Goal: Answer question/provide support: Share knowledge or assist other users

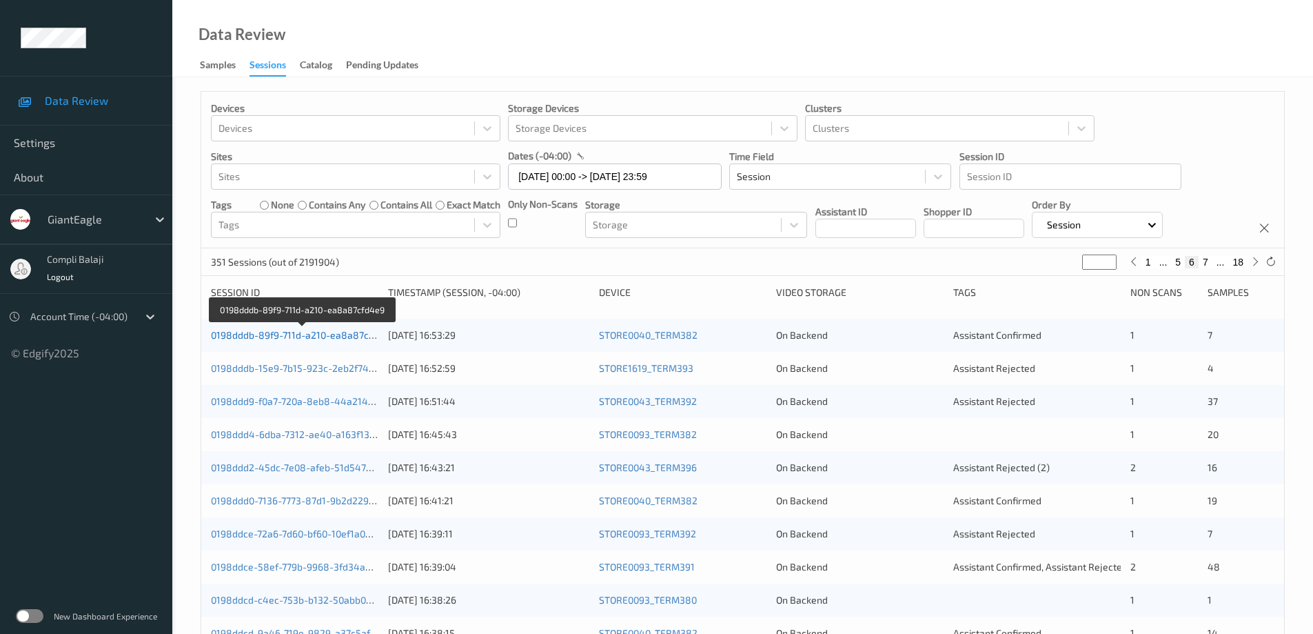
click at [322, 337] on link "0198dddb-89f9-711d-a210-ea8a87cfd4e9" at bounding box center [303, 335] width 184 height 12
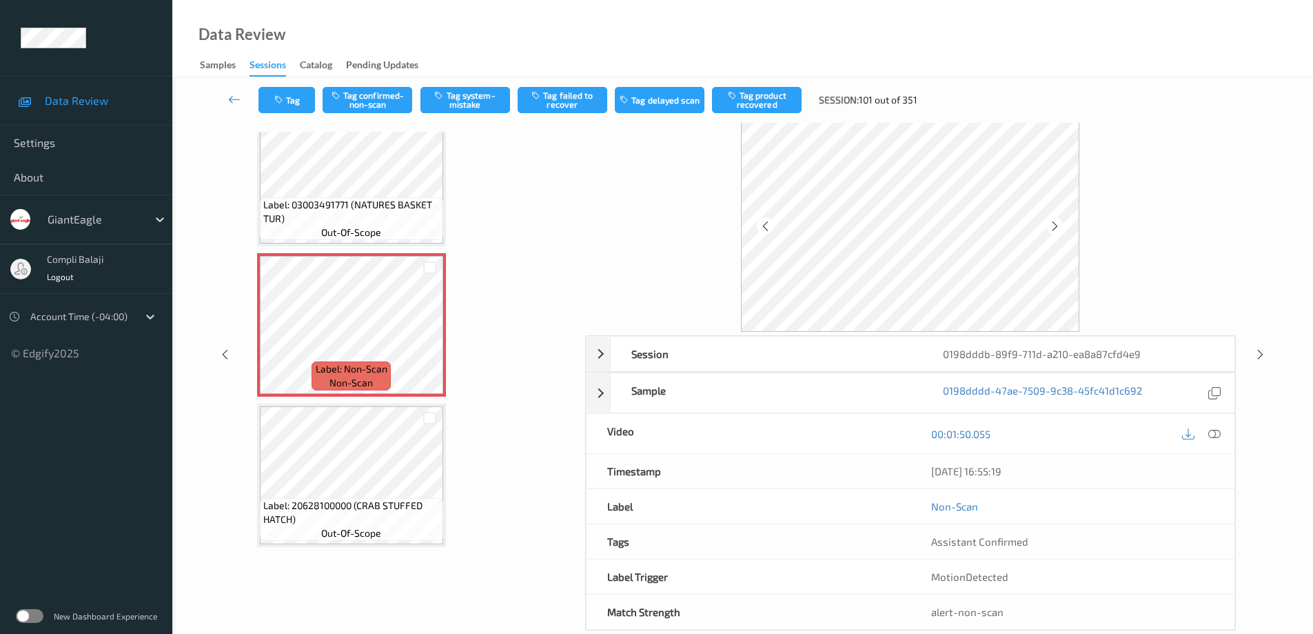
scroll to position [69, 0]
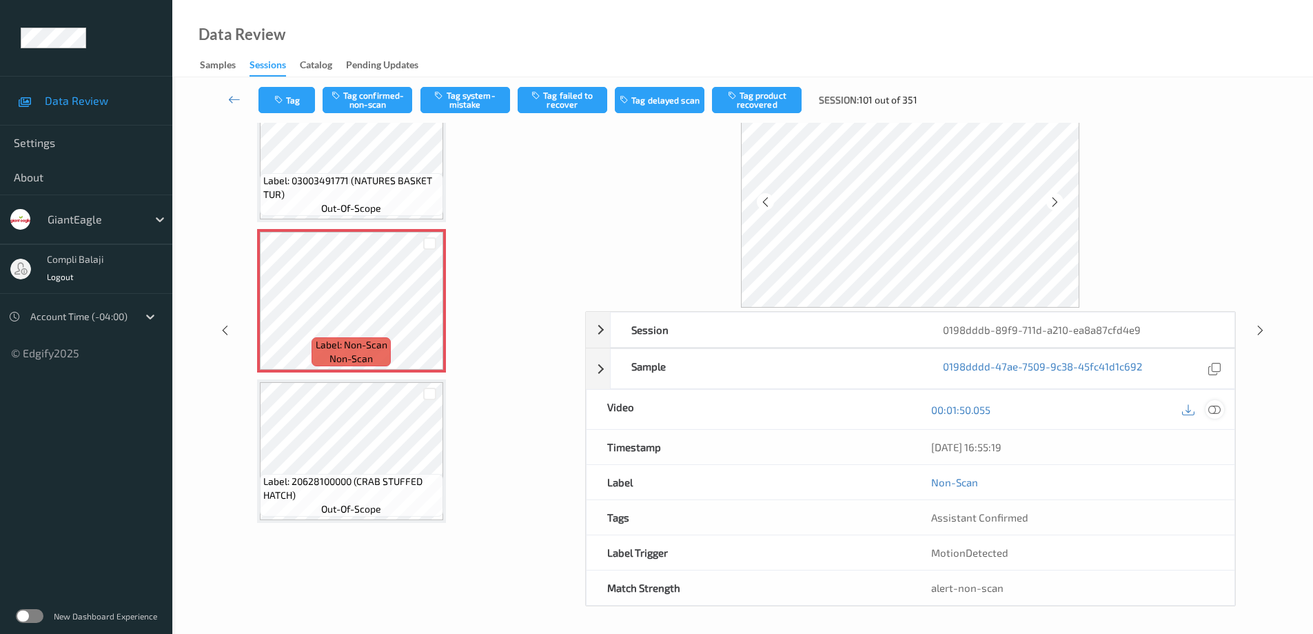
click at [1217, 413] on icon at bounding box center [1215, 409] width 12 height 12
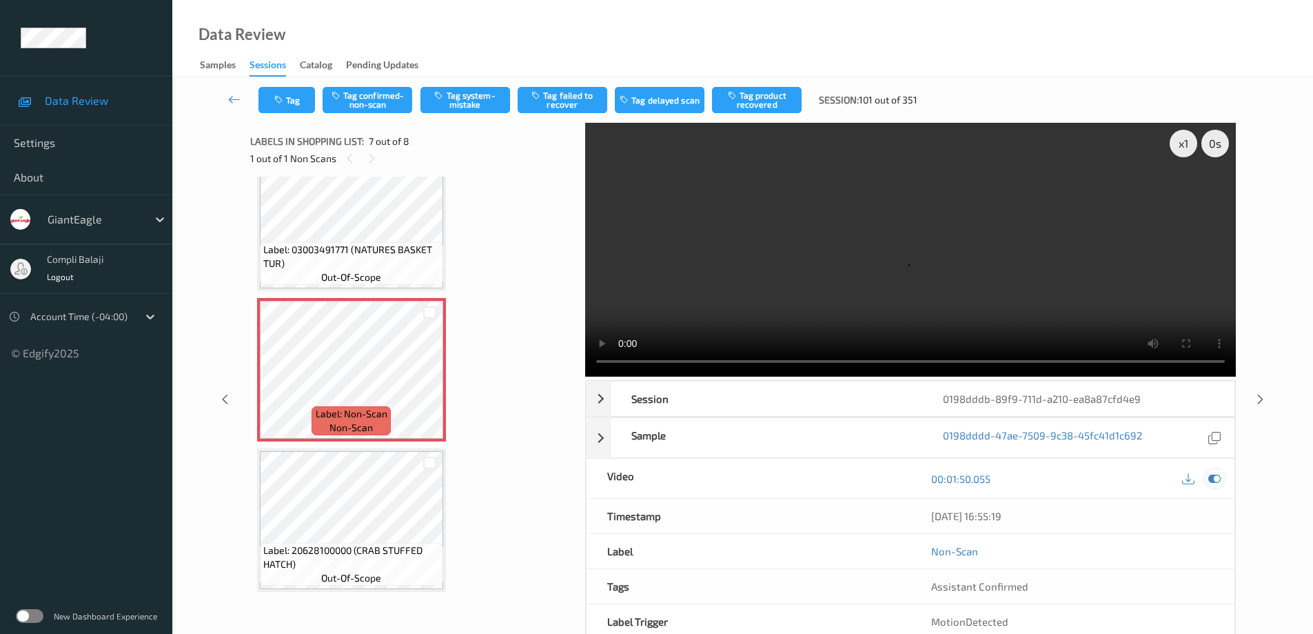
click at [1215, 477] on icon at bounding box center [1215, 478] width 12 height 12
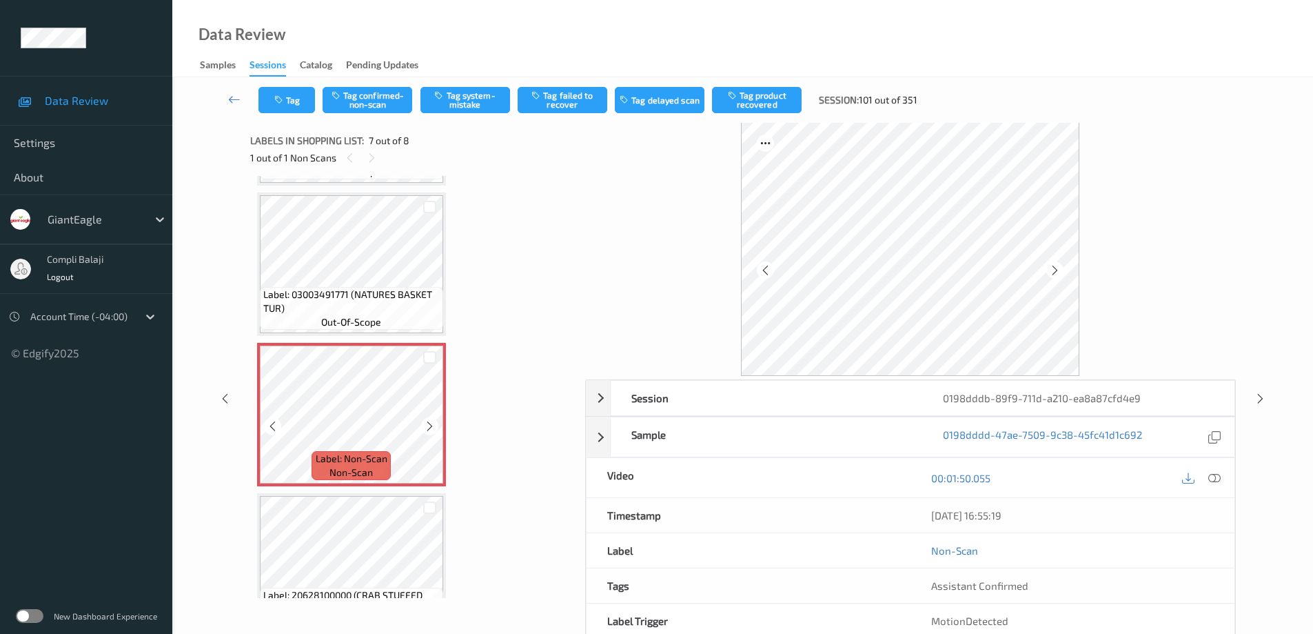
scroll to position [718, 0]
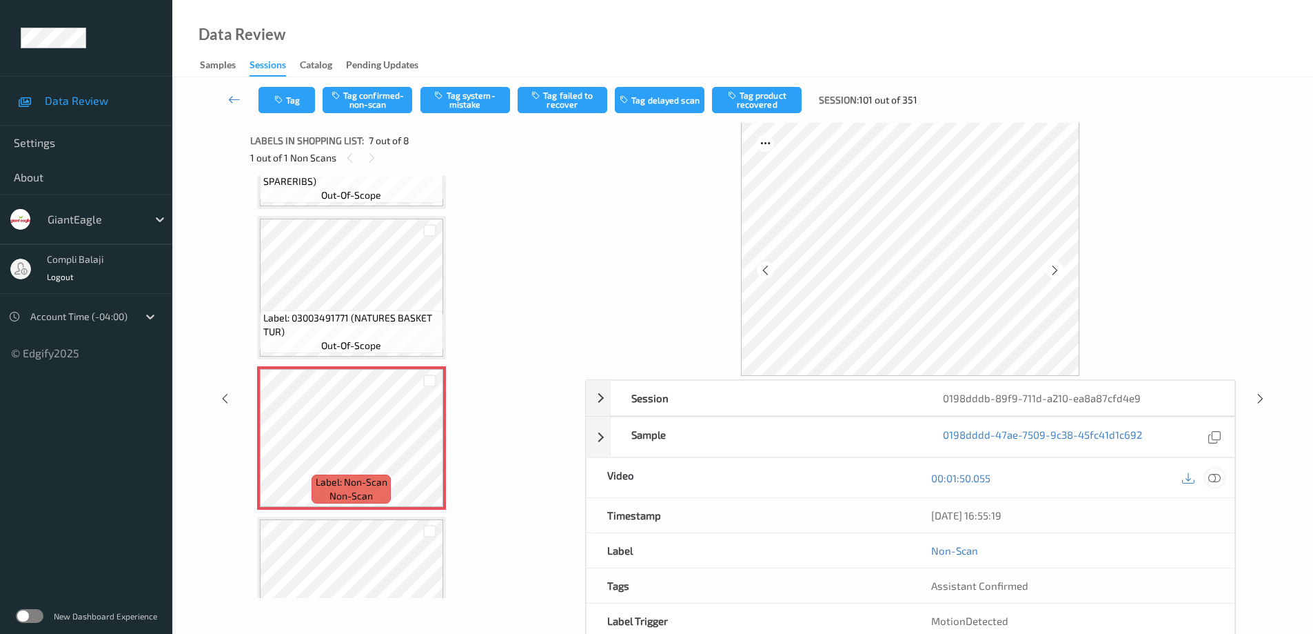
click at [1214, 476] on icon at bounding box center [1215, 477] width 12 height 12
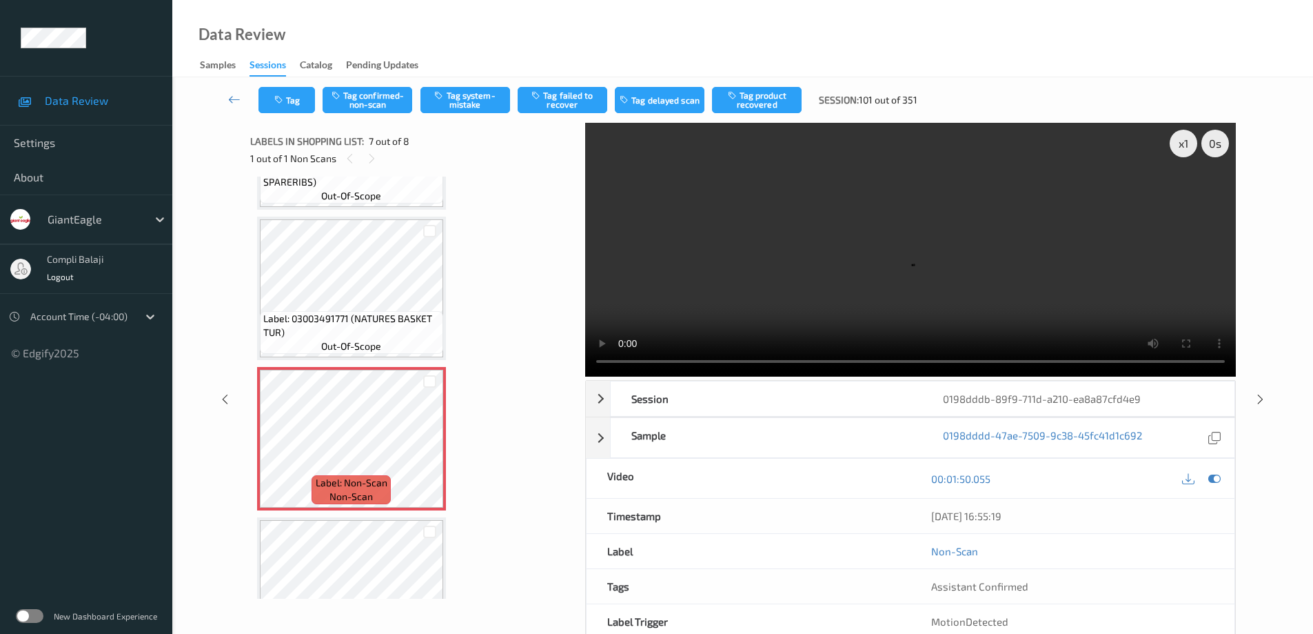
scroll to position [676, 0]
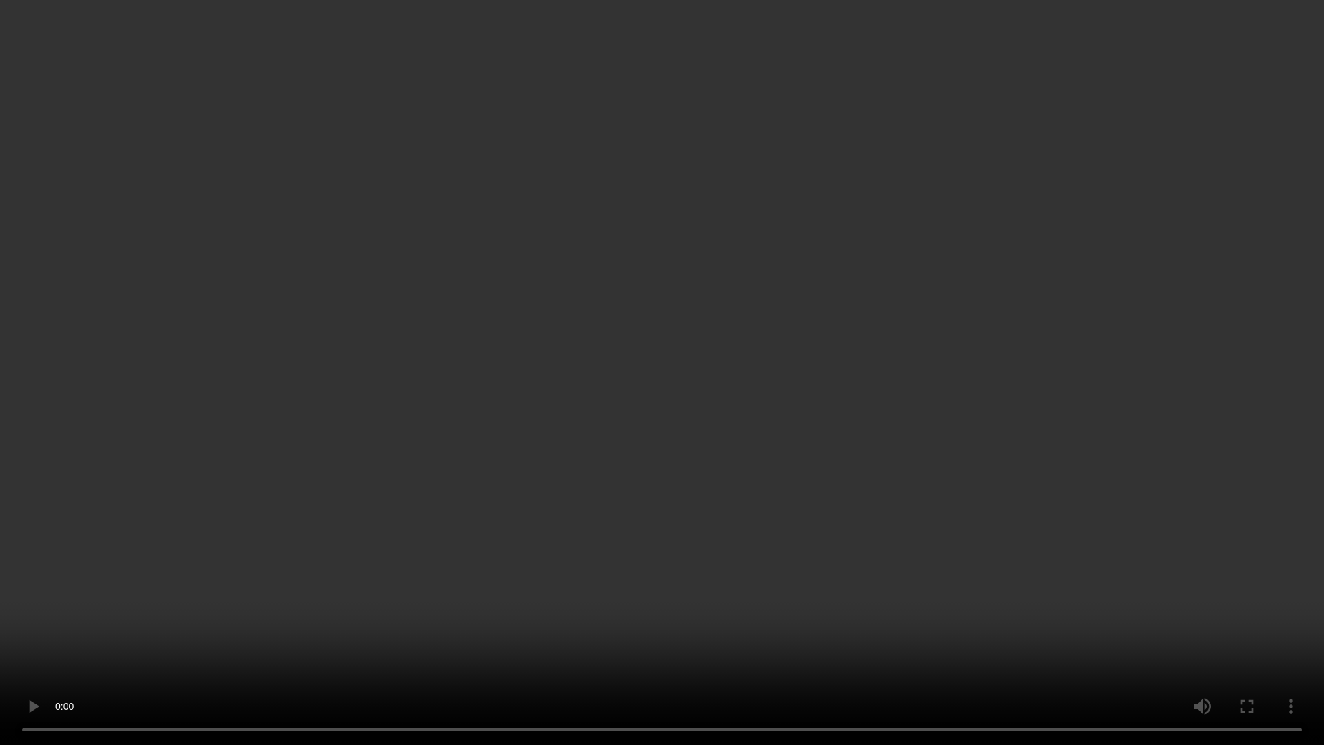
click at [0, 633] on video at bounding box center [662, 372] width 1324 height 745
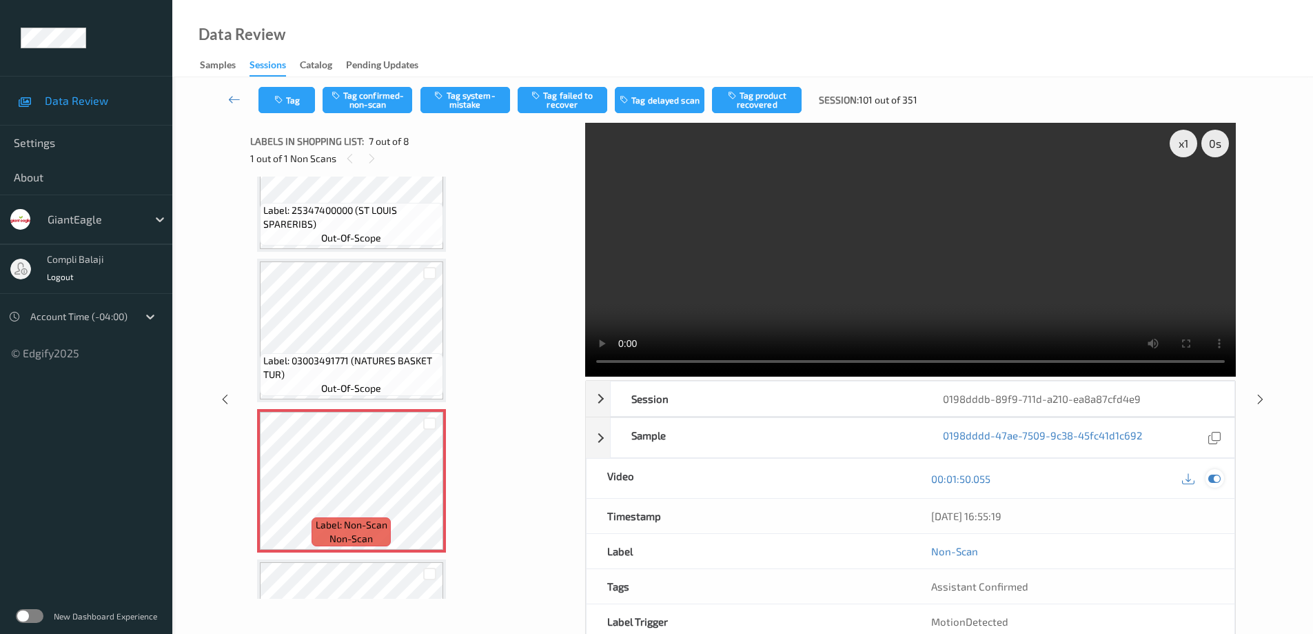
click at [1218, 478] on icon at bounding box center [1215, 478] width 12 height 12
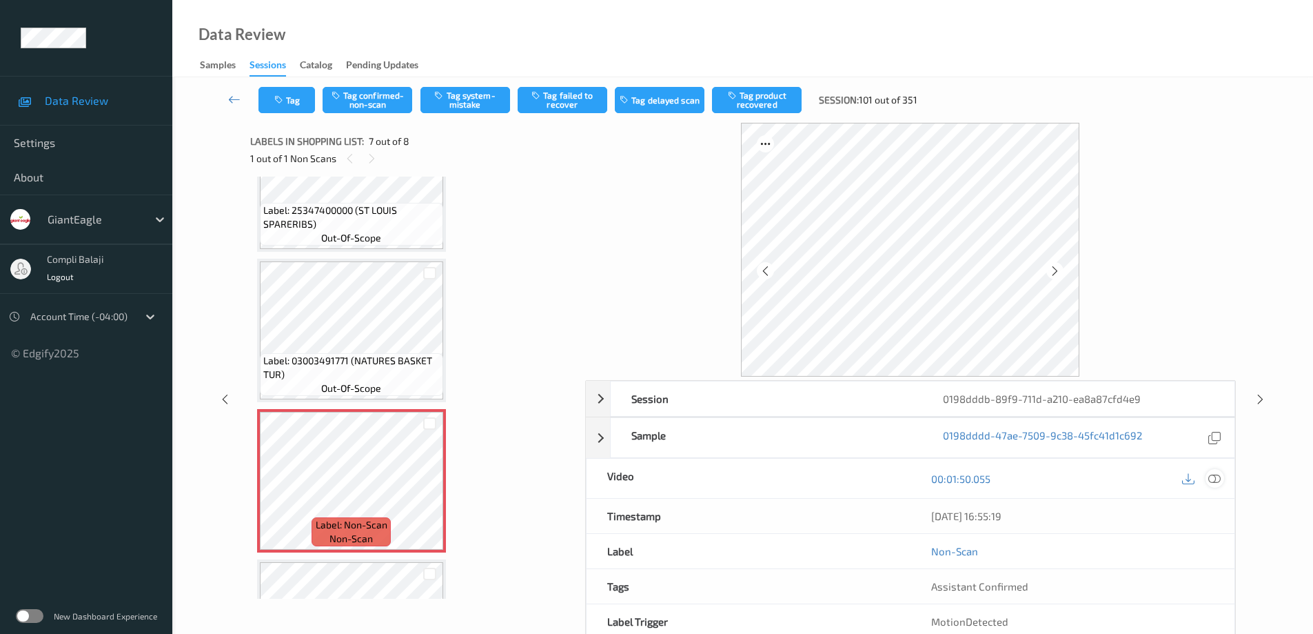
click at [1219, 480] on icon at bounding box center [1215, 478] width 12 height 12
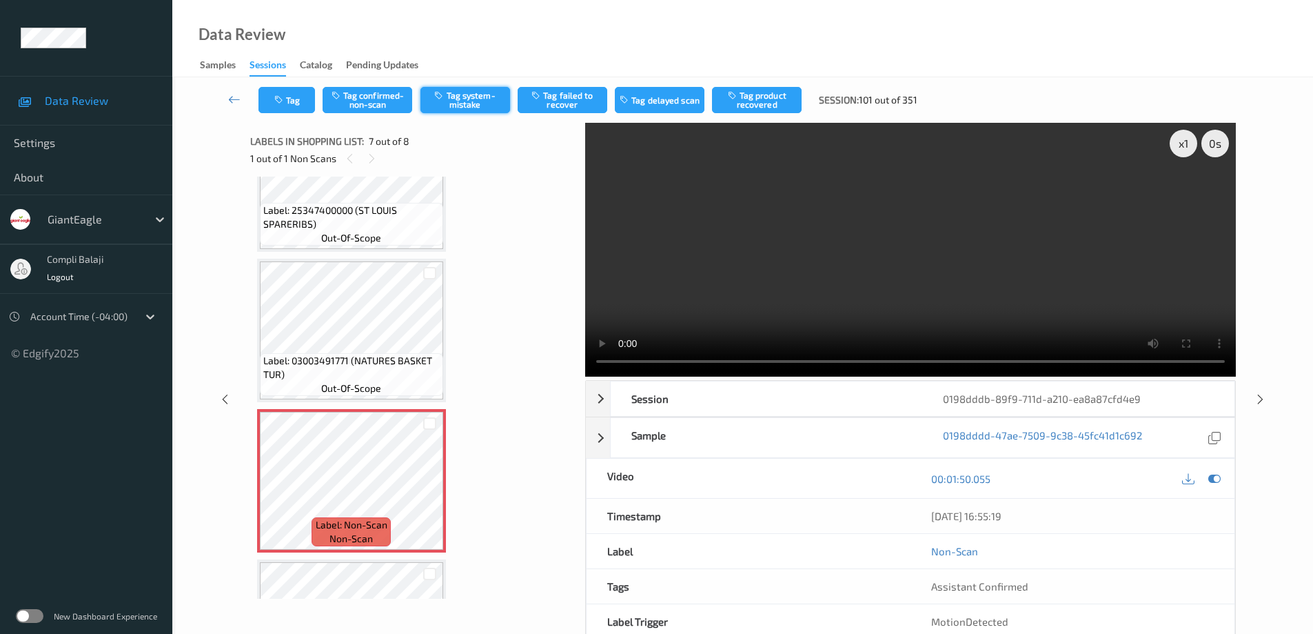
click at [469, 101] on button "Tag system-mistake" at bounding box center [466, 100] width 90 height 26
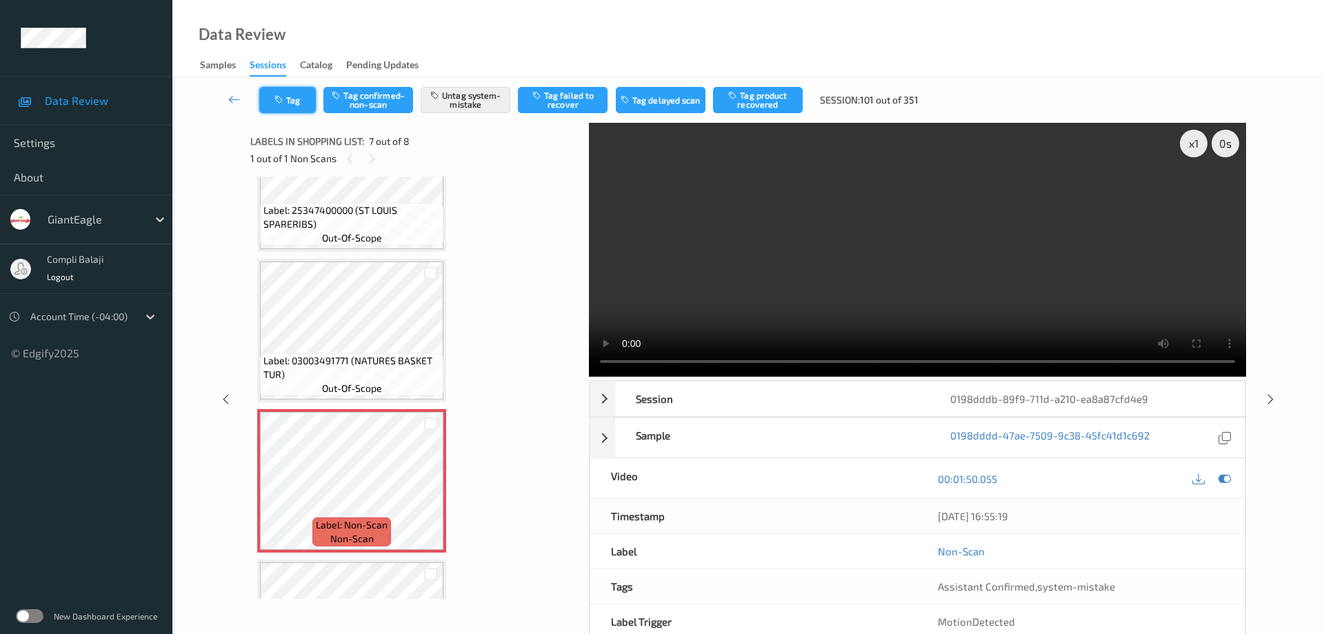
click at [291, 101] on button "Tag" at bounding box center [287, 100] width 57 height 26
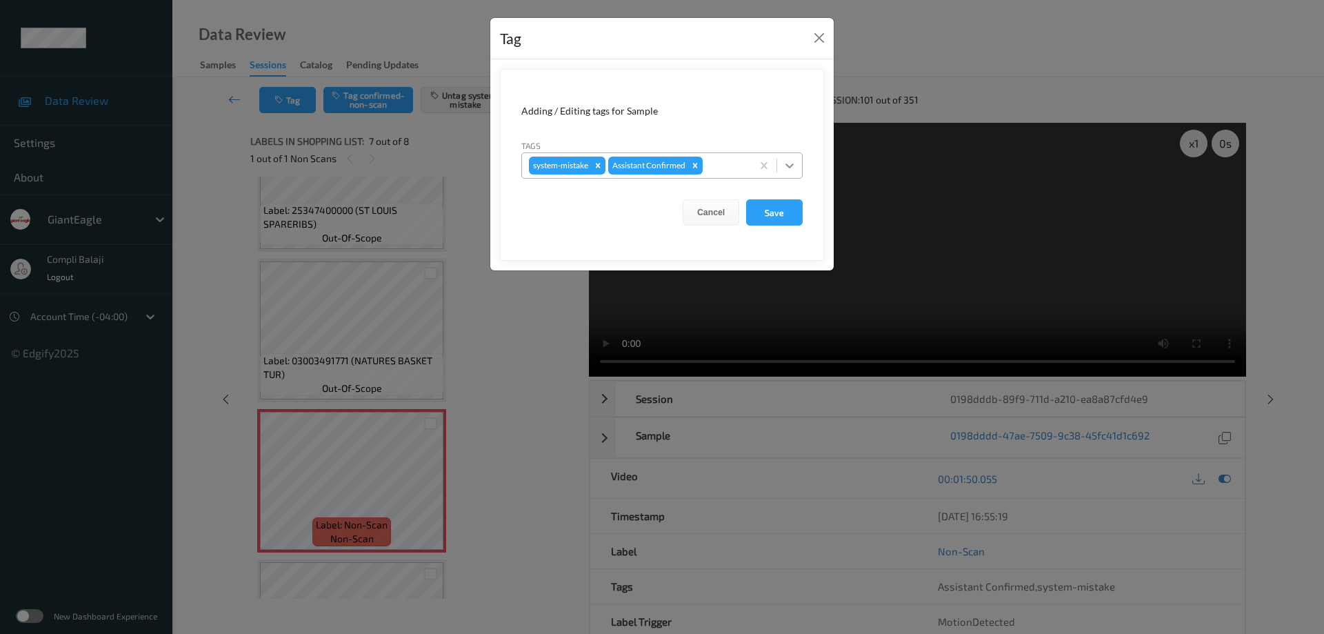
click at [794, 170] on icon at bounding box center [789, 166] width 14 height 14
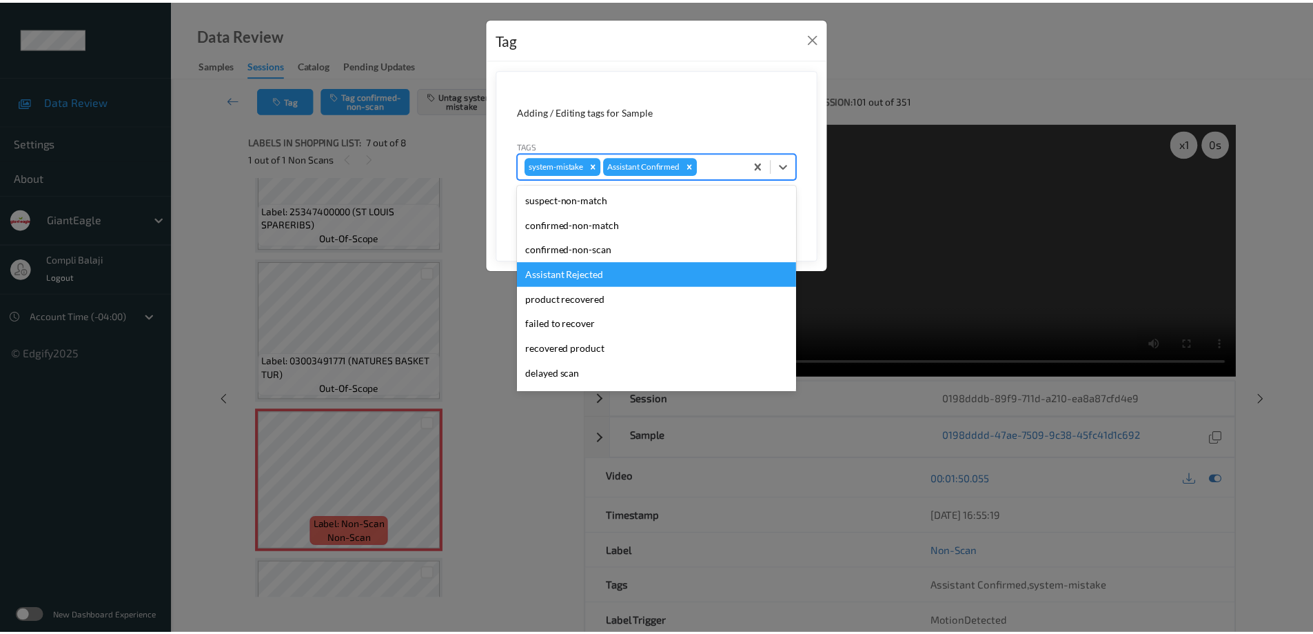
scroll to position [69, 0]
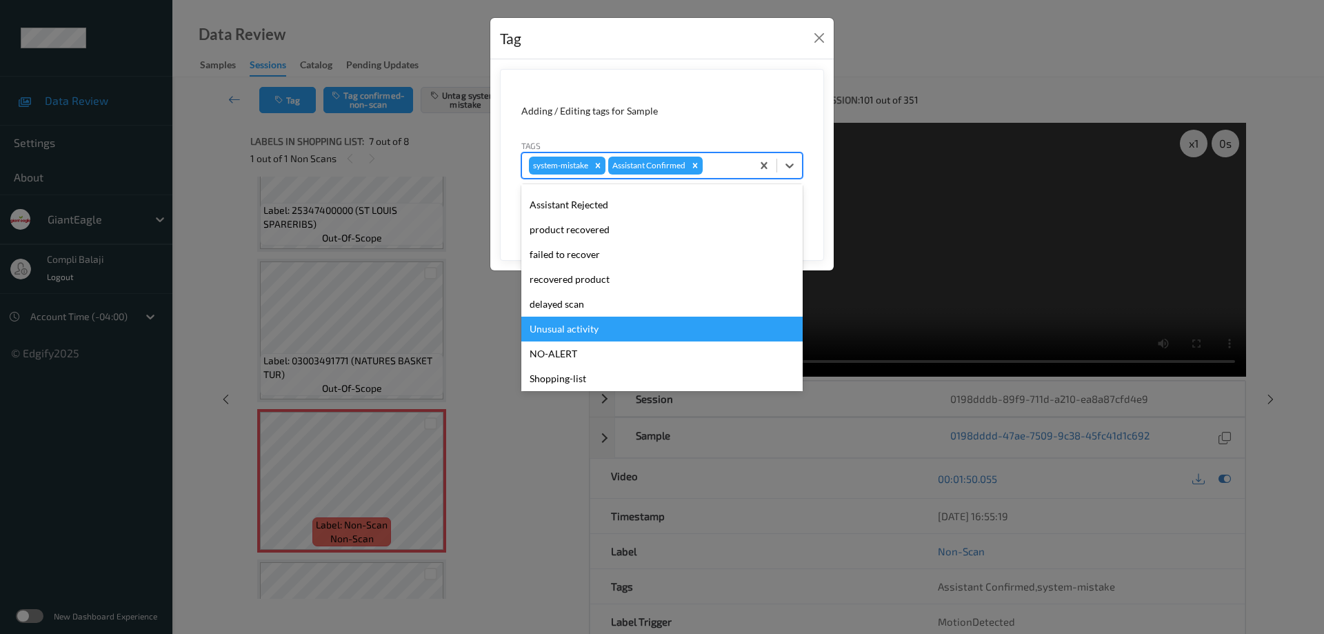
click at [587, 332] on div "Unusual activity" at bounding box center [661, 328] width 281 height 25
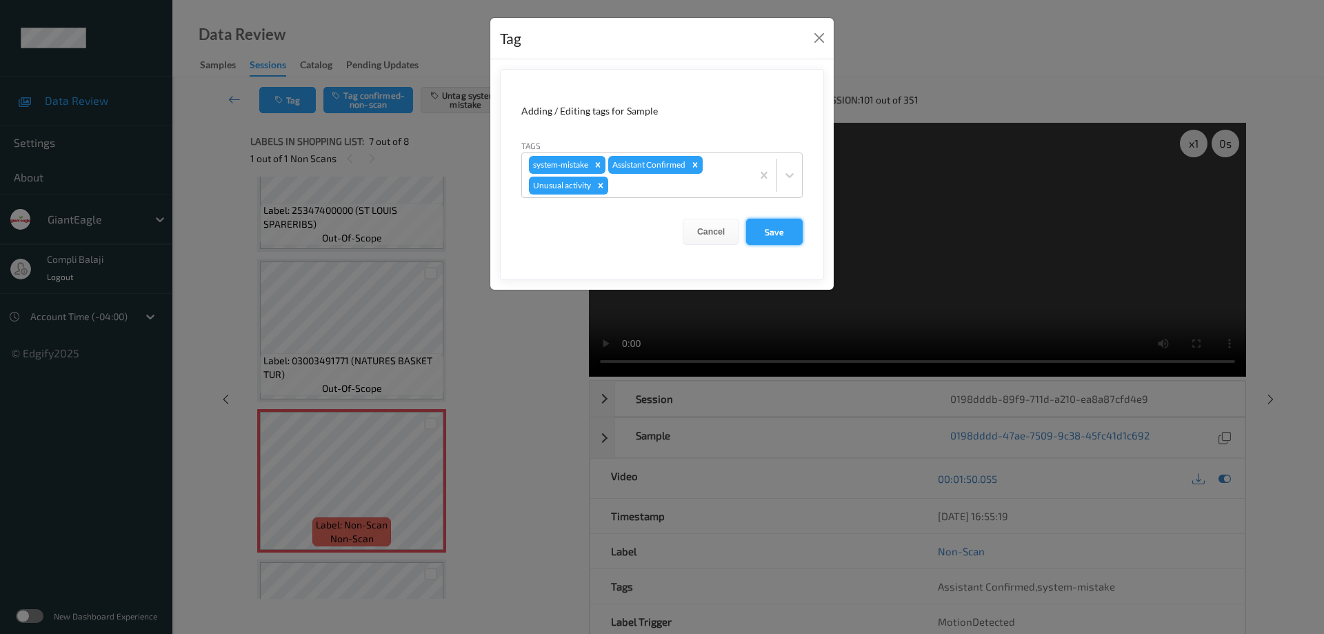
click at [785, 238] on button "Save" at bounding box center [774, 232] width 57 height 26
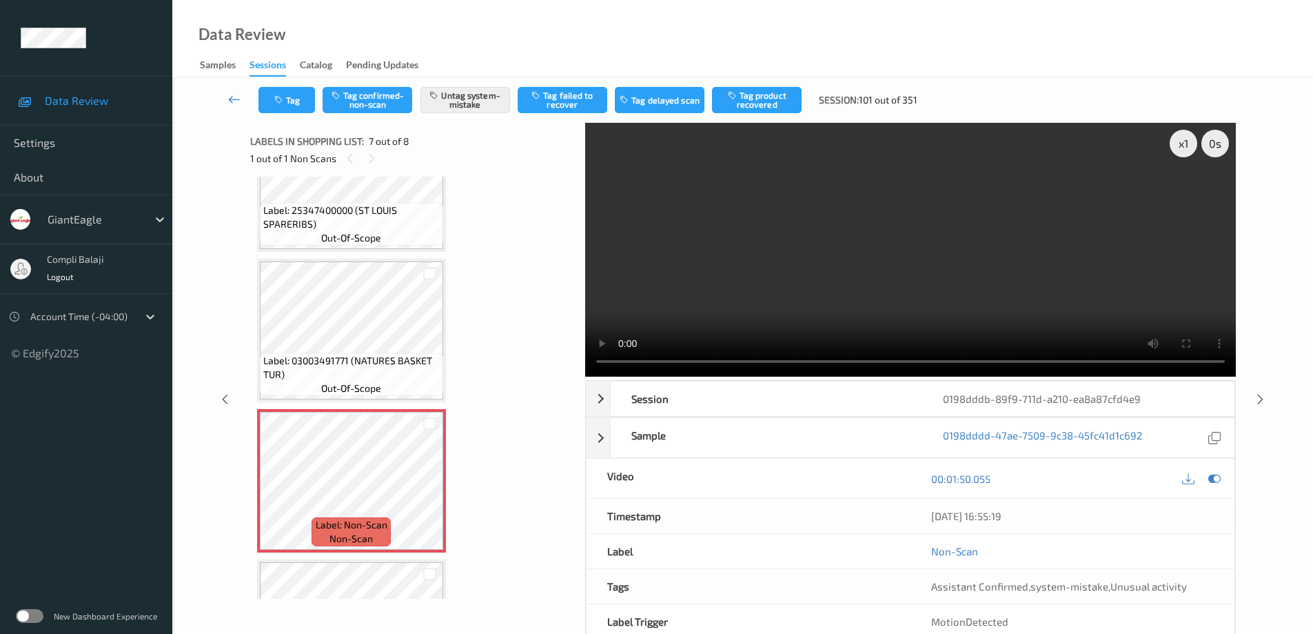
click at [232, 101] on icon at bounding box center [234, 99] width 12 height 14
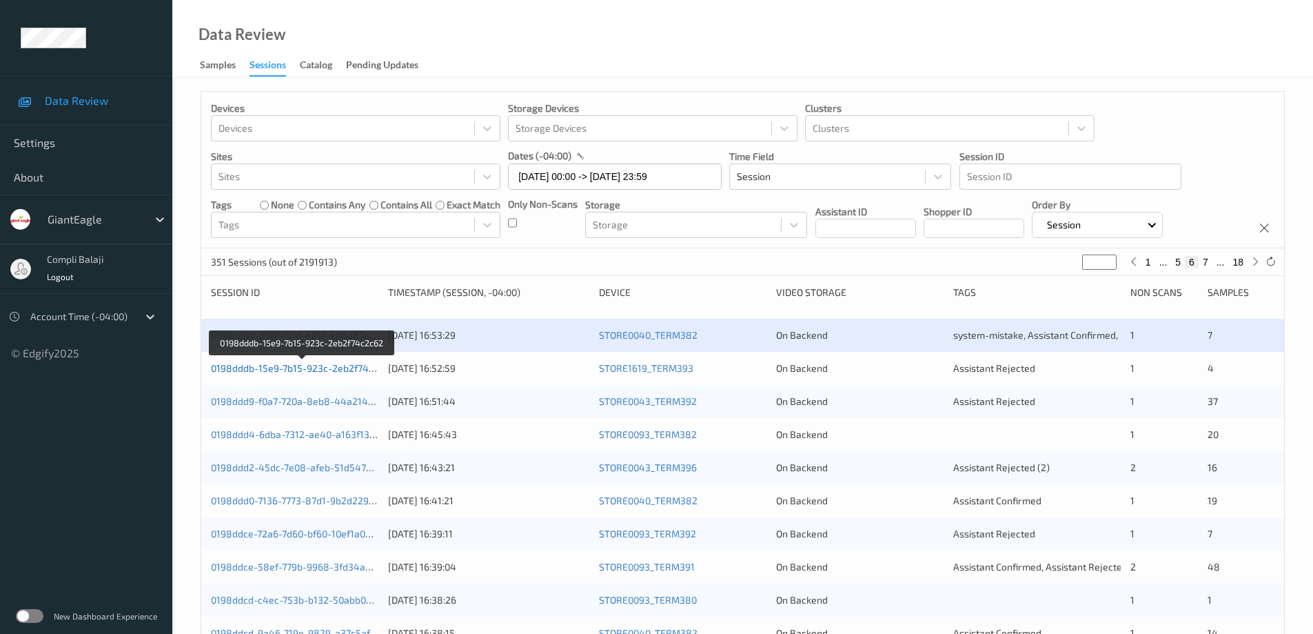
click at [335, 367] on link "0198dddb-15e9-7b15-923c-2eb2f74c2c62" at bounding box center [303, 368] width 184 height 12
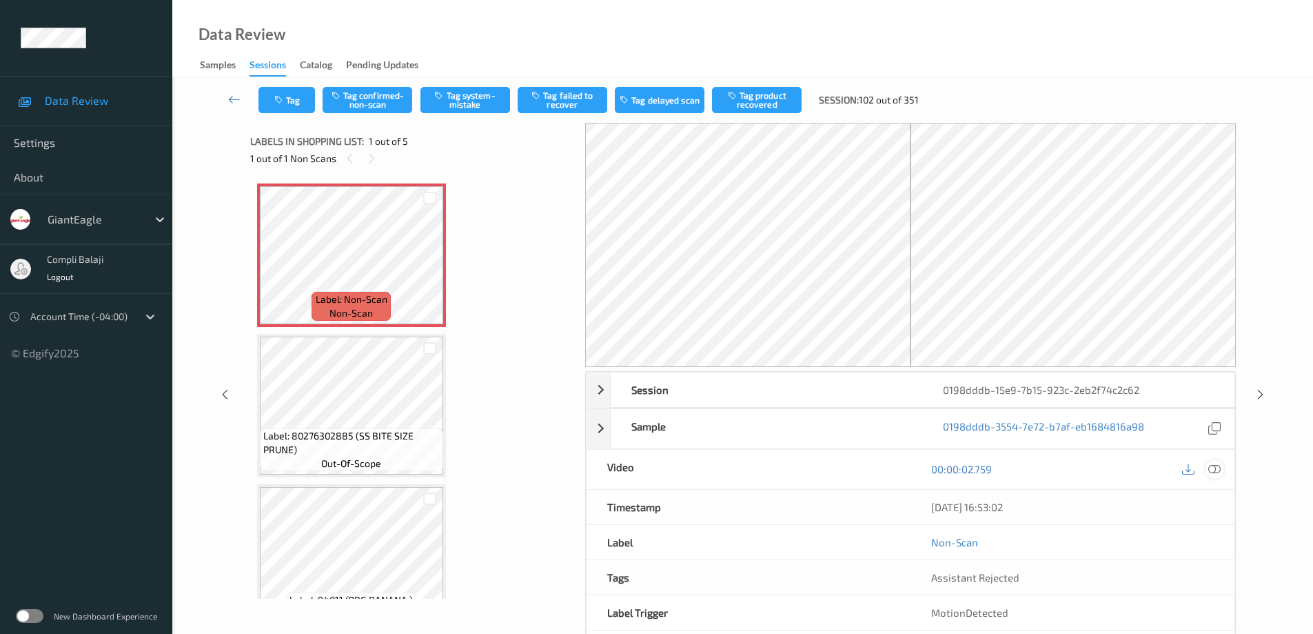
click at [1215, 467] on icon at bounding box center [1215, 469] width 12 height 12
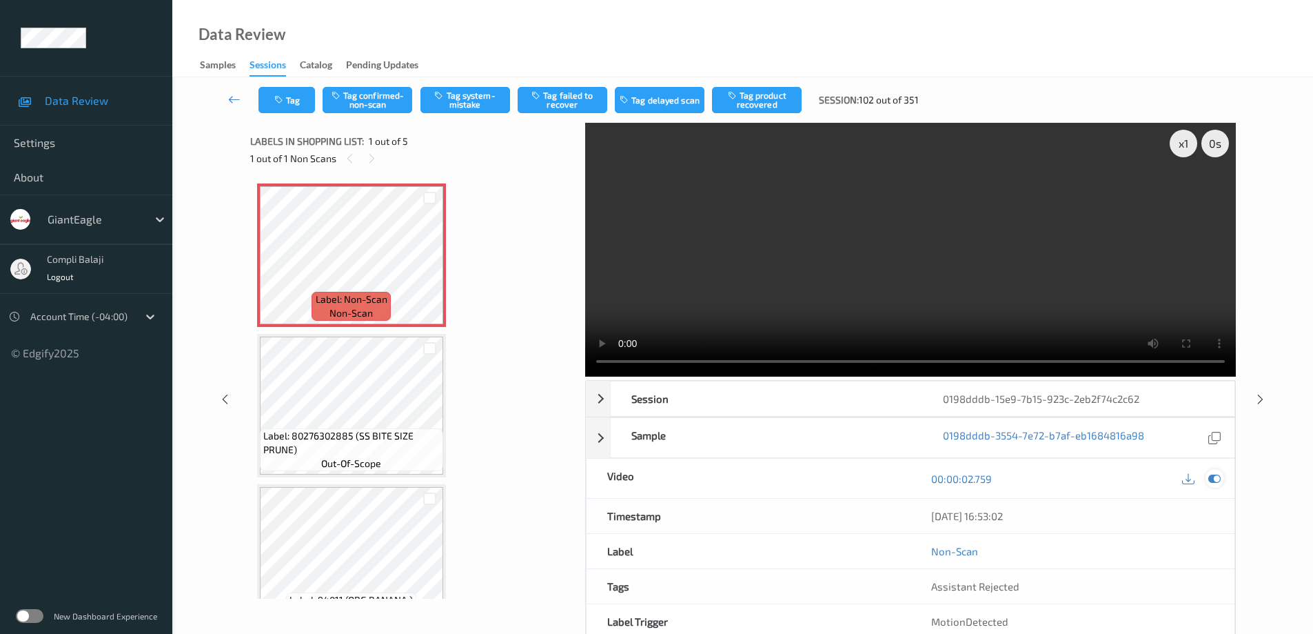
click at [1216, 476] on icon at bounding box center [1215, 478] width 12 height 12
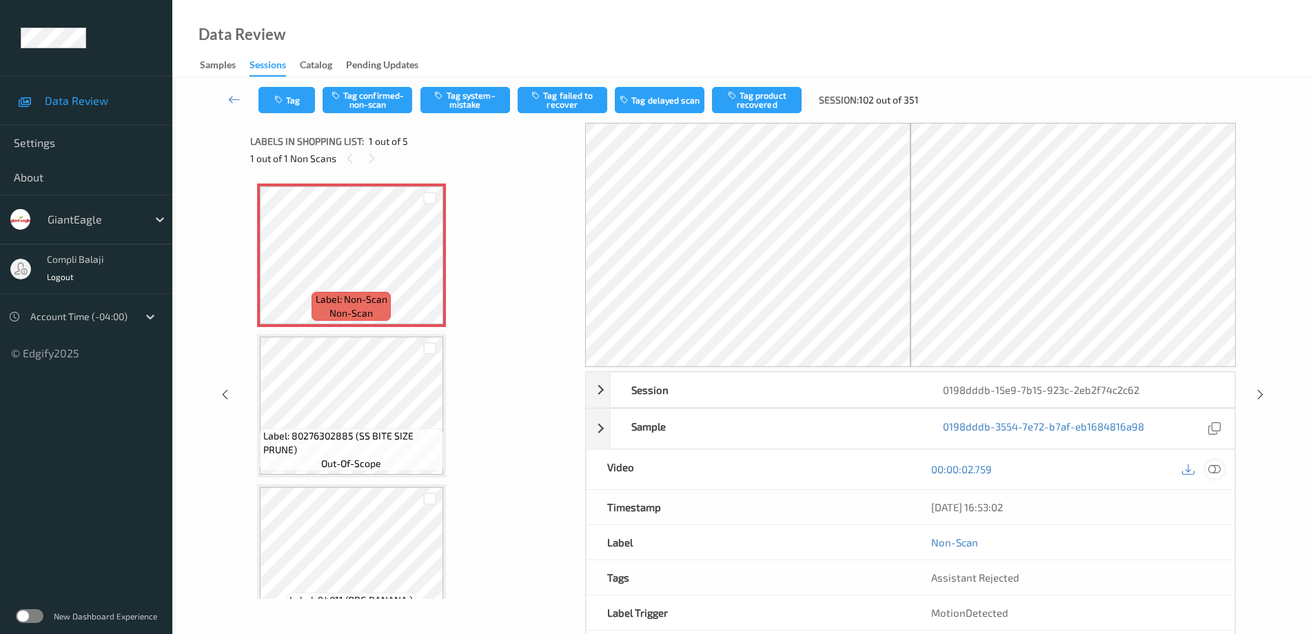
click at [1215, 464] on icon at bounding box center [1215, 469] width 12 height 12
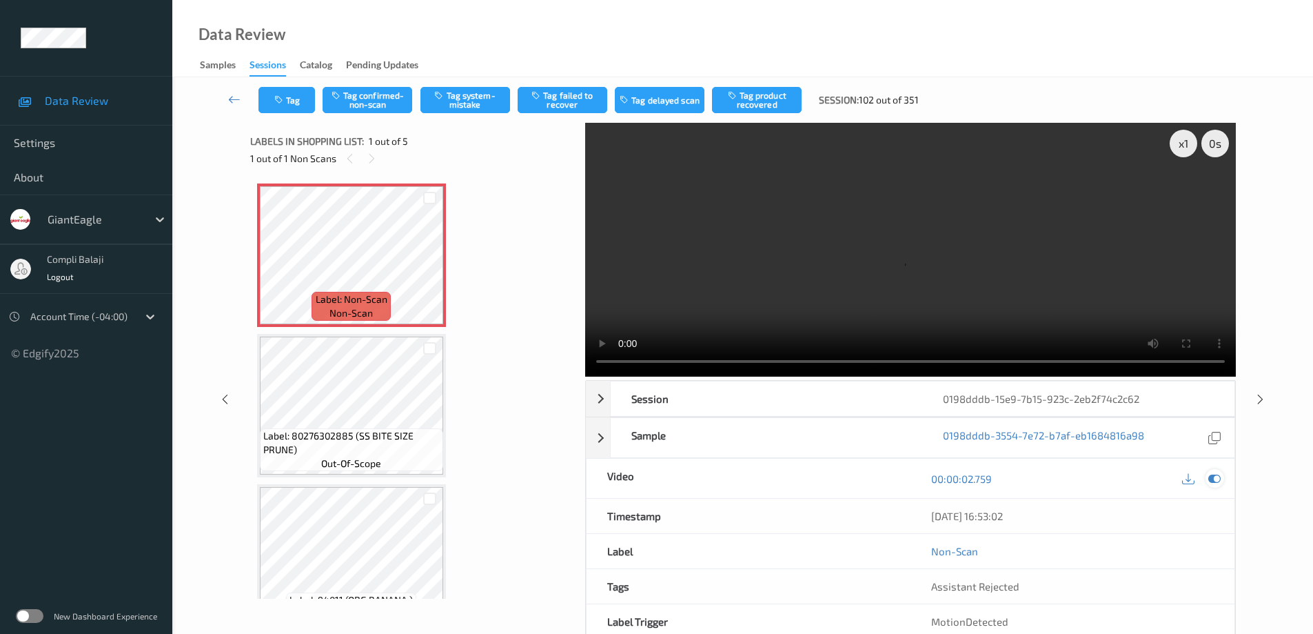
click at [1217, 479] on icon at bounding box center [1215, 478] width 12 height 12
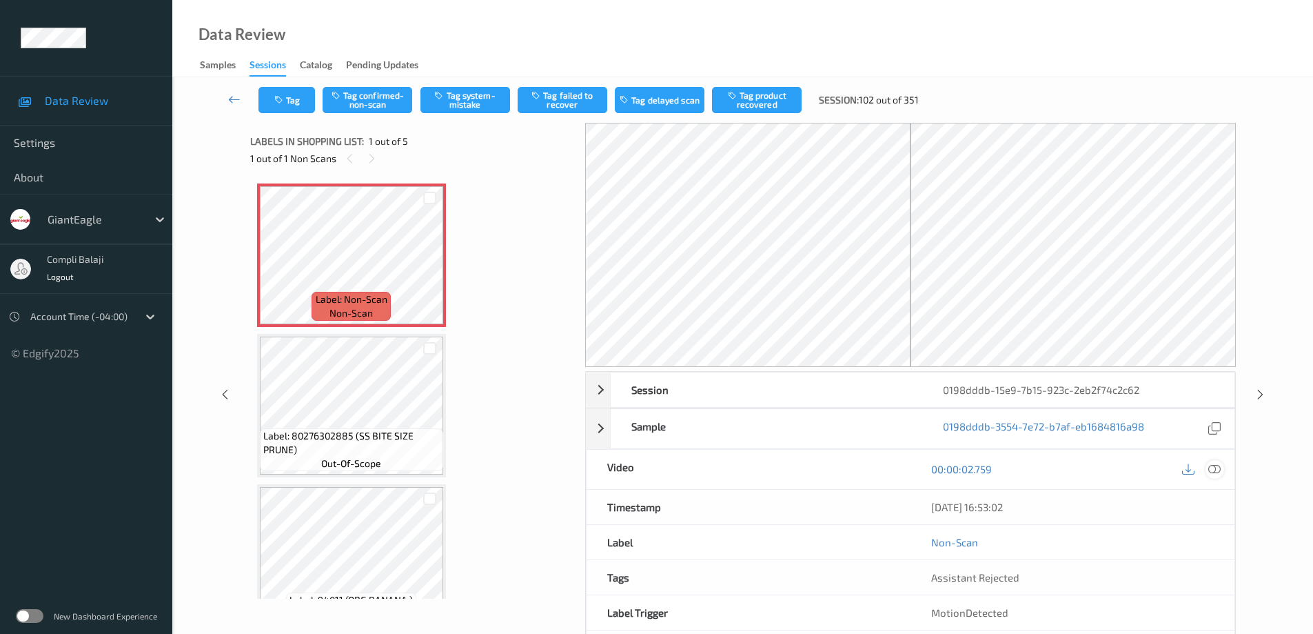
click at [1215, 473] on icon at bounding box center [1215, 469] width 12 height 12
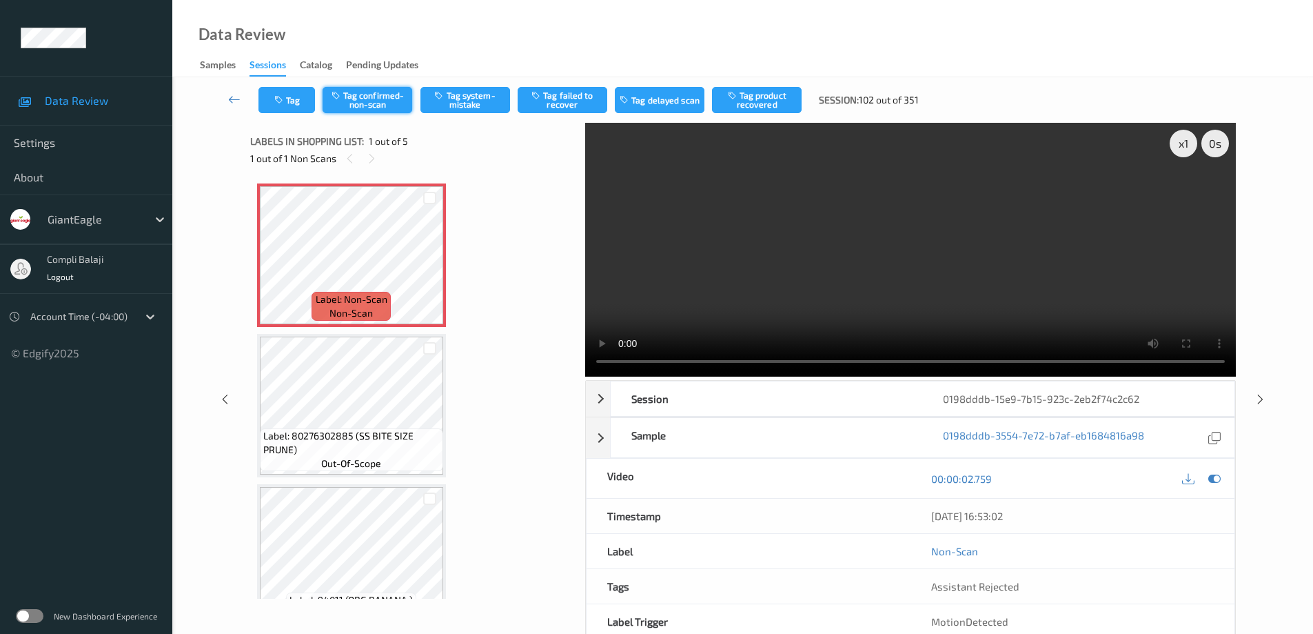
click at [394, 103] on button "Tag confirmed-non-scan" at bounding box center [368, 100] width 90 height 26
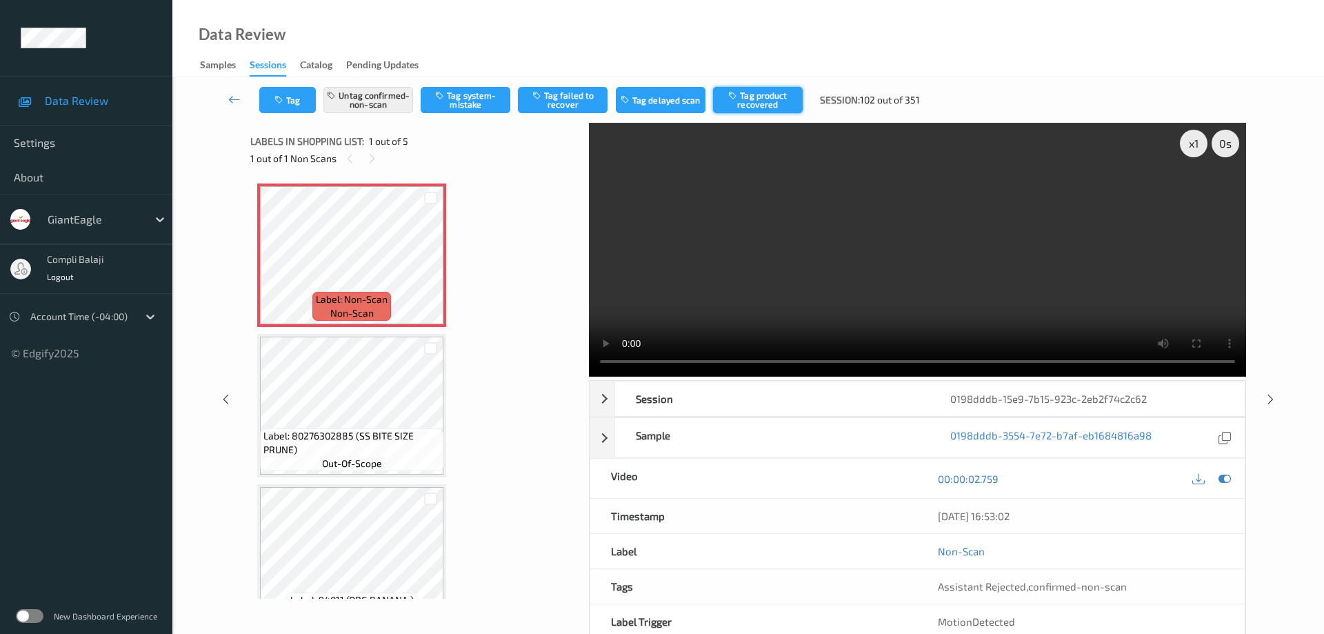
click at [776, 105] on button "Tag product recovered" at bounding box center [758, 100] width 90 height 26
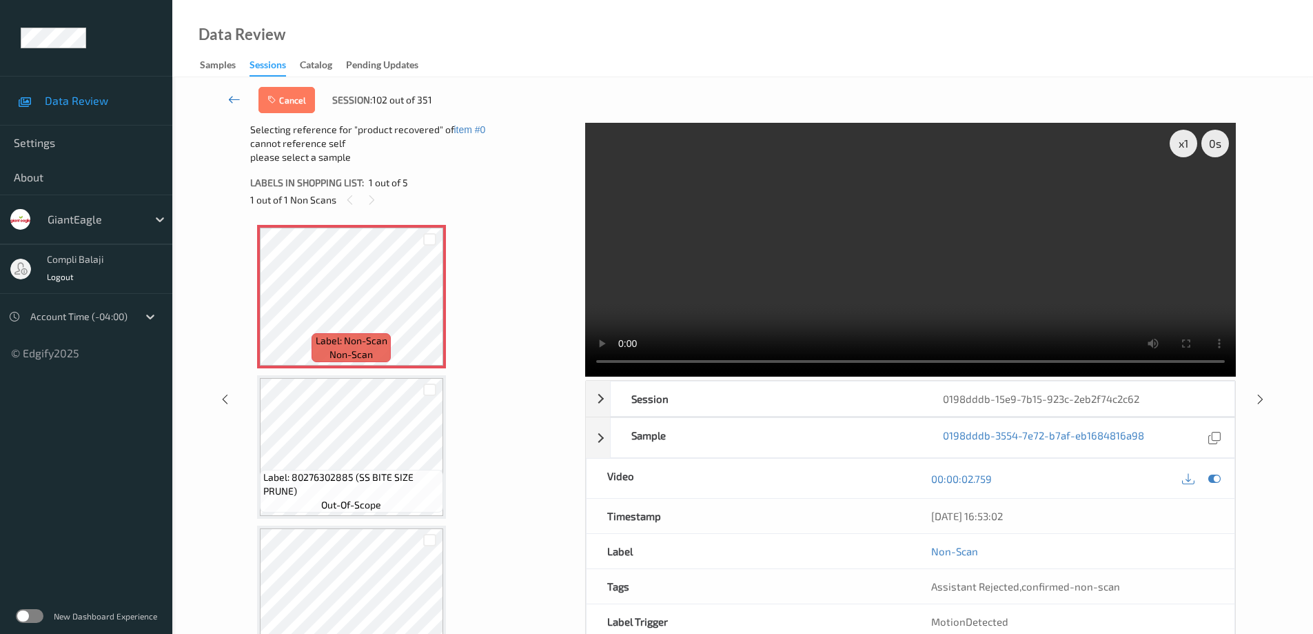
click at [230, 97] on icon at bounding box center [234, 99] width 12 height 14
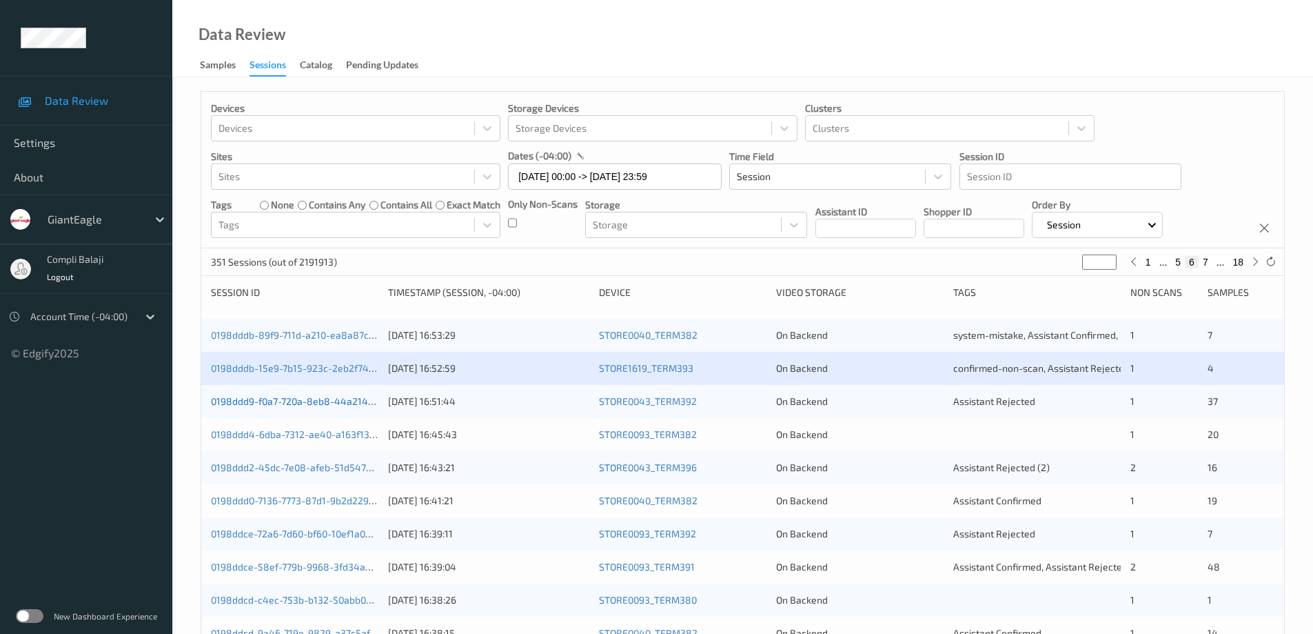
click at [330, 405] on link "0198ddd9-f0a7-720a-8eb8-44a214aa7bf6" at bounding box center [305, 401] width 188 height 12
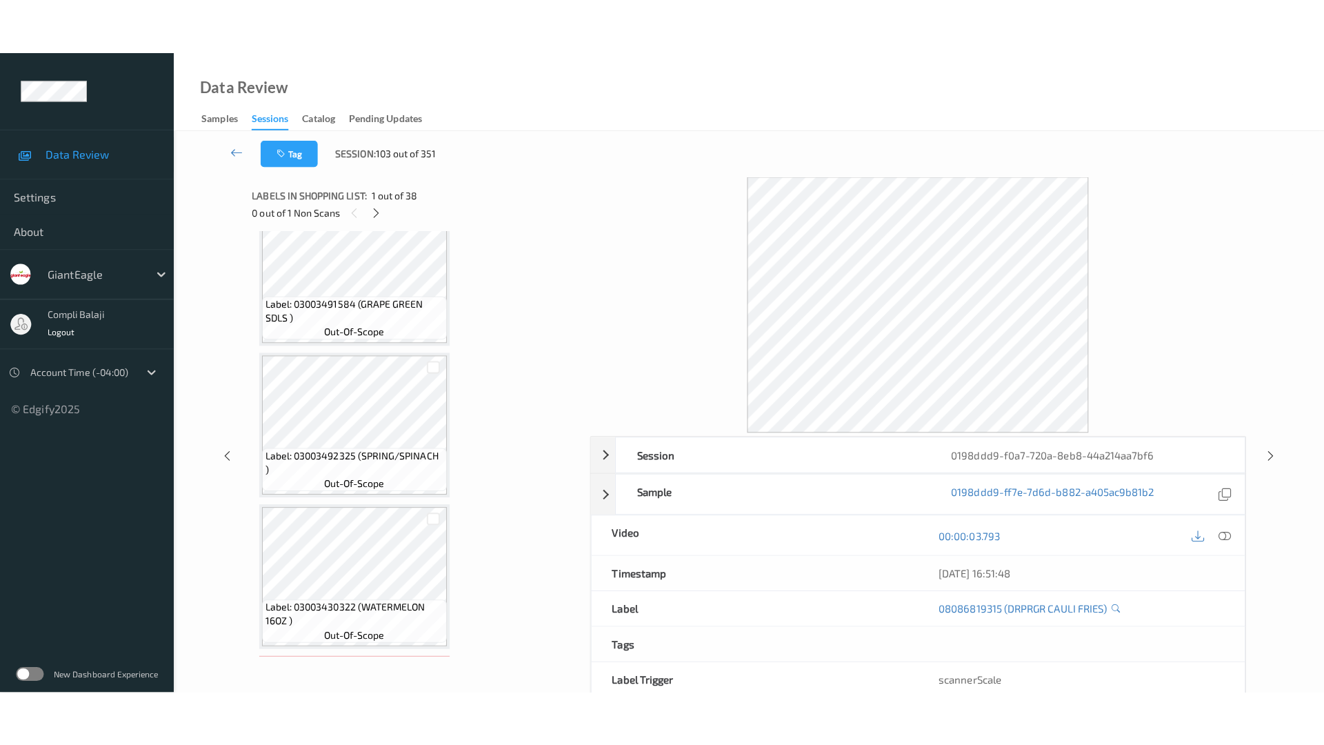
scroll to position [5296, 0]
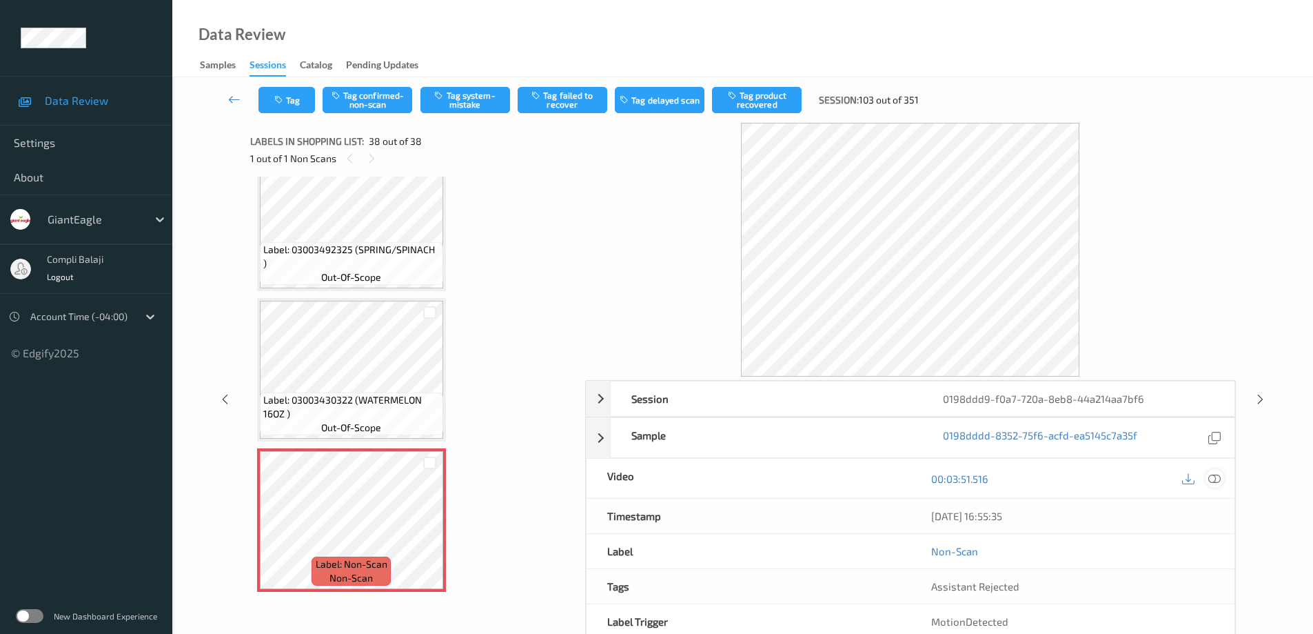
drag, startPoint x: 1213, startPoint y: 478, endPoint x: 1103, endPoint y: 441, distance: 116.2
click at [1213, 478] on icon at bounding box center [1215, 478] width 12 height 12
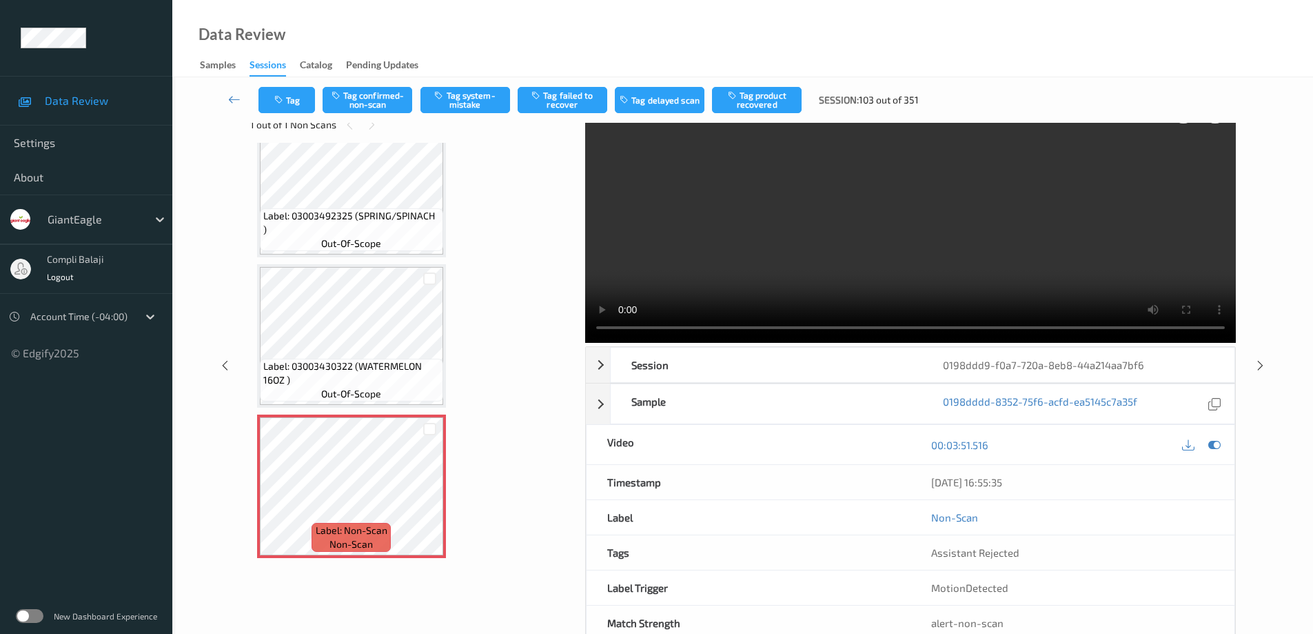
scroll to position [0, 0]
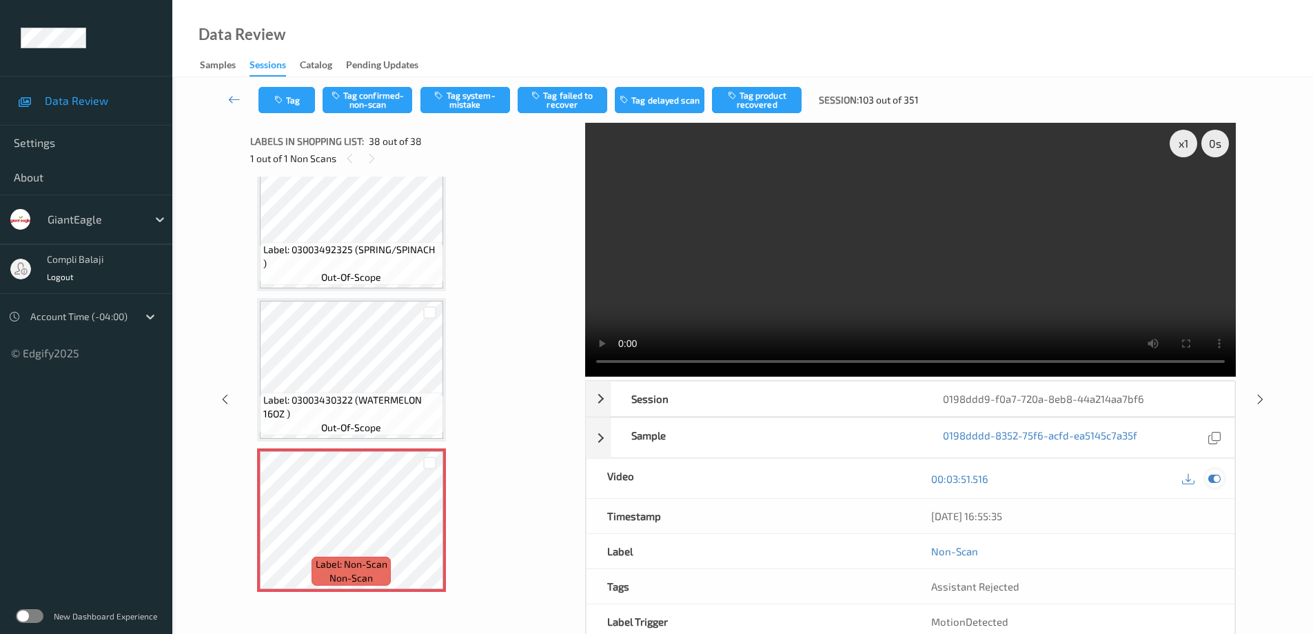
click at [1220, 478] on icon at bounding box center [1215, 478] width 12 height 12
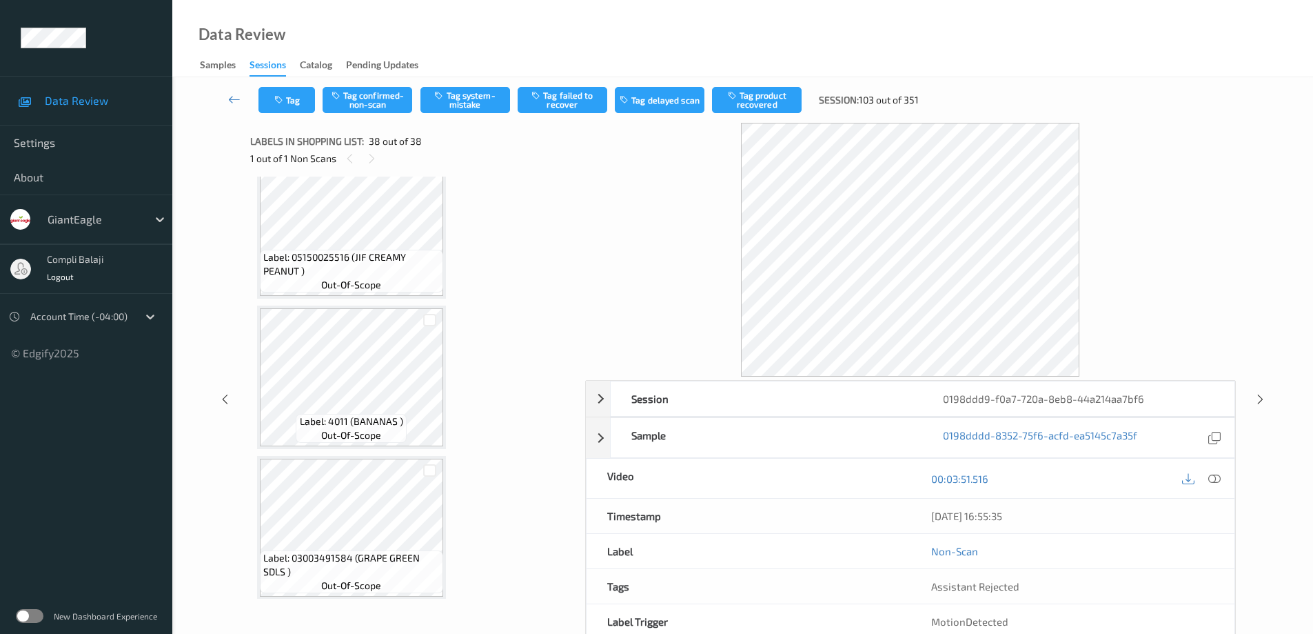
scroll to position [4813, 0]
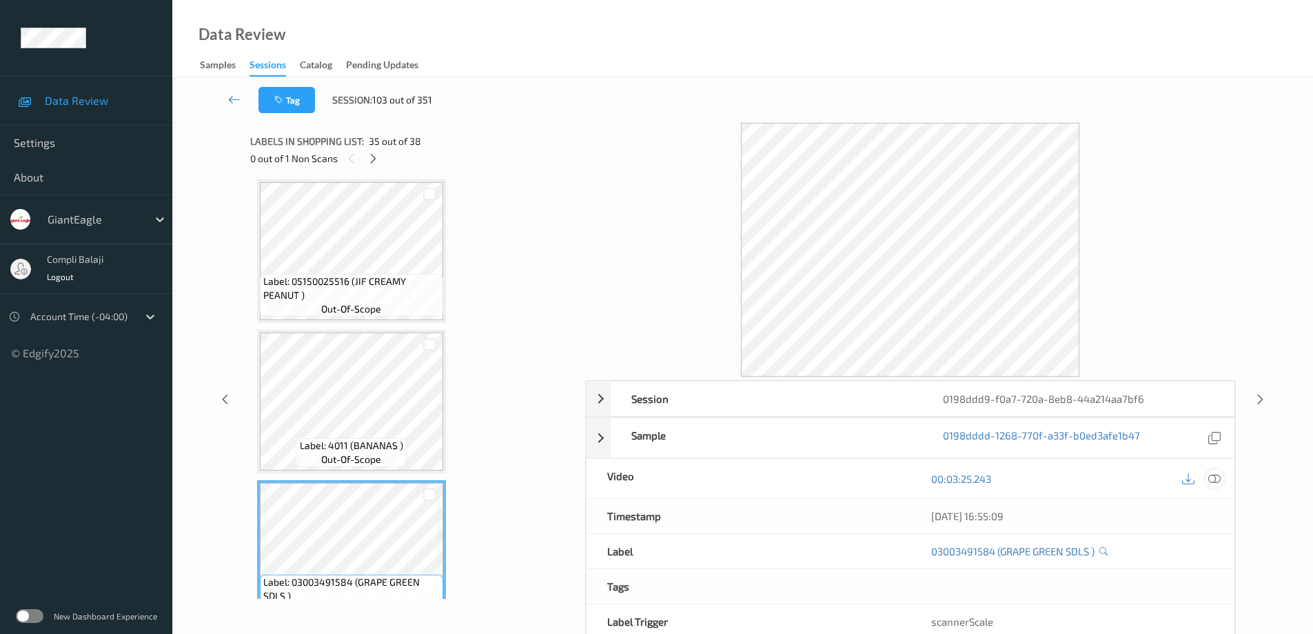
drag, startPoint x: 1218, startPoint y: 481, endPoint x: 1167, endPoint y: 425, distance: 75.6
click at [1218, 480] on icon at bounding box center [1215, 478] width 12 height 12
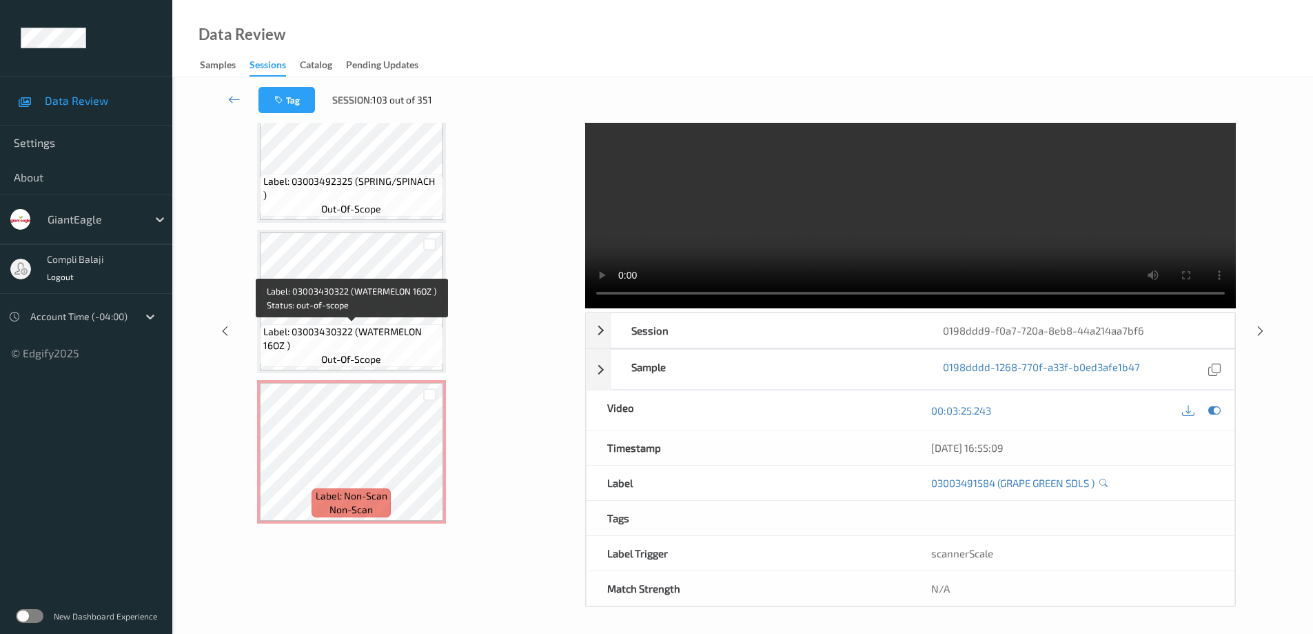
scroll to position [70, 0]
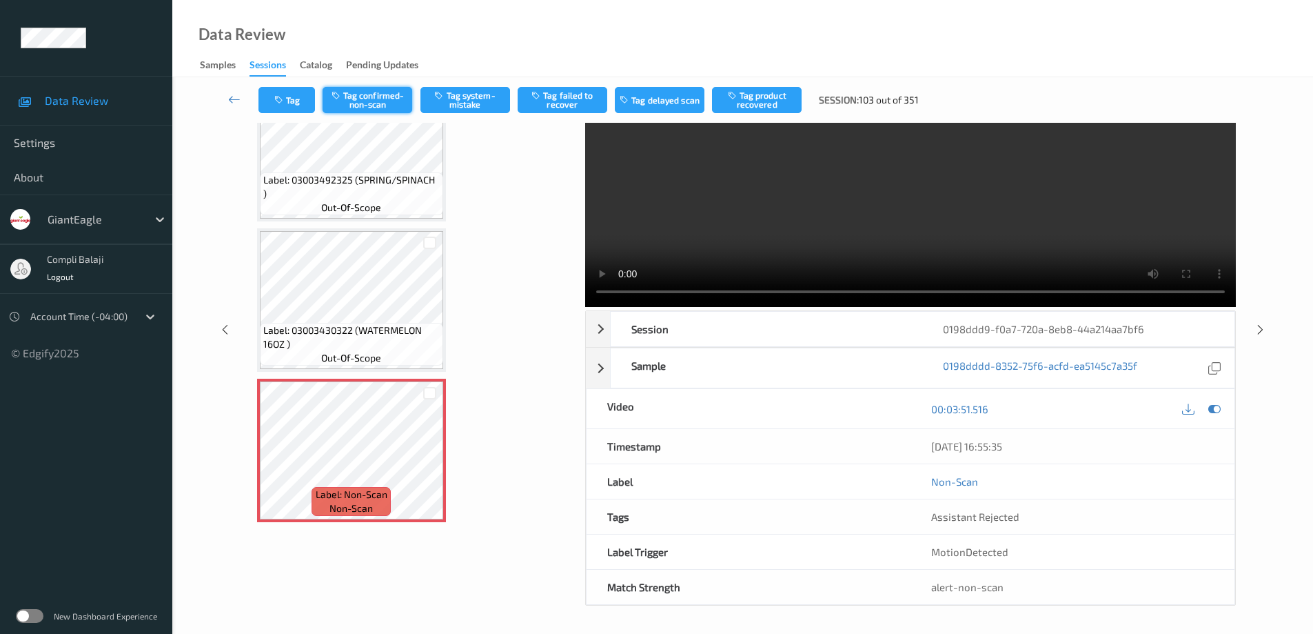
drag, startPoint x: 381, startPoint y: 99, endPoint x: 514, endPoint y: 143, distance: 139.5
click at [382, 99] on button "Tag confirmed-non-scan" at bounding box center [368, 100] width 90 height 26
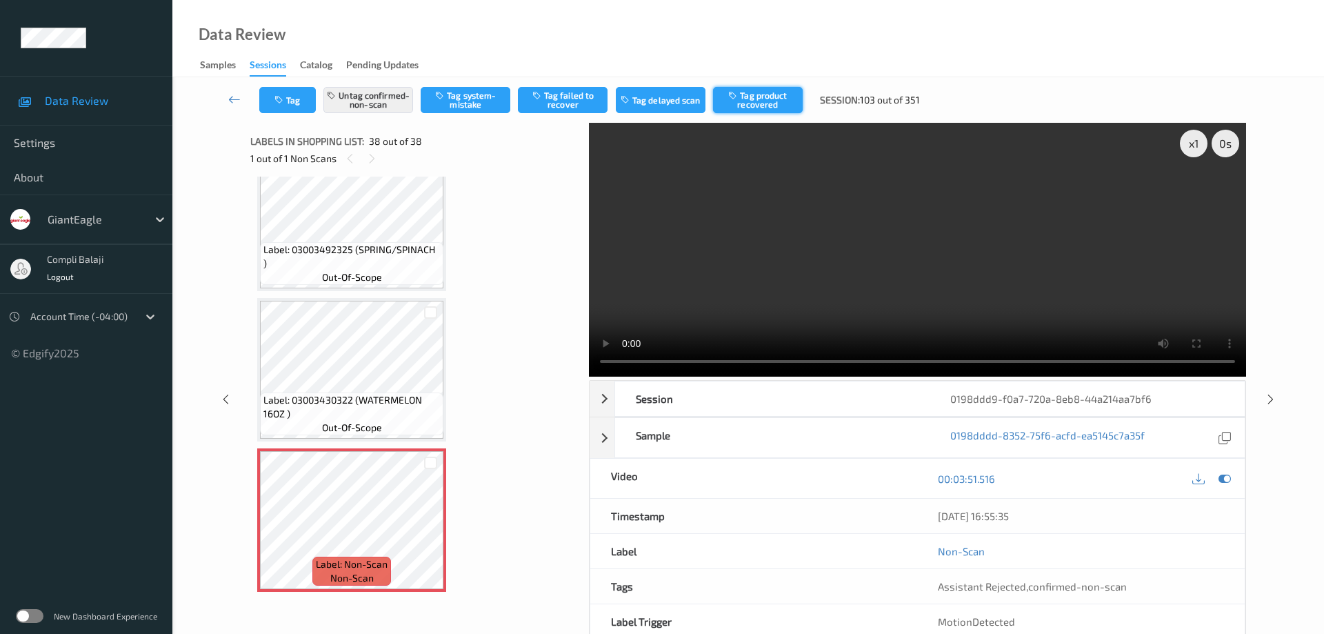
click at [773, 105] on button "Tag product recovered" at bounding box center [758, 100] width 90 height 26
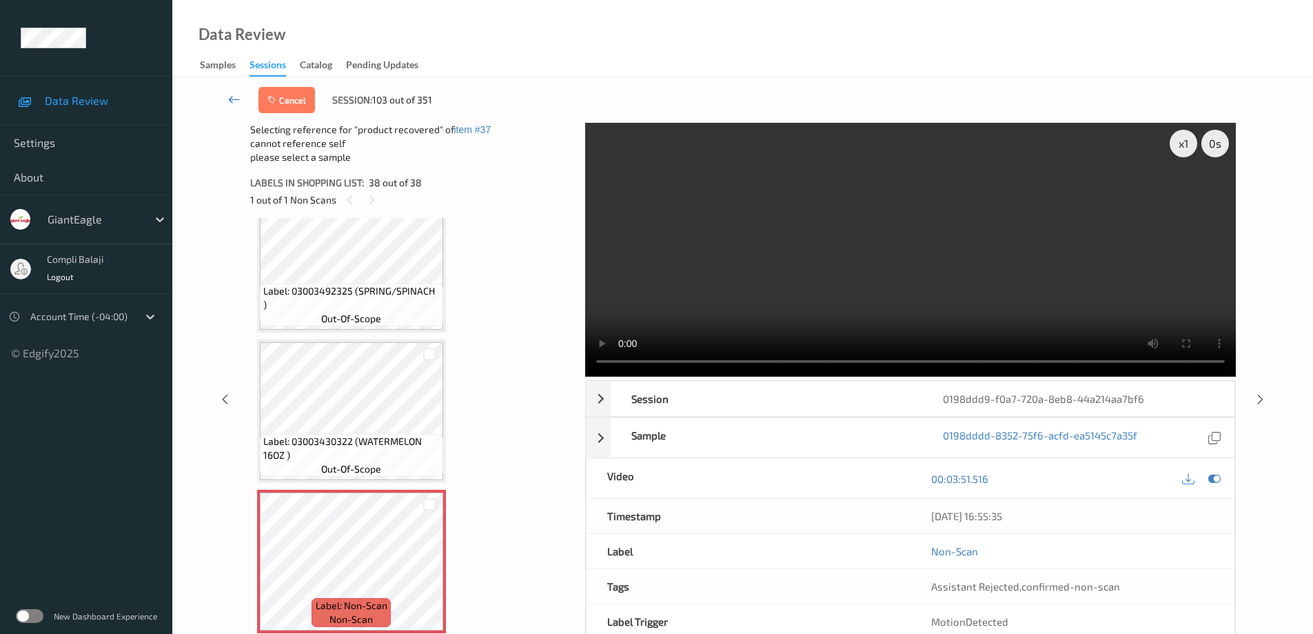
click at [230, 98] on icon at bounding box center [234, 99] width 12 height 14
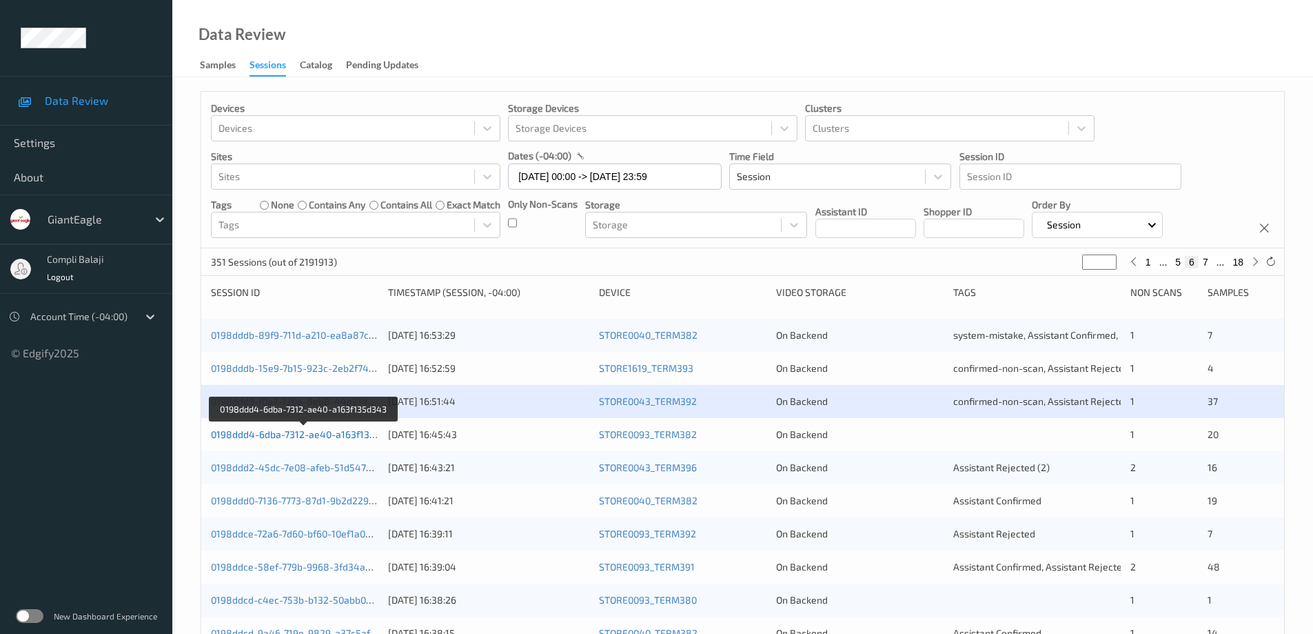
click at [335, 436] on link "0198ddd4-6dba-7312-ae40-a163f135d343" at bounding box center [304, 434] width 187 height 12
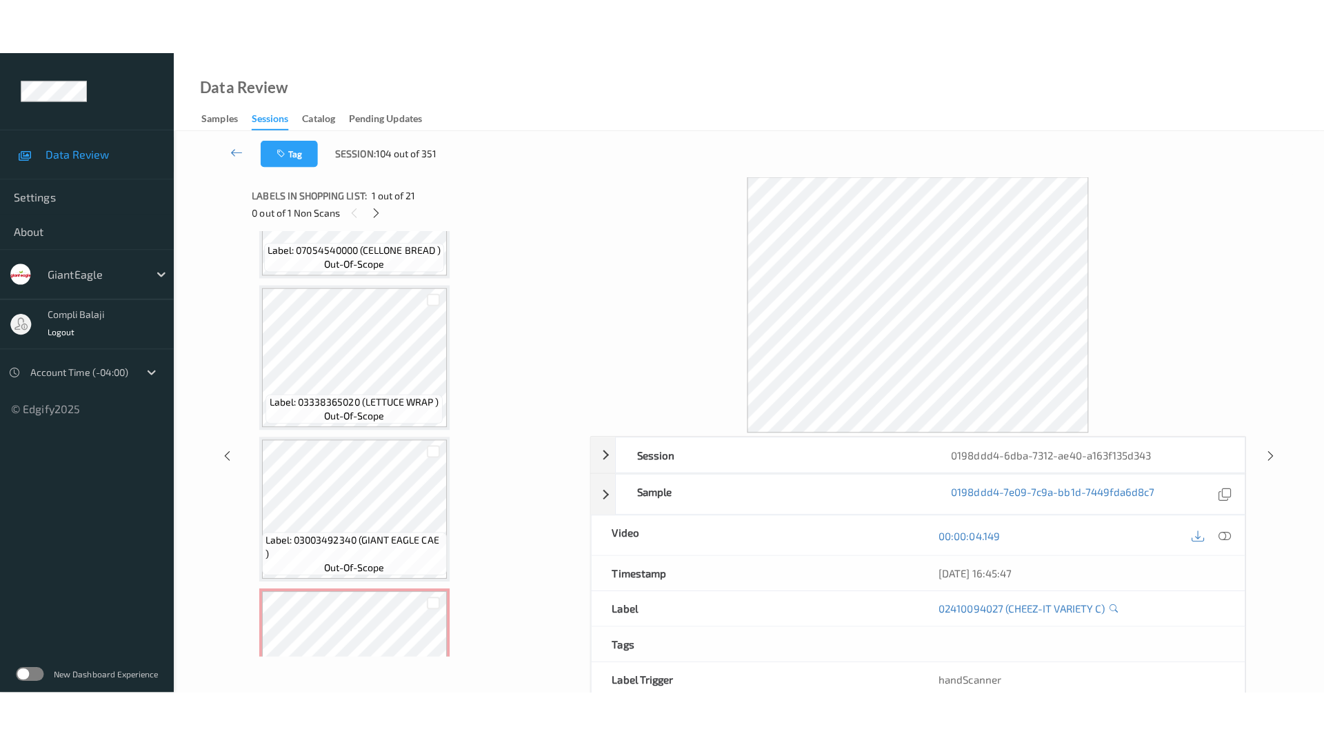
scroll to position [2741, 0]
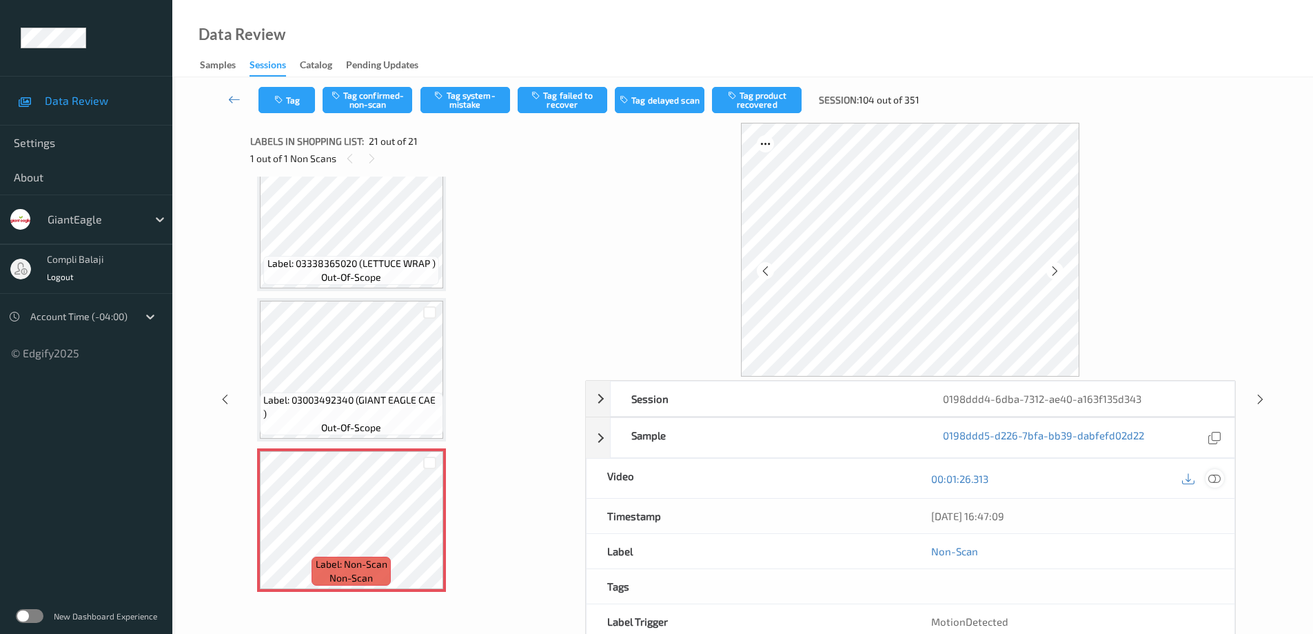
click at [1214, 474] on icon at bounding box center [1215, 478] width 12 height 12
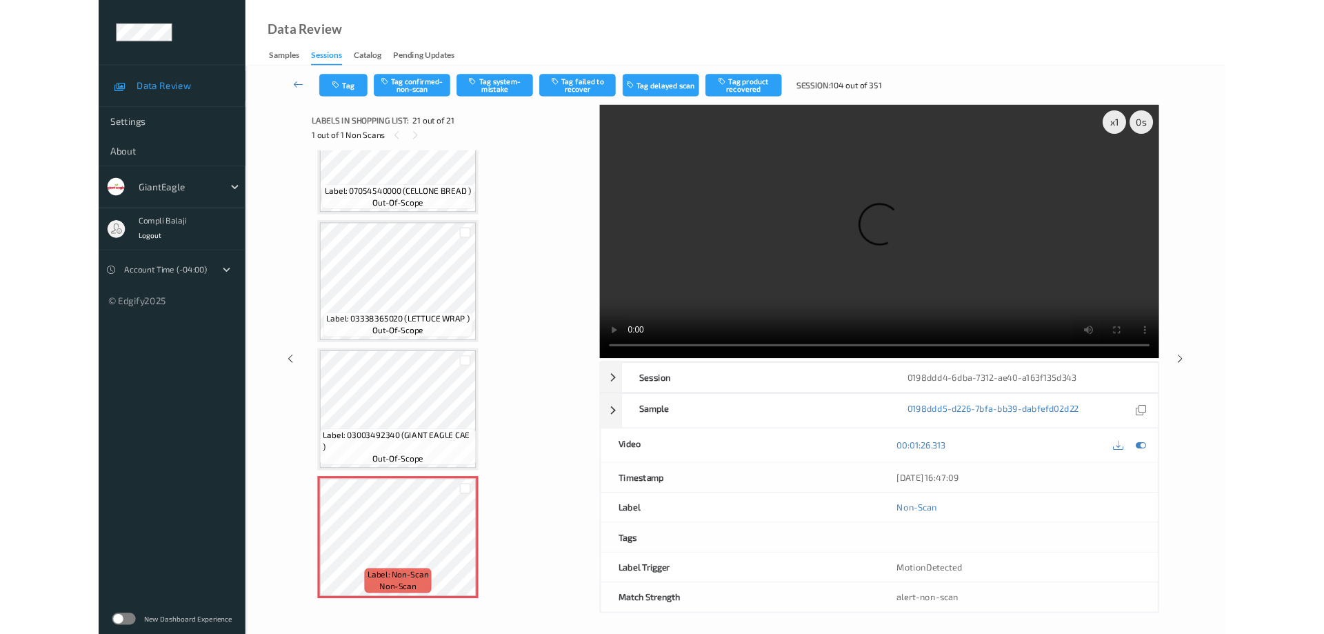
scroll to position [2630, 0]
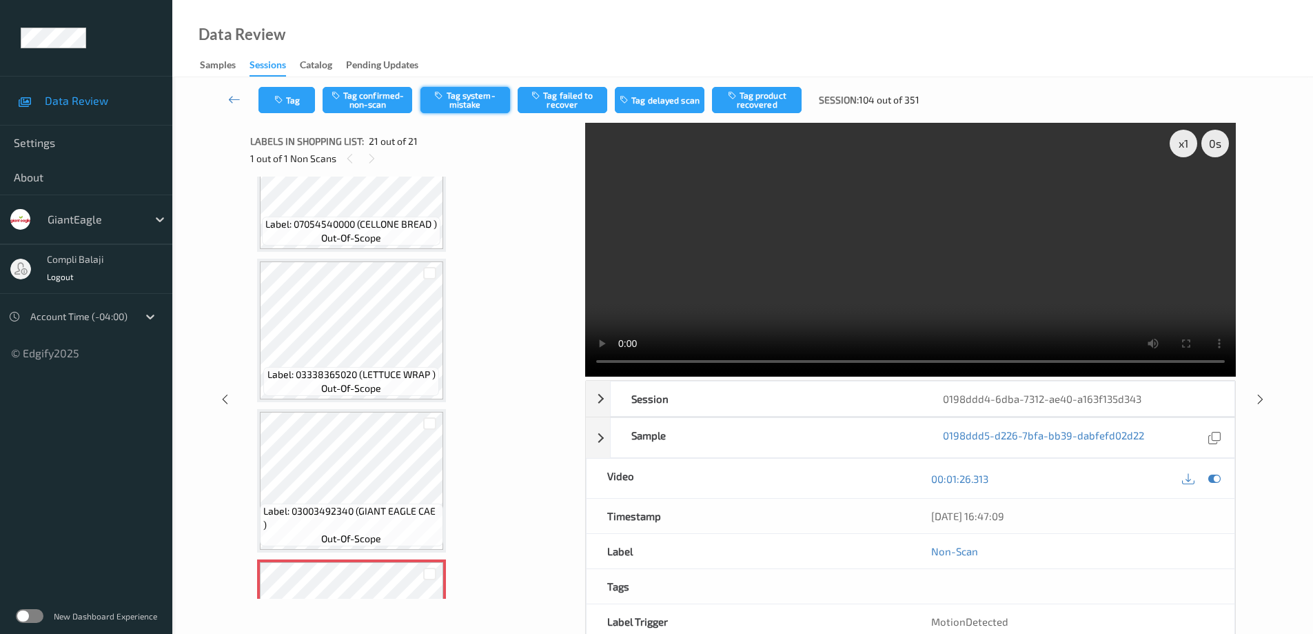
click at [465, 94] on button "Tag system-mistake" at bounding box center [466, 100] width 90 height 26
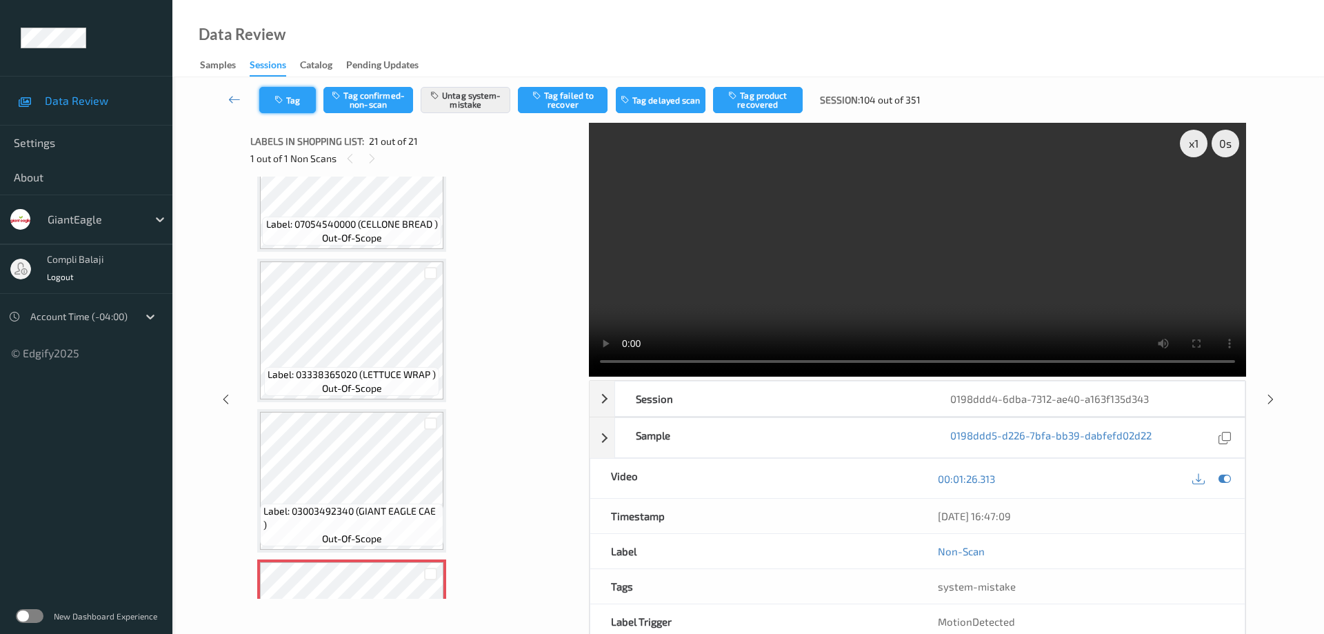
click at [297, 107] on button "Tag" at bounding box center [287, 100] width 57 height 26
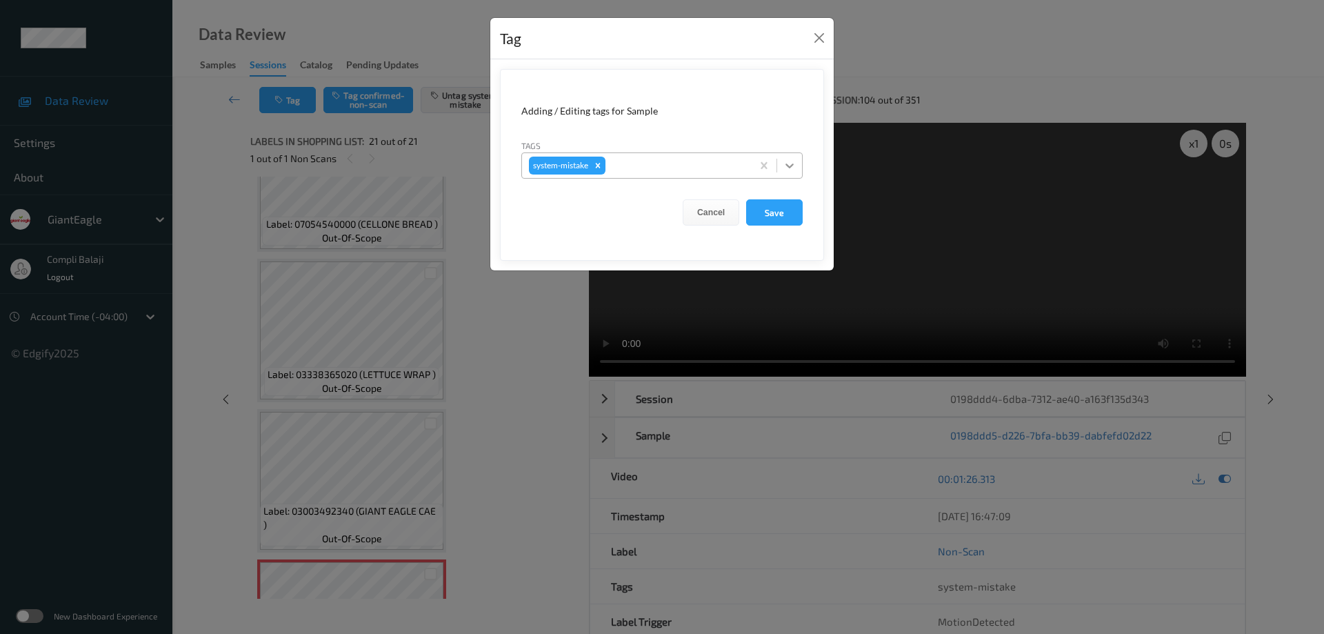
click at [794, 162] on icon at bounding box center [789, 166] width 14 height 14
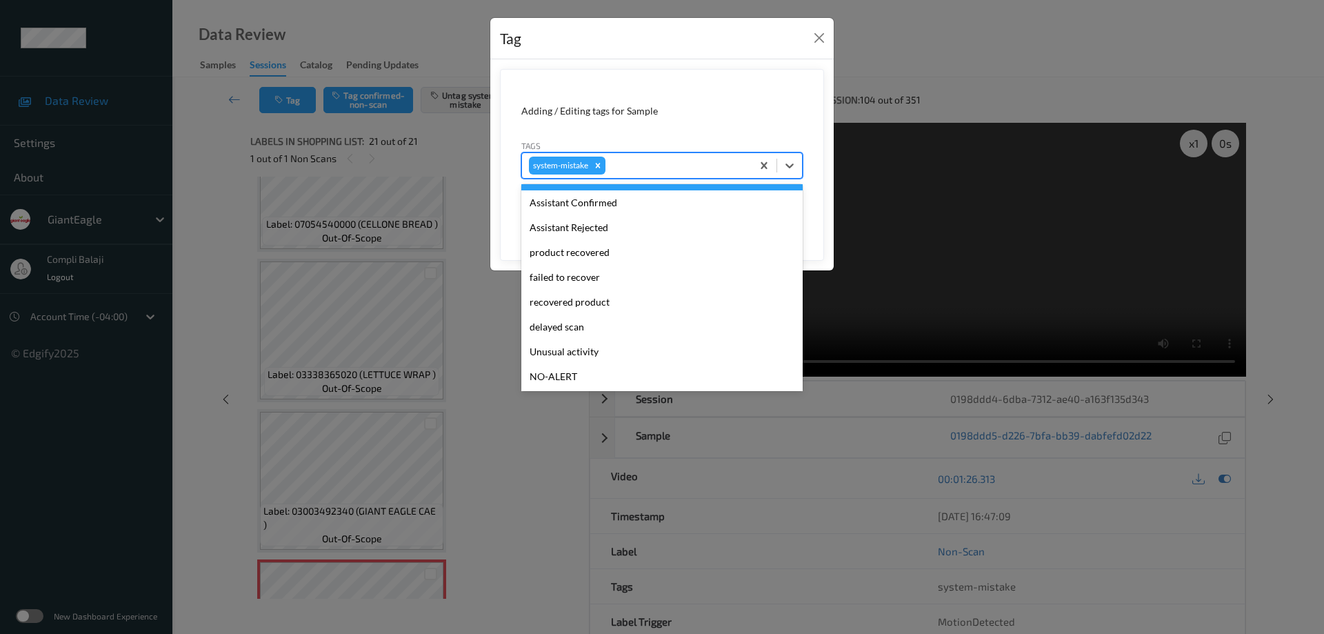
scroll to position [138, 0]
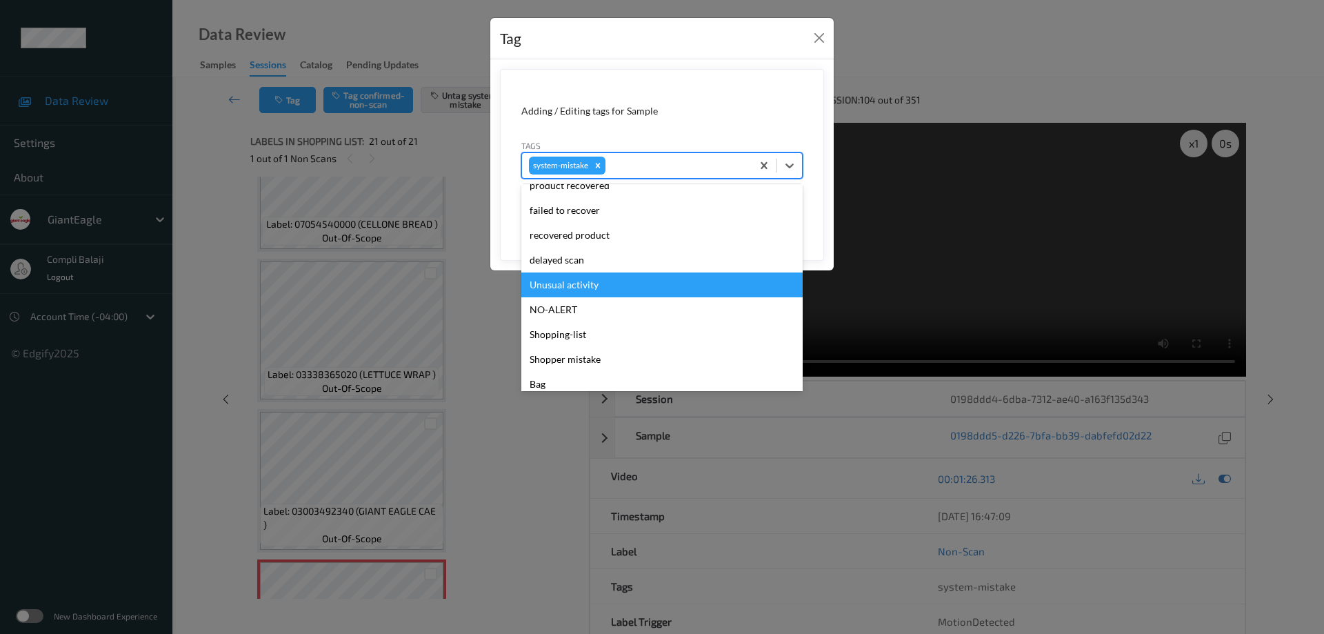
click at [594, 287] on div "Unusual activity" at bounding box center [661, 284] width 281 height 25
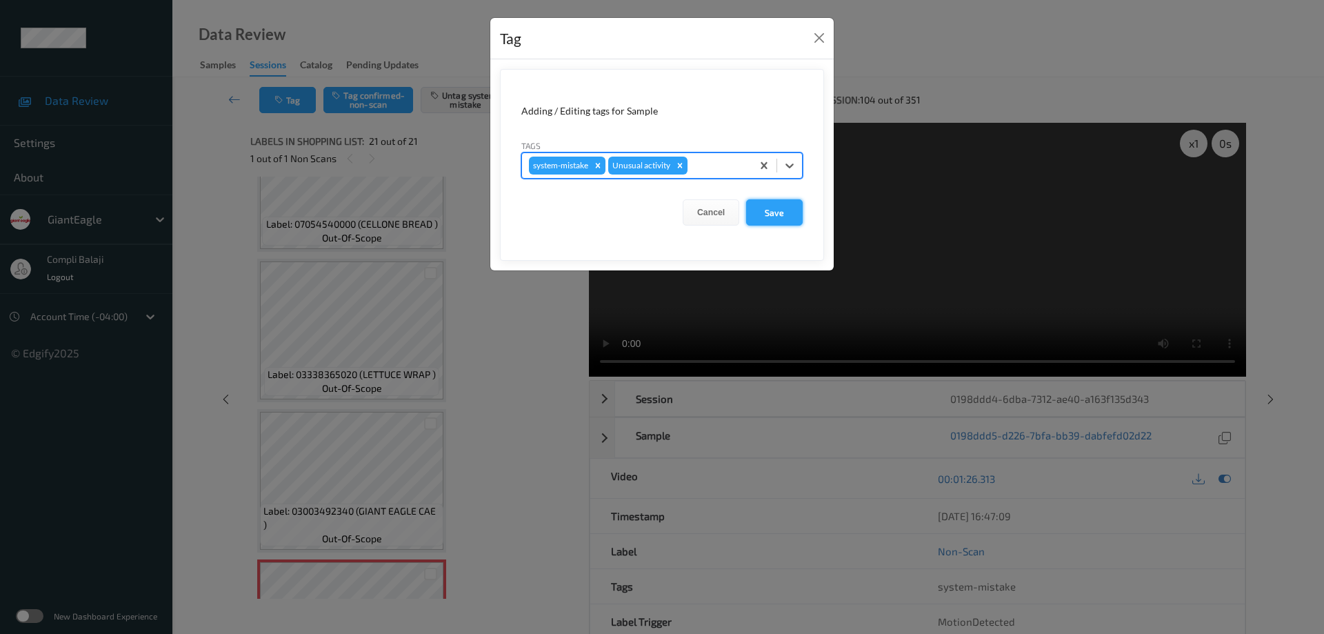
click at [787, 215] on button "Save" at bounding box center [774, 212] width 57 height 26
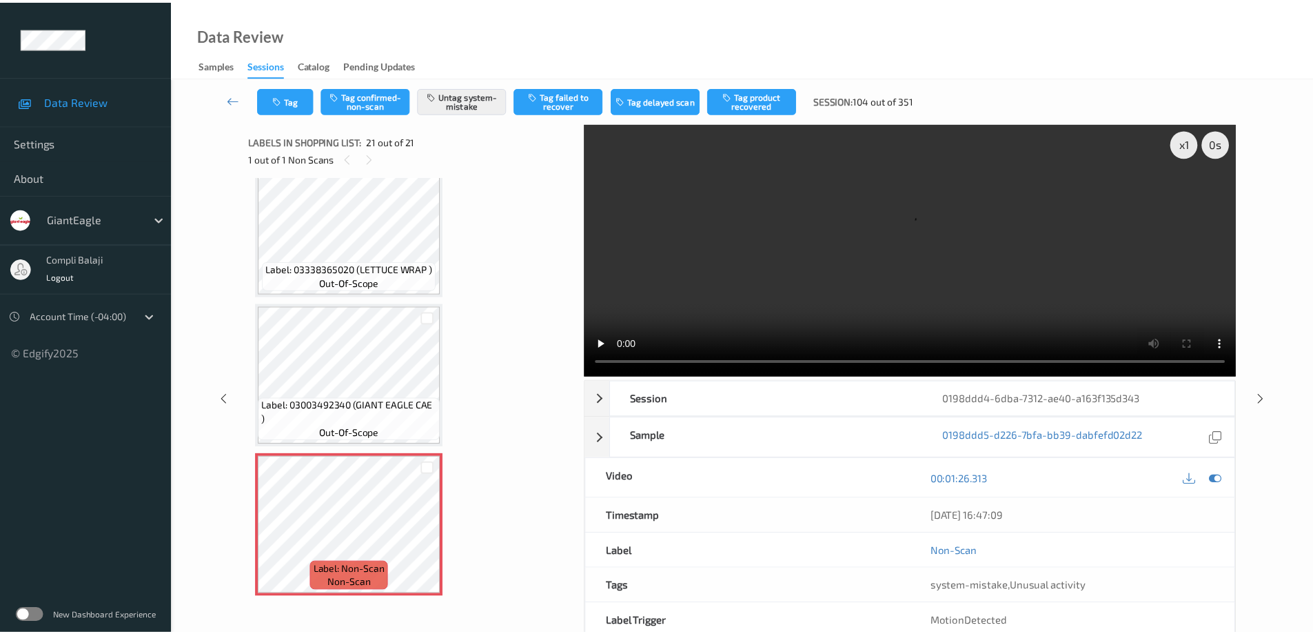
scroll to position [2741, 0]
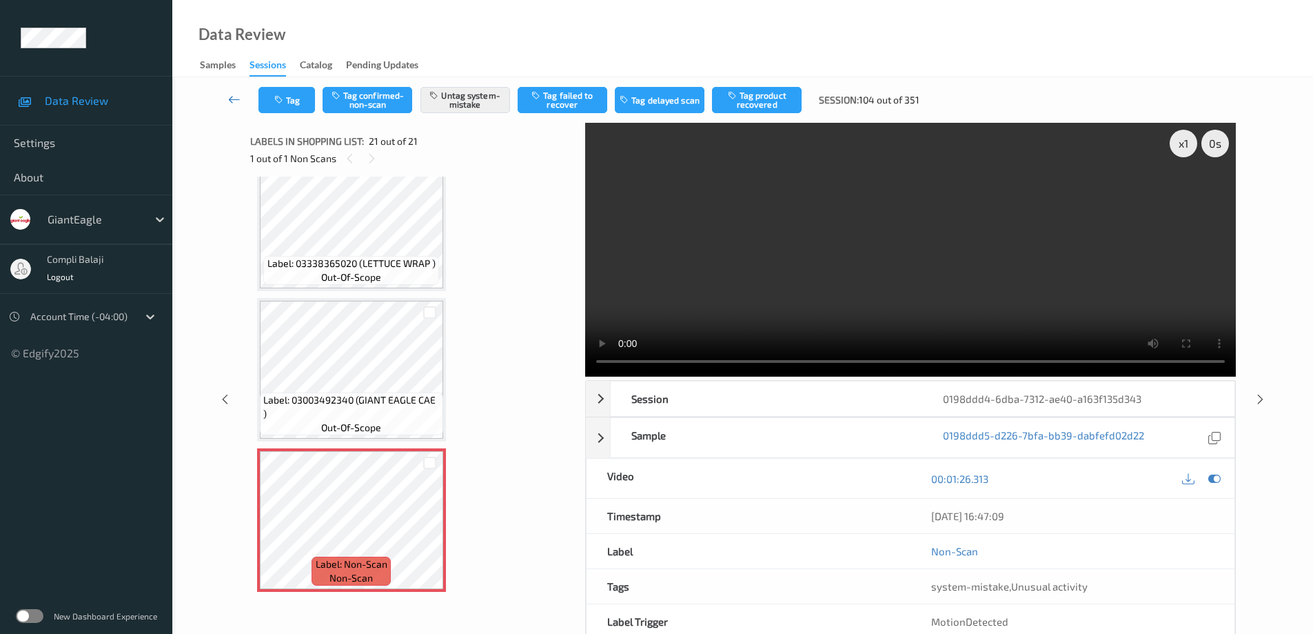
click at [230, 96] on icon at bounding box center [234, 99] width 12 height 14
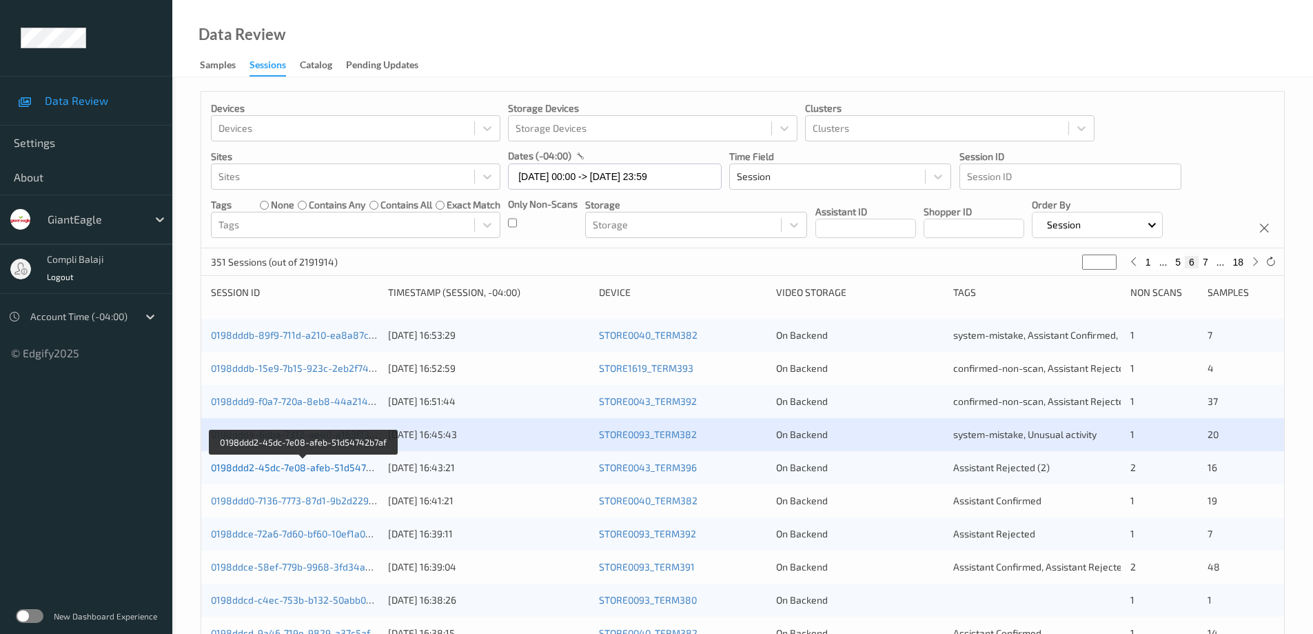
click at [321, 469] on link "0198ddd2-45dc-7e08-afeb-51d54742b7af" at bounding box center [304, 467] width 186 height 12
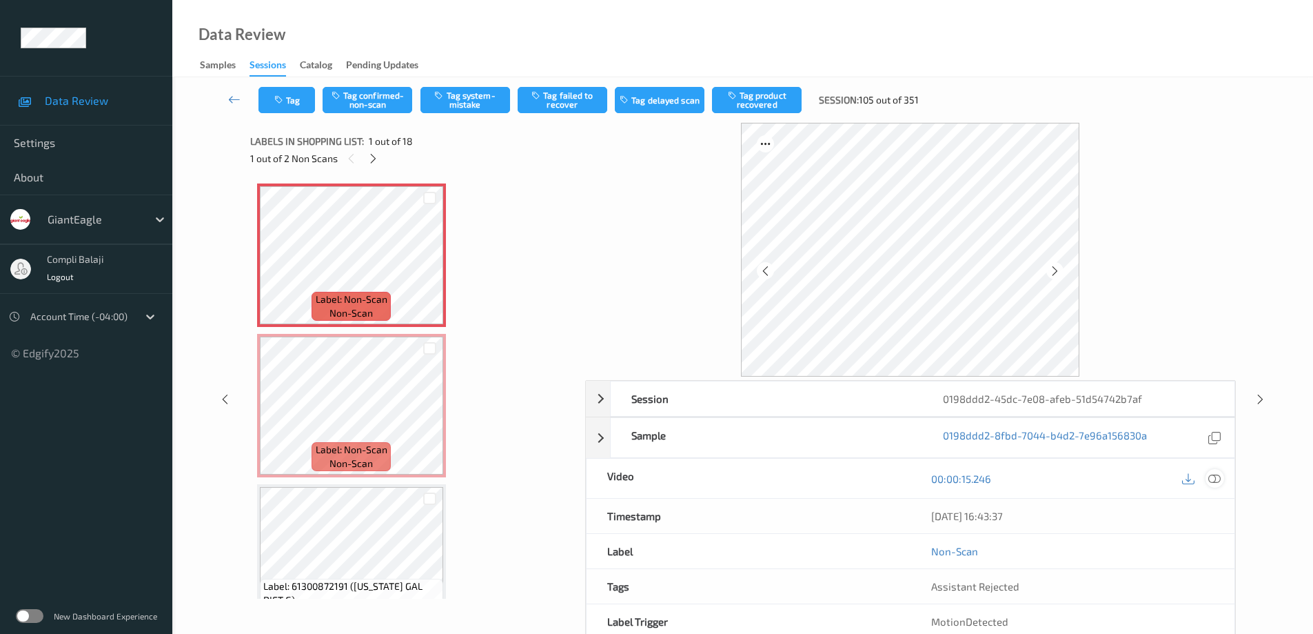
click at [1220, 479] on icon at bounding box center [1215, 478] width 12 height 12
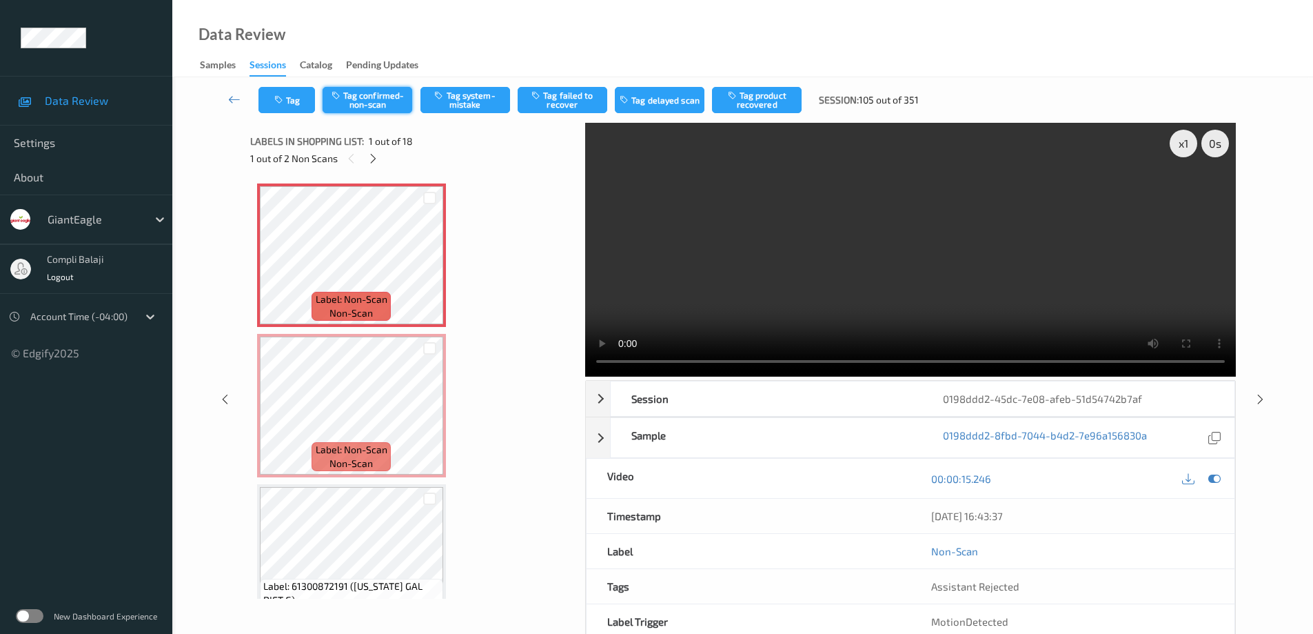
click at [374, 99] on button "Tag confirmed-non-scan" at bounding box center [368, 100] width 90 height 26
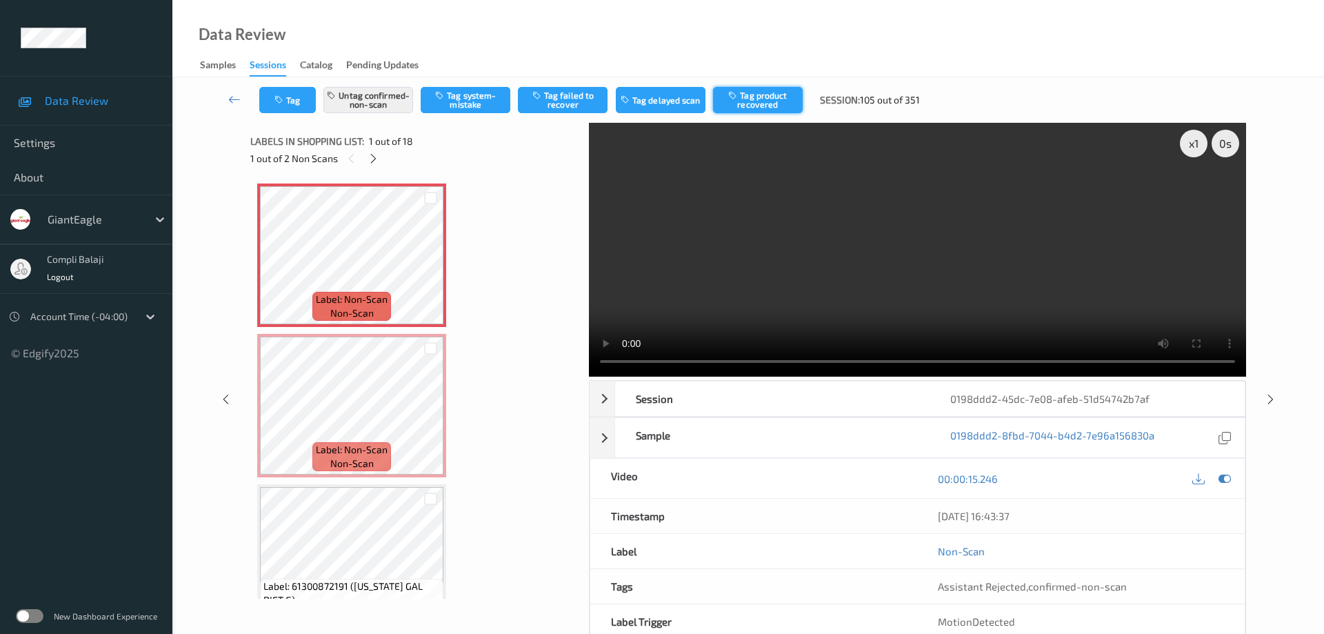
click at [774, 99] on button "Tag product recovered" at bounding box center [758, 100] width 90 height 26
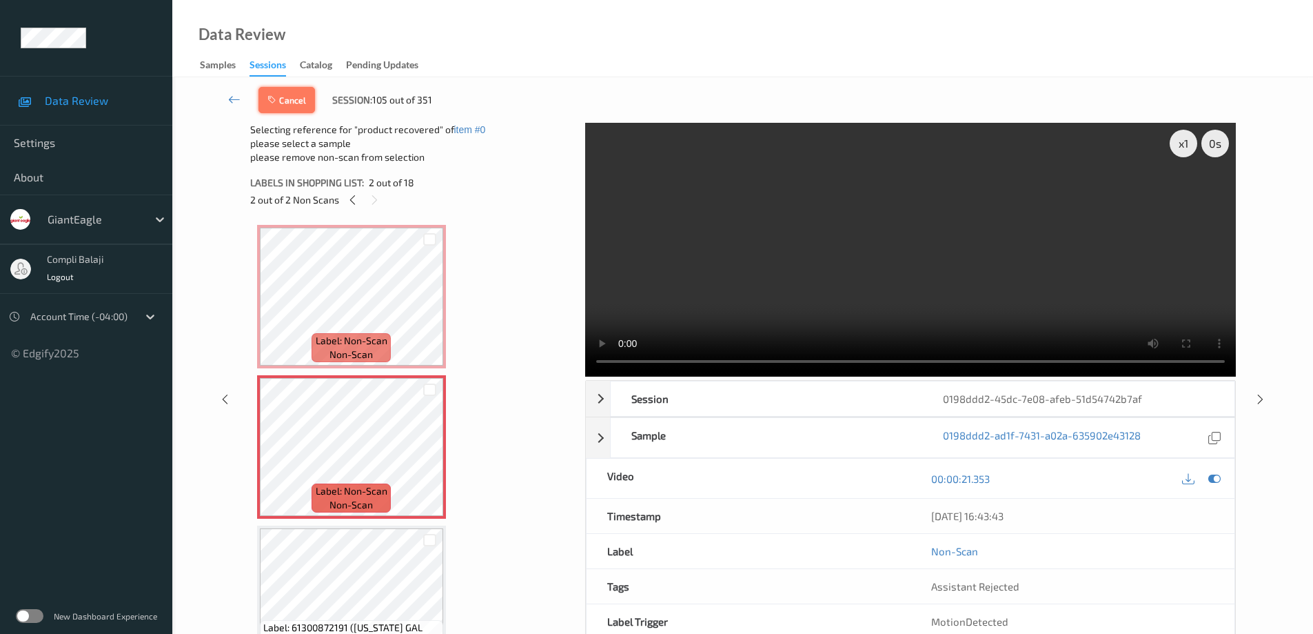
click at [299, 95] on button "Cancel" at bounding box center [287, 100] width 57 height 26
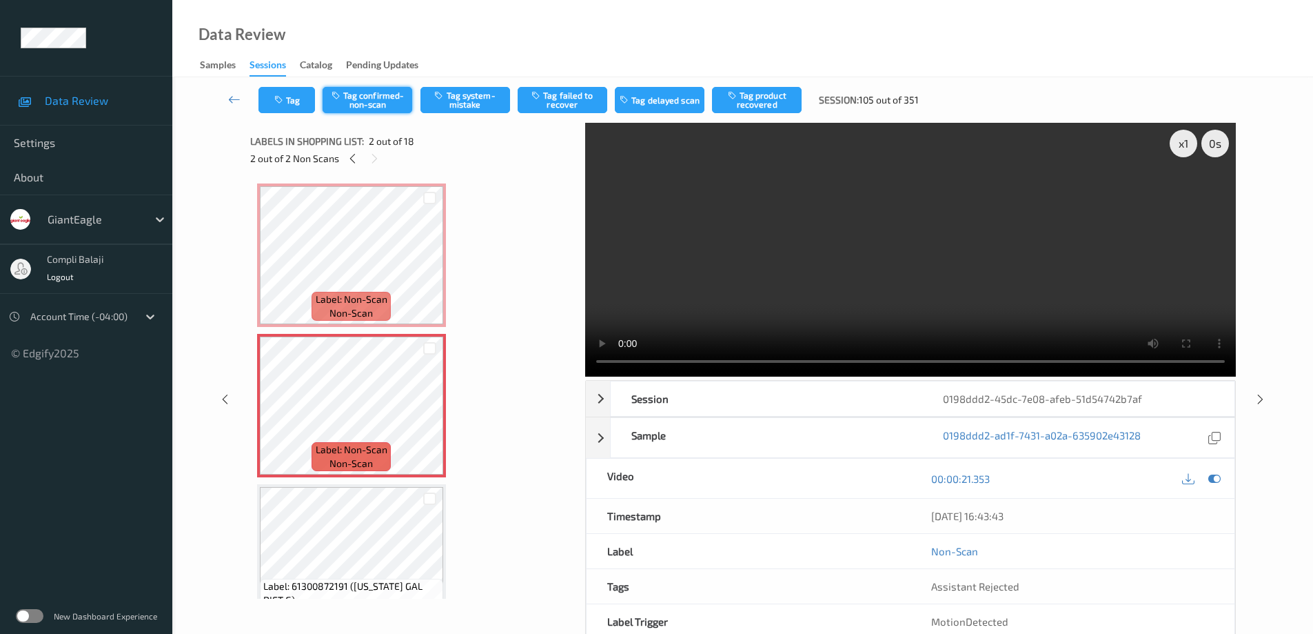
click at [379, 103] on button "Tag confirmed-non-scan" at bounding box center [368, 100] width 90 height 26
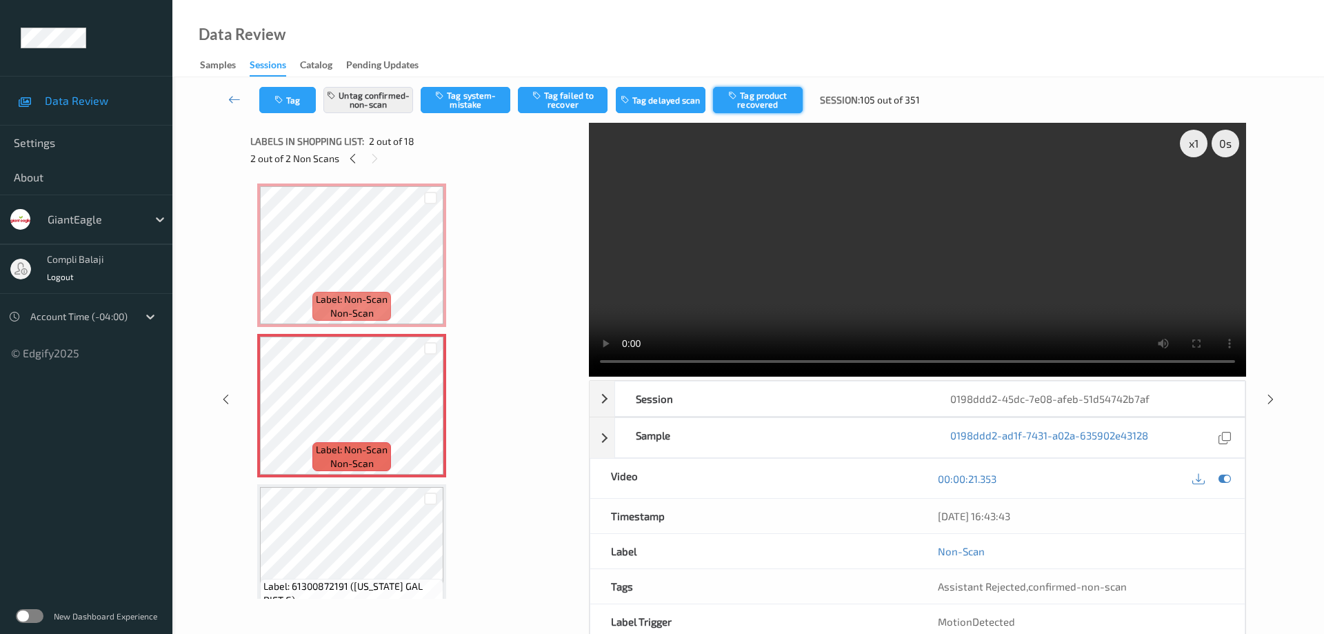
click at [767, 99] on button "Tag product recovered" at bounding box center [758, 100] width 90 height 26
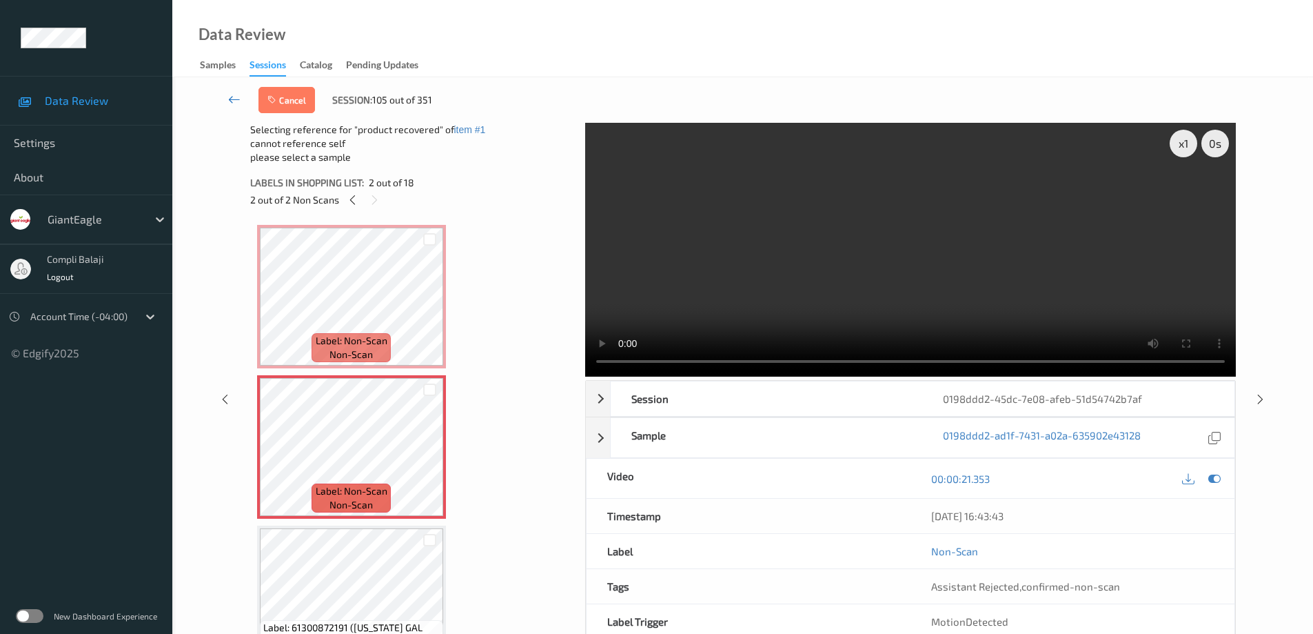
click at [232, 101] on icon at bounding box center [234, 99] width 12 height 14
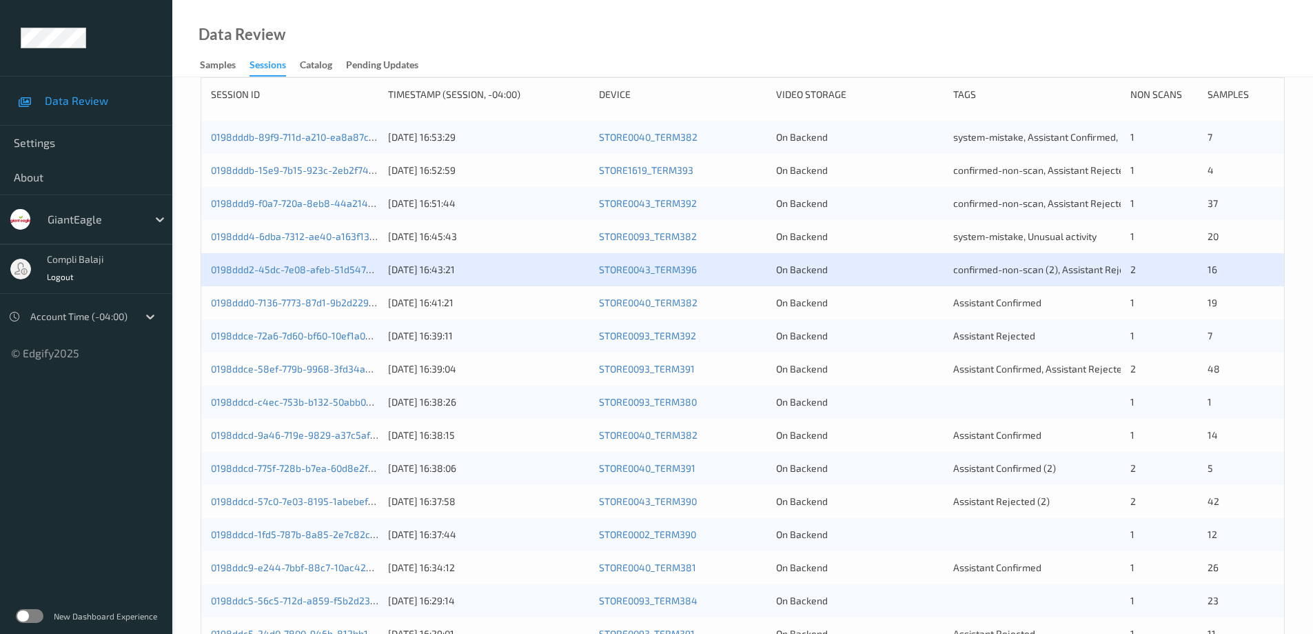
scroll to position [207, 0]
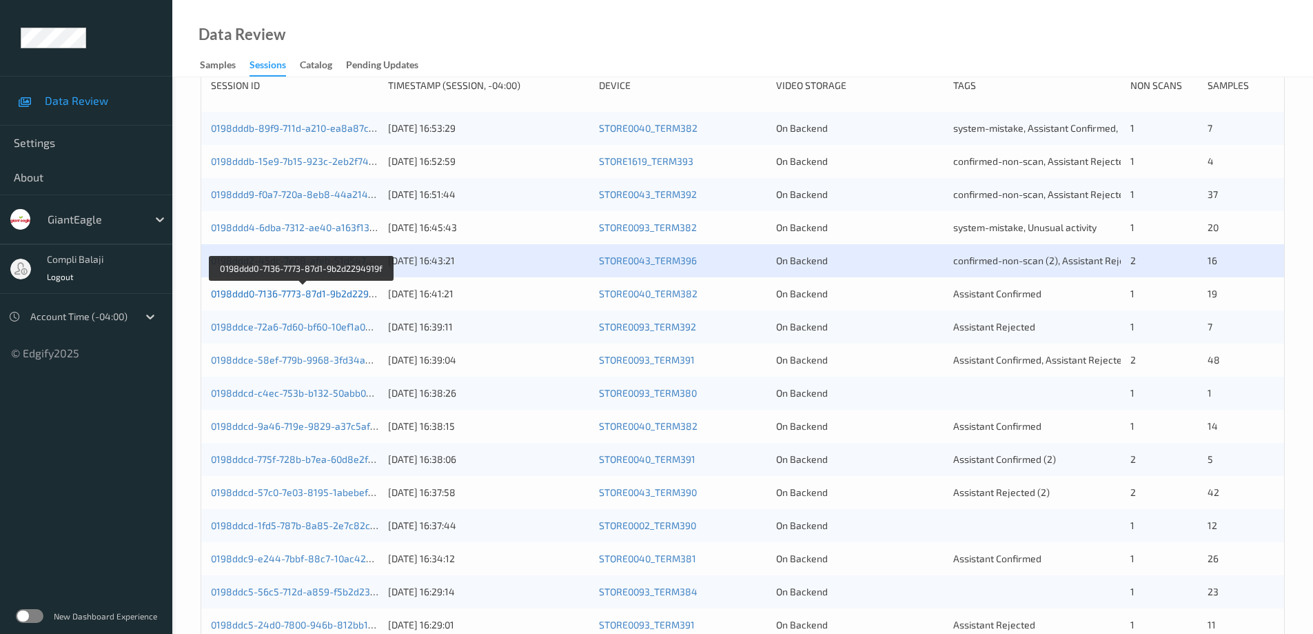
click at [351, 297] on link "0198ddd0-7136-7773-87d1-9b2d2294919f" at bounding box center [302, 293] width 183 height 12
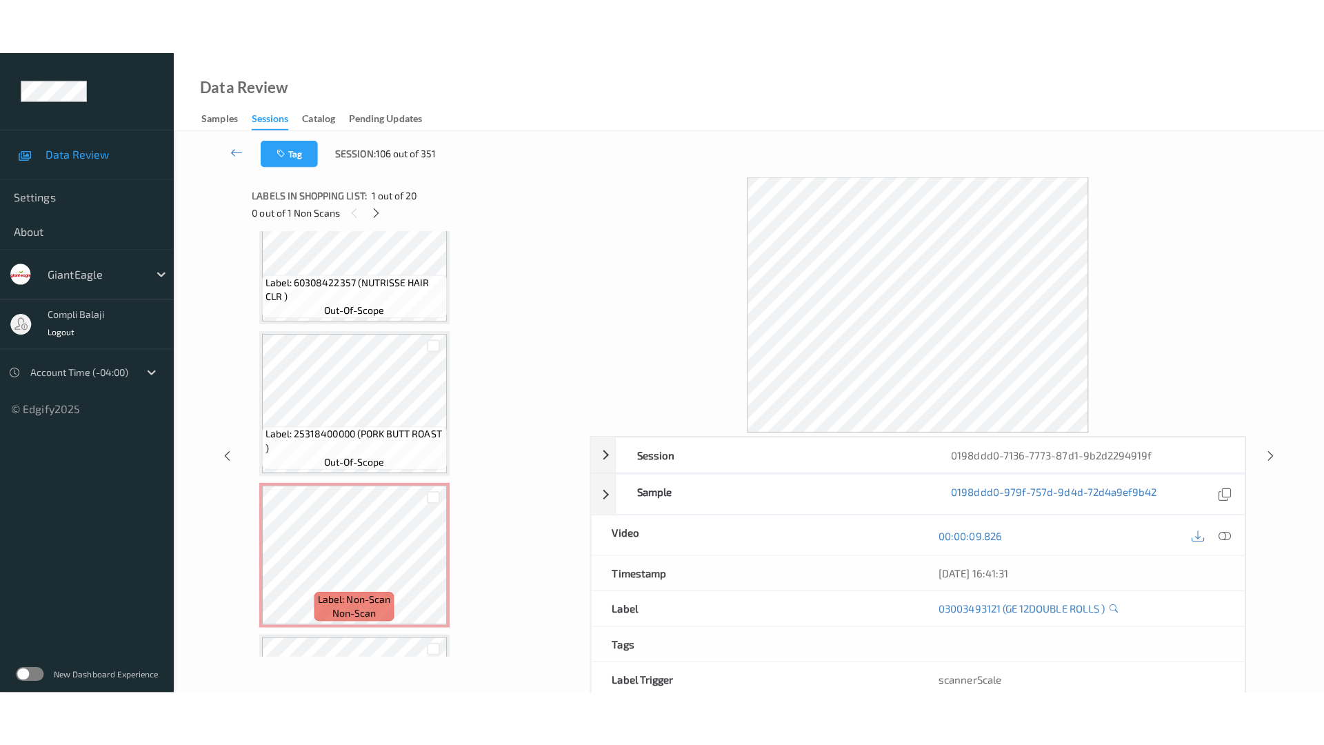
scroll to position [2591, 0]
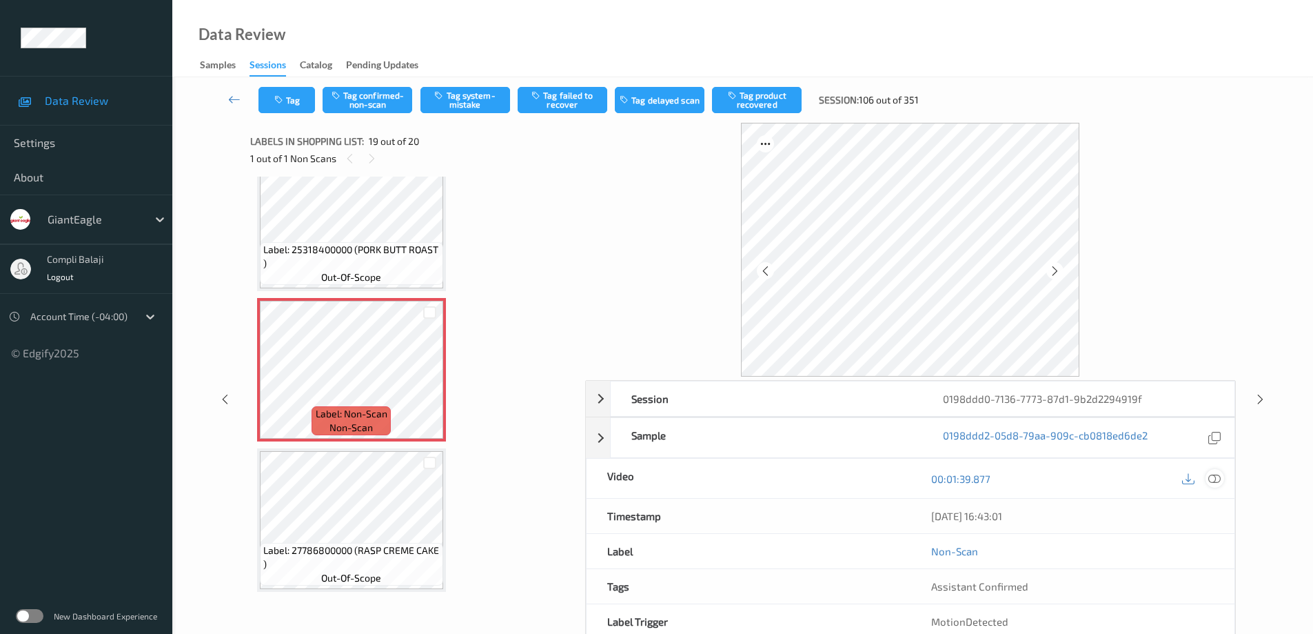
click at [1216, 483] on icon at bounding box center [1215, 478] width 12 height 12
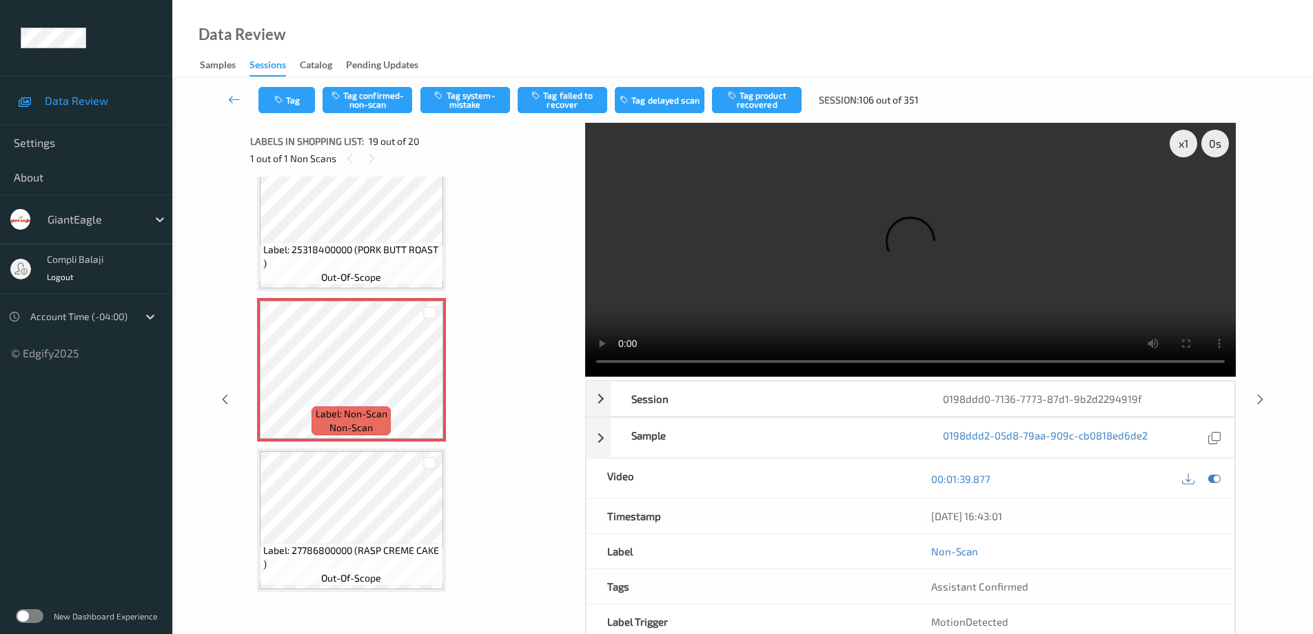
scroll to position [2480, 0]
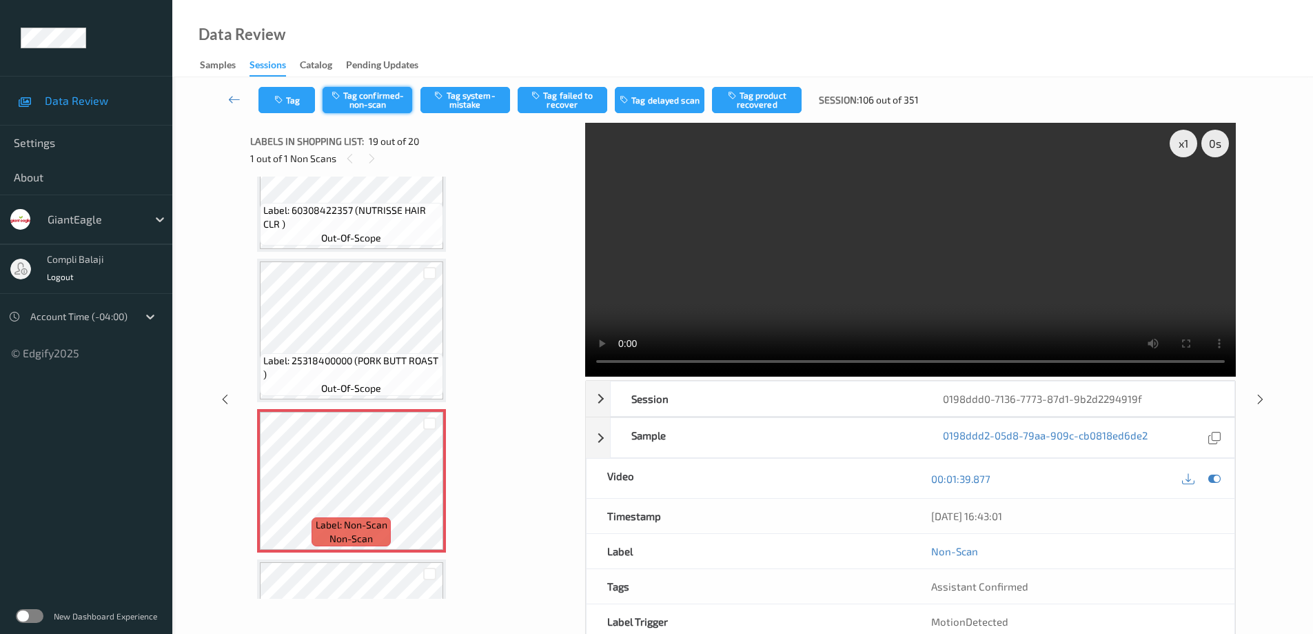
drag, startPoint x: 370, startPoint y: 108, endPoint x: 458, endPoint y: 145, distance: 96.1
click at [371, 108] on button "Tag confirmed-non-scan" at bounding box center [368, 100] width 90 height 26
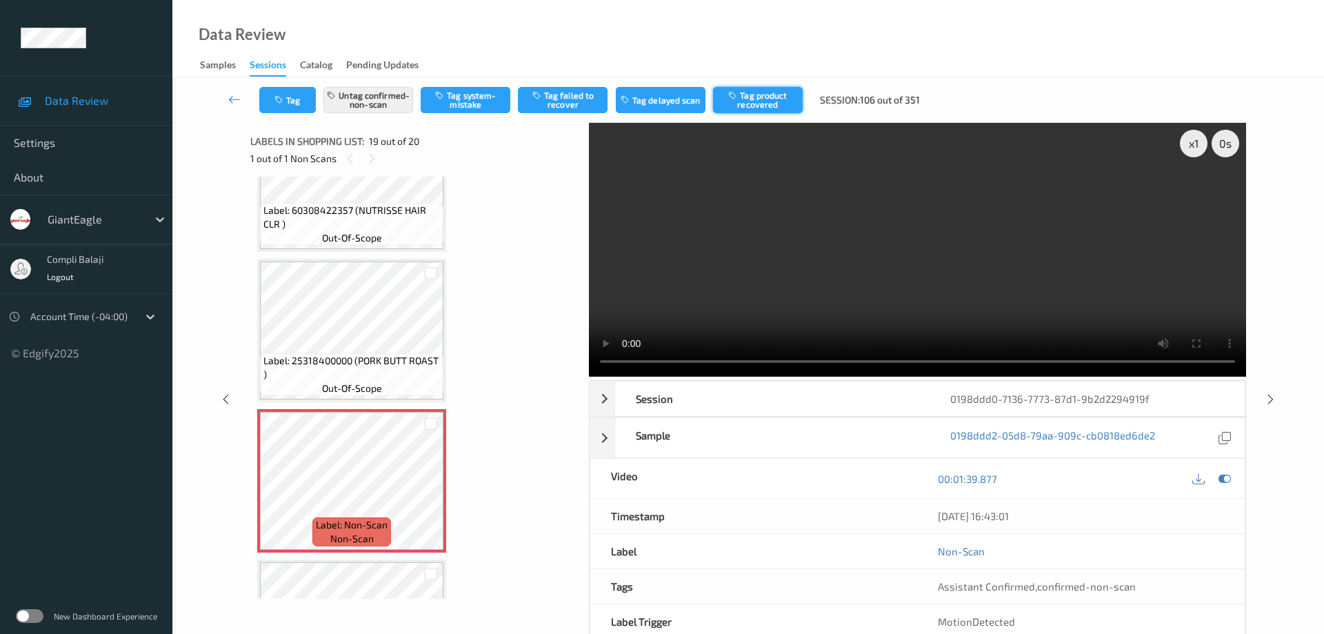
click at [763, 105] on button "Tag product recovered" at bounding box center [758, 100] width 90 height 26
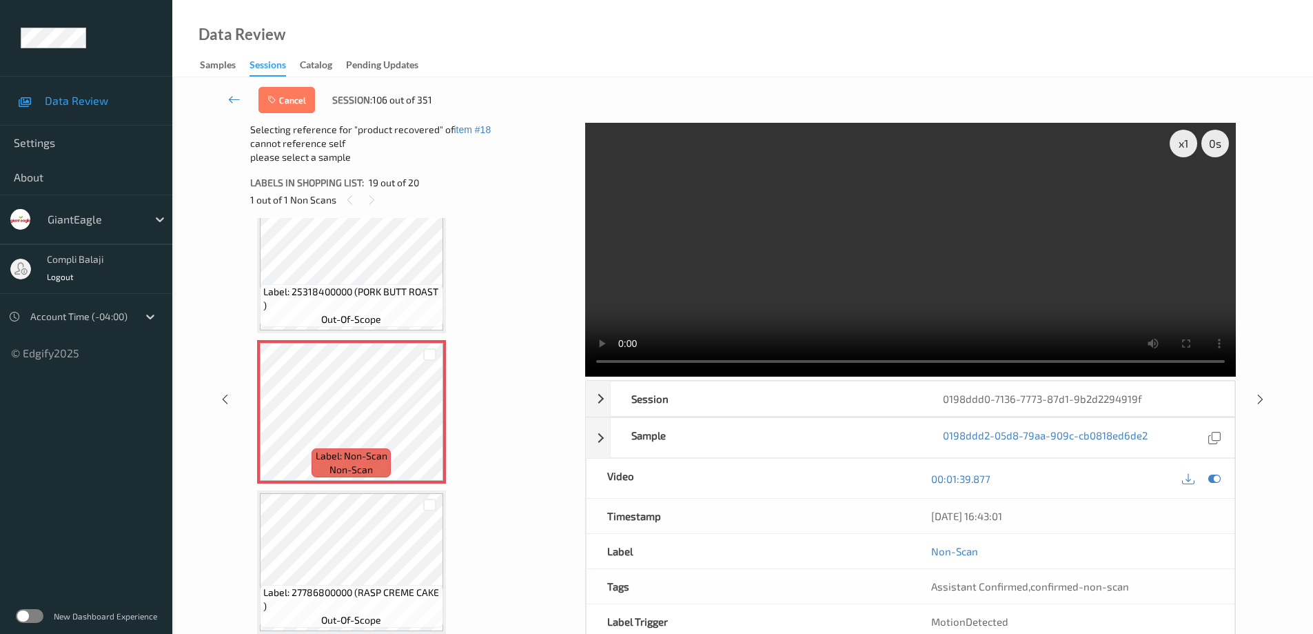
scroll to position [2591, 0]
click at [228, 101] on link at bounding box center [234, 100] width 48 height 26
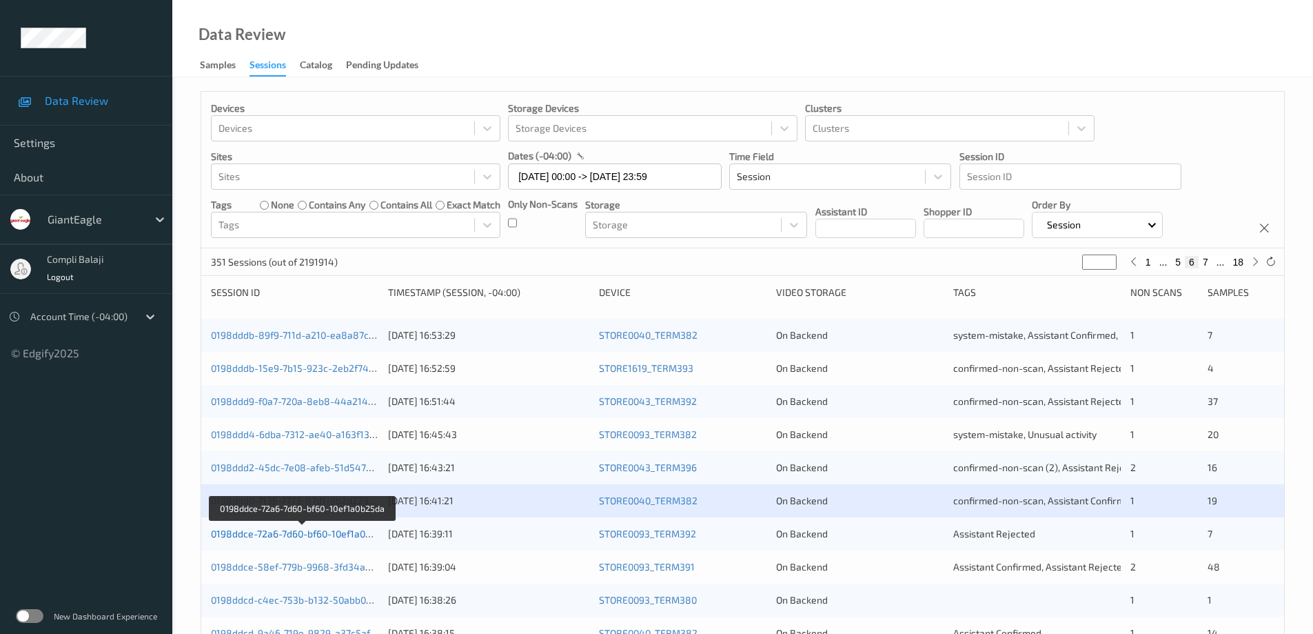
click at [327, 534] on link "0198ddce-72a6-7d60-bf60-10ef1a0b25da" at bounding box center [302, 533] width 182 height 12
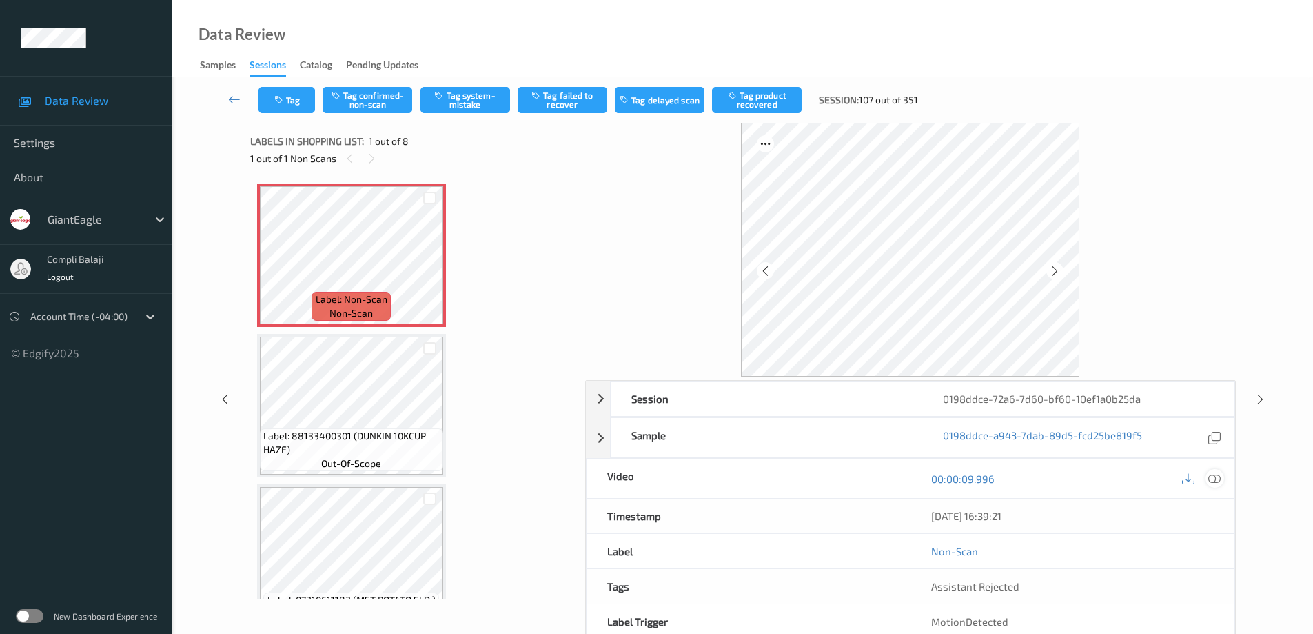
click at [1220, 479] on icon at bounding box center [1215, 478] width 12 height 12
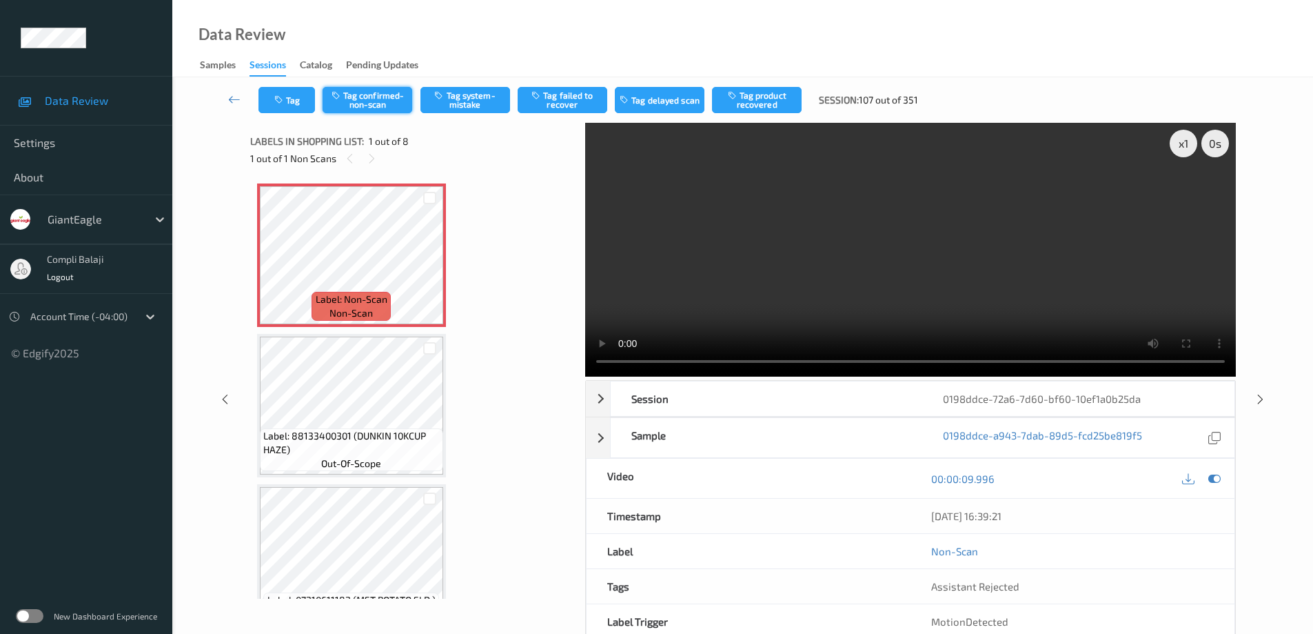
click at [381, 103] on button "Tag confirmed-non-scan" at bounding box center [368, 100] width 90 height 26
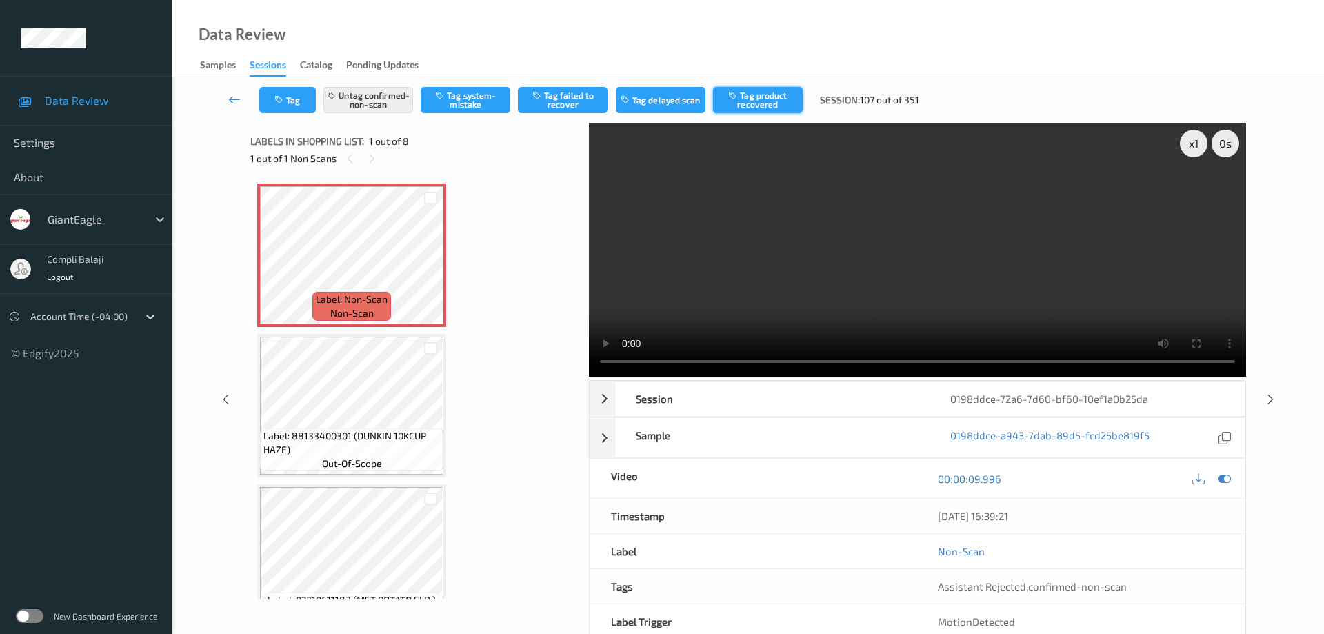
click at [763, 101] on button "Tag product recovered" at bounding box center [758, 100] width 90 height 26
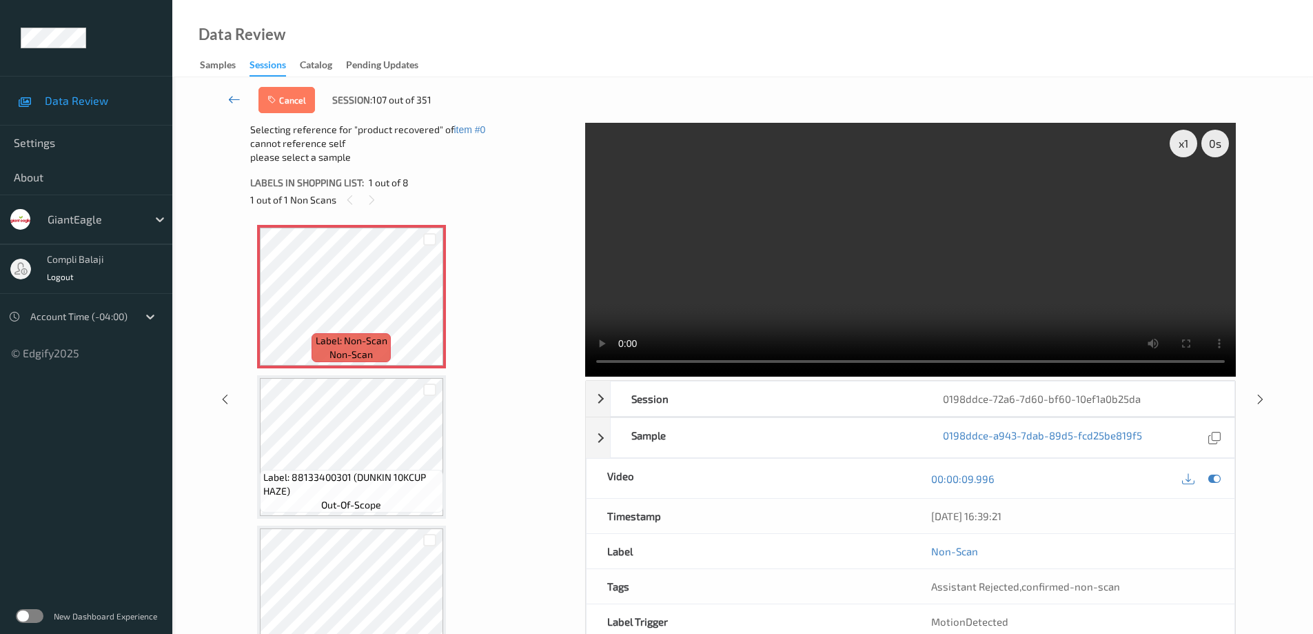
click at [232, 98] on icon at bounding box center [234, 99] width 12 height 14
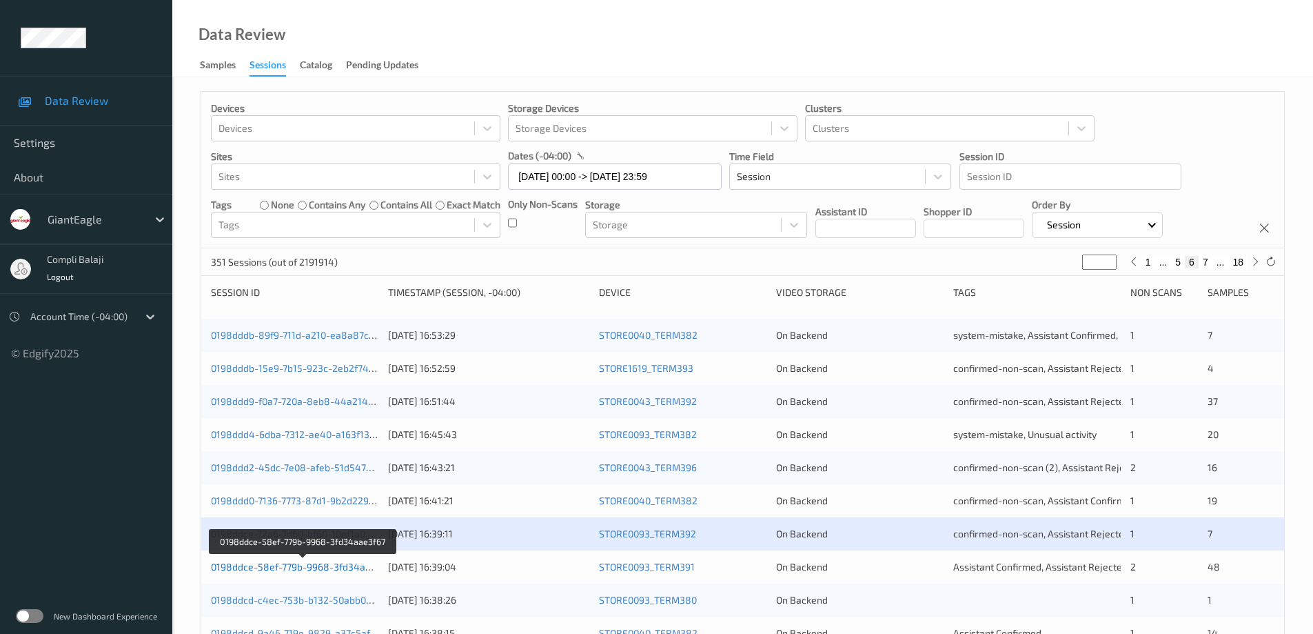
click at [350, 567] on link "0198ddce-58ef-779b-9968-3fd34aae3f67" at bounding box center [303, 566] width 185 height 12
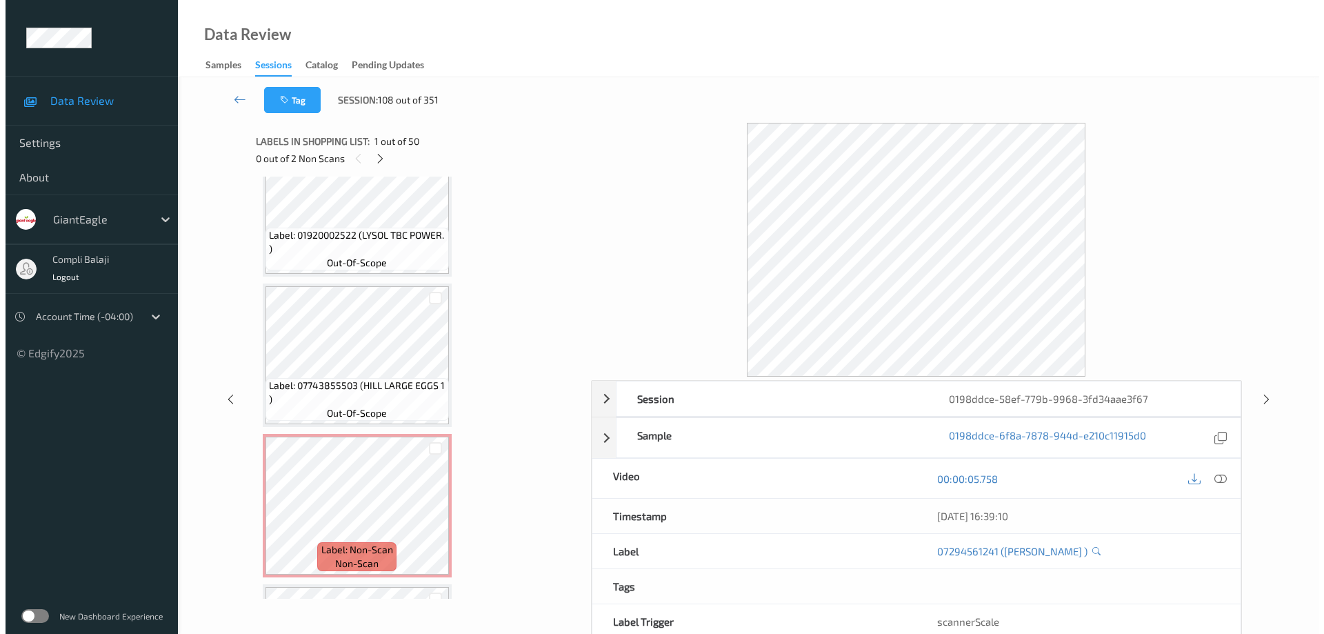
scroll to position [1277, 0]
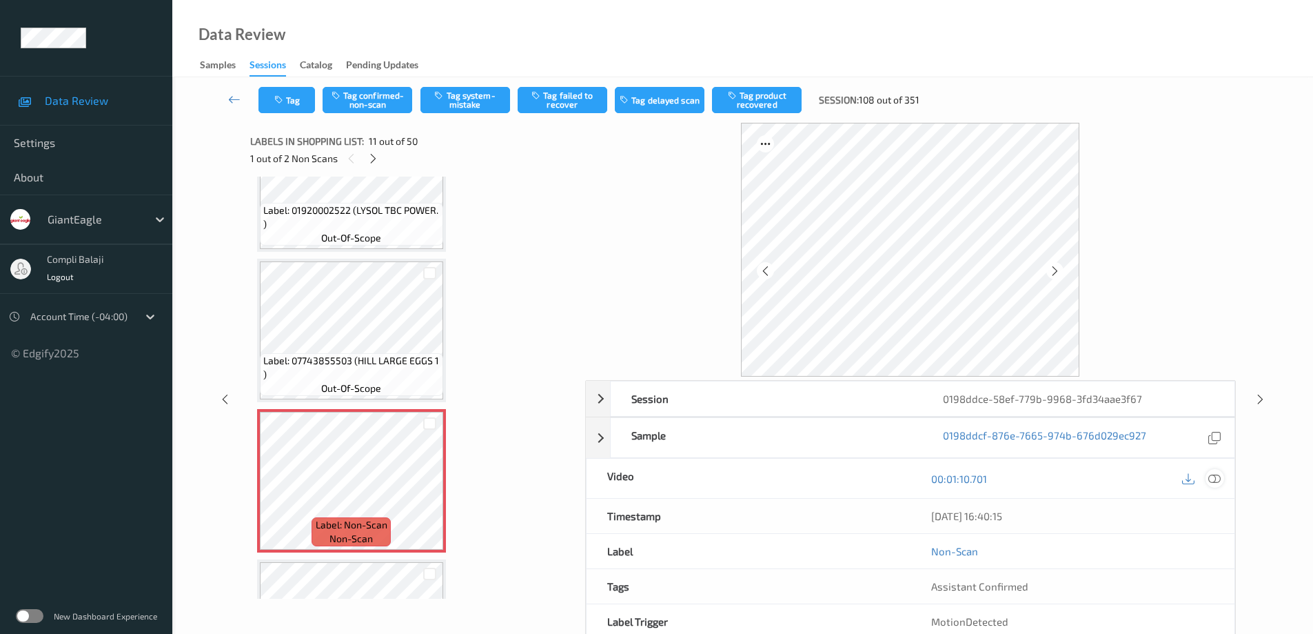
click at [1217, 481] on icon at bounding box center [1215, 478] width 12 height 12
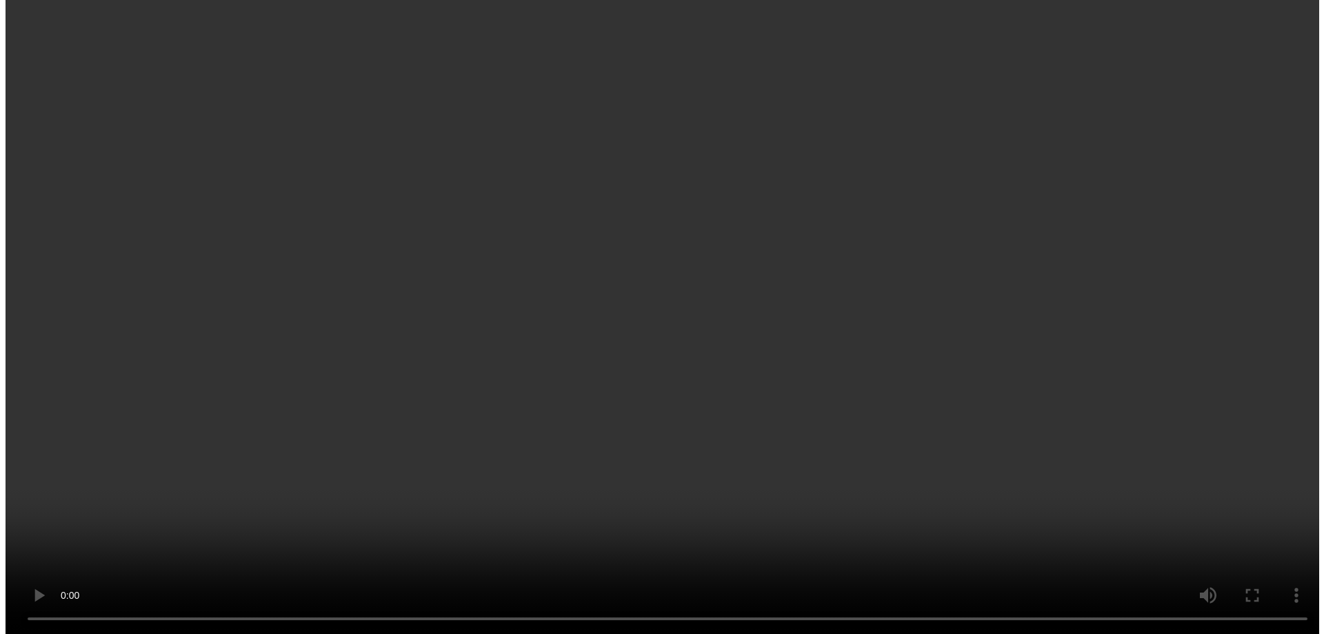
scroll to position [1346, 0]
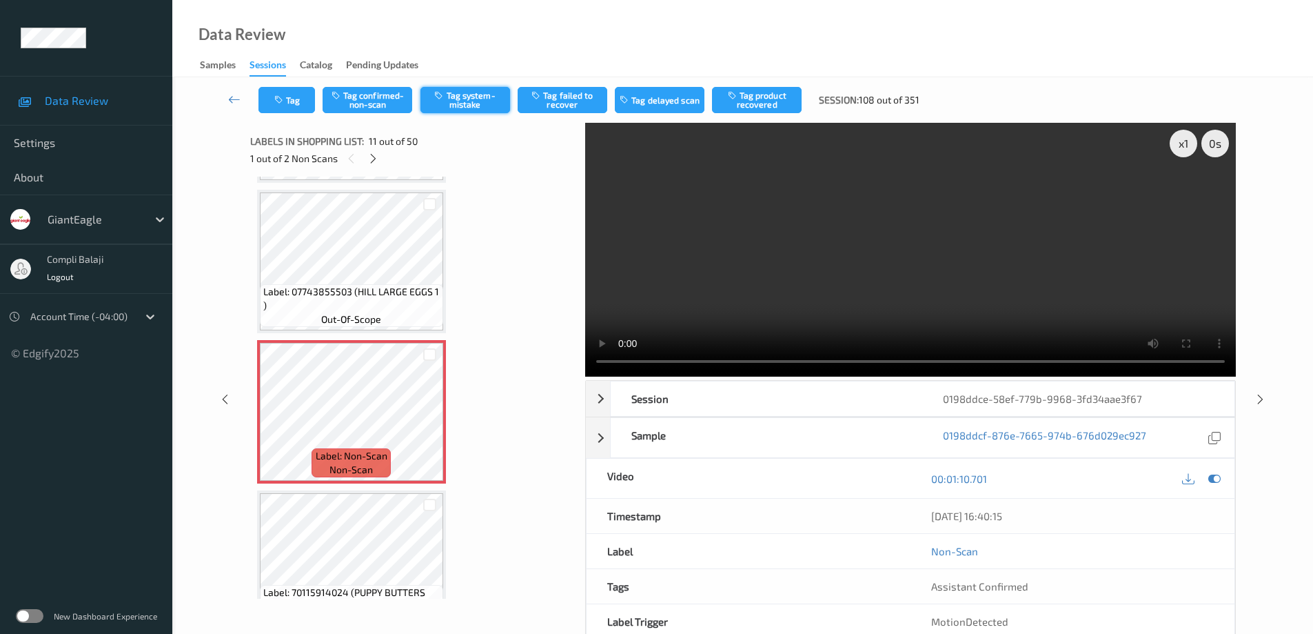
click at [452, 102] on button "Tag system-mistake" at bounding box center [466, 100] width 90 height 26
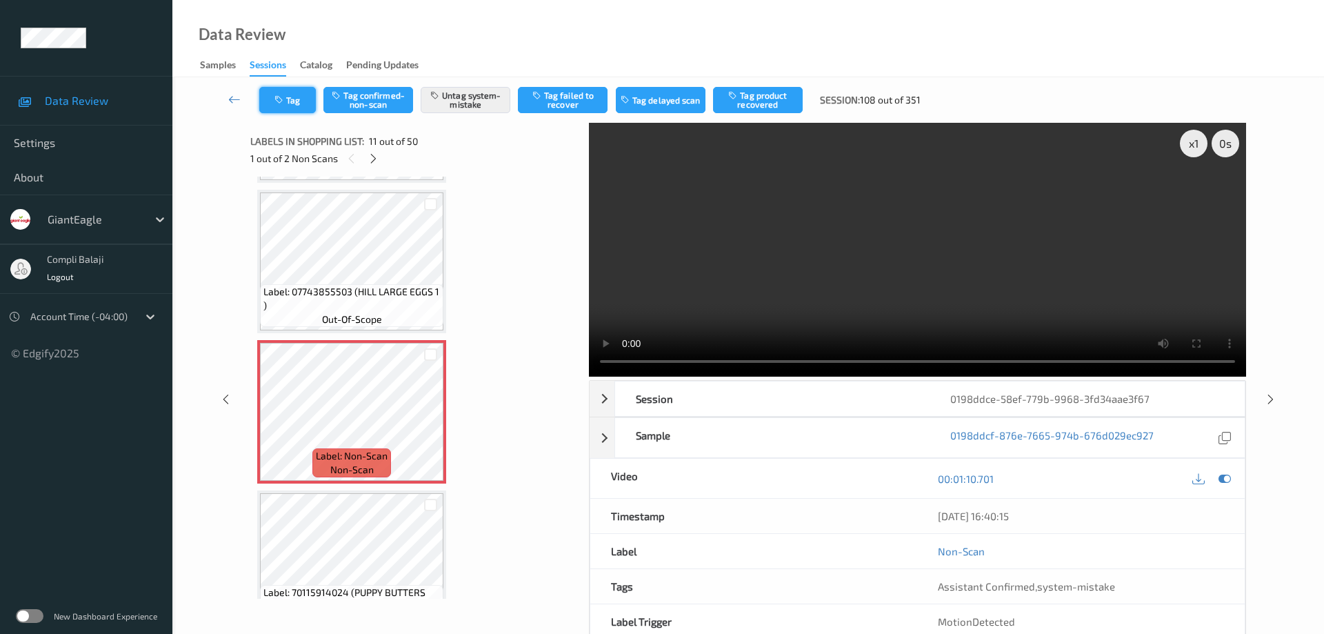
click at [300, 105] on button "Tag" at bounding box center [287, 100] width 57 height 26
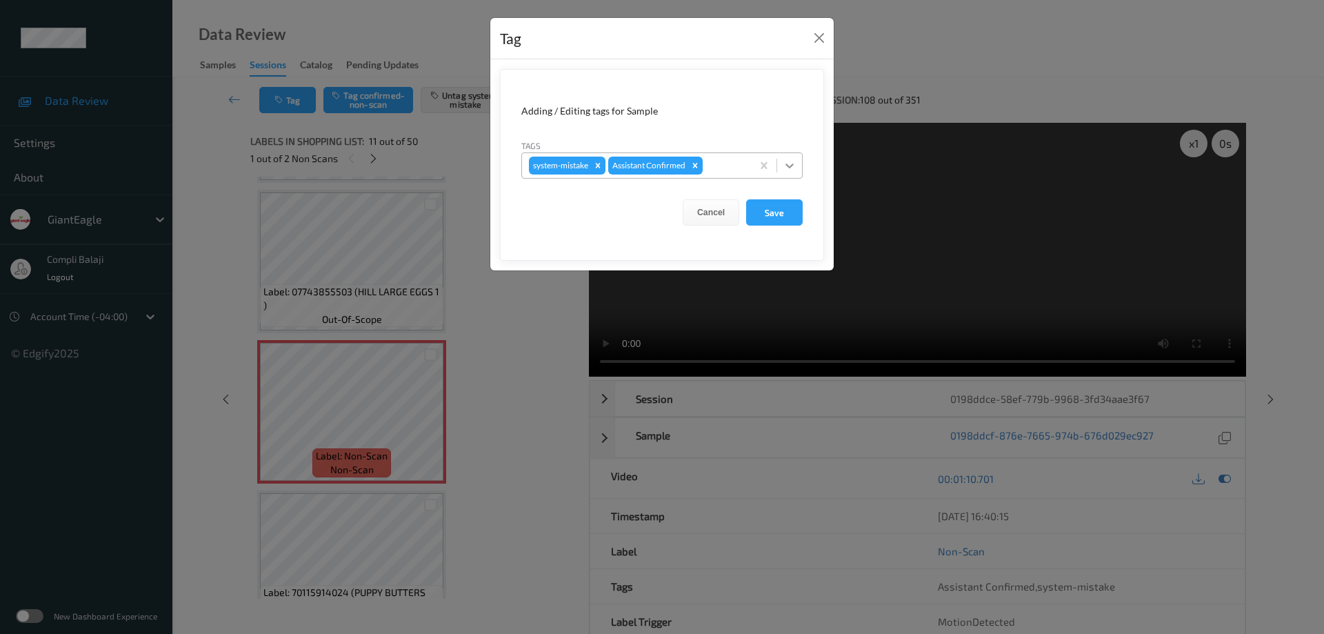
click at [789, 170] on icon at bounding box center [789, 166] width 14 height 14
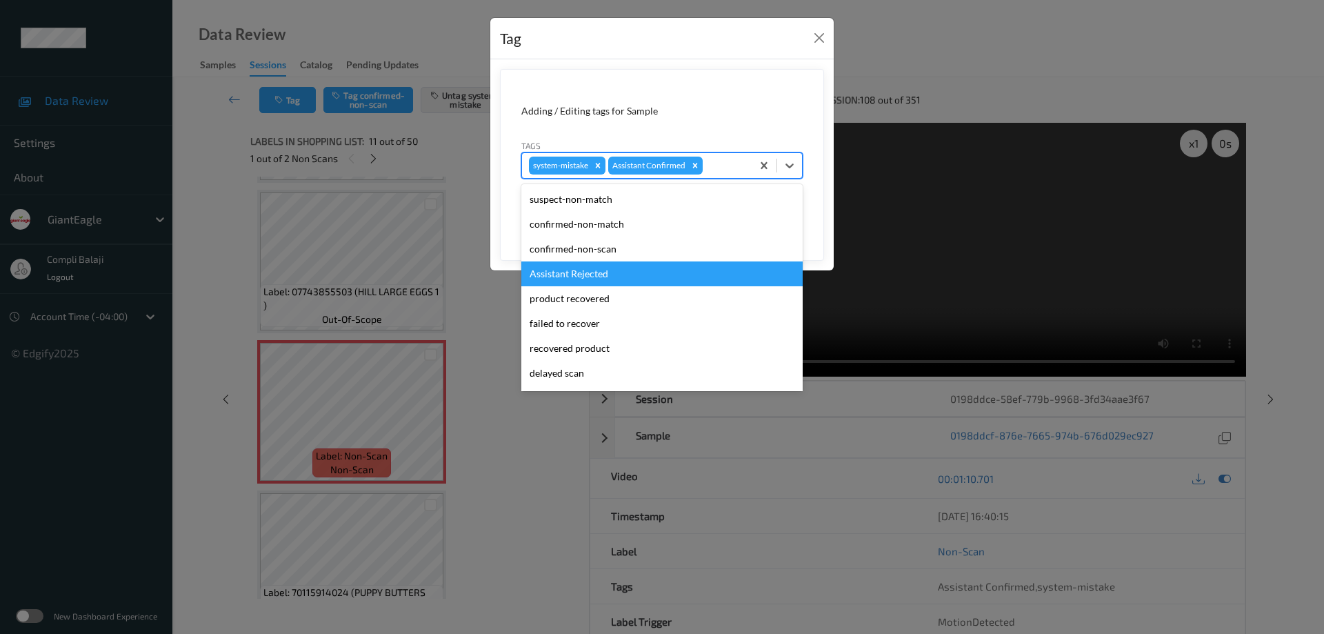
scroll to position [69, 0]
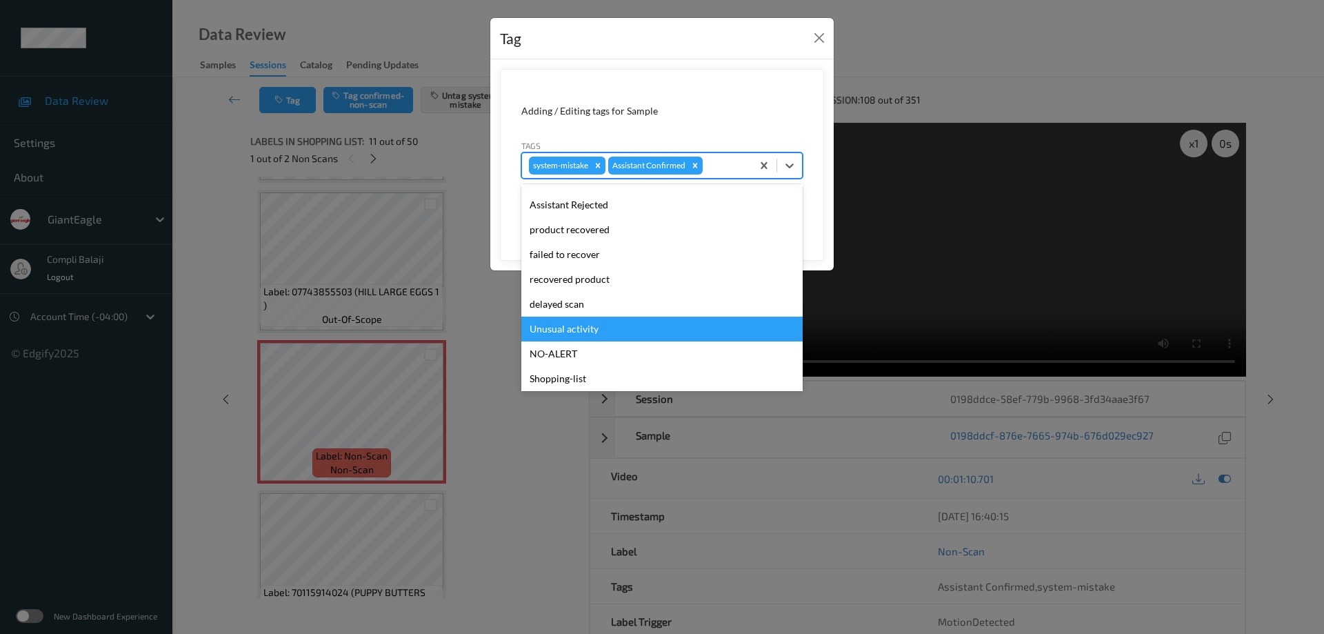
click at [593, 332] on div "Unusual activity" at bounding box center [661, 328] width 281 height 25
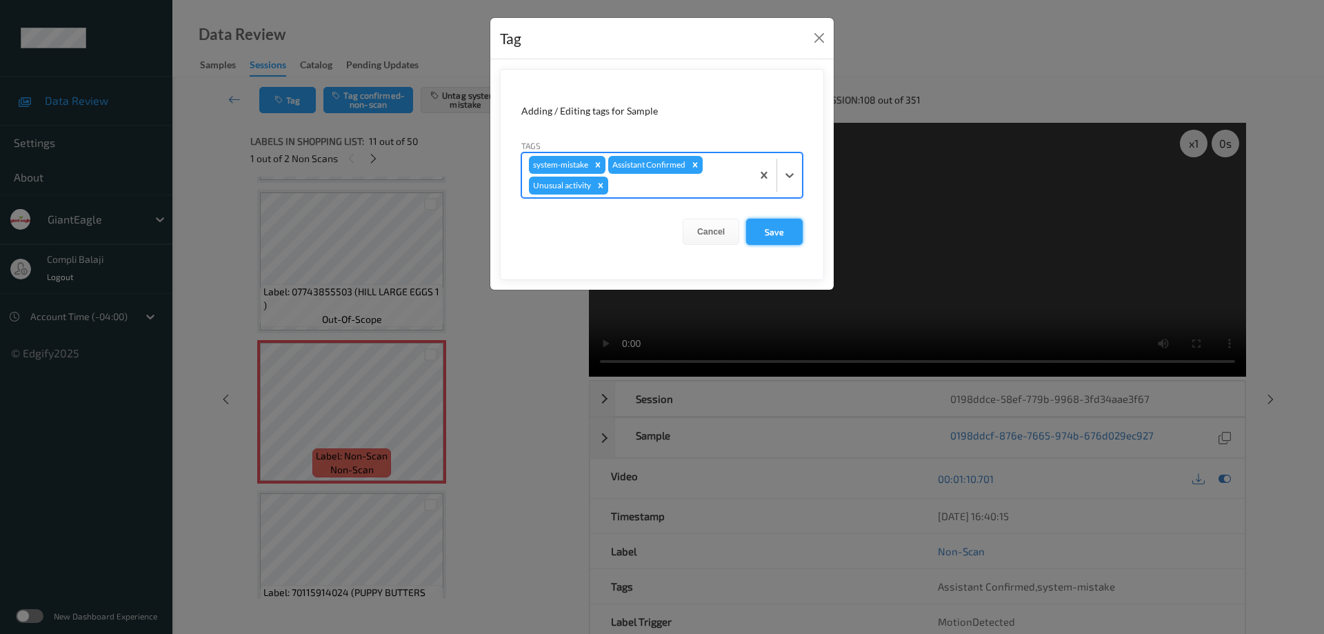
drag, startPoint x: 784, startPoint y: 235, endPoint x: 709, endPoint y: 266, distance: 80.7
click at [783, 235] on button "Save" at bounding box center [774, 232] width 57 height 26
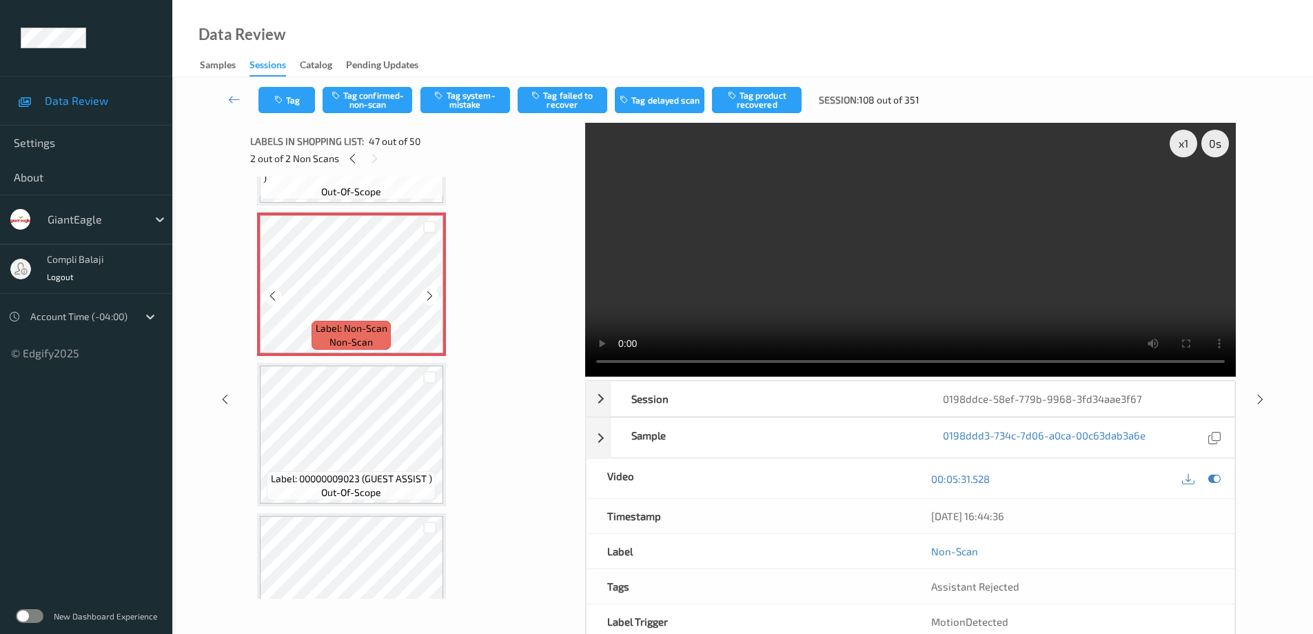
scroll to position [6747, 0]
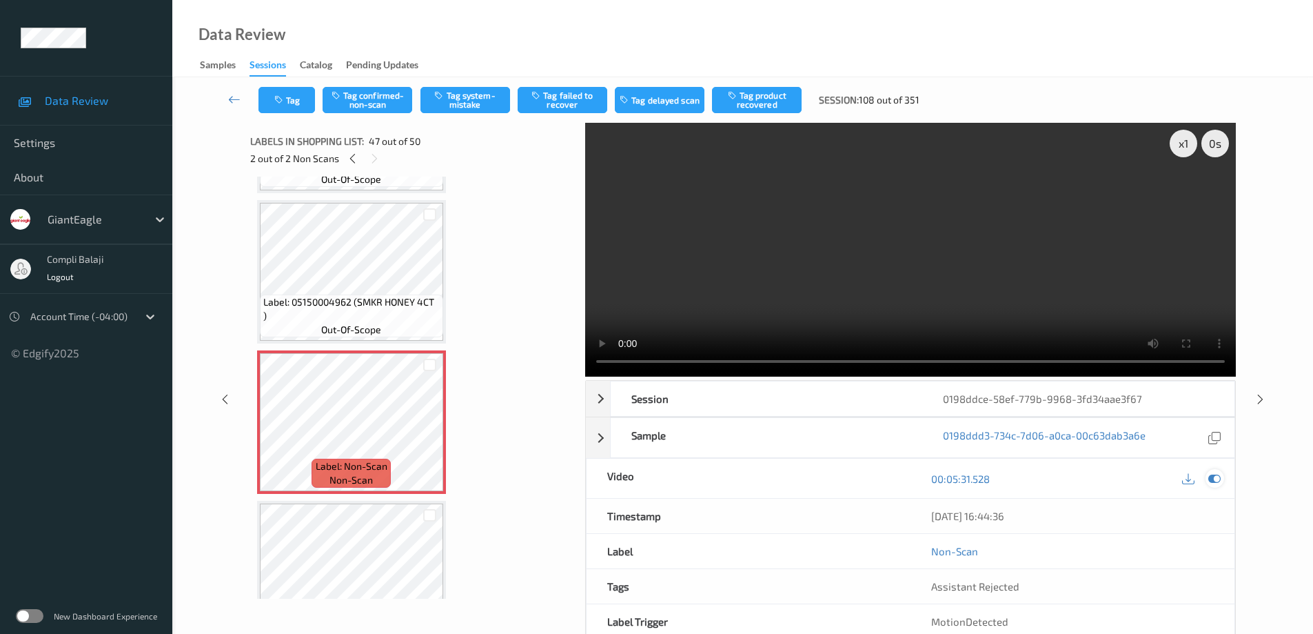
click at [1213, 478] on icon at bounding box center [1215, 478] width 12 height 12
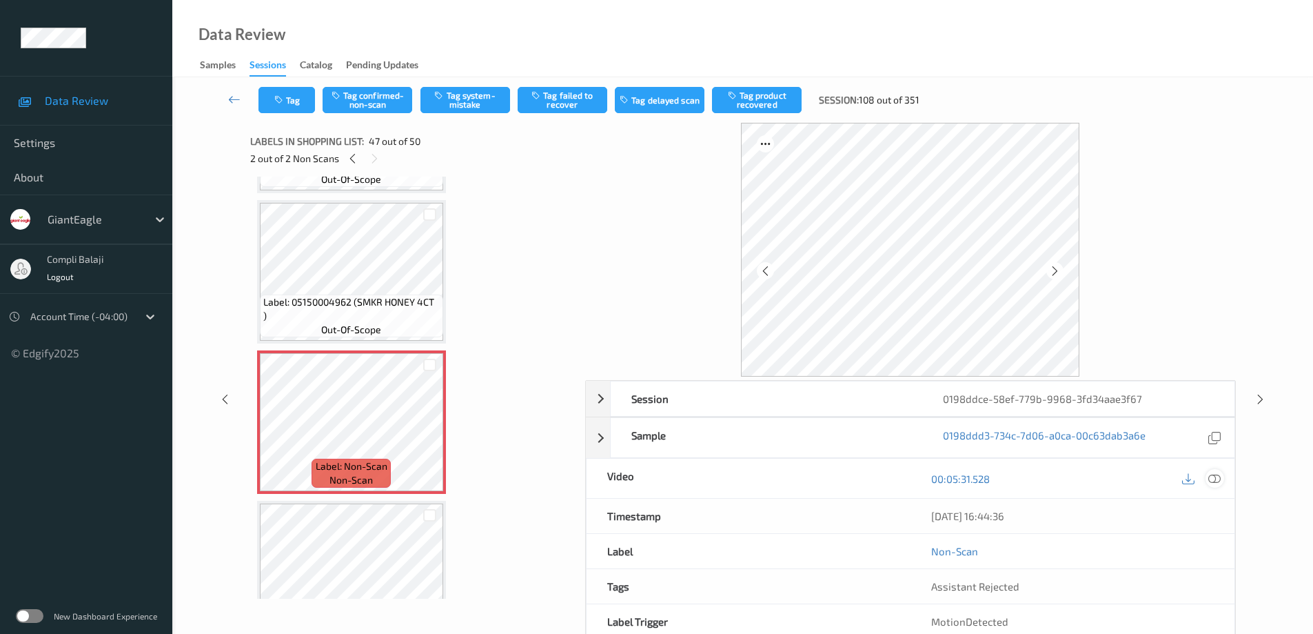
click at [1210, 480] on icon at bounding box center [1215, 478] width 12 height 12
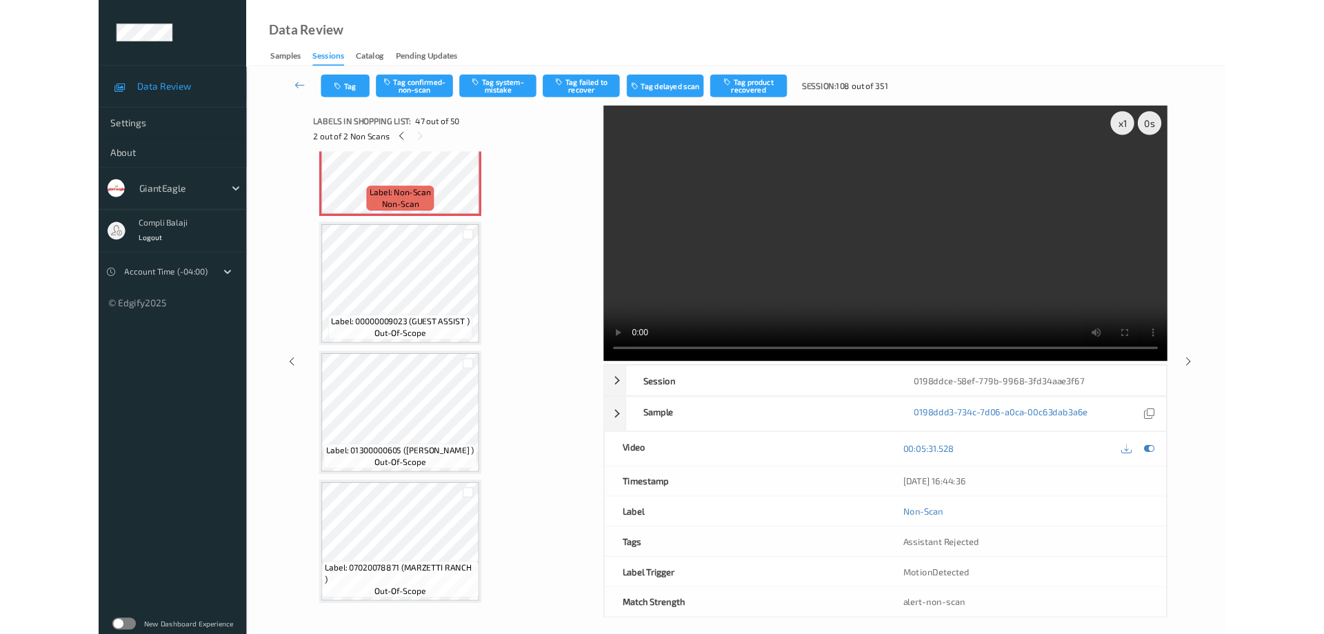
scroll to position [6989, 0]
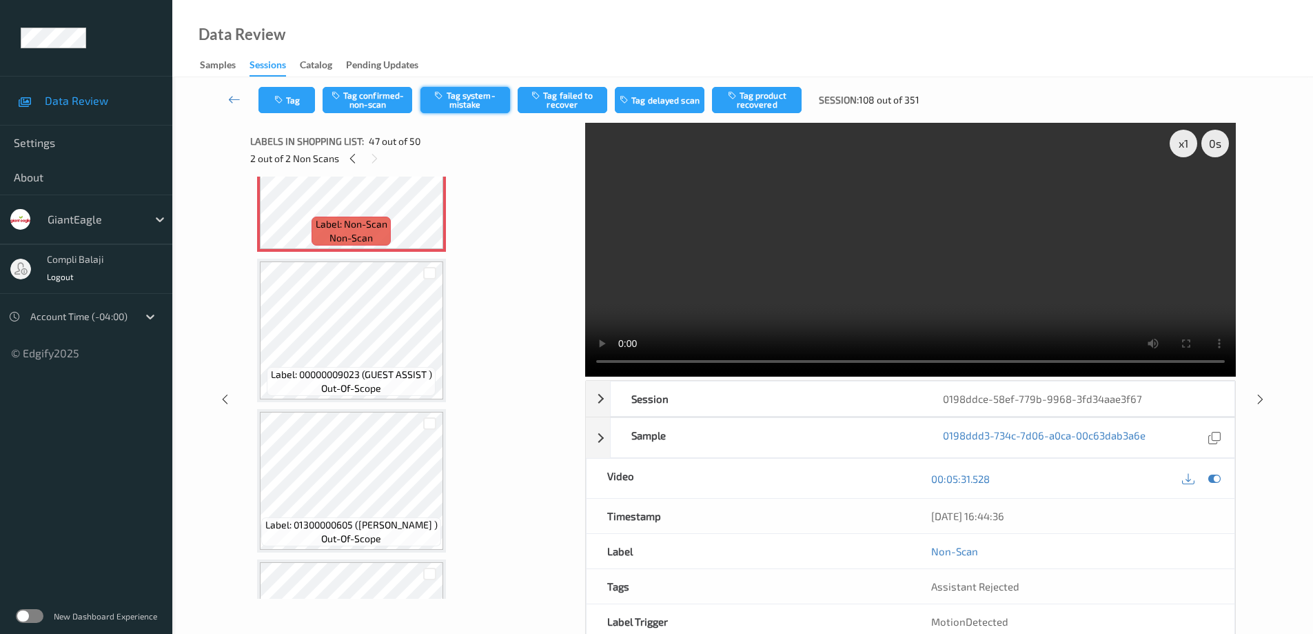
click at [467, 100] on button "Tag system-mistake" at bounding box center [466, 100] width 90 height 26
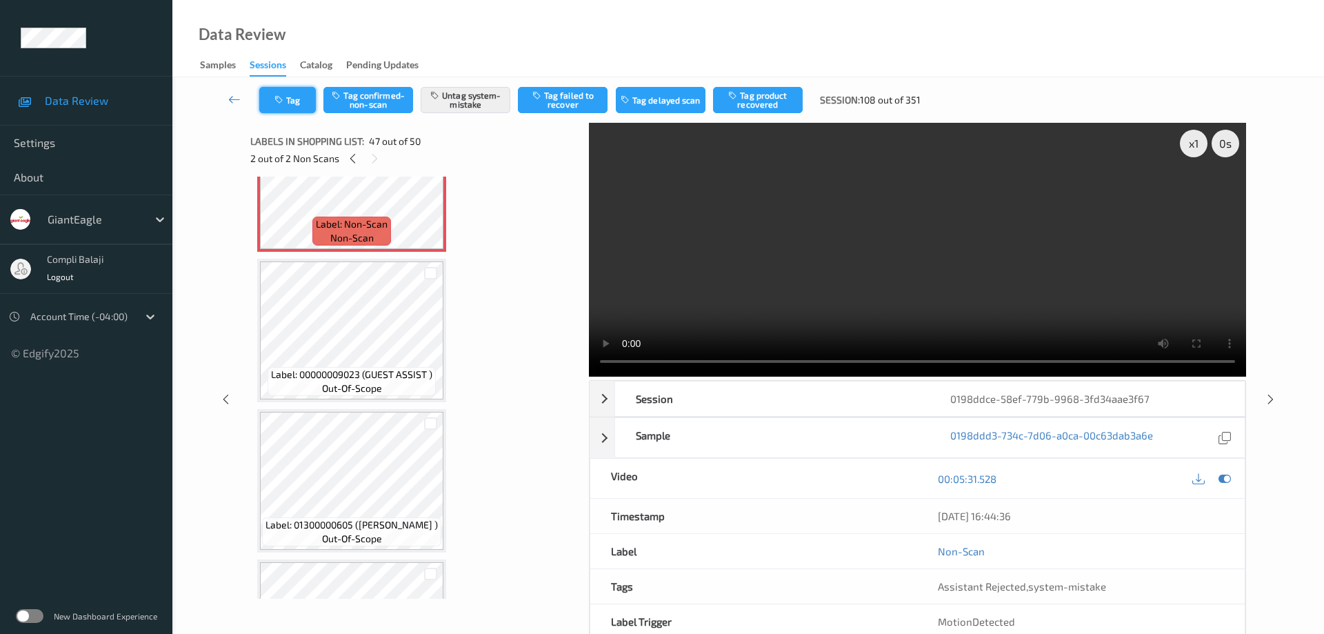
click at [307, 99] on button "Tag" at bounding box center [287, 100] width 57 height 26
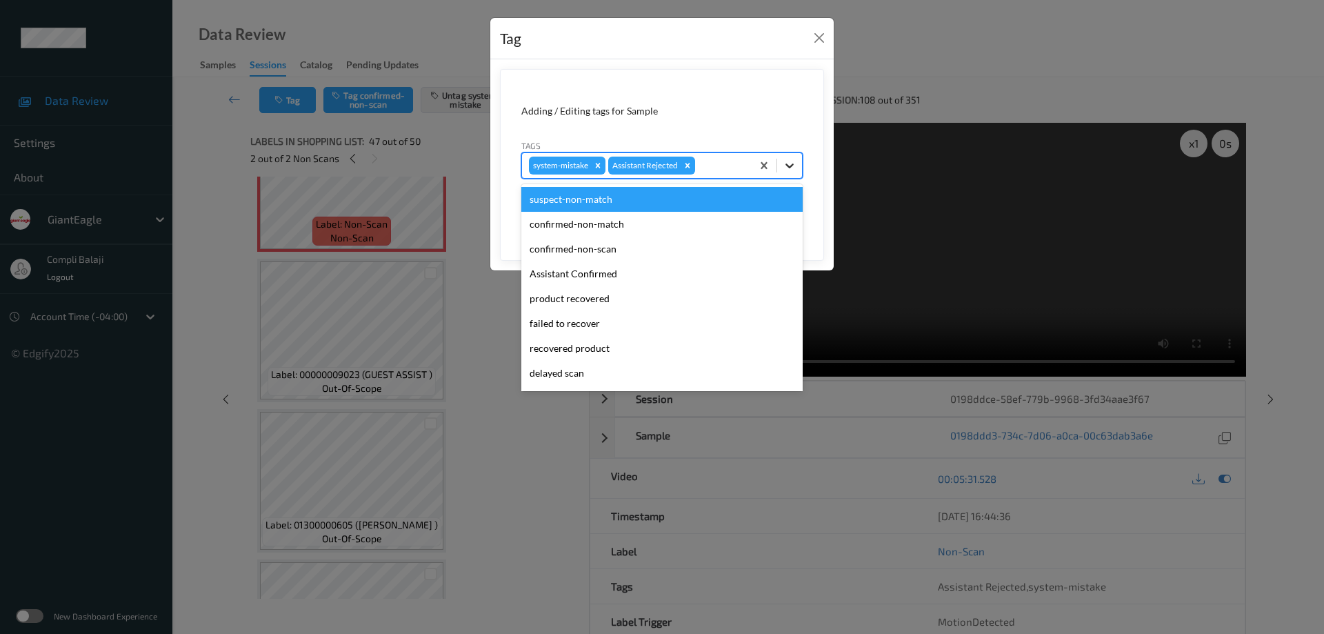
click at [789, 156] on div at bounding box center [789, 165] width 25 height 25
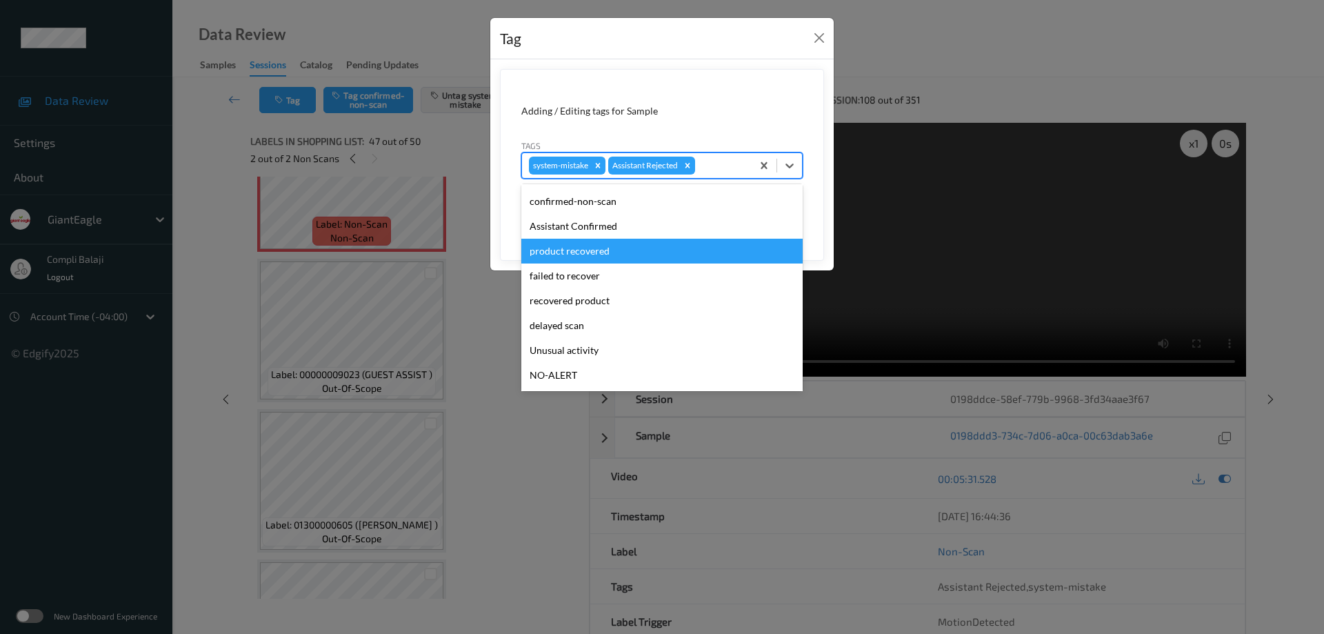
scroll to position [69, 0]
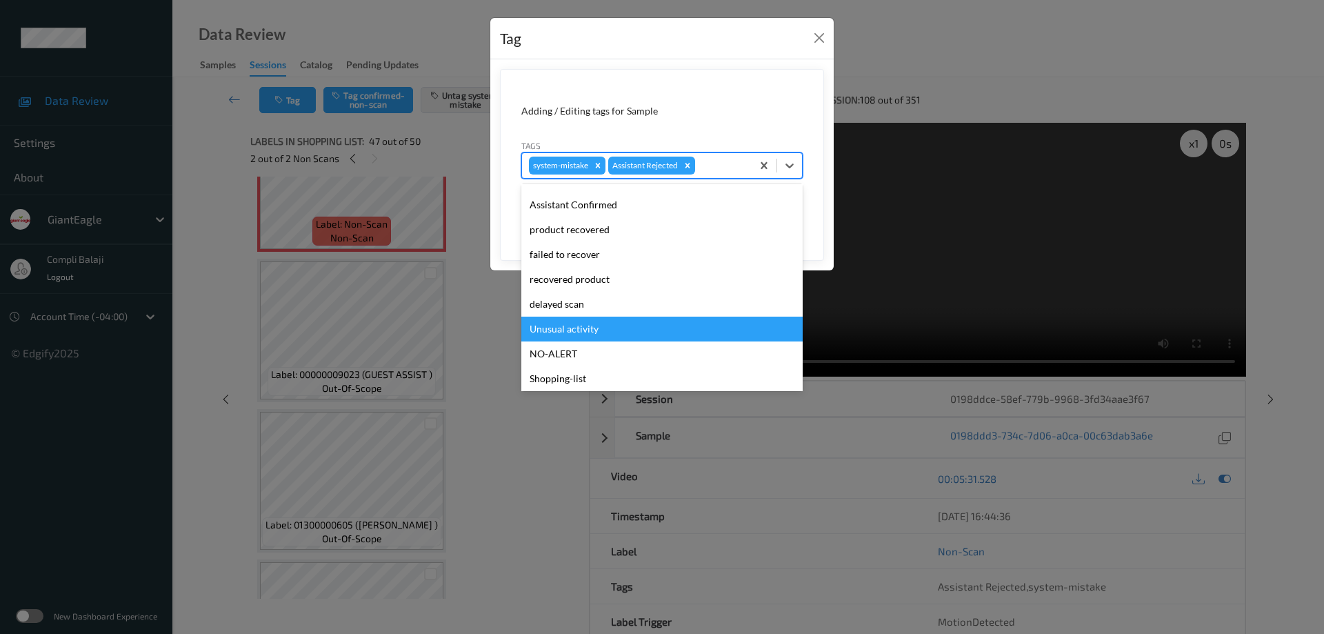
click at [587, 330] on div "Unusual activity" at bounding box center [661, 328] width 281 height 25
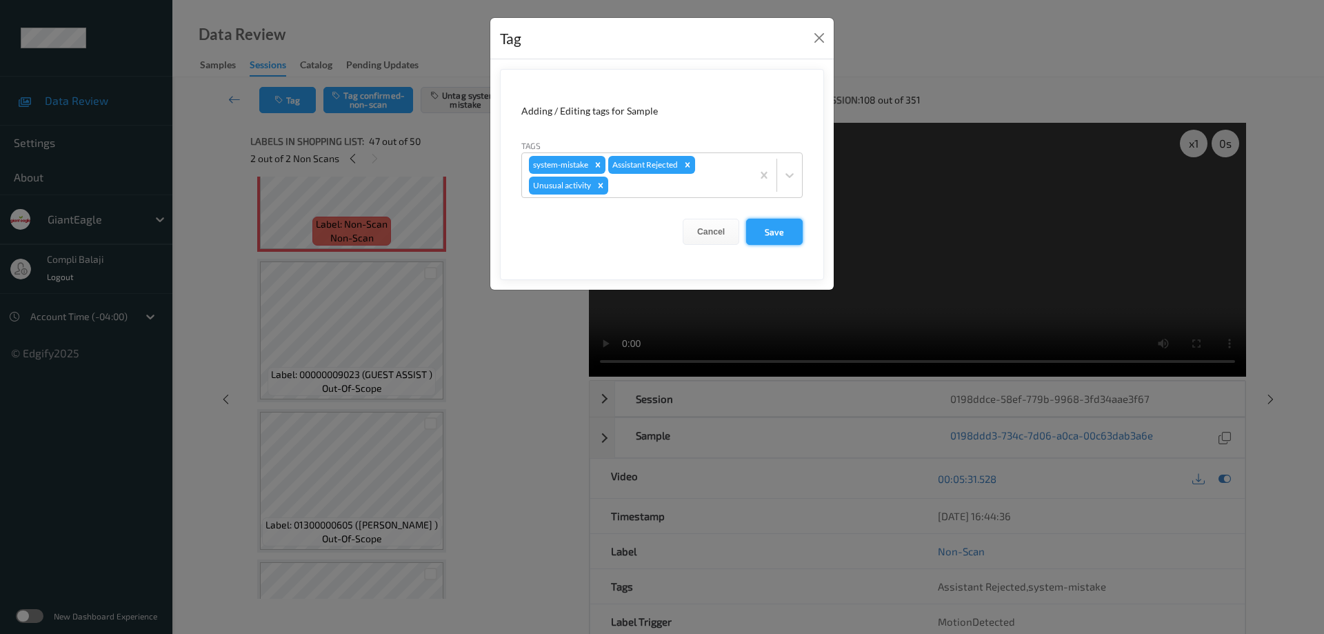
click at [772, 233] on button "Save" at bounding box center [774, 232] width 57 height 26
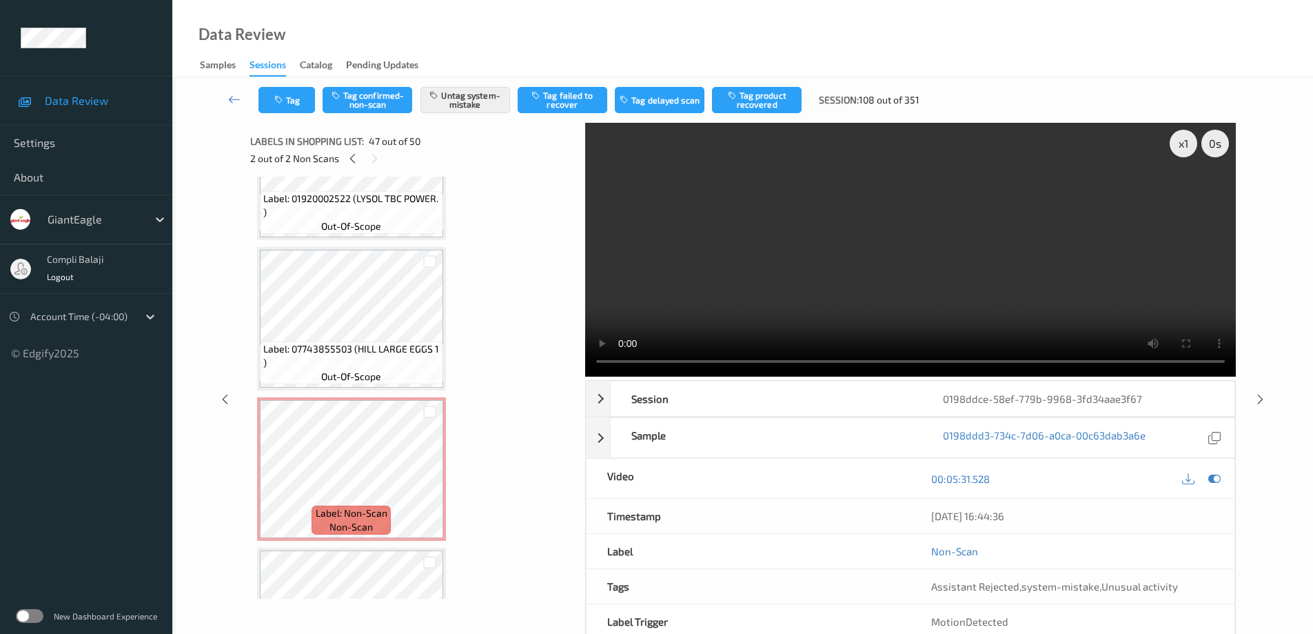
scroll to position [1290, 0]
click at [233, 103] on icon at bounding box center [234, 99] width 12 height 14
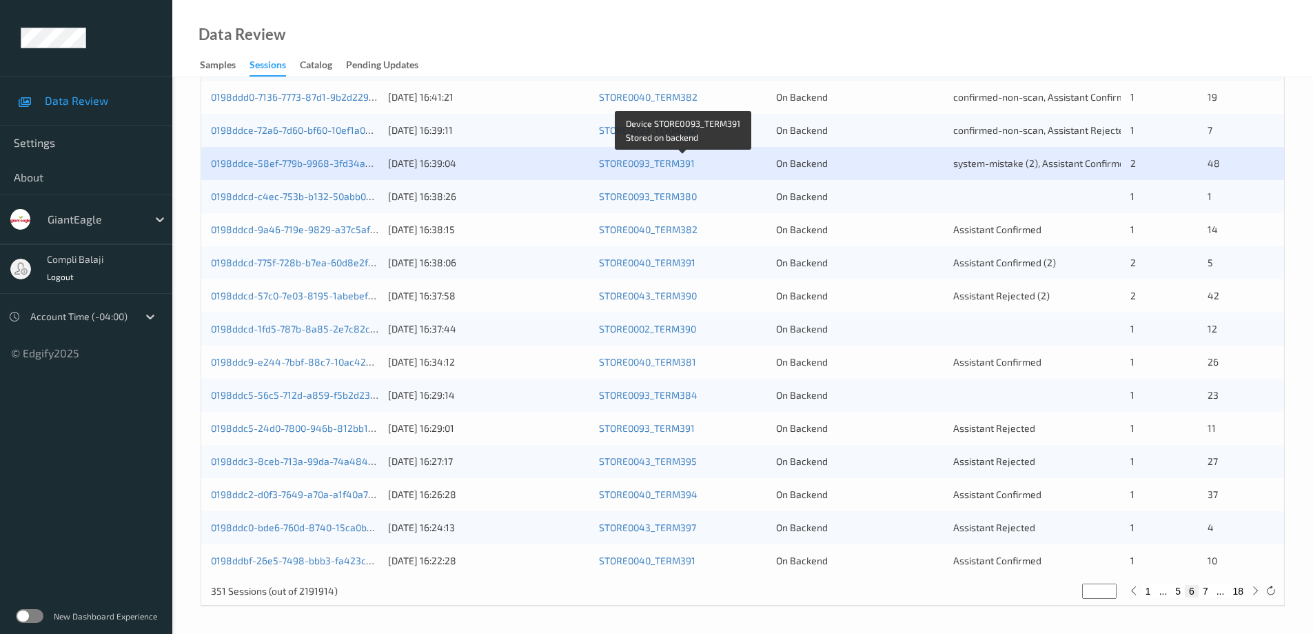
scroll to position [404, 0]
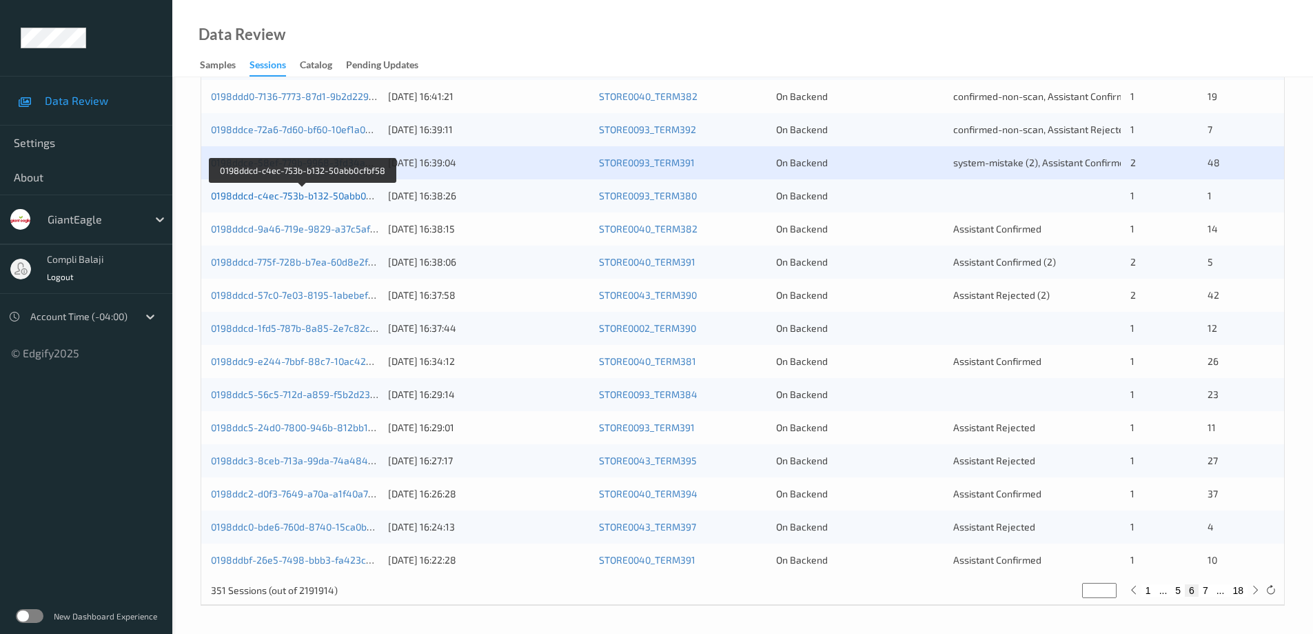
click at [276, 199] on link "0198ddcd-c4ec-753b-b132-50abb0cfbf58" at bounding box center [303, 196] width 184 height 12
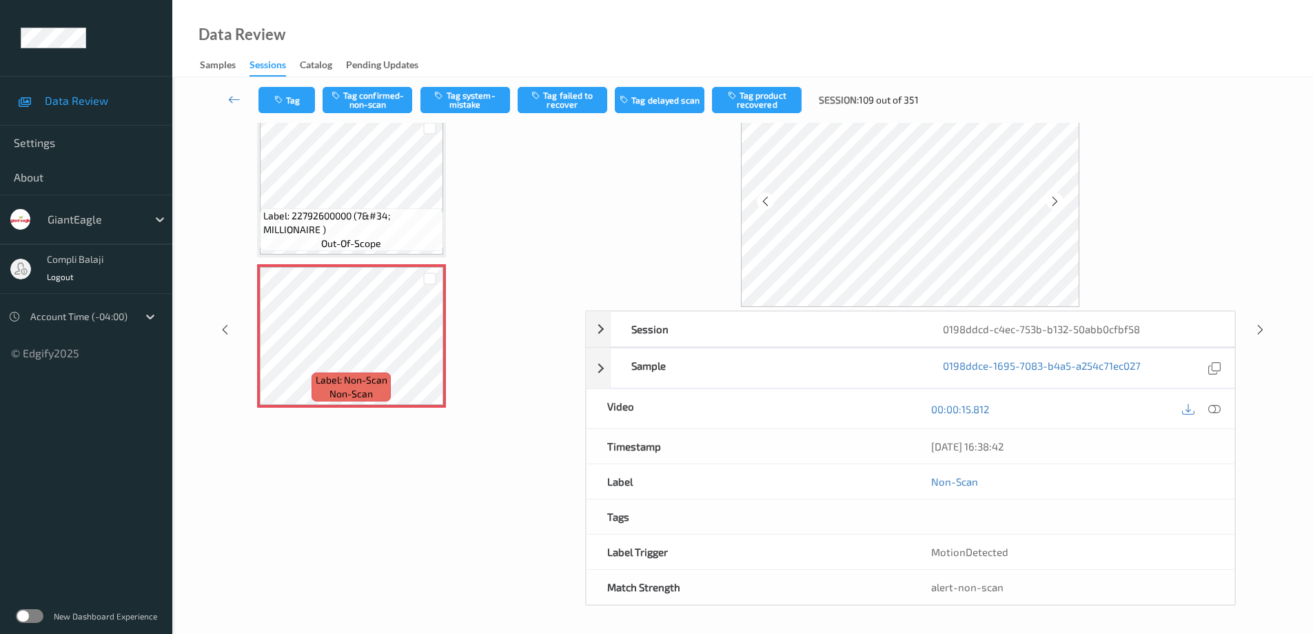
scroll to position [70, 0]
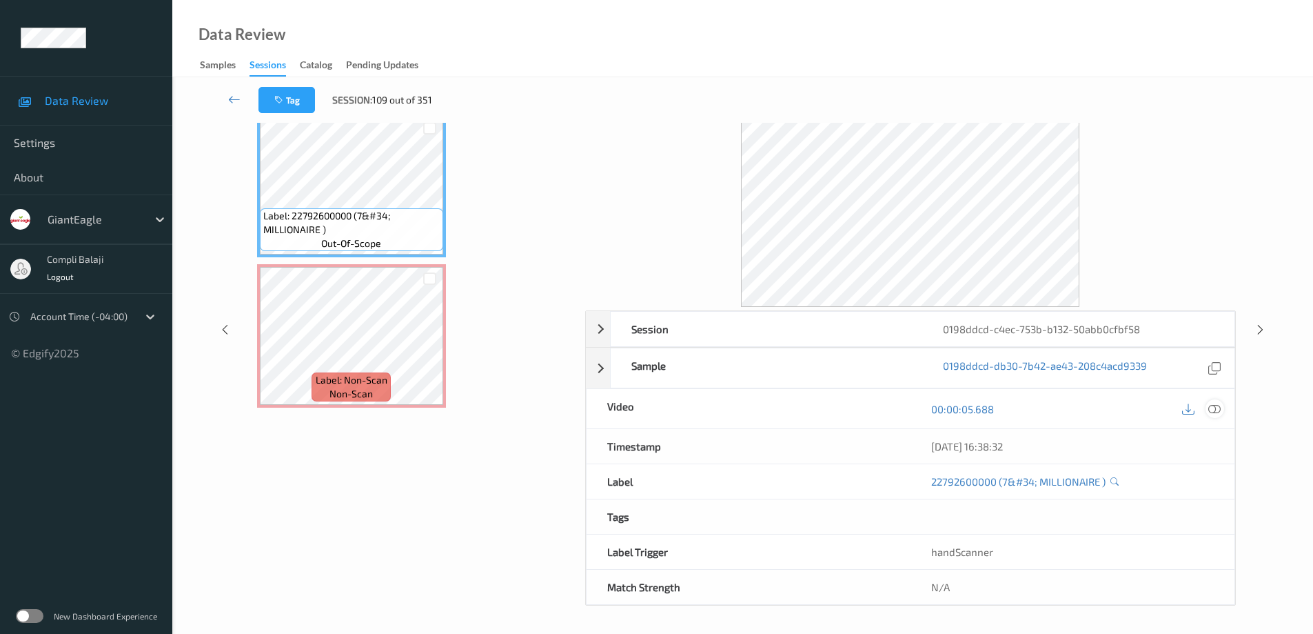
click at [1217, 411] on icon at bounding box center [1215, 408] width 12 height 12
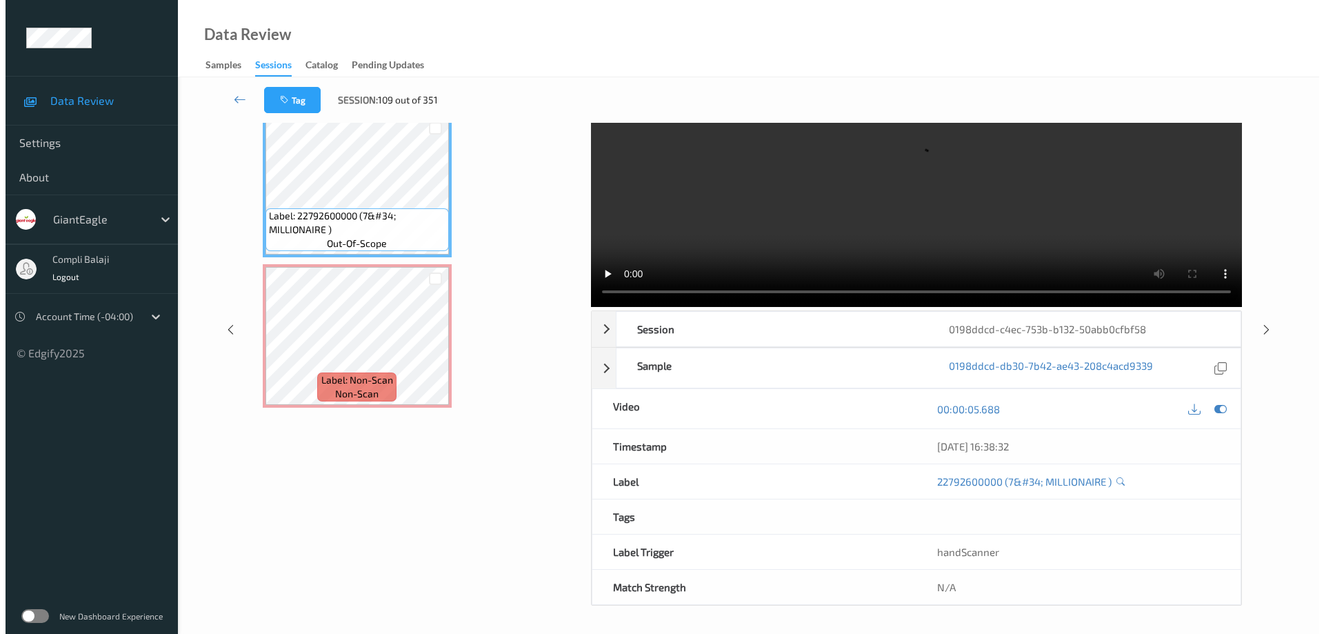
scroll to position [0, 0]
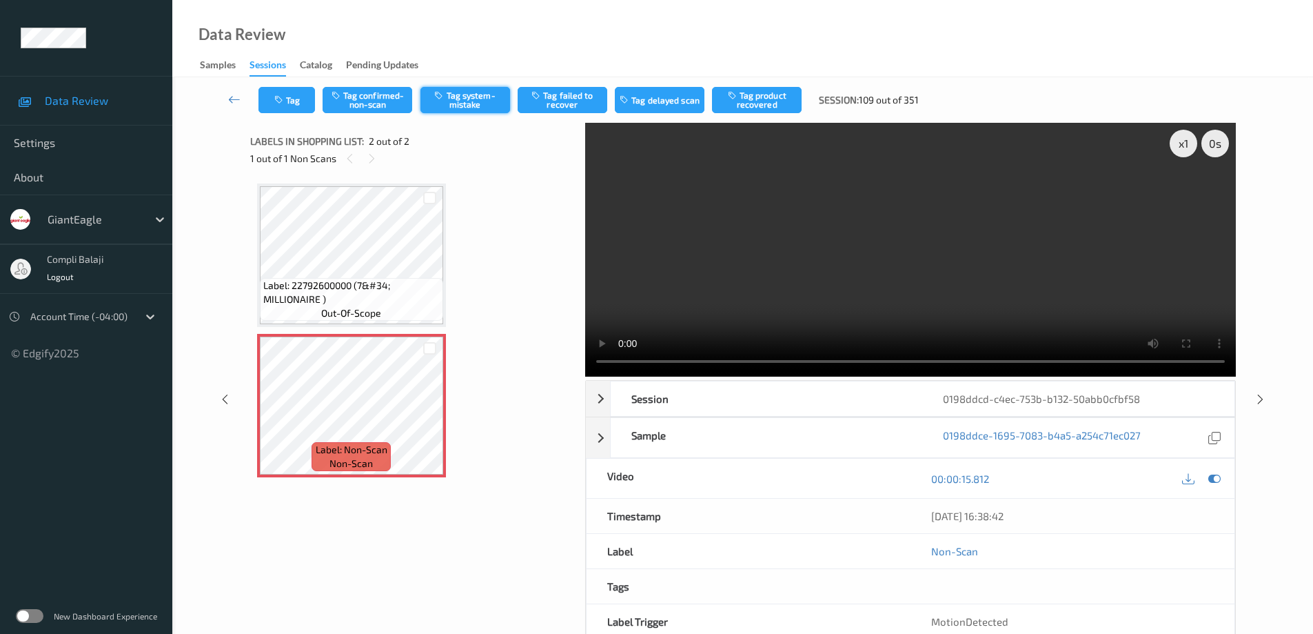
click at [481, 106] on button "Tag system-mistake" at bounding box center [466, 100] width 90 height 26
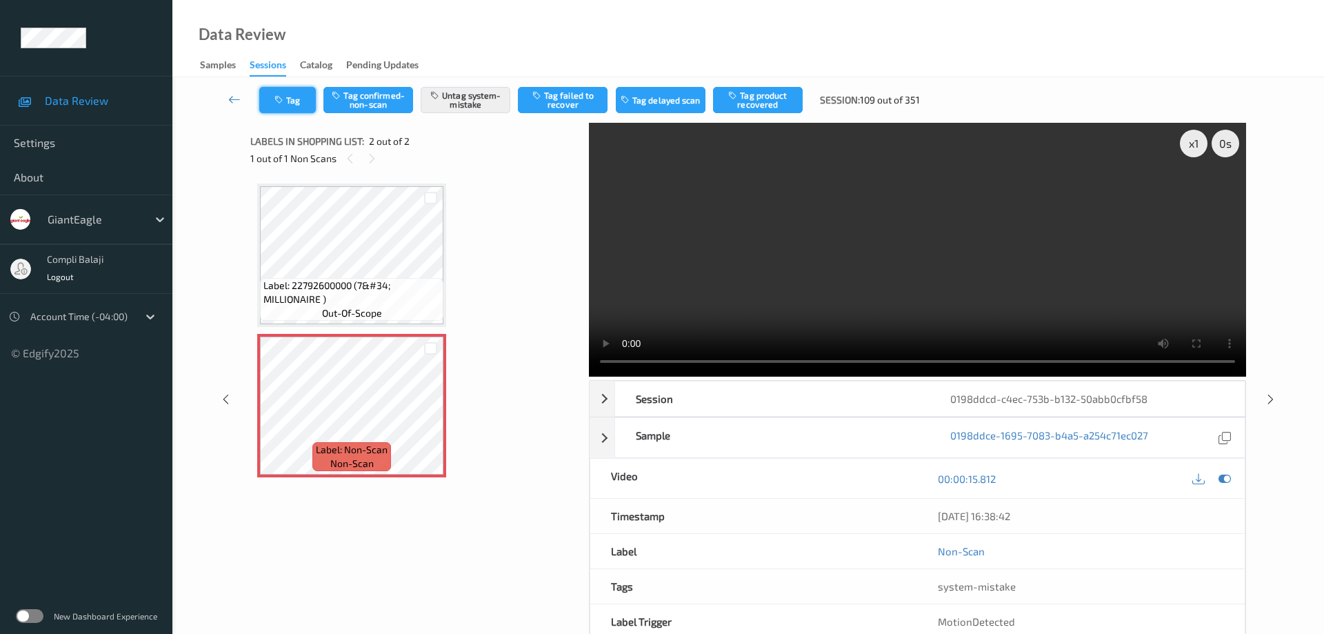
click at [297, 99] on button "Tag" at bounding box center [287, 100] width 57 height 26
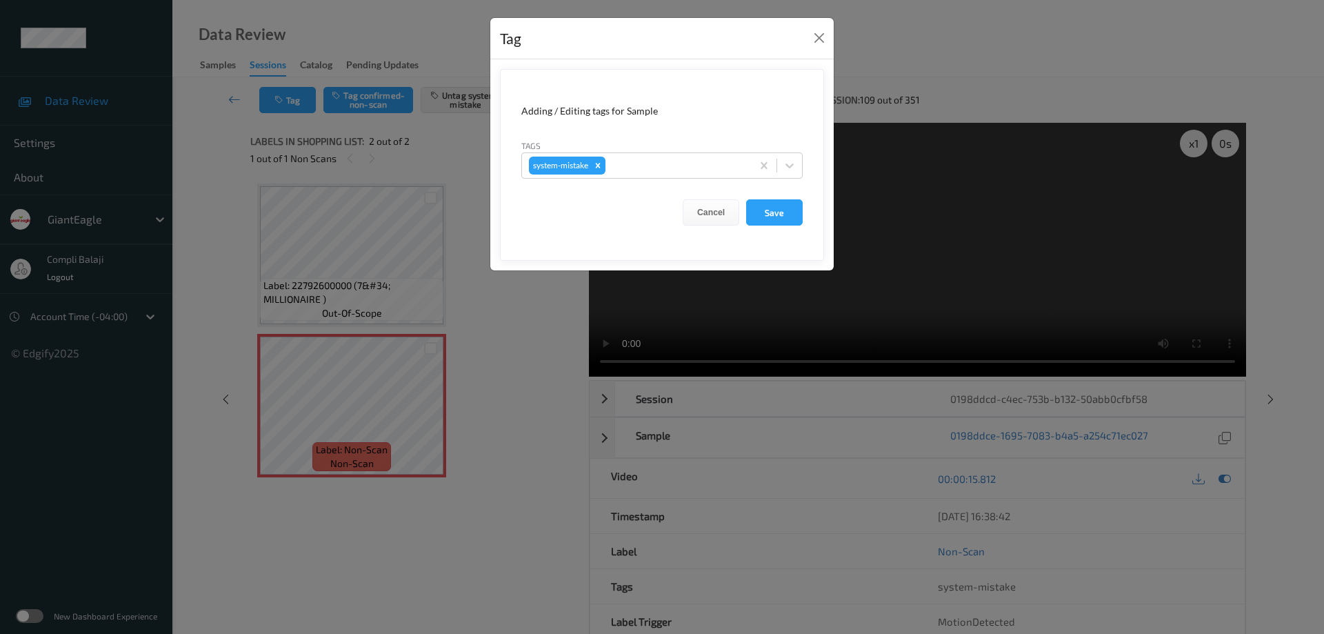
drag, startPoint x: 796, startPoint y: 166, endPoint x: 760, endPoint y: 181, distance: 38.3
click at [795, 166] on icon at bounding box center [789, 166] width 14 height 14
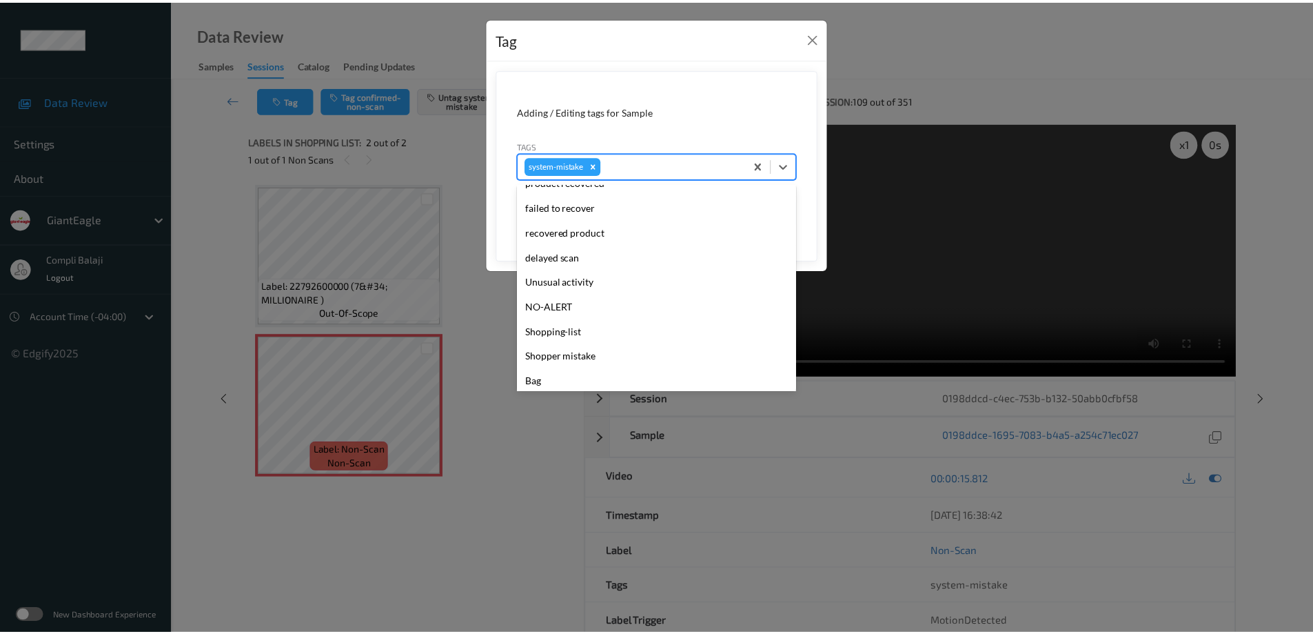
scroll to position [146, 0]
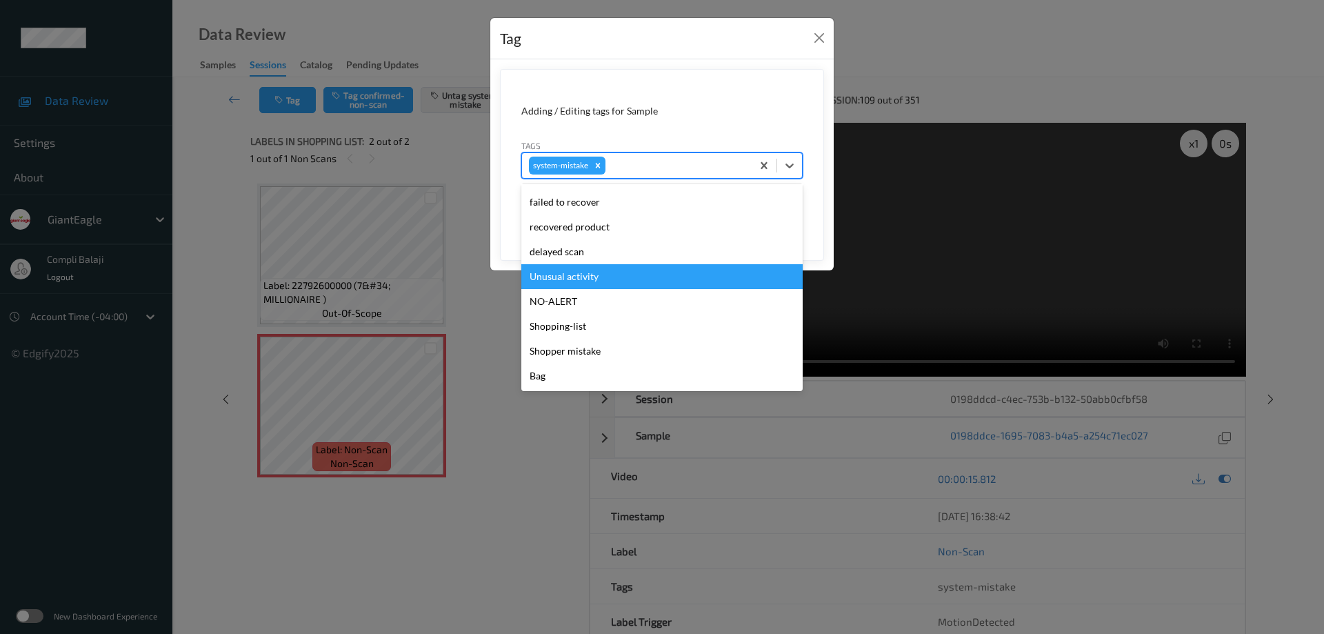
click at [589, 277] on div "Unusual activity" at bounding box center [661, 276] width 281 height 25
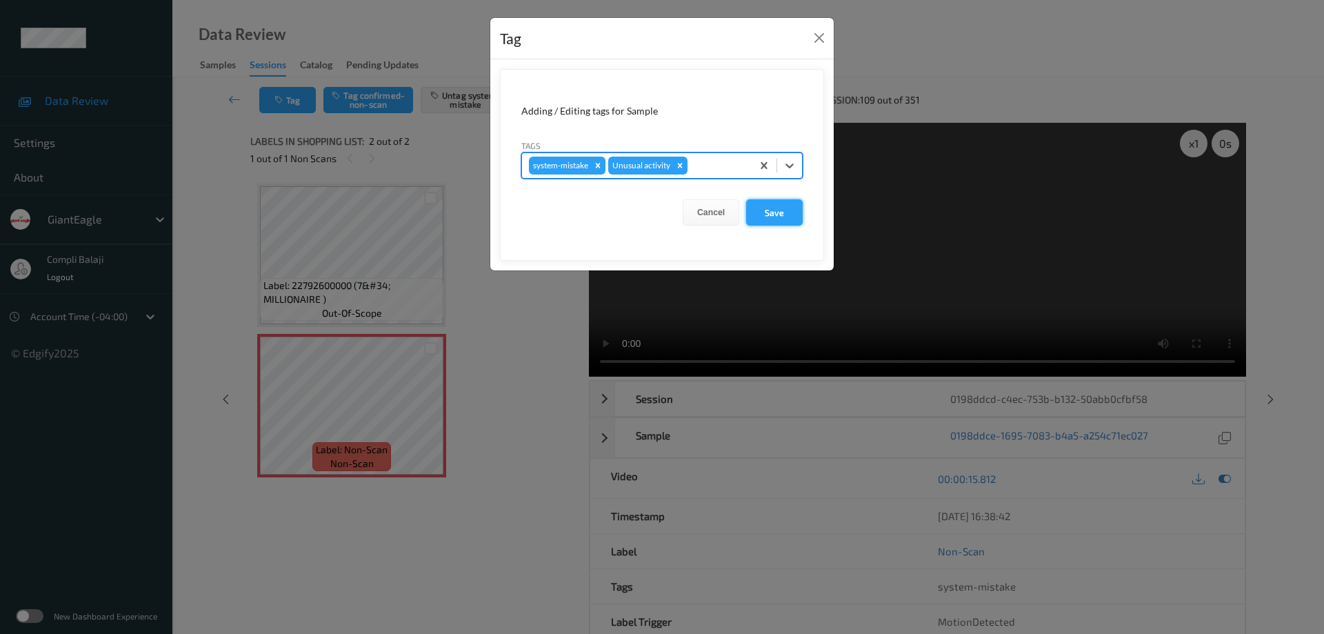
click at [771, 215] on button "Save" at bounding box center [774, 212] width 57 height 26
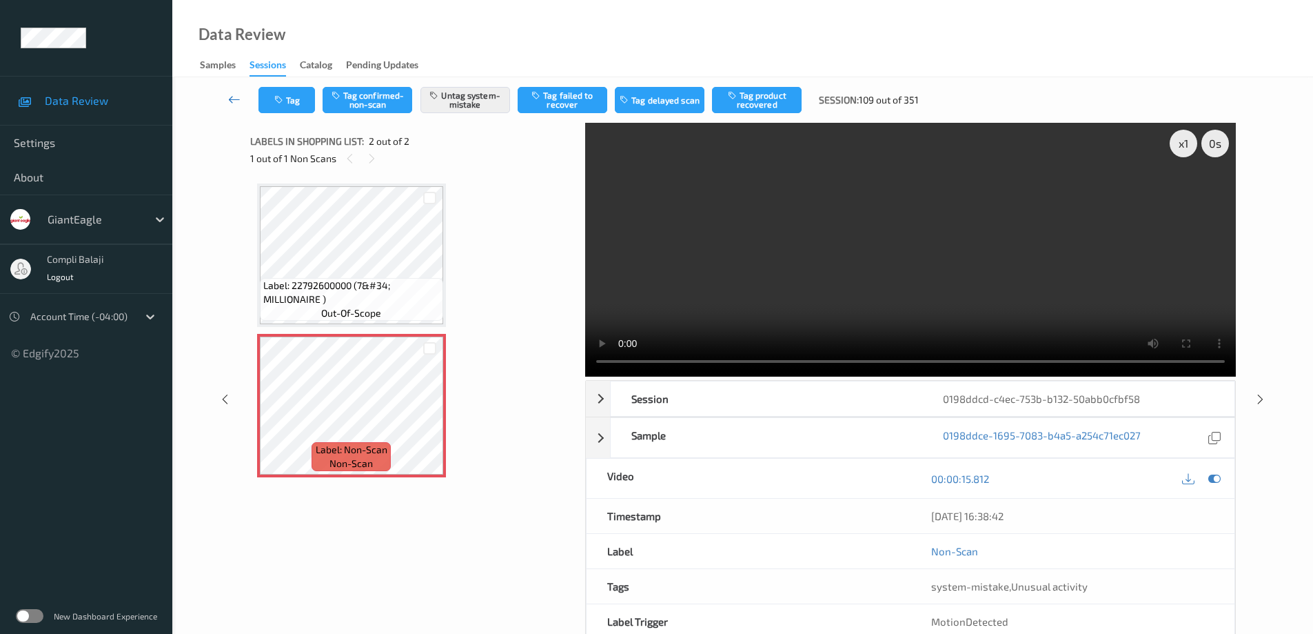
click at [230, 100] on icon at bounding box center [234, 99] width 12 height 14
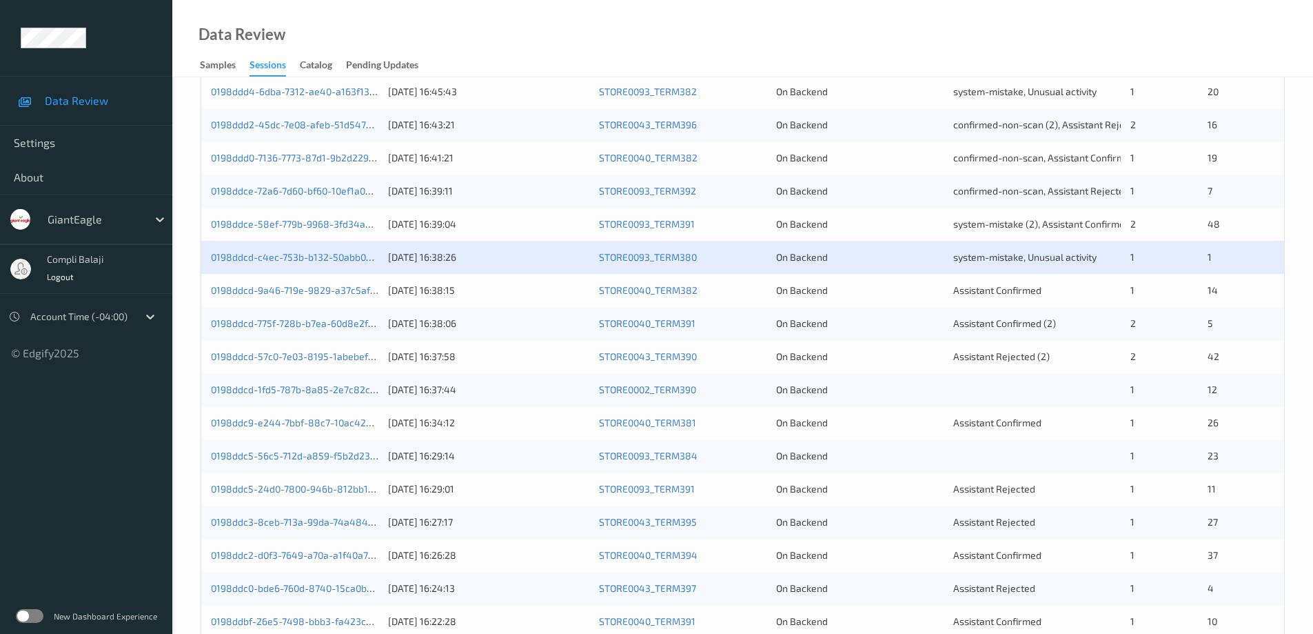
scroll to position [345, 0]
click at [301, 286] on link "0198ddcd-9a46-719e-9829-a37c5af3503a" at bounding box center [304, 288] width 187 height 12
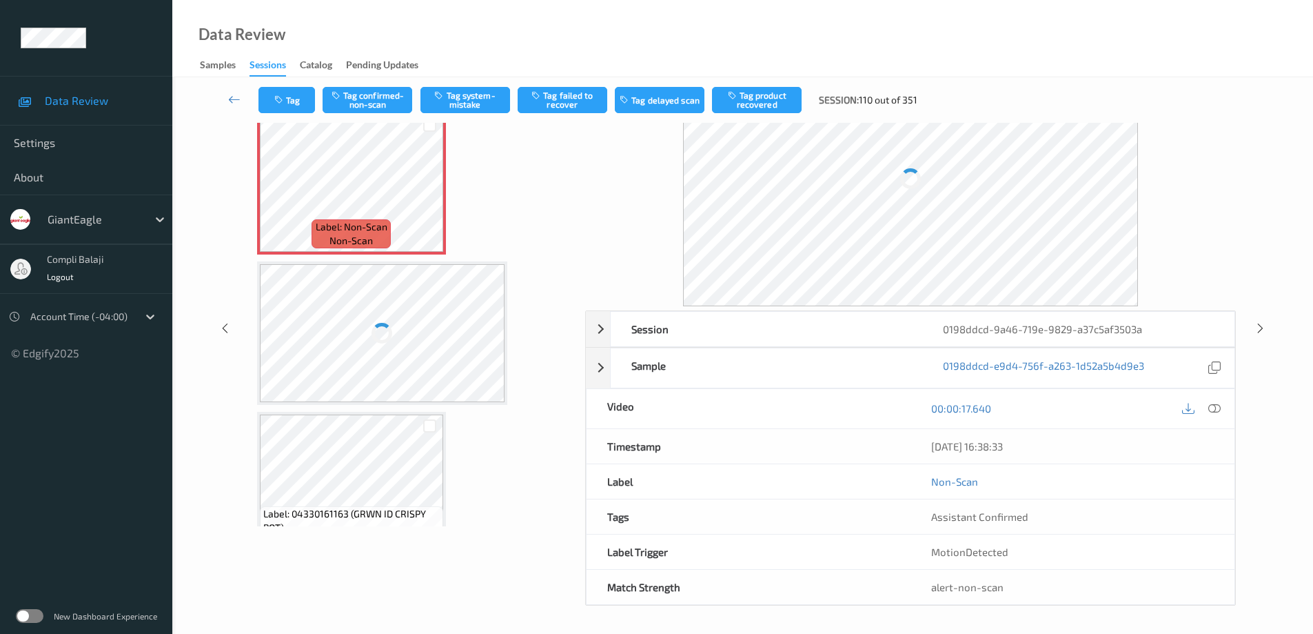
scroll to position [70, 0]
click at [1217, 408] on icon at bounding box center [1215, 408] width 12 height 12
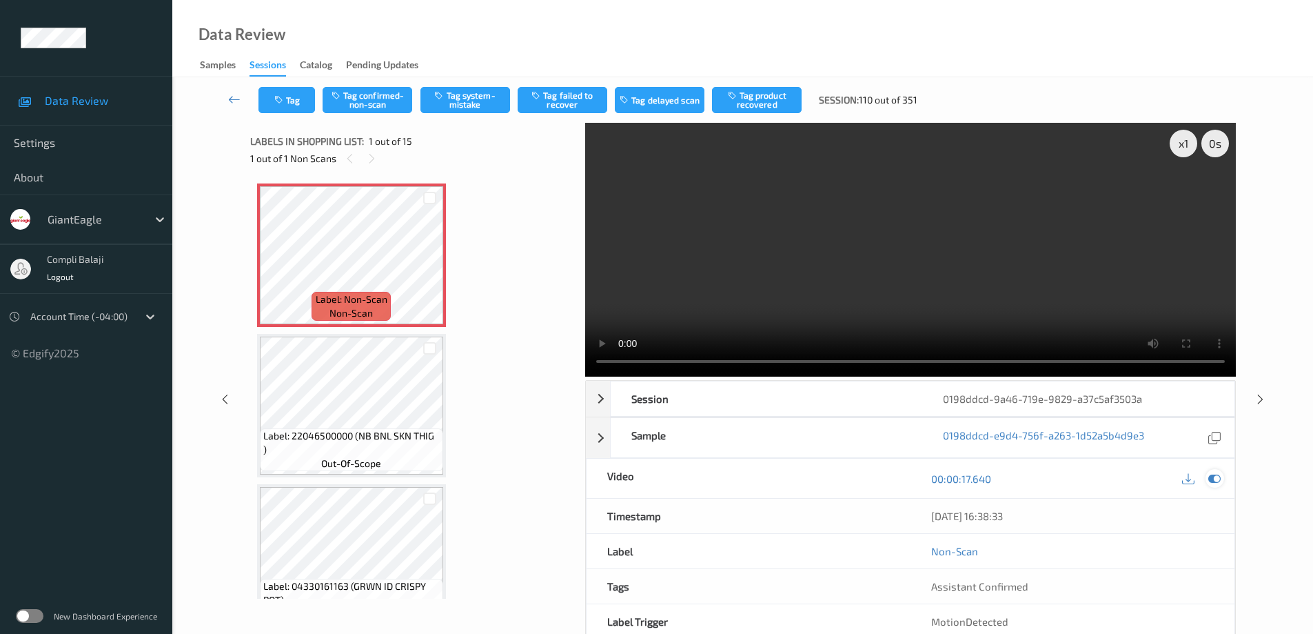
click at [1218, 477] on icon at bounding box center [1215, 478] width 12 height 12
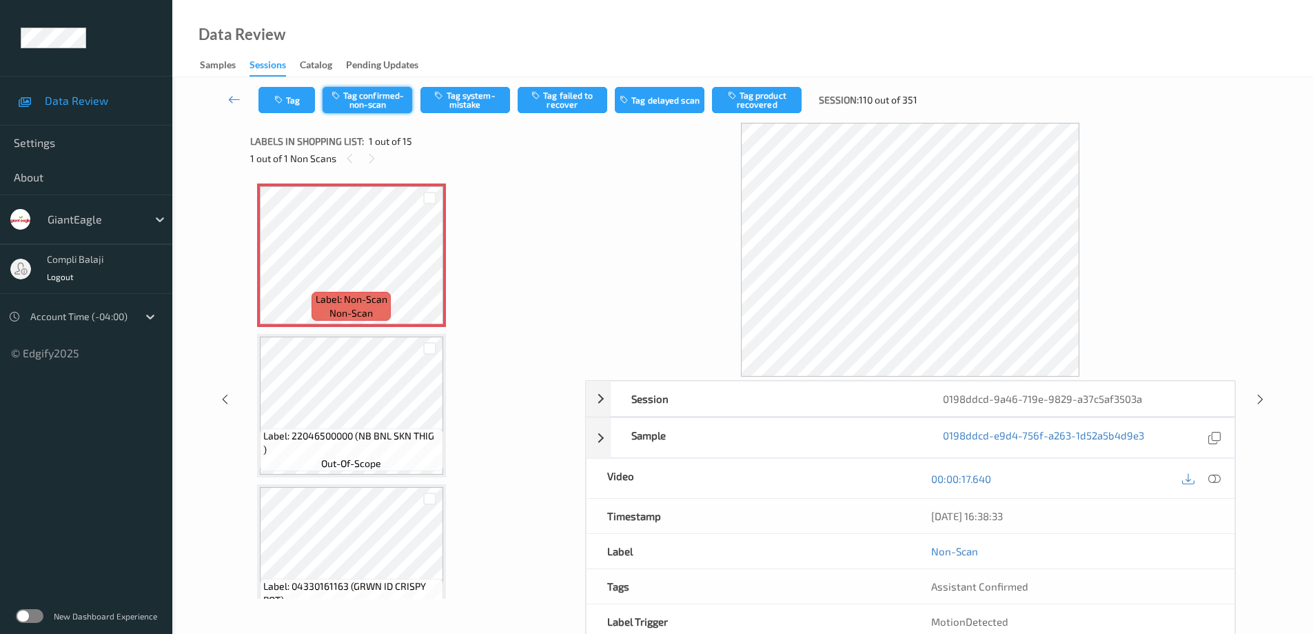
click at [374, 103] on button "Tag confirmed-non-scan" at bounding box center [368, 100] width 90 height 26
click at [774, 104] on button "Tag product recovered" at bounding box center [757, 100] width 90 height 26
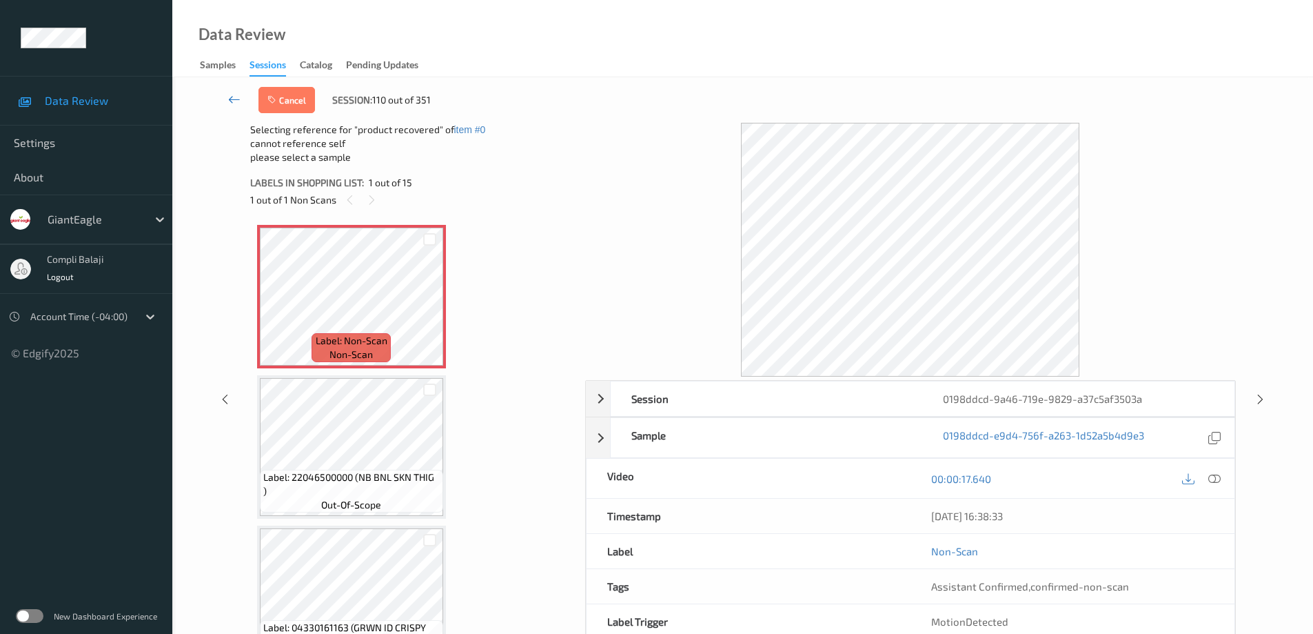
click at [229, 99] on icon at bounding box center [234, 99] width 12 height 14
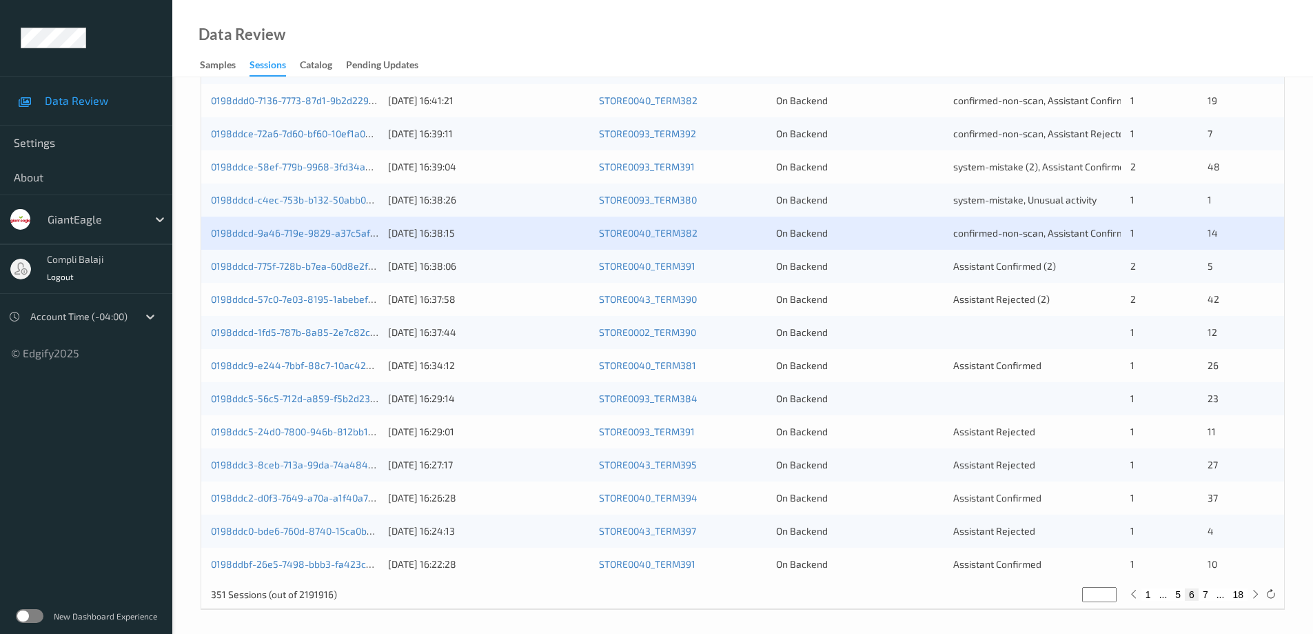
scroll to position [404, 0]
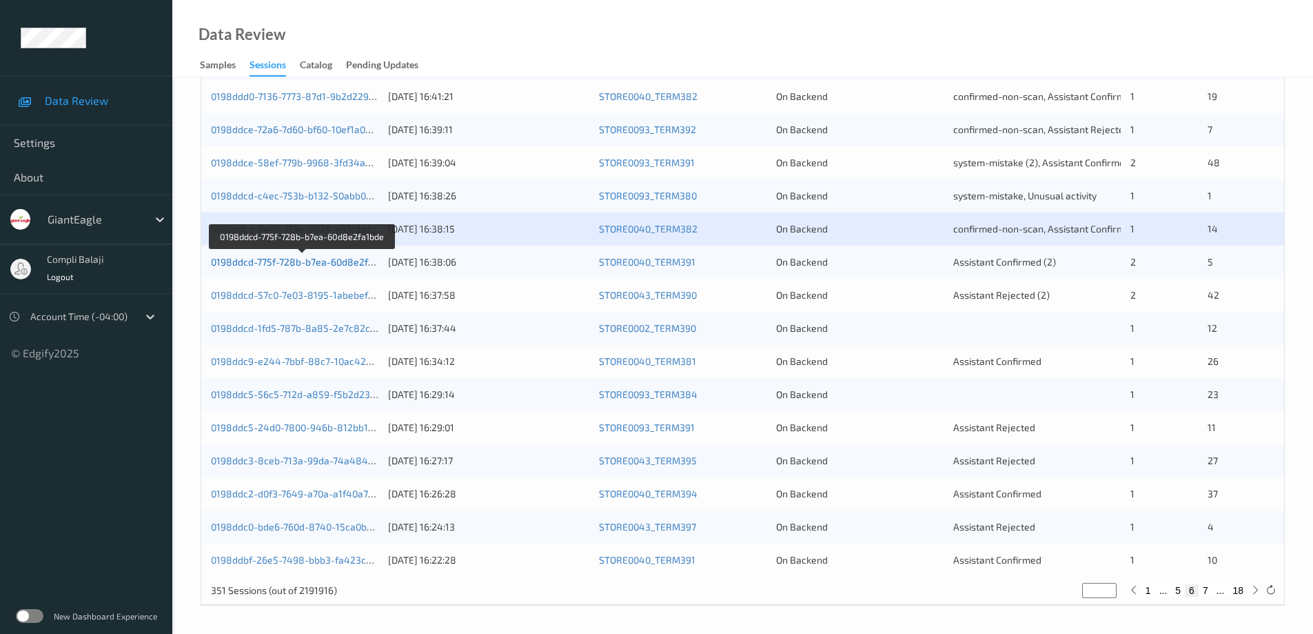
click at [351, 265] on link "0198ddcd-775f-728b-b7ea-60d8e2fa1bde" at bounding box center [302, 262] width 183 height 12
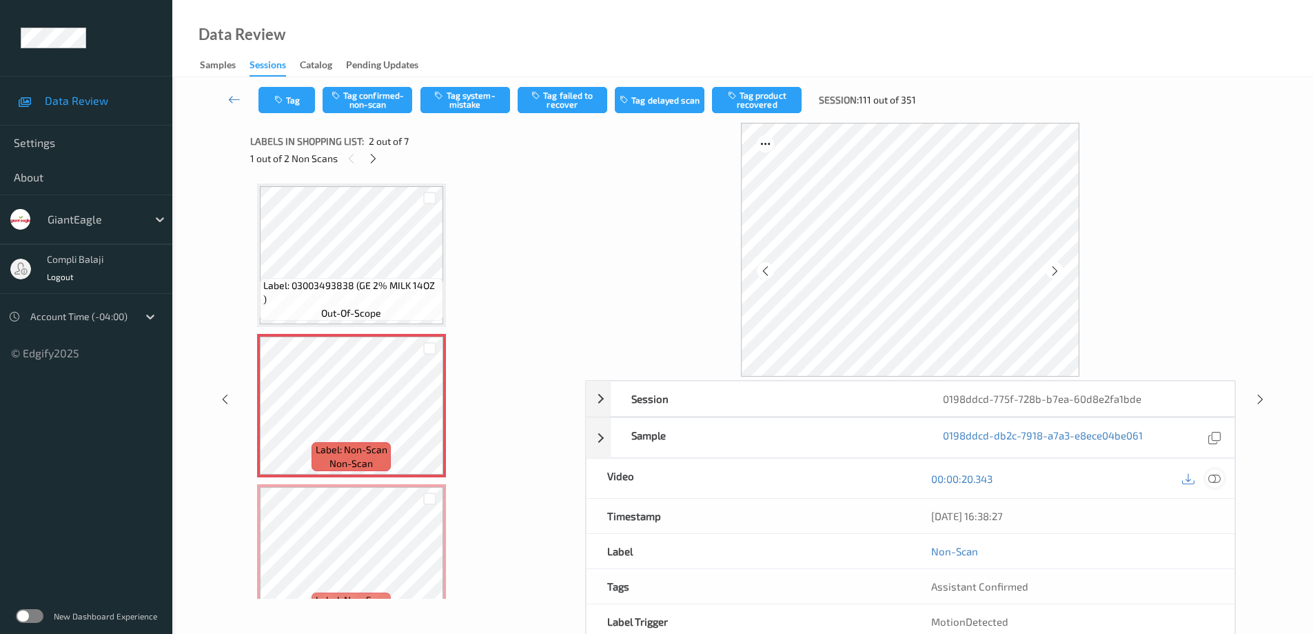
click at [1215, 481] on icon at bounding box center [1215, 478] width 12 height 12
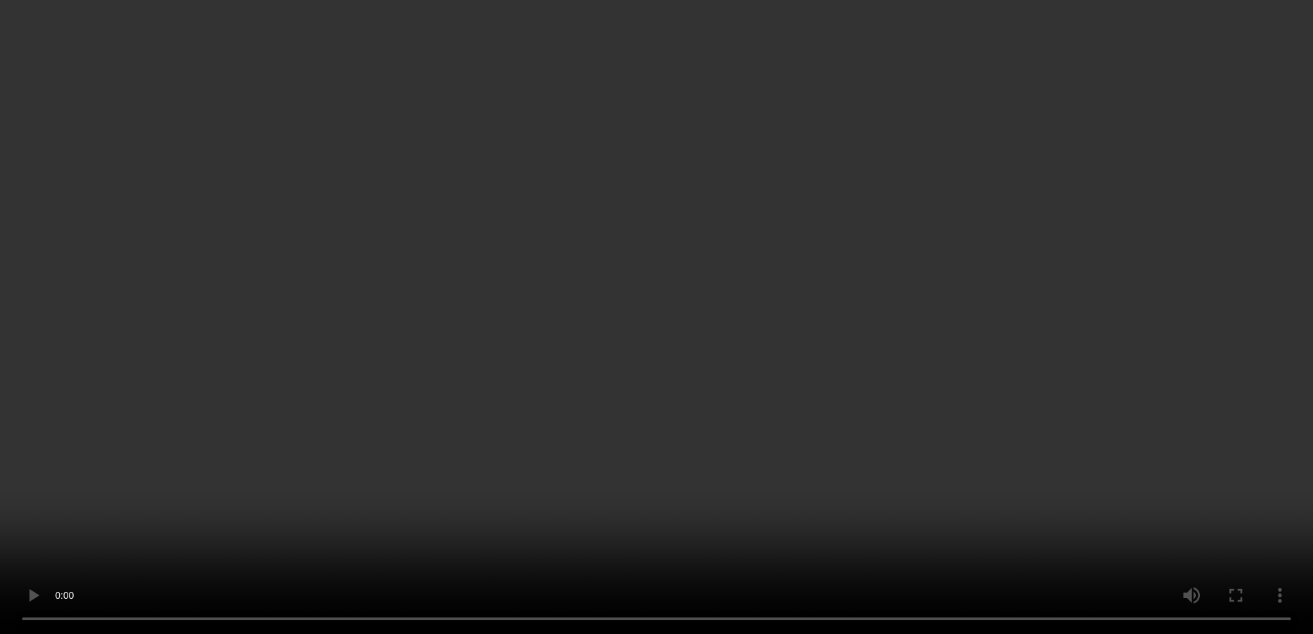
scroll to position [526, 0]
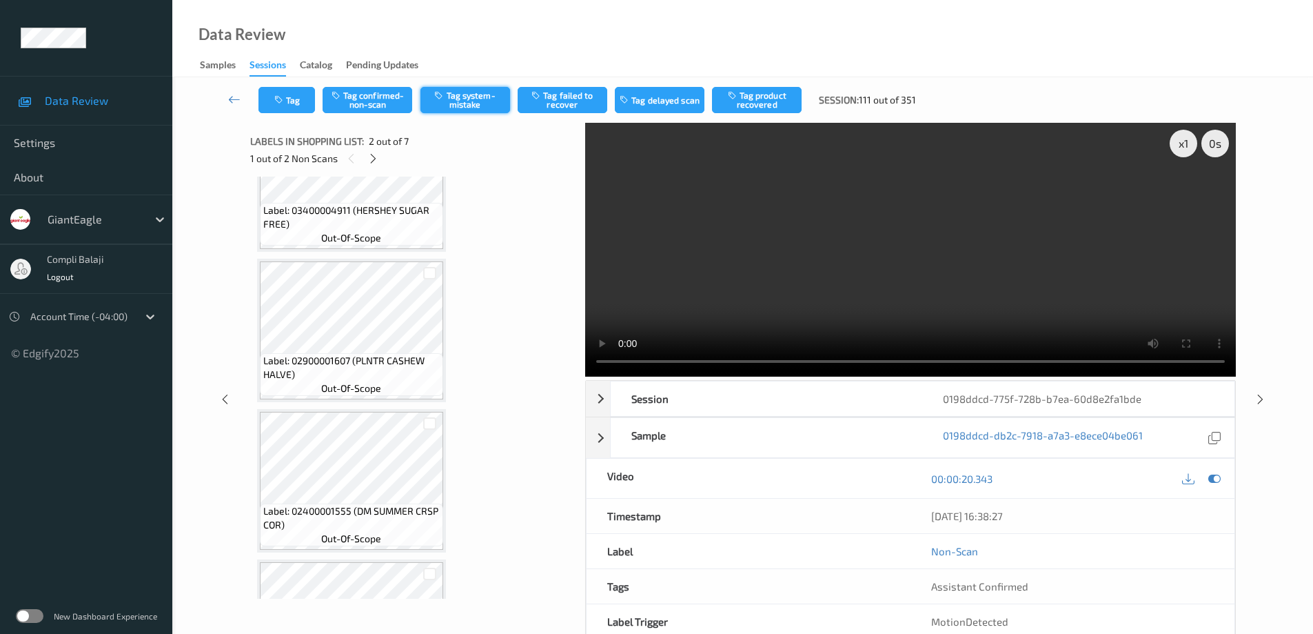
click at [466, 101] on button "Tag system-mistake" at bounding box center [466, 100] width 90 height 26
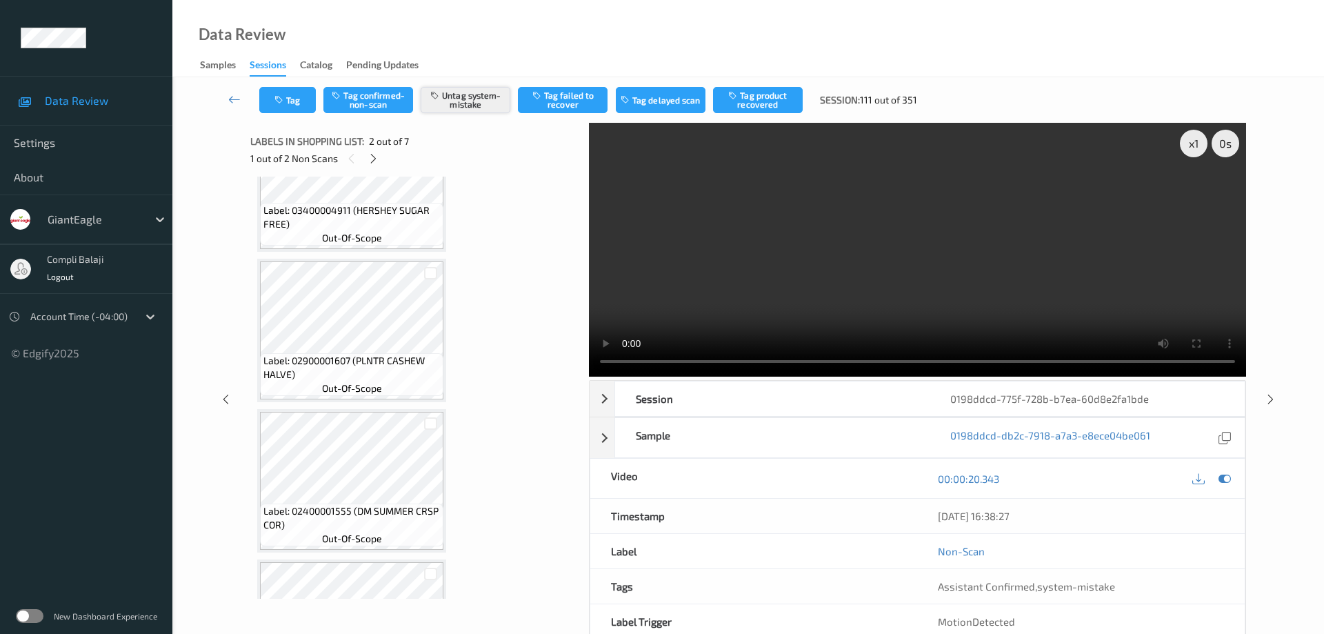
click at [469, 103] on button "Untag system-mistake" at bounding box center [466, 100] width 90 height 26
click at [374, 96] on button "Tag confirmed-non-scan" at bounding box center [368, 100] width 90 height 26
click at [764, 101] on button "Tag product recovered" at bounding box center [758, 100] width 90 height 26
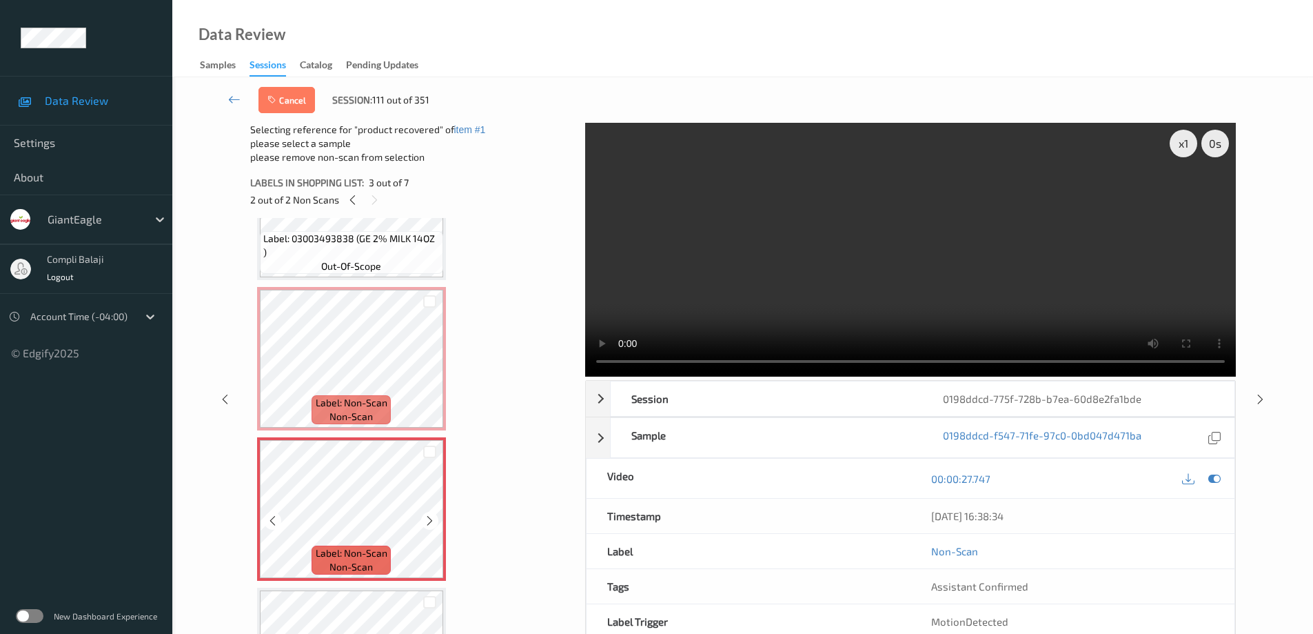
scroll to position [112, 0]
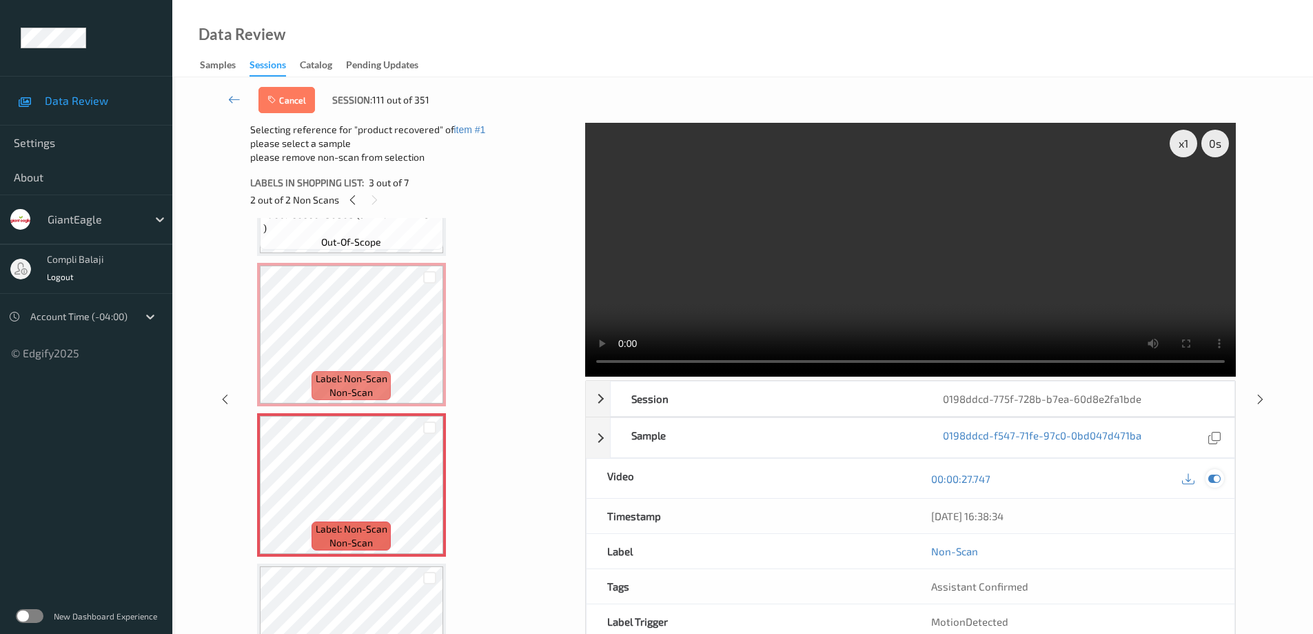
click at [1216, 475] on icon at bounding box center [1215, 478] width 12 height 12
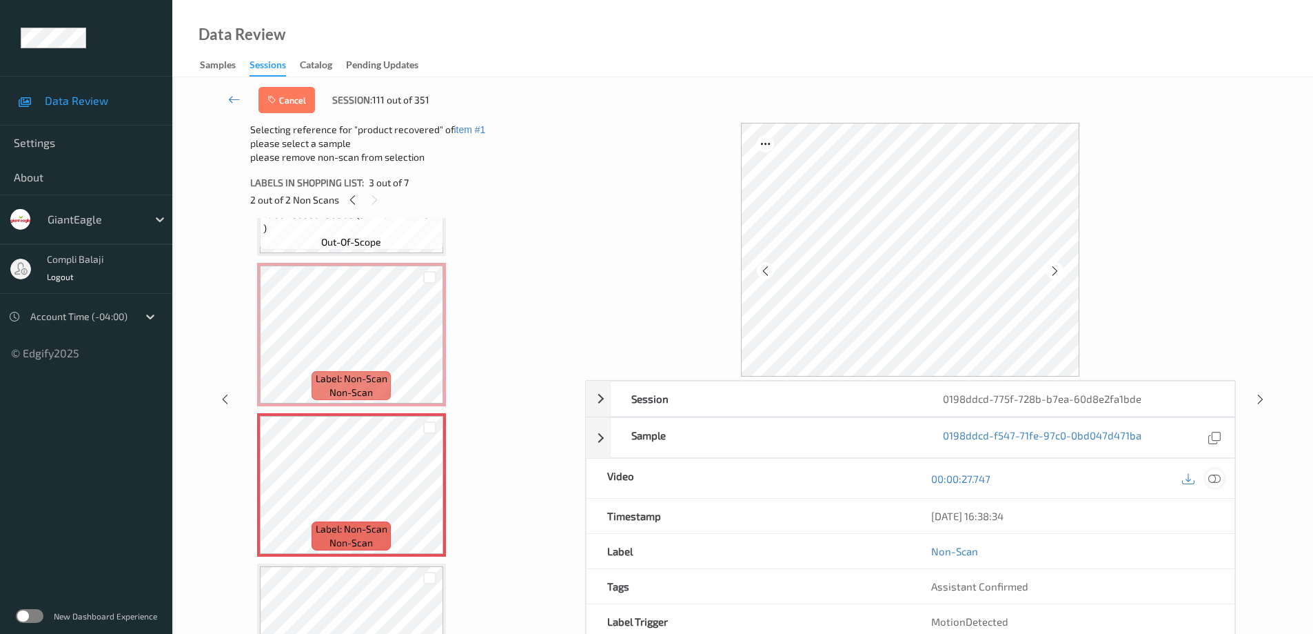
click at [1216, 476] on icon at bounding box center [1215, 478] width 12 height 12
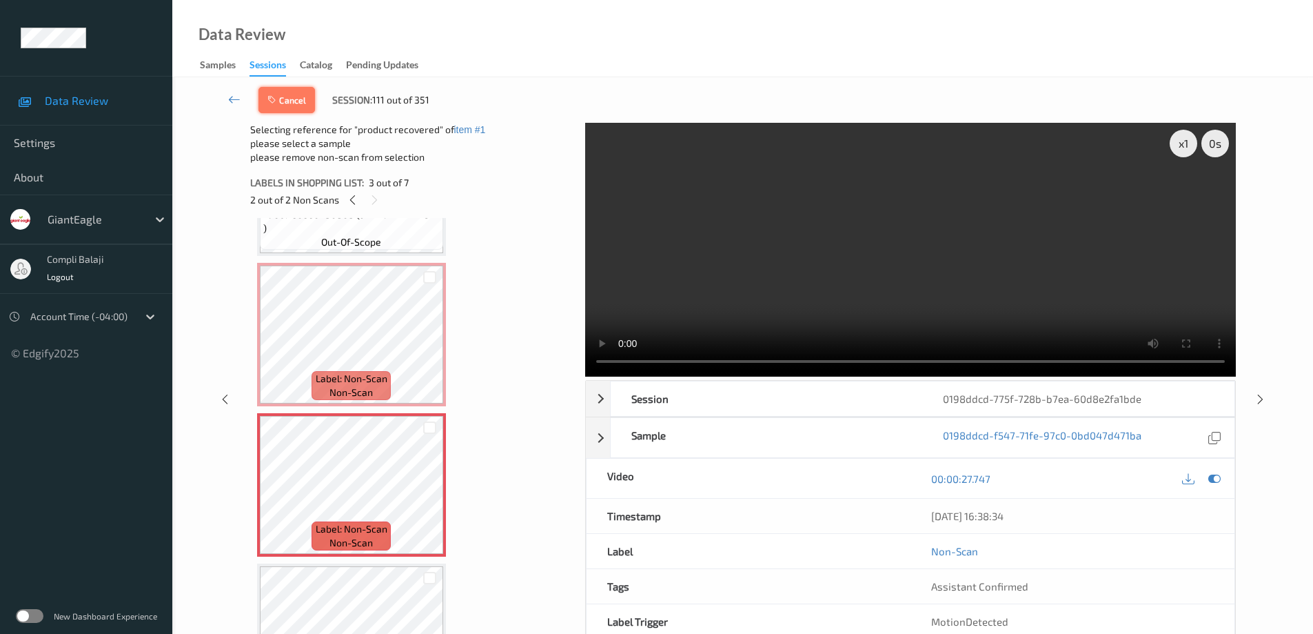
click at [303, 101] on button "Cancel" at bounding box center [287, 100] width 57 height 26
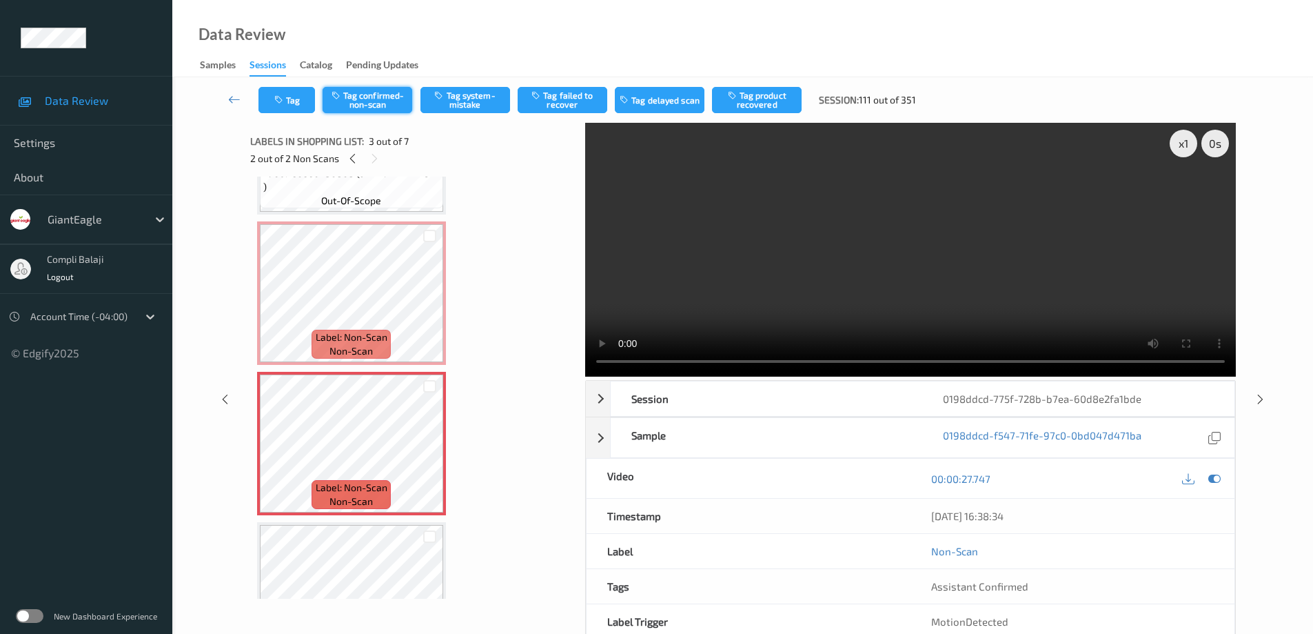
click at [392, 102] on button "Tag confirmed-non-scan" at bounding box center [368, 100] width 90 height 26
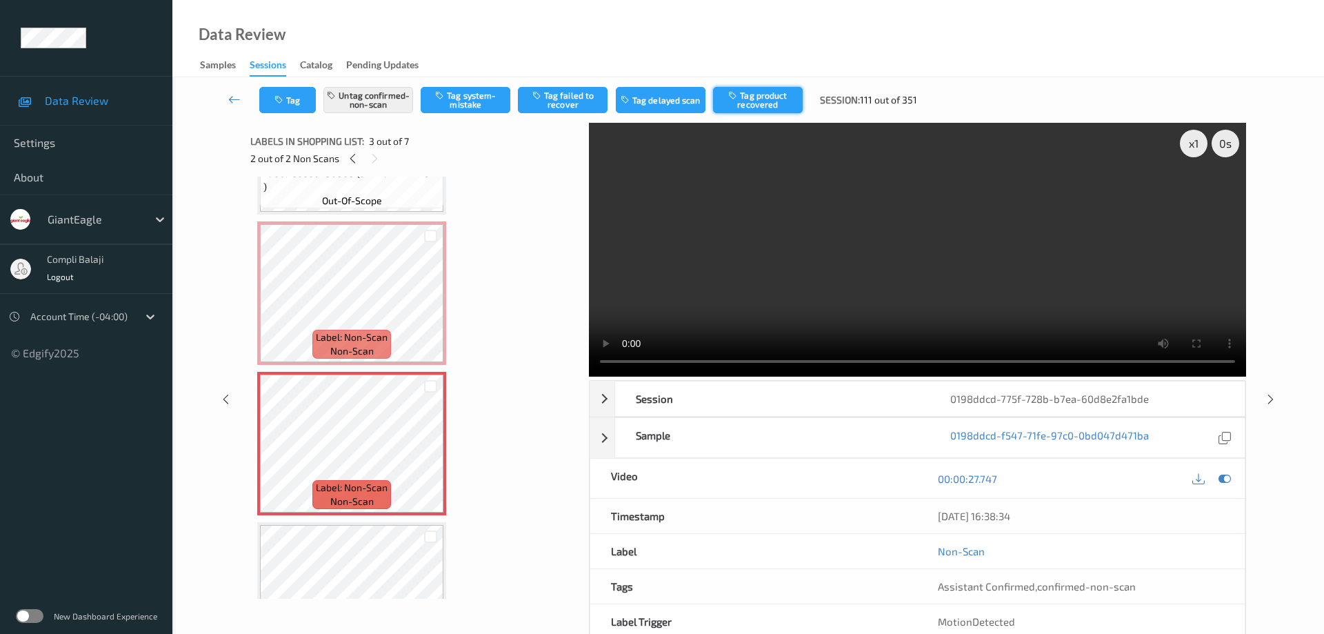
click at [768, 105] on button "Tag product recovered" at bounding box center [758, 100] width 90 height 26
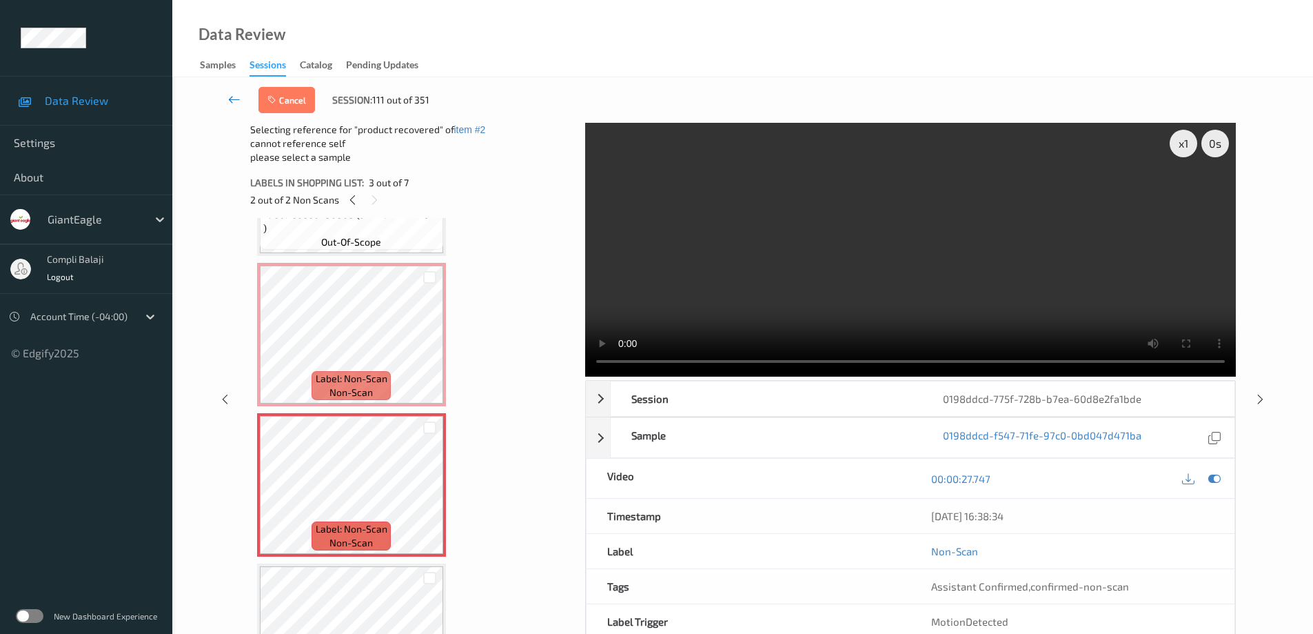
click at [228, 93] on icon at bounding box center [234, 99] width 12 height 14
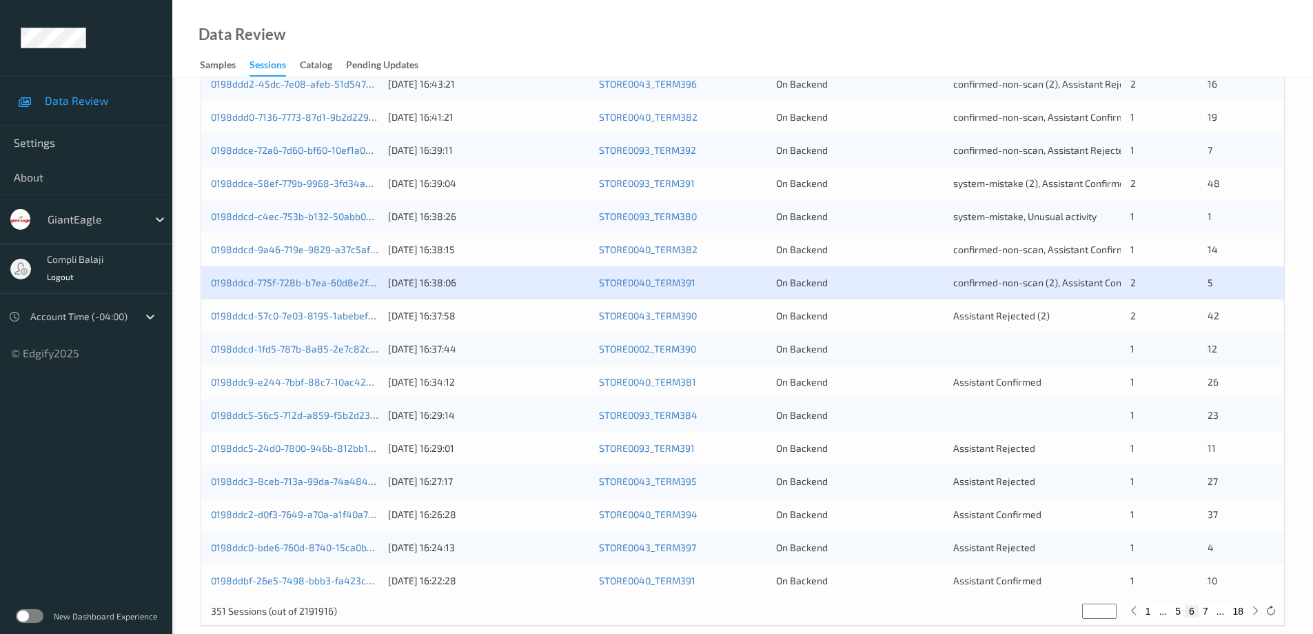
scroll to position [404, 0]
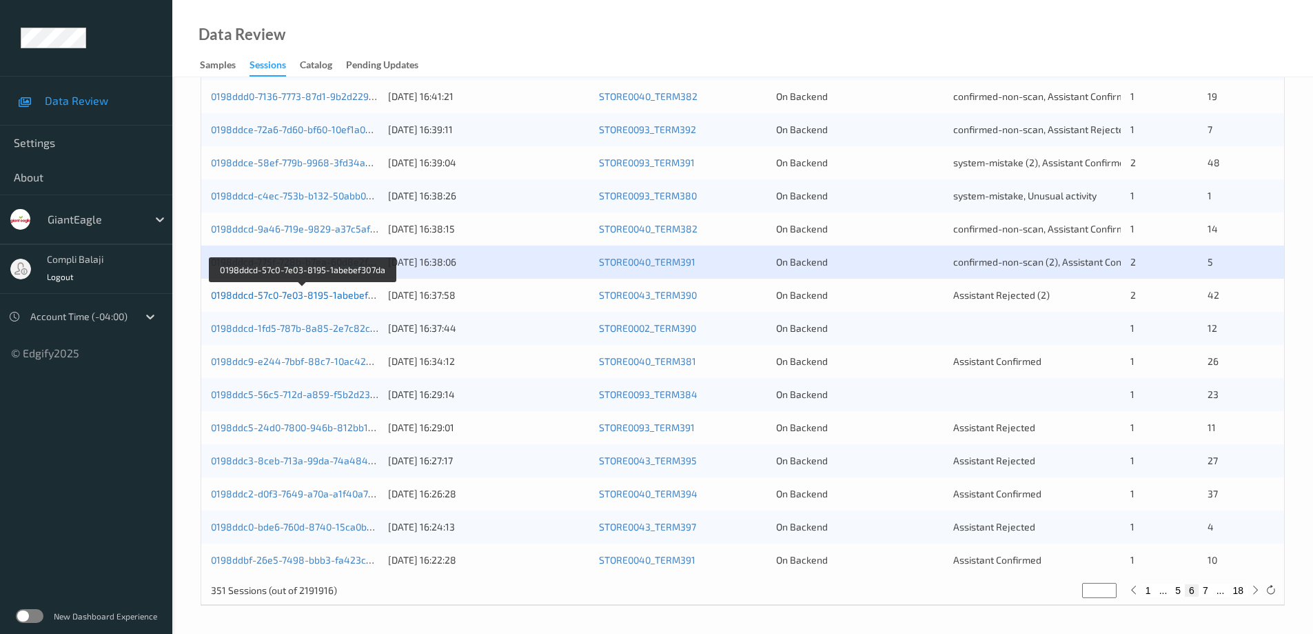
click at [344, 296] on link "0198ddcd-57c0-7e03-8195-1abebef307da" at bounding box center [303, 295] width 184 height 12
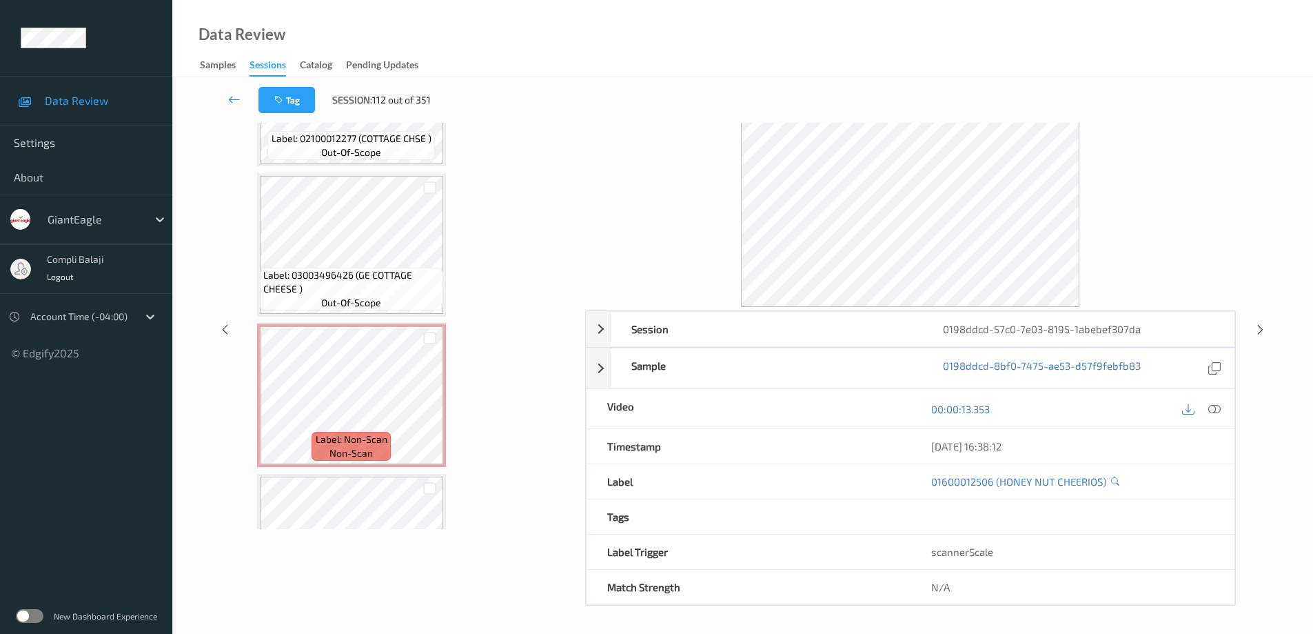
scroll to position [3473, 0]
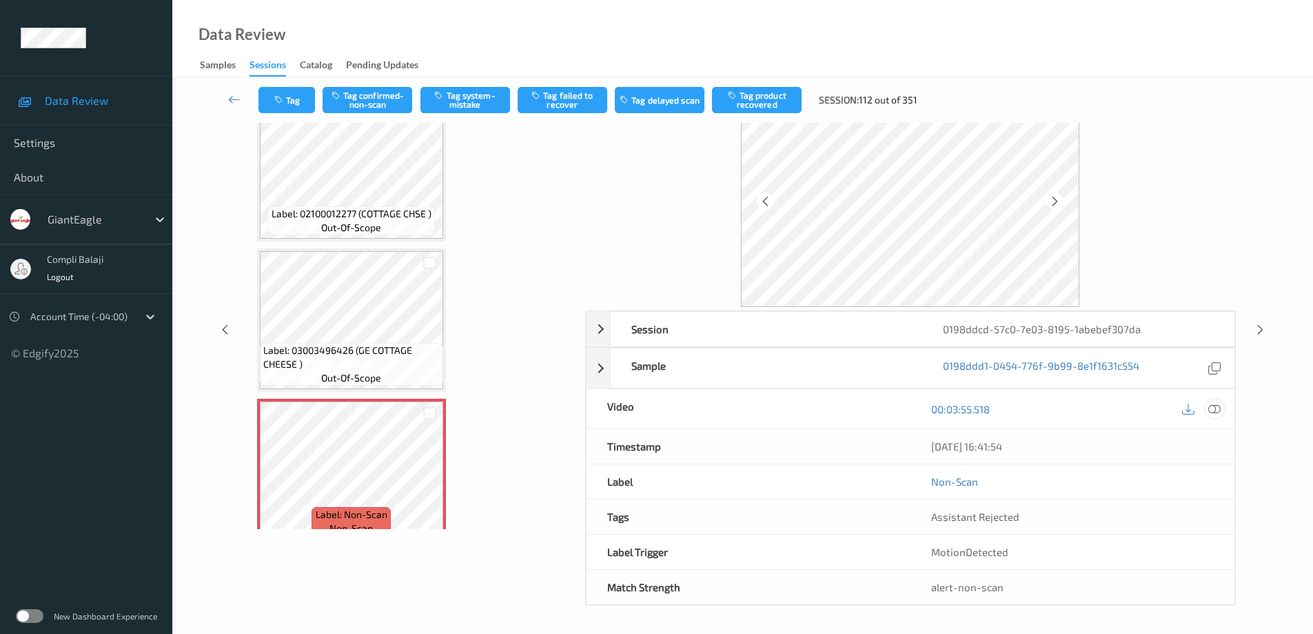
click at [1215, 403] on icon at bounding box center [1215, 408] width 12 height 12
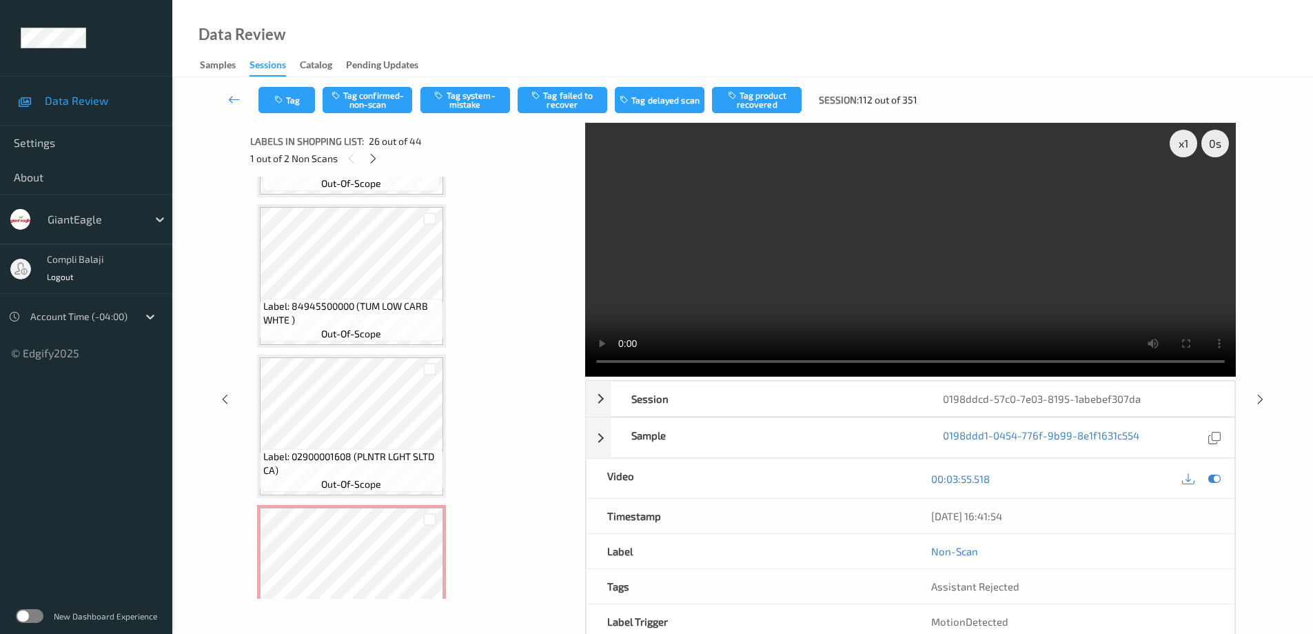
scroll to position [5127, 0]
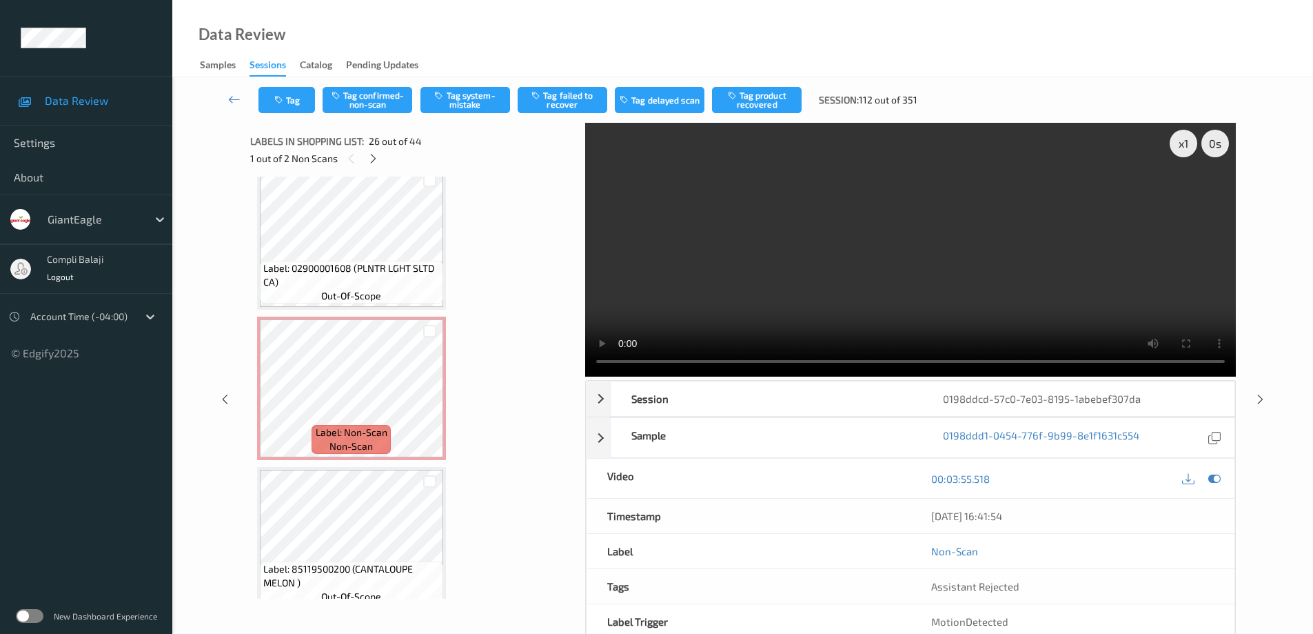
drag, startPoint x: 364, startPoint y: 94, endPoint x: 647, endPoint y: 140, distance: 286.3
click at [367, 94] on button "Tag confirmed-non-scan" at bounding box center [368, 100] width 90 height 26
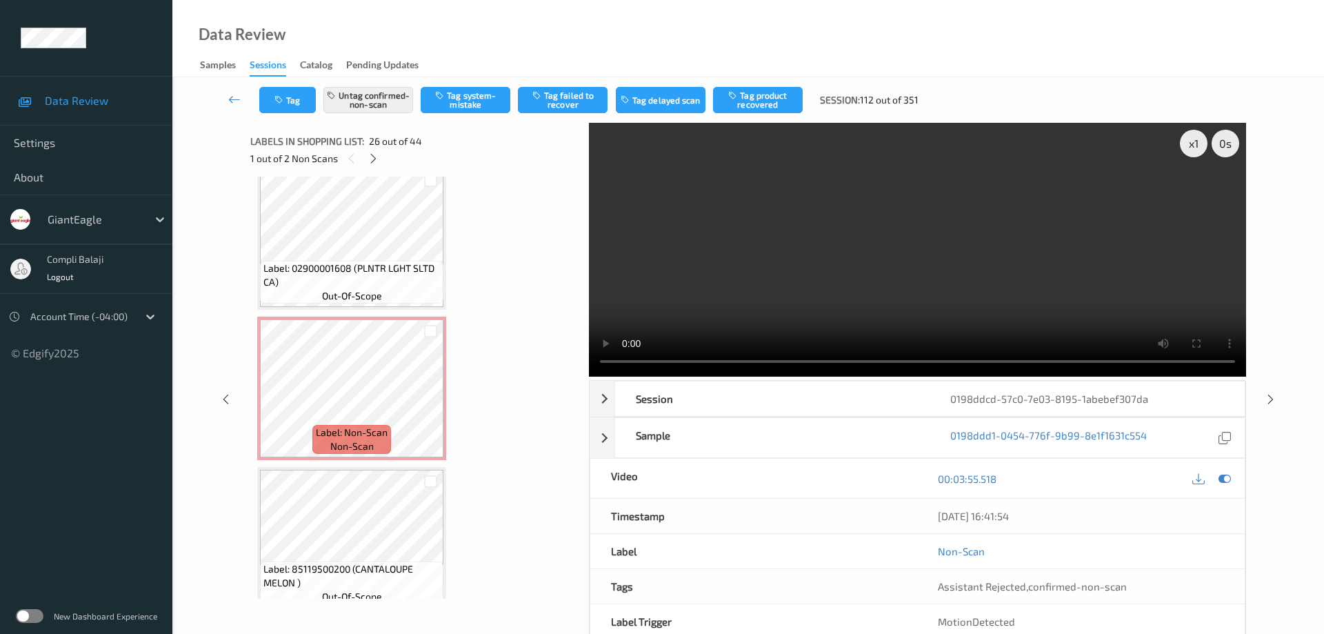
click at [751, 95] on button "Tag product recovered" at bounding box center [758, 100] width 90 height 26
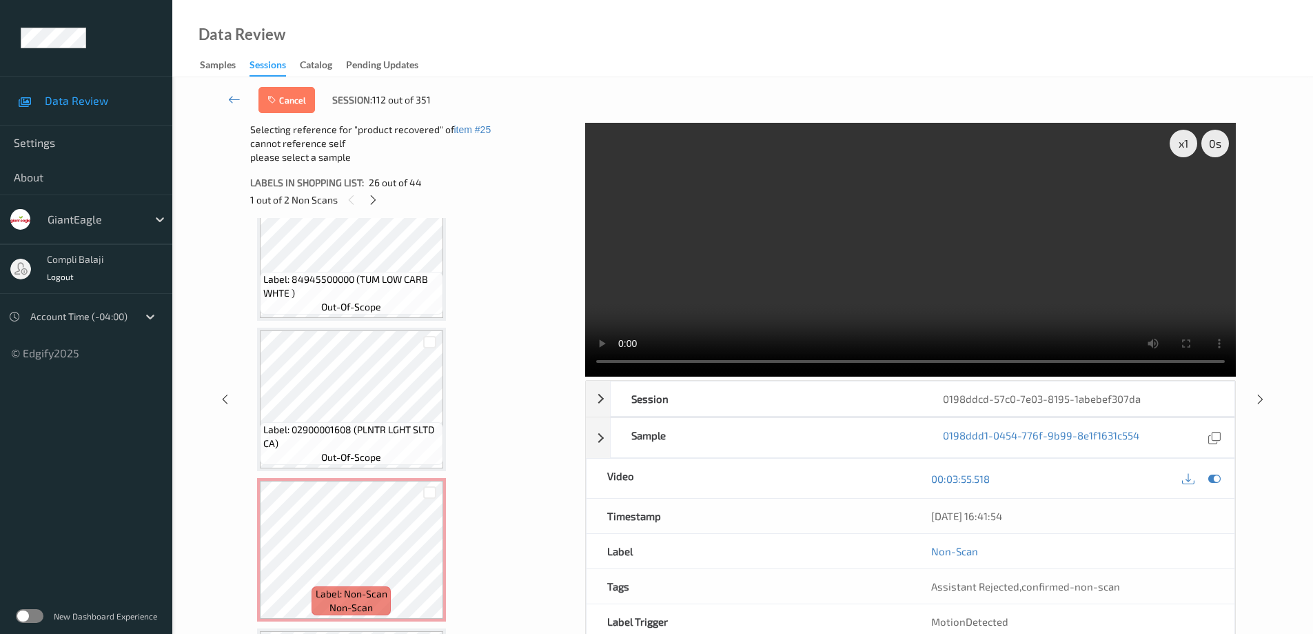
scroll to position [5058, 0]
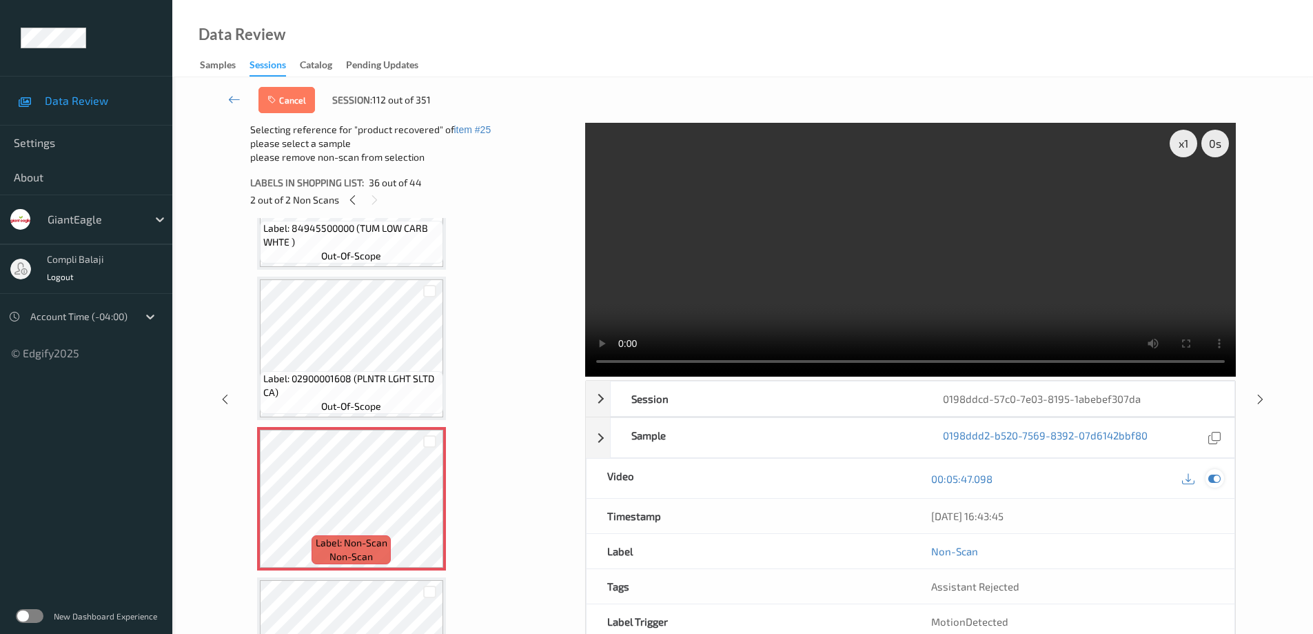
click at [1216, 479] on icon at bounding box center [1215, 478] width 12 height 12
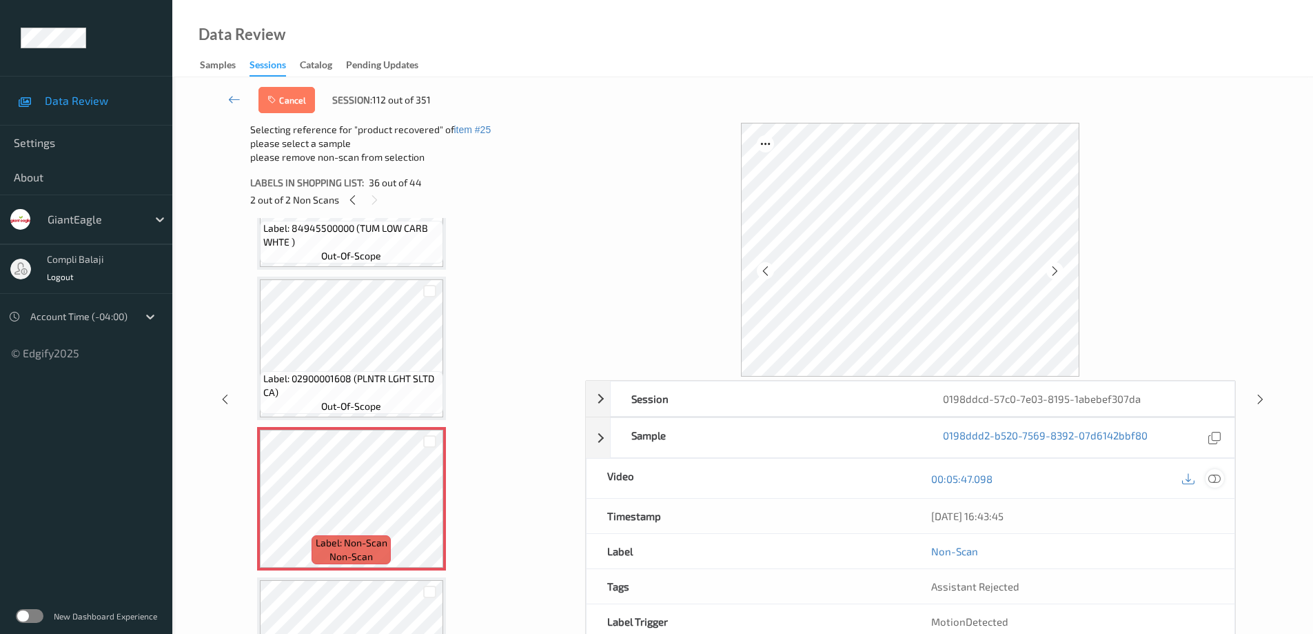
click at [1217, 478] on icon at bounding box center [1215, 478] width 12 height 12
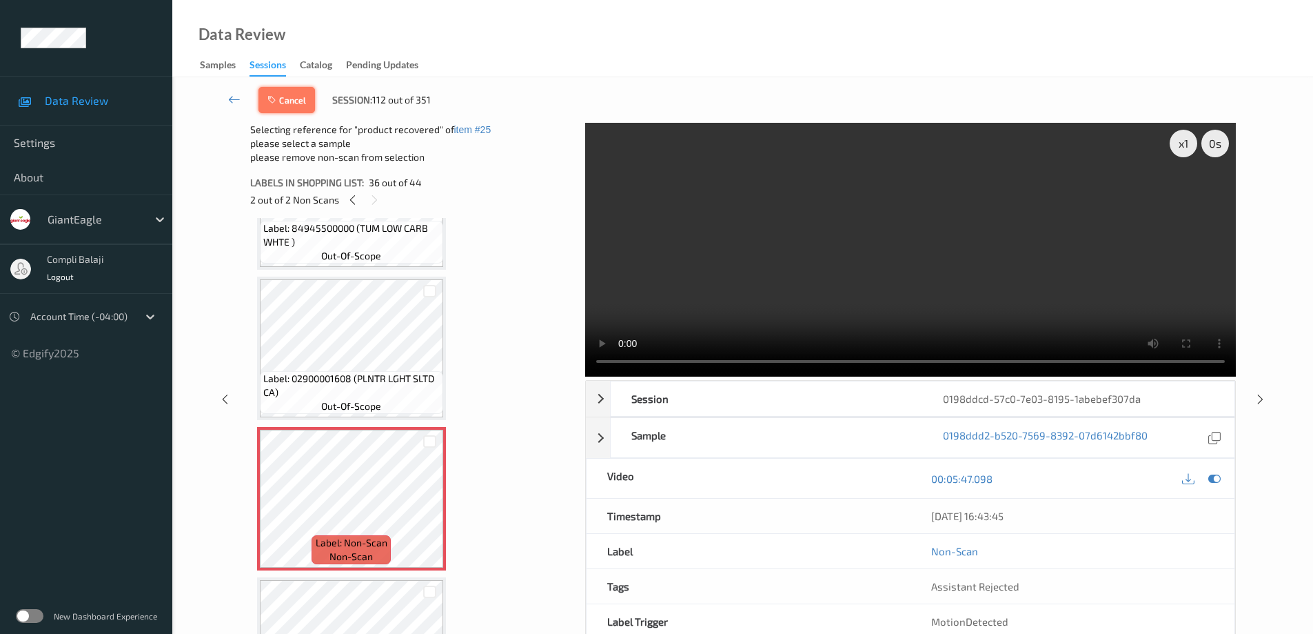
click at [298, 104] on button "Cancel" at bounding box center [287, 100] width 57 height 26
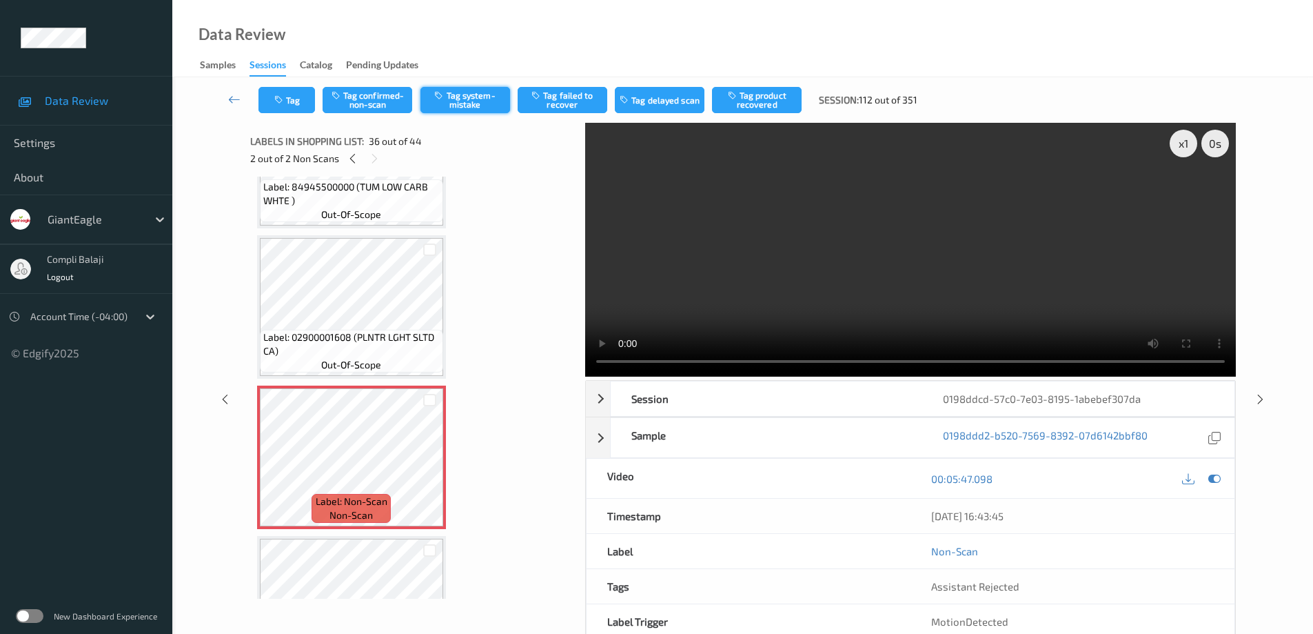
click at [487, 100] on button "Tag system-mistake" at bounding box center [466, 100] width 90 height 26
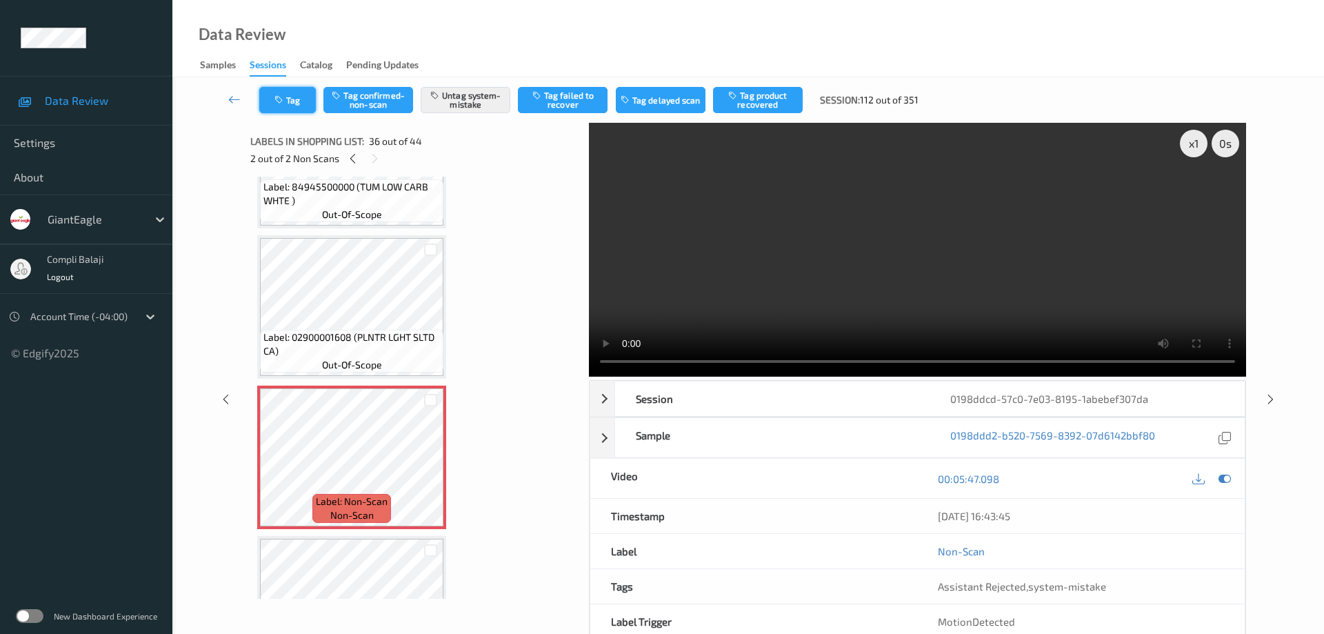
click at [302, 101] on button "Tag" at bounding box center [287, 100] width 57 height 26
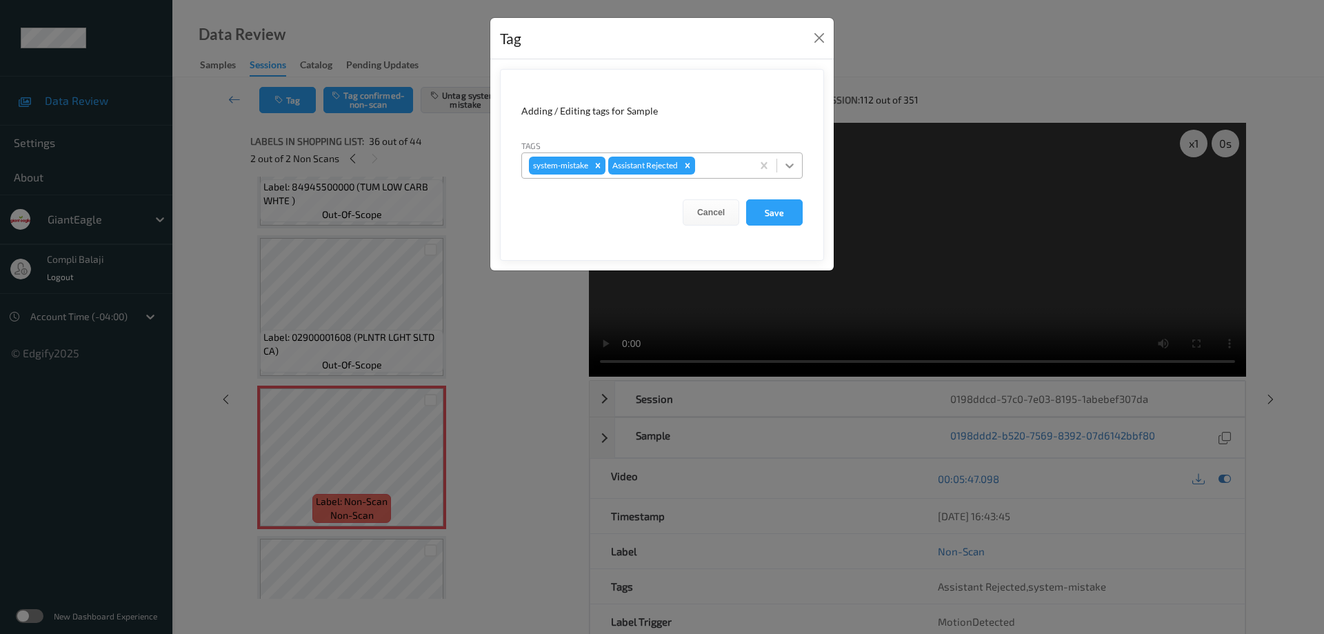
click at [795, 163] on icon at bounding box center [789, 166] width 14 height 14
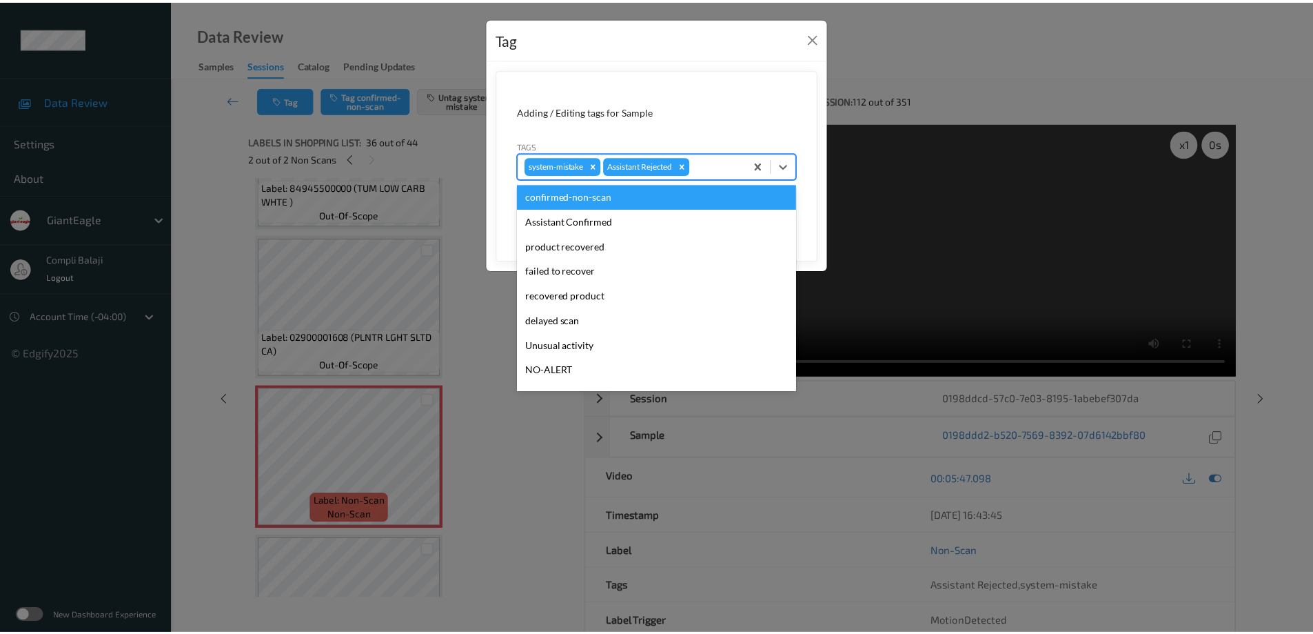
scroll to position [121, 0]
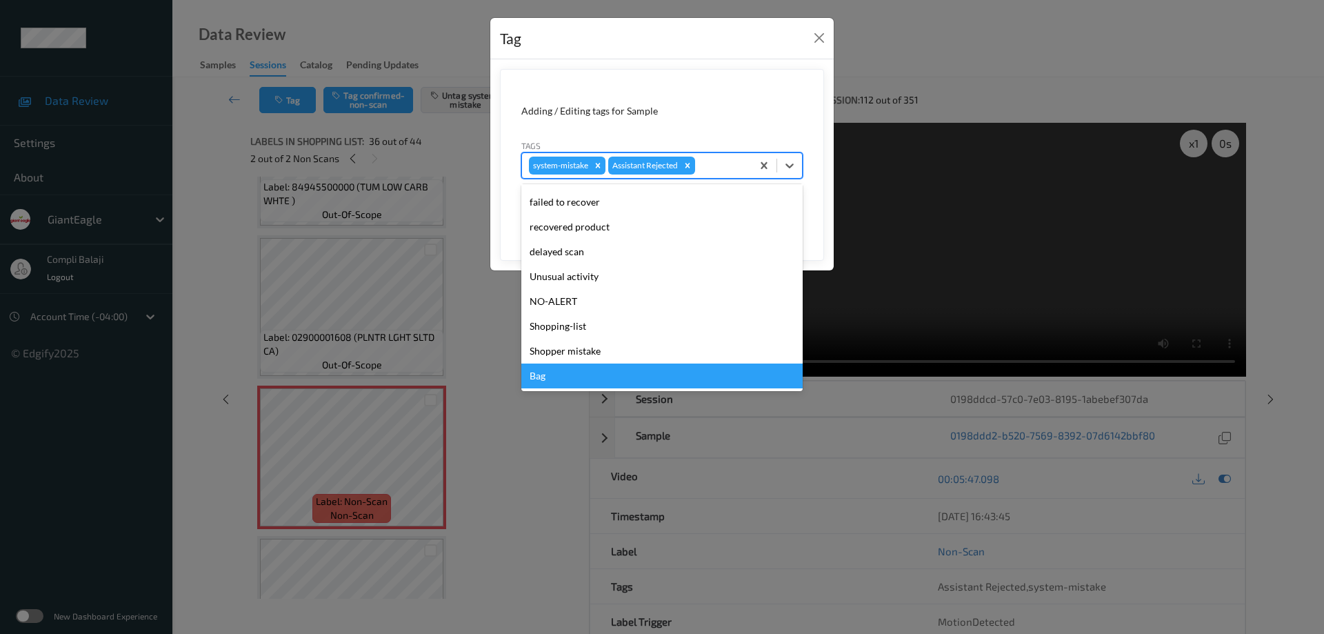
click at [532, 379] on div "Bag" at bounding box center [661, 375] width 281 height 25
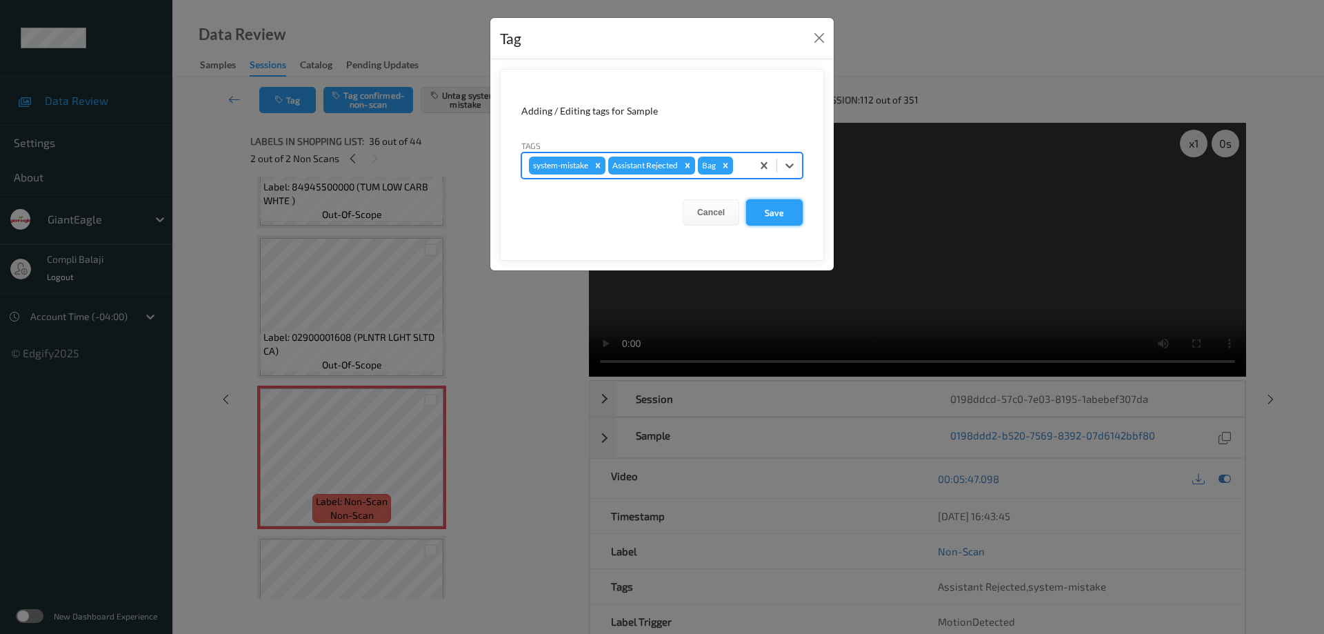
click at [781, 216] on button "Save" at bounding box center [774, 212] width 57 height 26
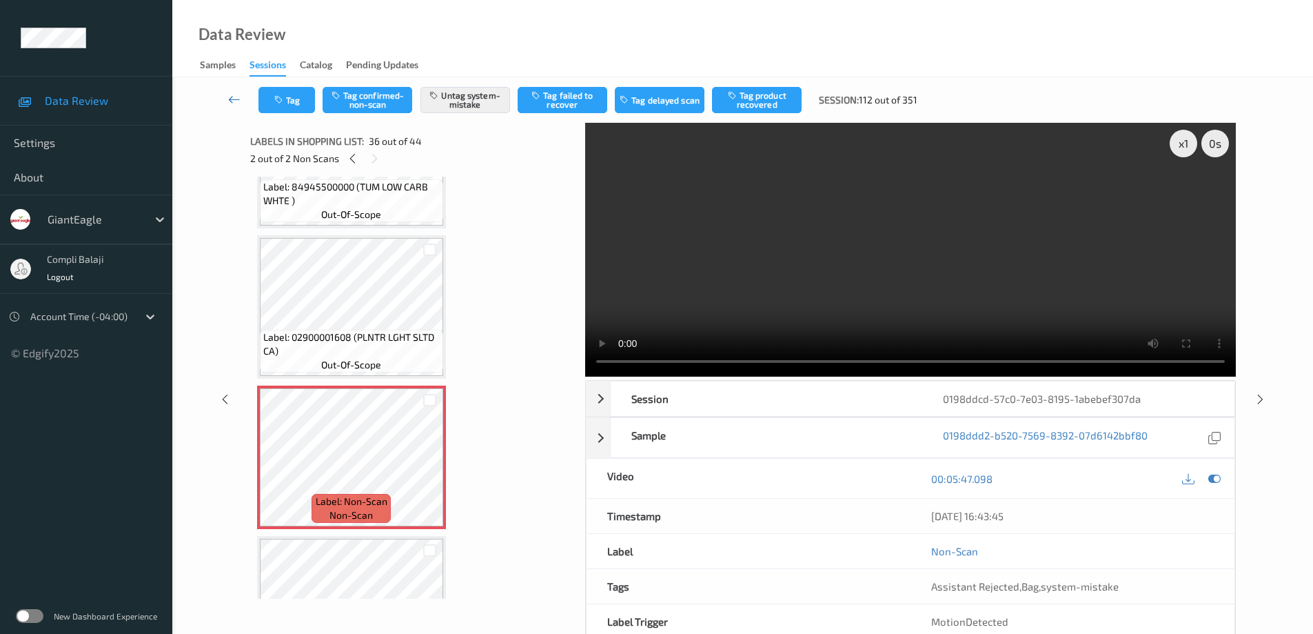
click at [232, 99] on icon at bounding box center [234, 99] width 12 height 14
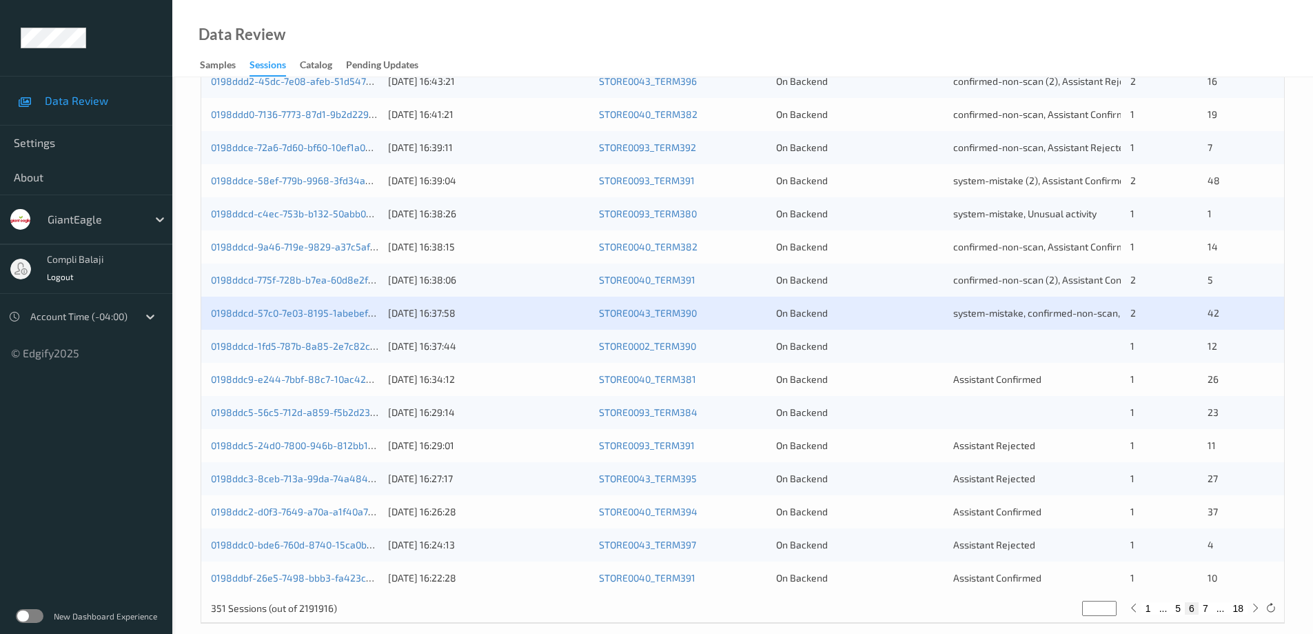
scroll to position [404, 0]
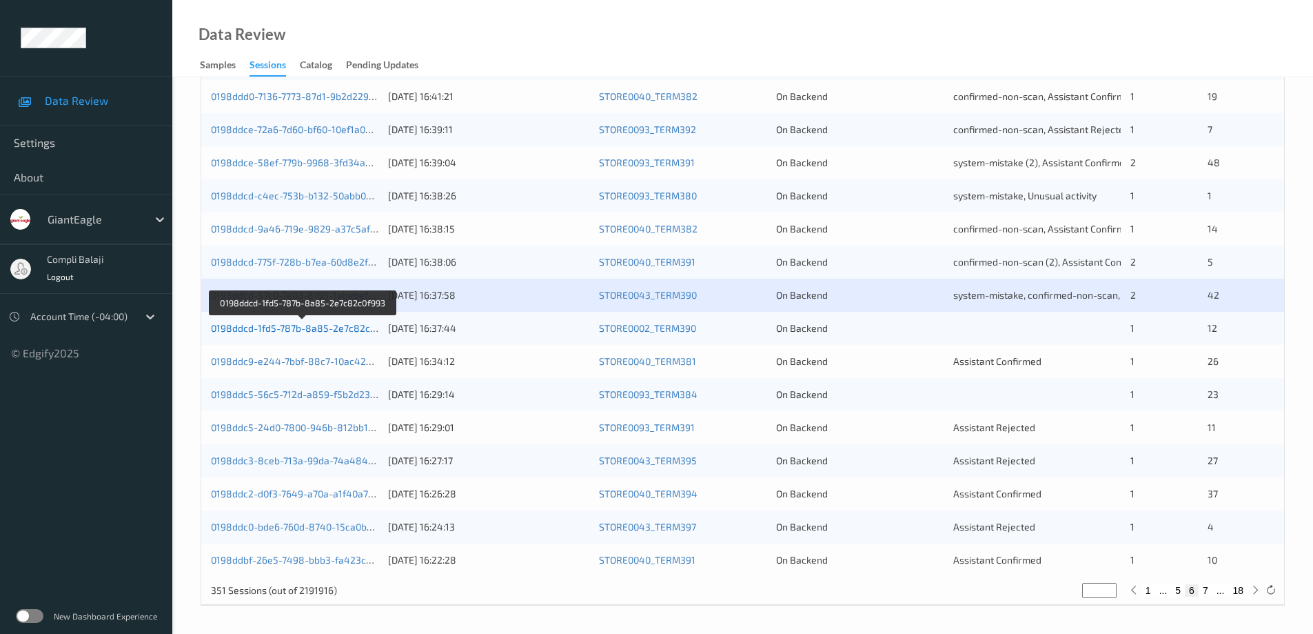
click at [281, 331] on link "0198ddcd-1fd5-787b-8a85-2e7c82c0f993" at bounding box center [303, 328] width 185 height 12
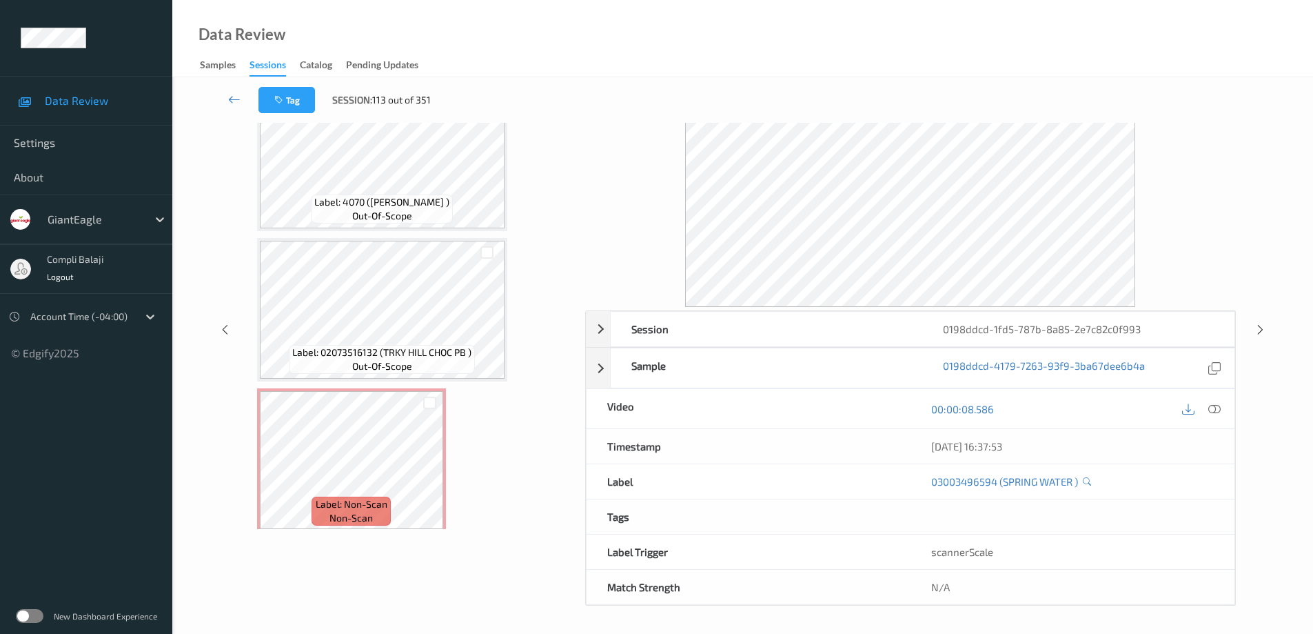
scroll to position [1539, 0]
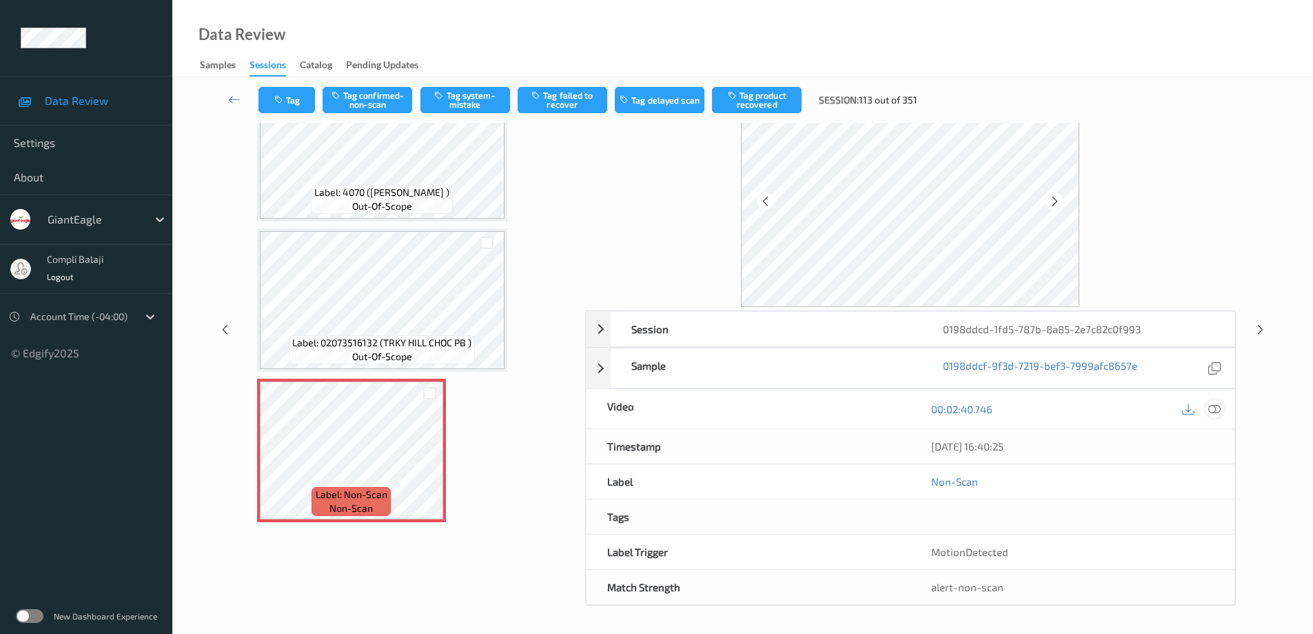
click at [1217, 409] on icon at bounding box center [1215, 408] width 12 height 12
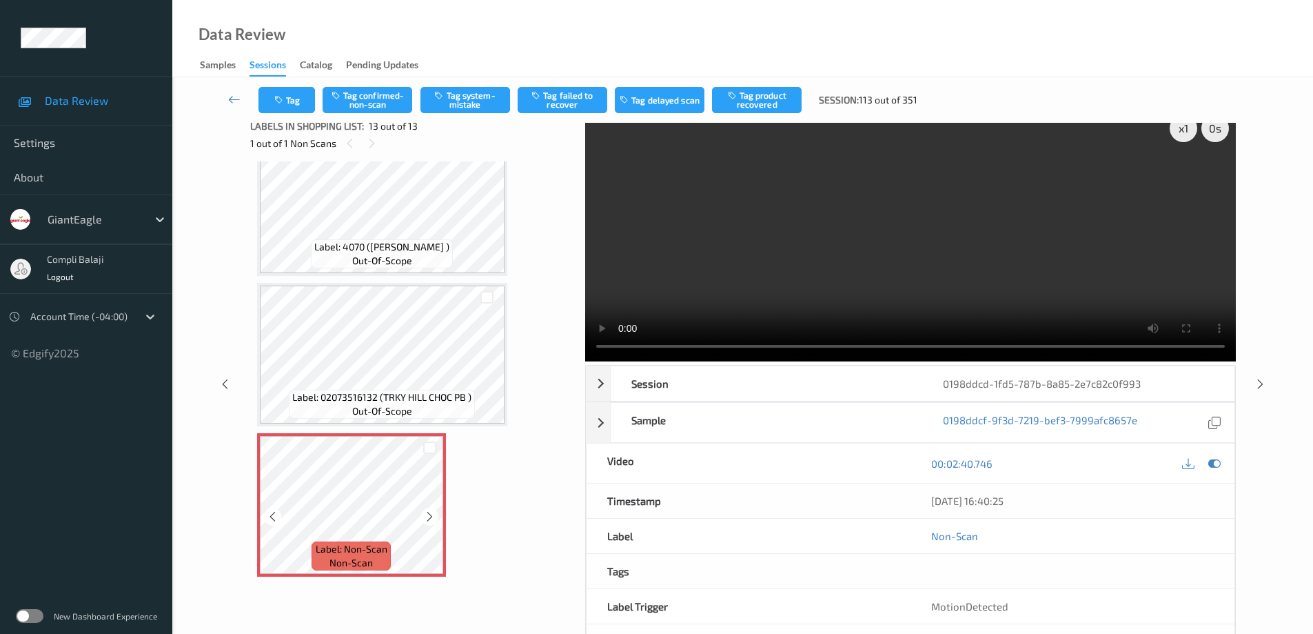
scroll to position [0, 0]
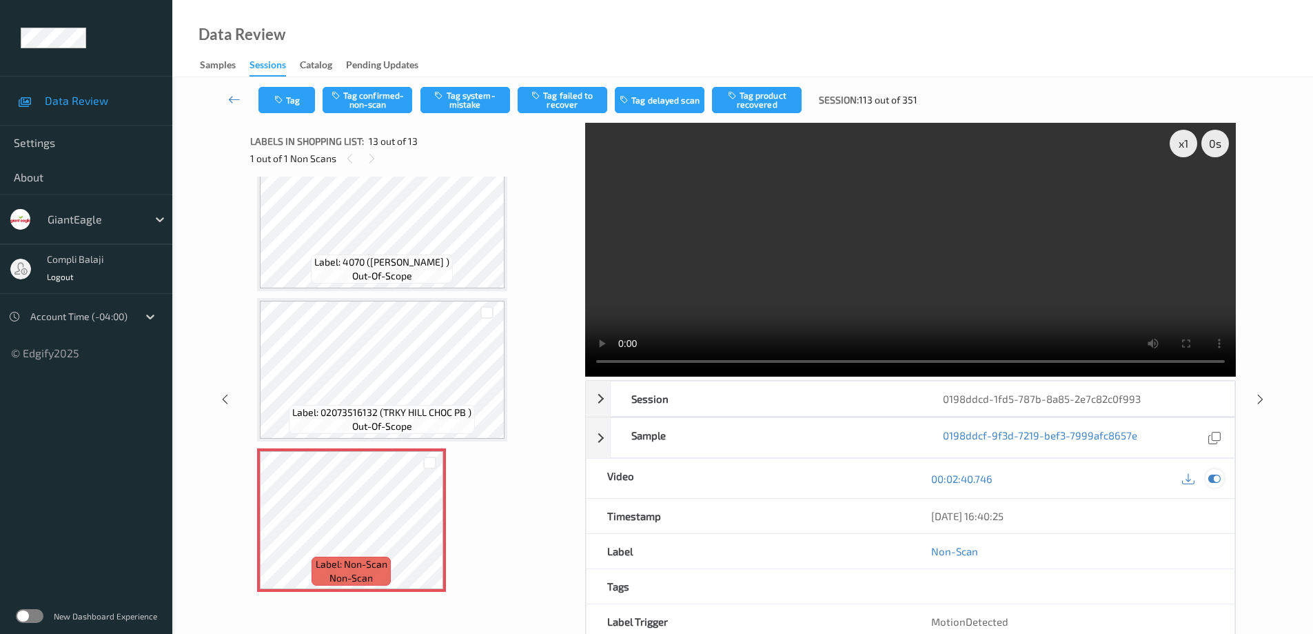
click at [1214, 474] on icon at bounding box center [1215, 478] width 12 height 12
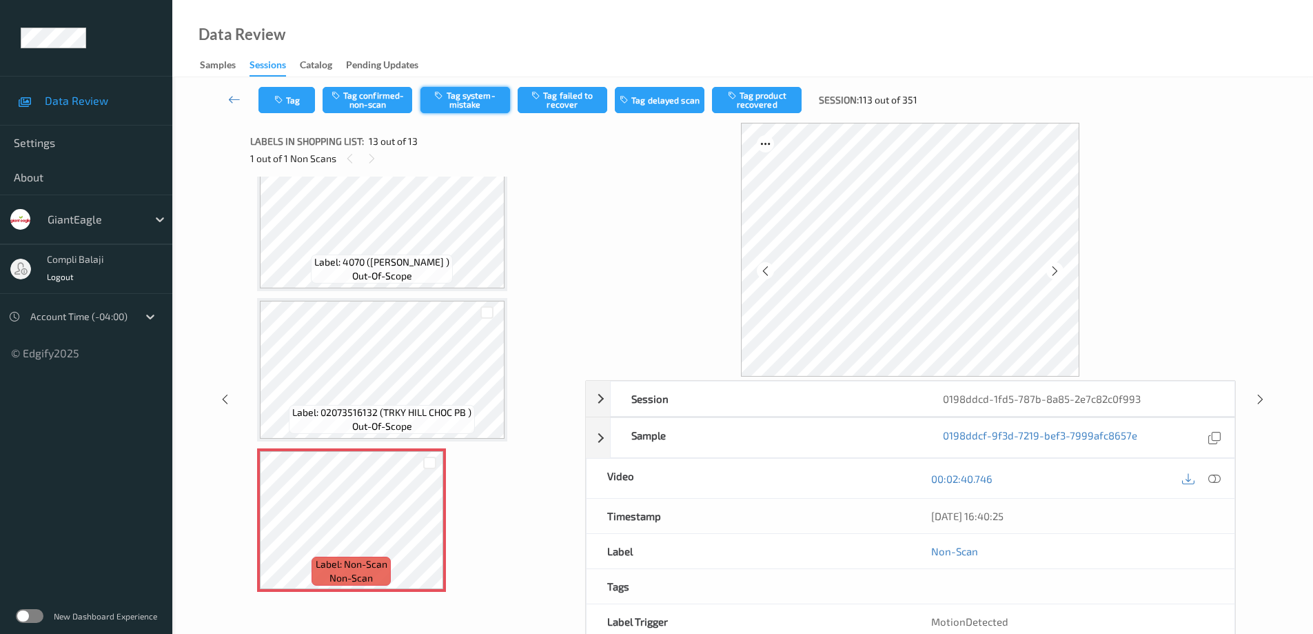
click at [483, 103] on button "Tag system-mistake" at bounding box center [466, 100] width 90 height 26
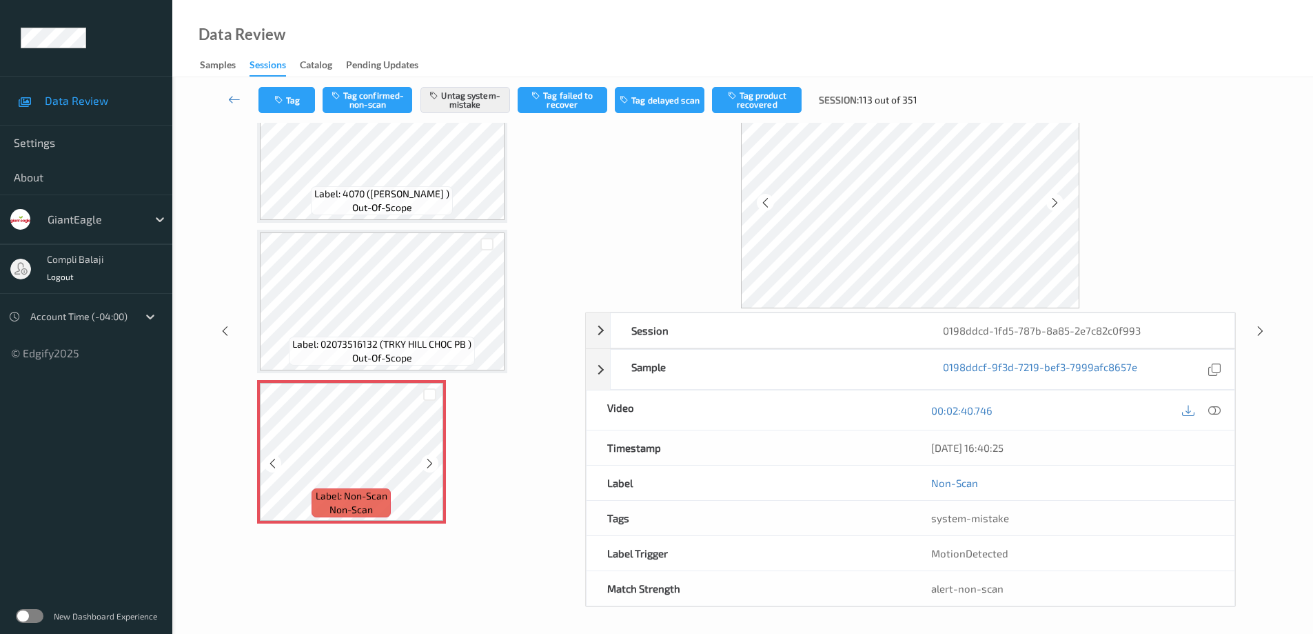
scroll to position [70, 0]
click at [1215, 408] on icon at bounding box center [1215, 408] width 12 height 12
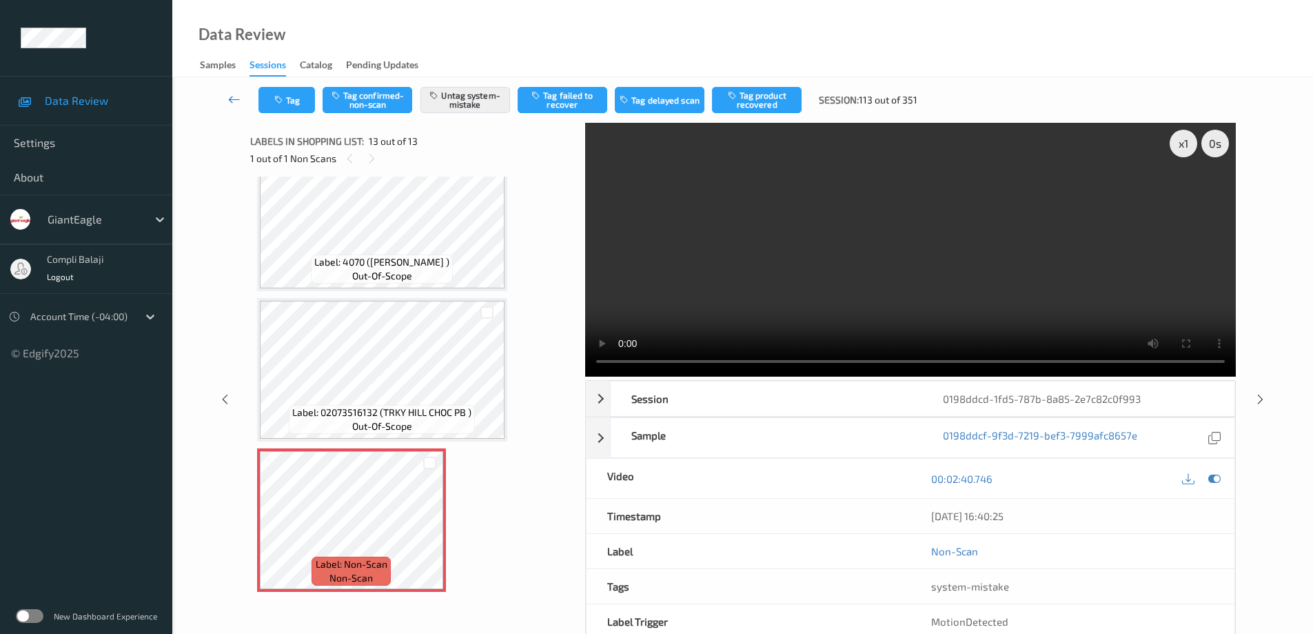
click at [231, 101] on icon at bounding box center [234, 99] width 12 height 14
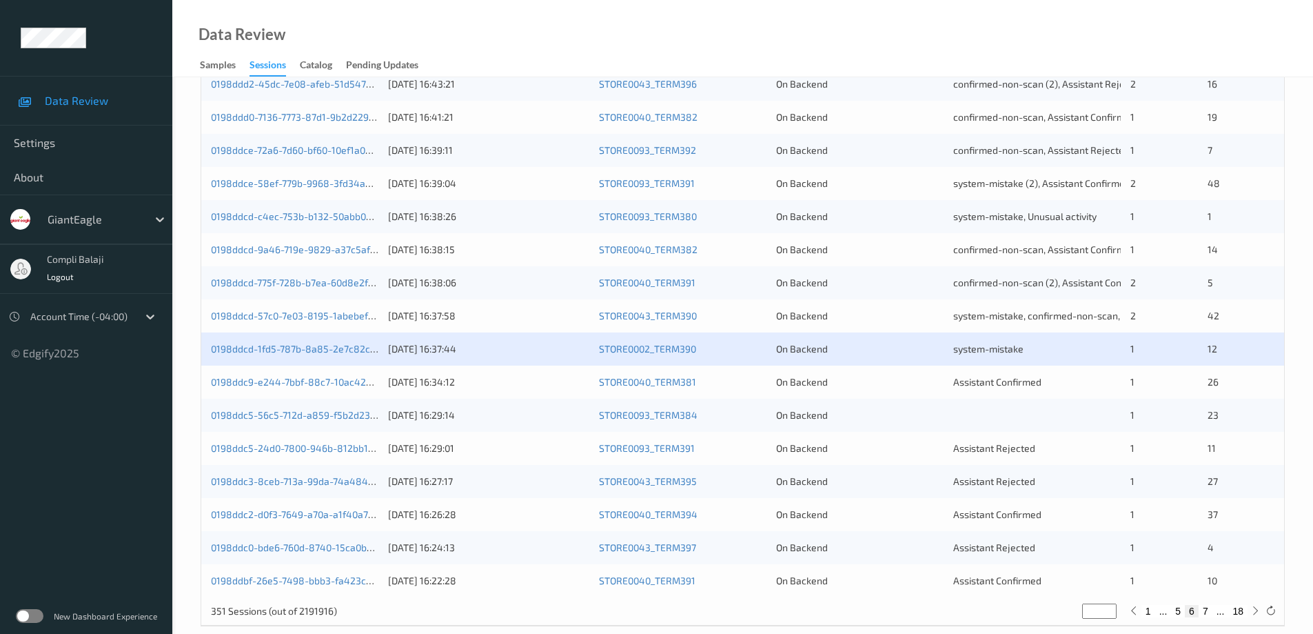
scroll to position [404, 0]
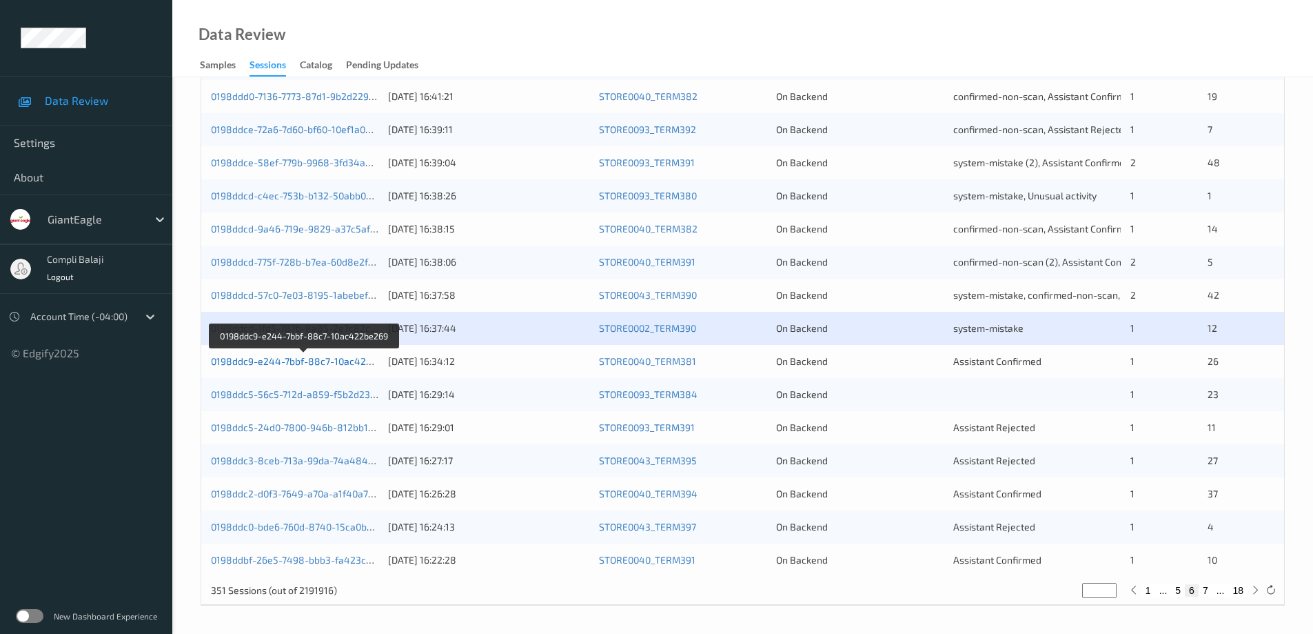
click at [332, 361] on link "0198ddc9-e244-7bbf-88c7-10ac422be269" at bounding box center [305, 361] width 188 height 12
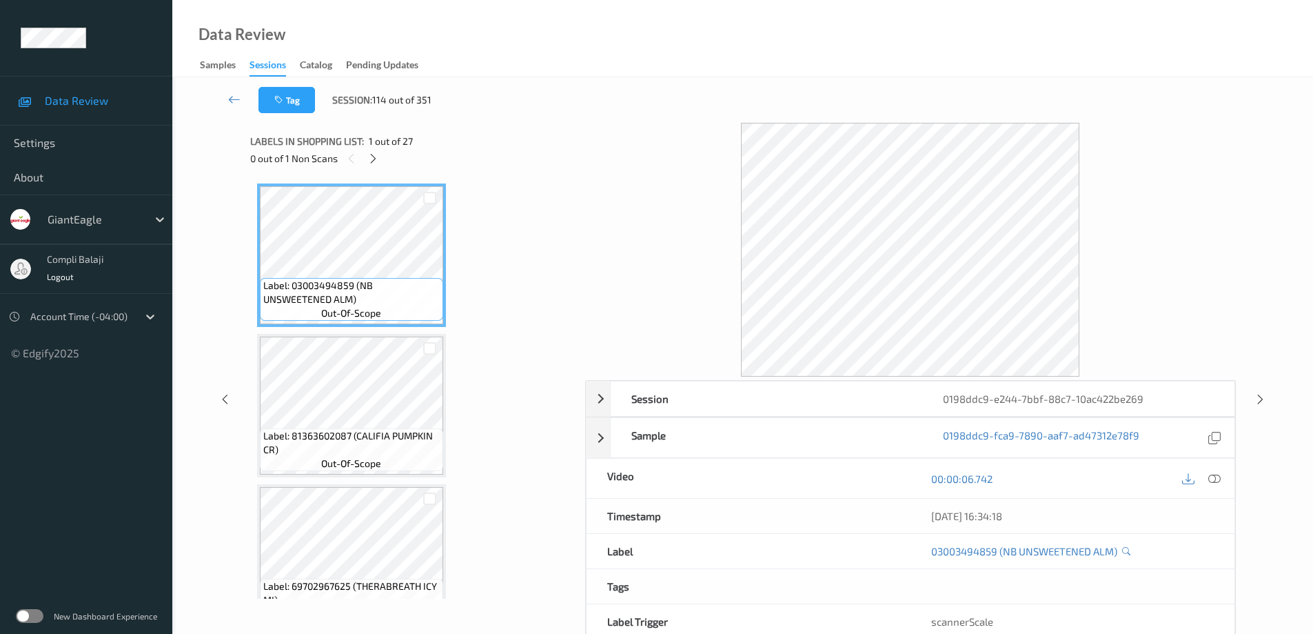
drag, startPoint x: 576, startPoint y: 207, endPoint x: 577, endPoint y: 243, distance: 36.6
click at [577, 243] on div "Session 0198ddc9-e244-7bbf-88c7-10ac422be269 Session ID 0198ddc9-e244-7bbf-88c7…" at bounding box center [743, 399] width 986 height 552
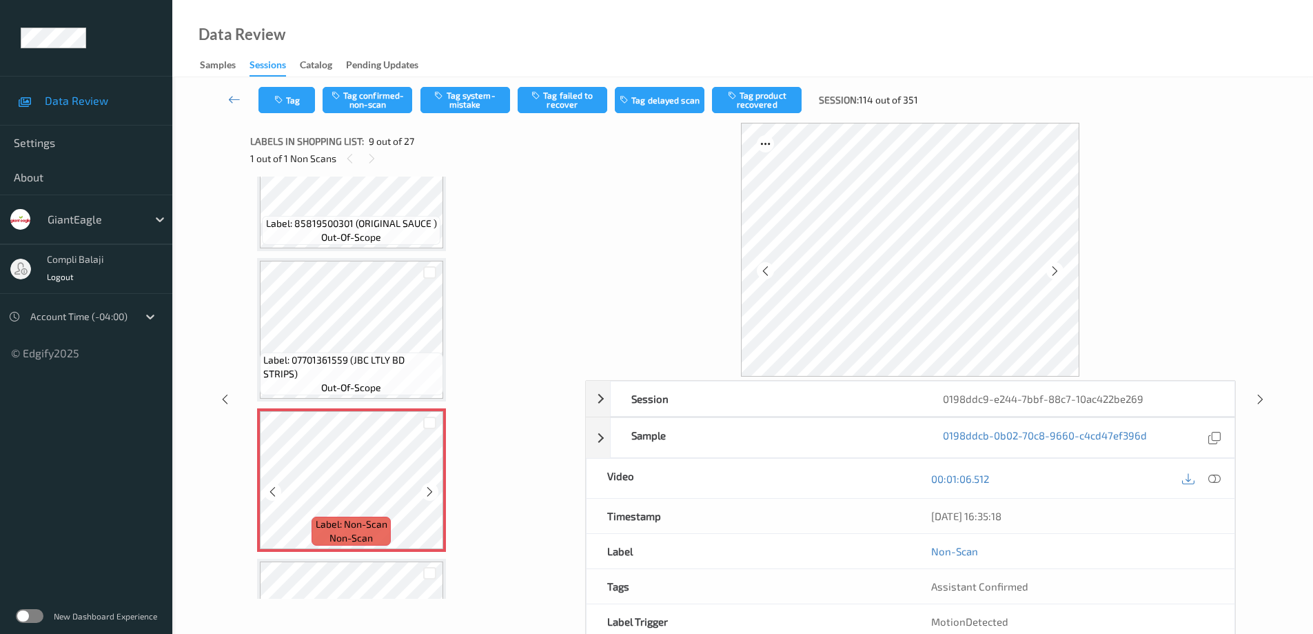
scroll to position [972, 0]
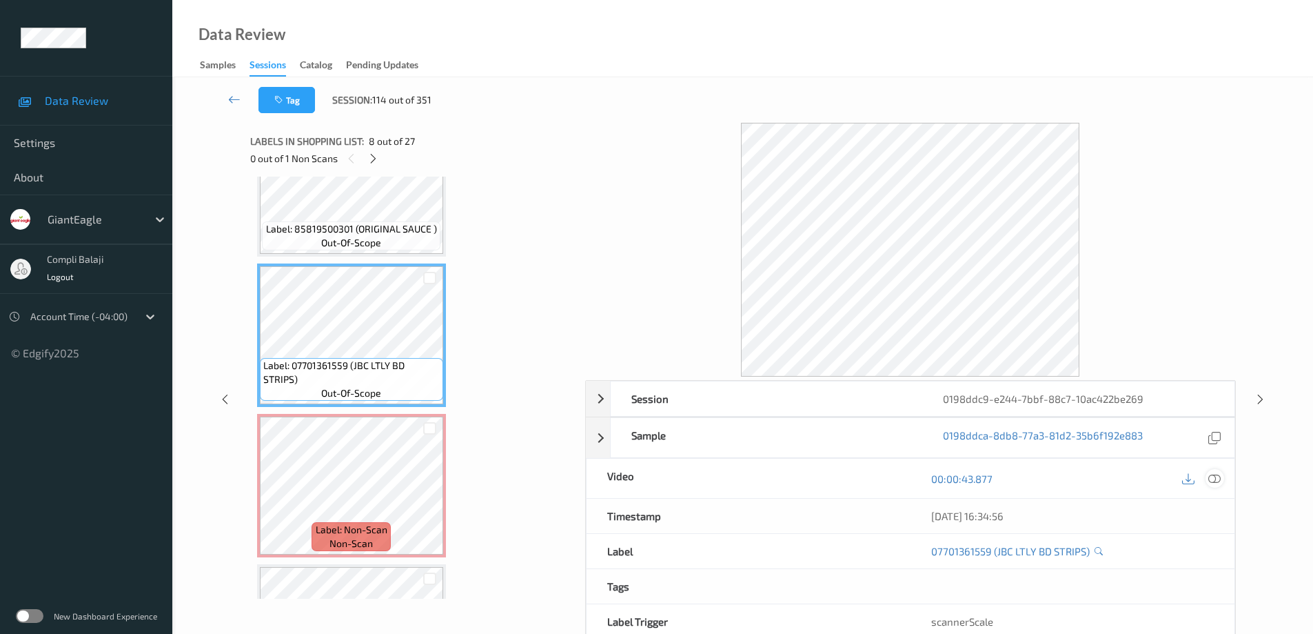
click at [1213, 475] on icon at bounding box center [1215, 478] width 12 height 12
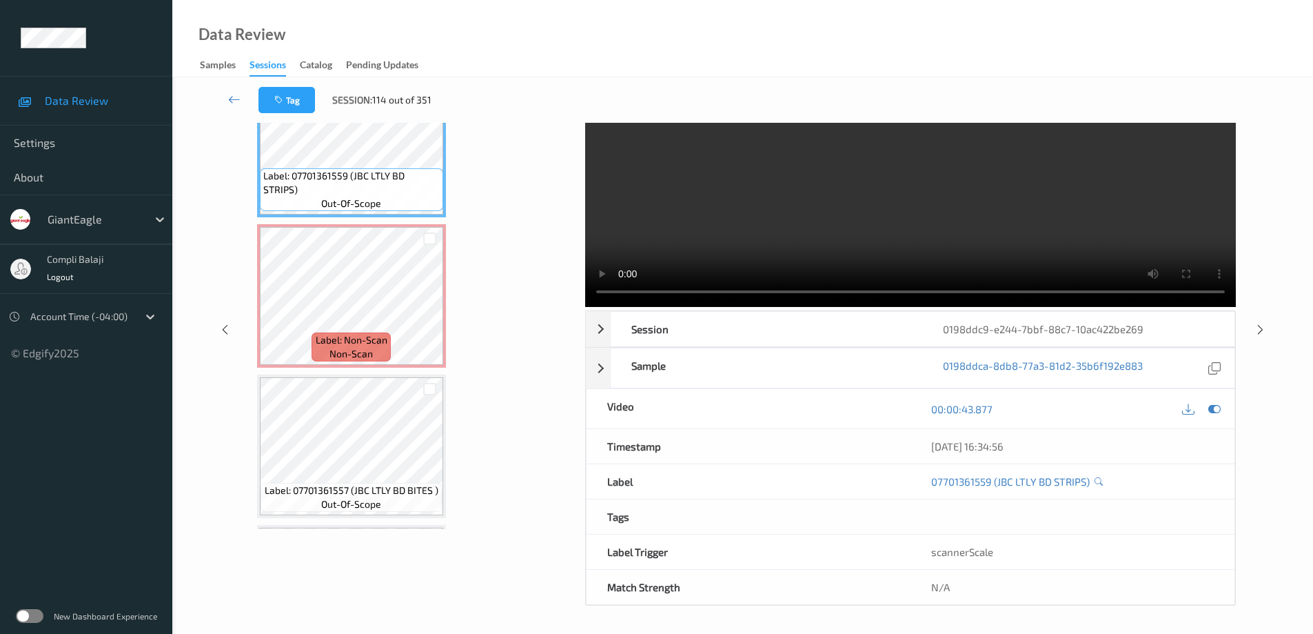
scroll to position [0, 0]
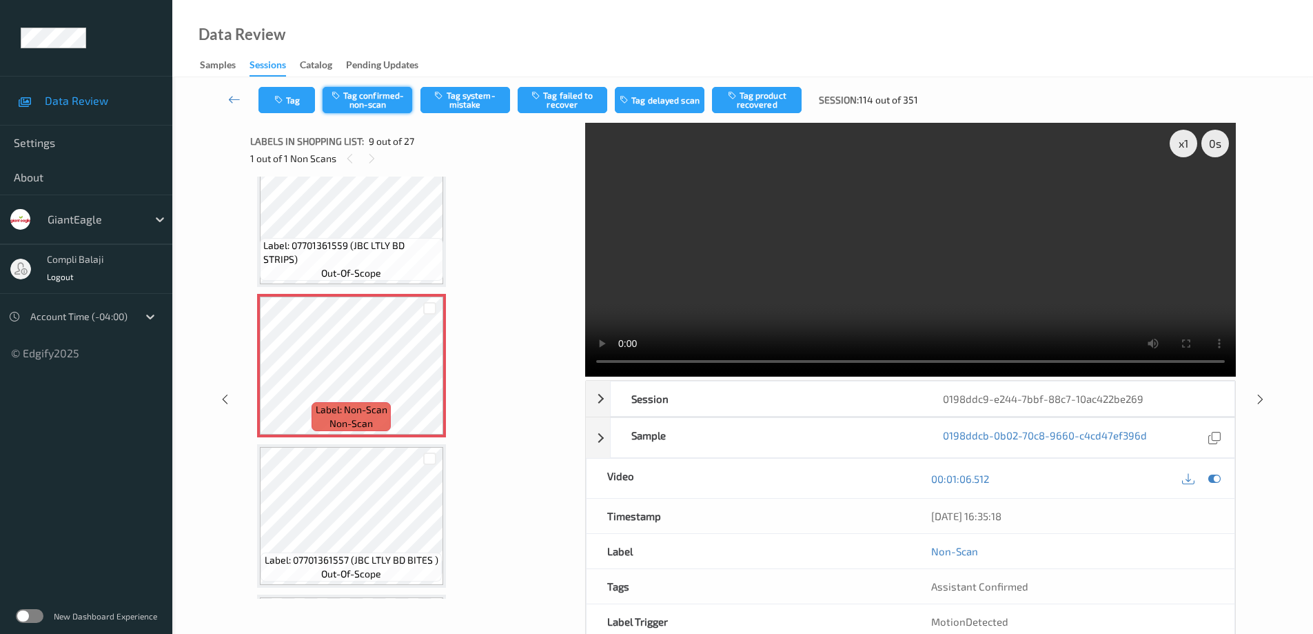
click at [375, 94] on button "Tag confirmed-non-scan" at bounding box center [368, 100] width 90 height 26
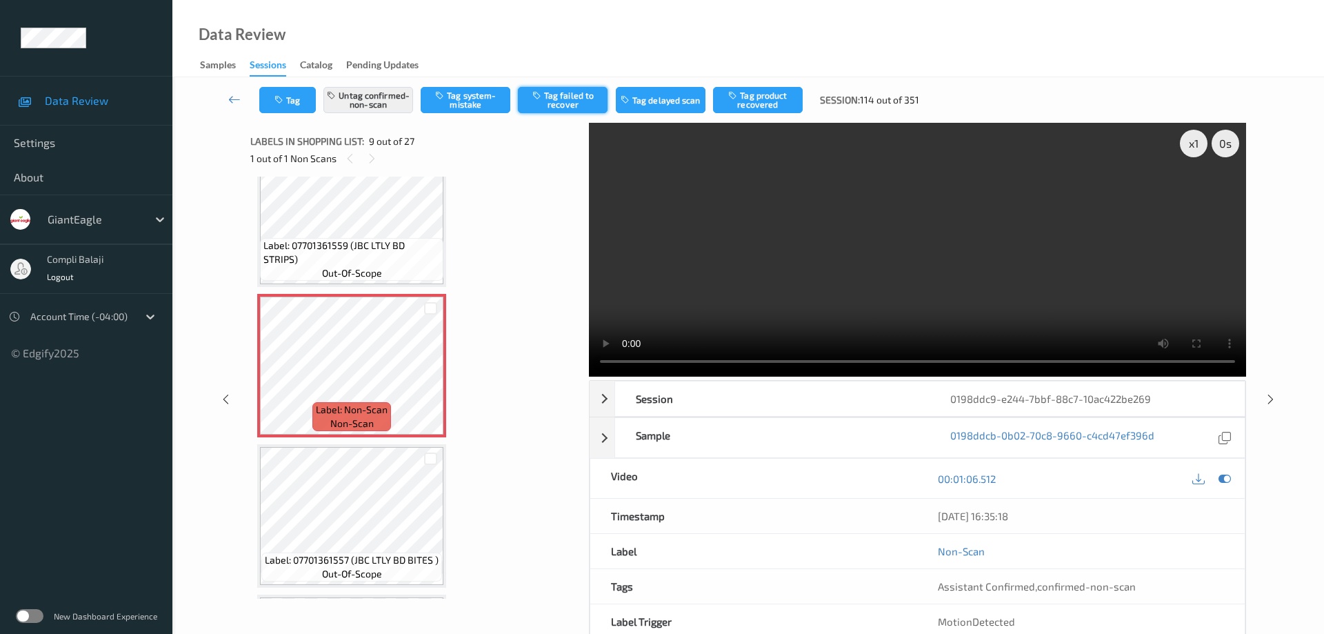
click at [576, 104] on button "Tag failed to recover" at bounding box center [563, 100] width 90 height 26
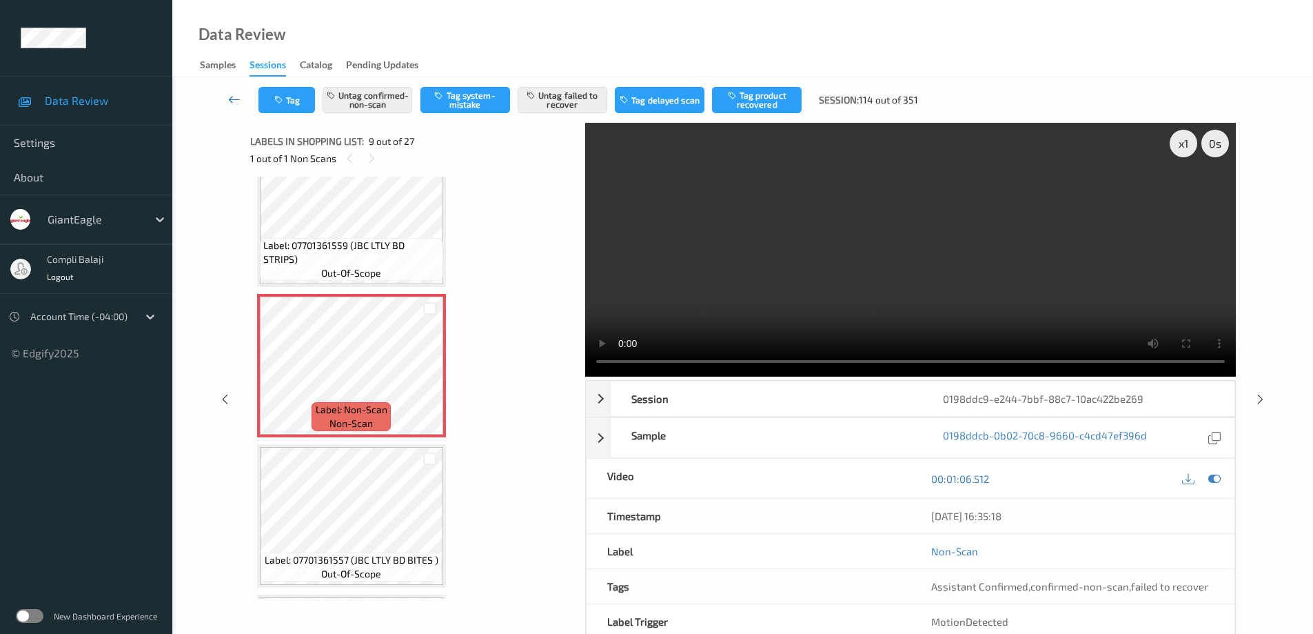
click at [228, 101] on icon at bounding box center [234, 99] width 12 height 14
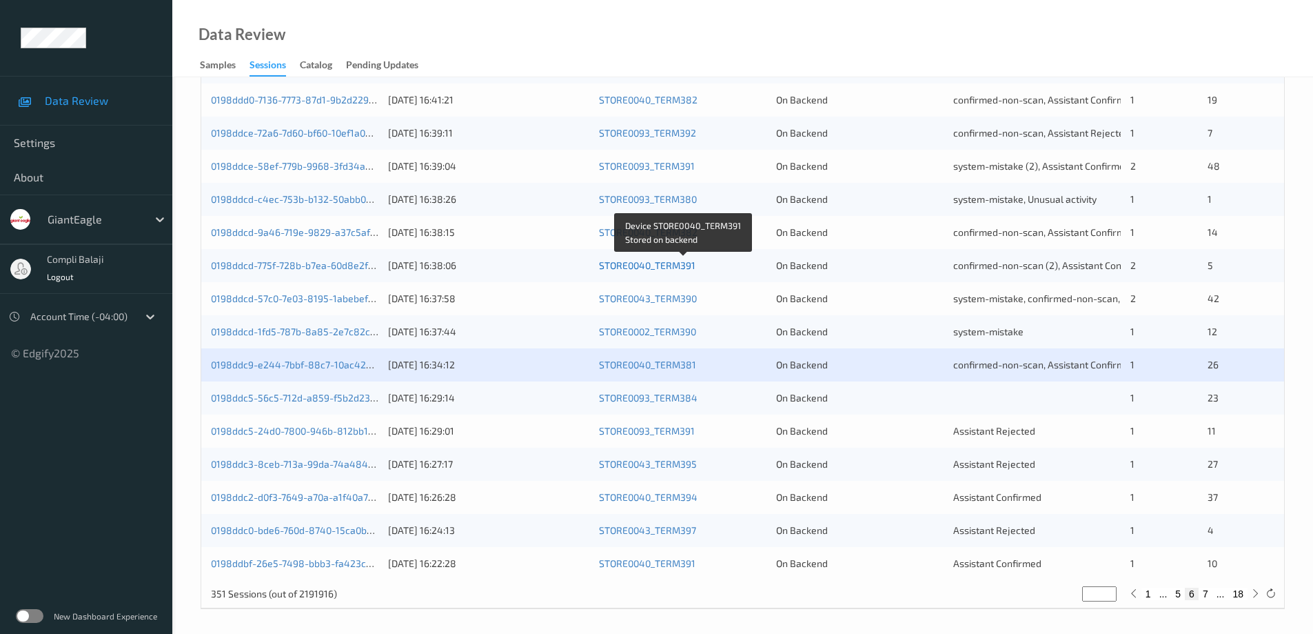
scroll to position [404, 0]
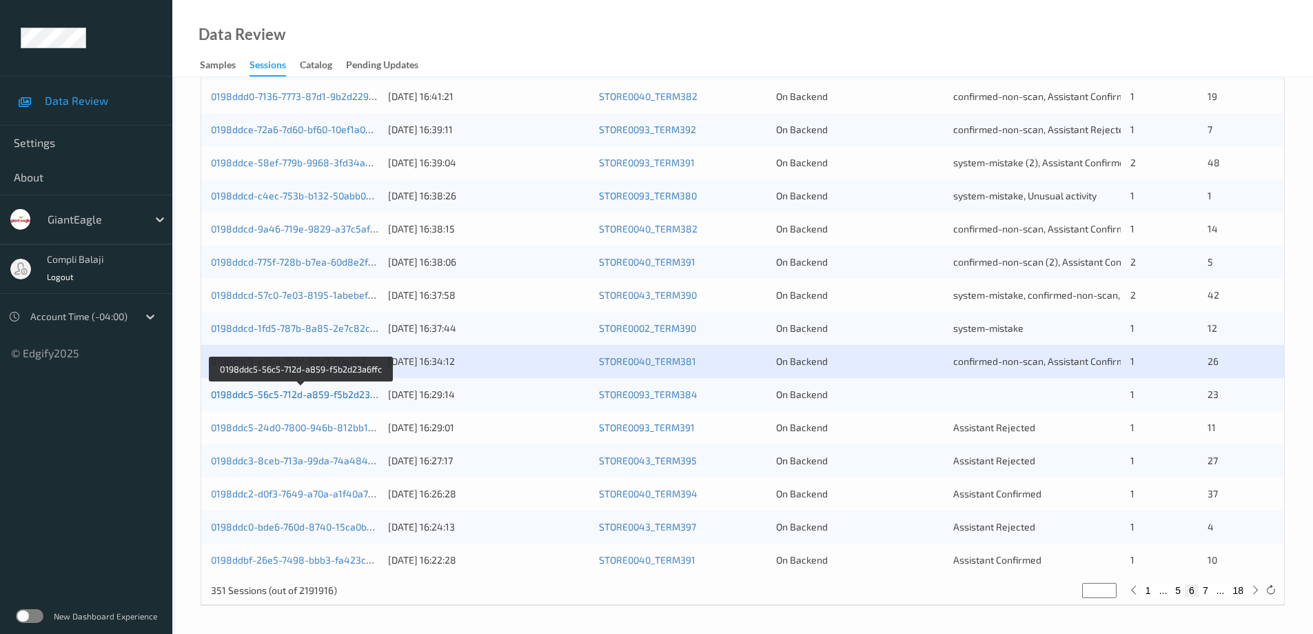
click at [334, 395] on link "0198ddc5-56c5-712d-a859-f5b2d23a6ffc" at bounding box center [302, 394] width 182 height 12
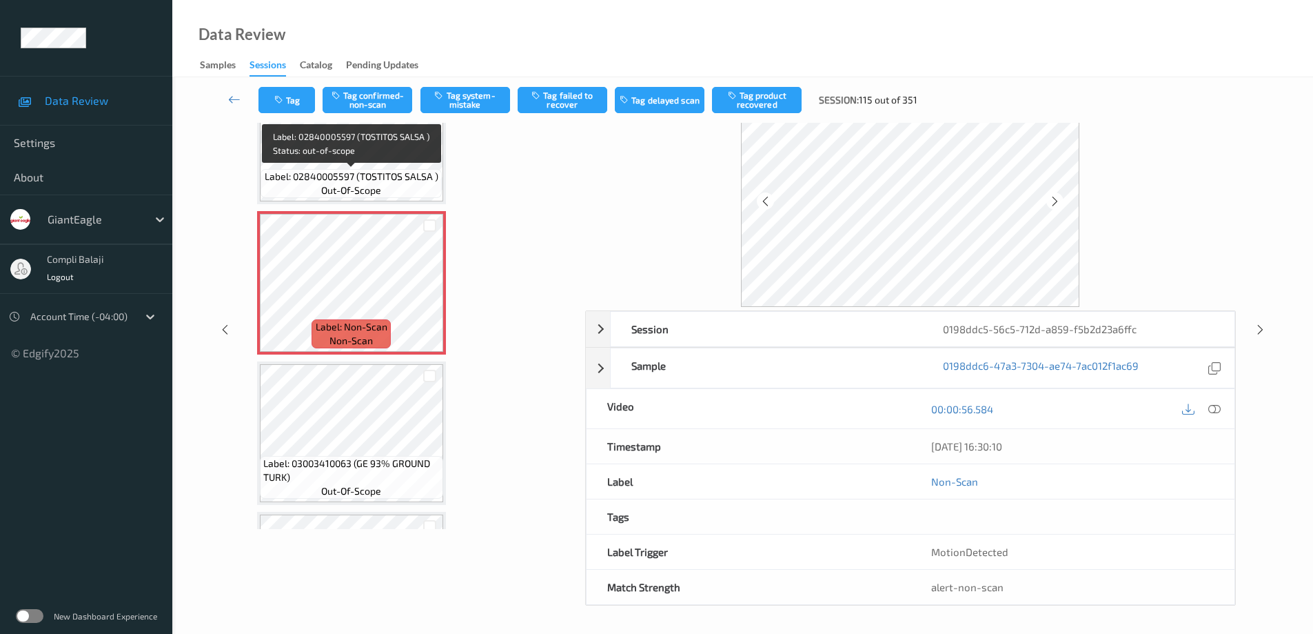
scroll to position [1036, 0]
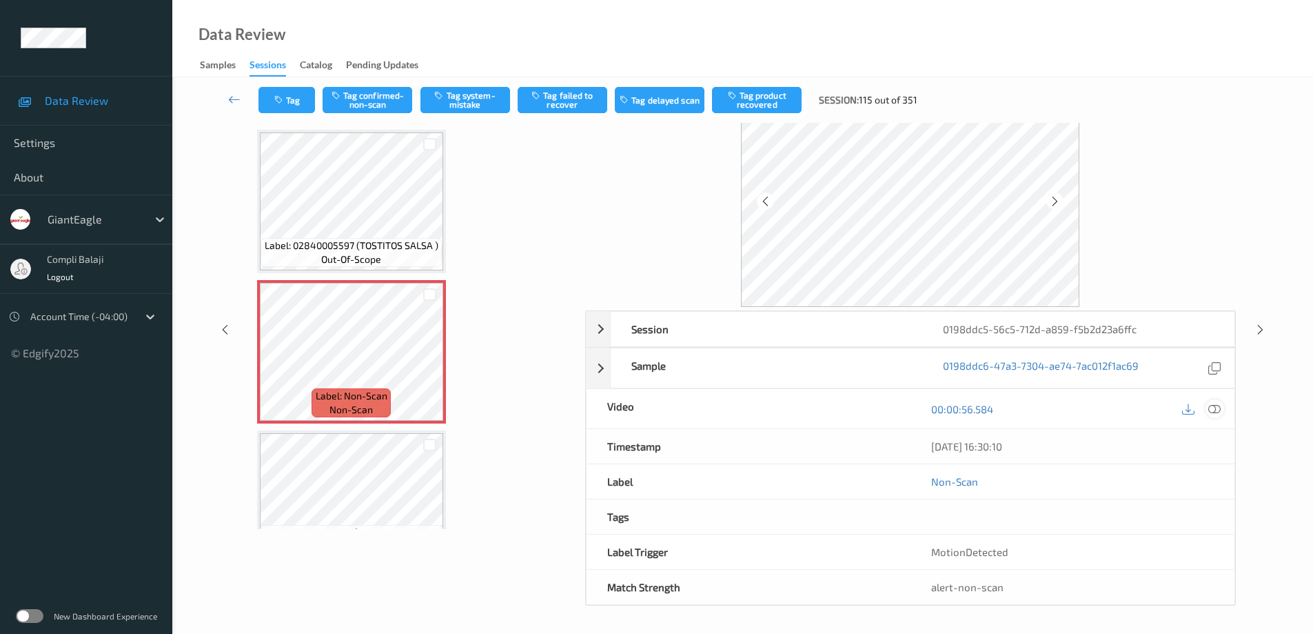
click at [1213, 410] on icon at bounding box center [1215, 408] width 12 height 12
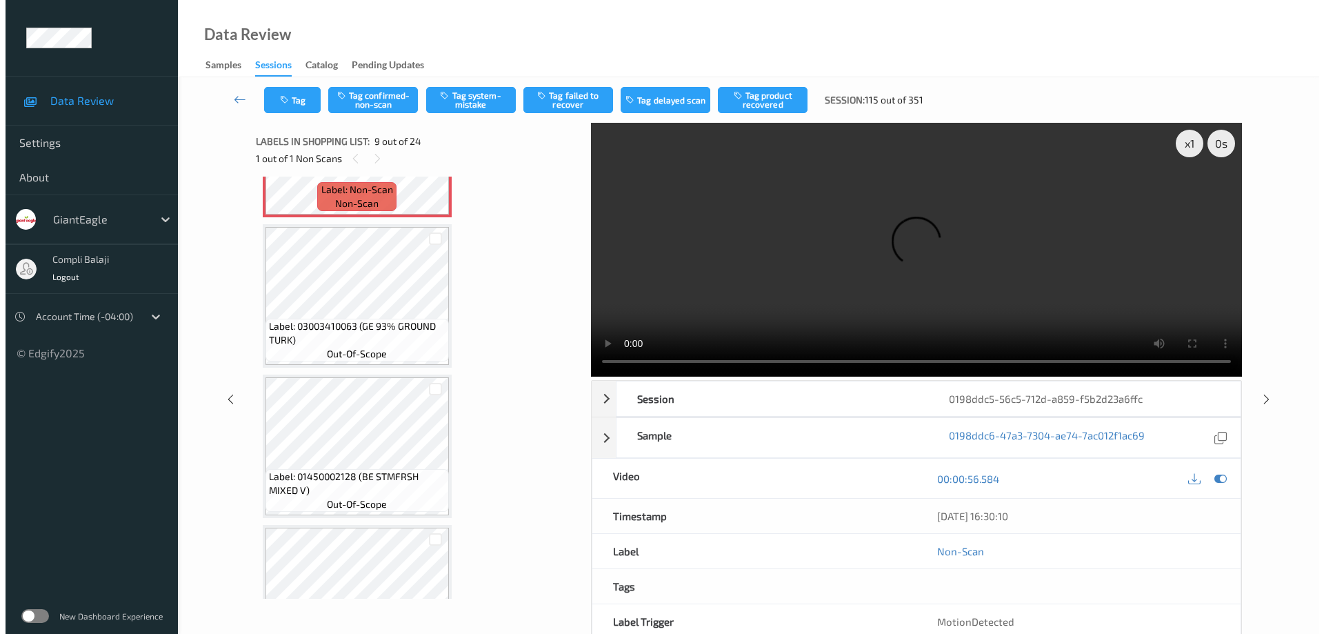
scroll to position [1243, 0]
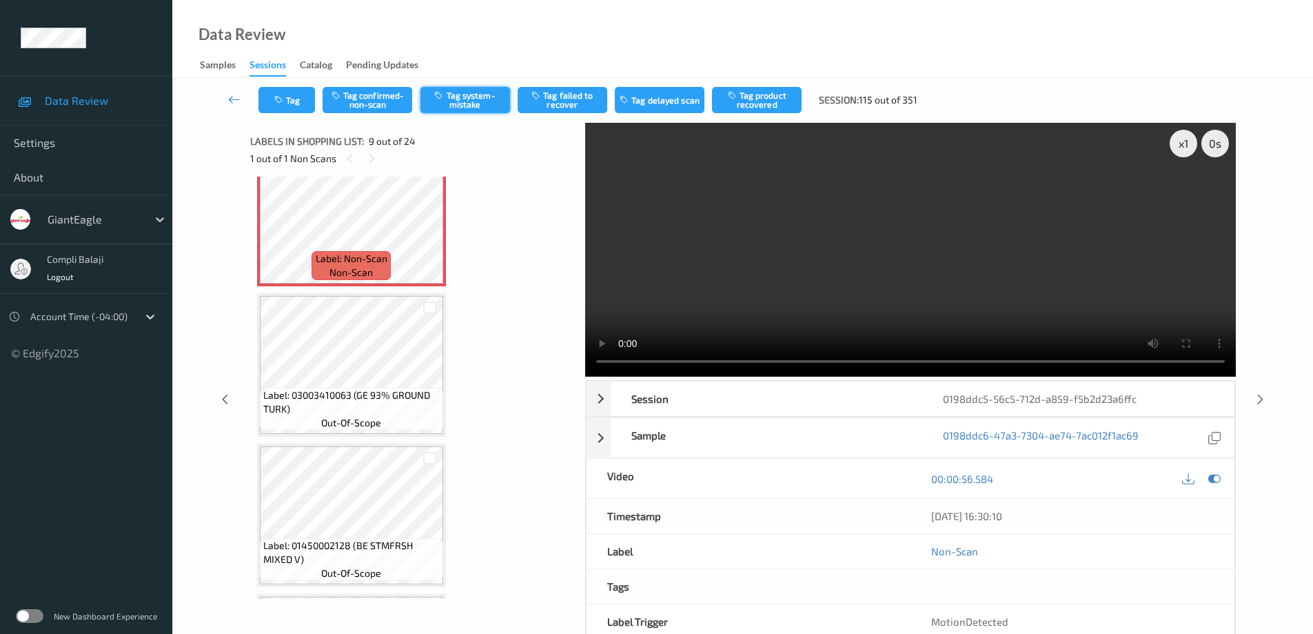
click at [476, 103] on button "Tag system-mistake" at bounding box center [466, 100] width 90 height 26
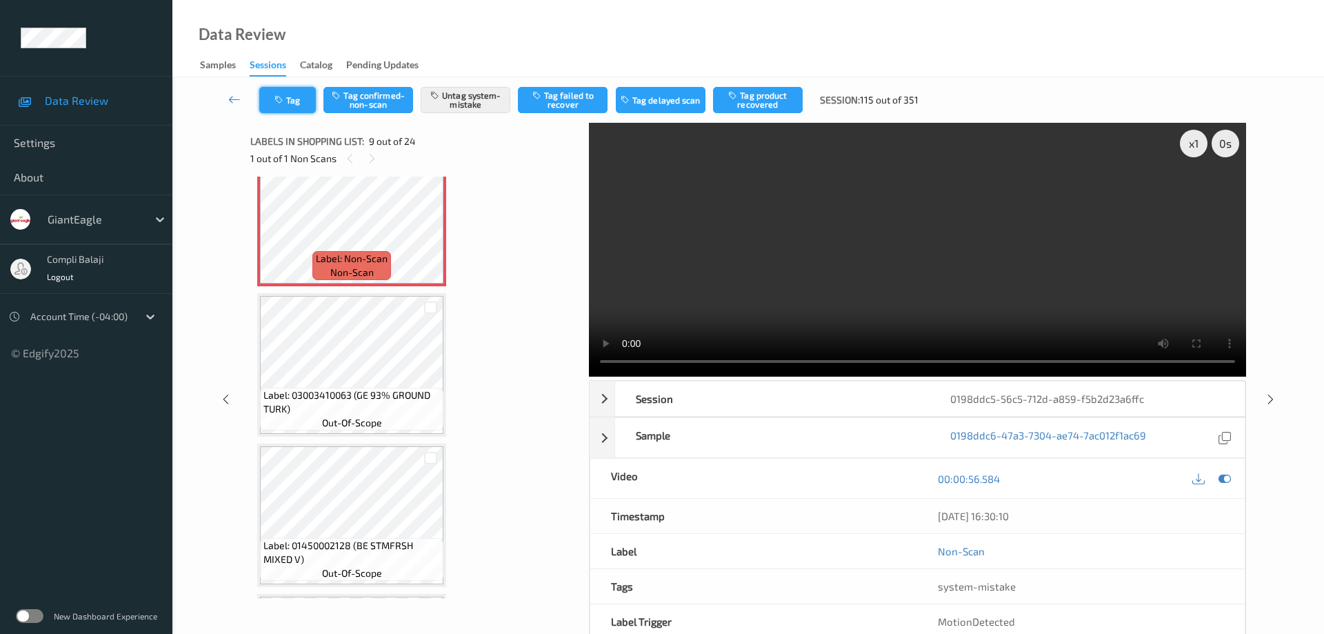
click at [301, 101] on button "Tag" at bounding box center [287, 100] width 57 height 26
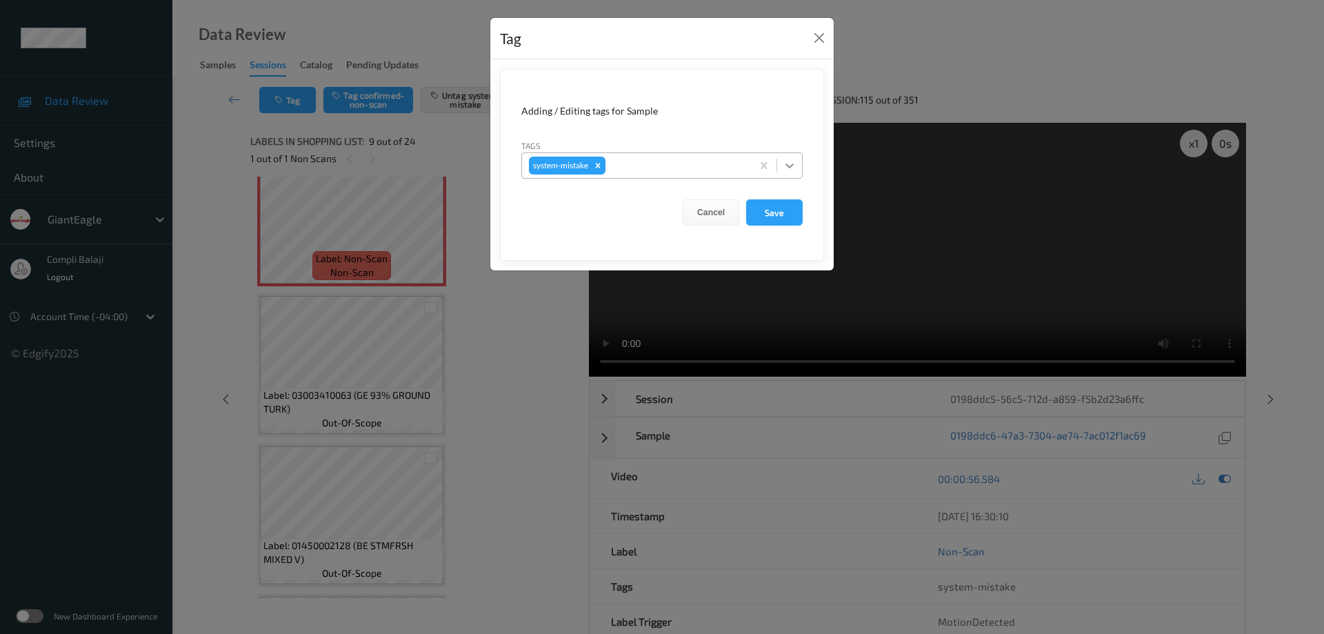
click at [787, 166] on icon at bounding box center [789, 166] width 14 height 14
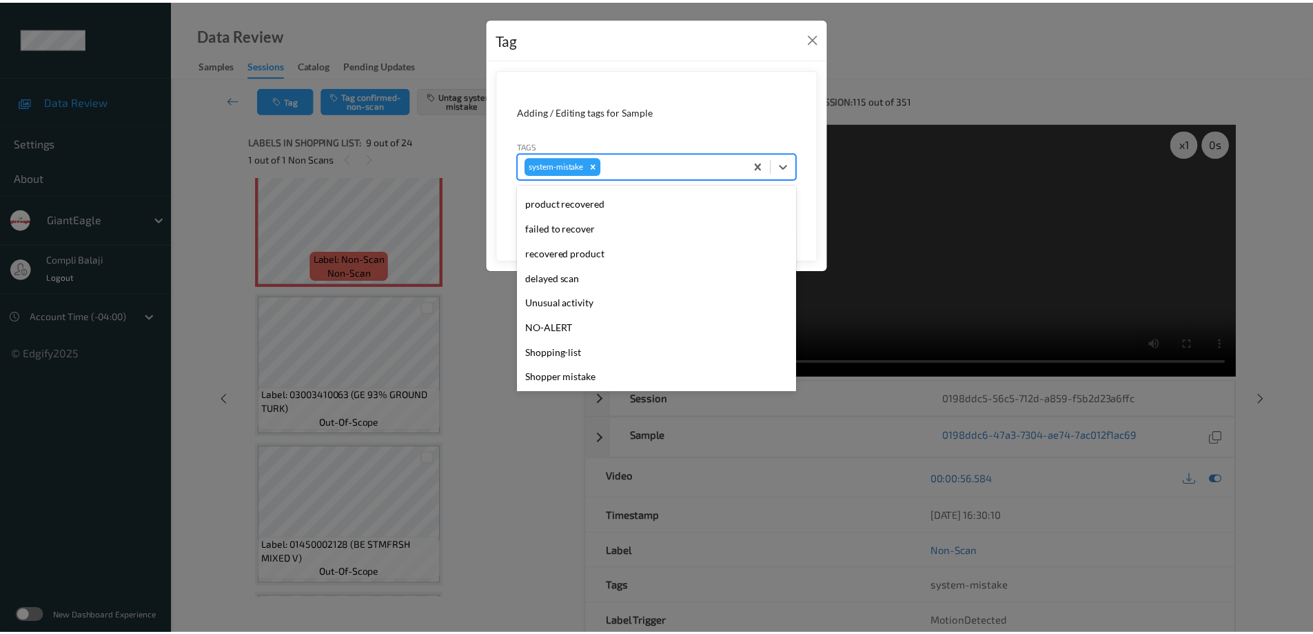
scroll to position [138, 0]
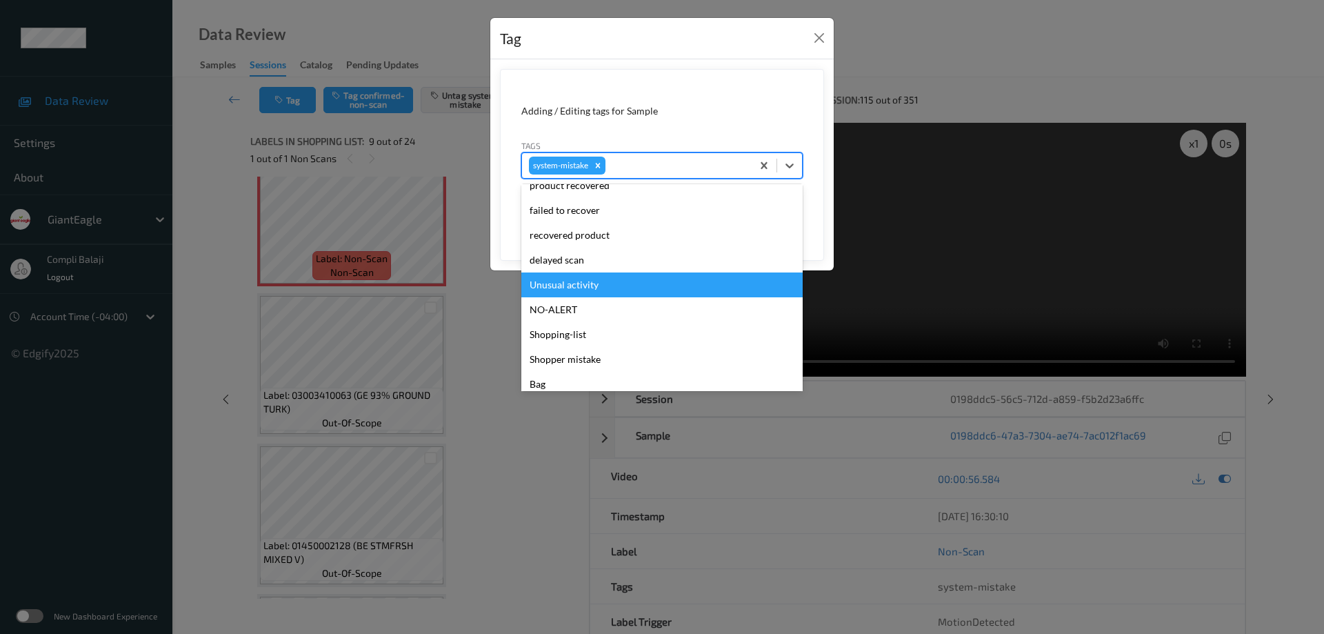
click at [572, 286] on div "Unusual activity" at bounding box center [661, 284] width 281 height 25
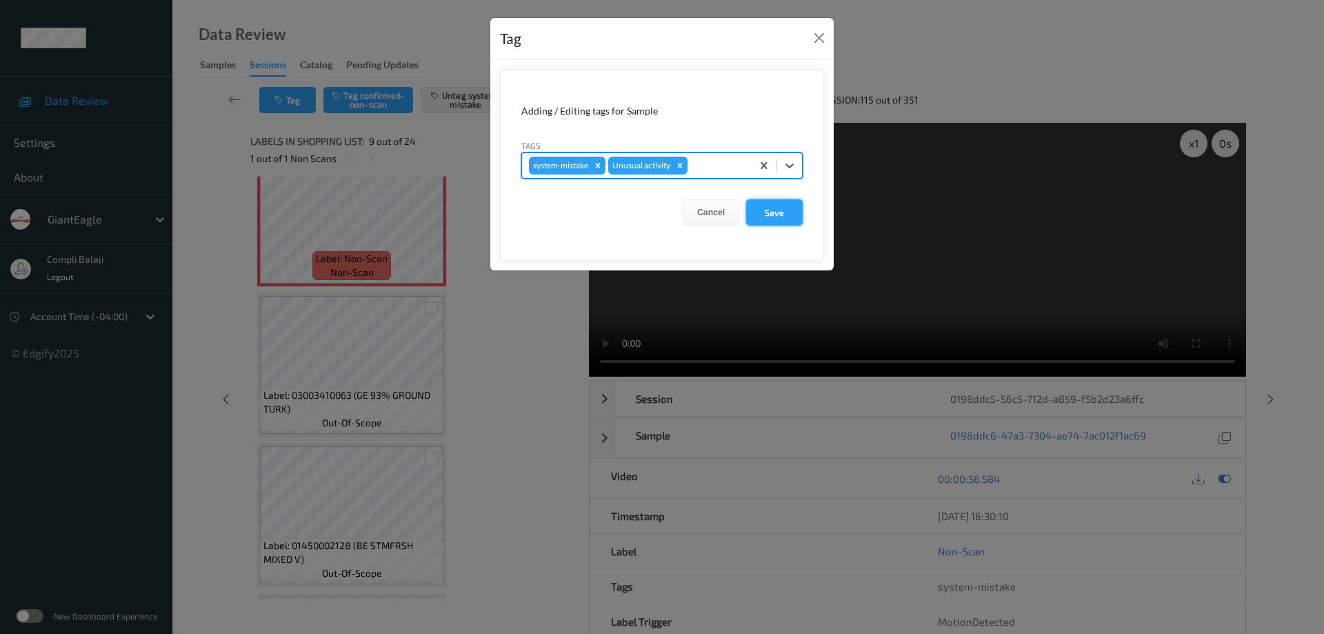
click at [785, 219] on button "Save" at bounding box center [774, 212] width 57 height 26
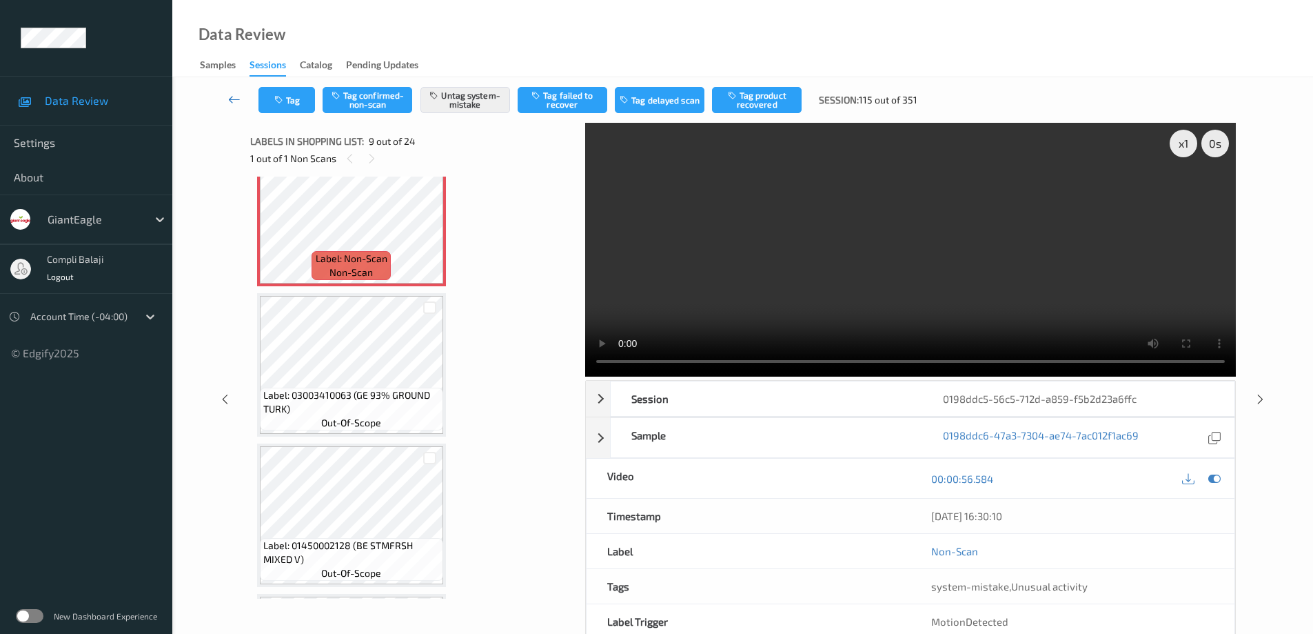
click at [230, 103] on icon at bounding box center [234, 99] width 12 height 14
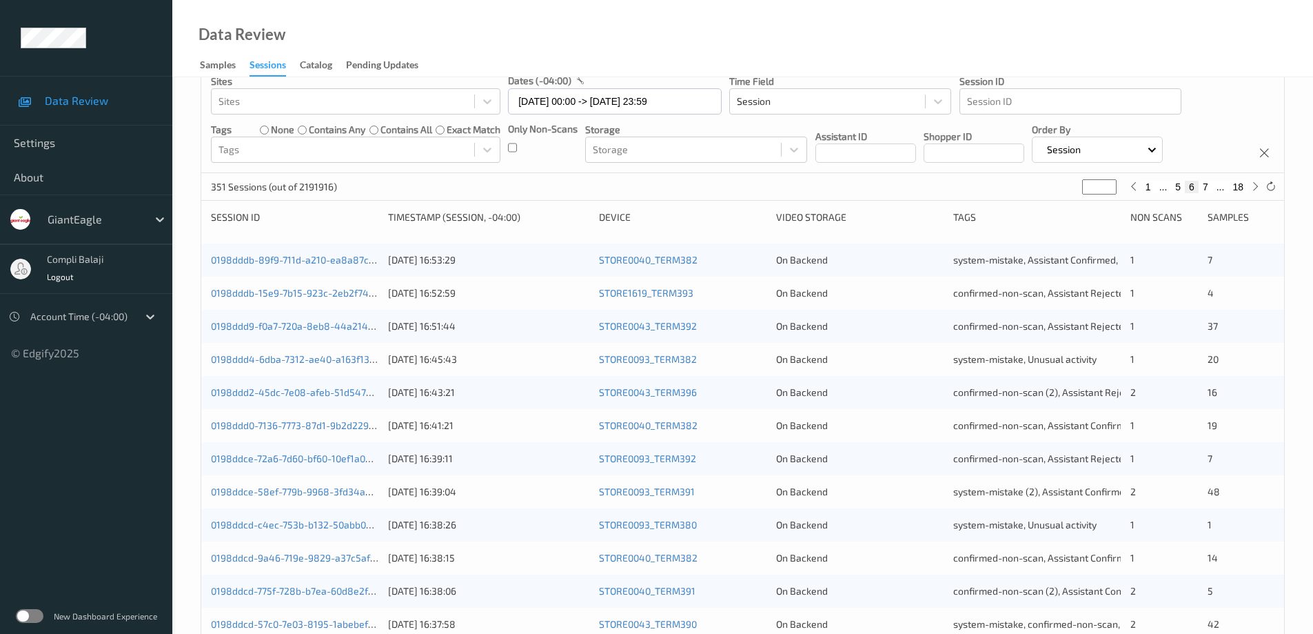
scroll to position [404, 0]
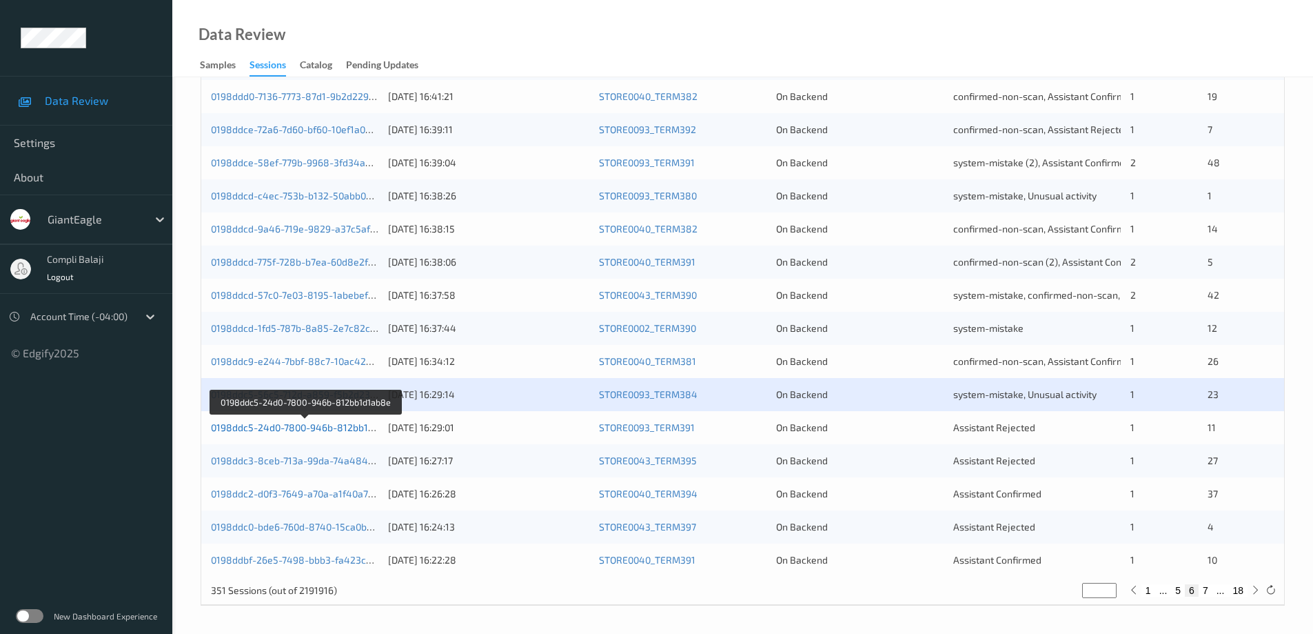
click at [354, 431] on link "0198ddc5-24d0-7800-946b-812bb1d1ab8e" at bounding box center [306, 427] width 190 height 12
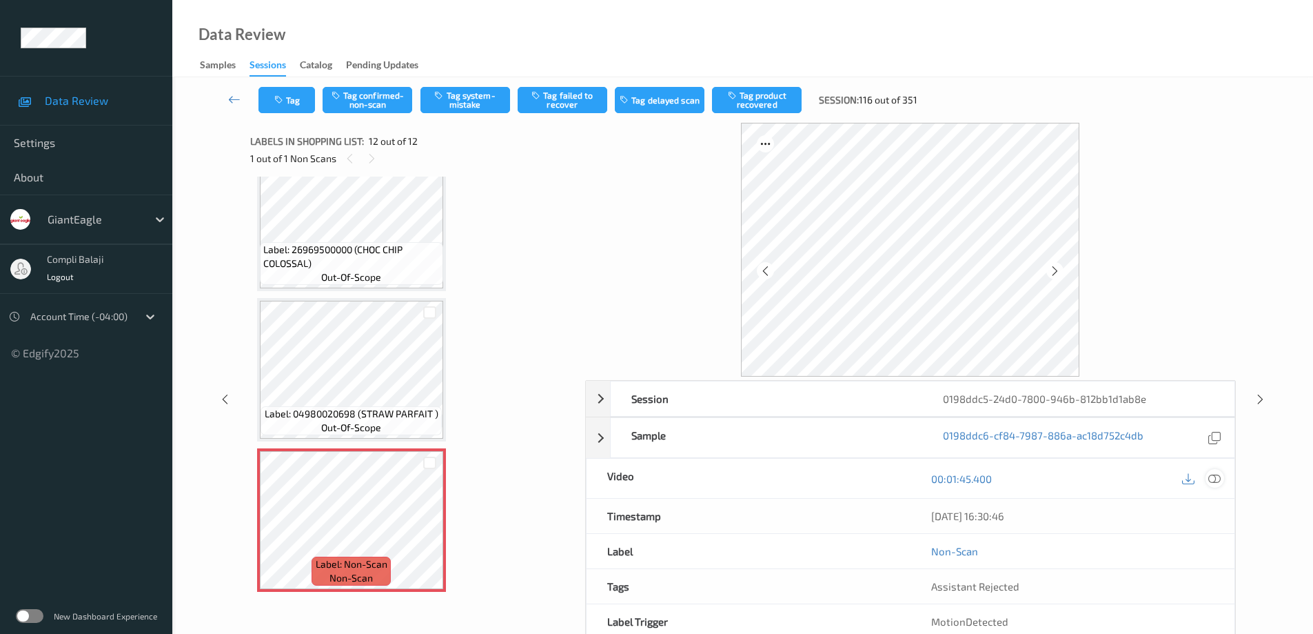
click at [1221, 480] on div at bounding box center [1215, 478] width 19 height 19
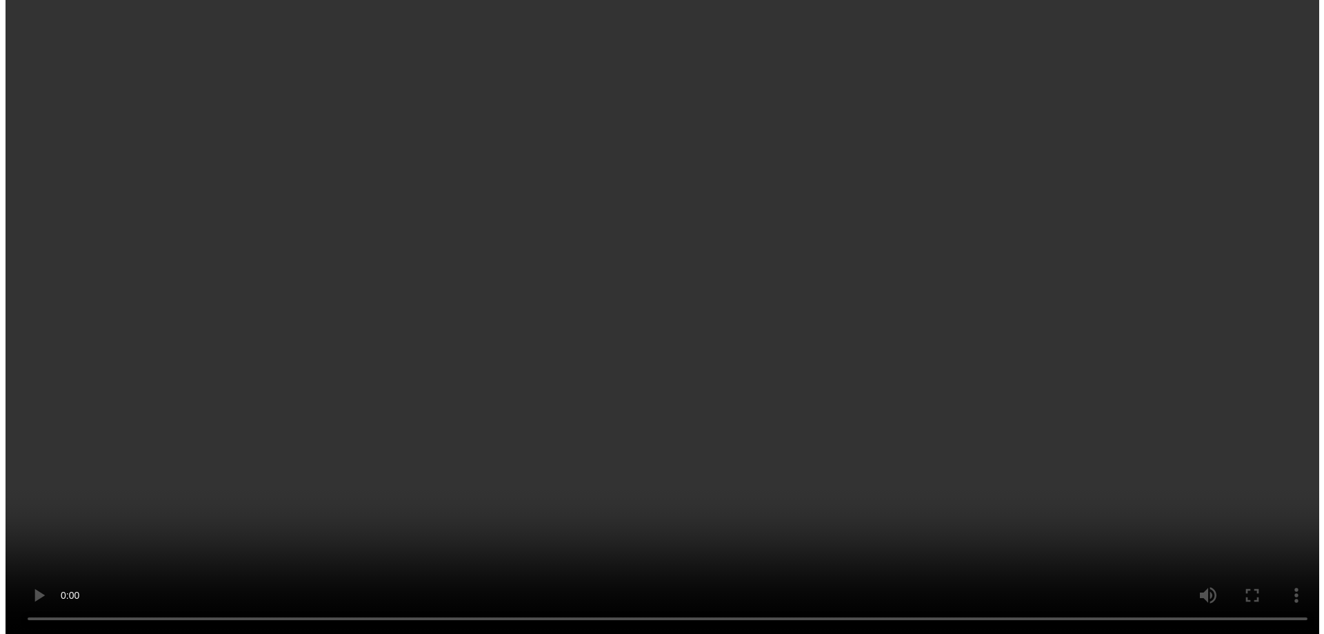
scroll to position [1388, 0]
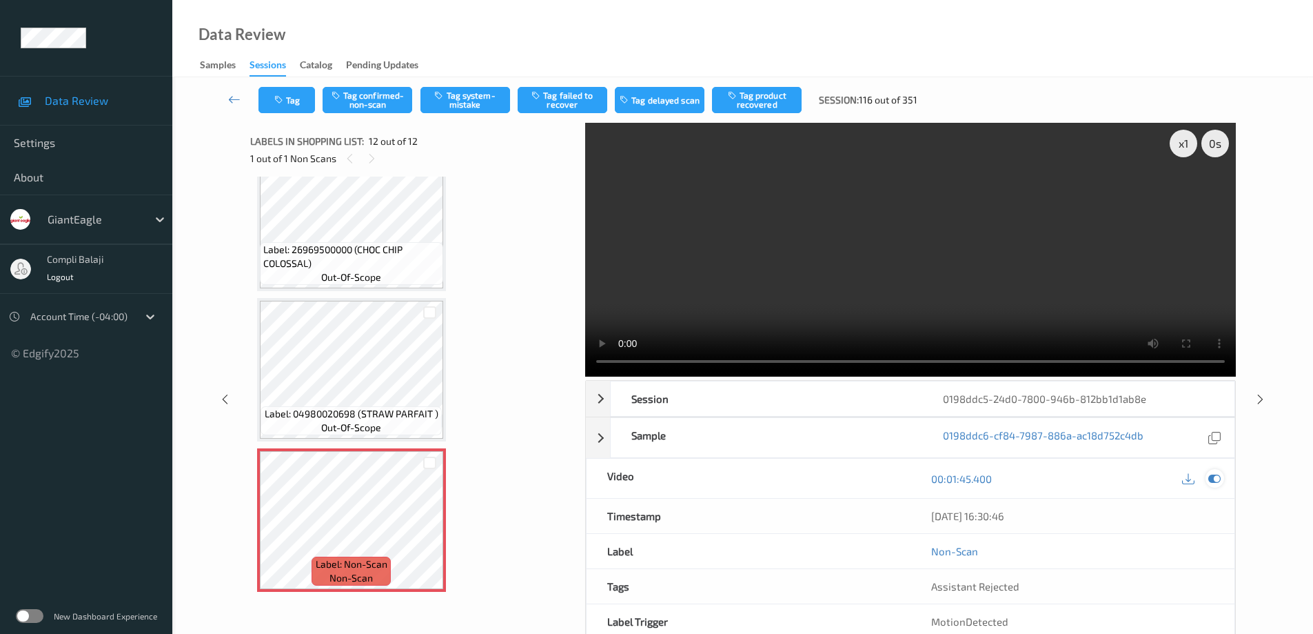
click at [1209, 479] on icon at bounding box center [1215, 478] width 12 height 12
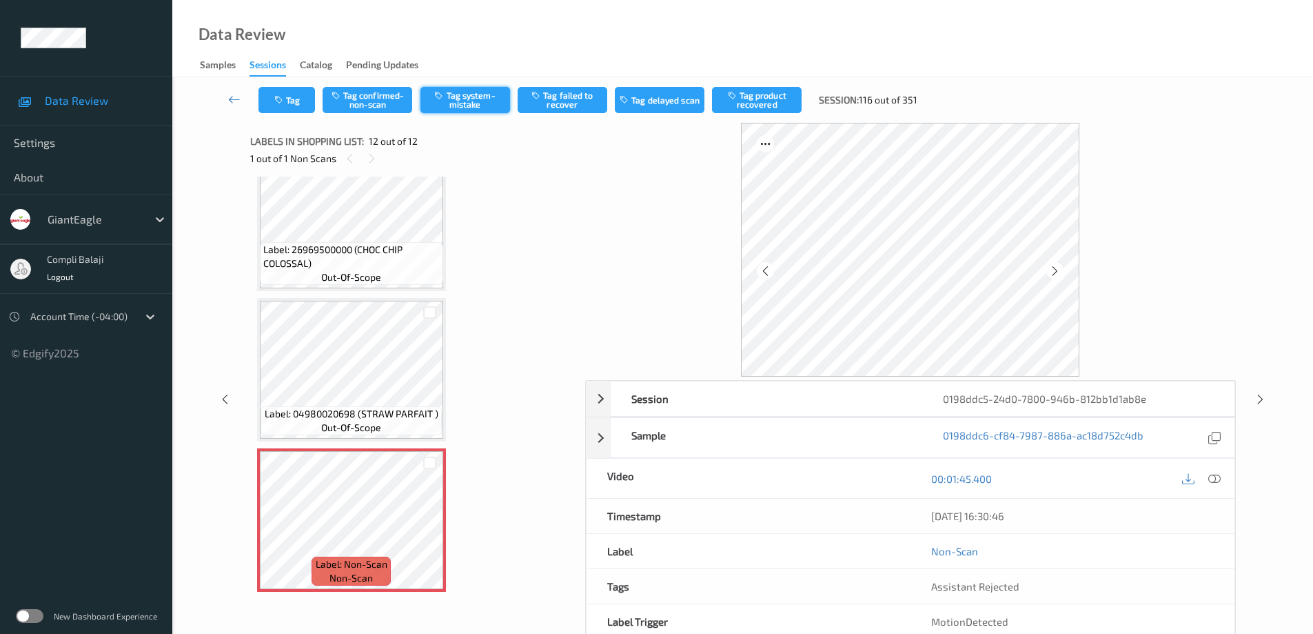
click at [469, 105] on button "Tag system-mistake" at bounding box center [466, 100] width 90 height 26
click at [293, 99] on button "Tag" at bounding box center [287, 100] width 57 height 26
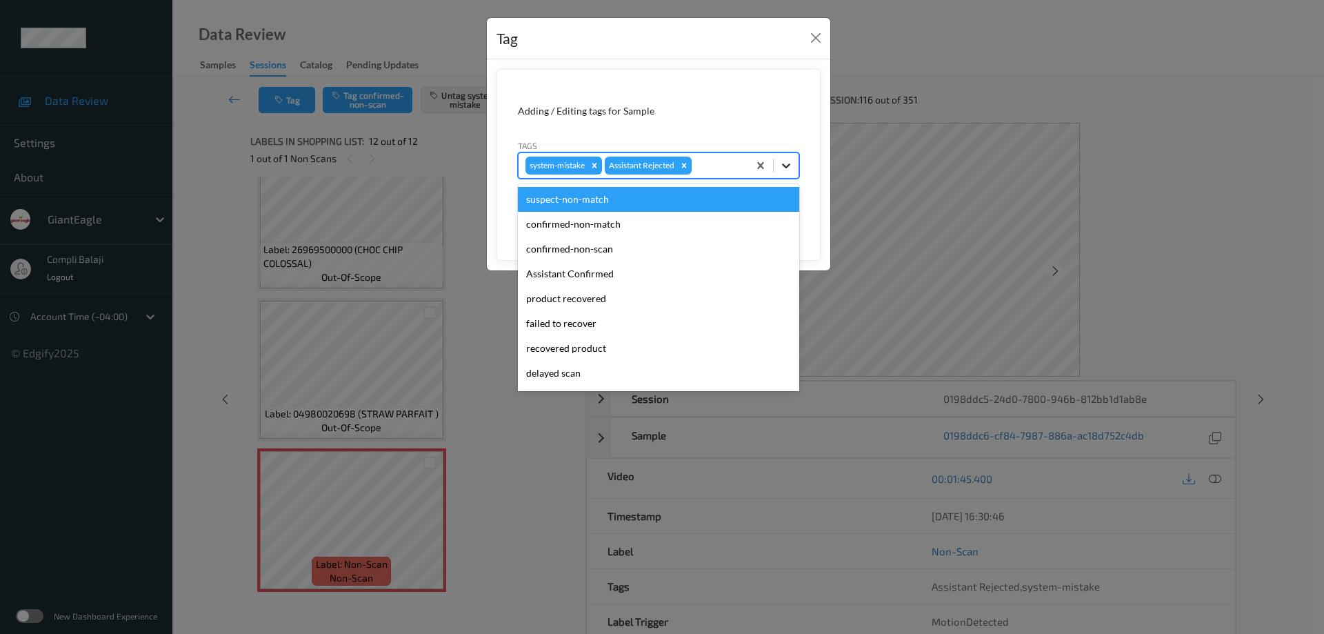
click at [791, 170] on icon at bounding box center [786, 166] width 14 height 14
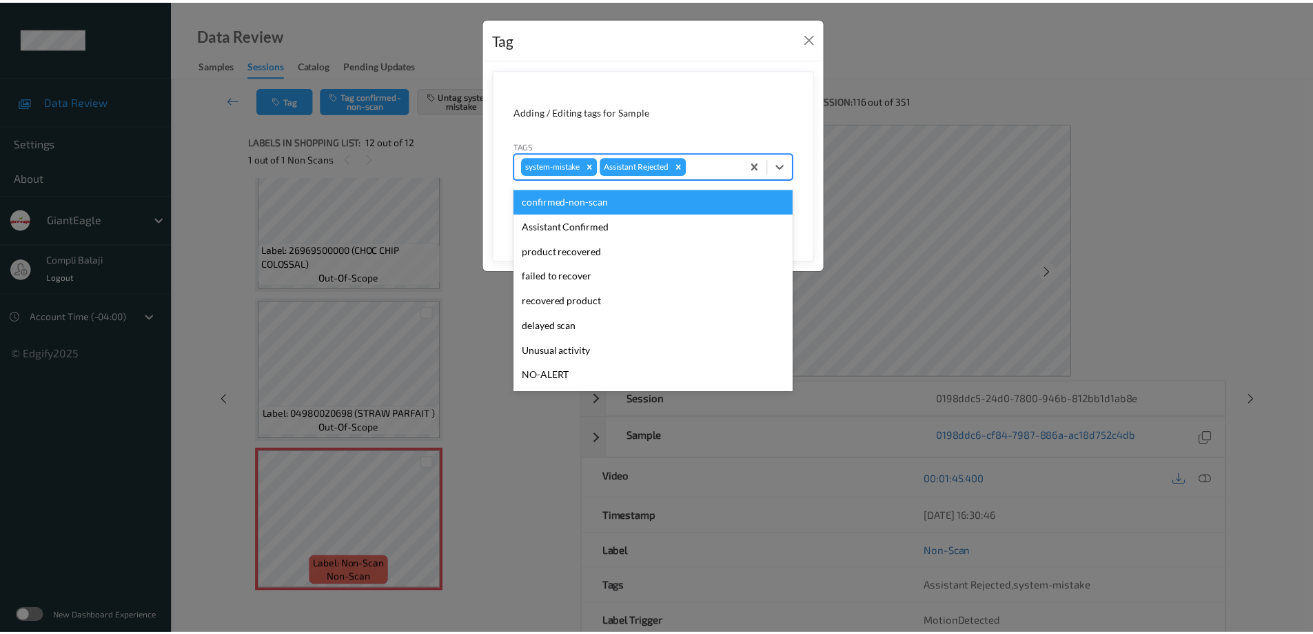
scroll to position [69, 0]
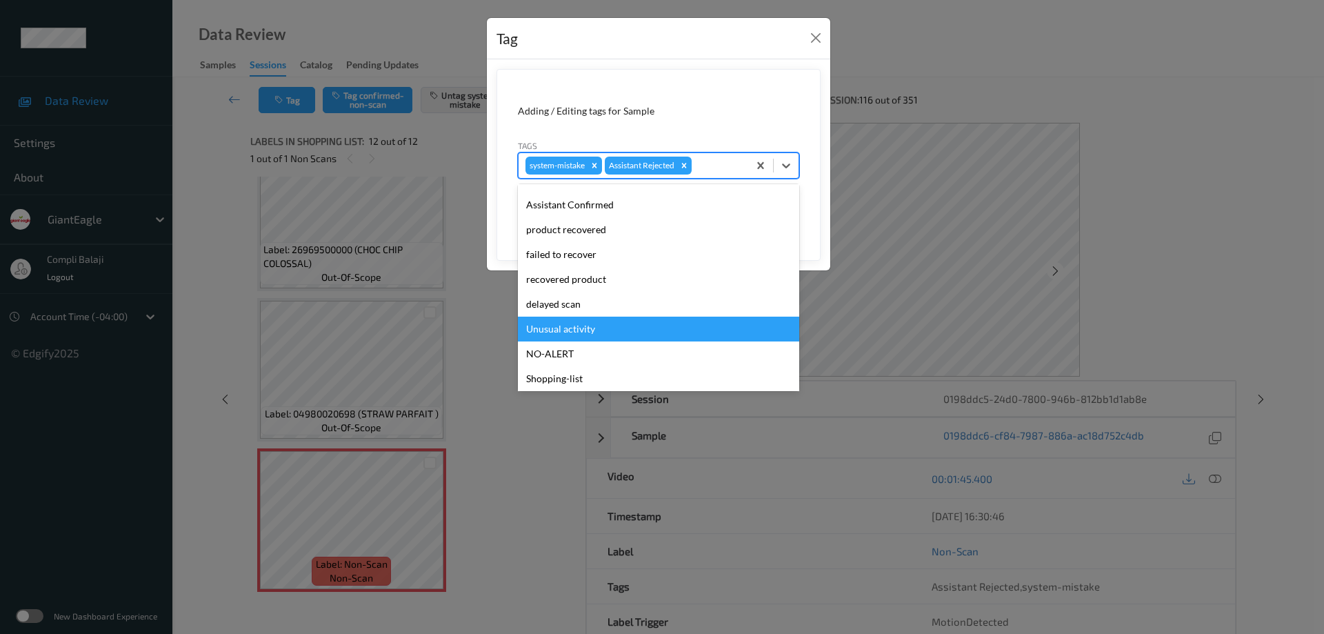
click at [584, 328] on div "Unusual activity" at bounding box center [658, 328] width 281 height 25
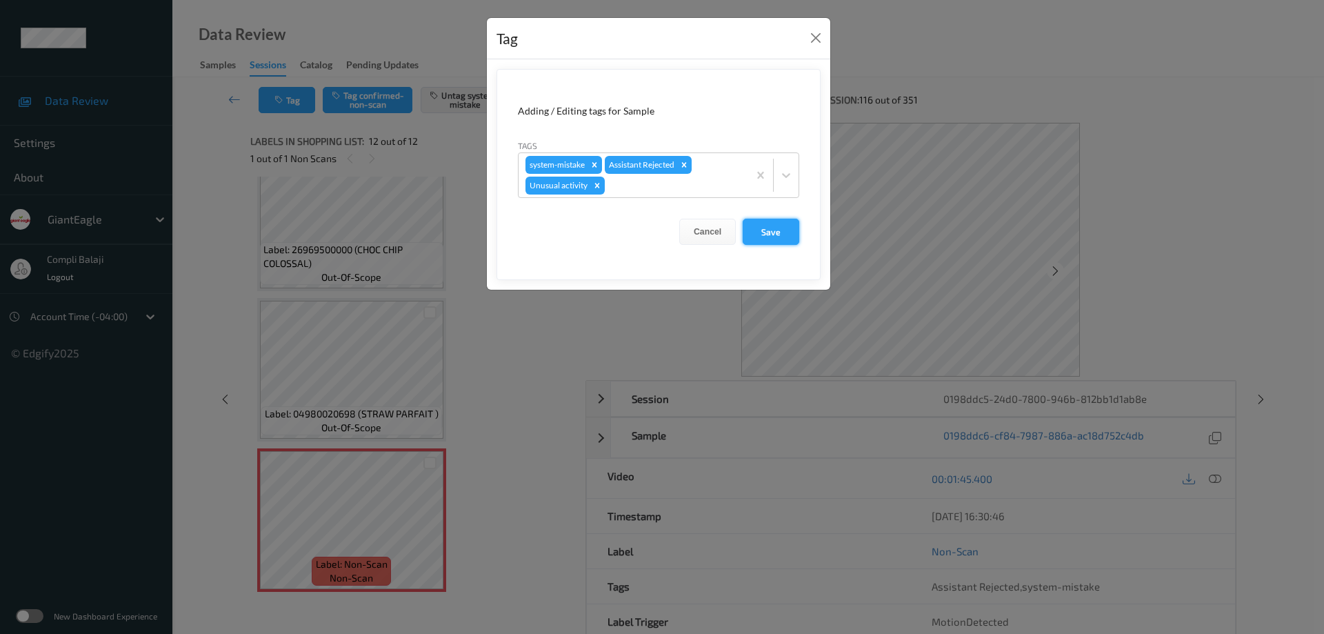
click at [767, 232] on button "Save" at bounding box center [770, 232] width 57 height 26
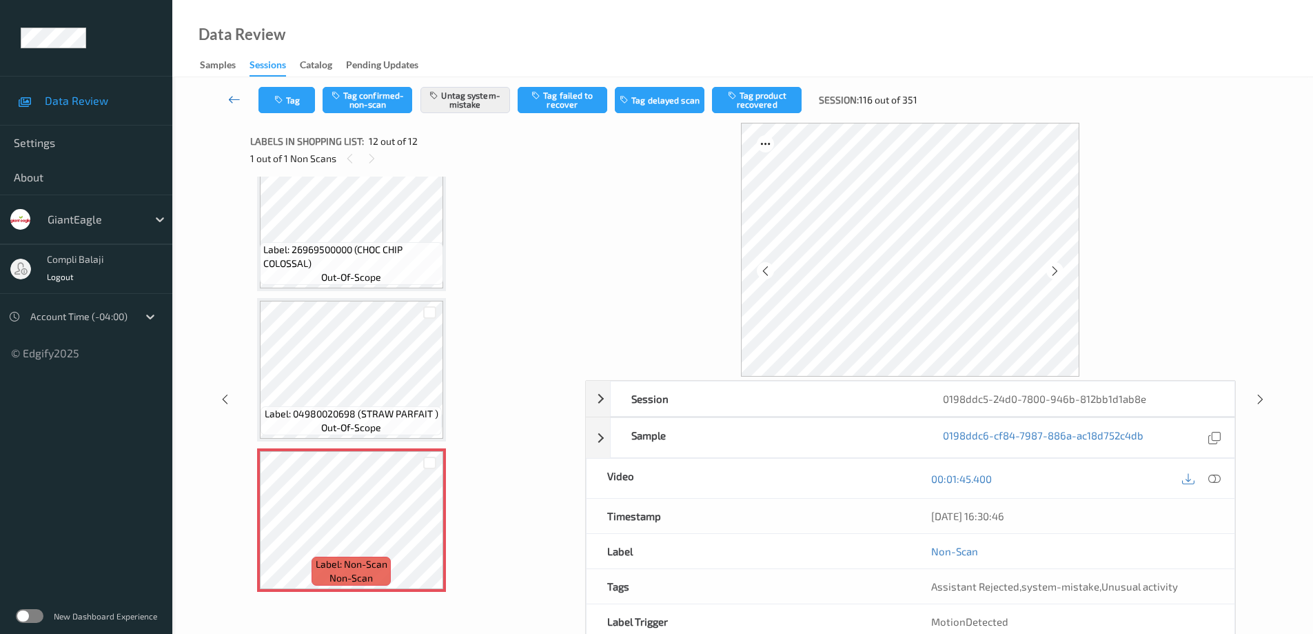
click at [230, 99] on icon at bounding box center [234, 99] width 12 height 14
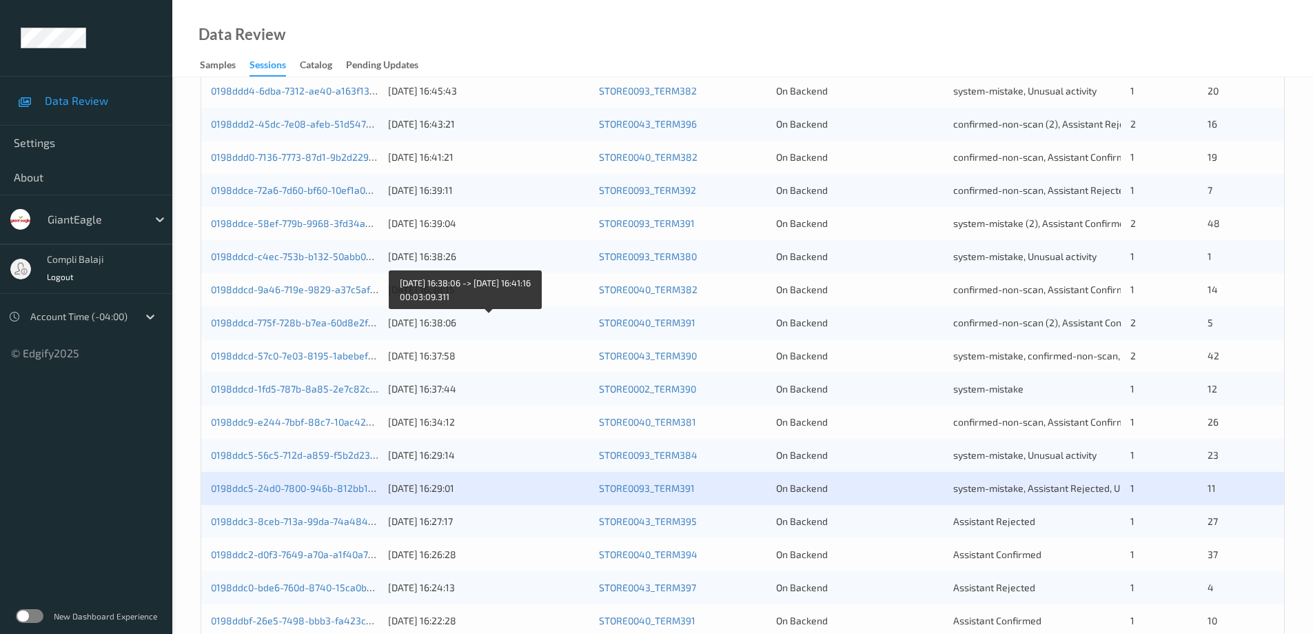
scroll to position [404, 0]
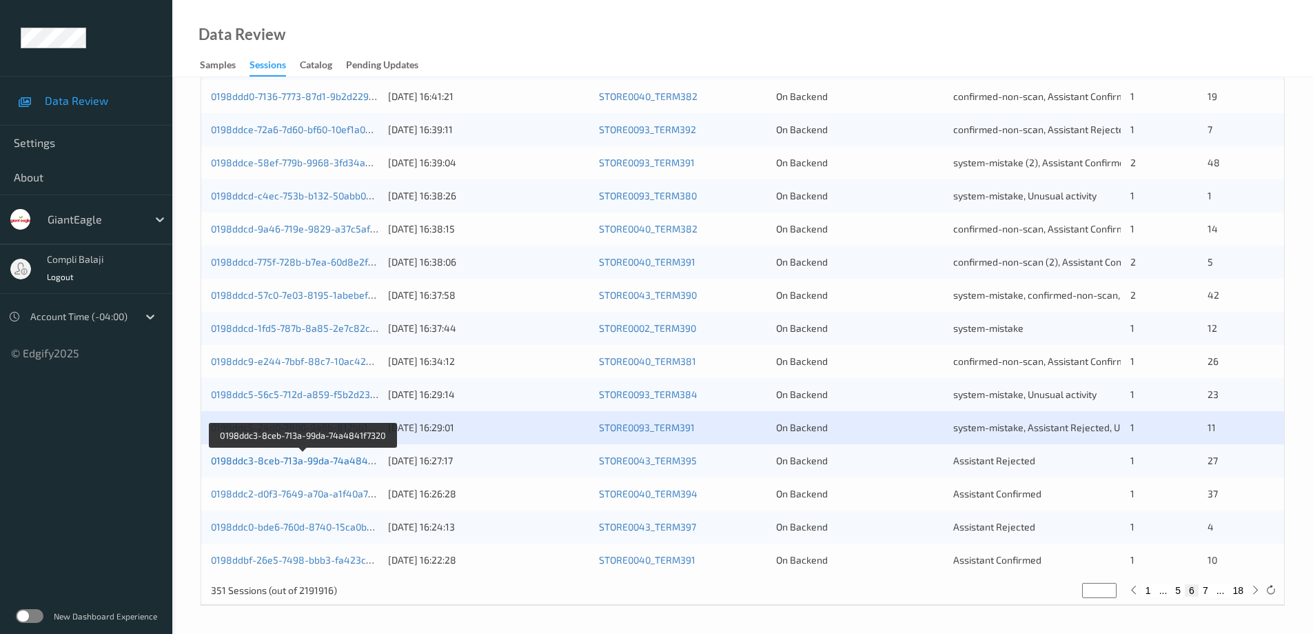
click at [324, 462] on link "0198ddc3-8ceb-713a-99da-74a4841f7320" at bounding box center [304, 460] width 186 height 12
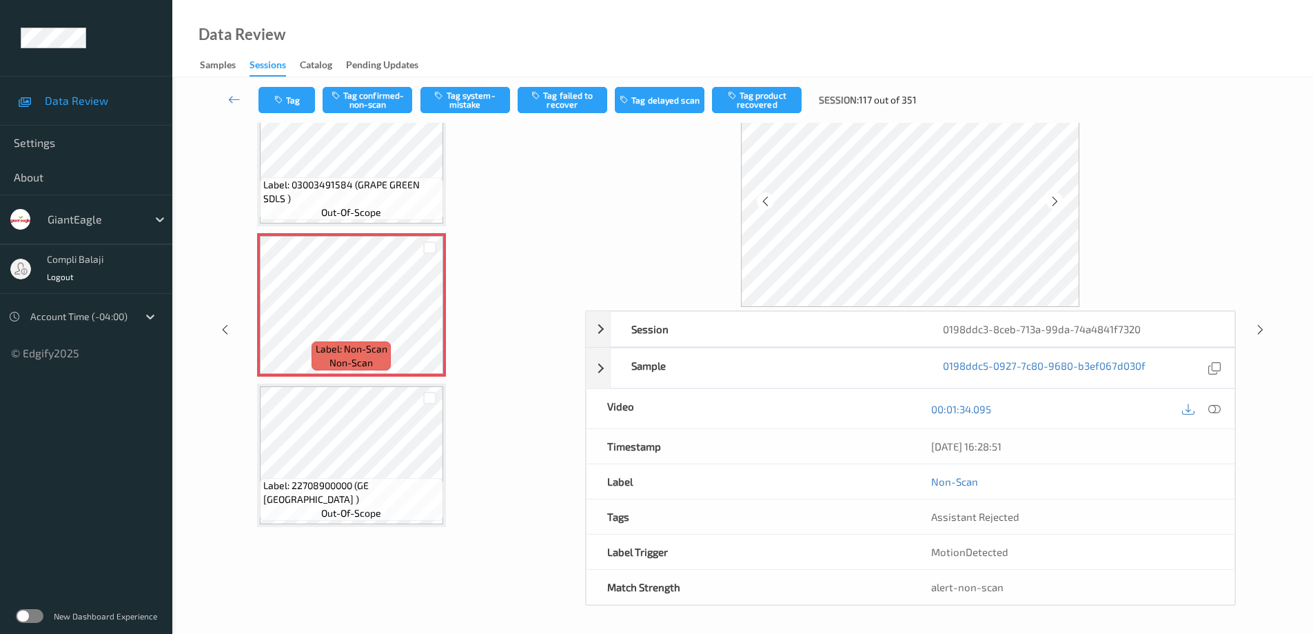
scroll to position [2099, 0]
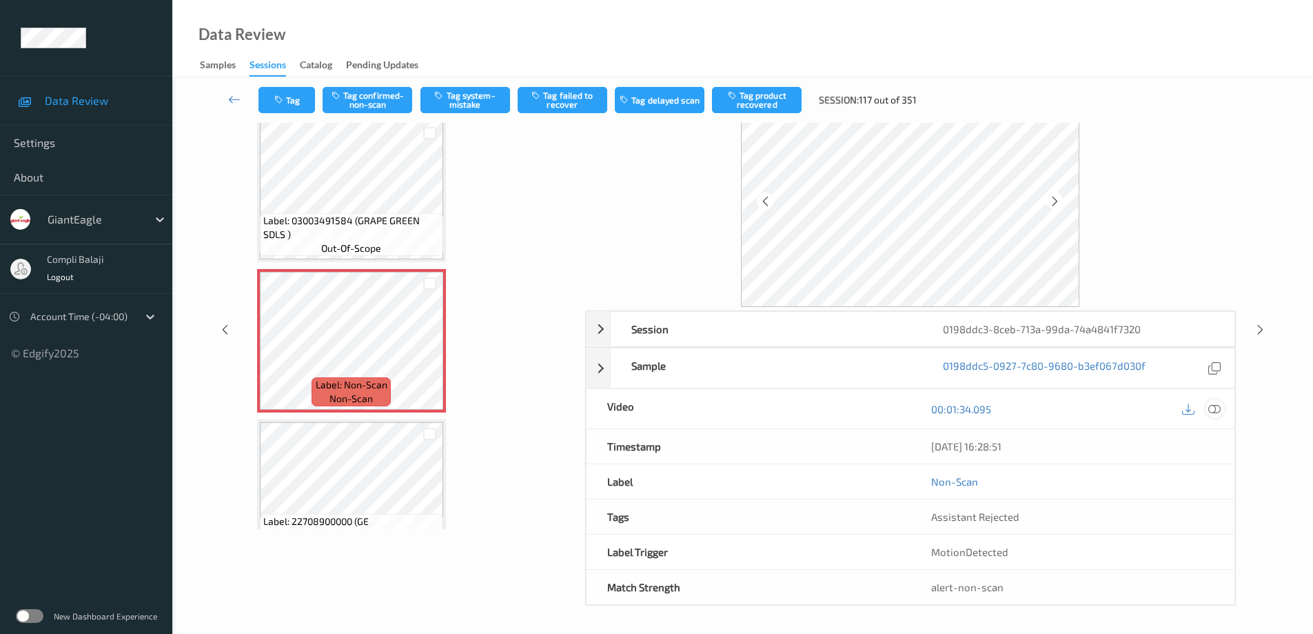
click at [1211, 413] on icon at bounding box center [1215, 408] width 12 height 12
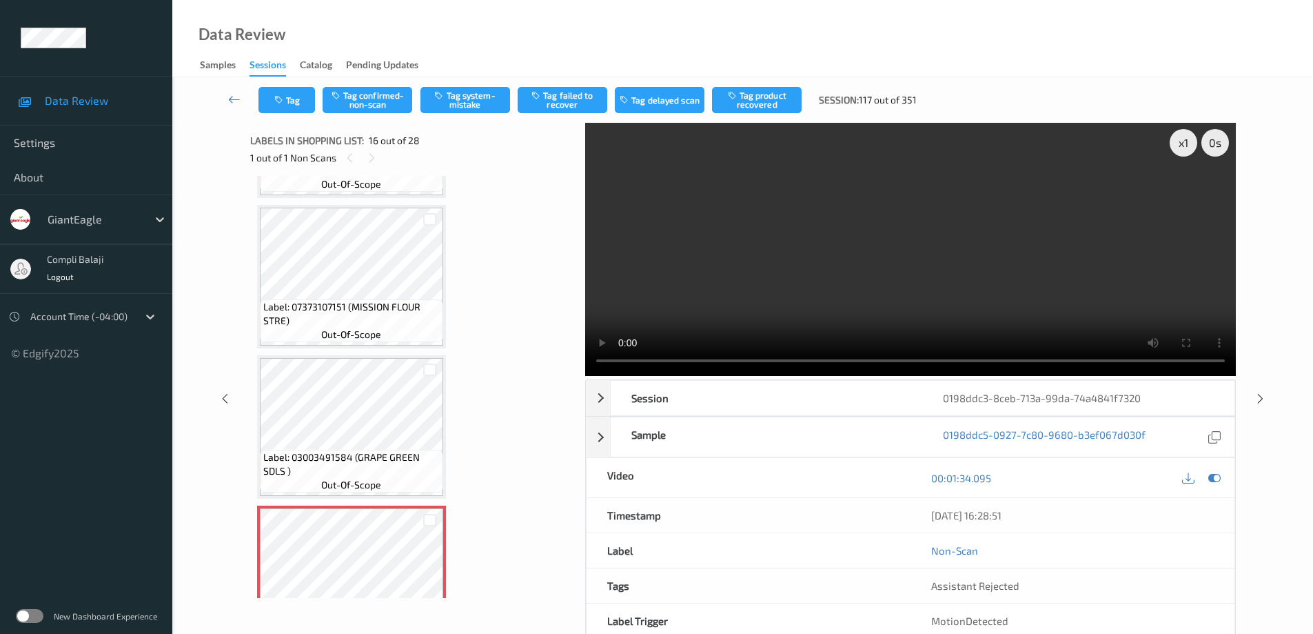
scroll to position [0, 0]
click at [383, 106] on button "Tag confirmed-non-scan" at bounding box center [368, 100] width 90 height 26
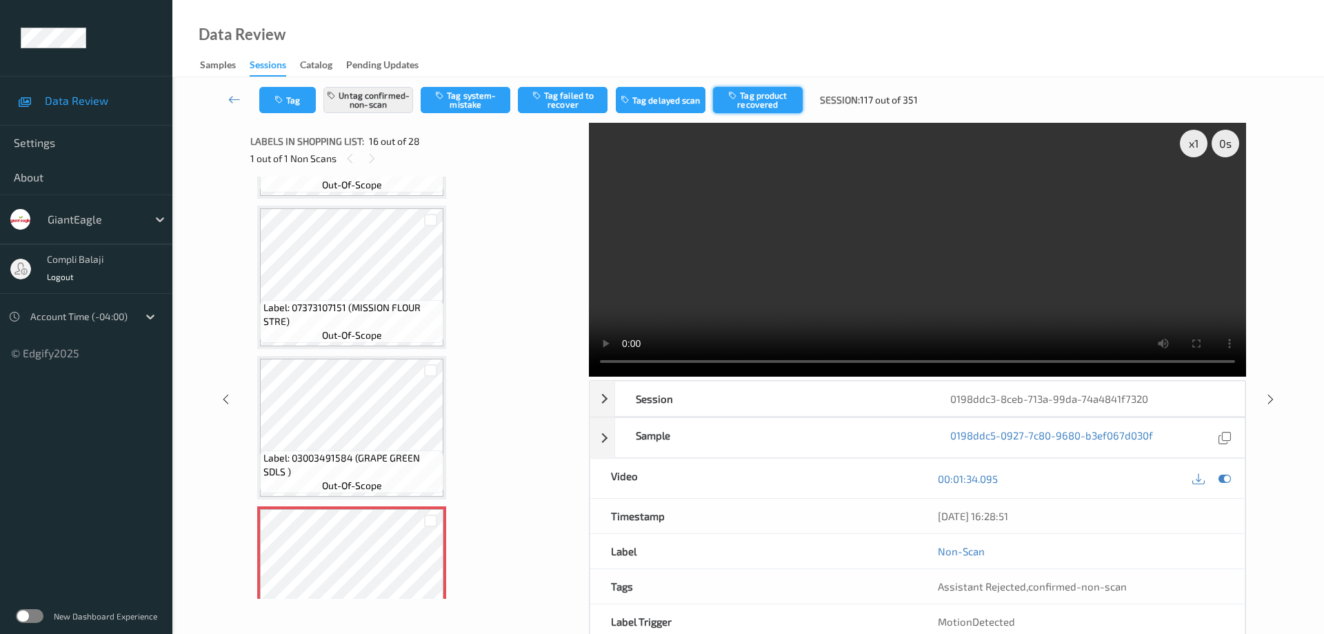
click at [756, 107] on button "Tag product recovered" at bounding box center [758, 100] width 90 height 26
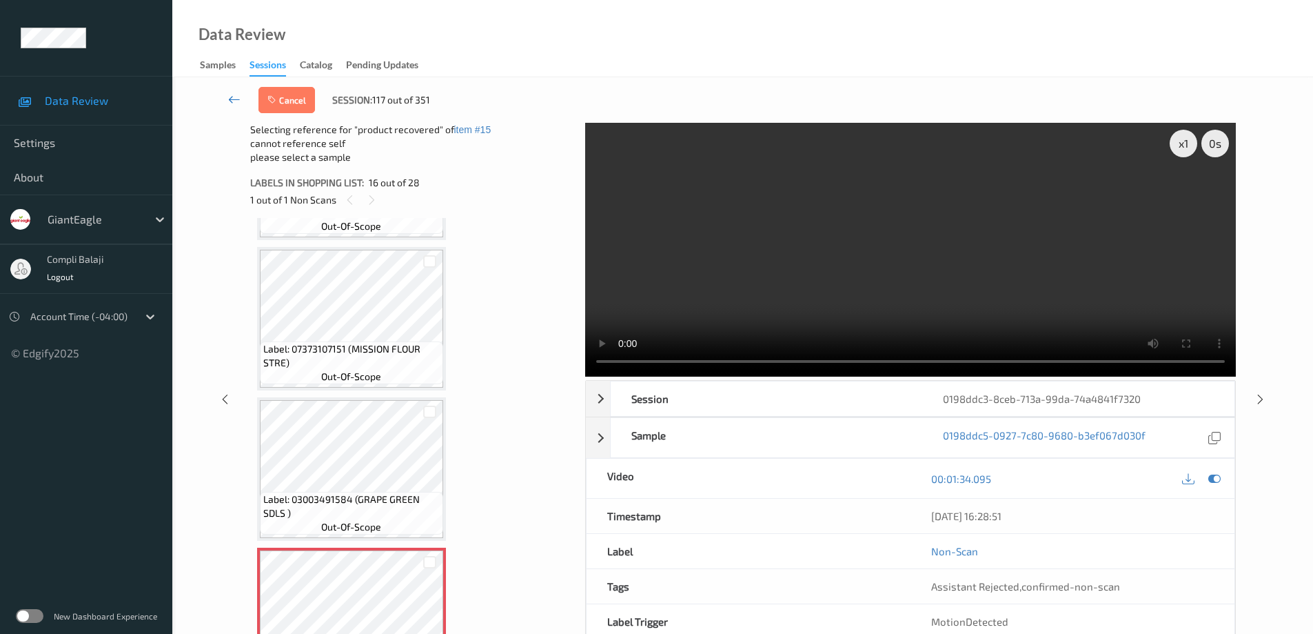
click at [226, 99] on link at bounding box center [234, 100] width 48 height 26
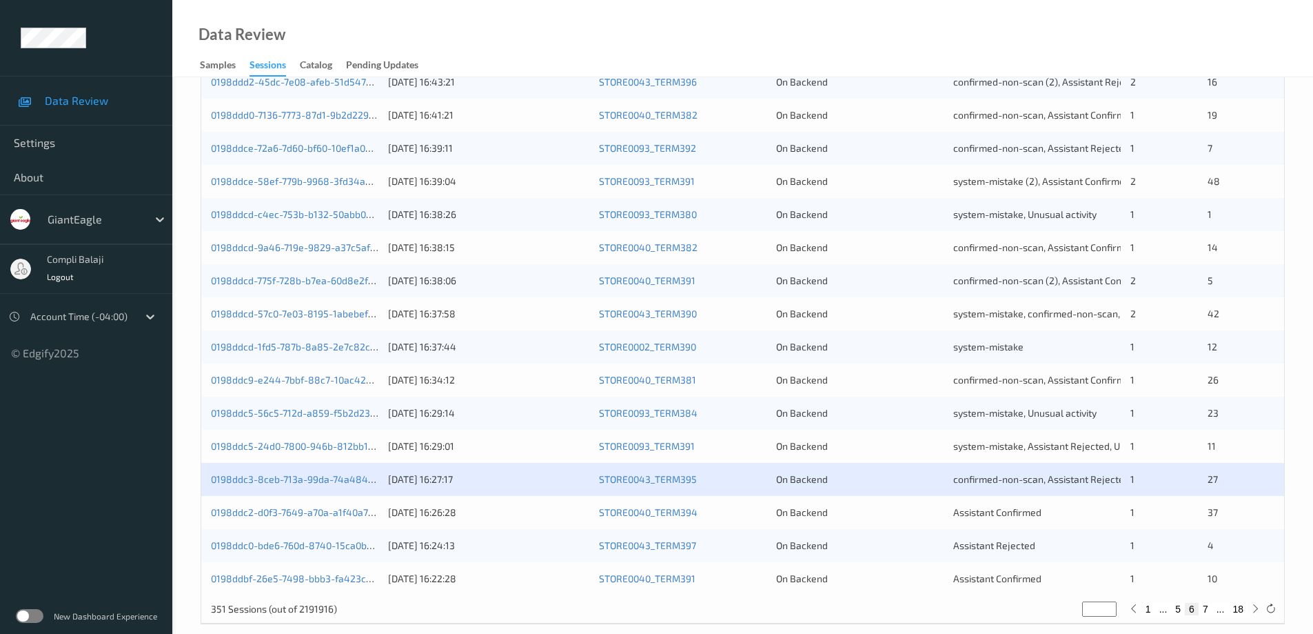
scroll to position [404, 0]
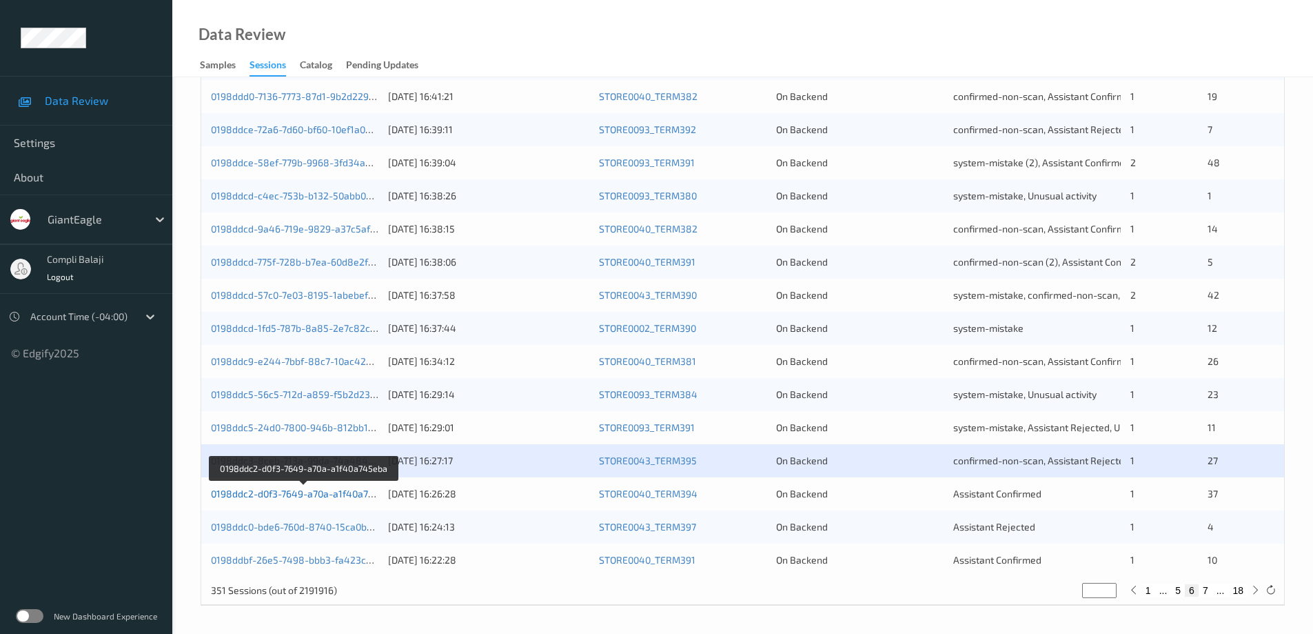
click at [341, 499] on link "0198ddc2-d0f3-7649-a70a-a1f40a745eba" at bounding box center [303, 493] width 185 height 12
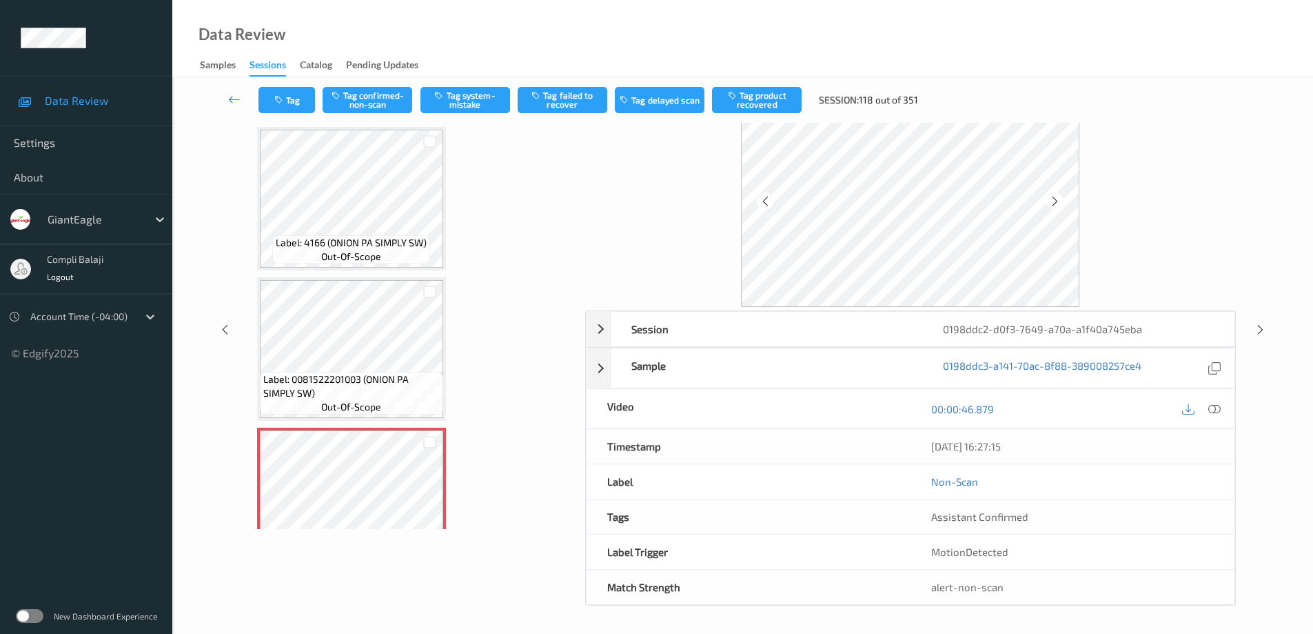
scroll to position [113, 0]
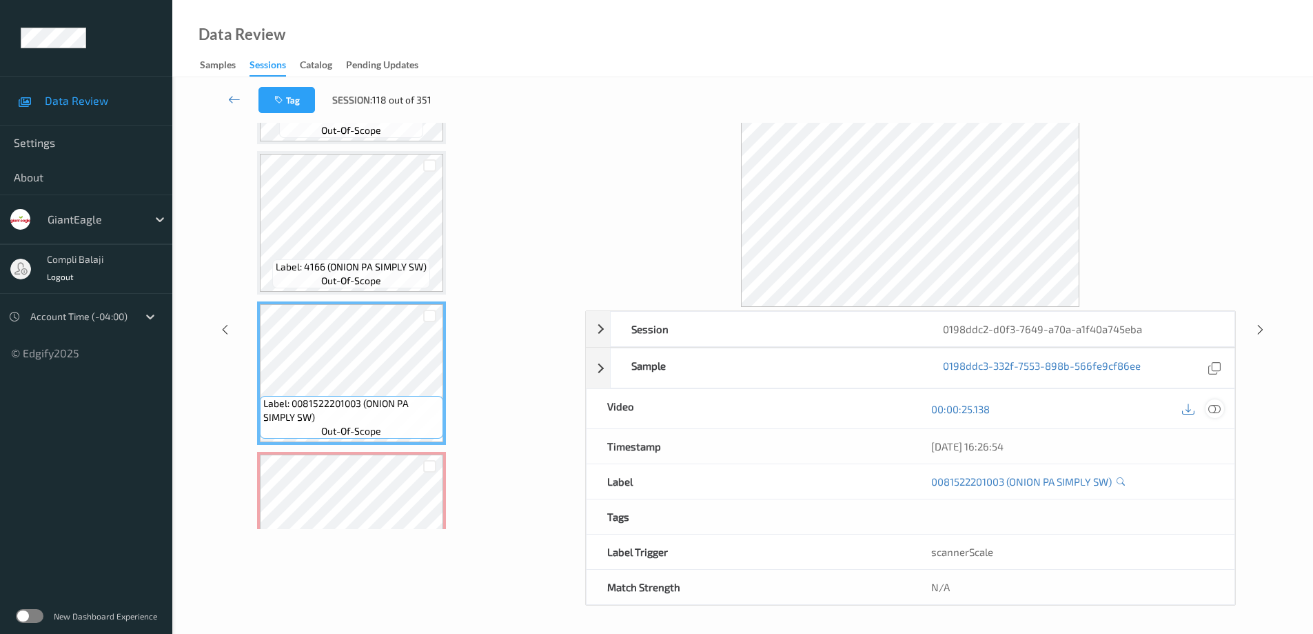
click at [1214, 407] on icon at bounding box center [1215, 408] width 12 height 12
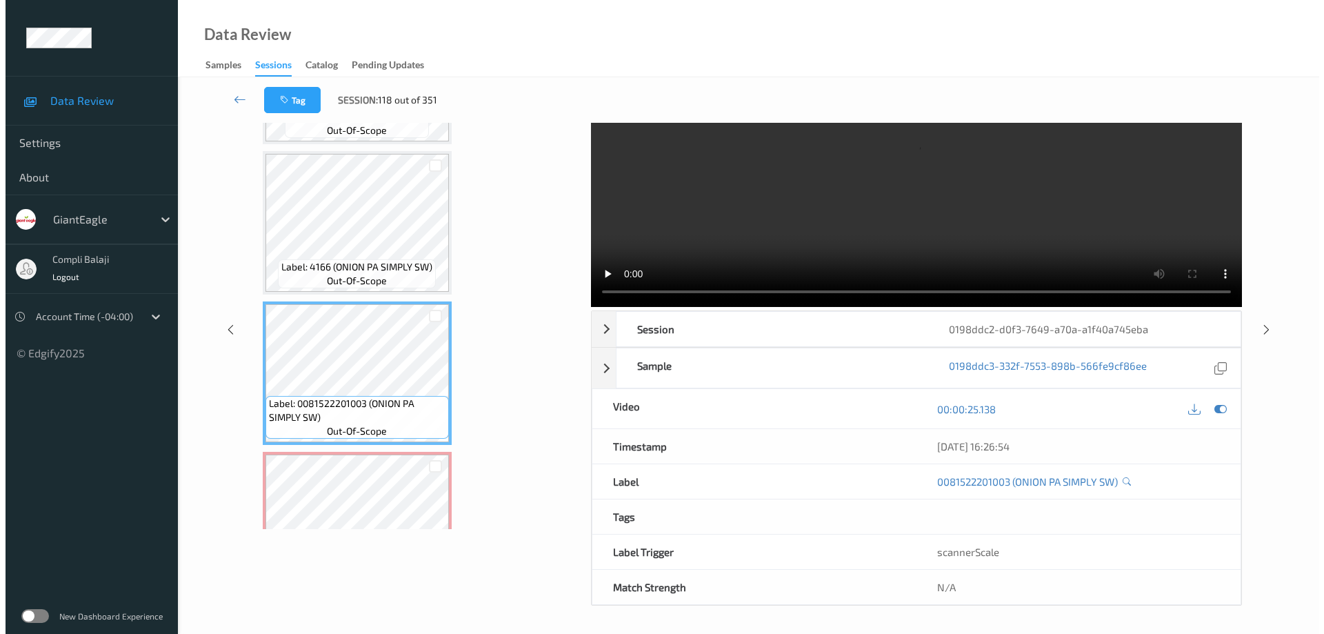
scroll to position [0, 0]
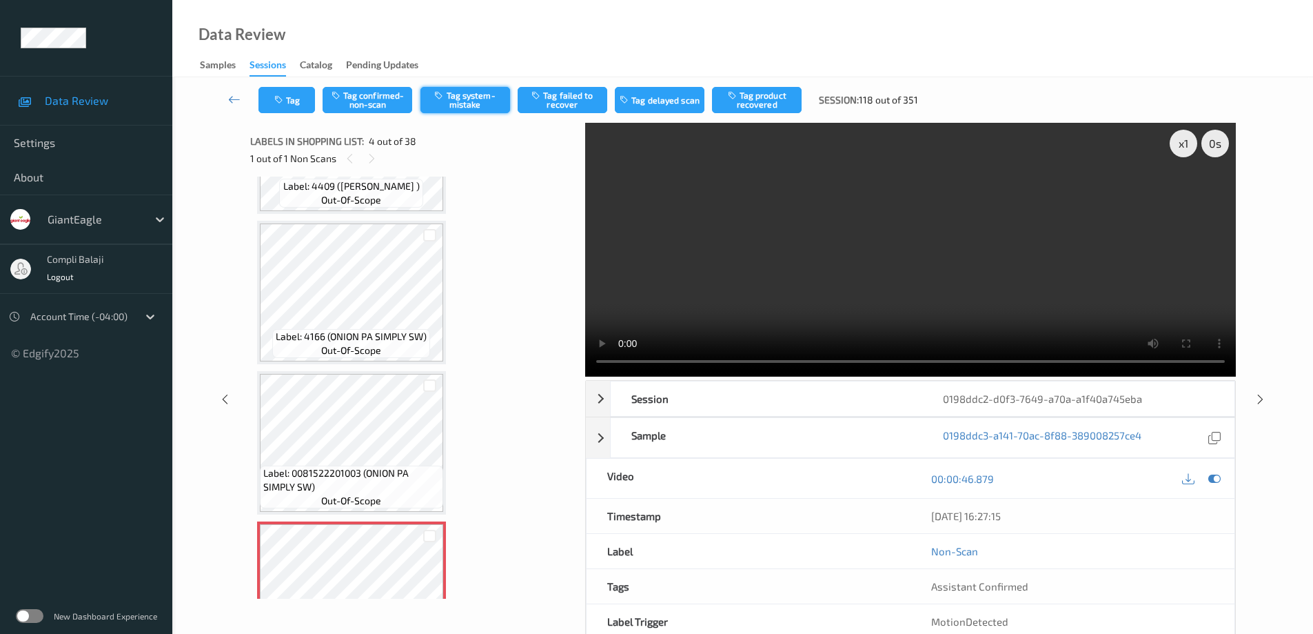
click at [471, 100] on button "Tag system-mistake" at bounding box center [466, 100] width 90 height 26
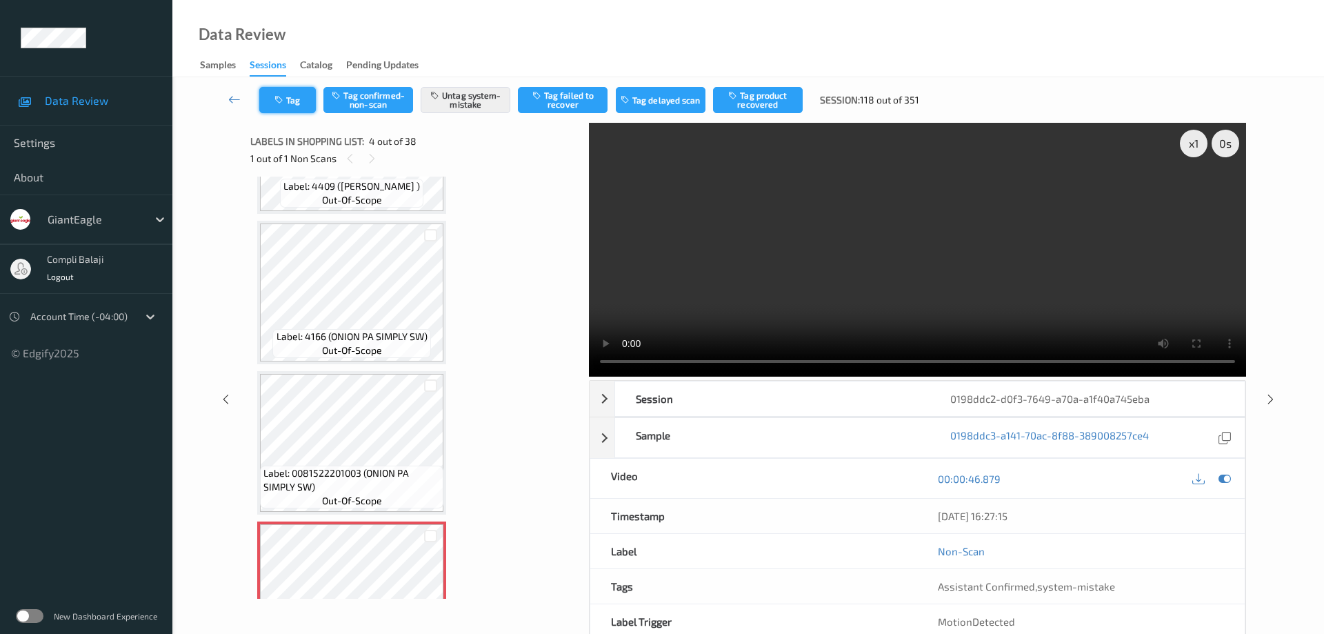
click at [299, 97] on button "Tag" at bounding box center [287, 100] width 57 height 26
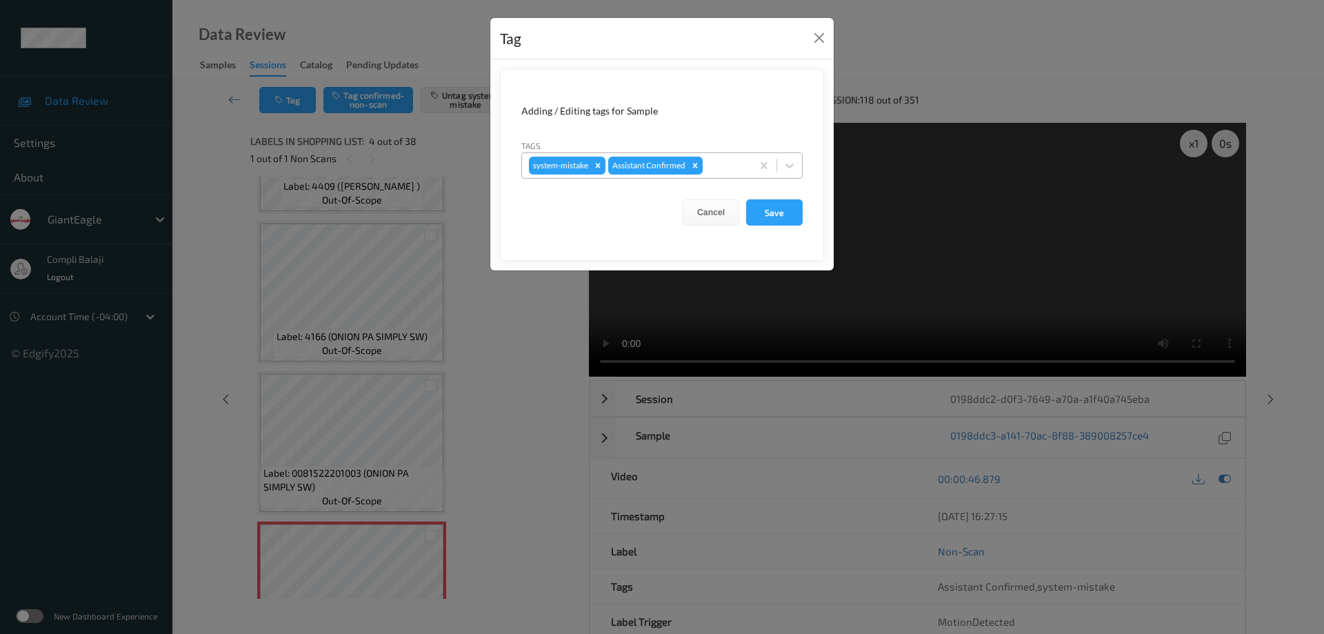
drag, startPoint x: 794, startPoint y: 161, endPoint x: 718, endPoint y: 168, distance: 75.5
click at [793, 161] on icon at bounding box center [789, 166] width 14 height 14
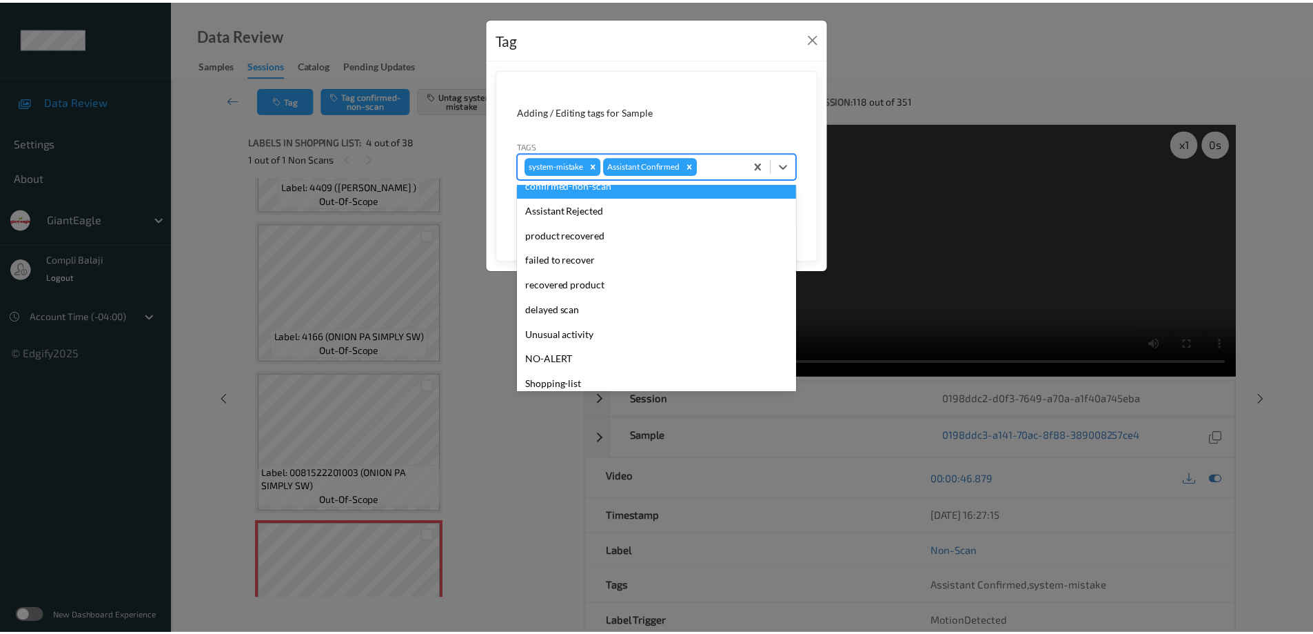
scroll to position [121, 0]
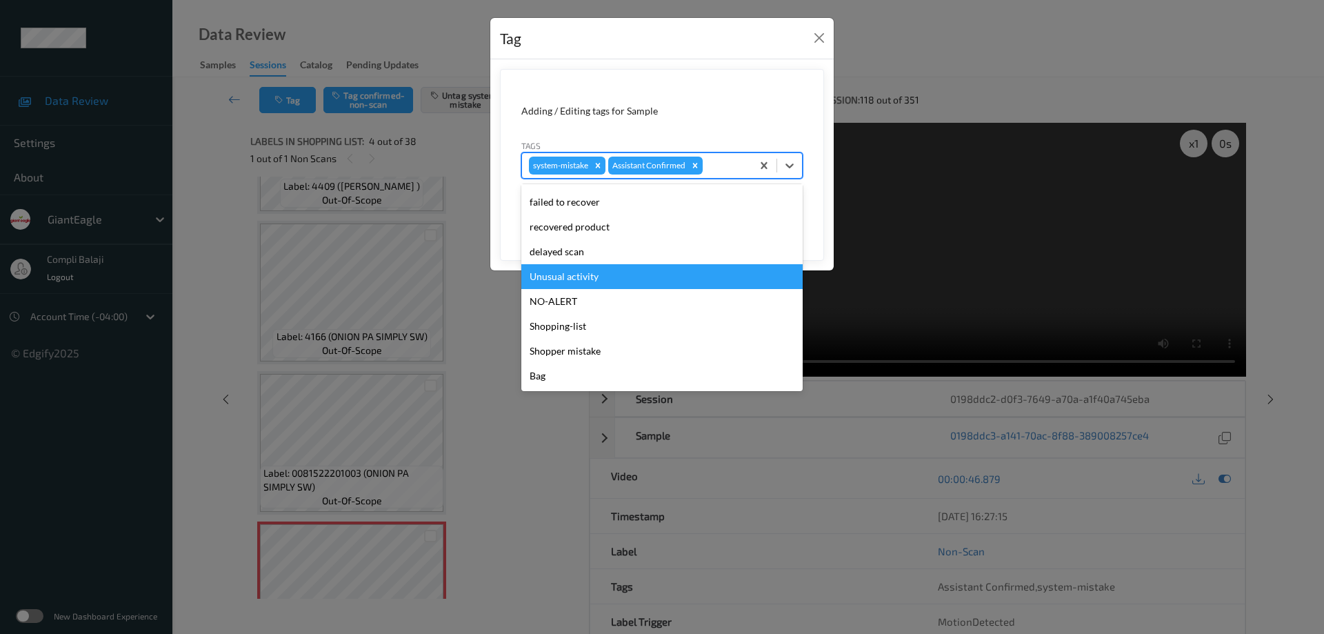
click at [585, 283] on div "Unusual activity" at bounding box center [661, 276] width 281 height 25
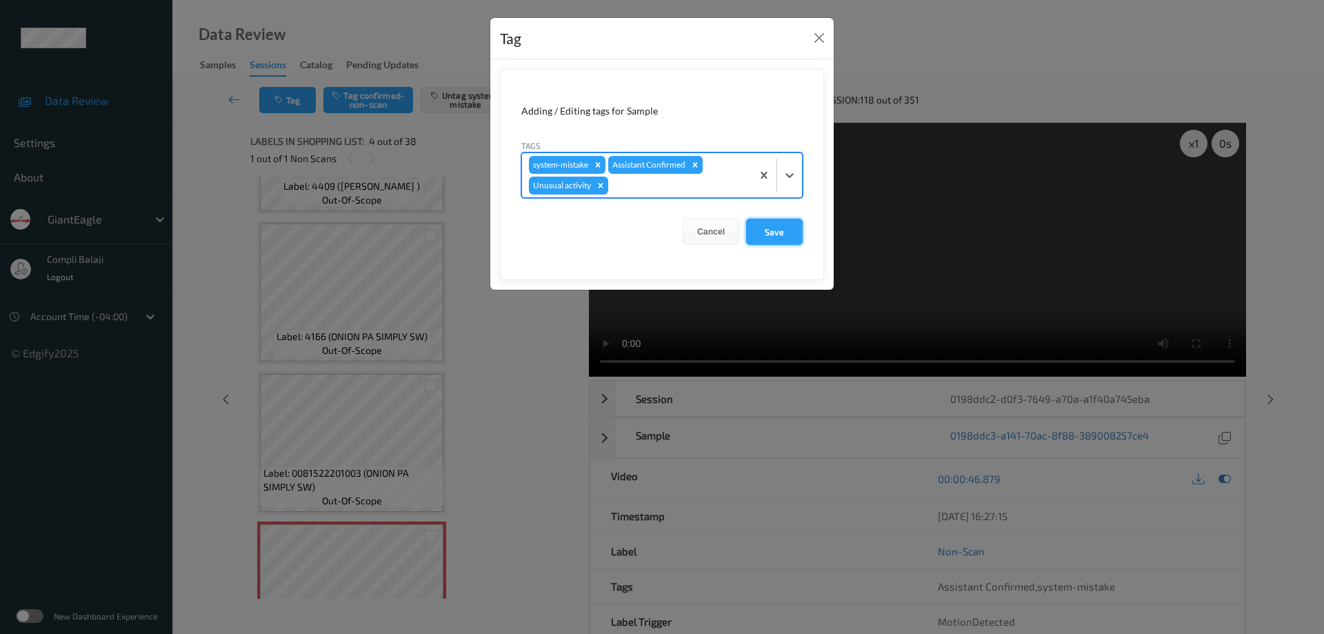
click at [771, 233] on button "Save" at bounding box center [774, 232] width 57 height 26
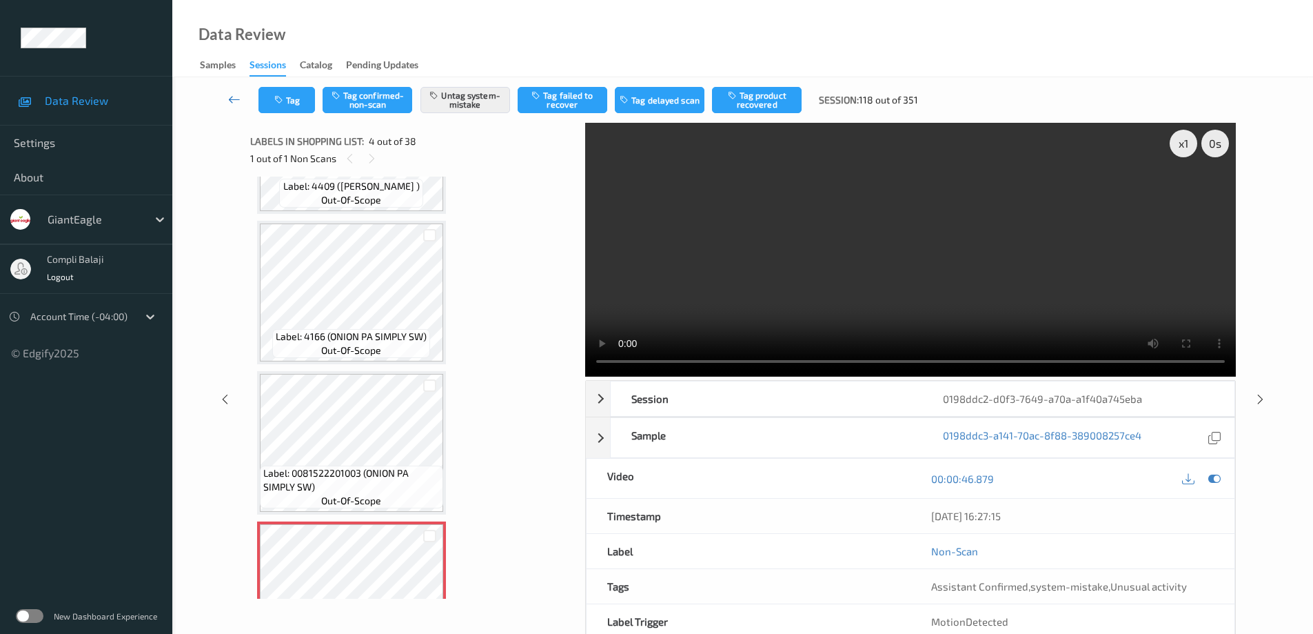
click at [232, 99] on icon at bounding box center [234, 99] width 12 height 14
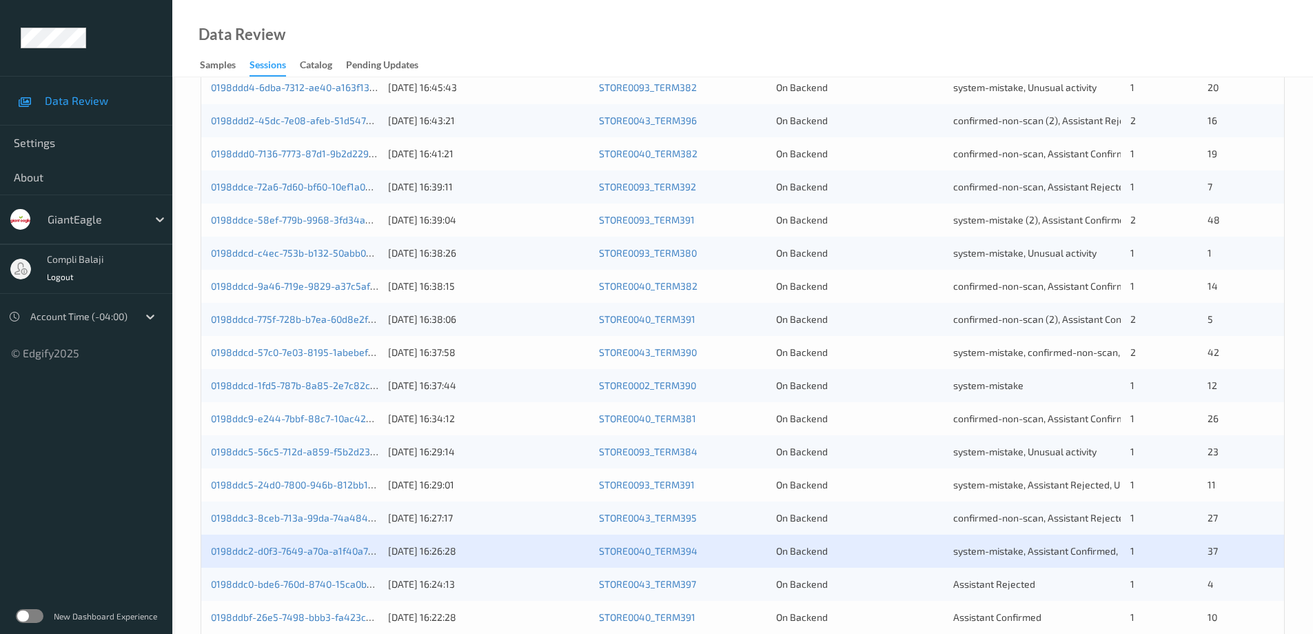
scroll to position [404, 0]
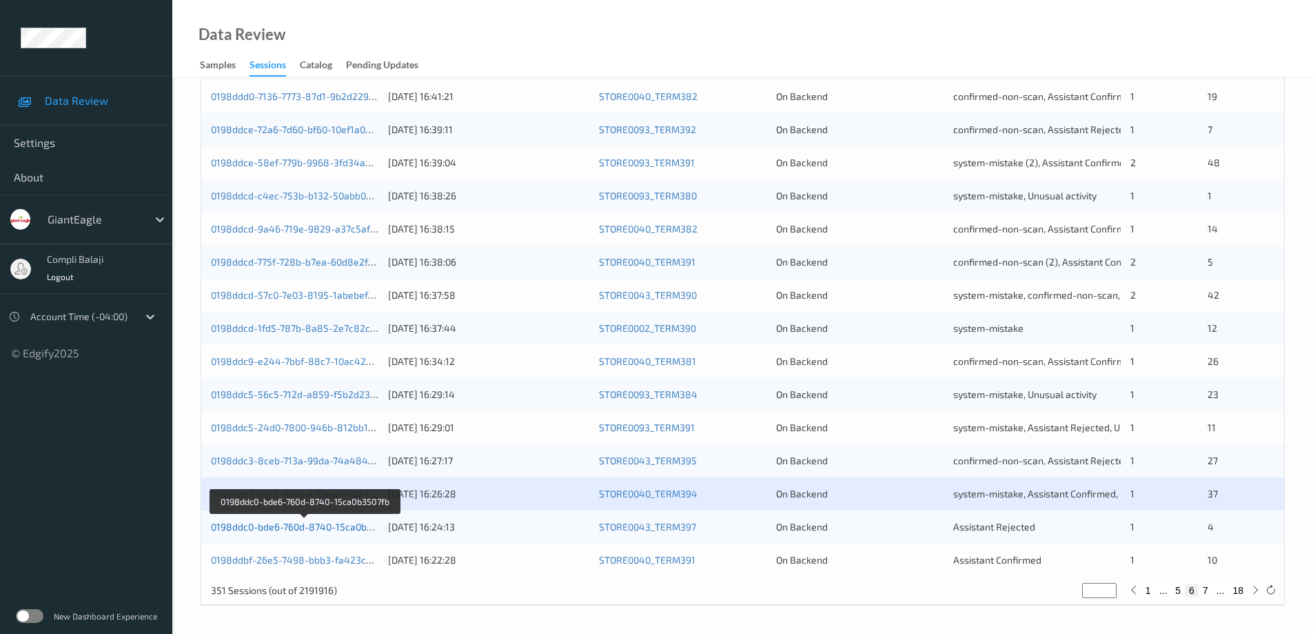
click at [336, 529] on link "0198ddc0-bde6-760d-8740-15ca0b3507fb" at bounding box center [304, 527] width 186 height 12
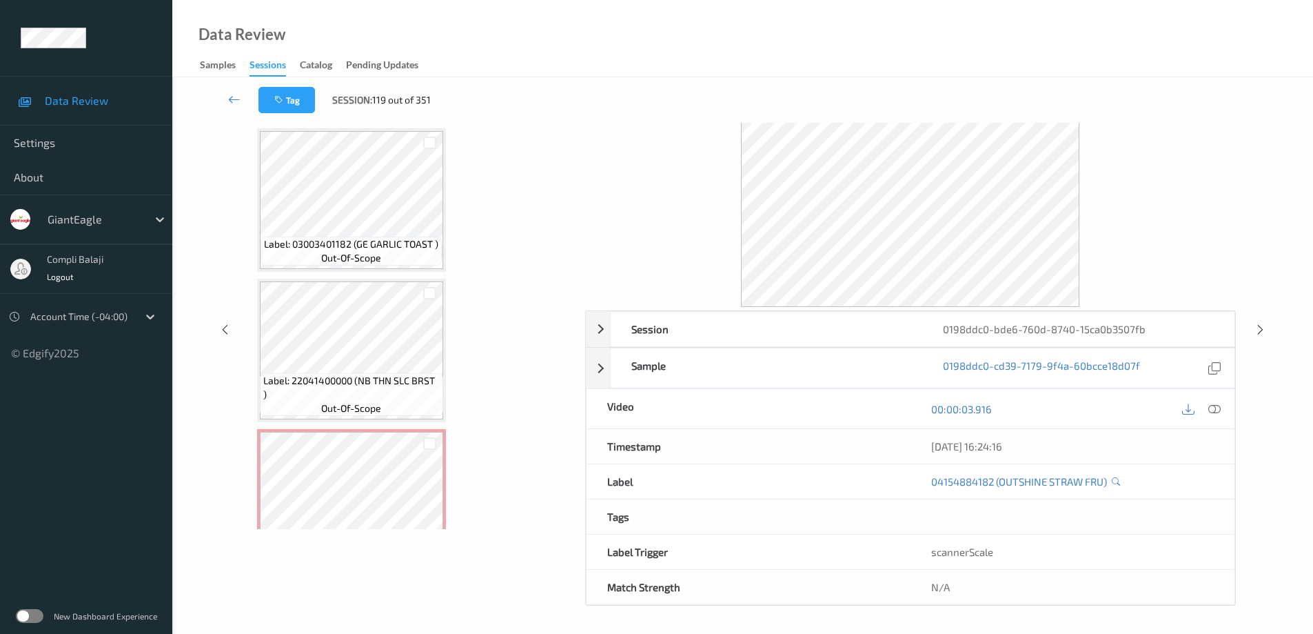
scroll to position [336, 0]
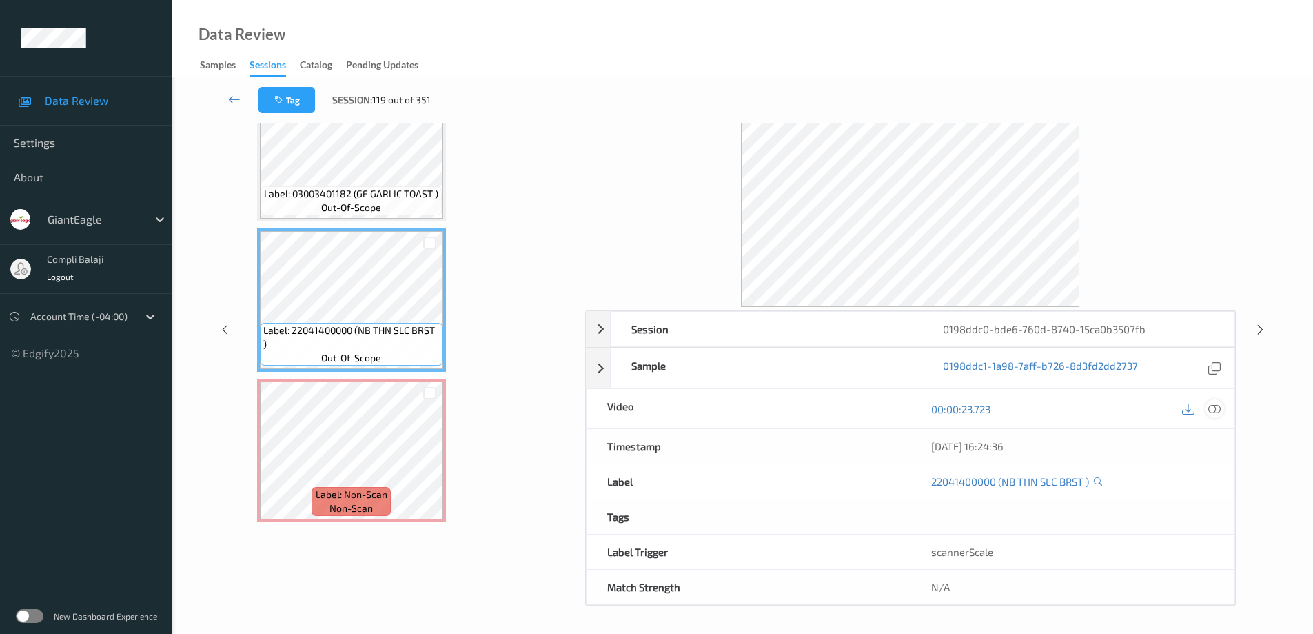
click at [1217, 414] on icon at bounding box center [1215, 408] width 12 height 12
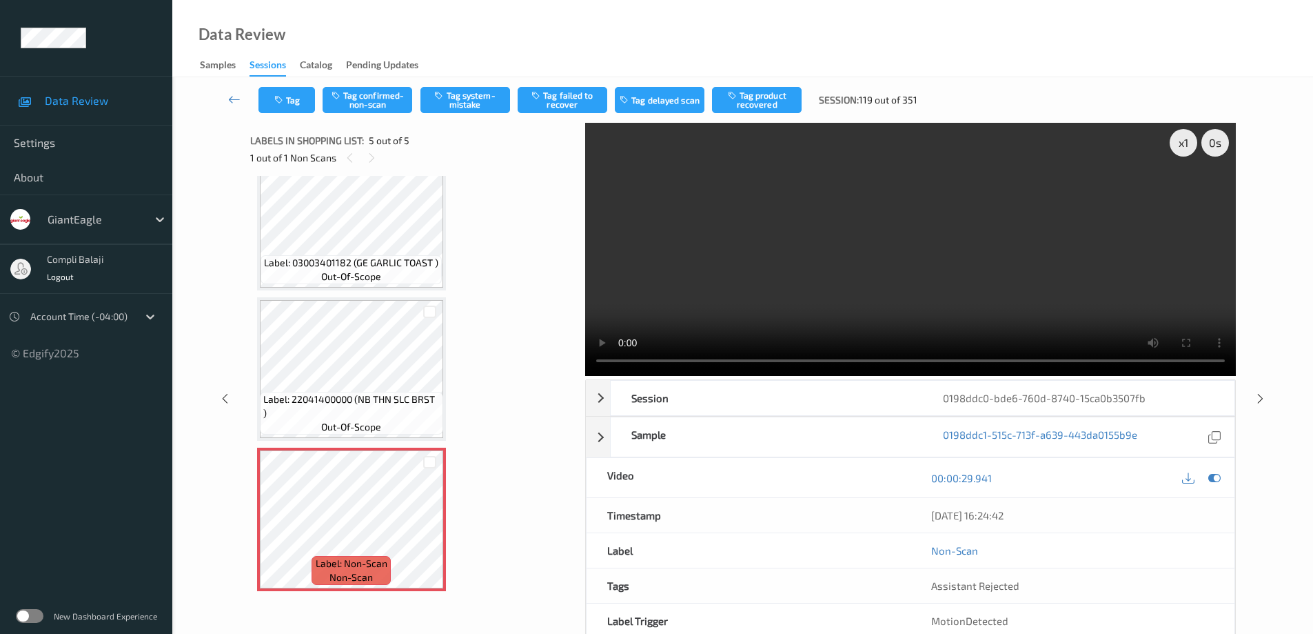
scroll to position [70, 0]
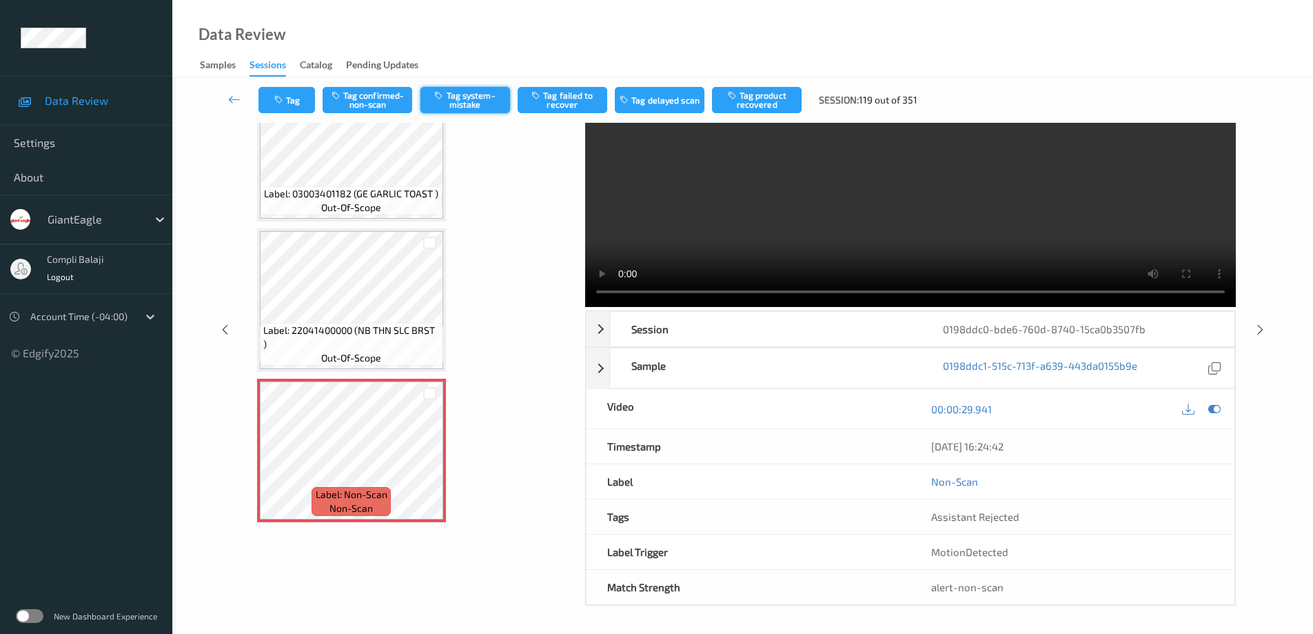
click at [458, 103] on button "Tag system-mistake" at bounding box center [466, 100] width 90 height 26
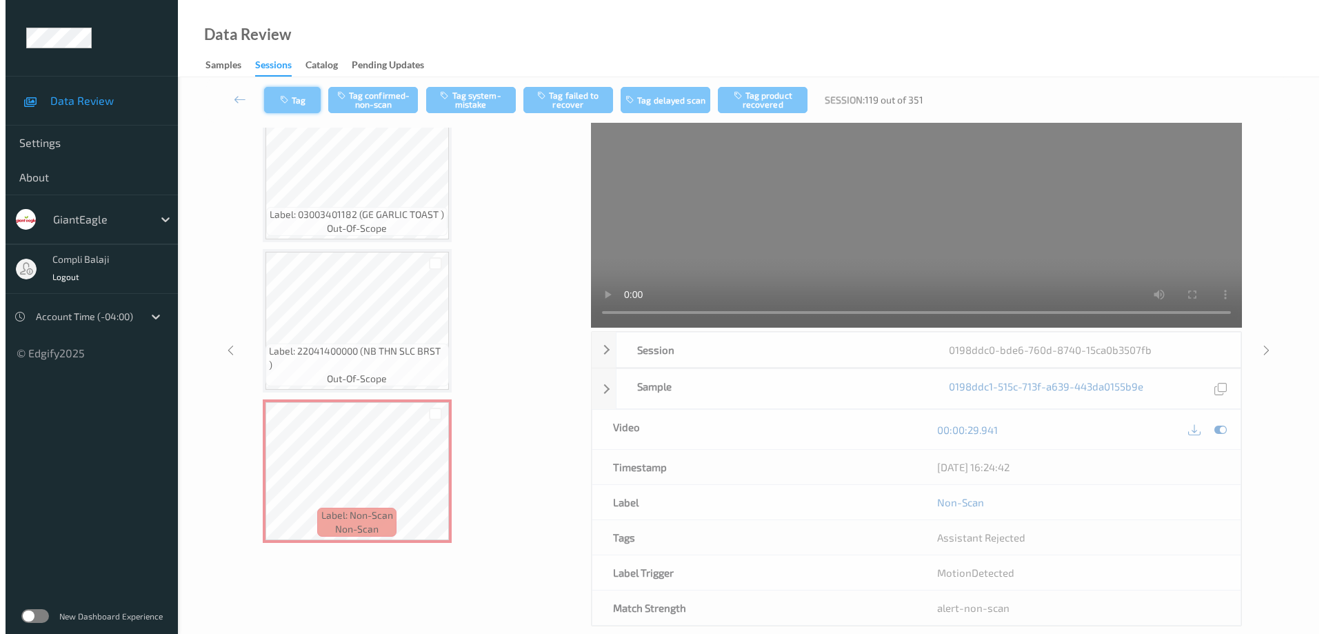
scroll to position [0, 0]
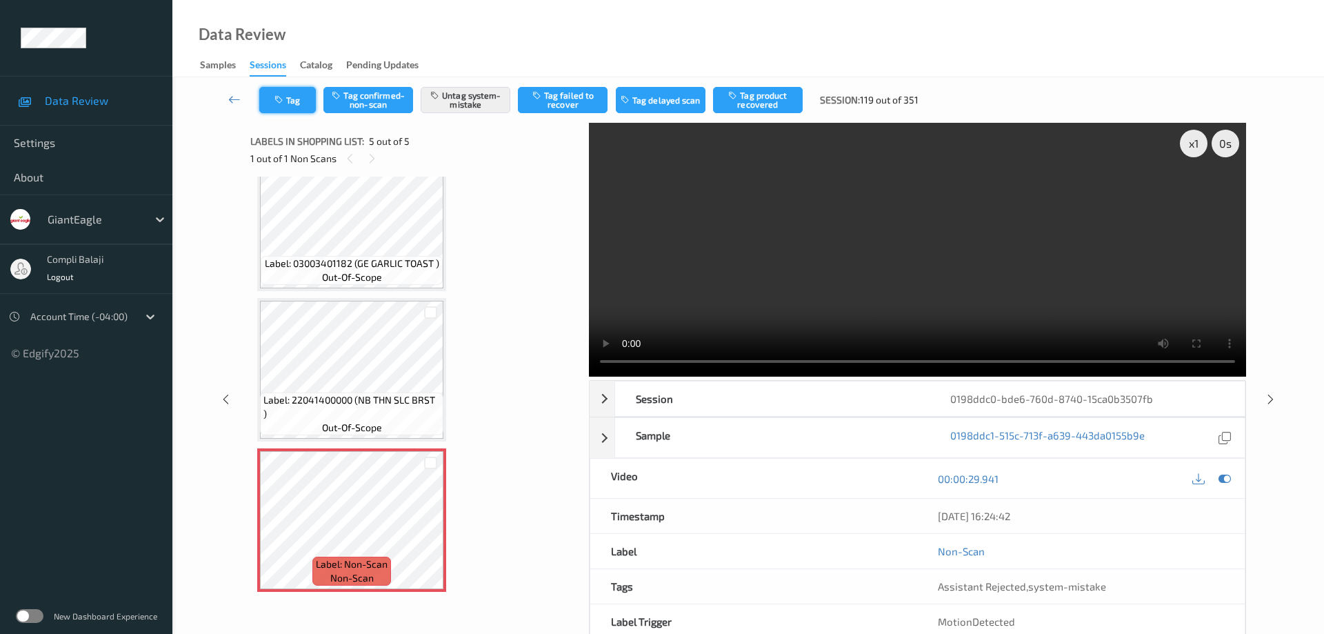
click at [299, 97] on button "Tag" at bounding box center [287, 100] width 57 height 26
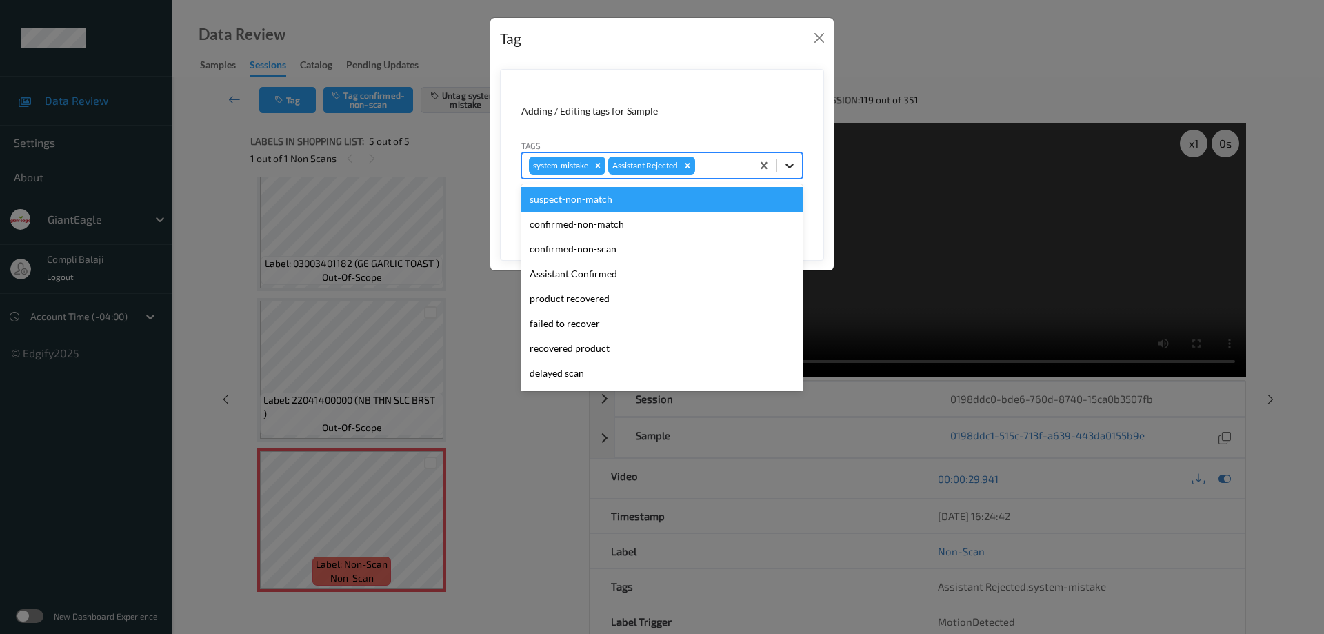
click at [794, 165] on icon at bounding box center [789, 166] width 14 height 14
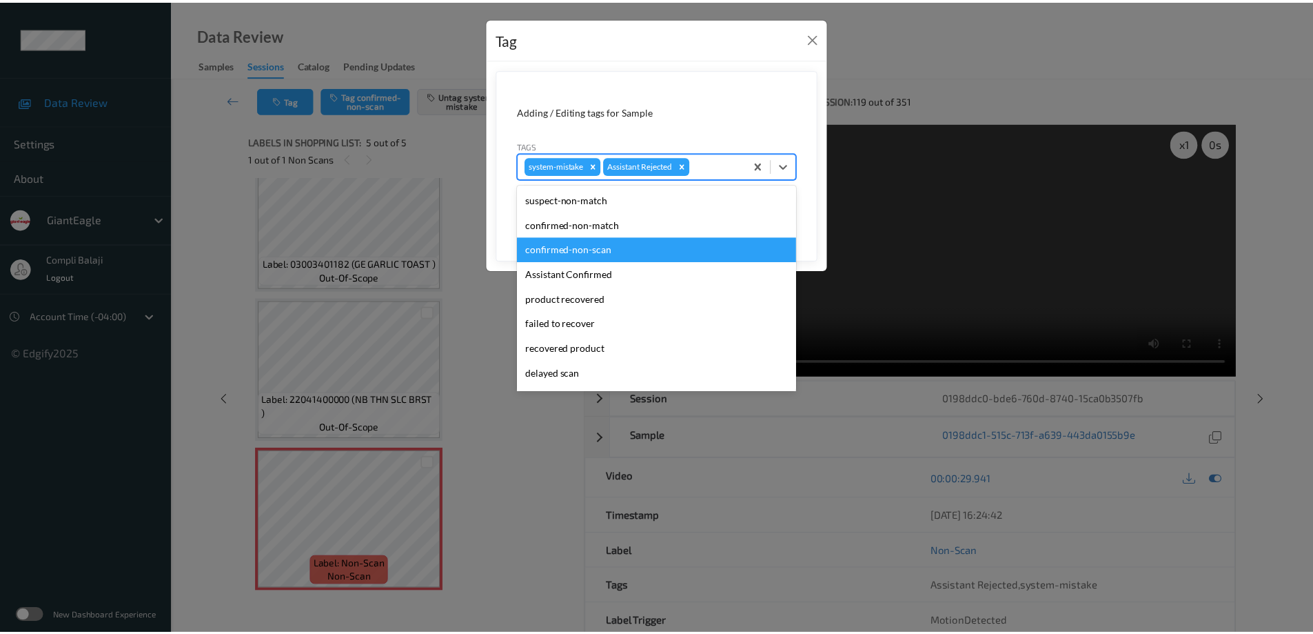
scroll to position [121, 0]
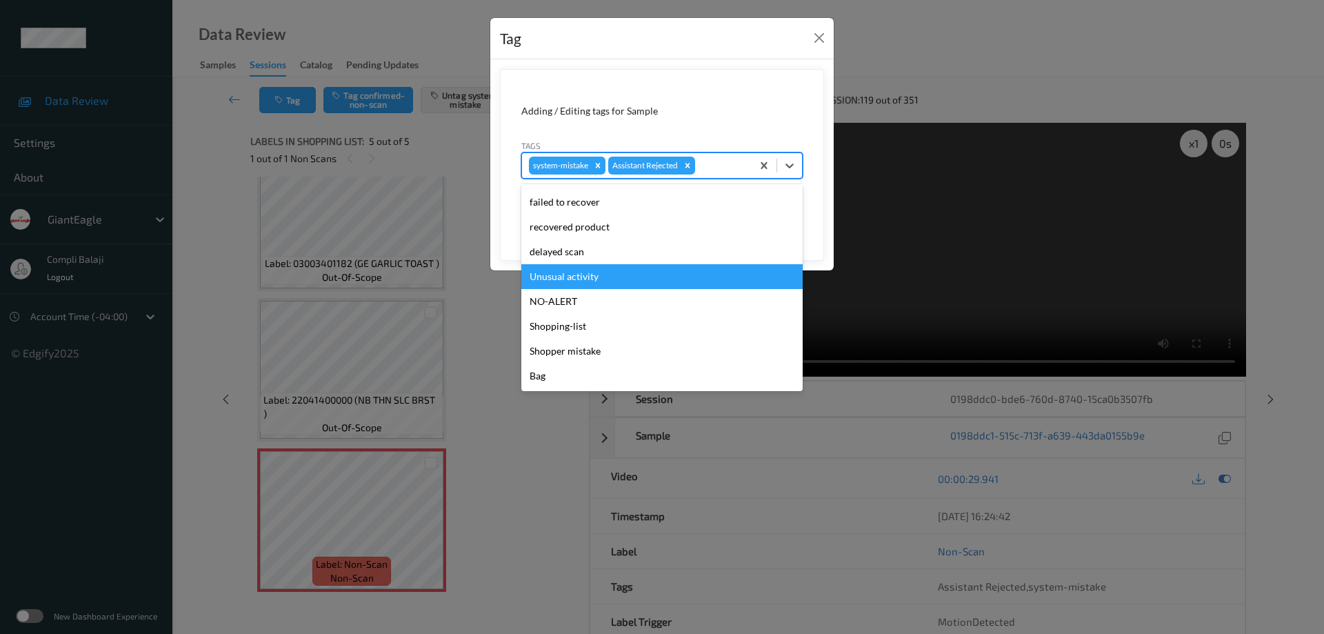
click at [569, 274] on div "Unusual activity" at bounding box center [661, 276] width 281 height 25
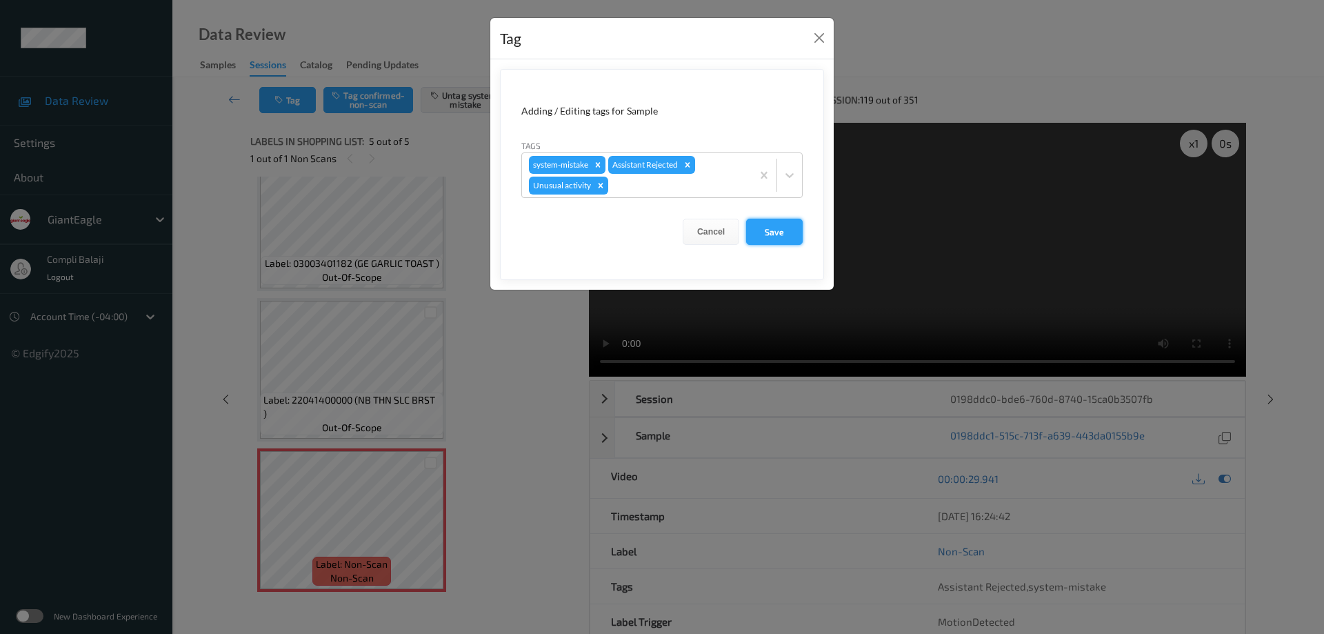
click at [781, 236] on button "Save" at bounding box center [774, 232] width 57 height 26
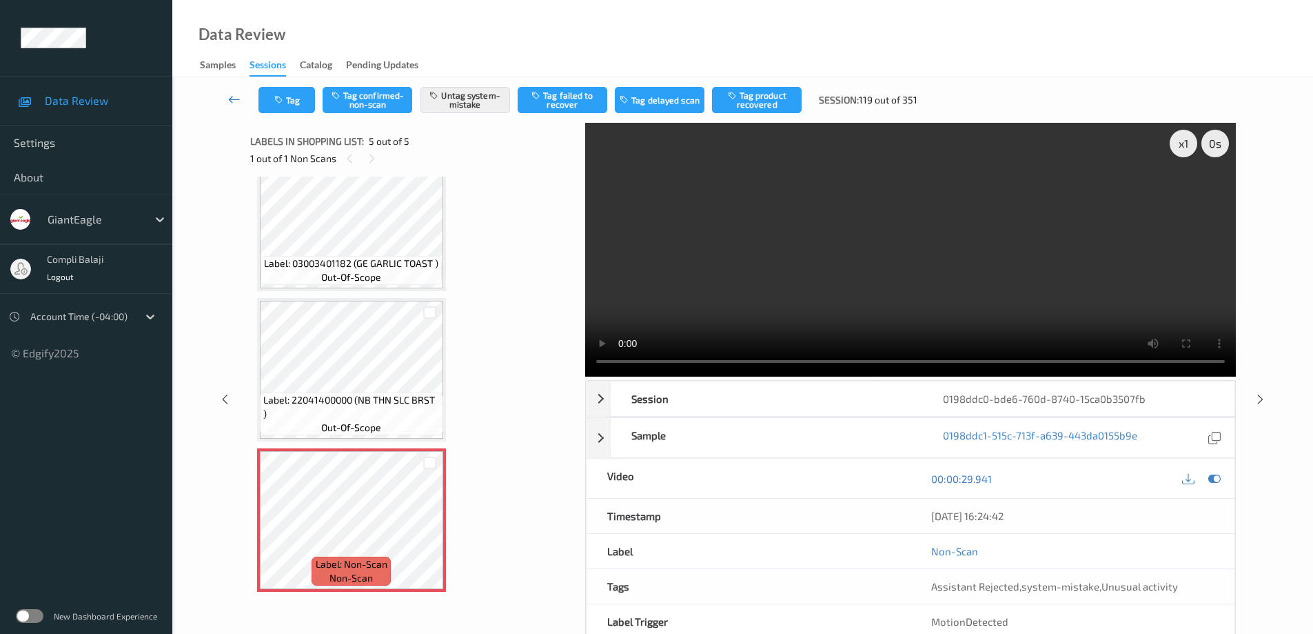
click at [232, 99] on icon at bounding box center [234, 99] width 12 height 14
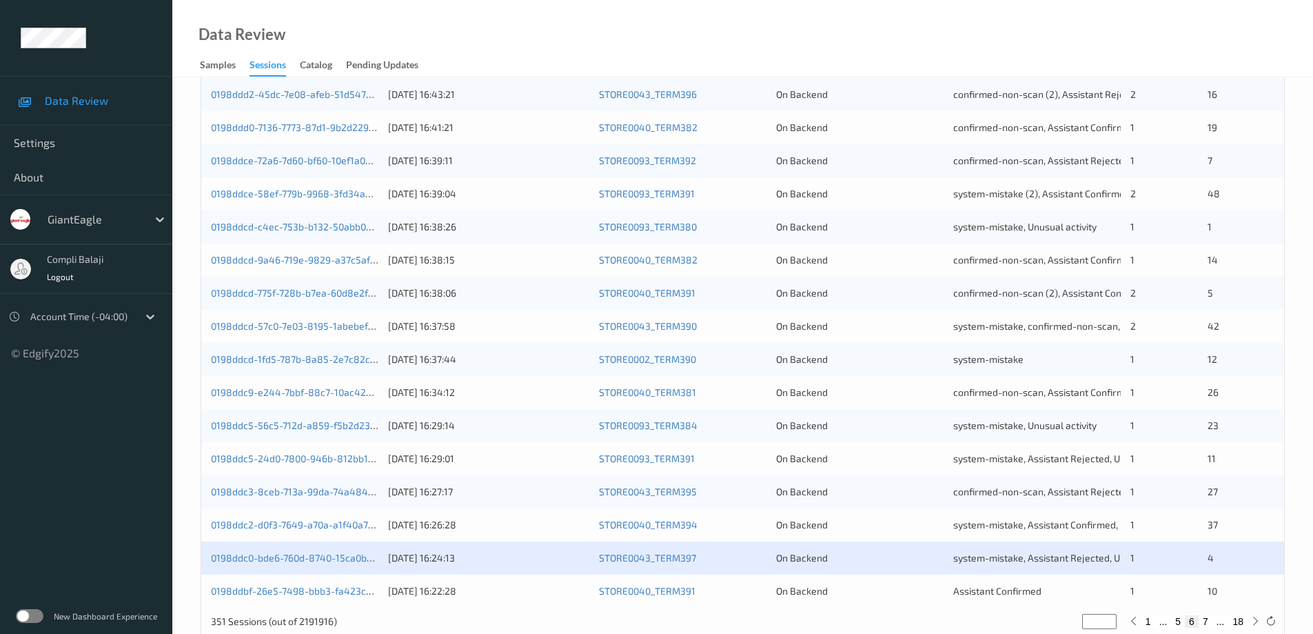
scroll to position [404, 0]
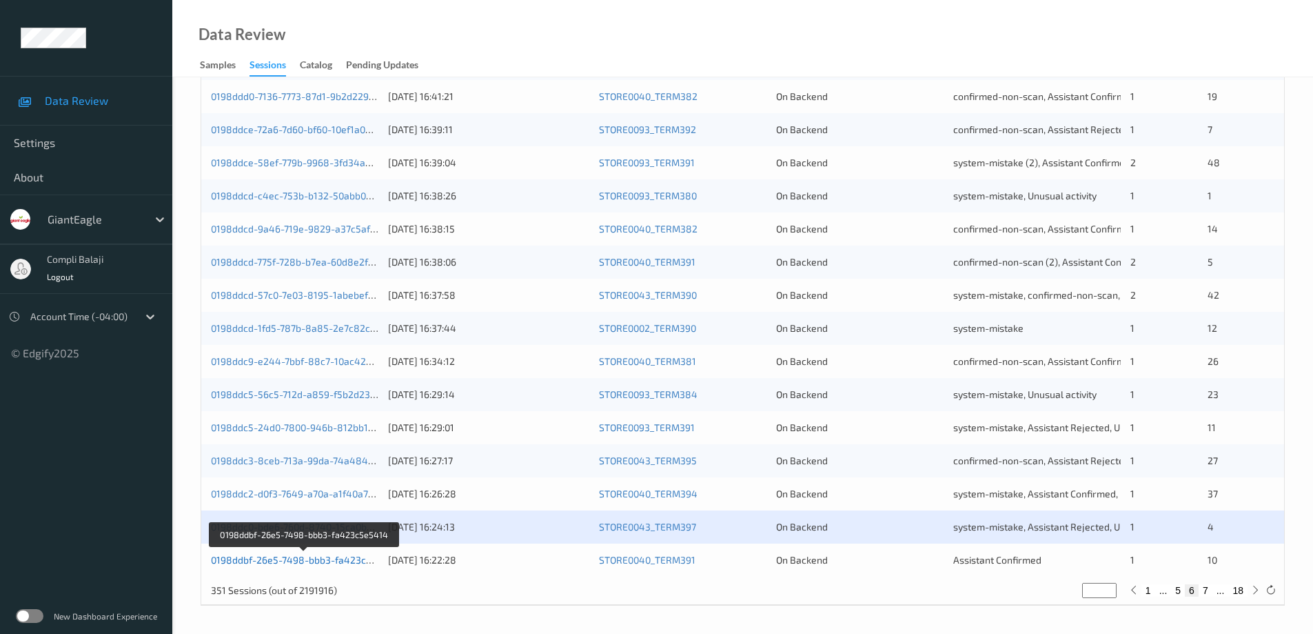
click at [357, 563] on link "0198ddbf-26e5-7498-bbb3-fa423c5e5414" at bounding box center [305, 560] width 188 height 12
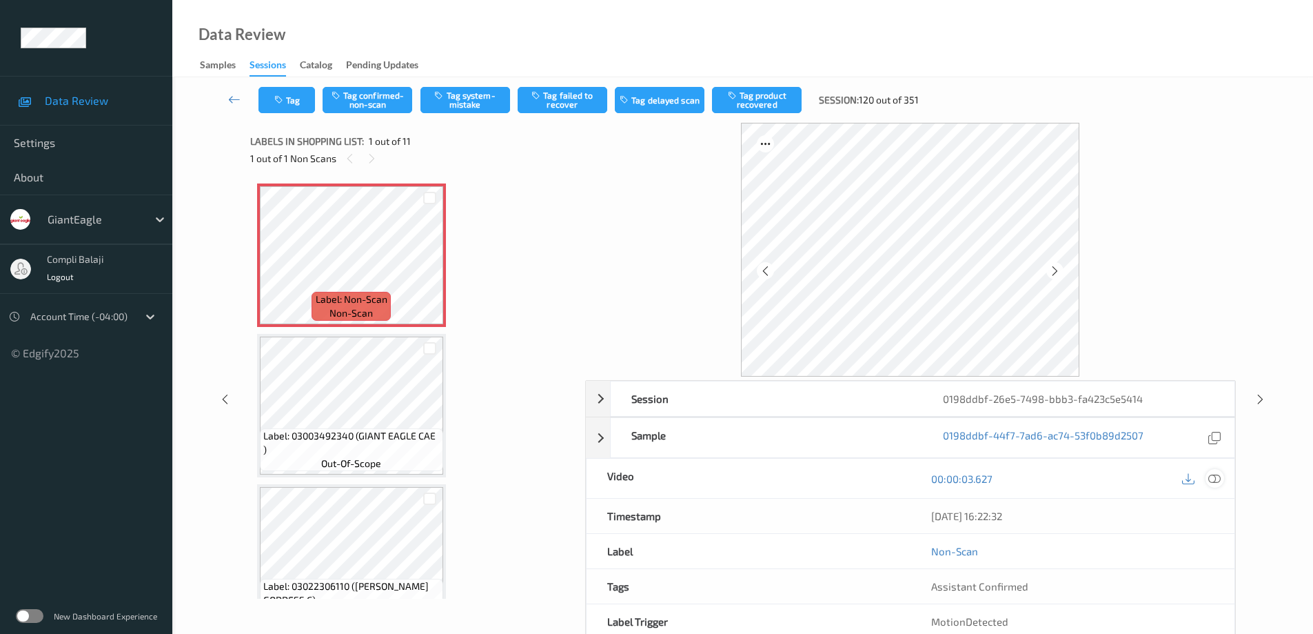
click at [1218, 481] on icon at bounding box center [1215, 478] width 12 height 12
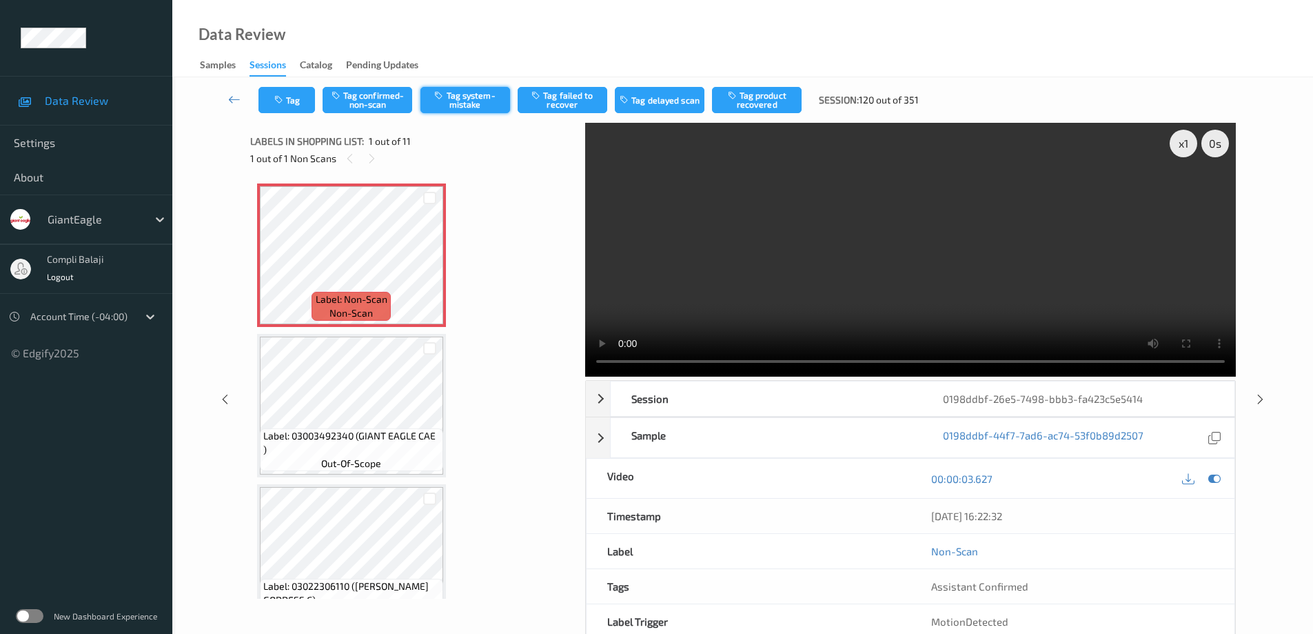
click at [478, 98] on button "Tag system-mistake" at bounding box center [466, 100] width 90 height 26
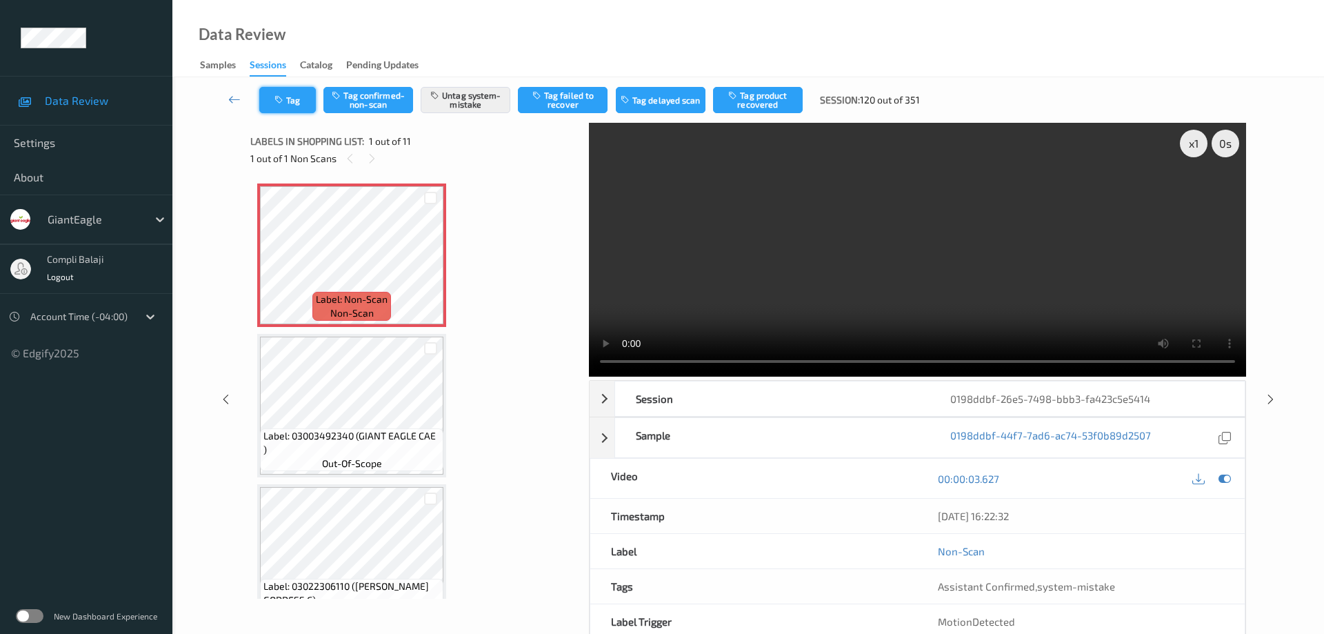
click at [303, 108] on button "Tag" at bounding box center [287, 100] width 57 height 26
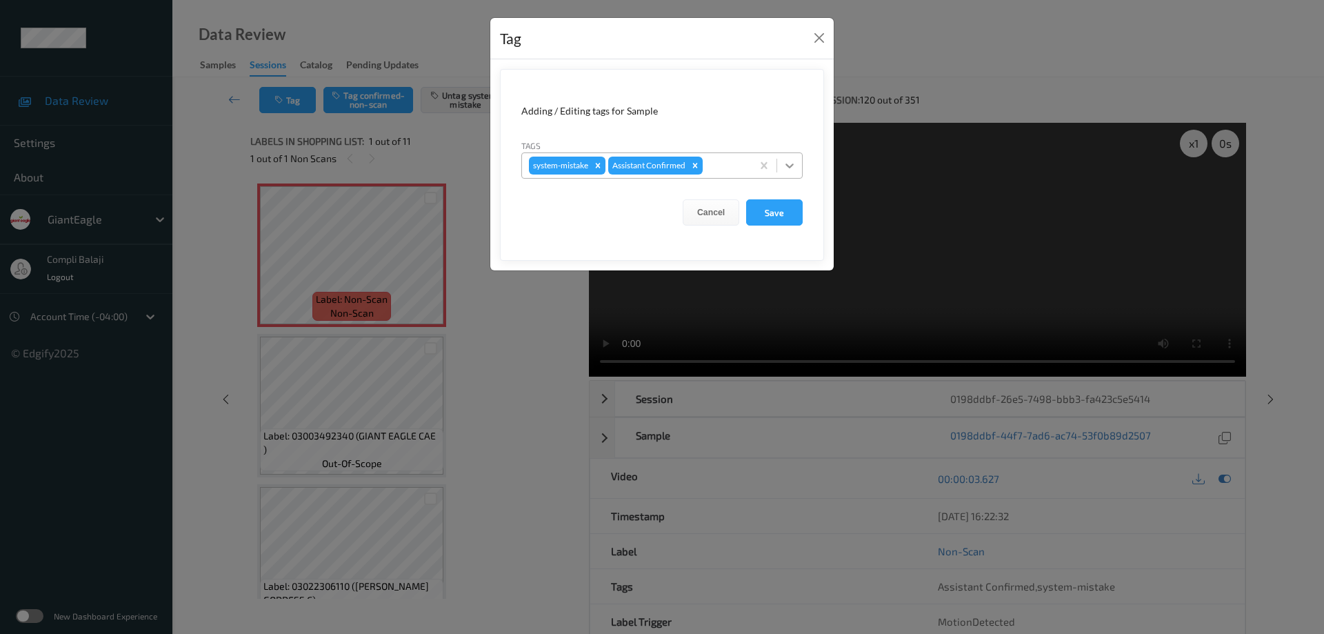
drag, startPoint x: 790, startPoint y: 162, endPoint x: 734, endPoint y: 183, distance: 60.4
click at [789, 162] on icon at bounding box center [789, 166] width 14 height 14
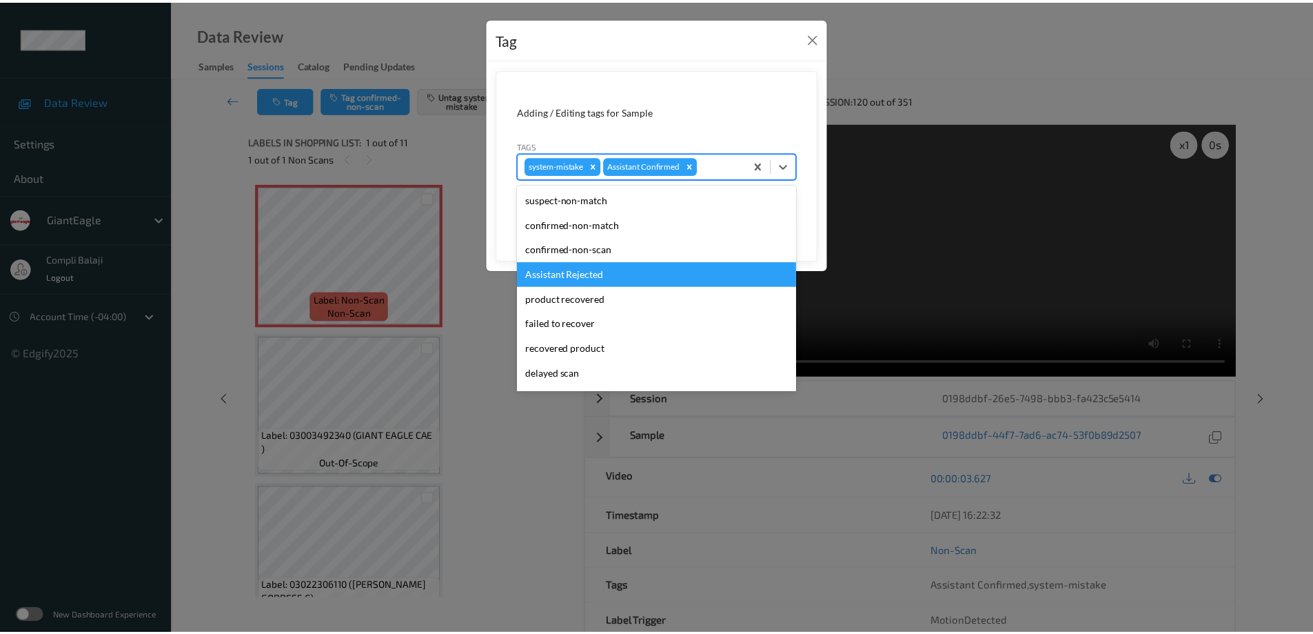
scroll to position [121, 0]
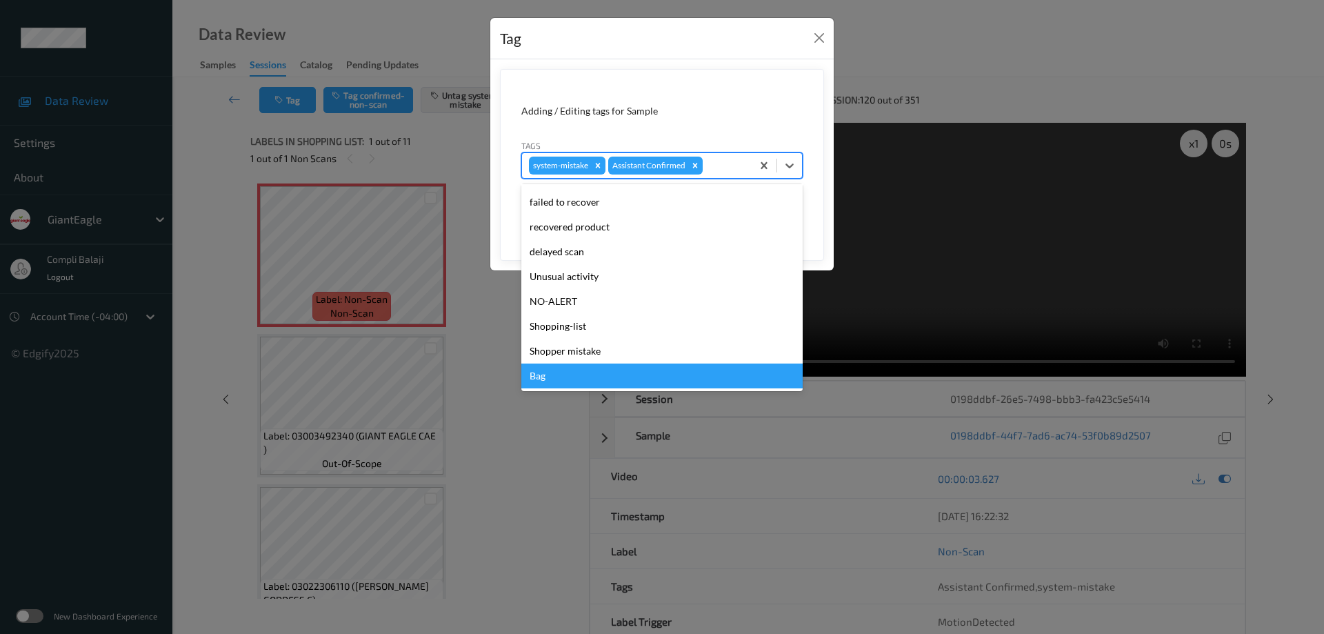
drag, startPoint x: 558, startPoint y: 381, endPoint x: 726, endPoint y: 297, distance: 188.1
click at [558, 381] on div "Bag" at bounding box center [661, 375] width 281 height 25
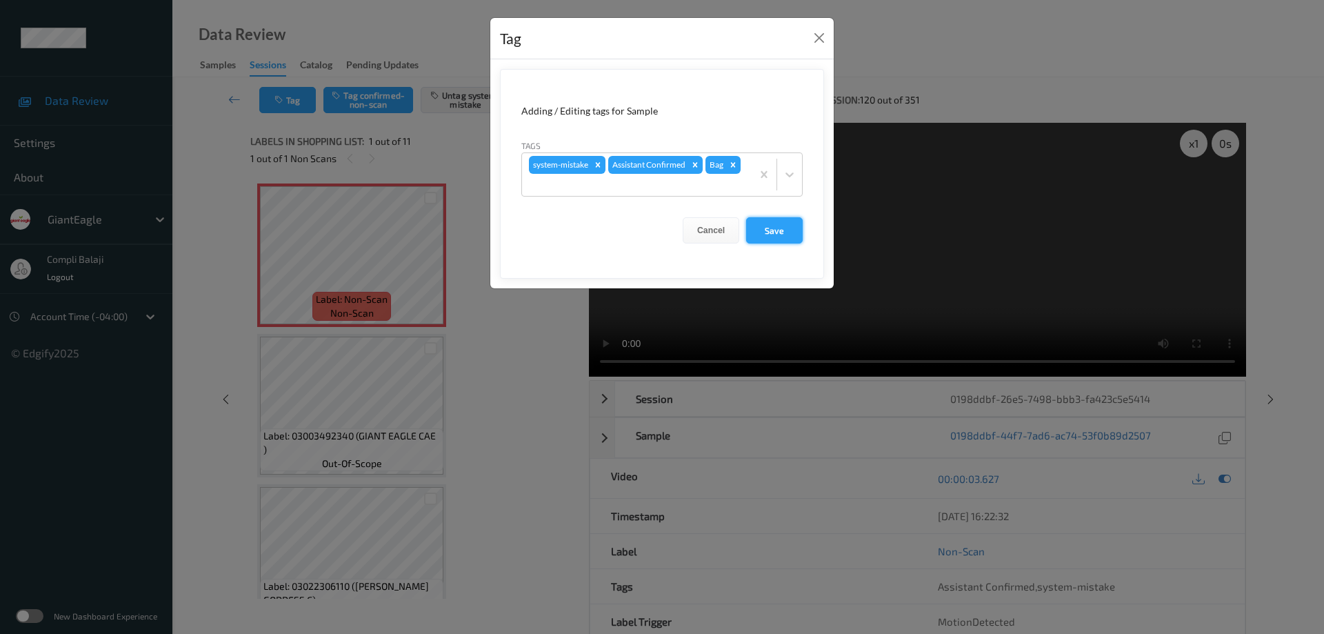
click at [771, 230] on button "Save" at bounding box center [774, 230] width 57 height 26
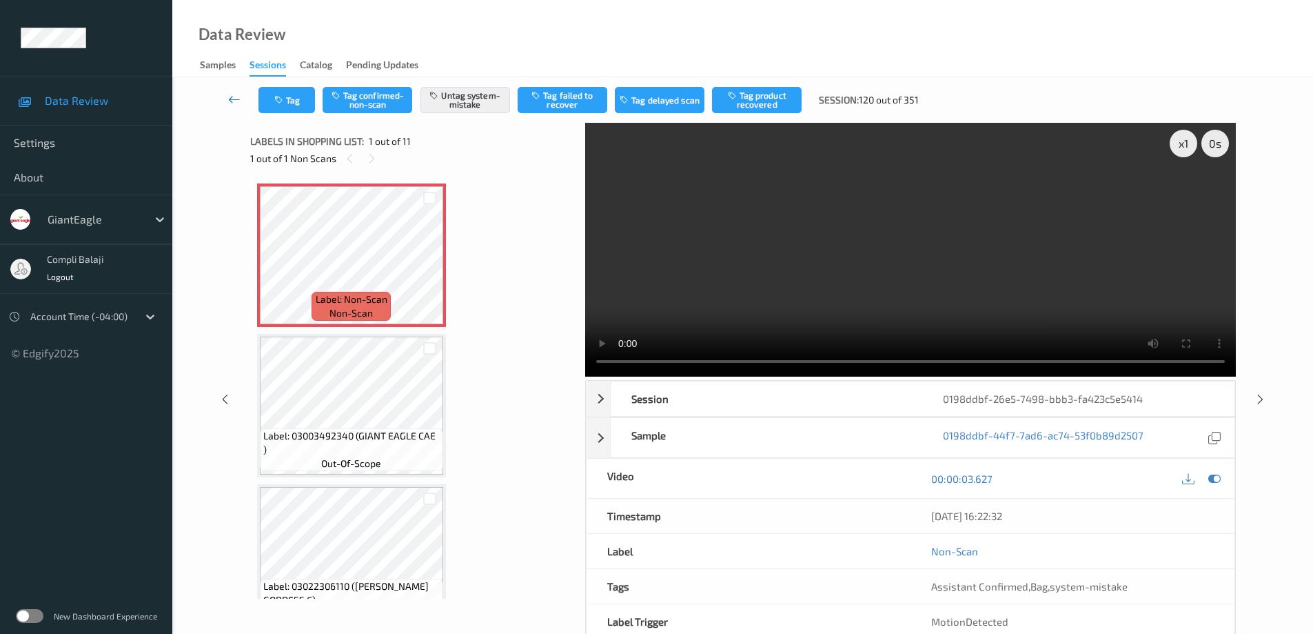
click at [233, 103] on icon at bounding box center [234, 99] width 12 height 14
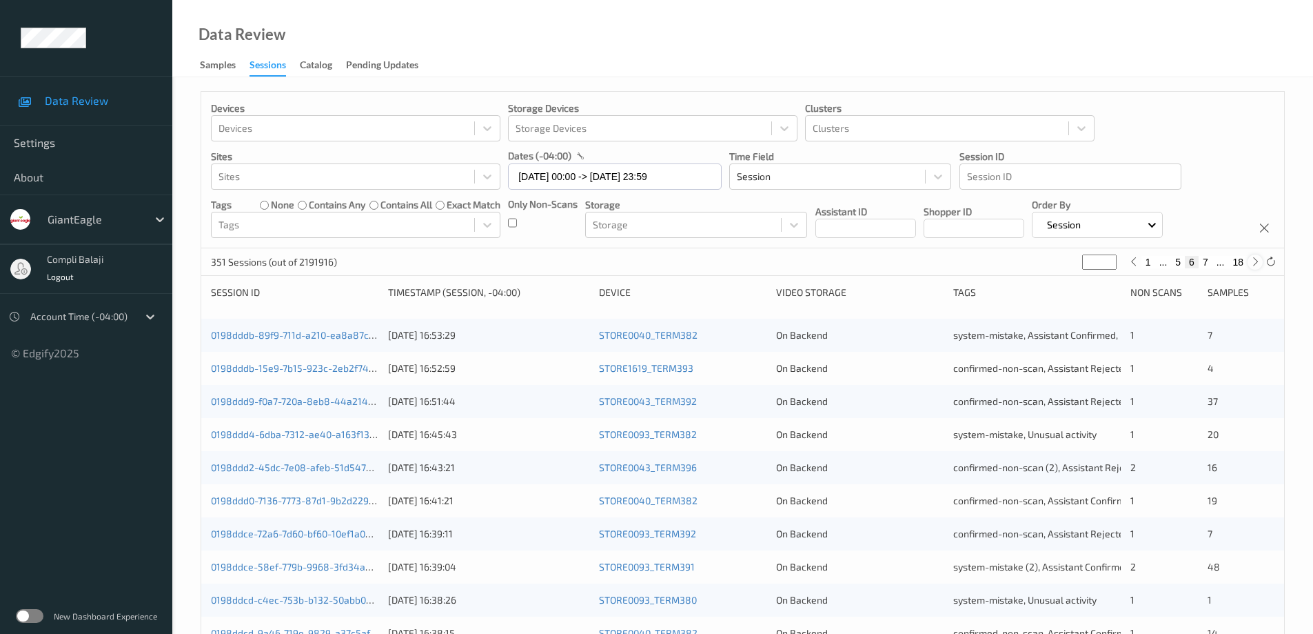
click at [1255, 262] on icon at bounding box center [1256, 261] width 10 height 10
type input "*"
click at [1255, 262] on icon at bounding box center [1256, 261] width 10 height 10
type input "*"
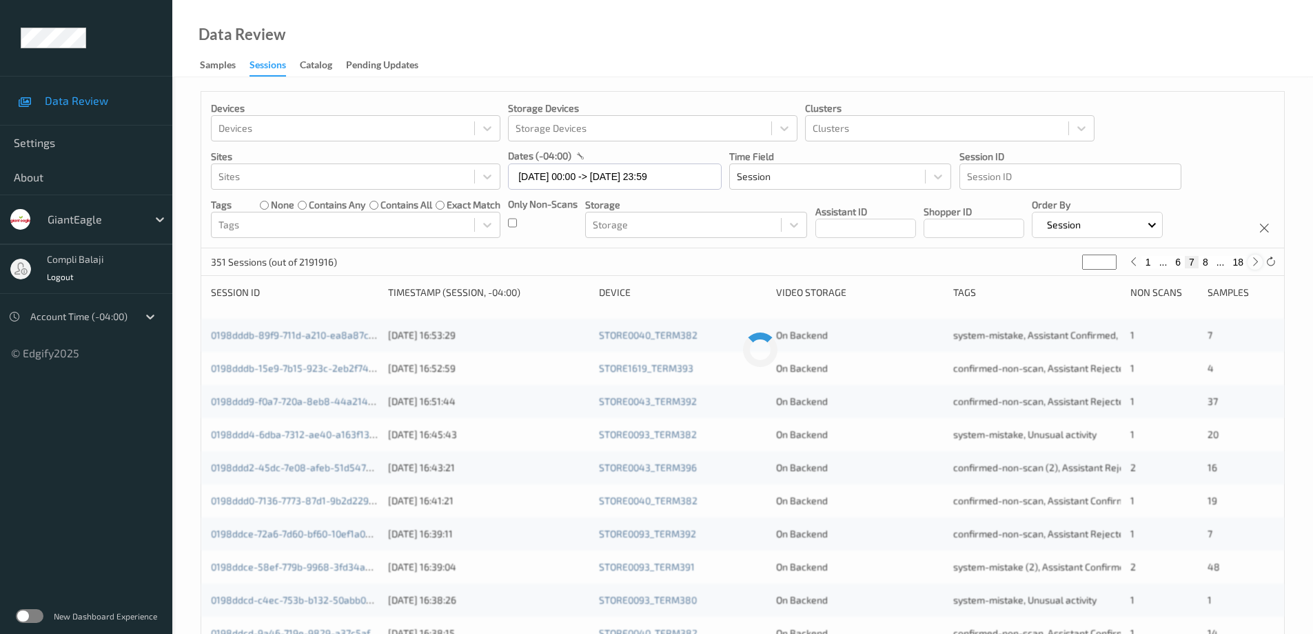
type input "*"
click at [1255, 262] on icon at bounding box center [1256, 261] width 10 height 10
type input "*"
click at [1255, 262] on icon at bounding box center [1256, 261] width 10 height 10
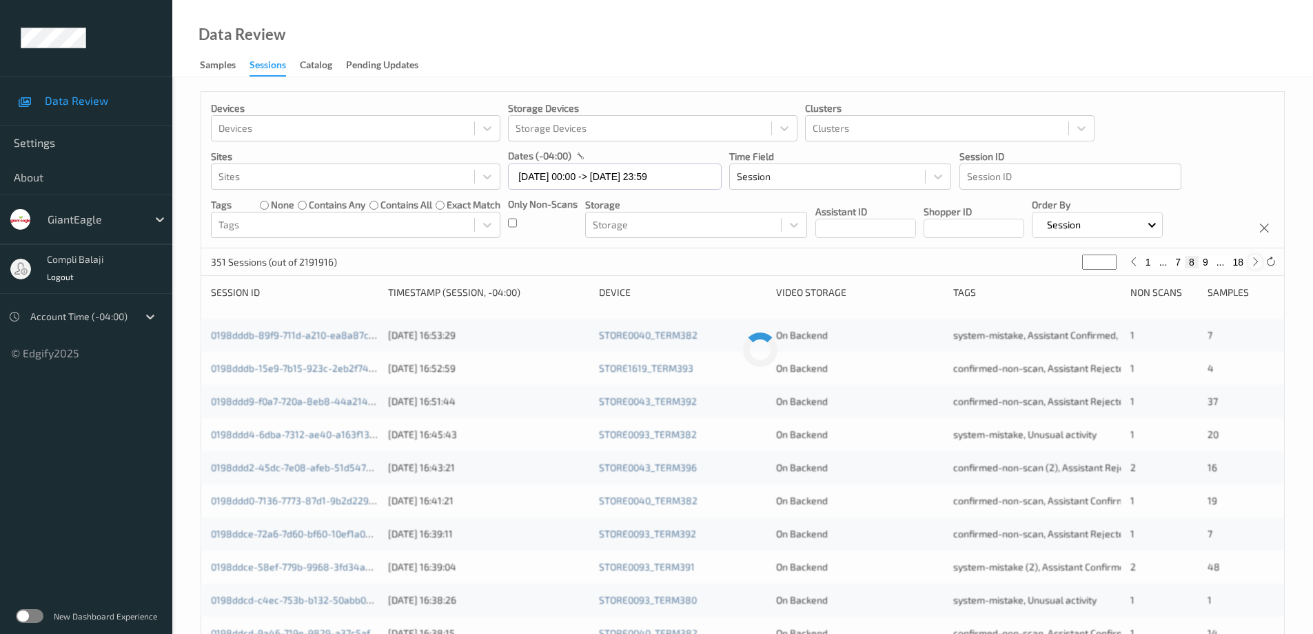
type input "**"
click at [1255, 262] on icon at bounding box center [1256, 261] width 10 height 10
type input "**"
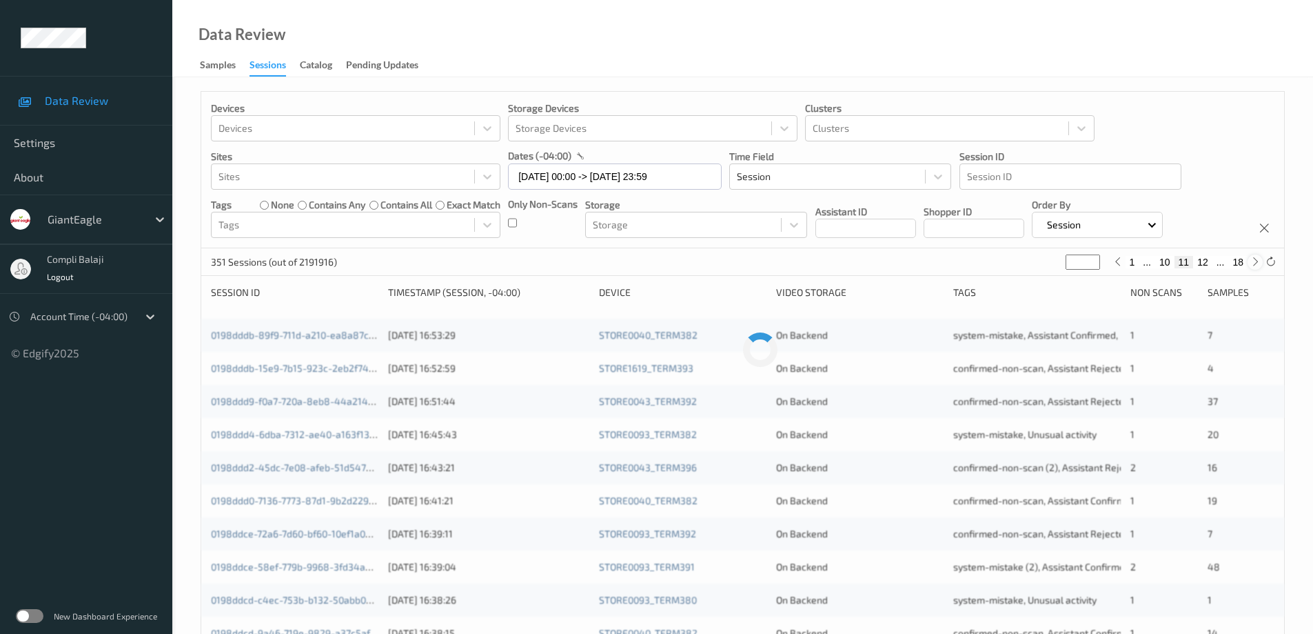
click at [1255, 262] on icon at bounding box center [1256, 261] width 10 height 10
type input "**"
click at [1255, 262] on icon at bounding box center [1256, 261] width 10 height 10
type input "**"
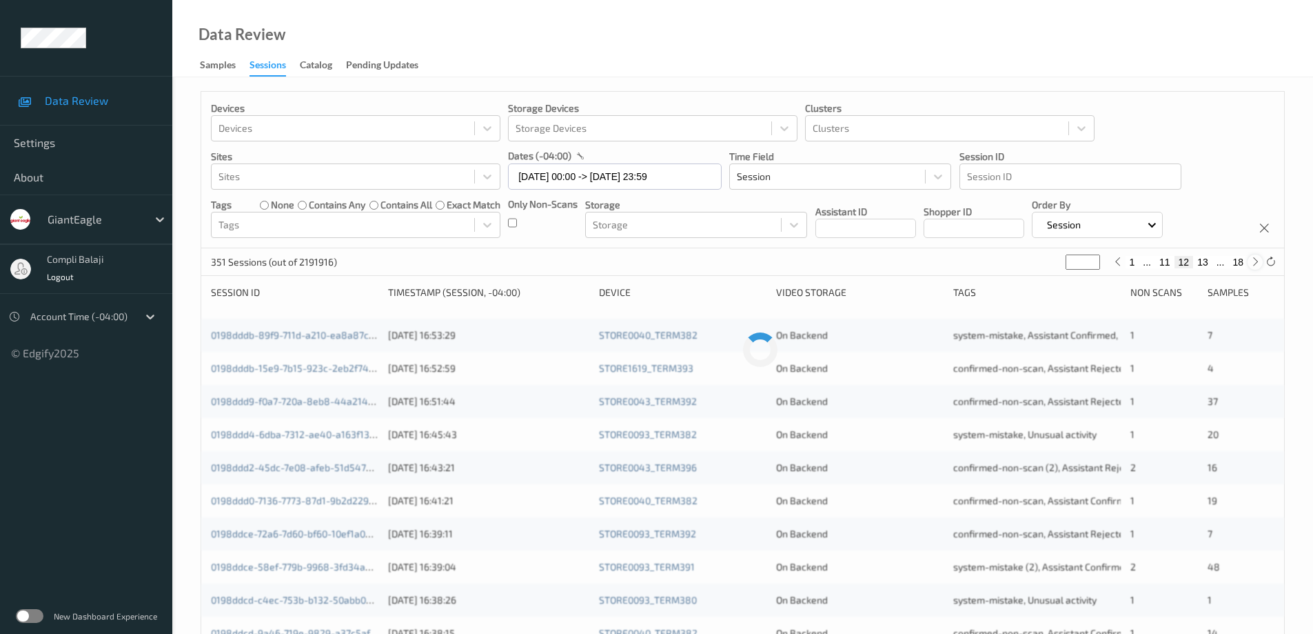
type input "**"
click at [1255, 262] on icon at bounding box center [1256, 261] width 10 height 10
type input "**"
click at [1255, 262] on icon at bounding box center [1256, 261] width 10 height 10
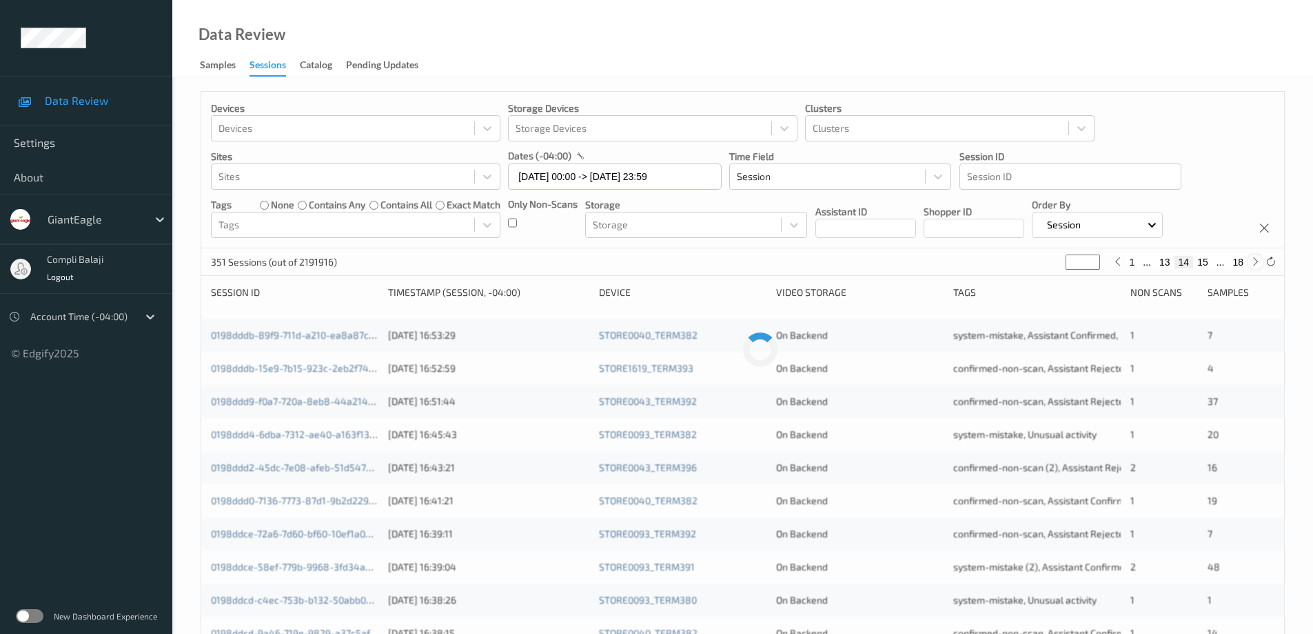
type input "**"
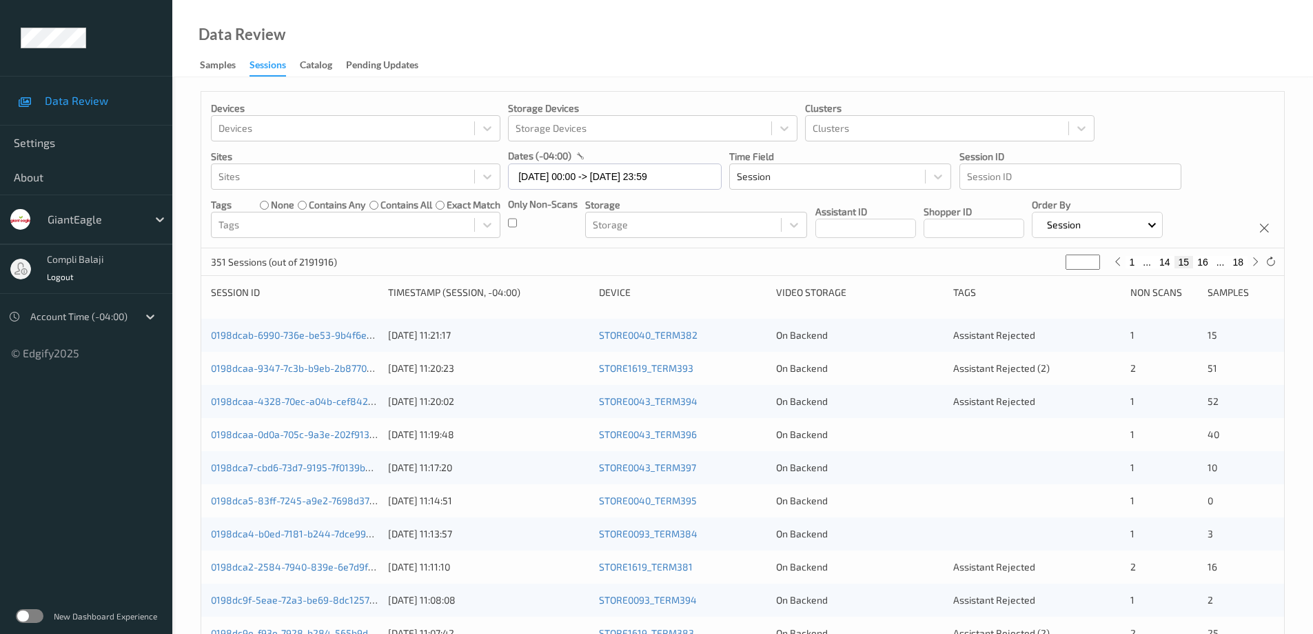
click at [1206, 261] on button "16" at bounding box center [1202, 262] width 19 height 12
type input "**"
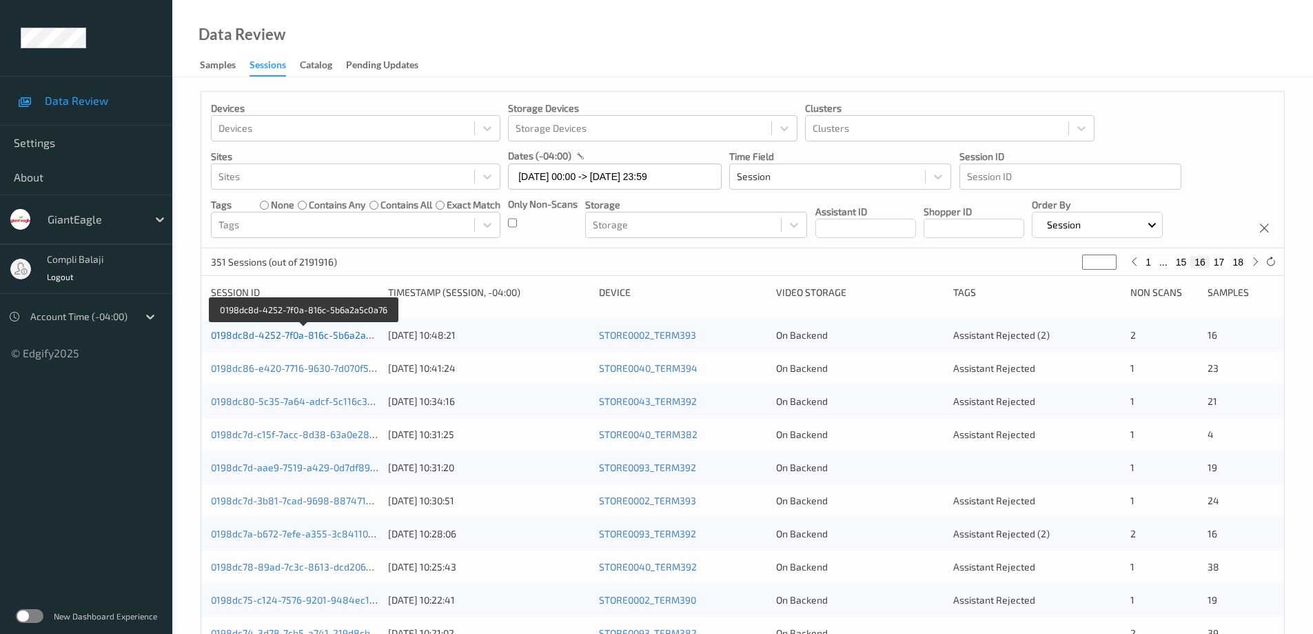
click at [344, 336] on link "0198dc8d-4252-7f0a-816c-5b6a2a5c0a76" at bounding box center [304, 335] width 187 height 12
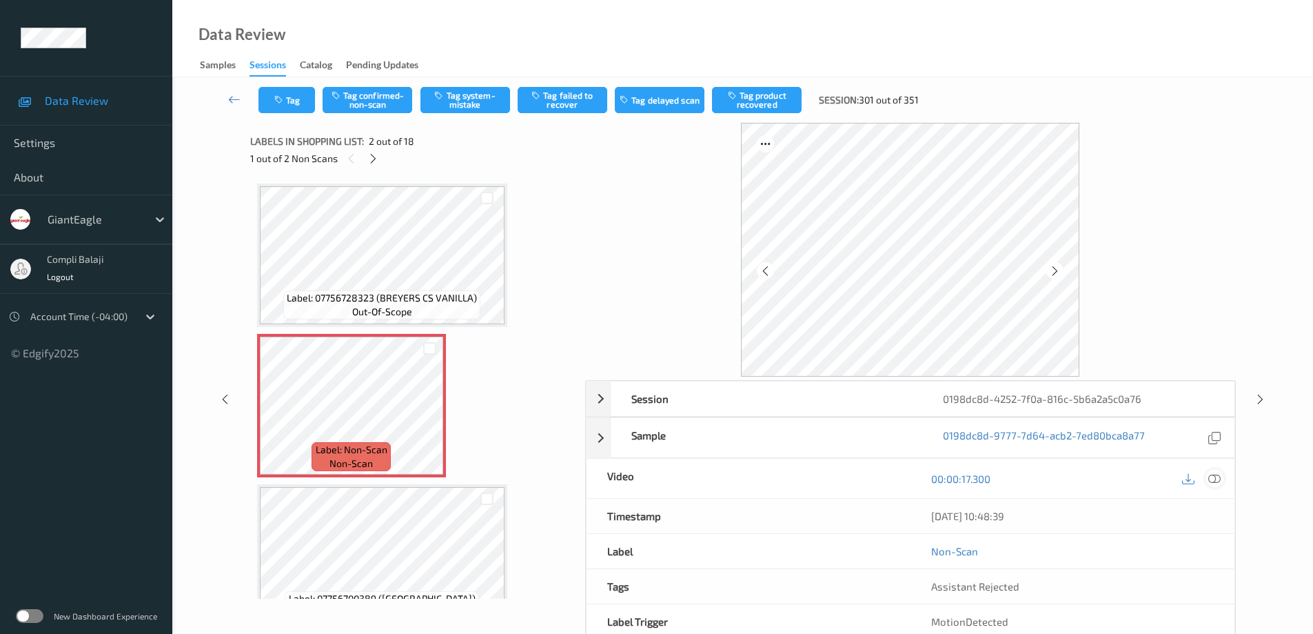
click at [1212, 483] on icon at bounding box center [1215, 478] width 12 height 12
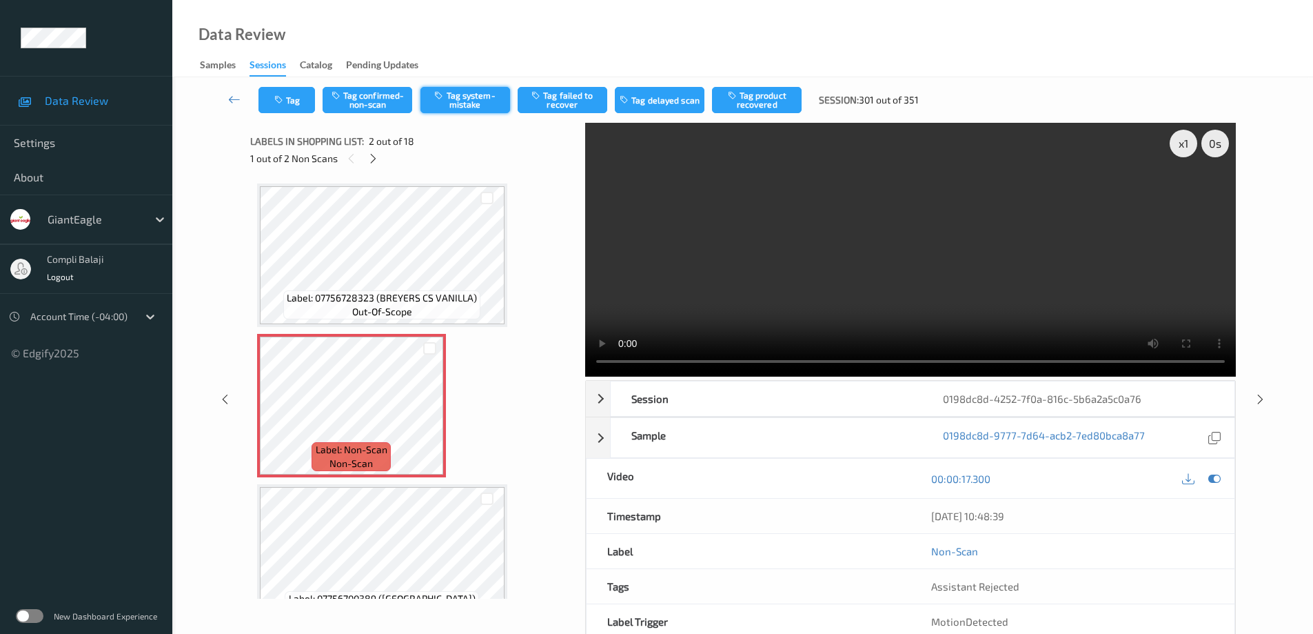
click at [463, 101] on button "Tag system-mistake" at bounding box center [466, 100] width 90 height 26
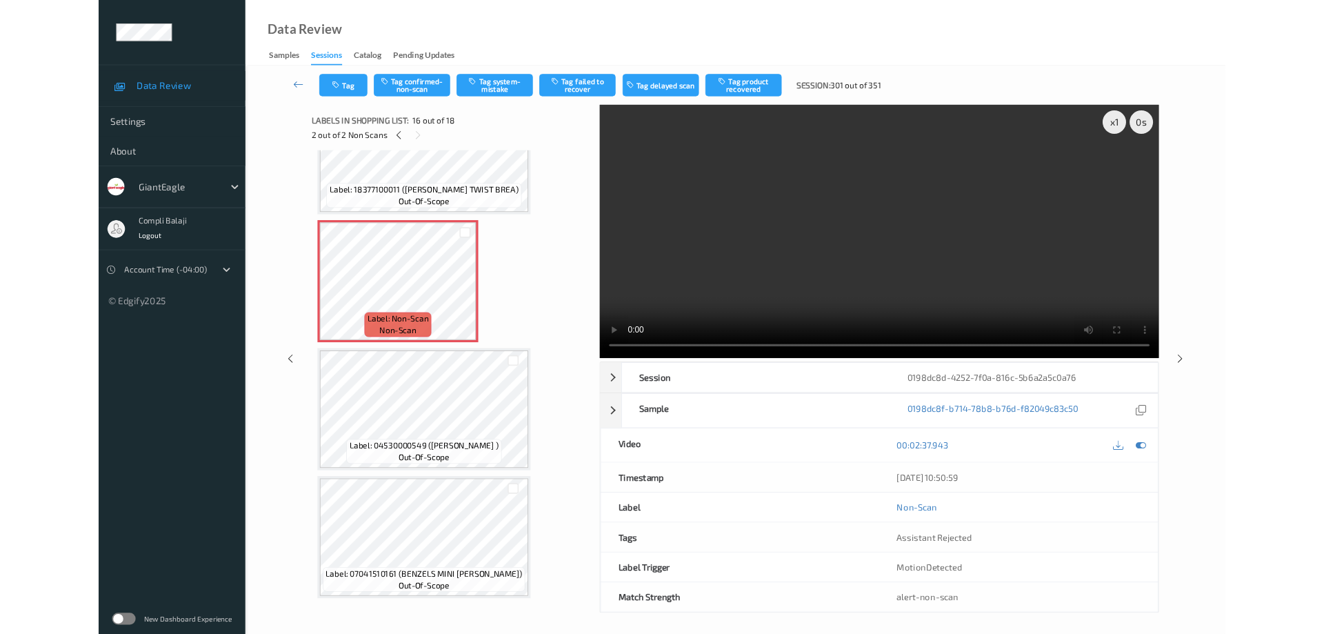
scroll to position [2179, 0]
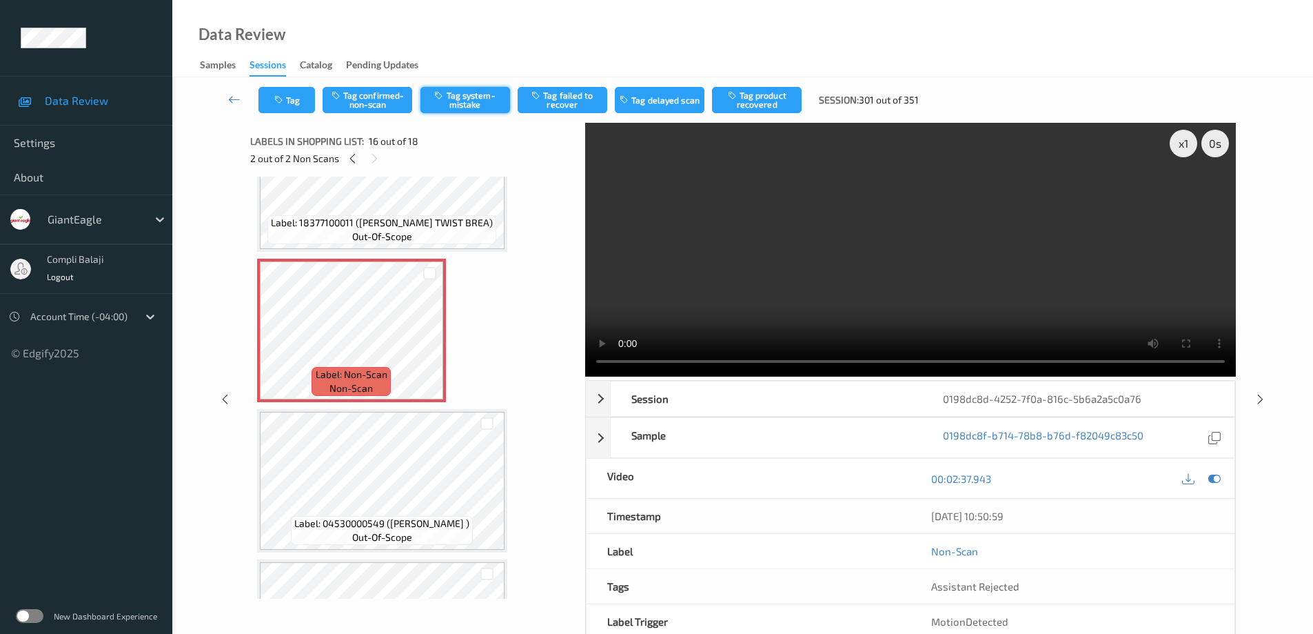
click at [469, 101] on button "Tag system-mistake" at bounding box center [466, 100] width 90 height 26
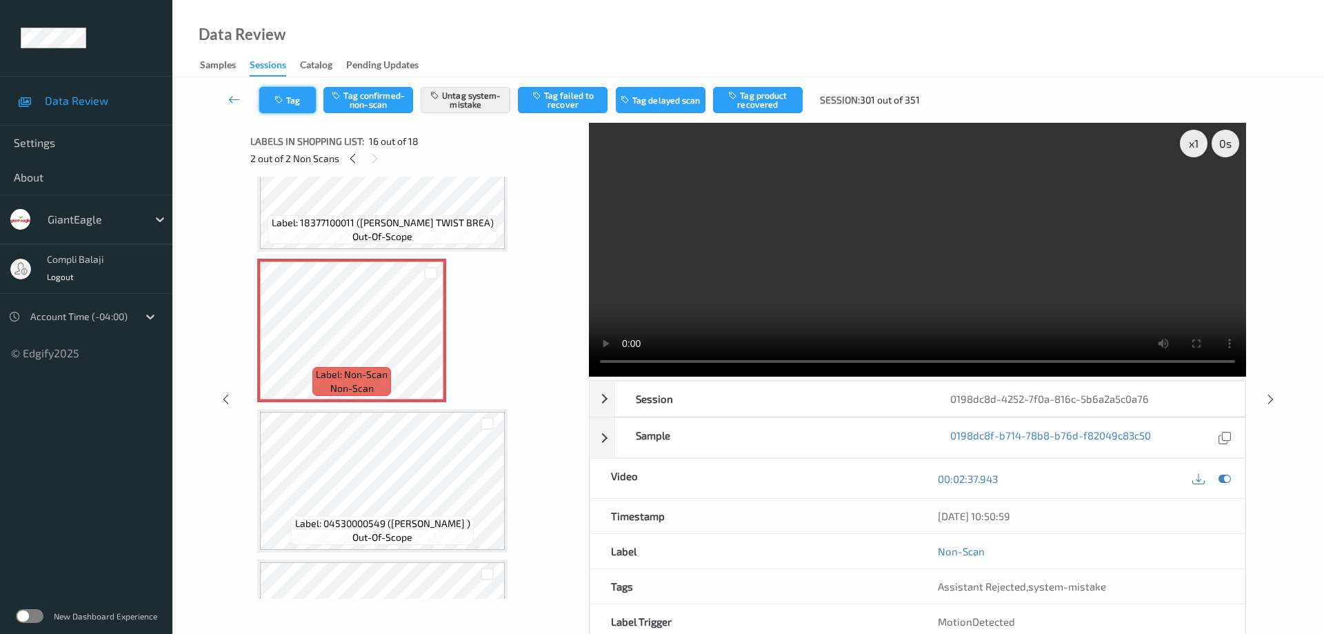
click at [297, 105] on button "Tag" at bounding box center [287, 100] width 57 height 26
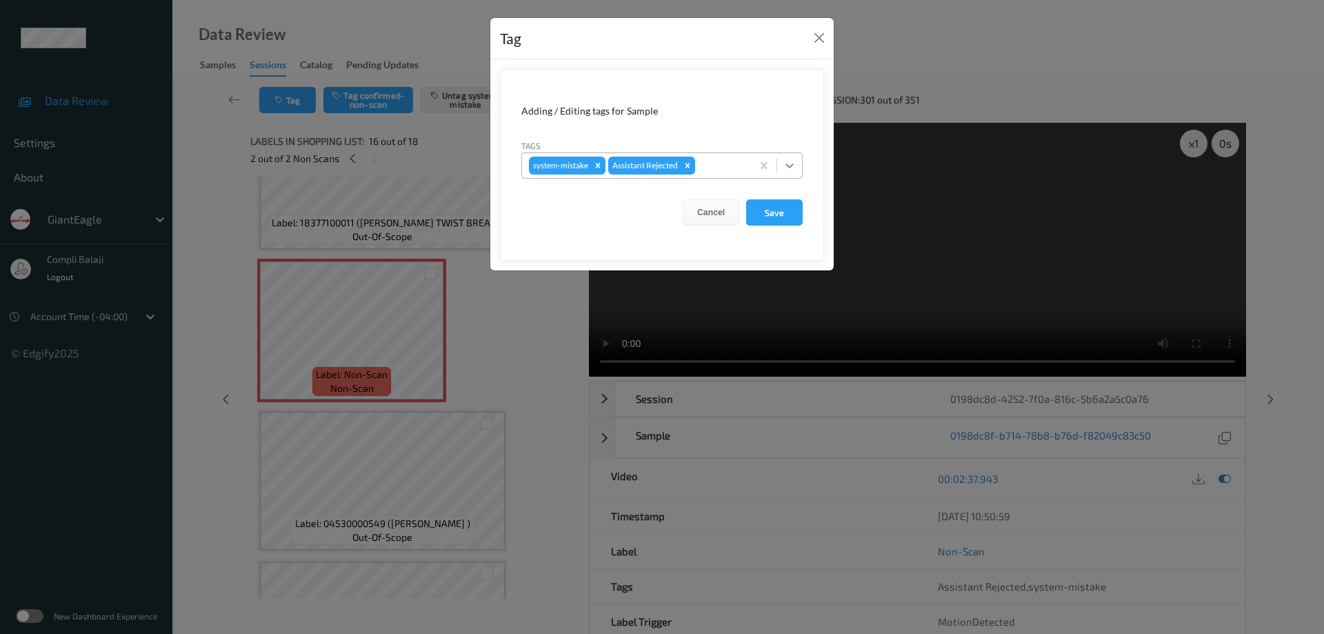
click at [795, 168] on icon at bounding box center [789, 166] width 14 height 14
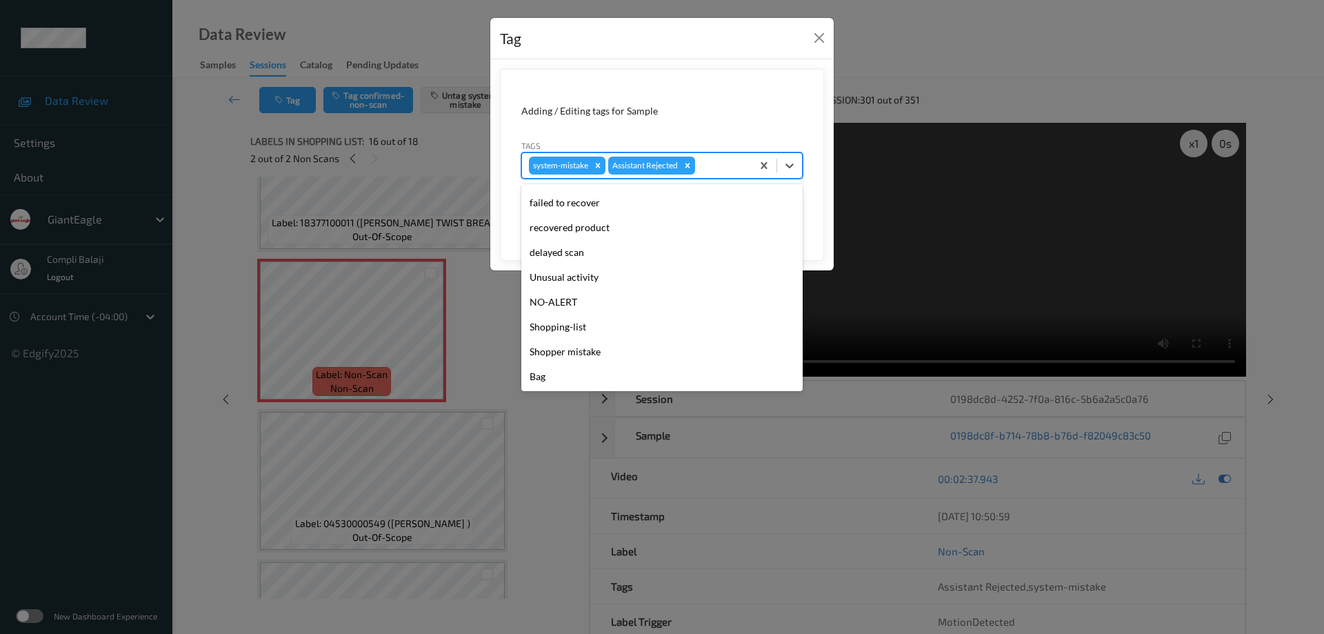
scroll to position [121, 0]
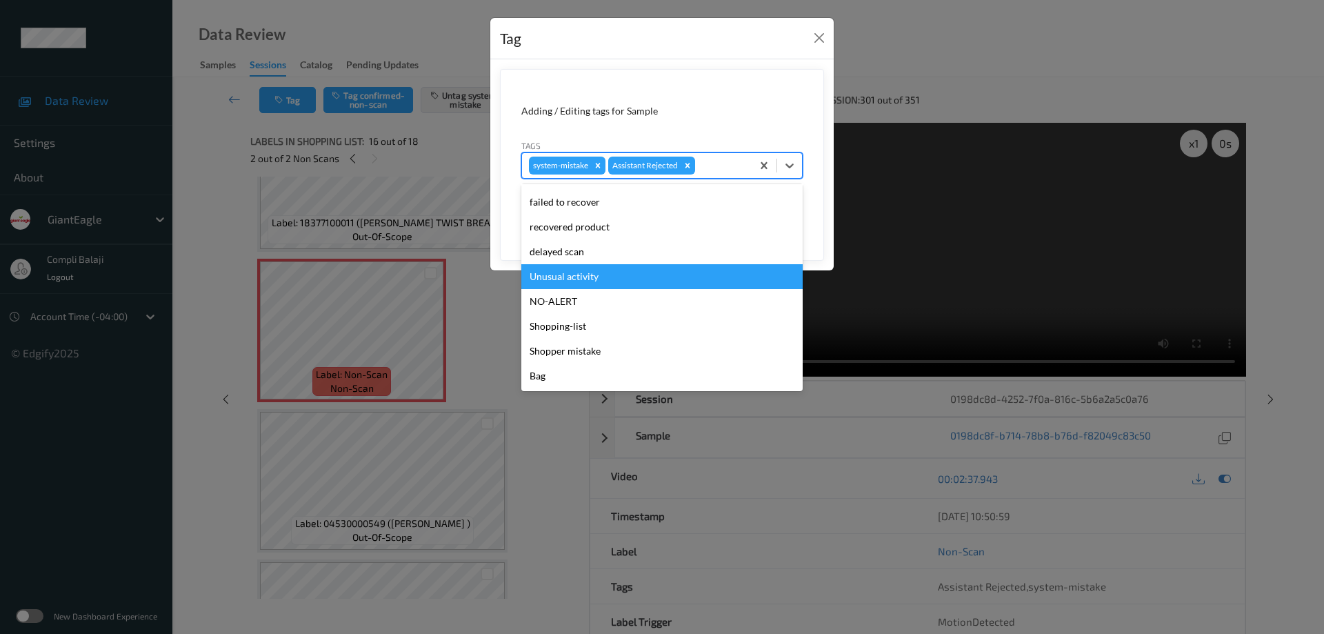
click at [598, 278] on div "Unusual activity" at bounding box center [661, 276] width 281 height 25
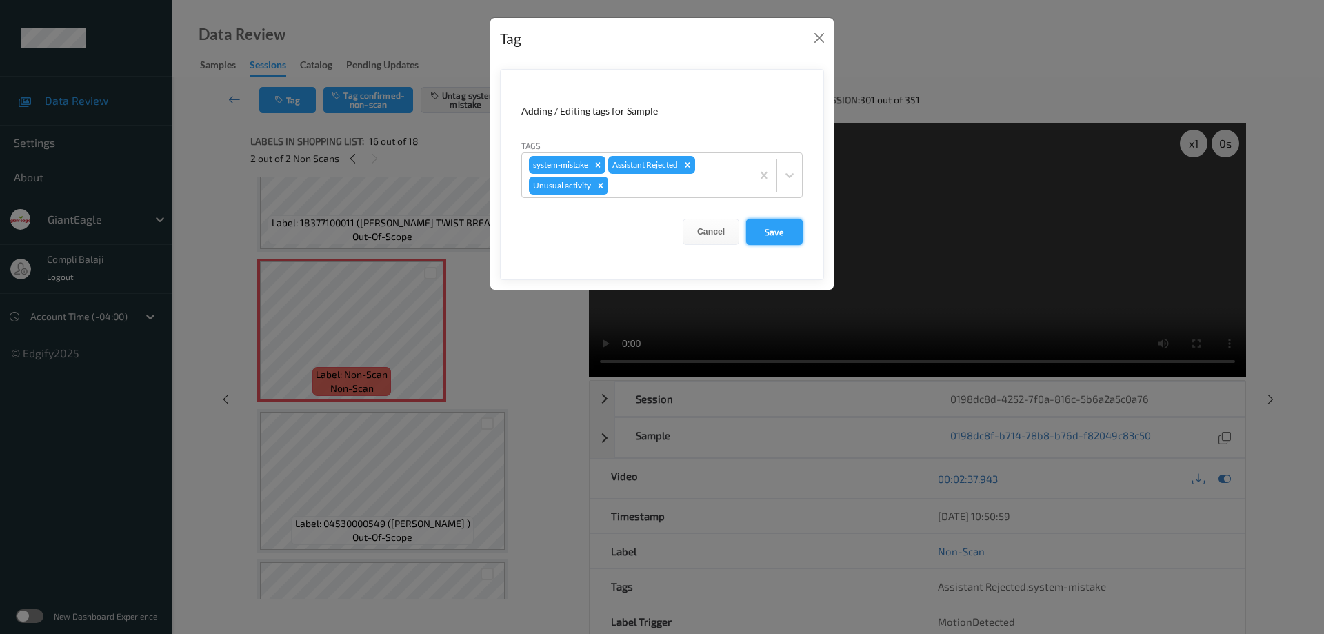
click at [783, 236] on button "Save" at bounding box center [774, 232] width 57 height 26
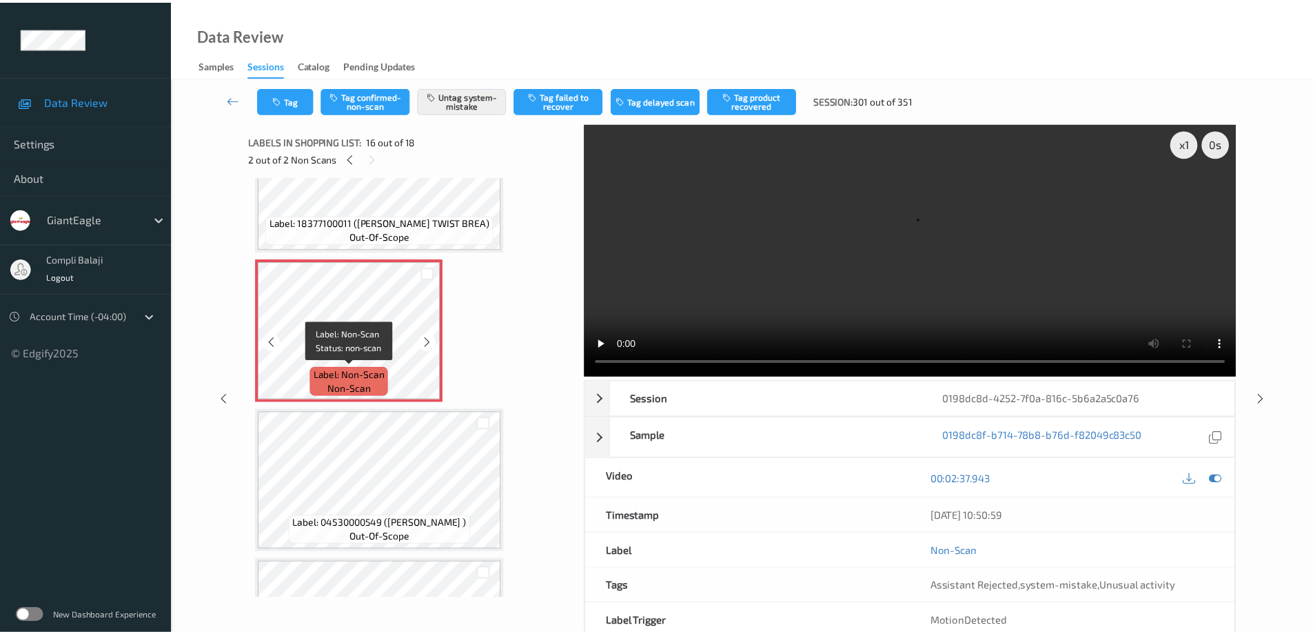
scroll to position [2290, 0]
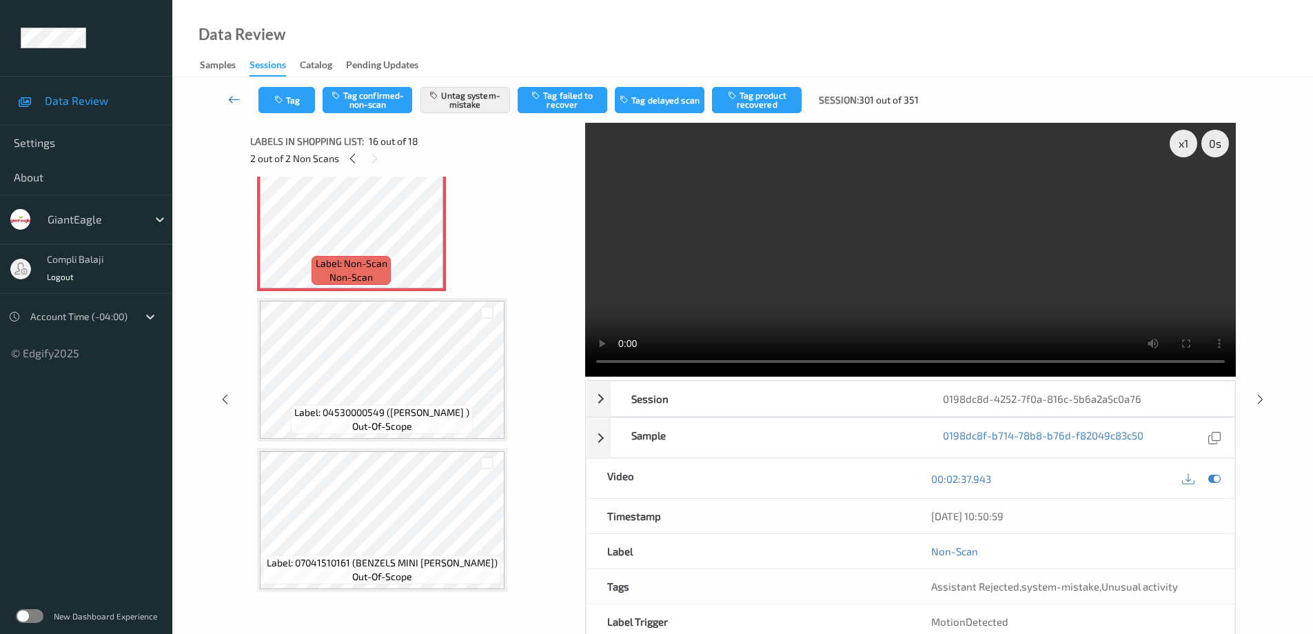
click at [235, 103] on icon at bounding box center [234, 99] width 12 height 14
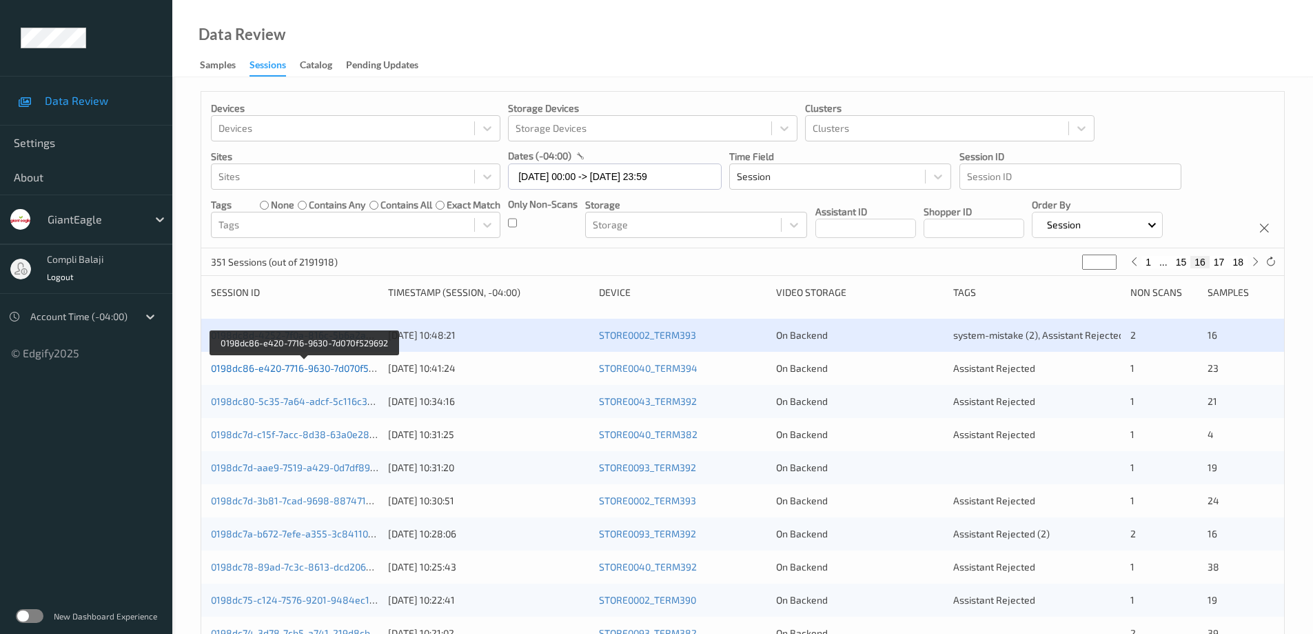
click at [313, 370] on link "0198dc86-e420-7716-9630-7d070f529692" at bounding box center [303, 368] width 185 height 12
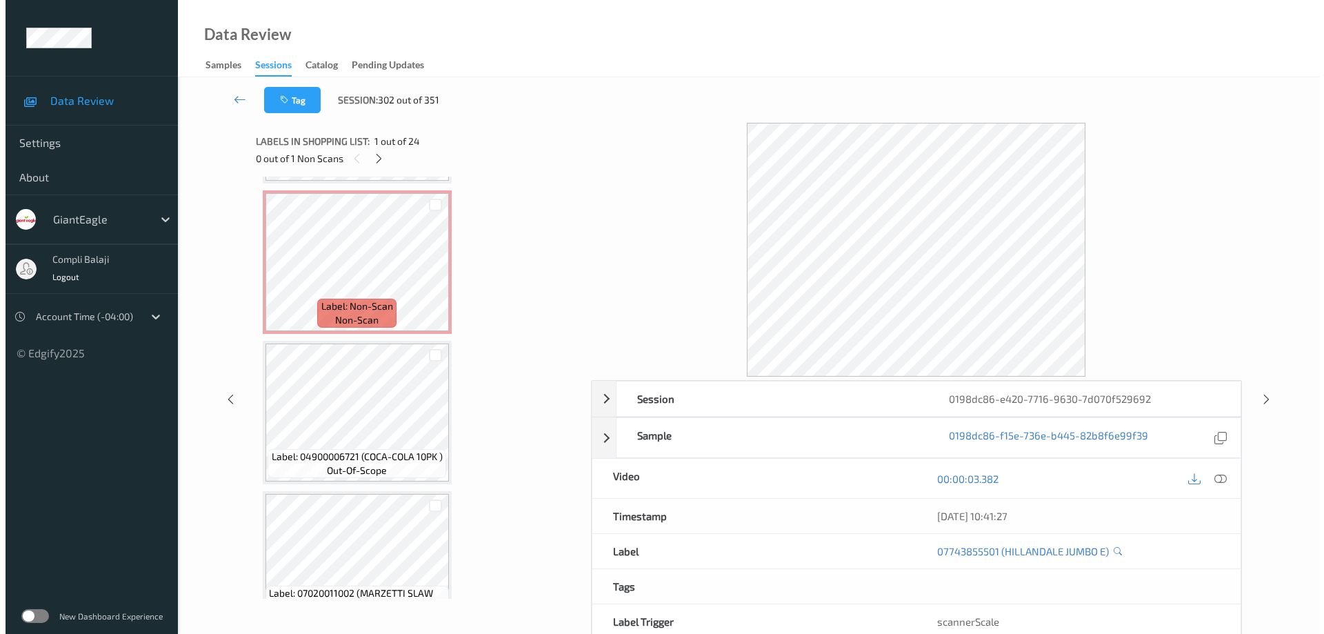
scroll to position [1929, 0]
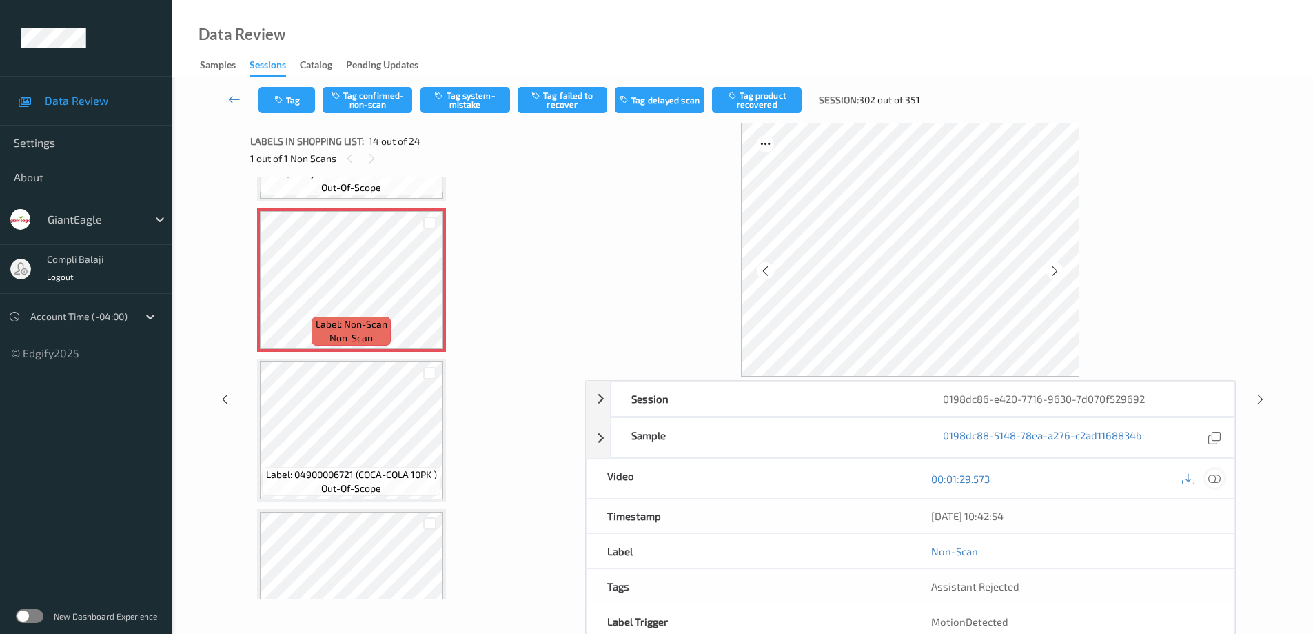
click at [1220, 484] on icon at bounding box center [1215, 478] width 12 height 12
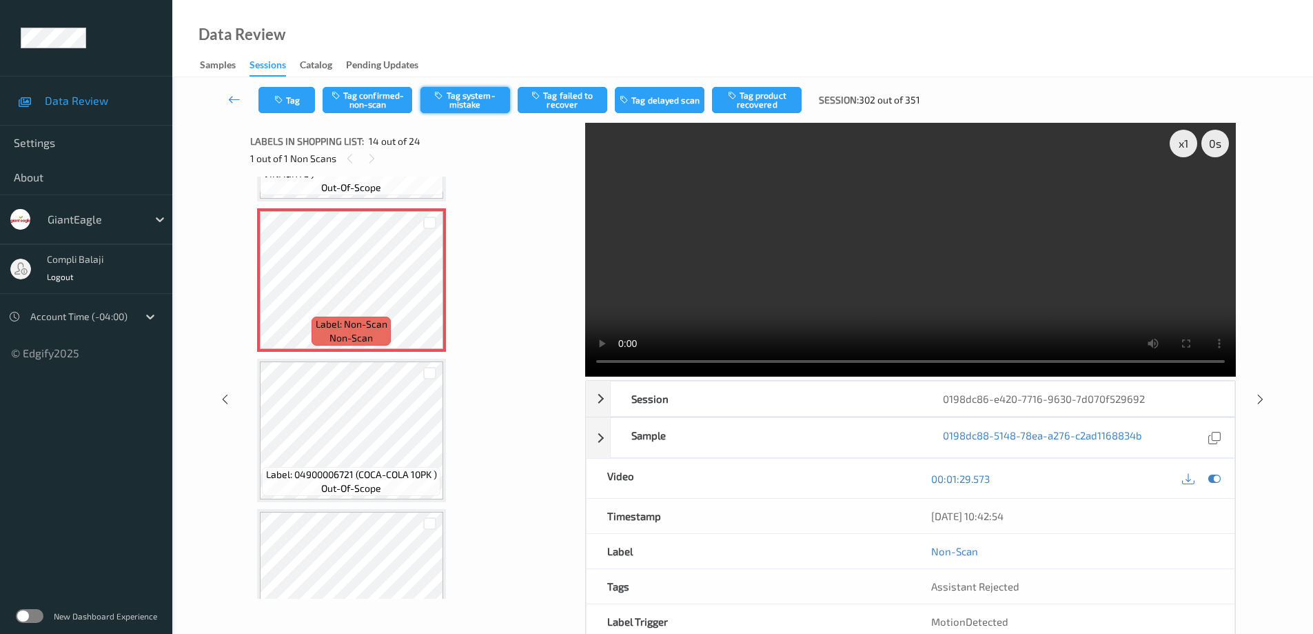
click at [472, 101] on button "Tag system-mistake" at bounding box center [466, 100] width 90 height 26
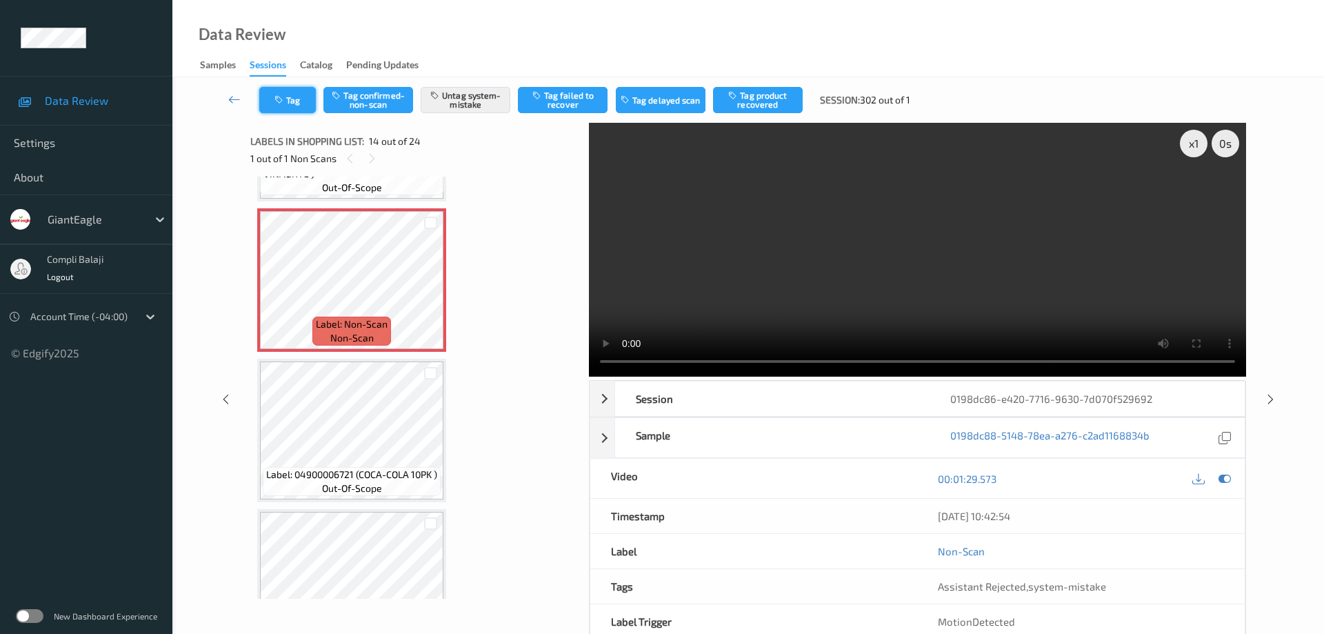
click at [301, 107] on button "Tag" at bounding box center [287, 100] width 57 height 26
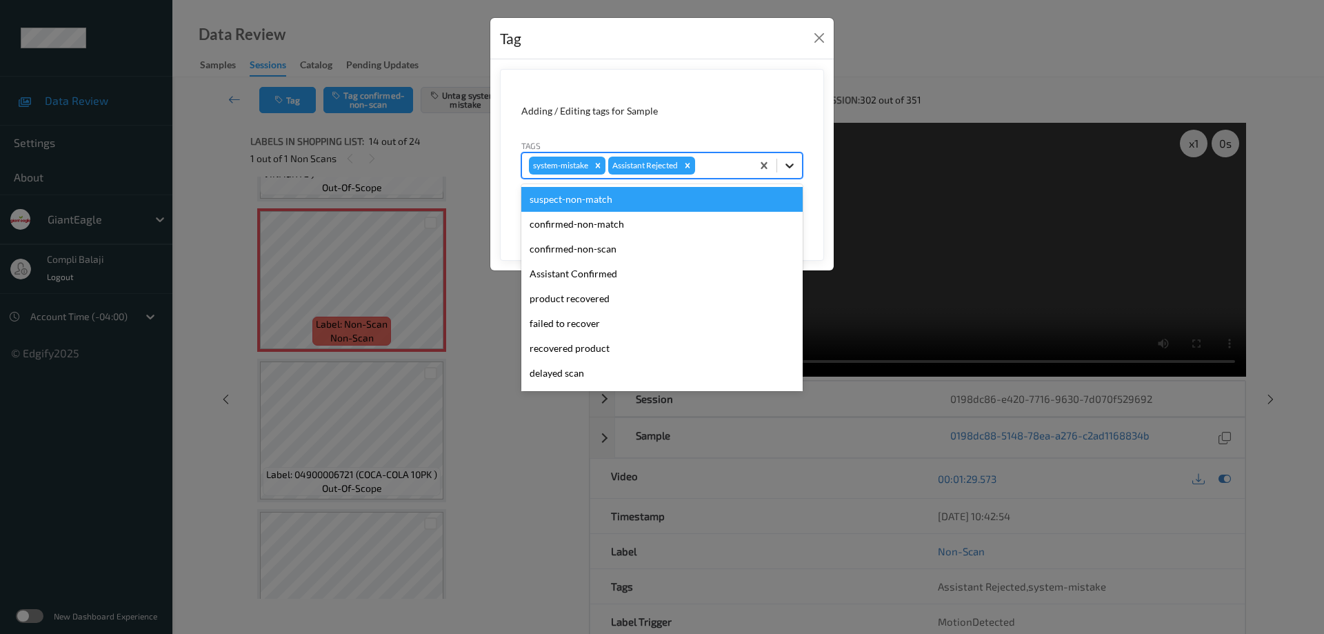
click at [789, 165] on icon at bounding box center [789, 166] width 14 height 14
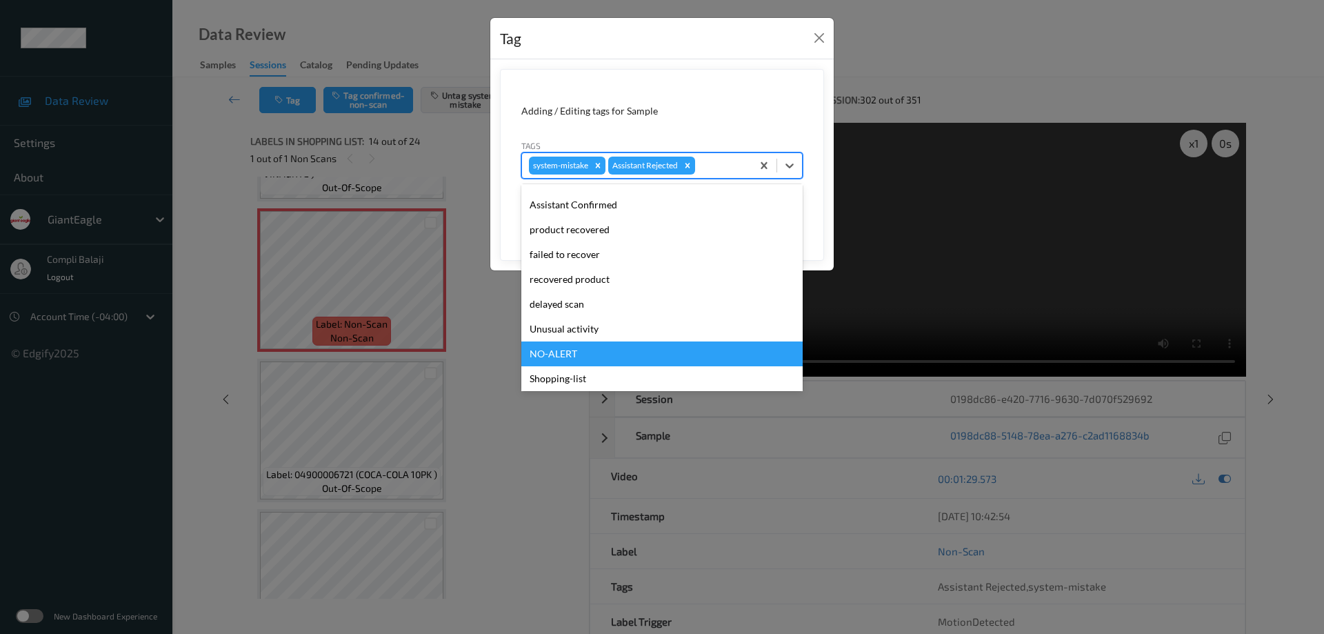
scroll to position [121, 0]
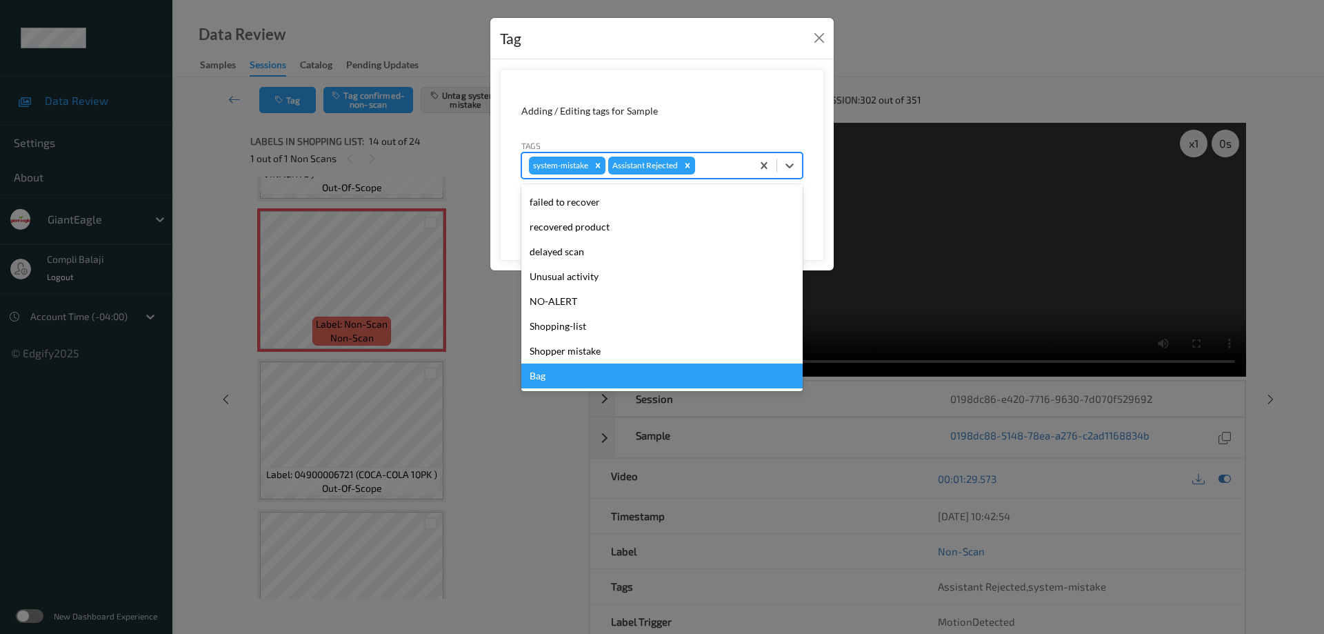
click at [543, 379] on div "Bag" at bounding box center [661, 375] width 281 height 25
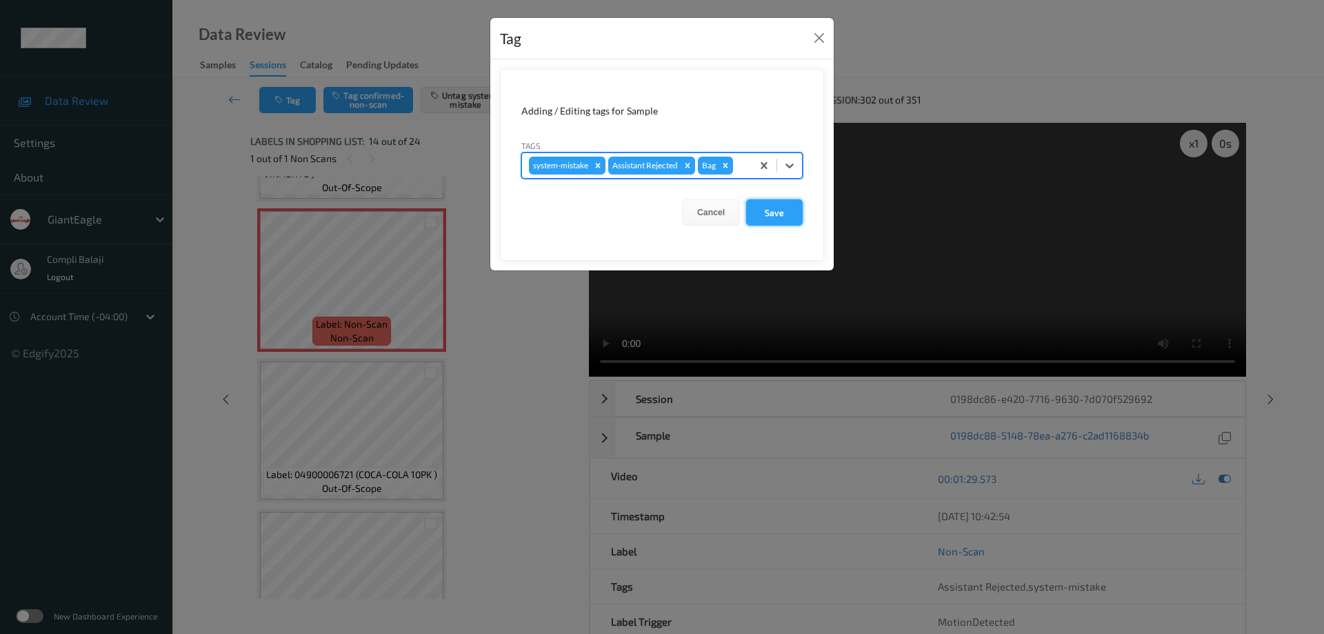
click at [779, 212] on button "Save" at bounding box center [774, 212] width 57 height 26
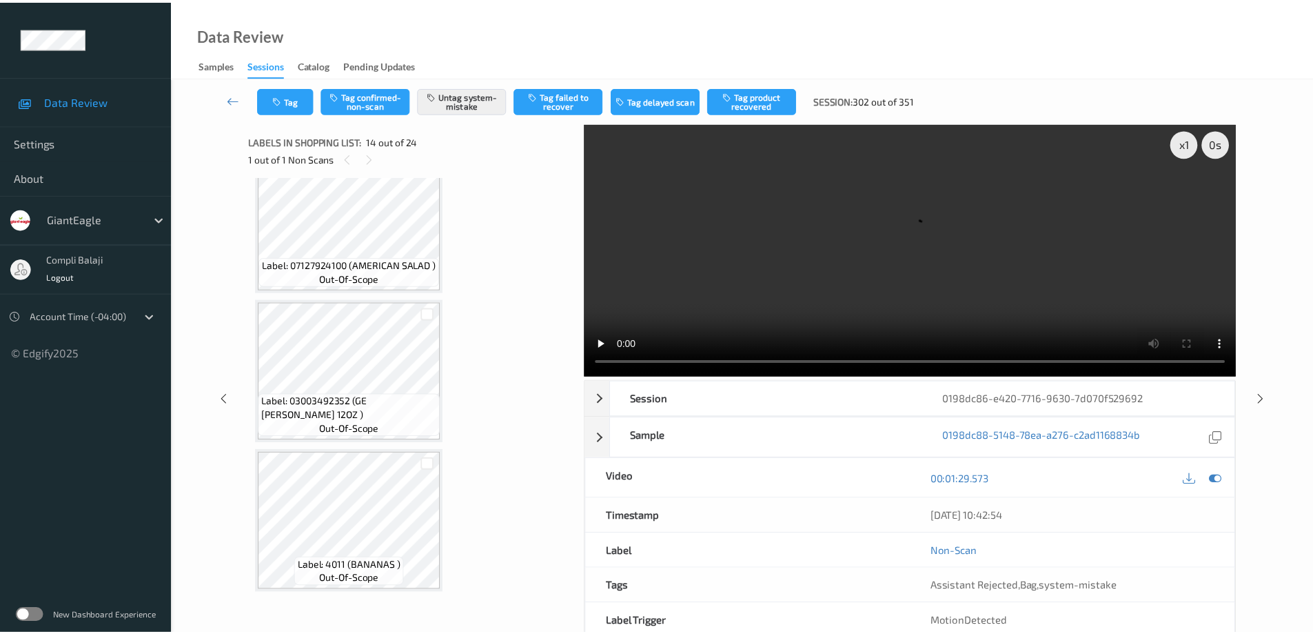
scroll to position [3192, 0]
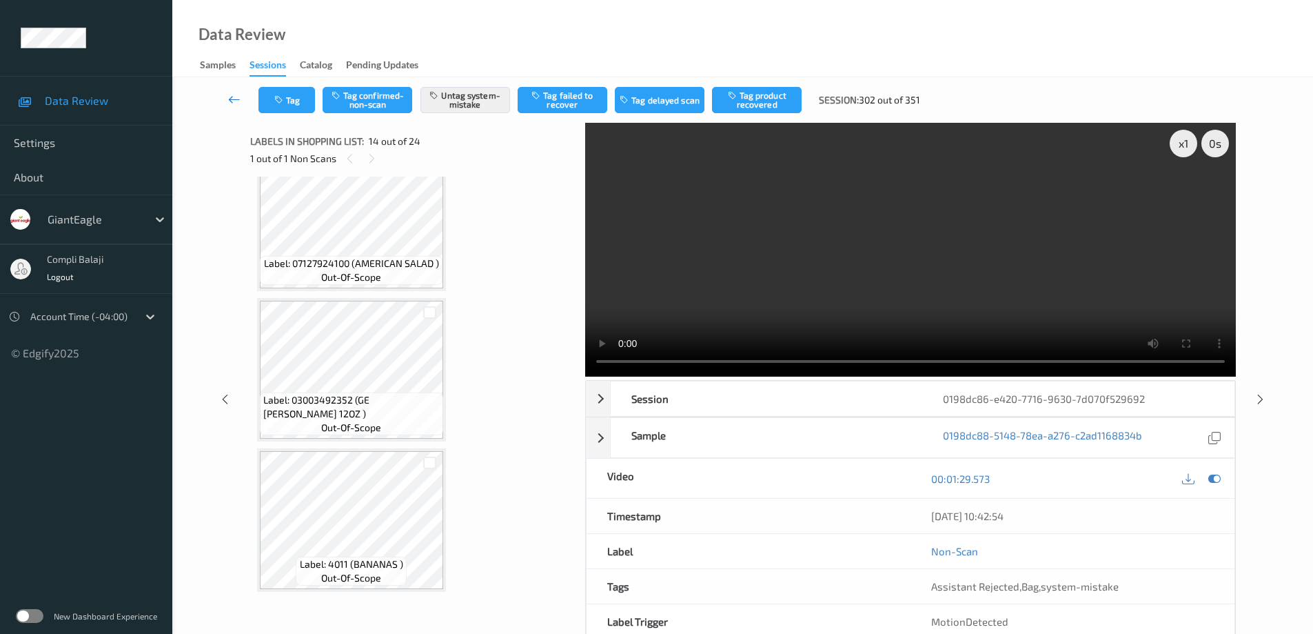
click at [234, 103] on icon at bounding box center [234, 99] width 12 height 14
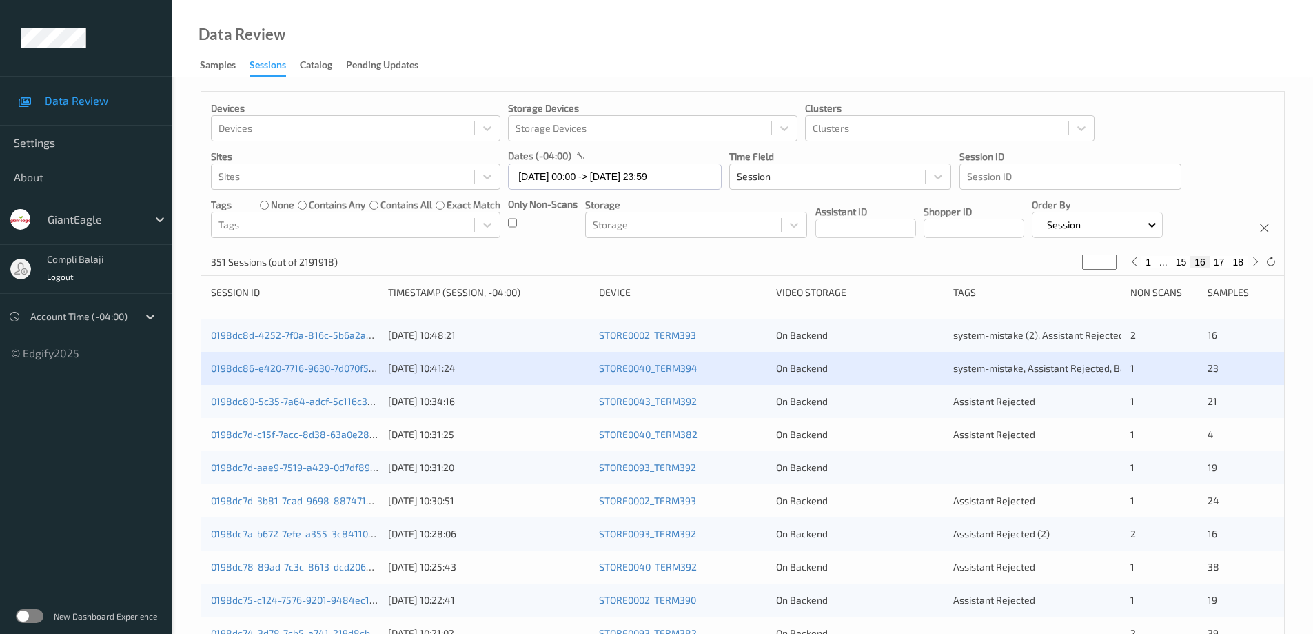
click at [299, 408] on div "0198dc80-5c35-7a64-adcf-5c116c33e5ea" at bounding box center [295, 401] width 168 height 14
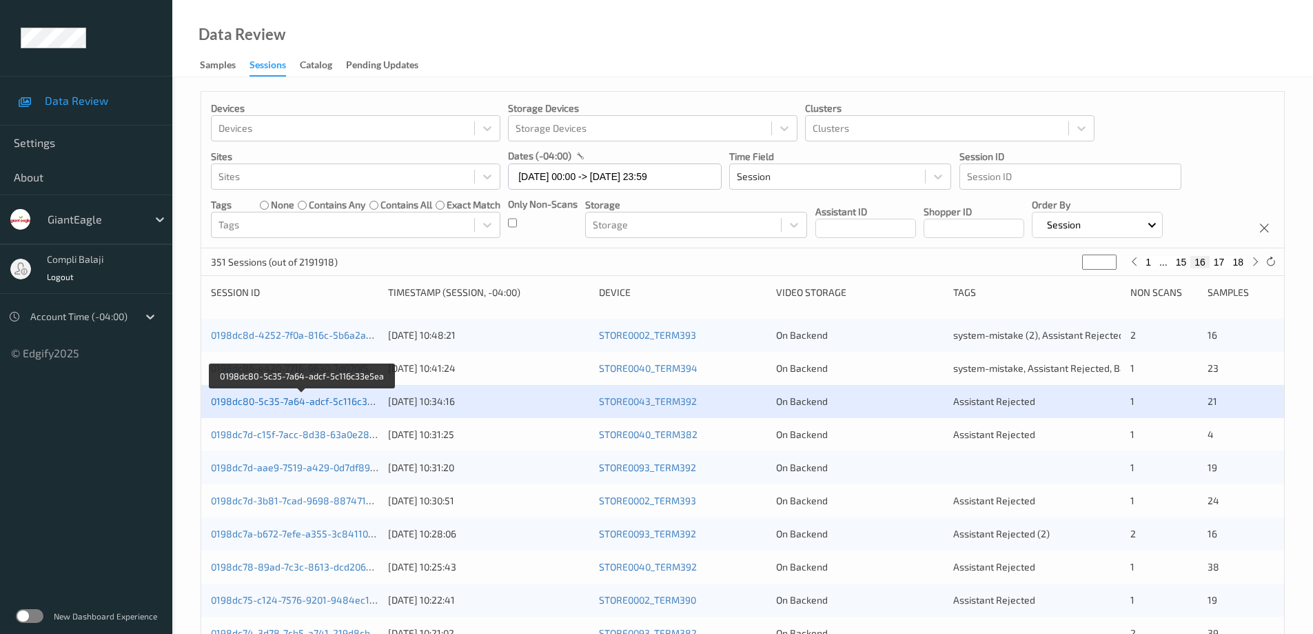
click at [321, 404] on link "0198dc80-5c35-7a64-adcf-5c116c33e5ea" at bounding box center [303, 401] width 184 height 12
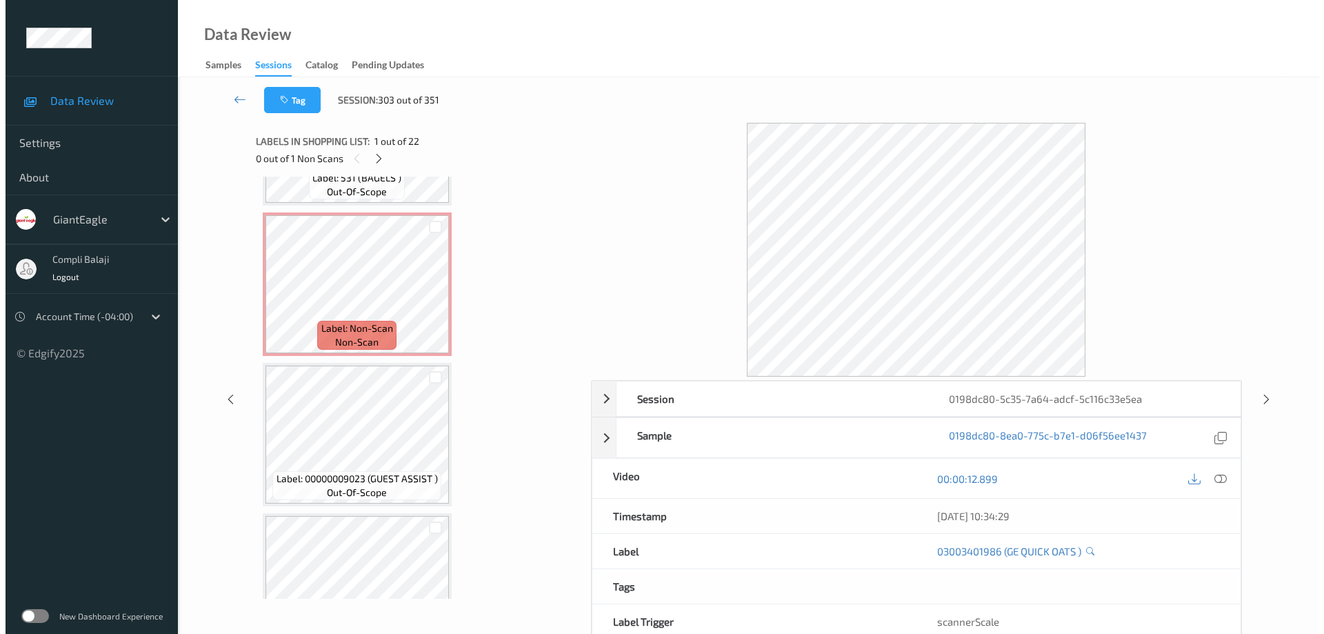
scroll to position [1608, 0]
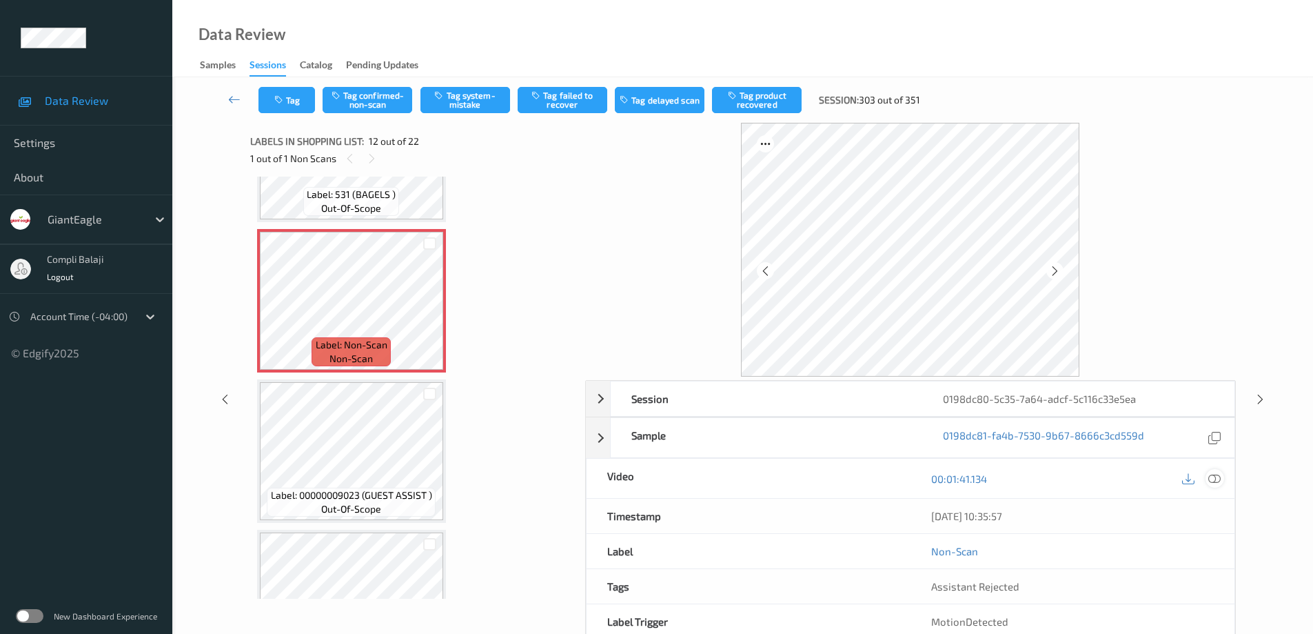
click at [1217, 478] on icon at bounding box center [1215, 478] width 12 height 12
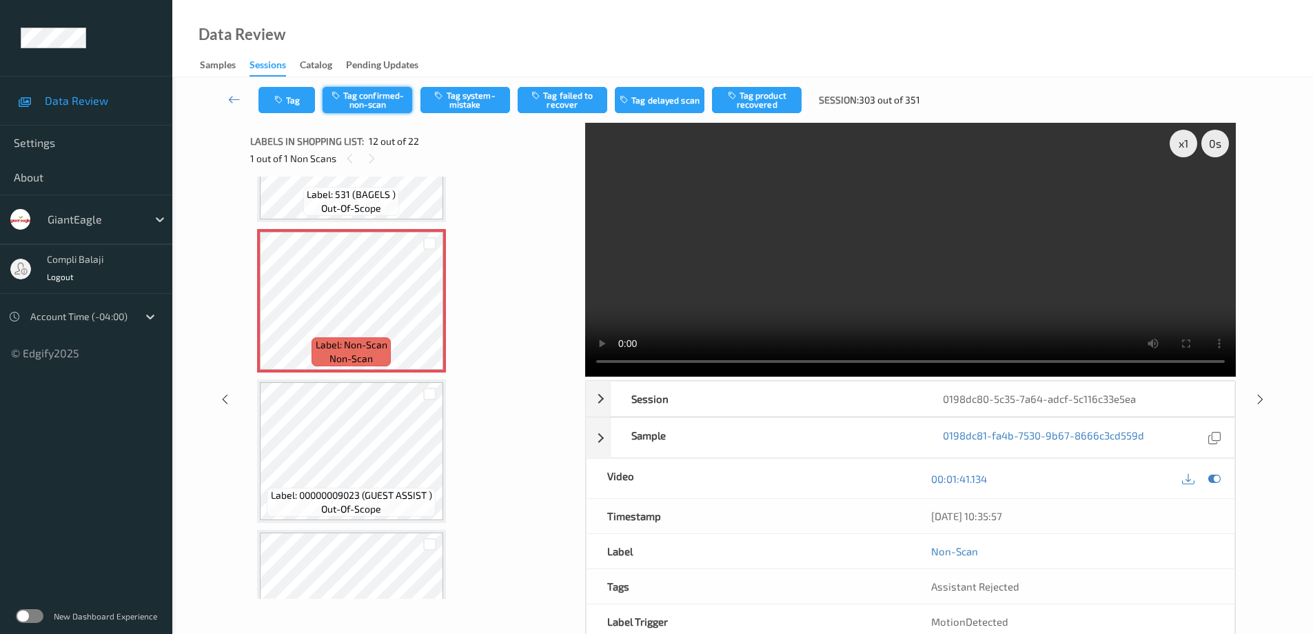
click at [386, 107] on button "Tag confirmed-non-scan" at bounding box center [368, 100] width 90 height 26
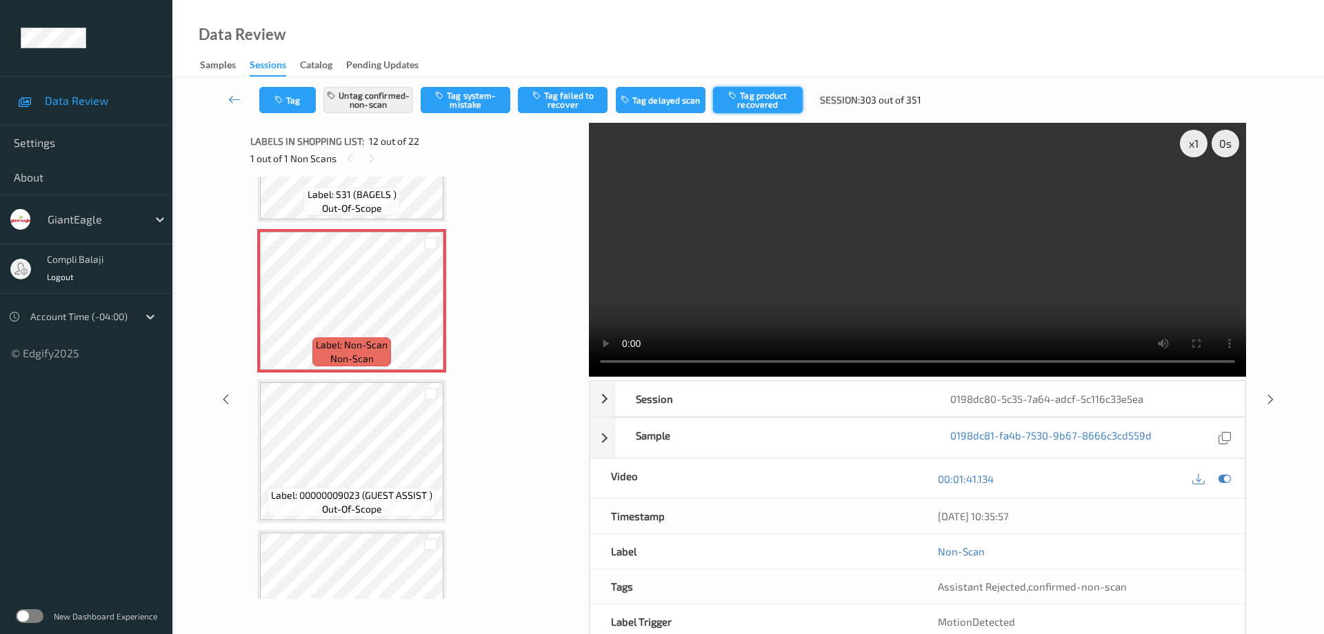
click at [760, 101] on button "Tag product recovered" at bounding box center [758, 100] width 90 height 26
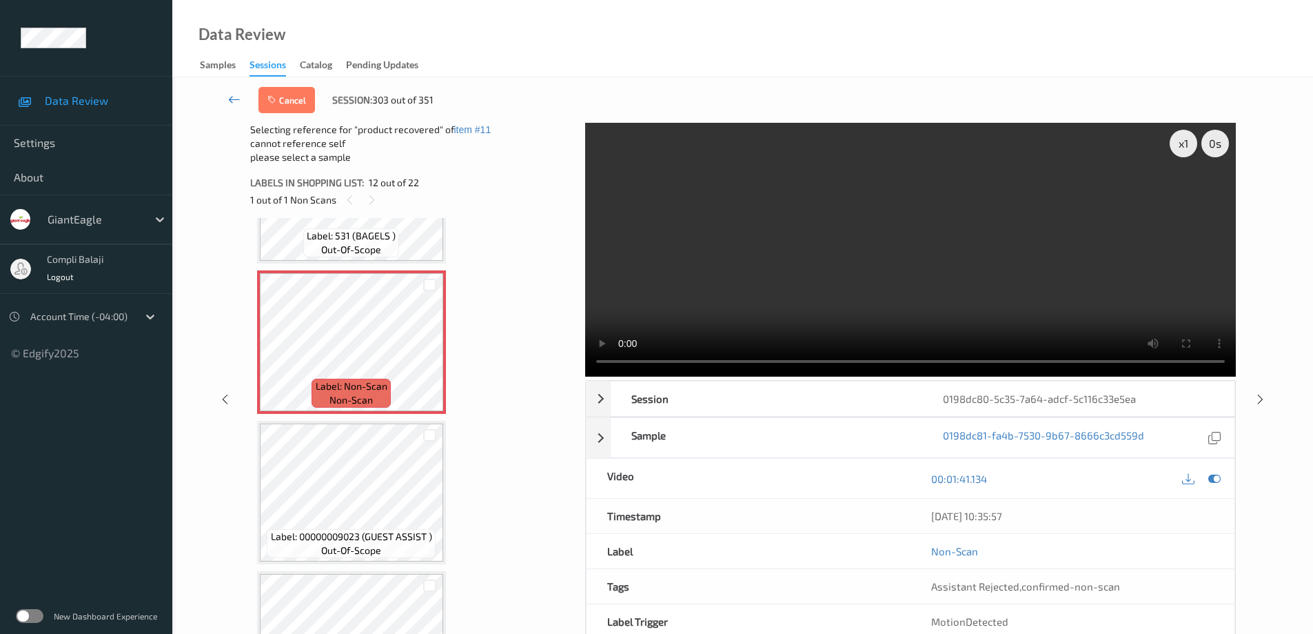
click at [232, 101] on icon at bounding box center [234, 99] width 12 height 14
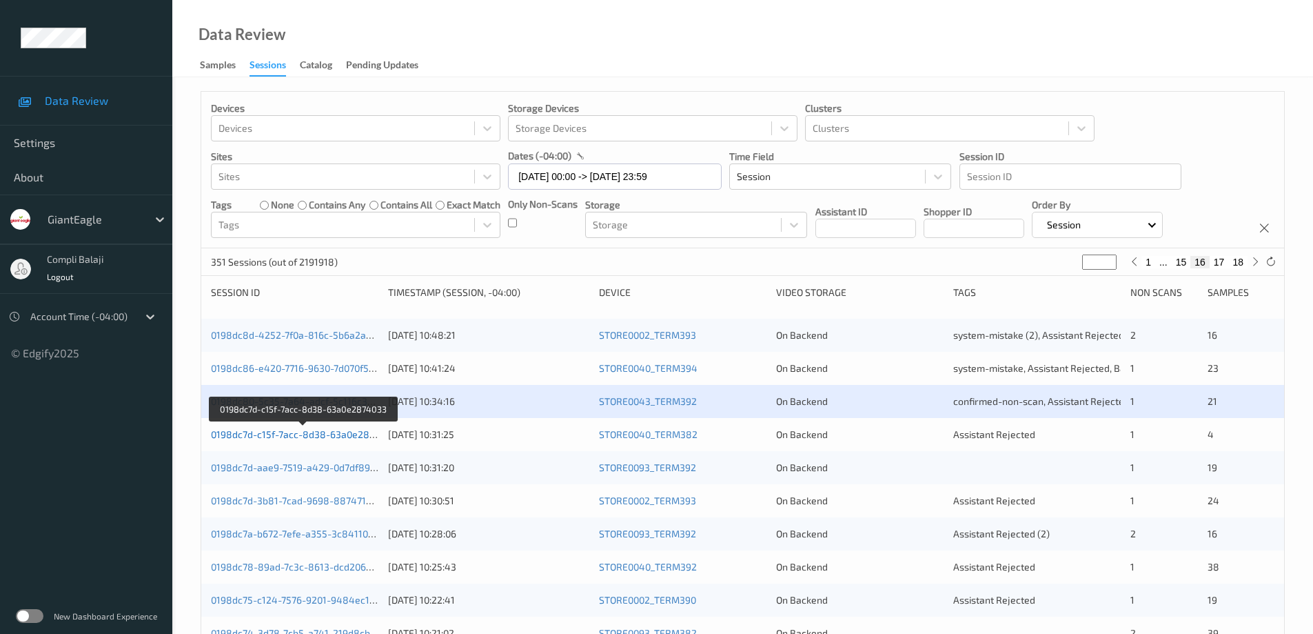
click at [331, 432] on link "0198dc7d-c15f-7acc-8d38-63a0e2874033" at bounding box center [304, 434] width 186 height 12
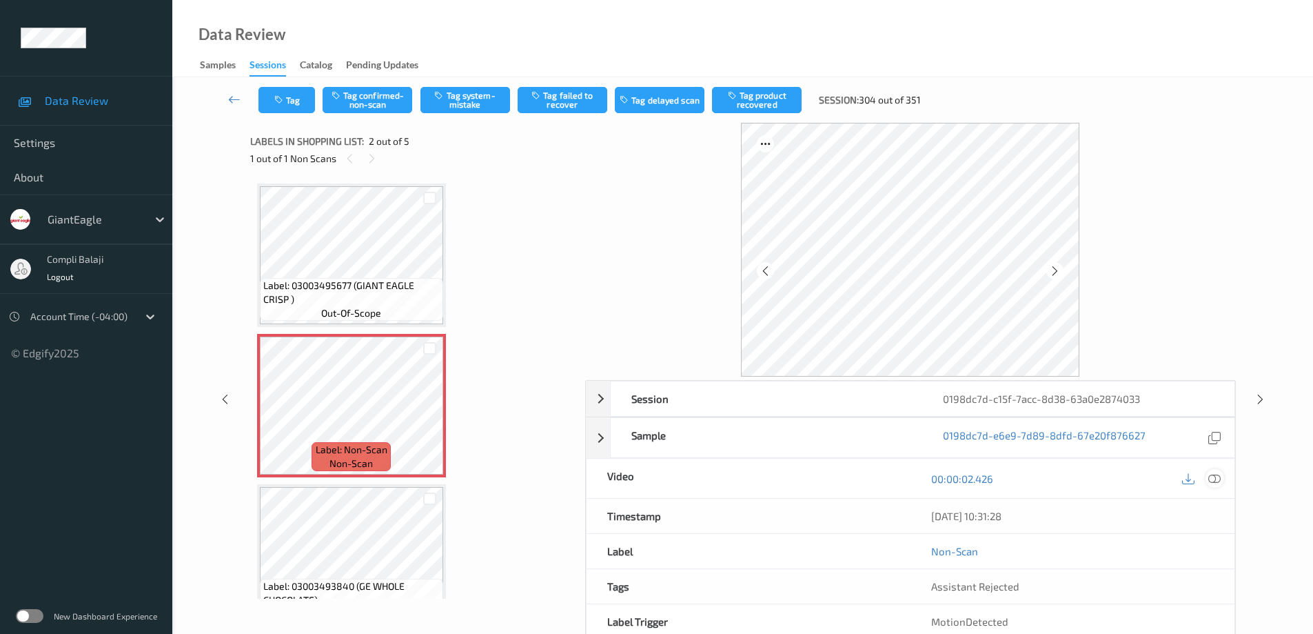
drag, startPoint x: 1215, startPoint y: 476, endPoint x: 1189, endPoint y: 468, distance: 27.5
click at [1215, 476] on icon at bounding box center [1215, 478] width 12 height 12
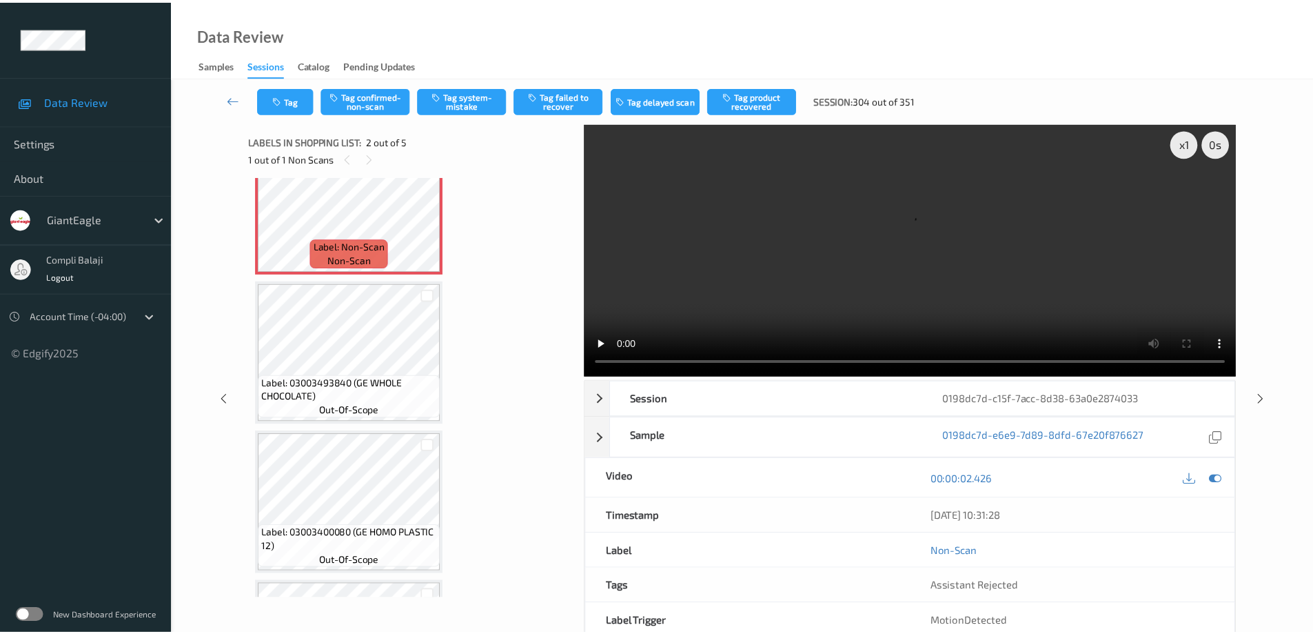
scroll to position [207, 0]
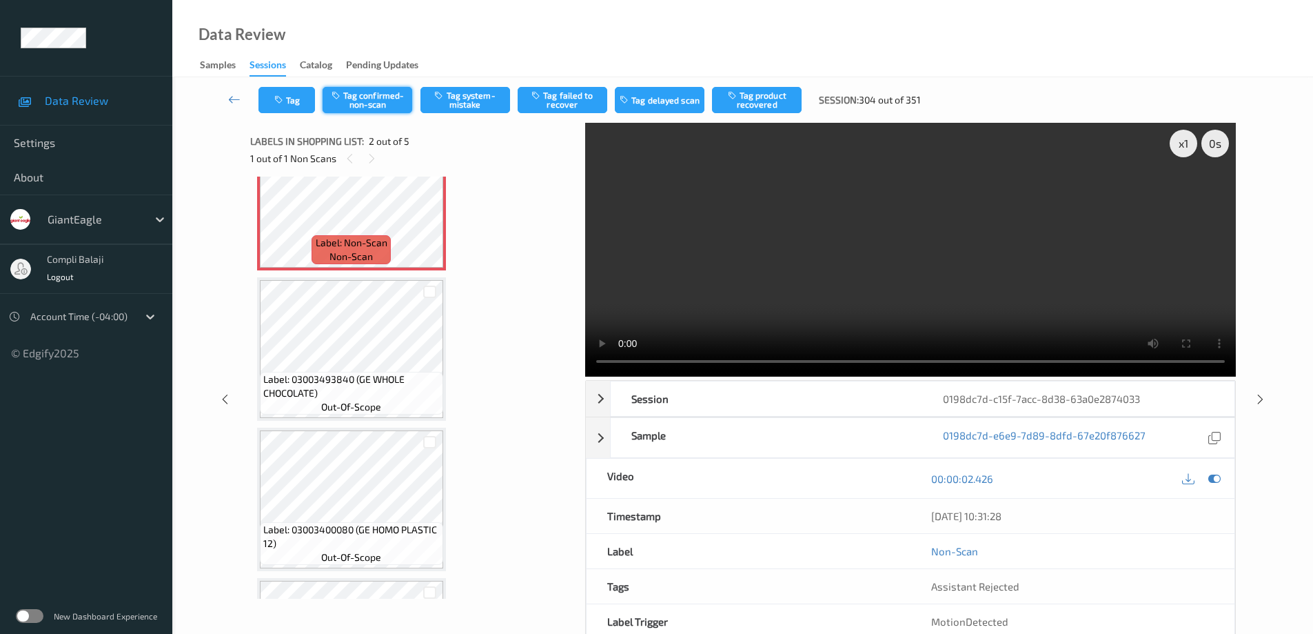
click at [384, 105] on button "Tag confirmed-non-scan" at bounding box center [368, 100] width 90 height 26
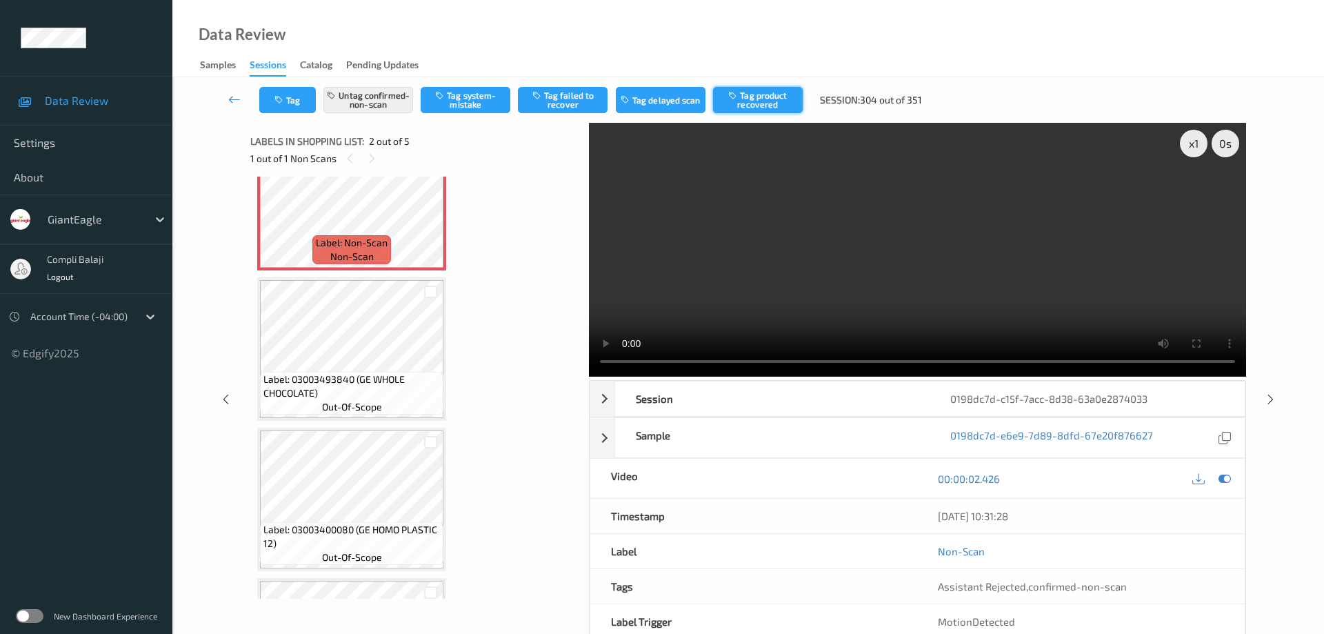
click at [766, 96] on button "Tag product recovered" at bounding box center [758, 100] width 90 height 26
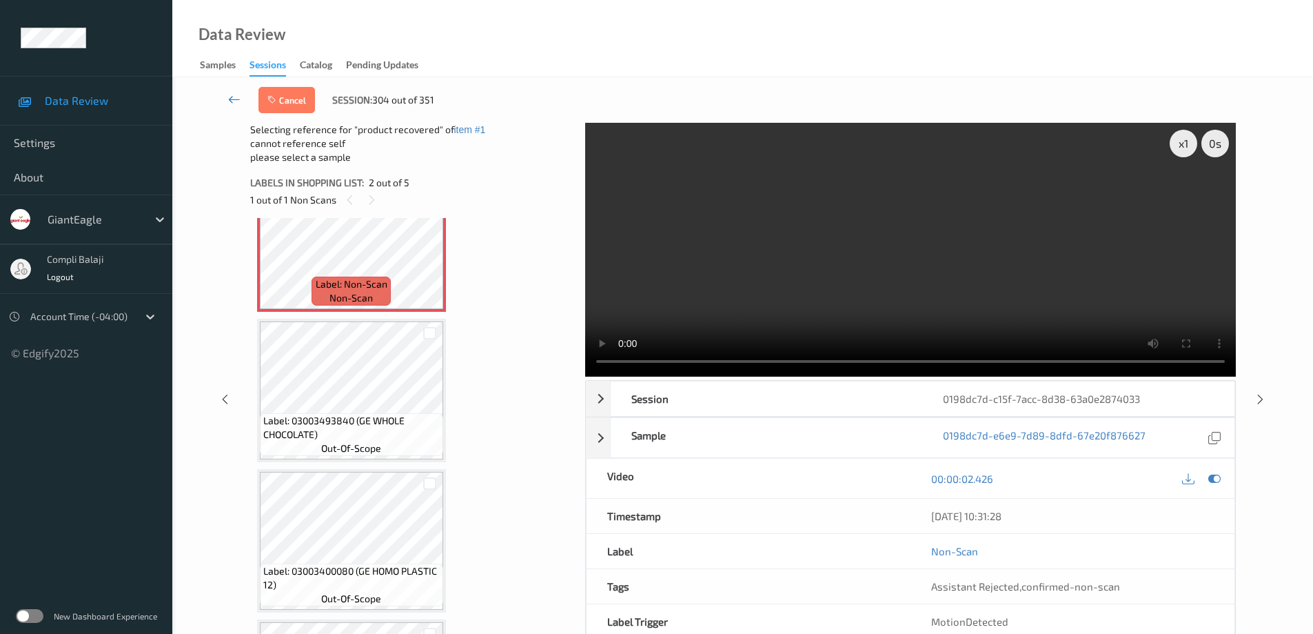
click at [230, 101] on icon at bounding box center [234, 99] width 12 height 14
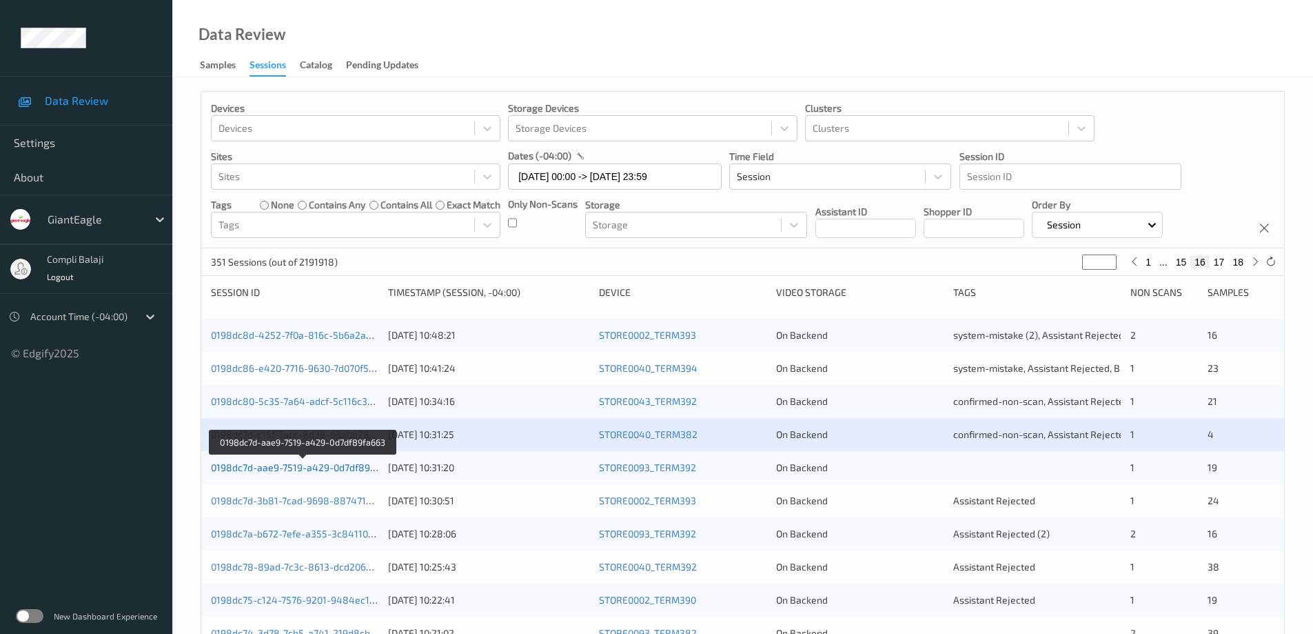
click at [334, 470] on link "0198dc7d-aae9-7519-a429-0d7df89fa663" at bounding box center [303, 467] width 185 height 12
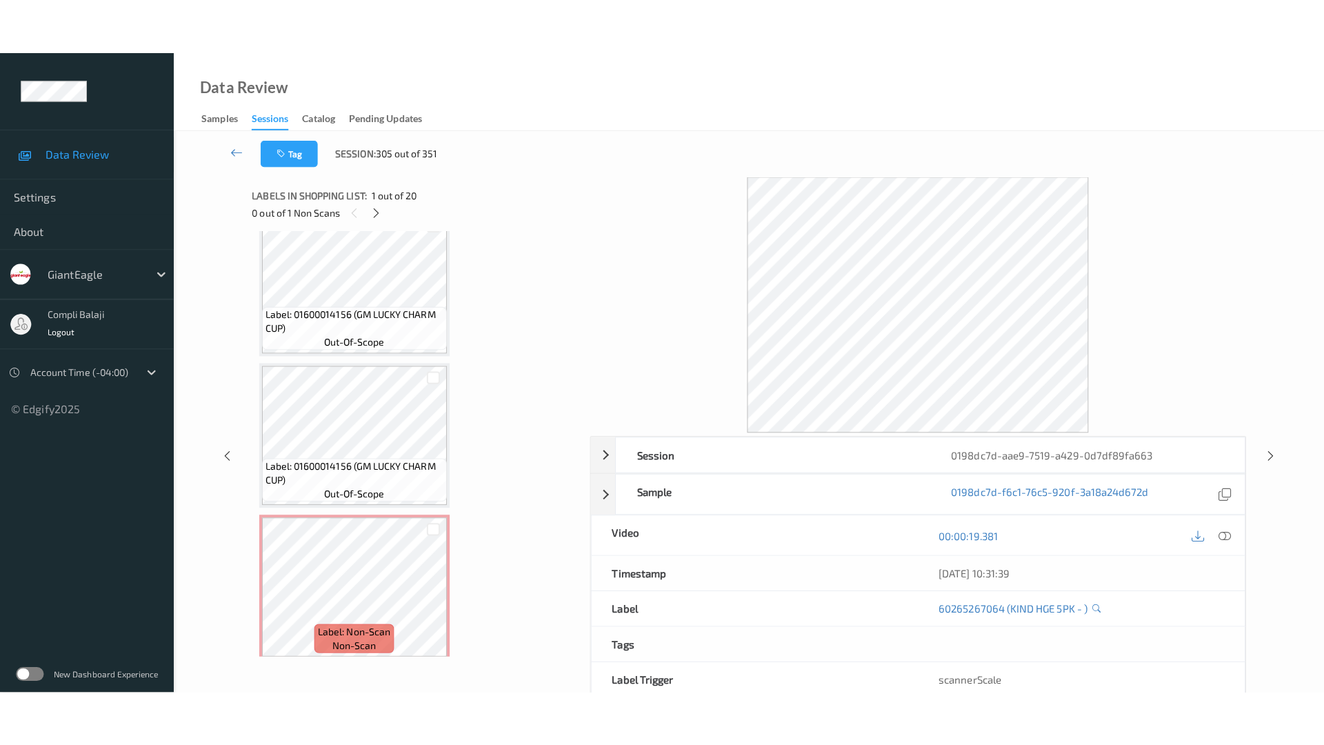
scroll to position [2591, 0]
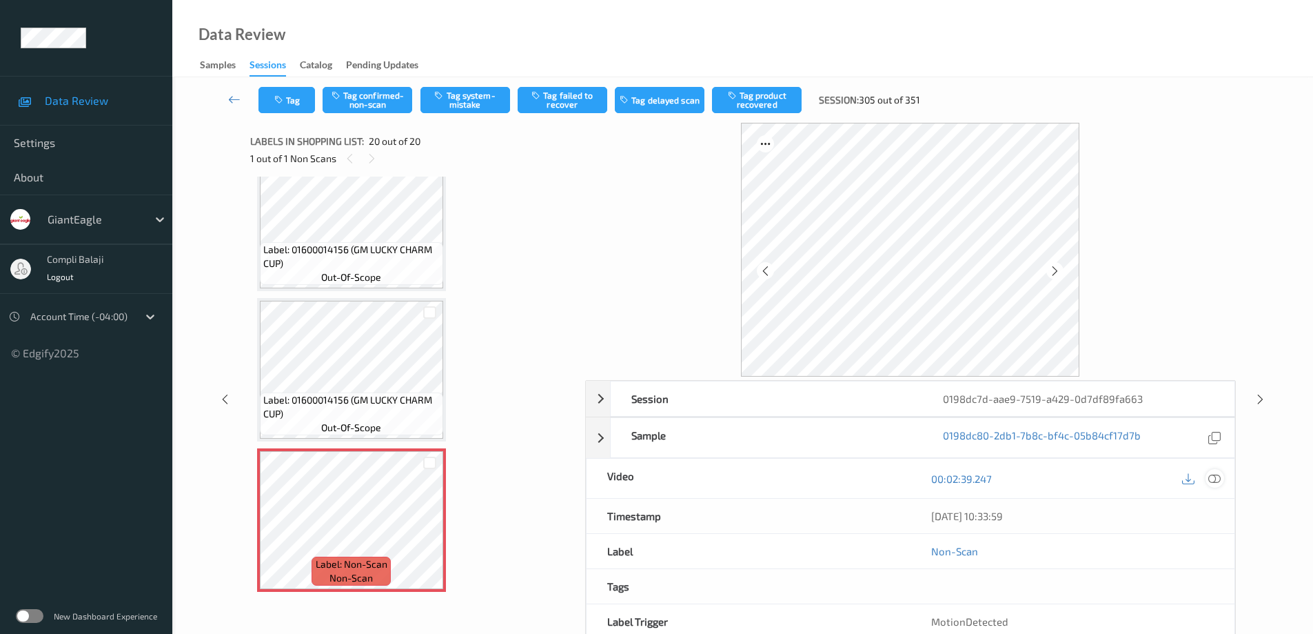
click at [1217, 479] on icon at bounding box center [1215, 478] width 12 height 12
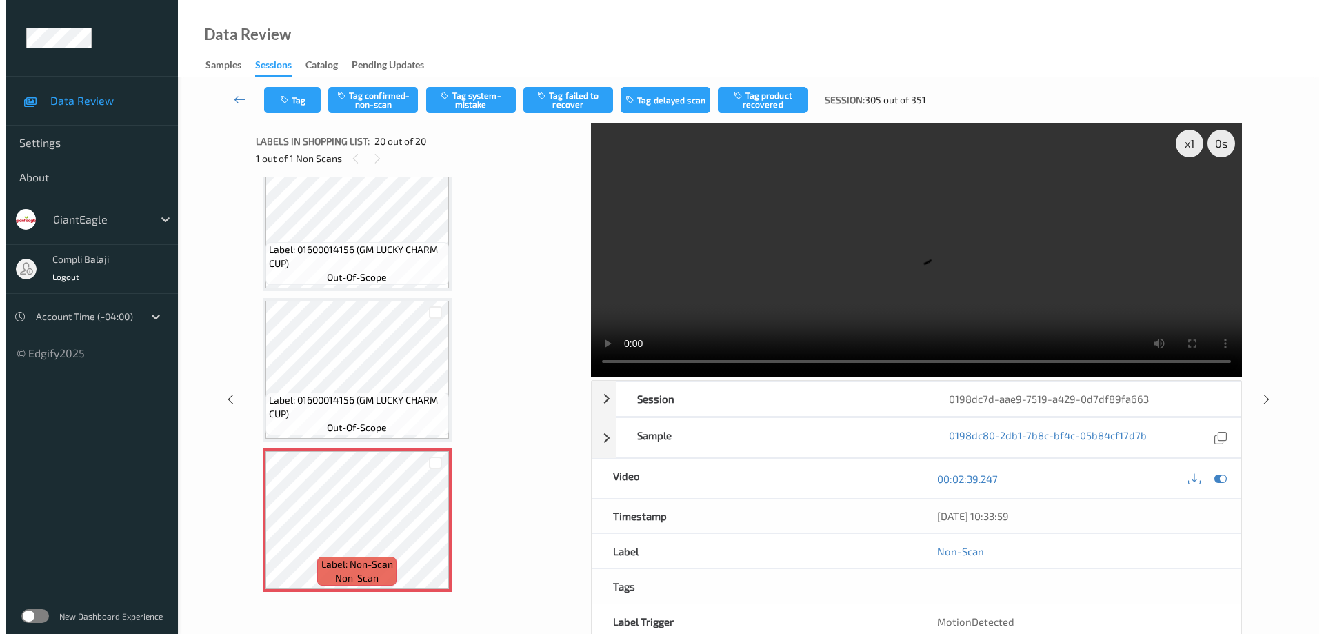
scroll to position [2480, 0]
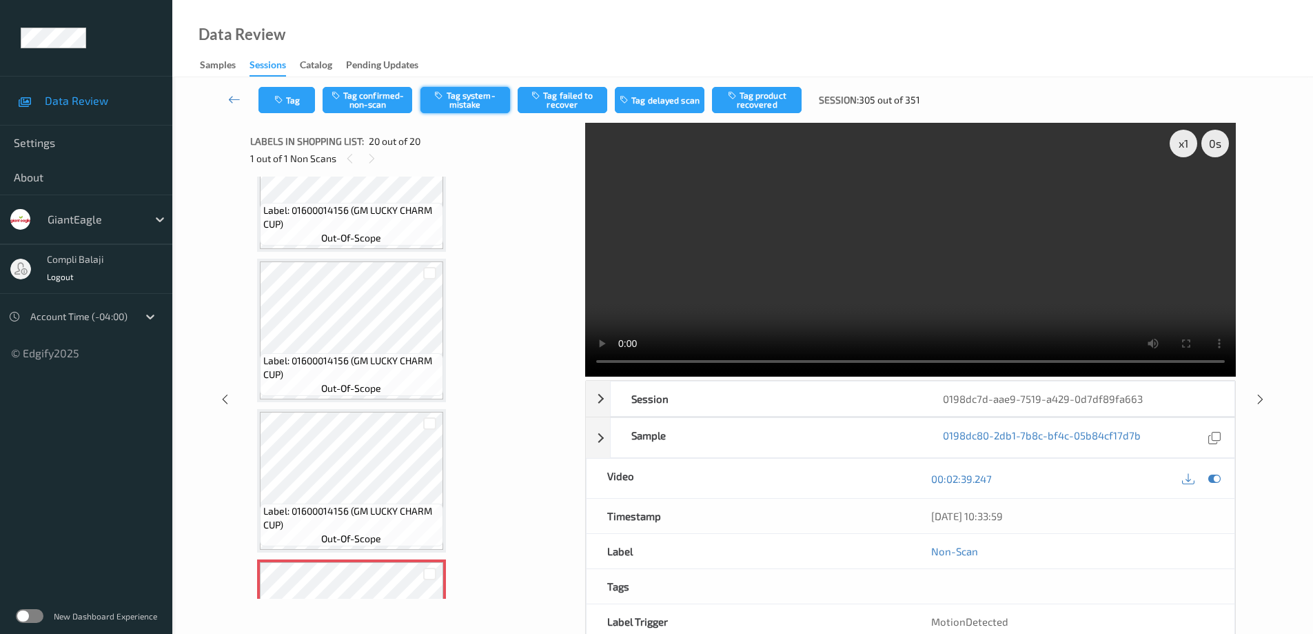
click at [481, 106] on button "Tag system-mistake" at bounding box center [466, 100] width 90 height 26
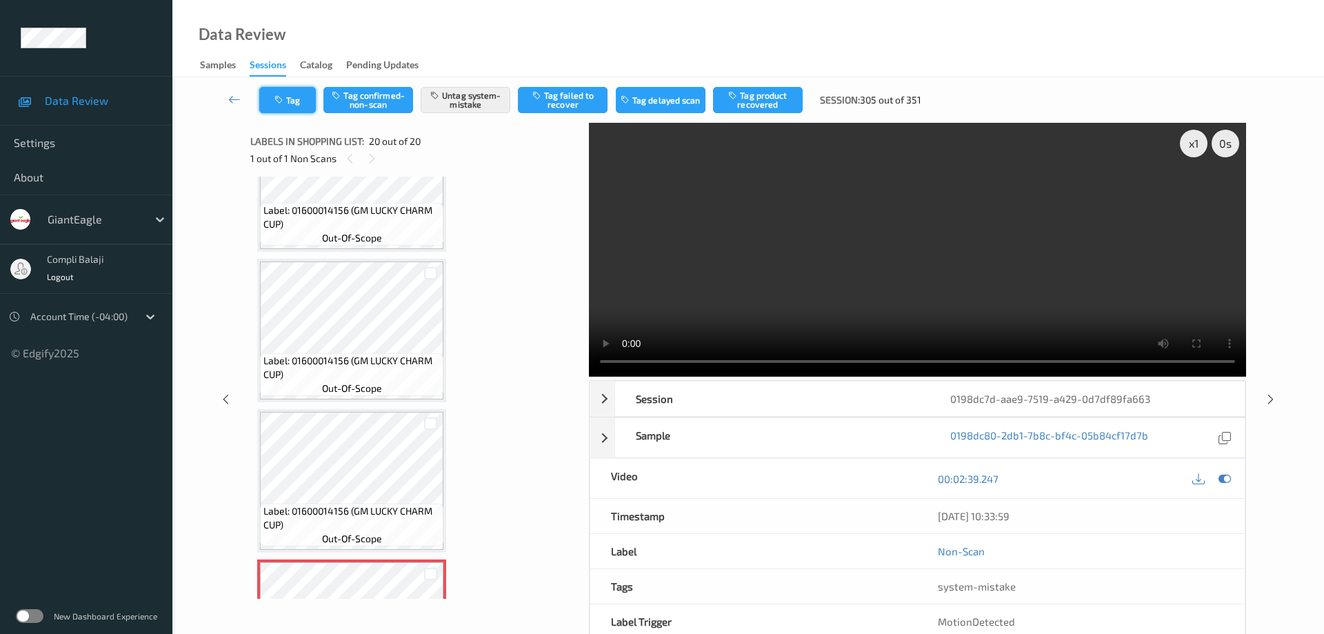
click at [298, 103] on button "Tag" at bounding box center [287, 100] width 57 height 26
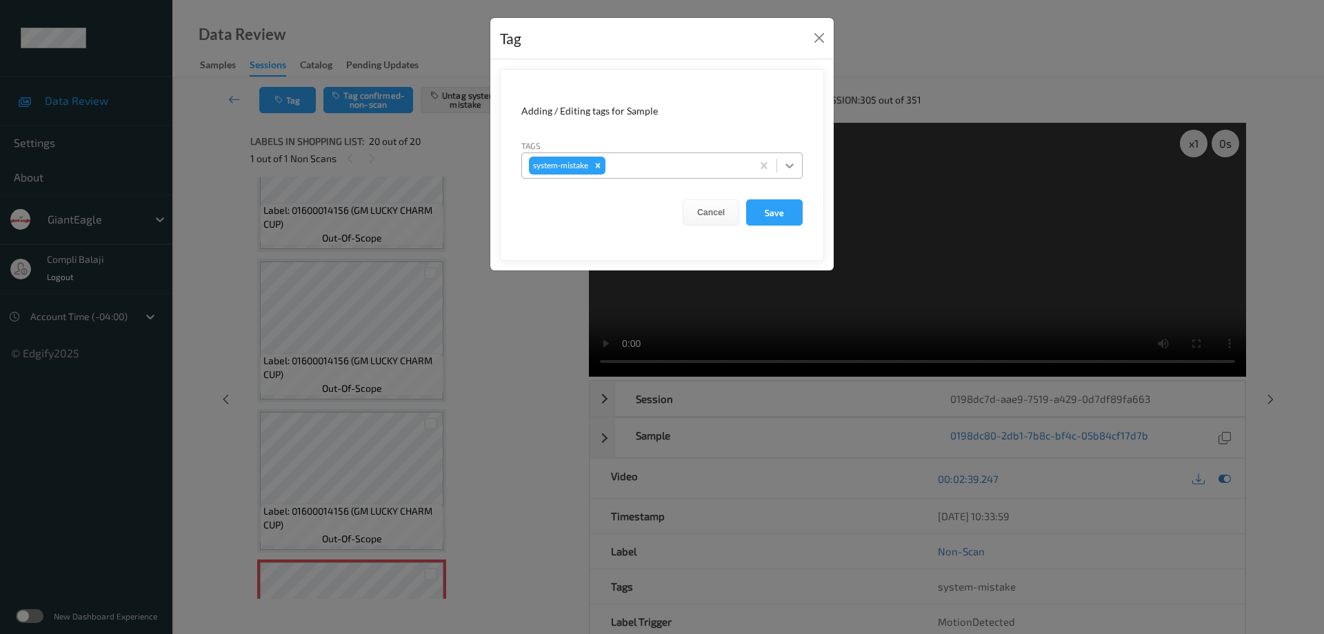
click at [789, 161] on icon at bounding box center [789, 166] width 14 height 14
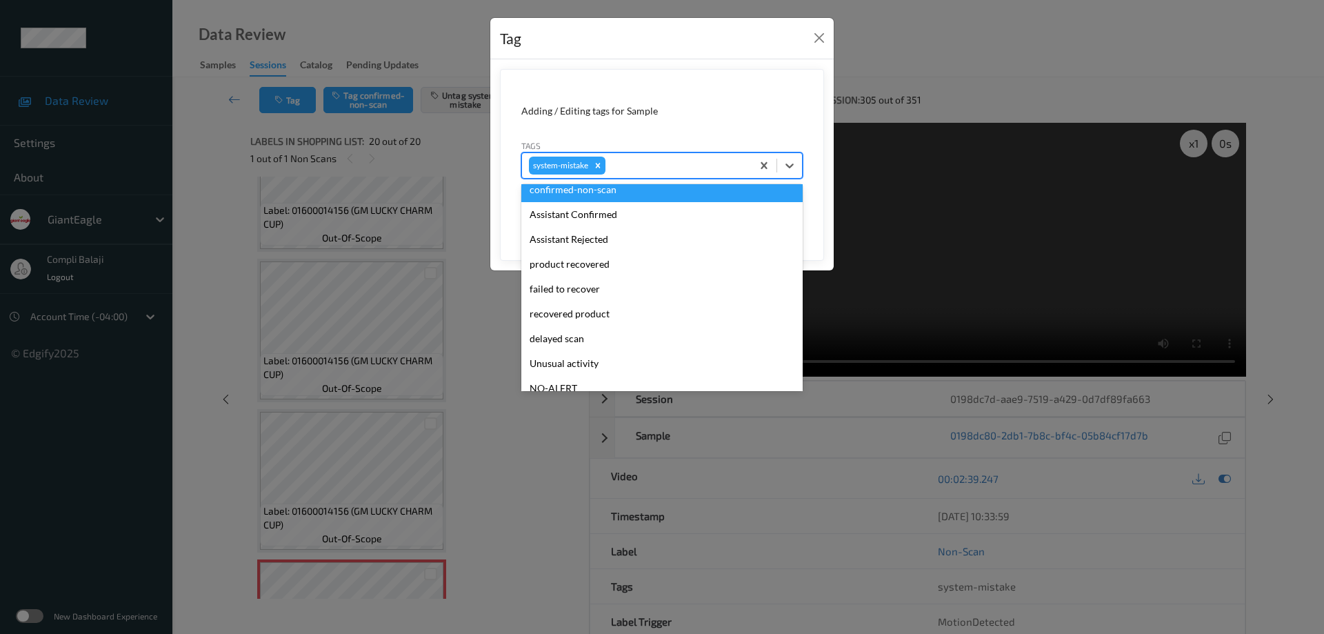
scroll to position [138, 0]
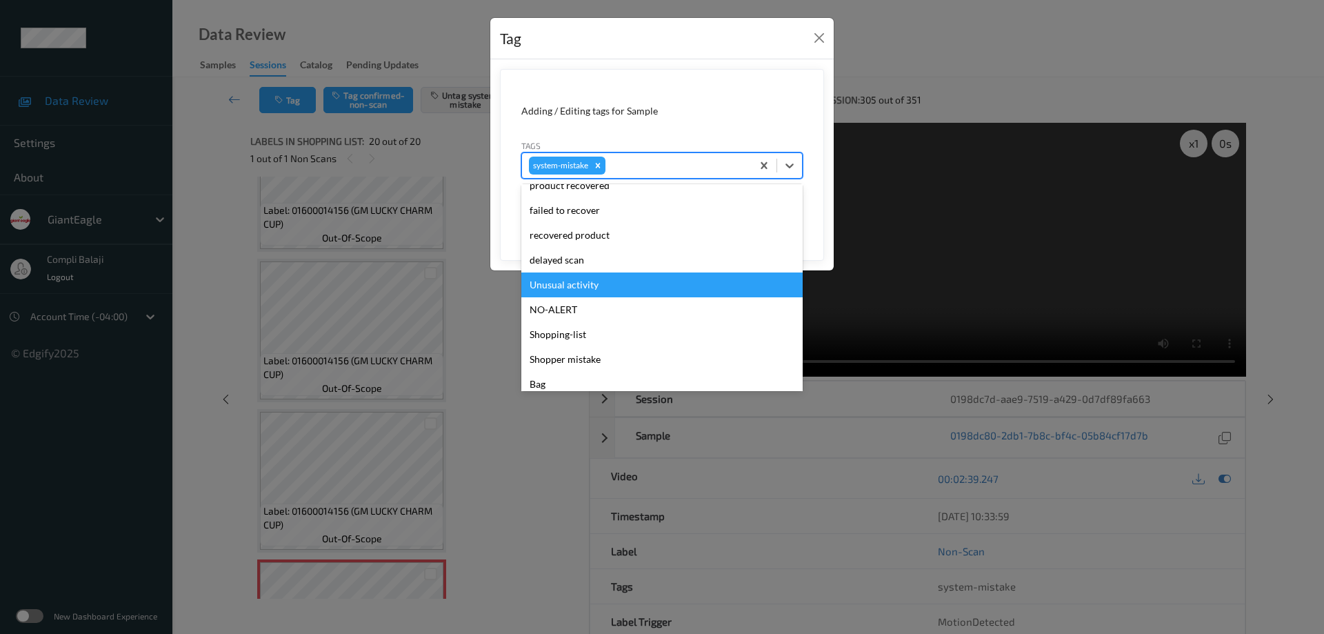
drag, startPoint x: 593, startPoint y: 285, endPoint x: 719, endPoint y: 261, distance: 128.3
click at [594, 285] on div "Unusual activity" at bounding box center [661, 284] width 281 height 25
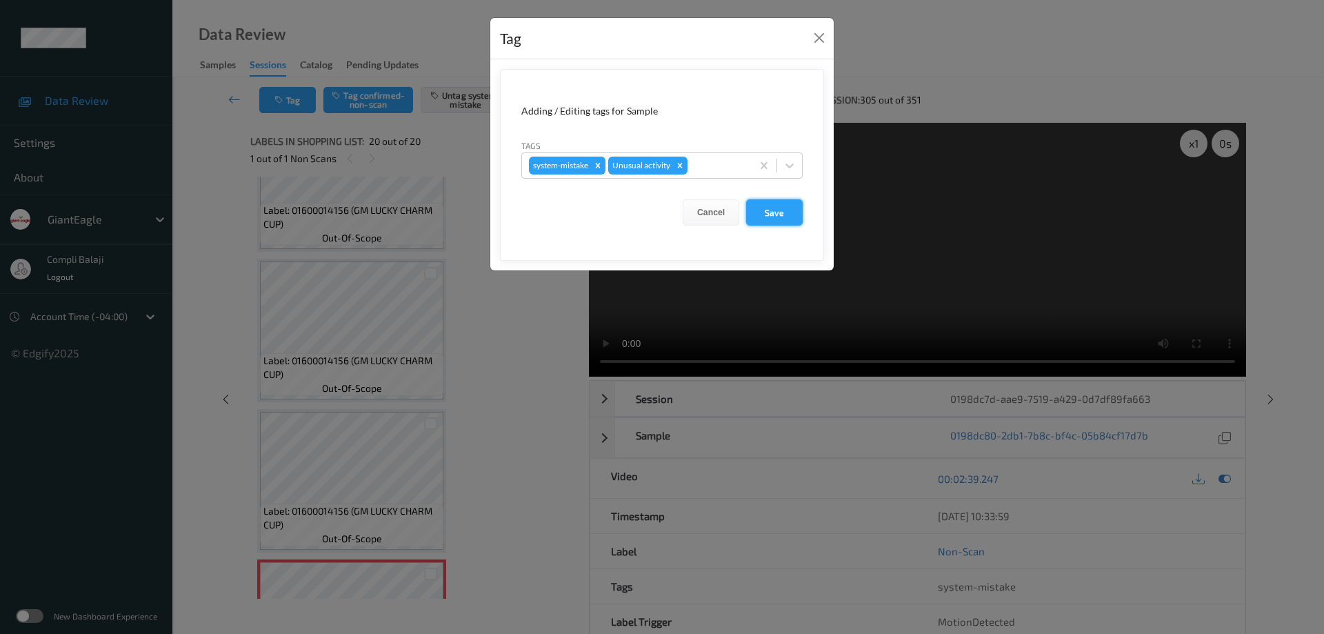
click at [787, 217] on button "Save" at bounding box center [774, 212] width 57 height 26
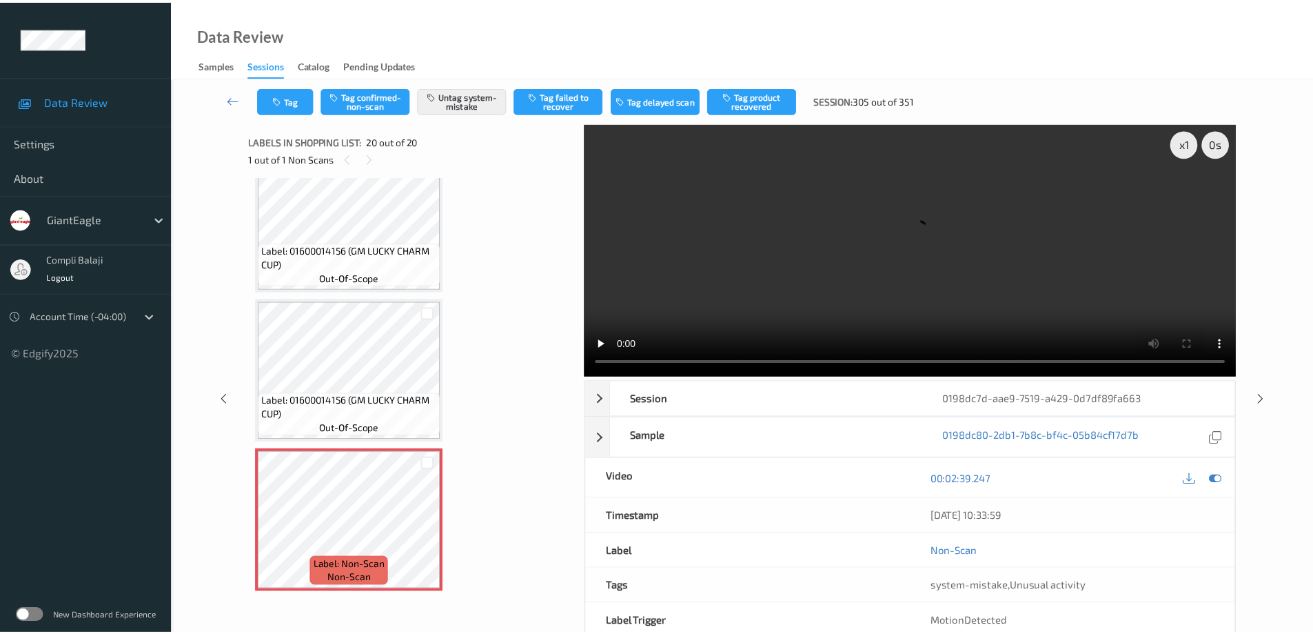
scroll to position [2591, 0]
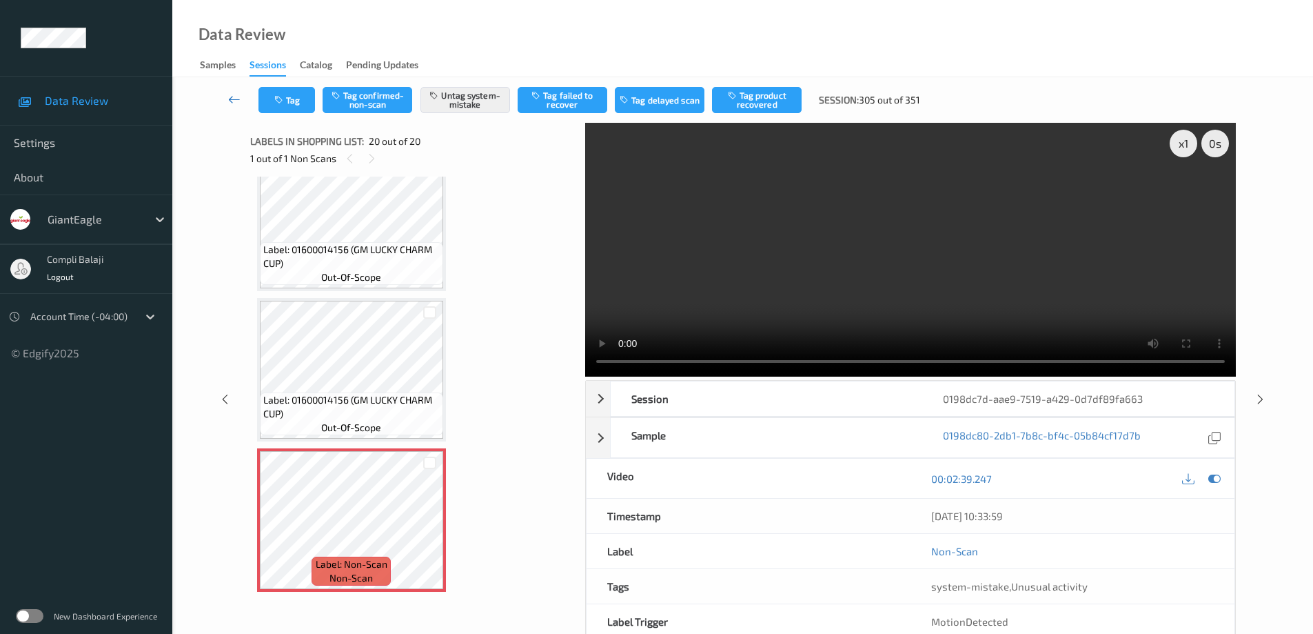
click at [230, 100] on icon at bounding box center [234, 99] width 12 height 14
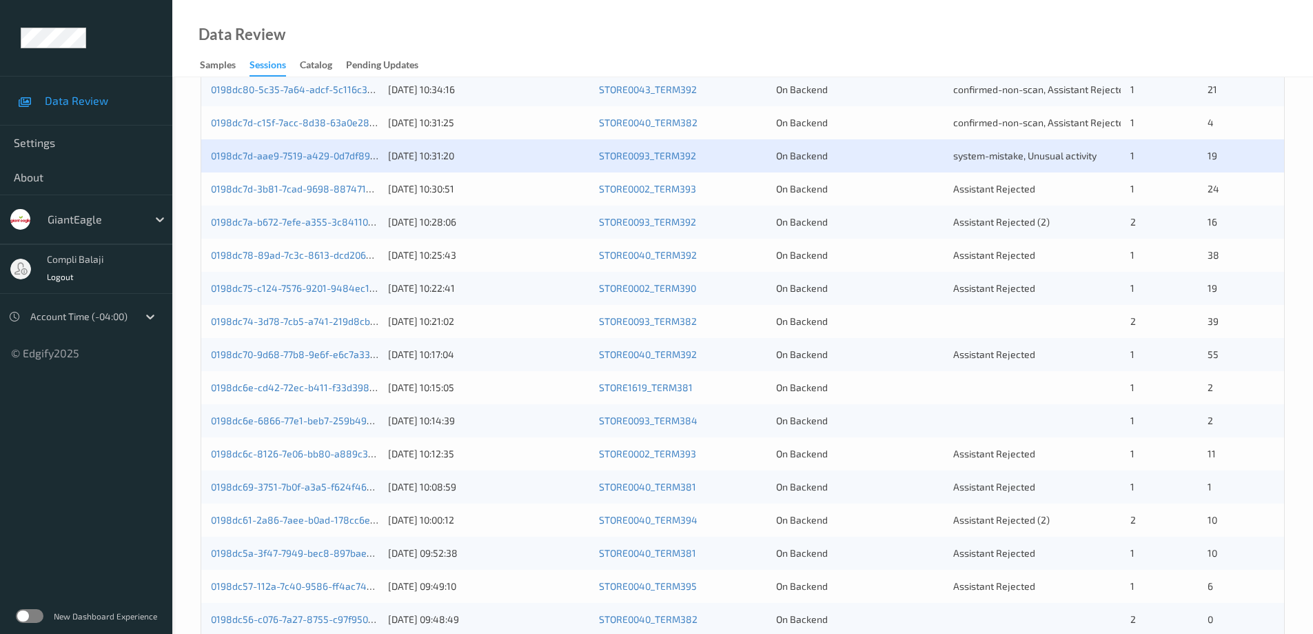
scroll to position [345, 0]
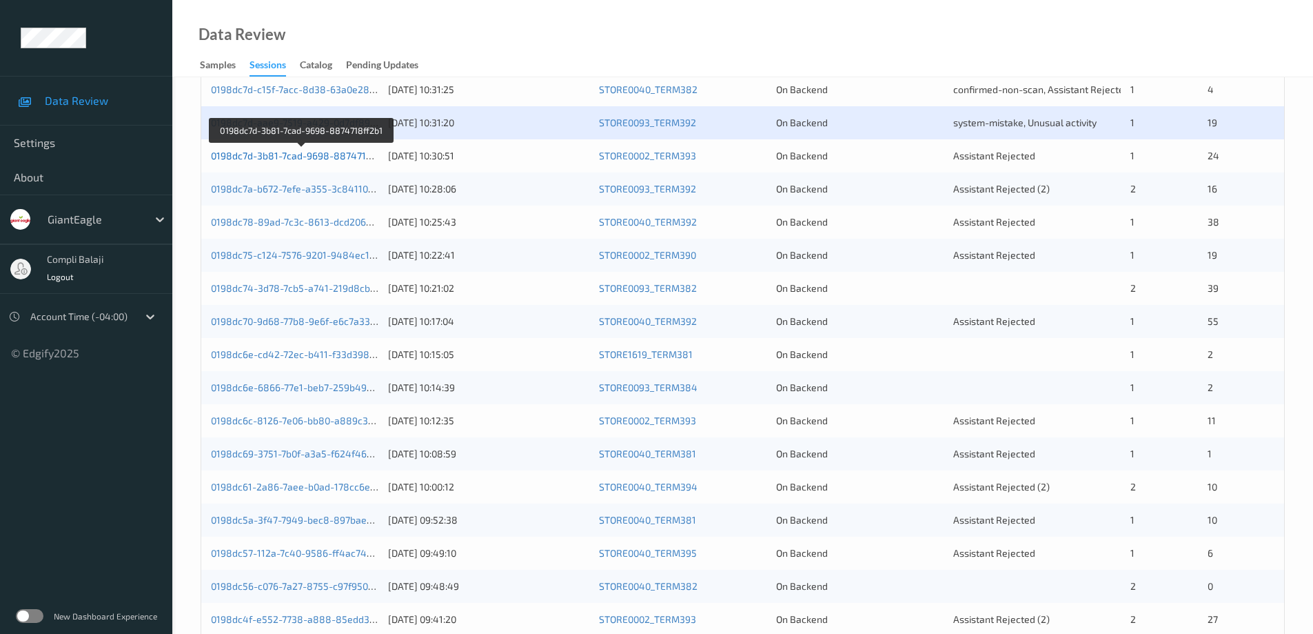
click at [295, 157] on link "0198dc7d-3b81-7cad-9698-8874718ff2b1" at bounding box center [302, 156] width 183 height 12
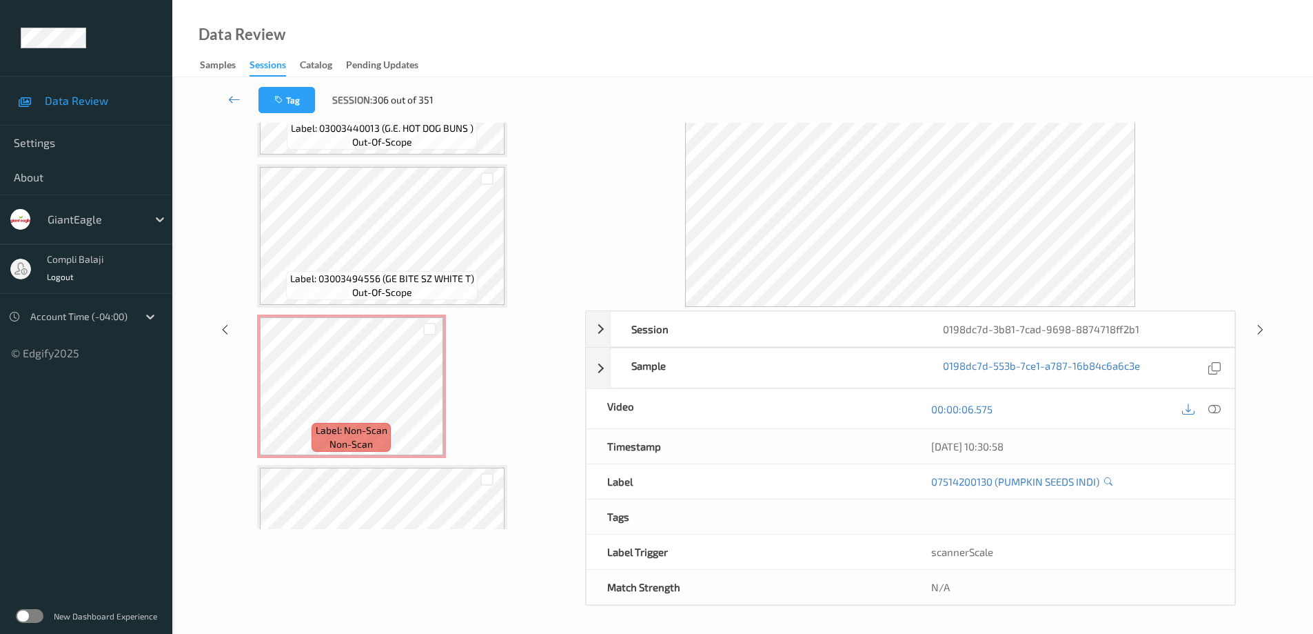
scroll to position [3342, 0]
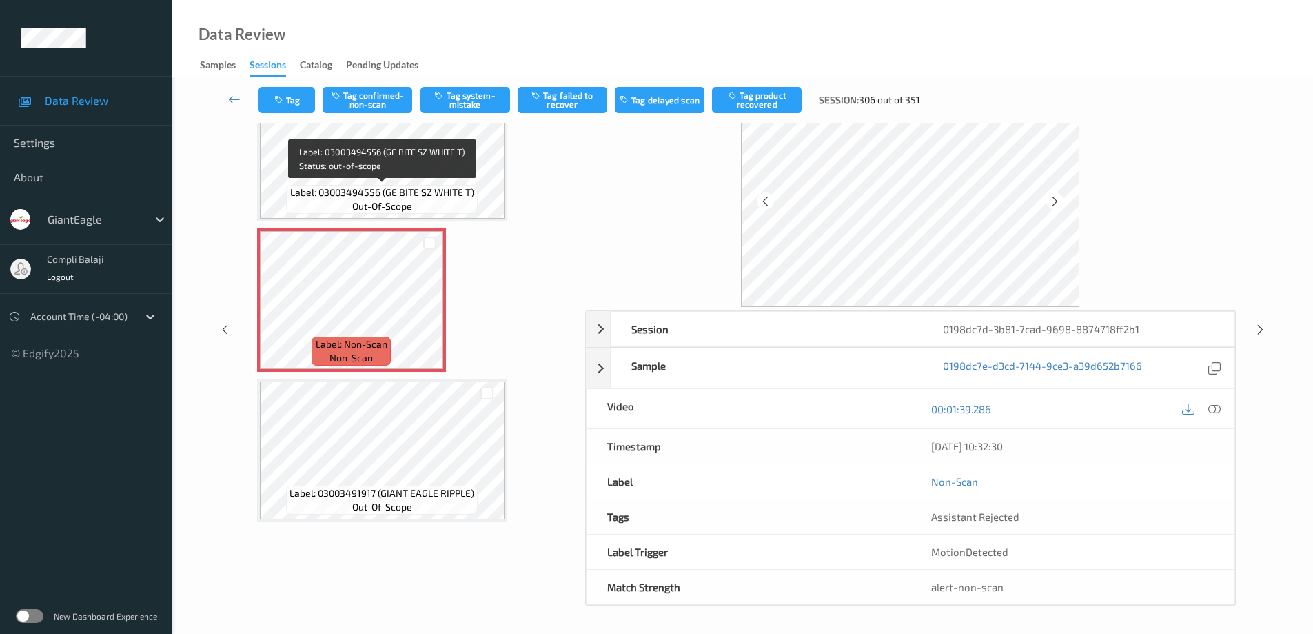
drag, startPoint x: 438, startPoint y: 185, endPoint x: 589, endPoint y: 263, distance: 169.3
click at [440, 185] on span "Label: 03003494556 (GE BITE SZ WHITE T)" at bounding box center [382, 192] width 184 height 14
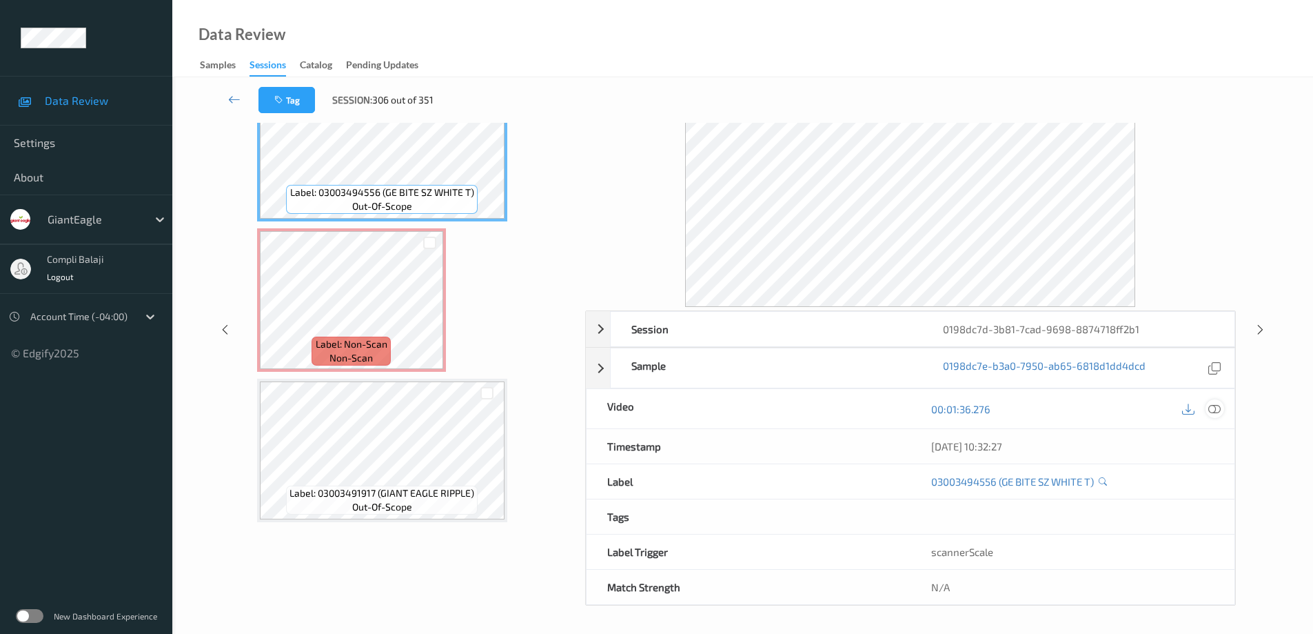
click at [1213, 409] on icon at bounding box center [1215, 408] width 12 height 12
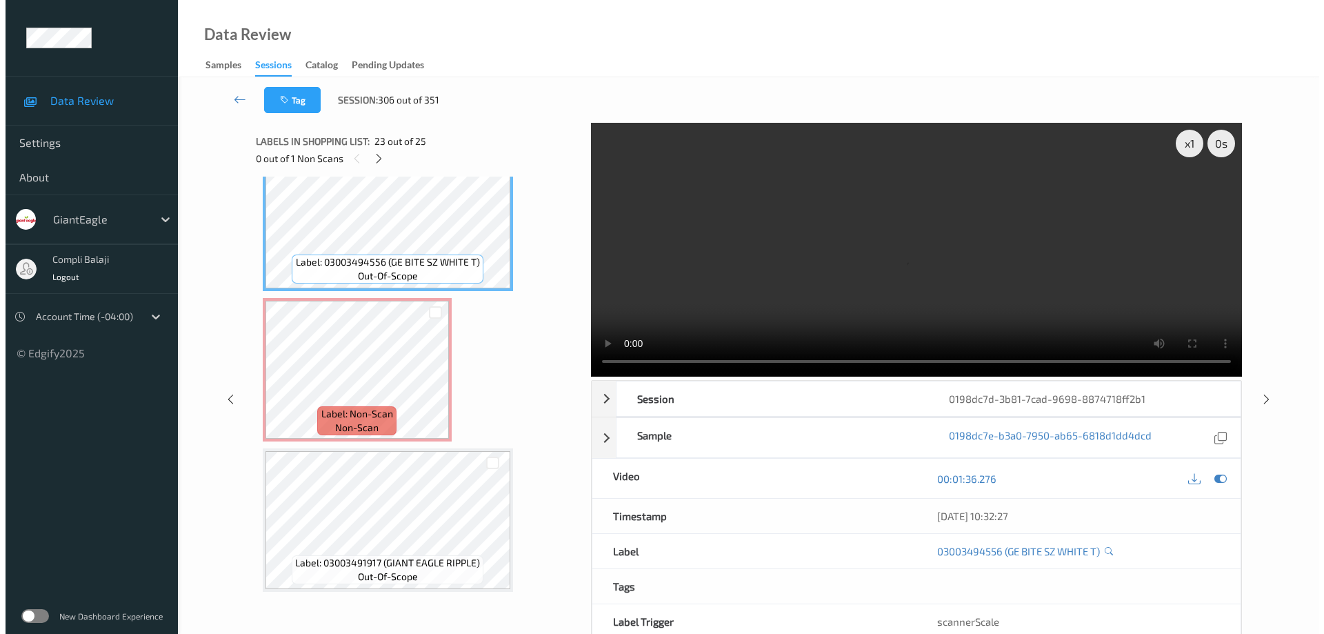
scroll to position [3231, 0]
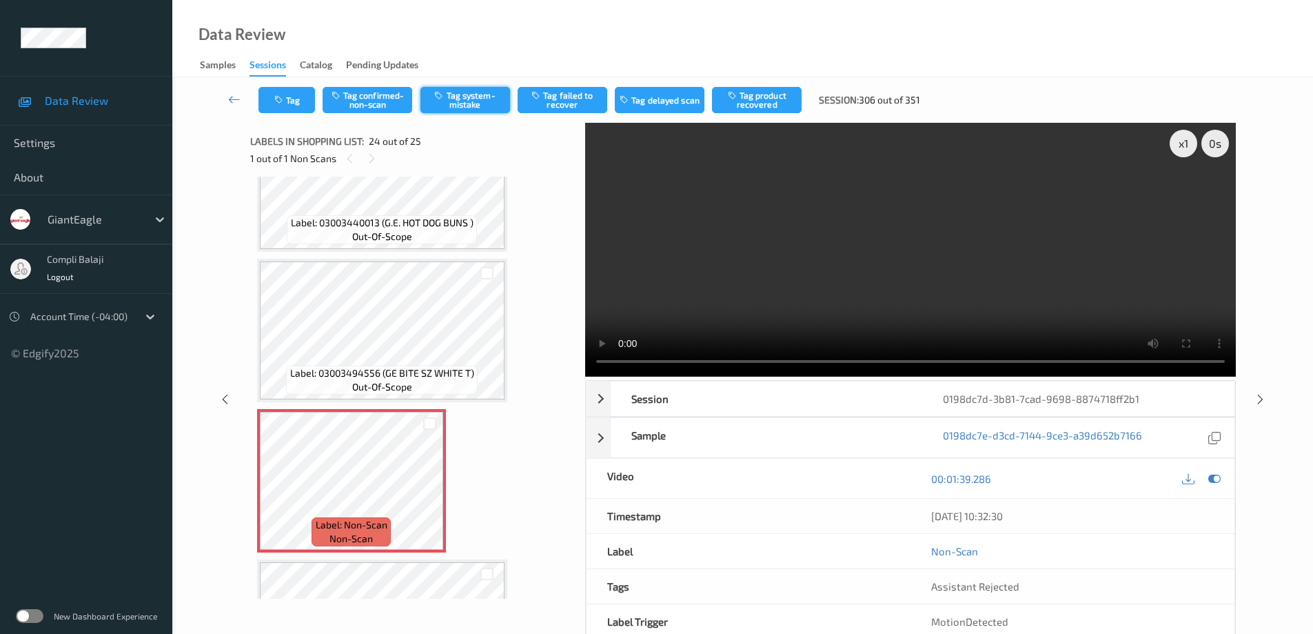
click at [478, 101] on button "Tag system-mistake" at bounding box center [466, 100] width 90 height 26
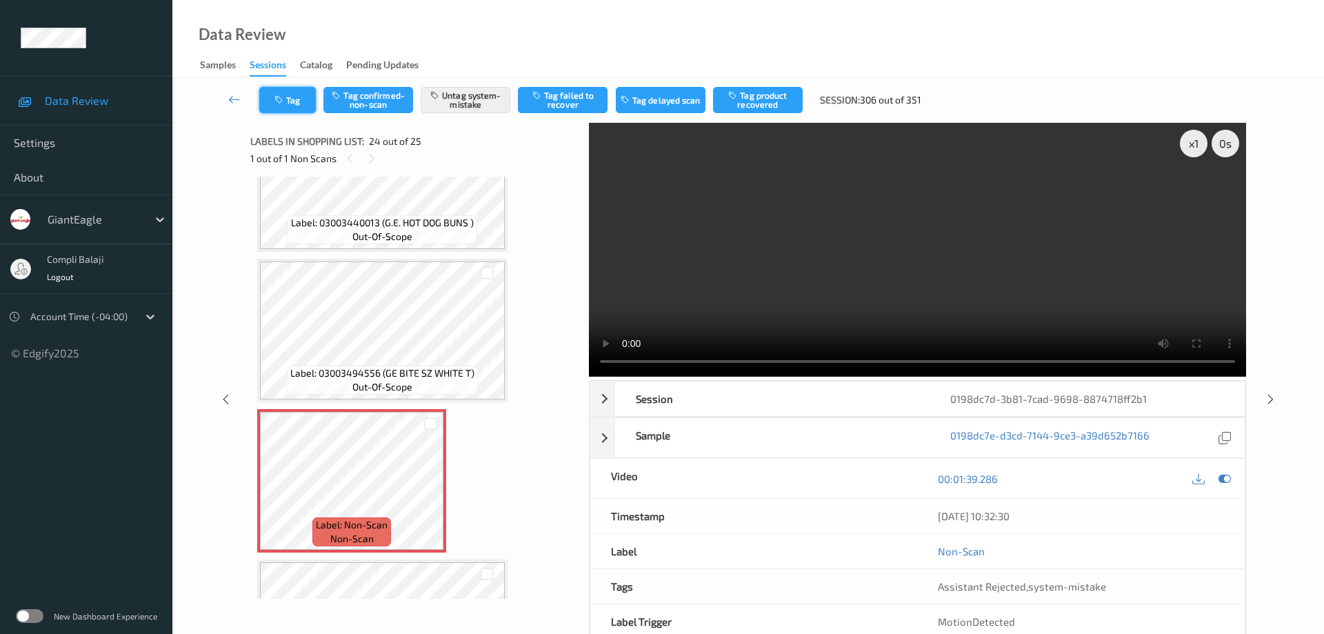
click at [305, 105] on button "Tag" at bounding box center [287, 100] width 57 height 26
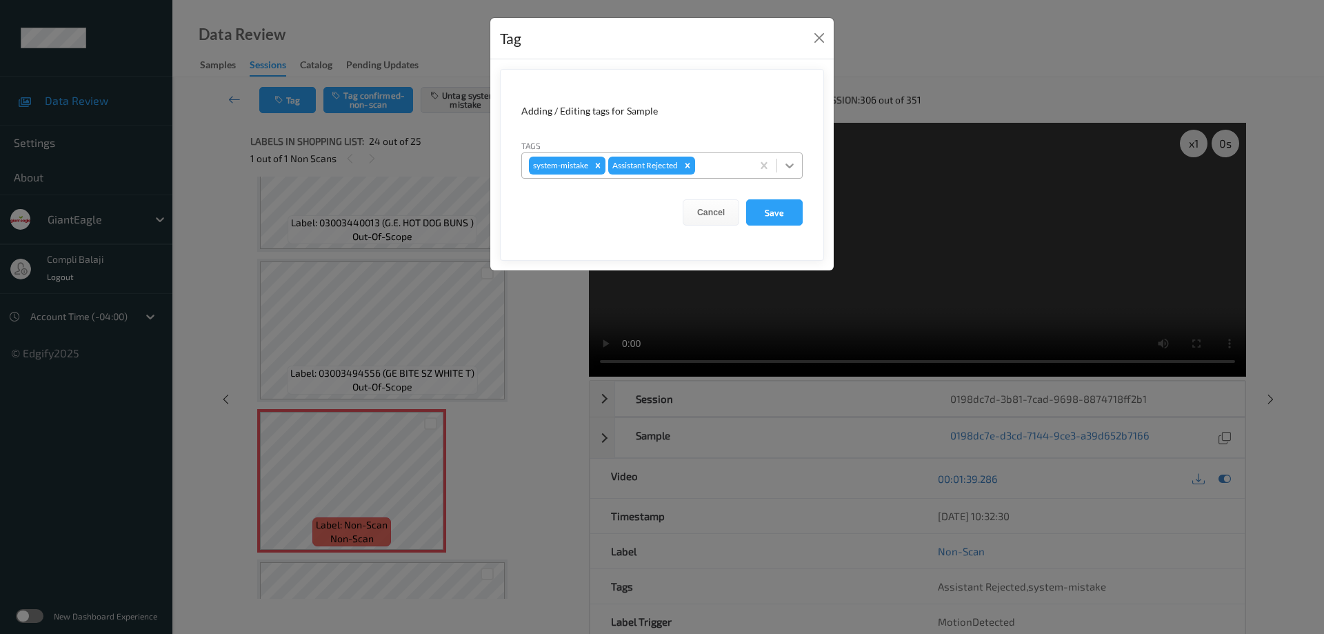
click at [791, 164] on icon at bounding box center [789, 166] width 14 height 14
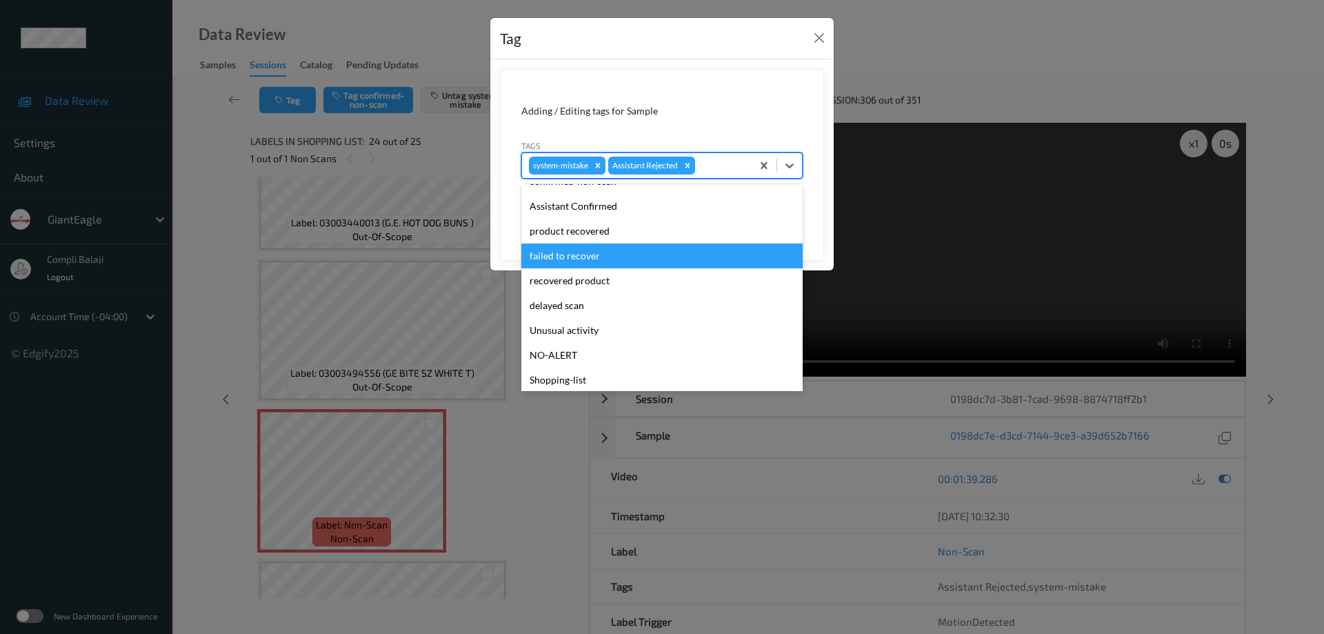
scroll to position [121, 0]
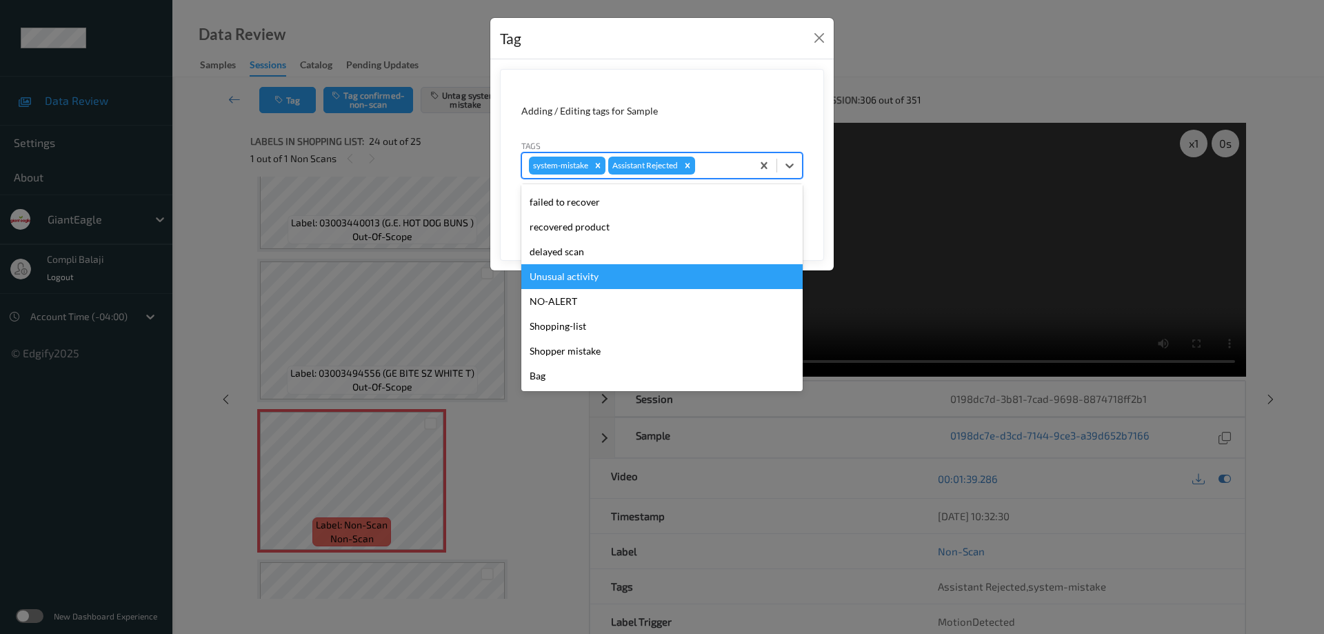
click at [592, 282] on div "Unusual activity" at bounding box center [661, 276] width 281 height 25
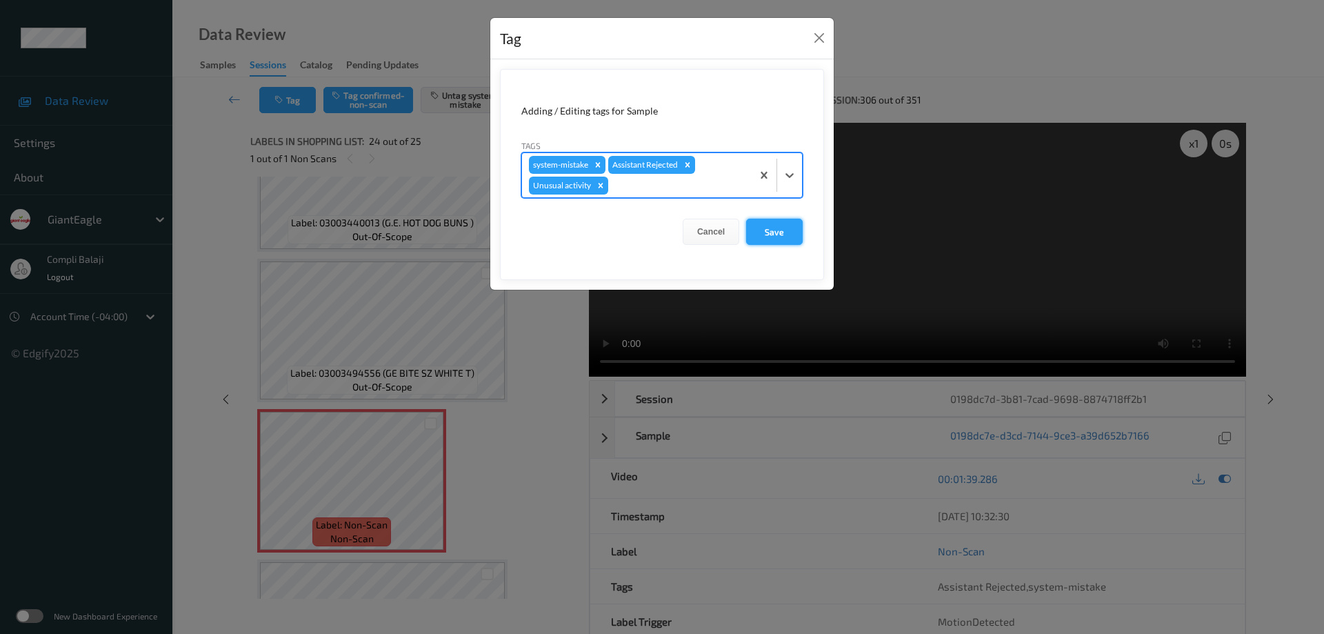
click at [780, 239] on button "Save" at bounding box center [774, 232] width 57 height 26
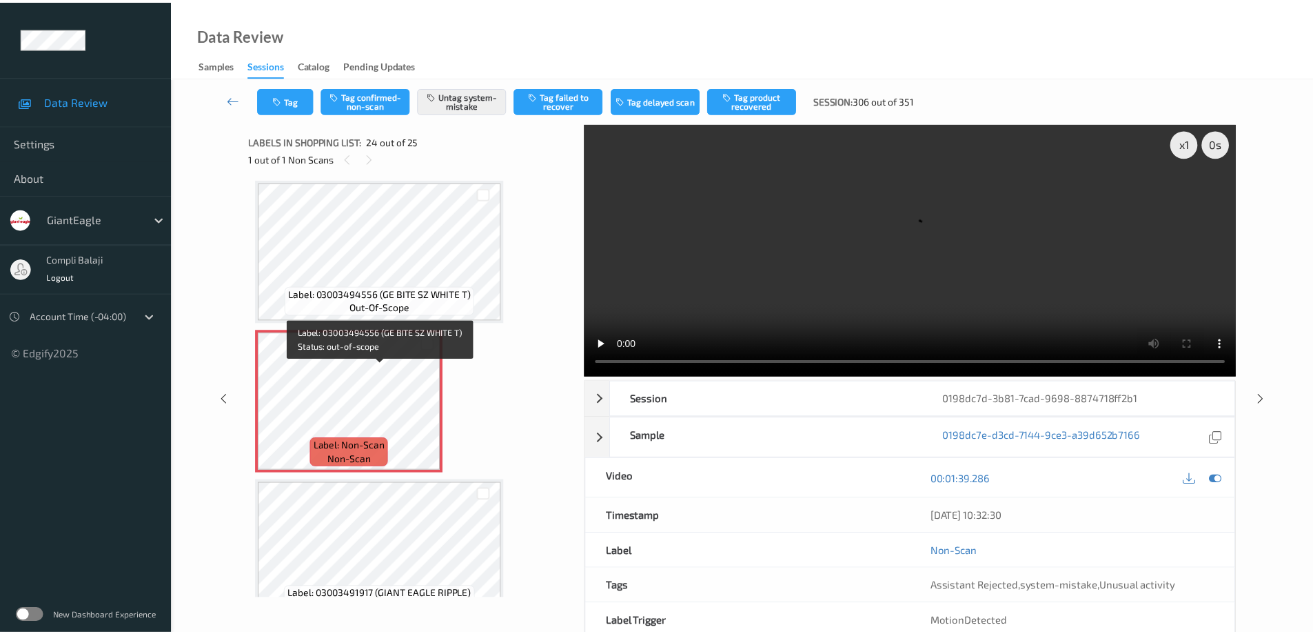
scroll to position [3342, 0]
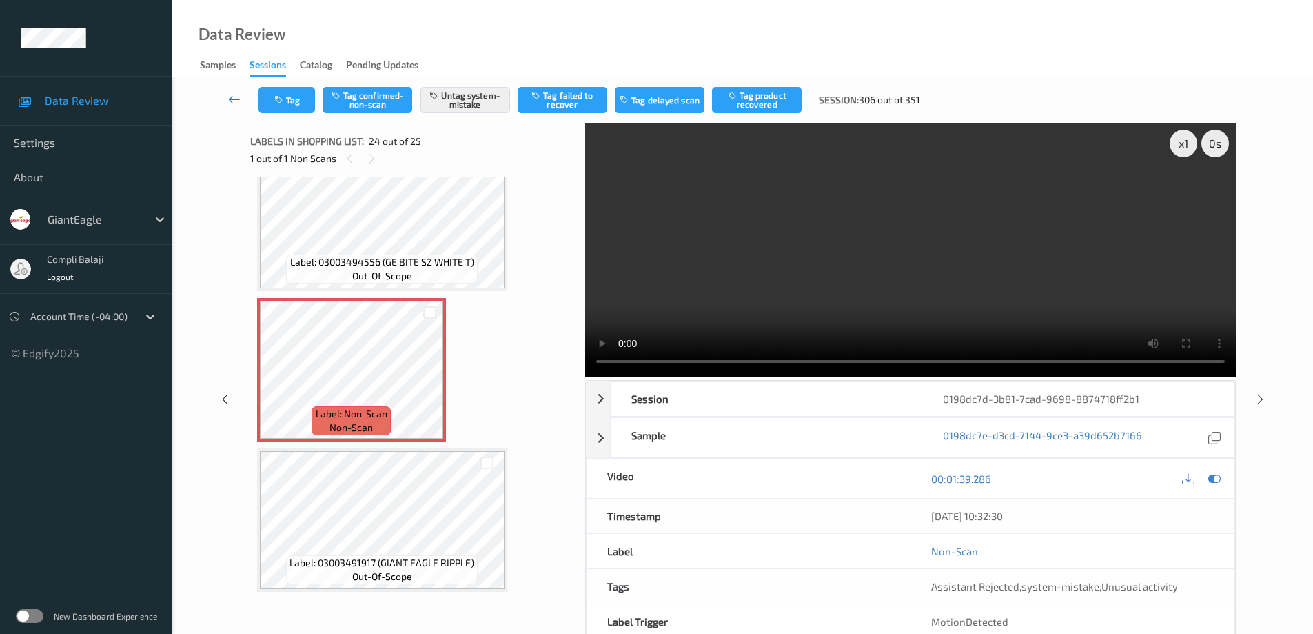
click at [233, 98] on icon at bounding box center [234, 99] width 12 height 14
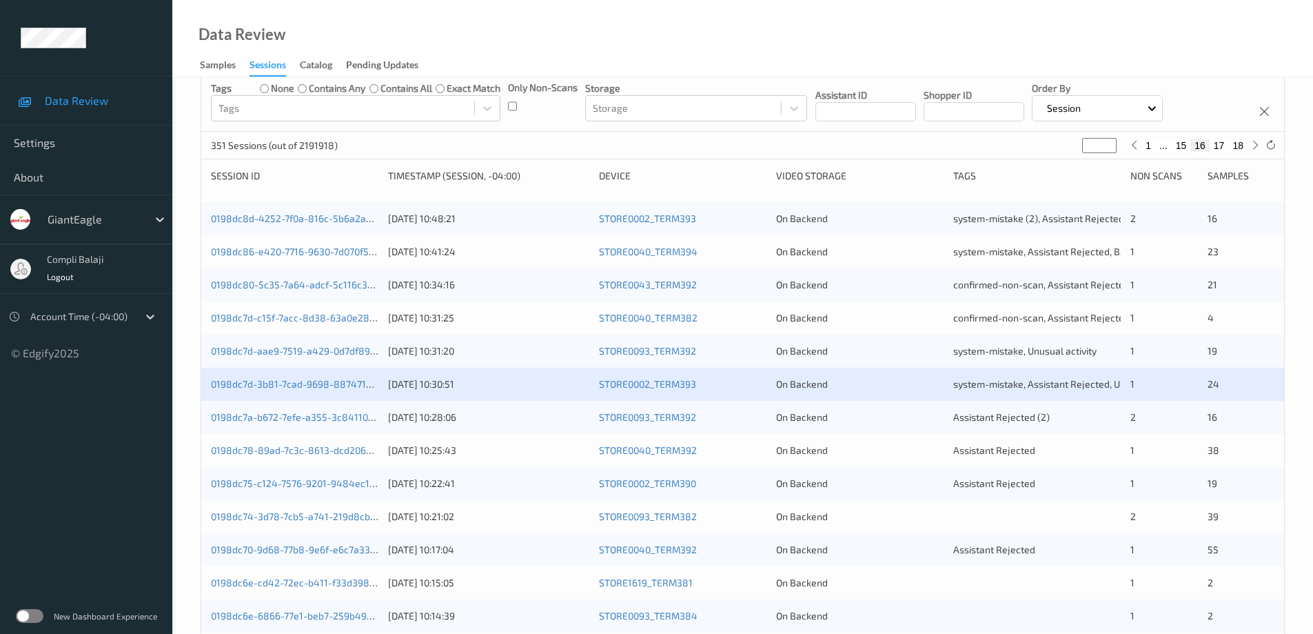
scroll to position [138, 0]
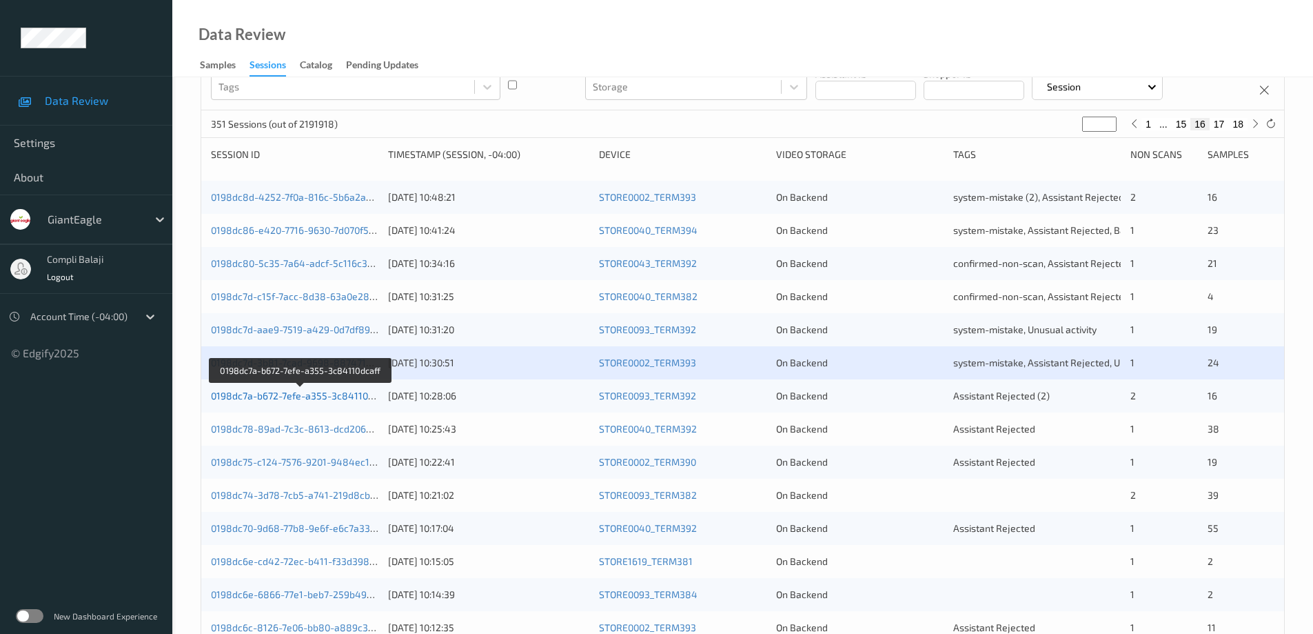
click at [304, 401] on link "0198dc7a-b672-7efe-a355-3c84110dcaff" at bounding box center [301, 396] width 180 height 12
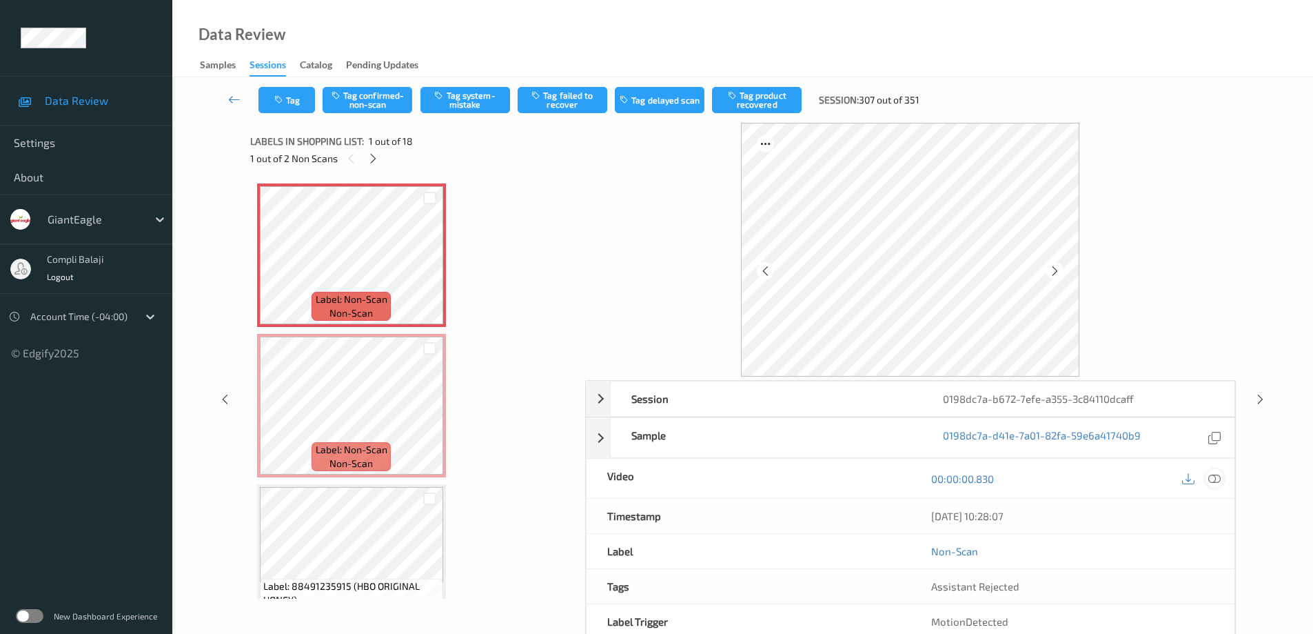
click at [1213, 481] on icon at bounding box center [1215, 478] width 12 height 12
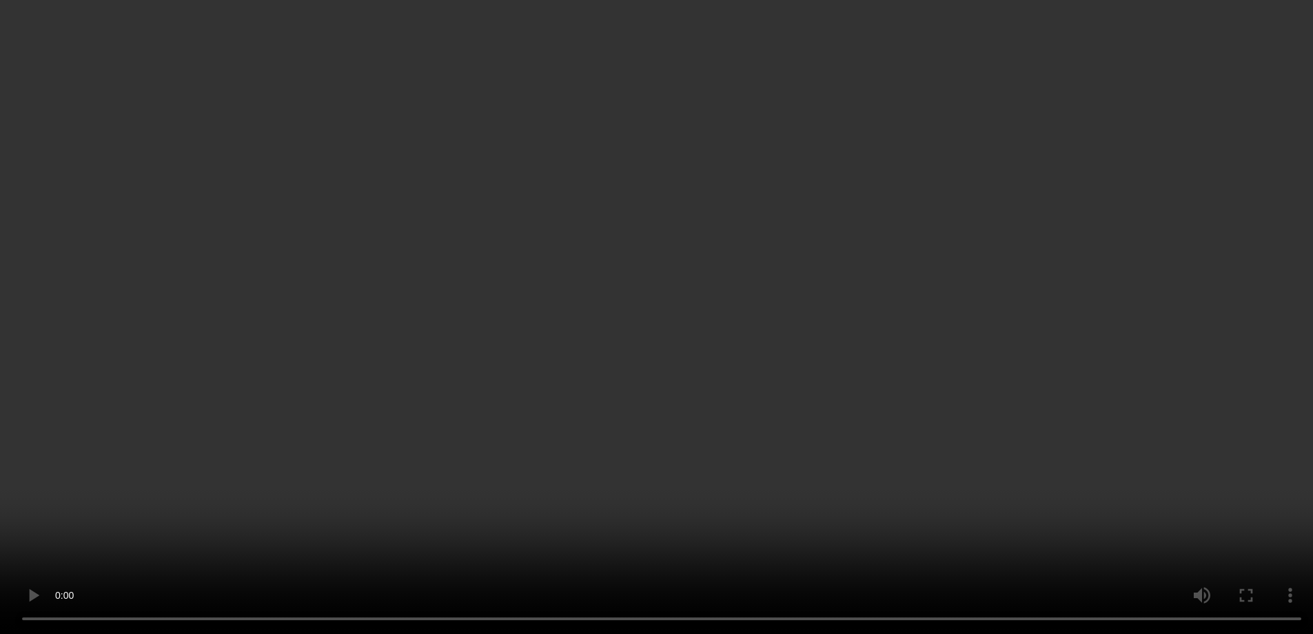
scroll to position [207, 0]
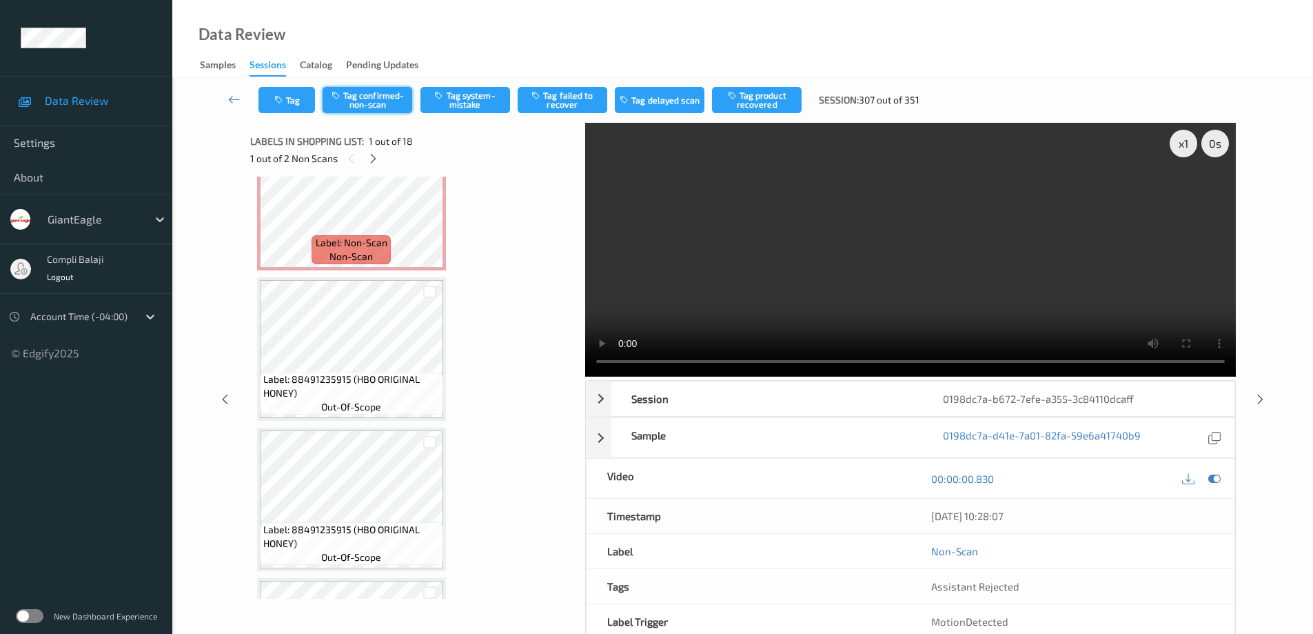
click at [381, 99] on button "Tag confirmed-non-scan" at bounding box center [368, 100] width 90 height 26
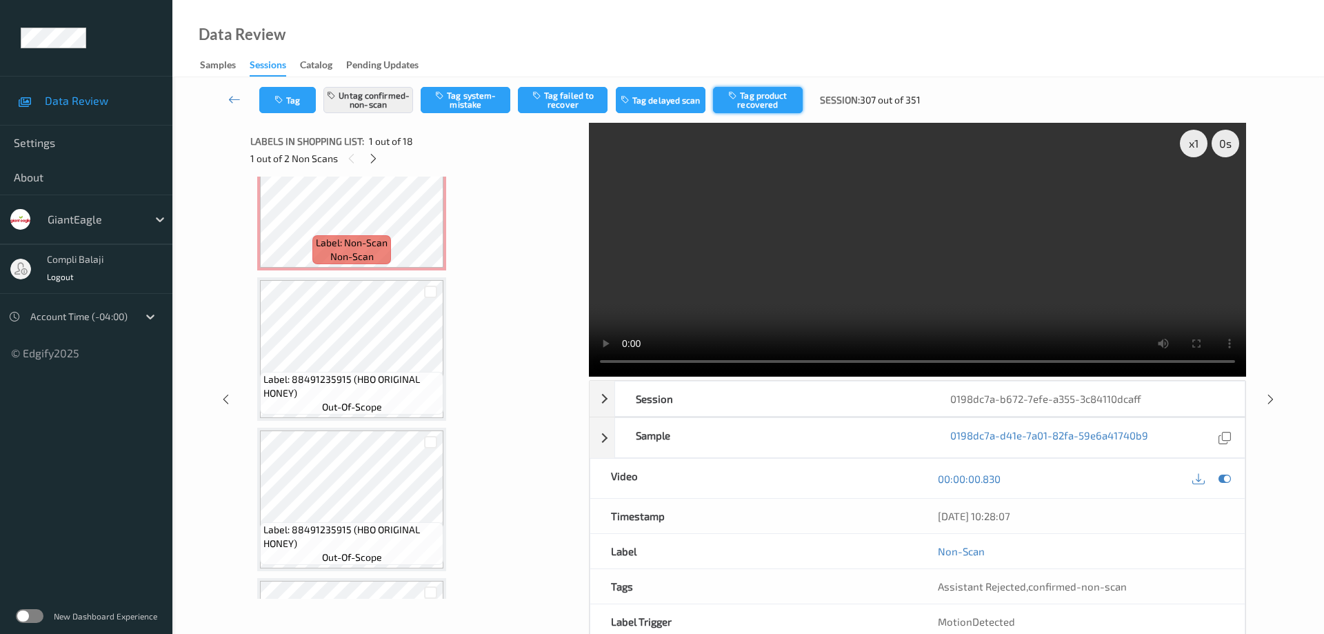
click at [765, 104] on button "Tag product recovered" at bounding box center [758, 100] width 90 height 26
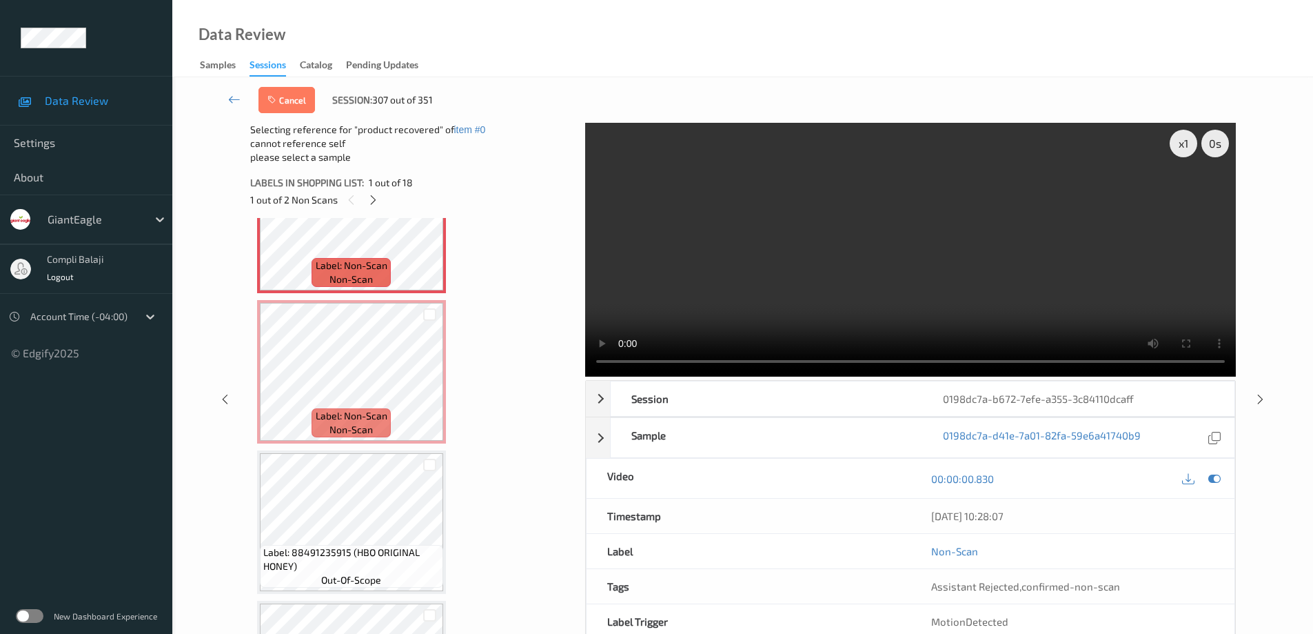
scroll to position [0, 0]
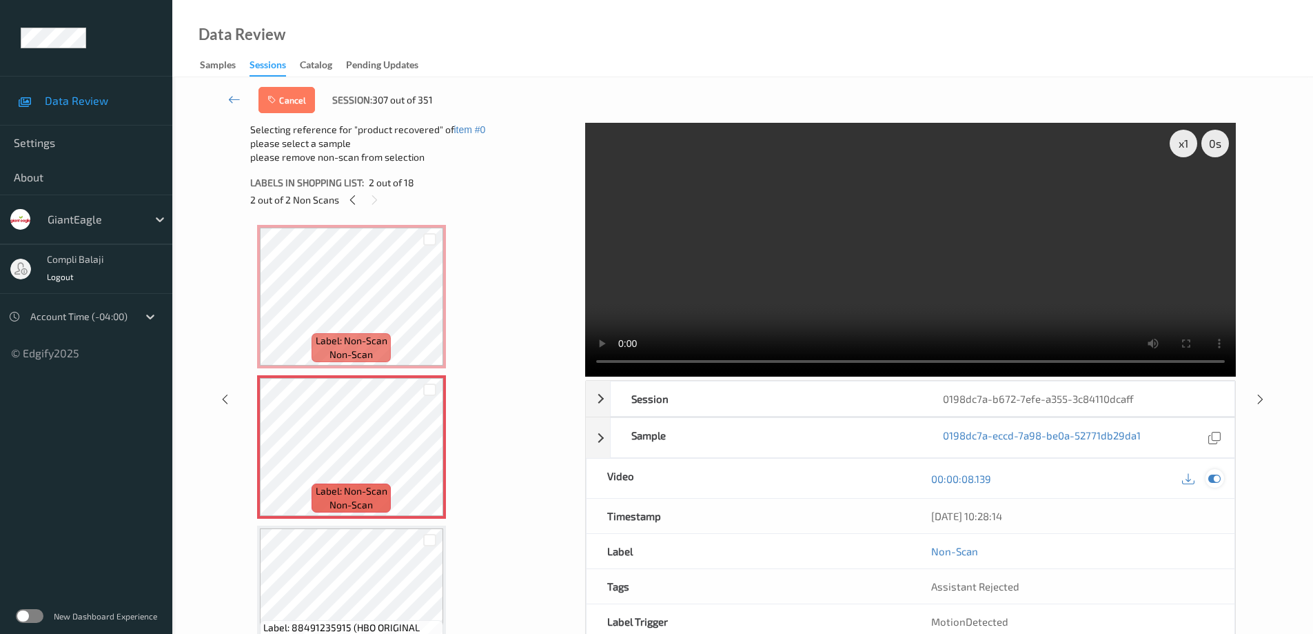
click at [1217, 483] on icon at bounding box center [1215, 478] width 12 height 12
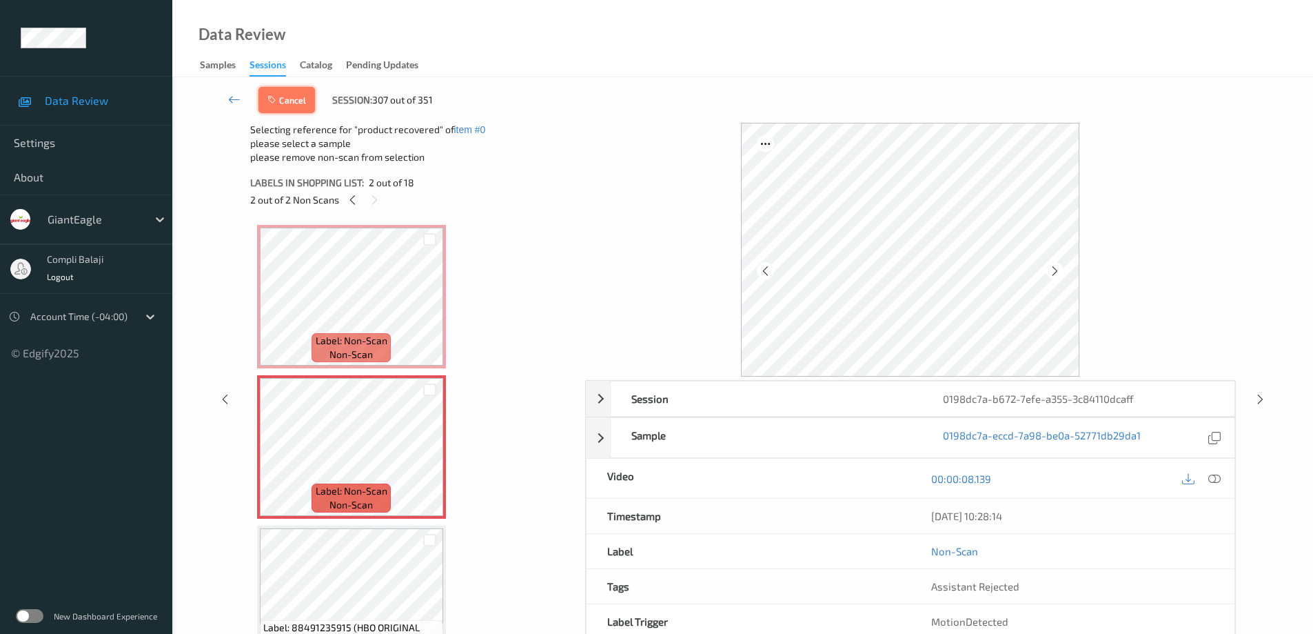
click at [292, 105] on button "Cancel" at bounding box center [287, 100] width 57 height 26
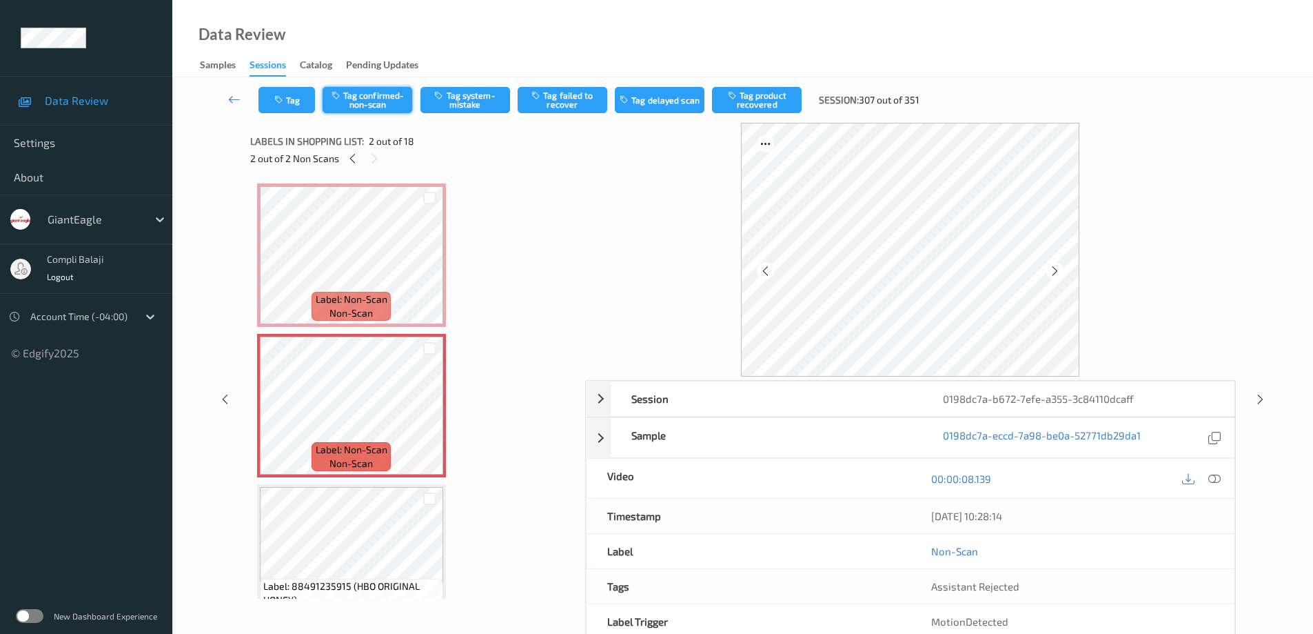
click at [379, 103] on button "Tag confirmed-non-scan" at bounding box center [368, 100] width 90 height 26
click at [760, 104] on button "Tag product recovered" at bounding box center [757, 100] width 90 height 26
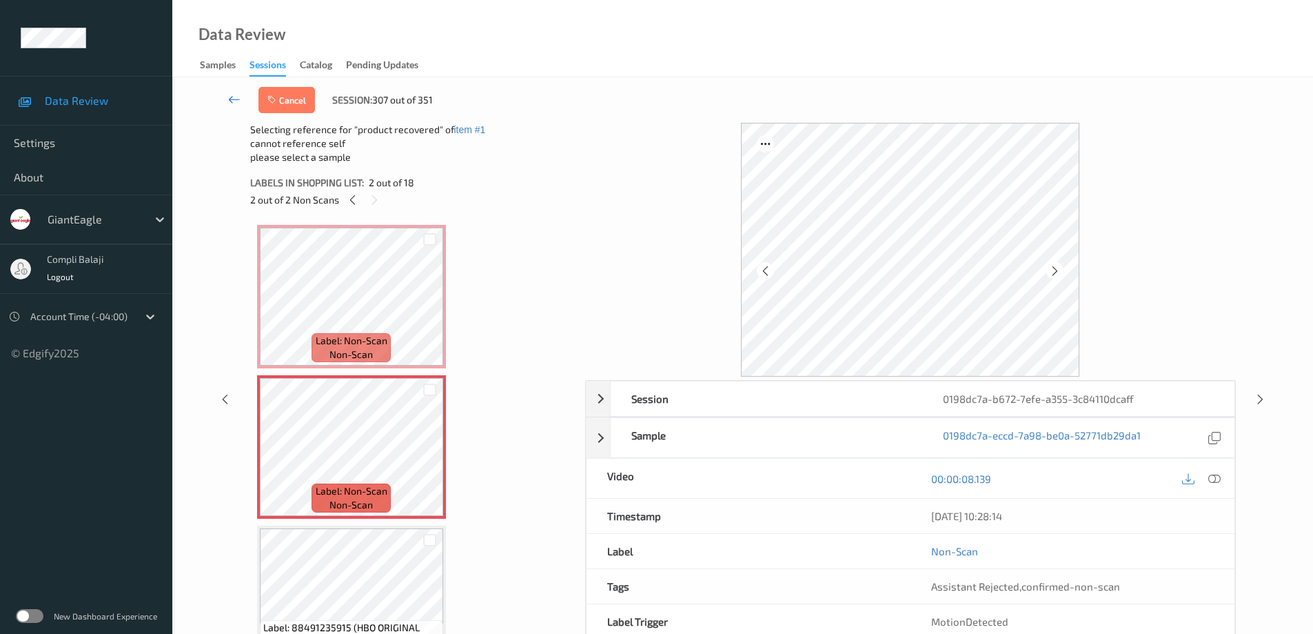
click at [230, 102] on icon at bounding box center [234, 99] width 12 height 14
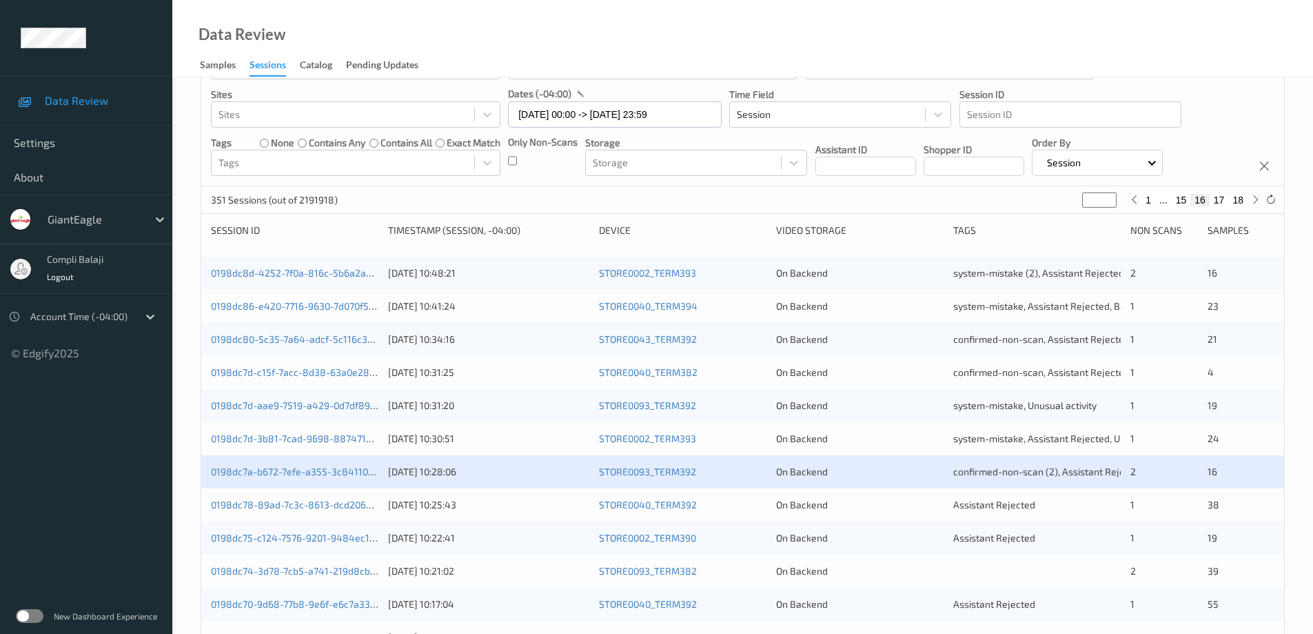
scroll to position [207, 0]
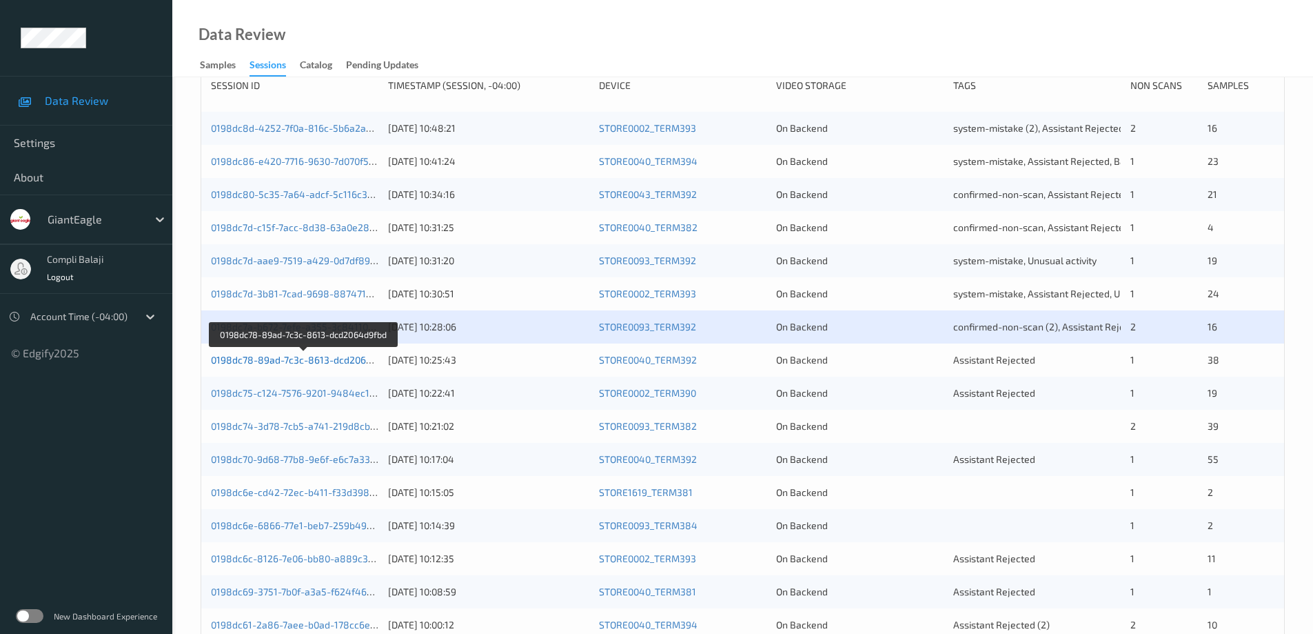
click at [332, 361] on link "0198dc78-89ad-7c3c-8613-dcd2064d9fbd" at bounding box center [304, 360] width 187 height 12
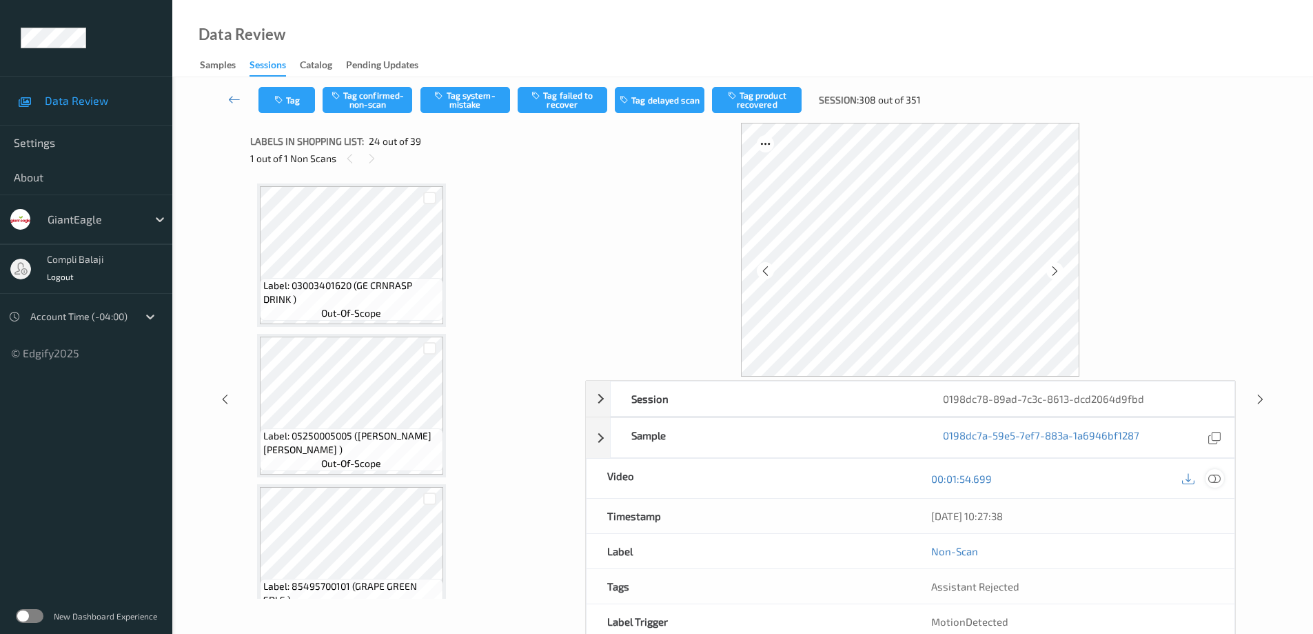
click at [1212, 476] on icon at bounding box center [1215, 478] width 12 height 12
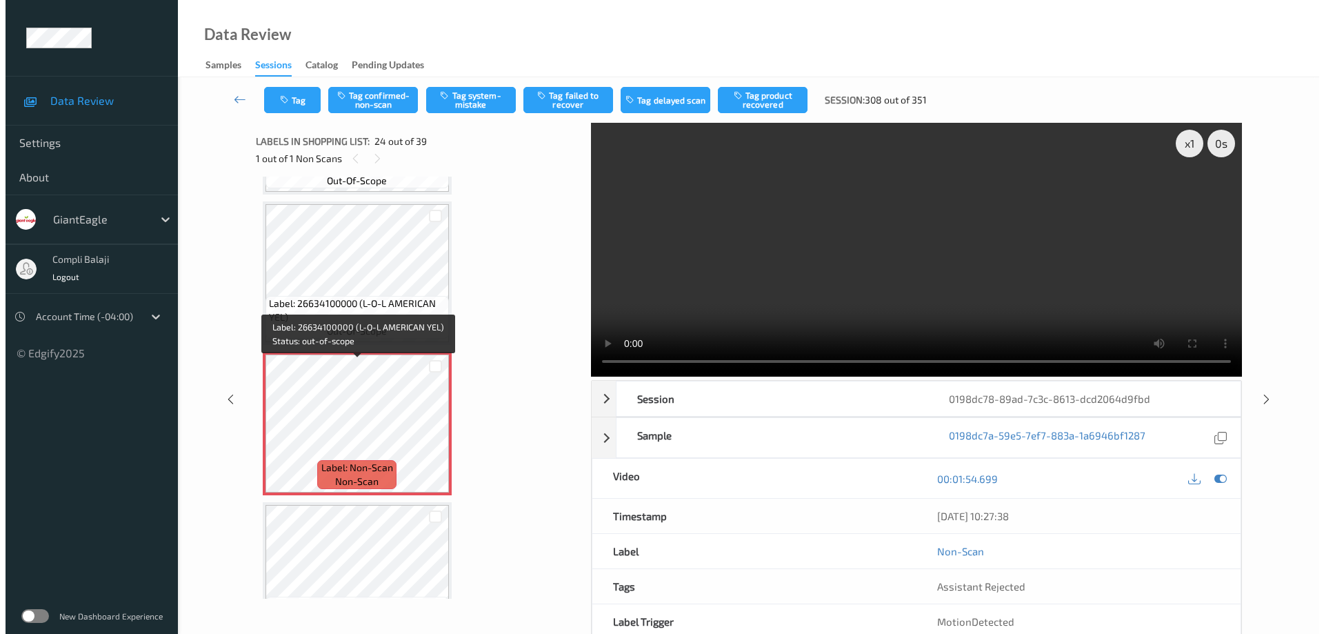
scroll to position [3293, 0]
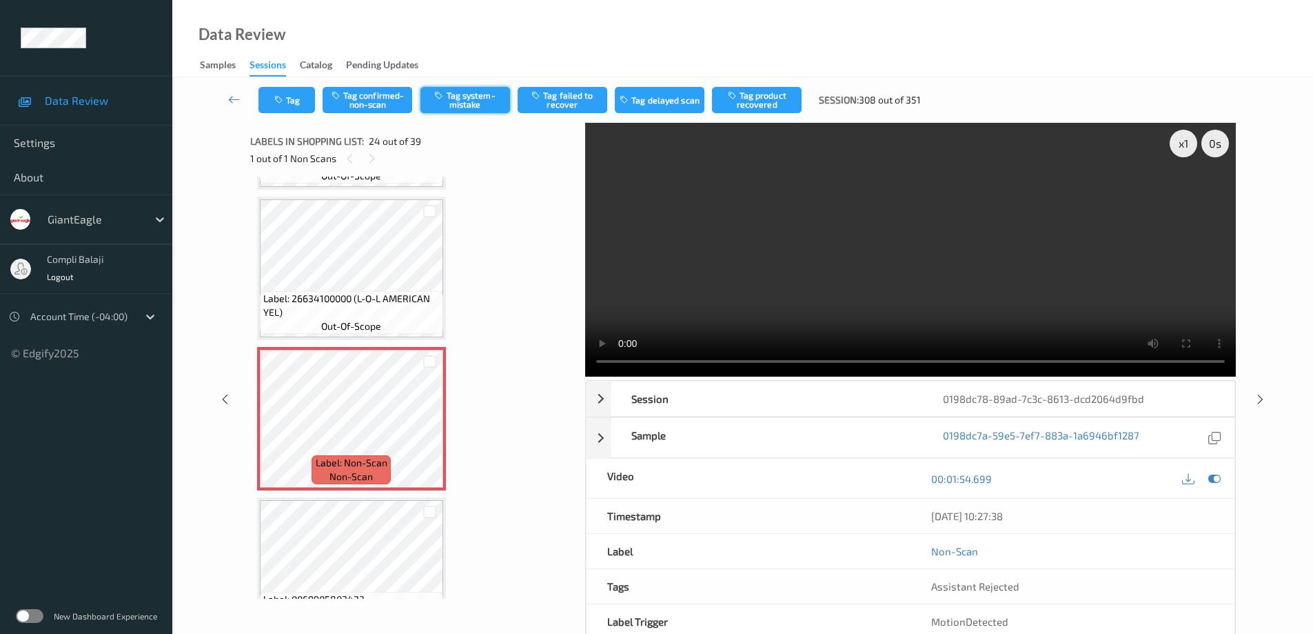
click at [469, 101] on button "Tag system-mistake" at bounding box center [466, 100] width 90 height 26
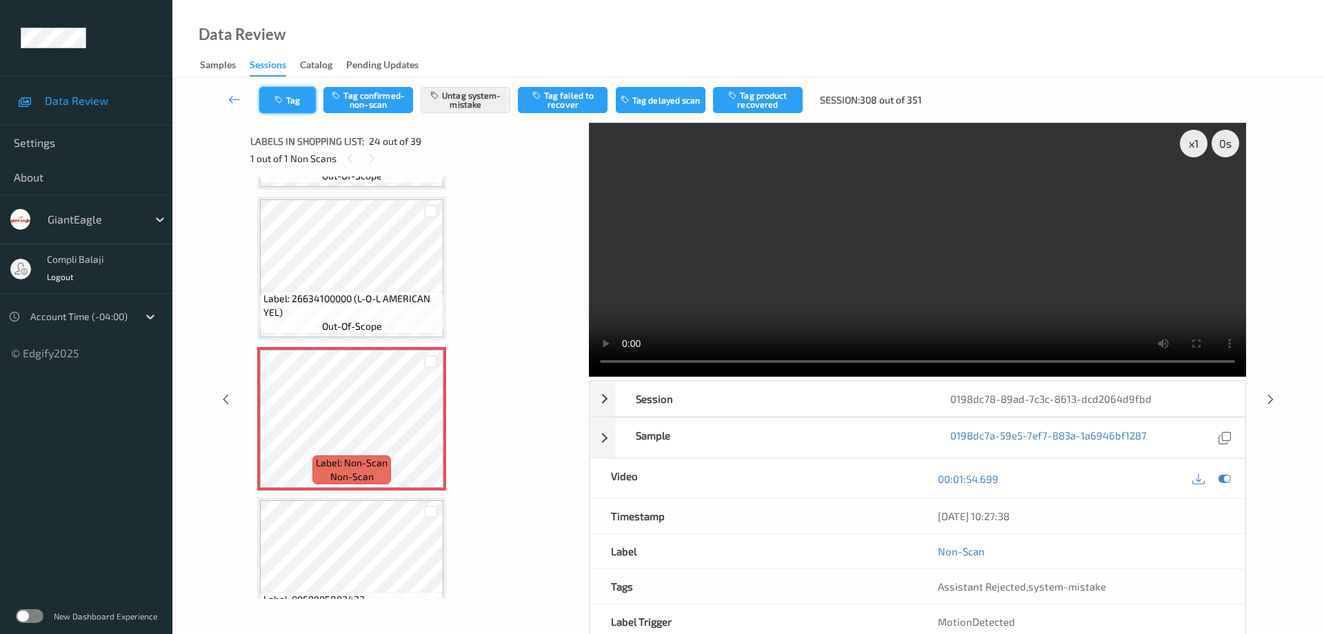
click at [303, 105] on button "Tag" at bounding box center [287, 100] width 57 height 26
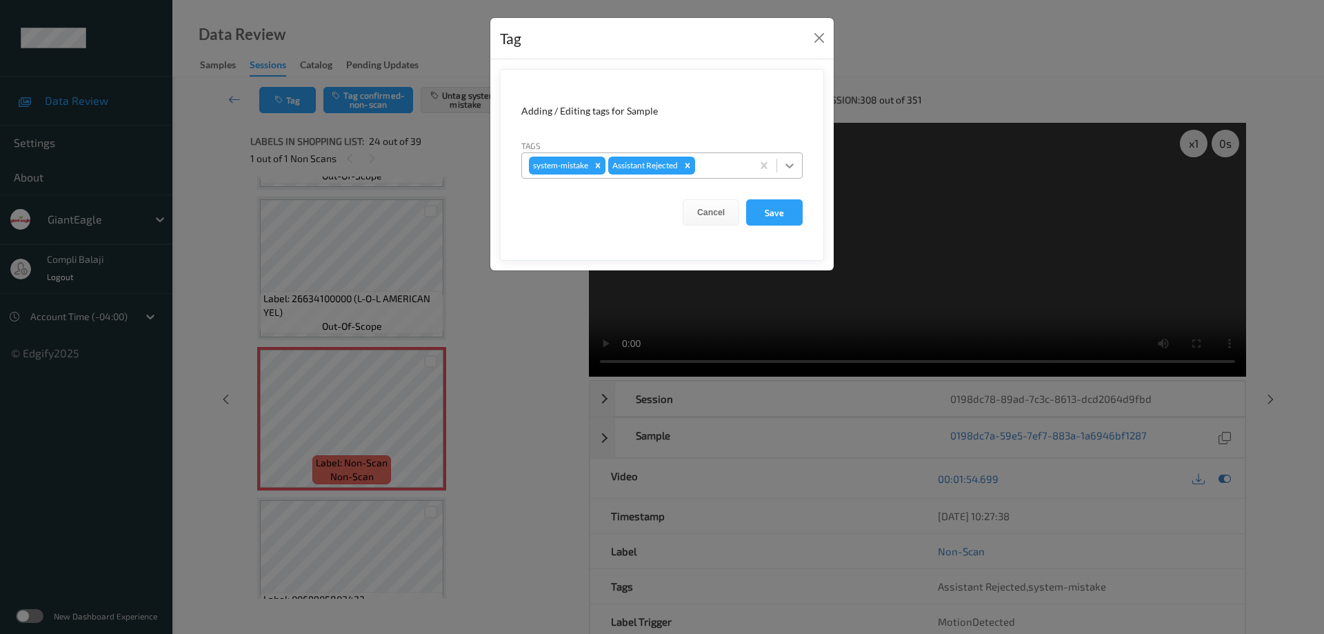
click at [792, 167] on icon at bounding box center [789, 166] width 14 height 14
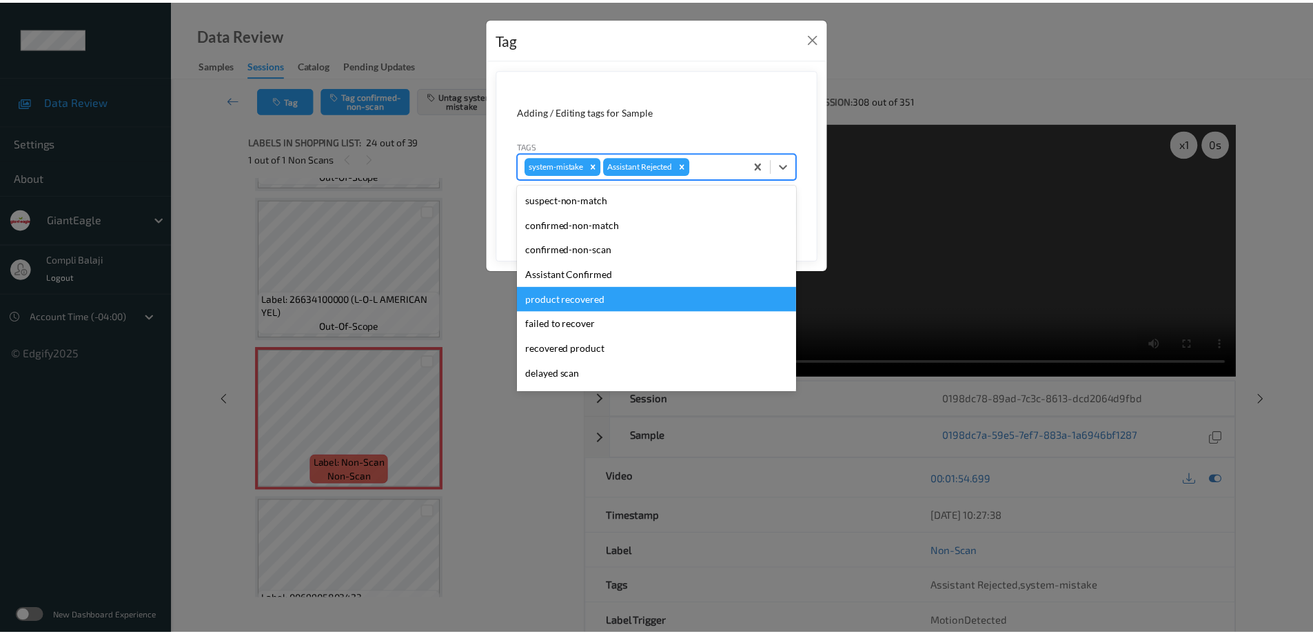
scroll to position [69, 0]
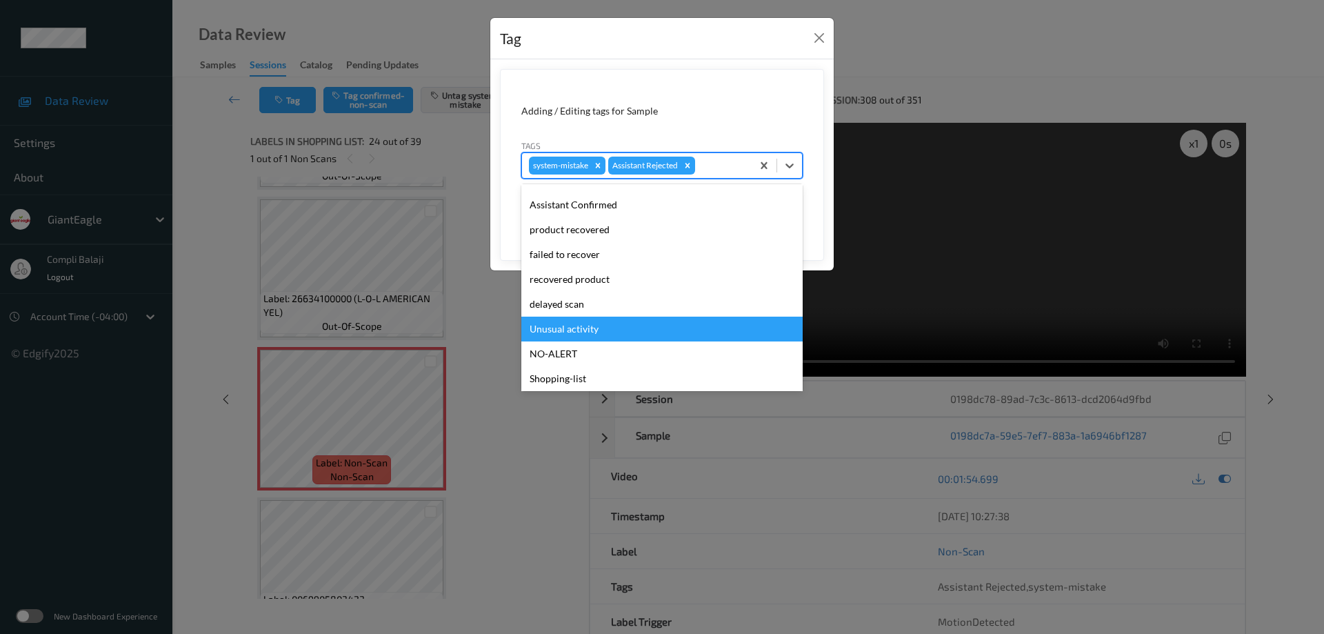
click at [578, 334] on div "Unusual activity" at bounding box center [661, 328] width 281 height 25
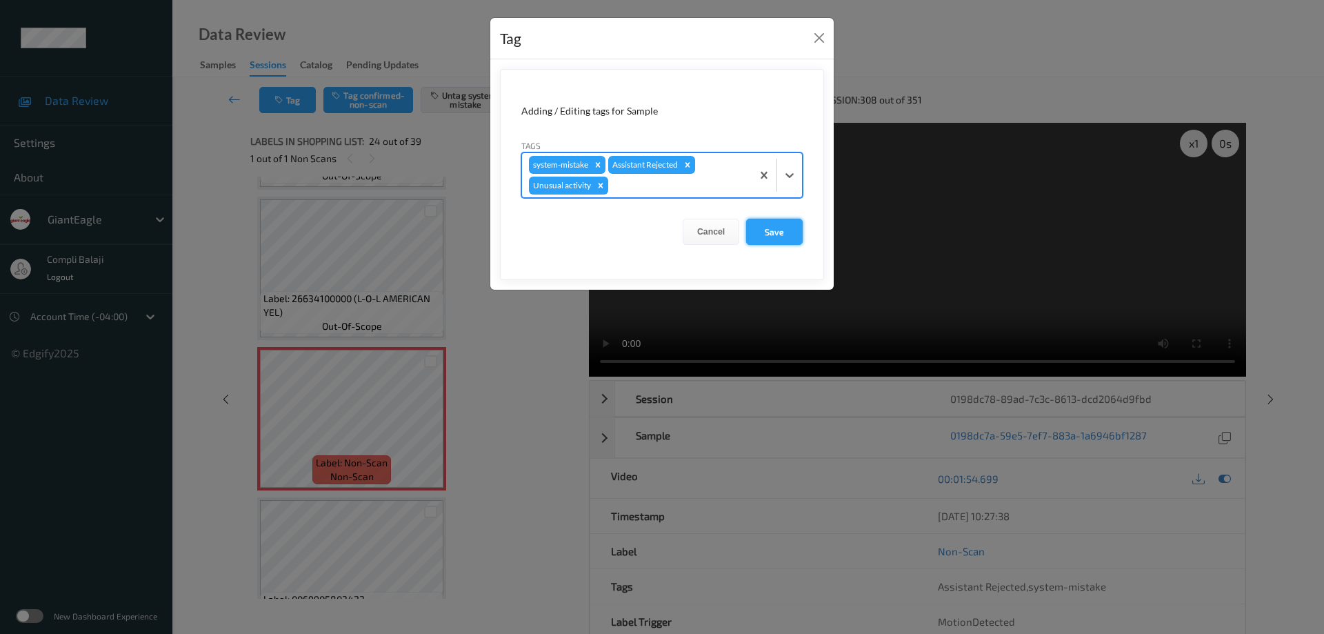
click at [780, 233] on button "Save" at bounding box center [774, 232] width 57 height 26
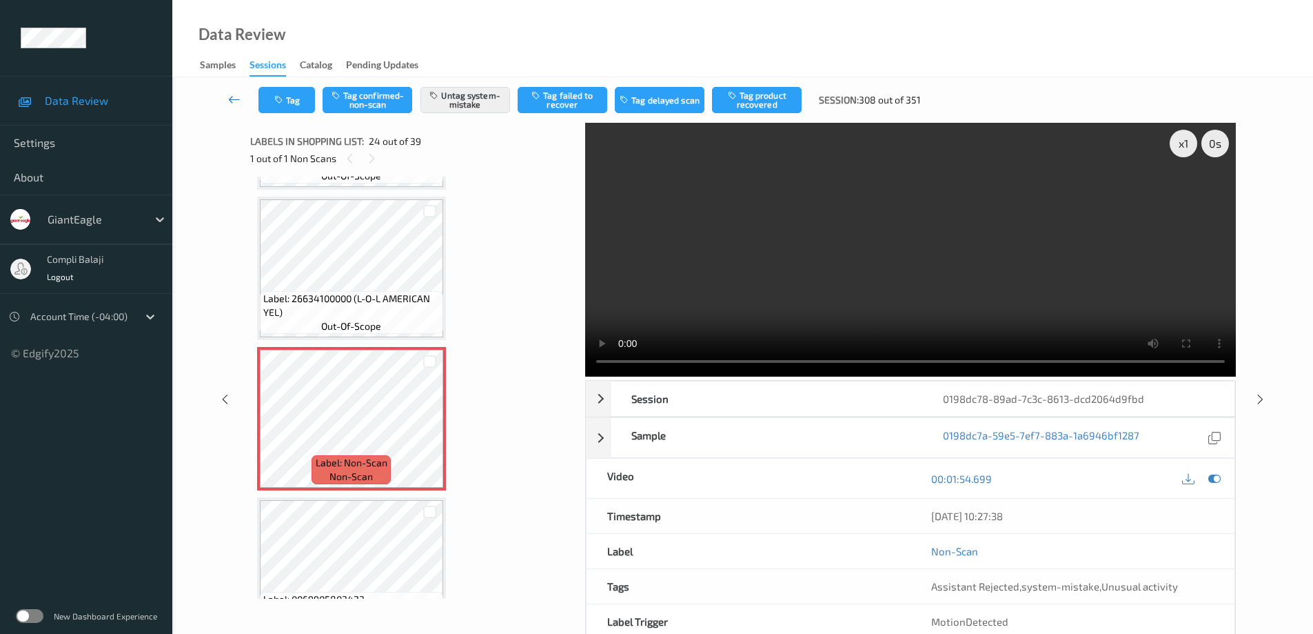
click at [235, 101] on icon at bounding box center [234, 99] width 12 height 14
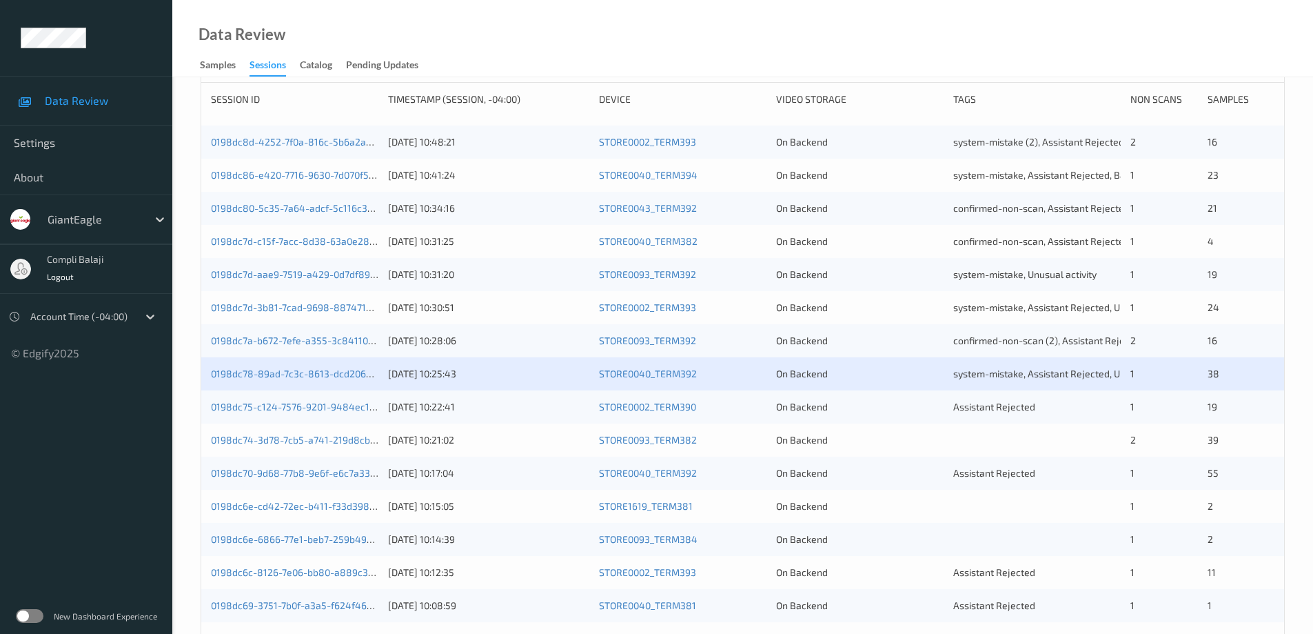
scroll to position [345, 0]
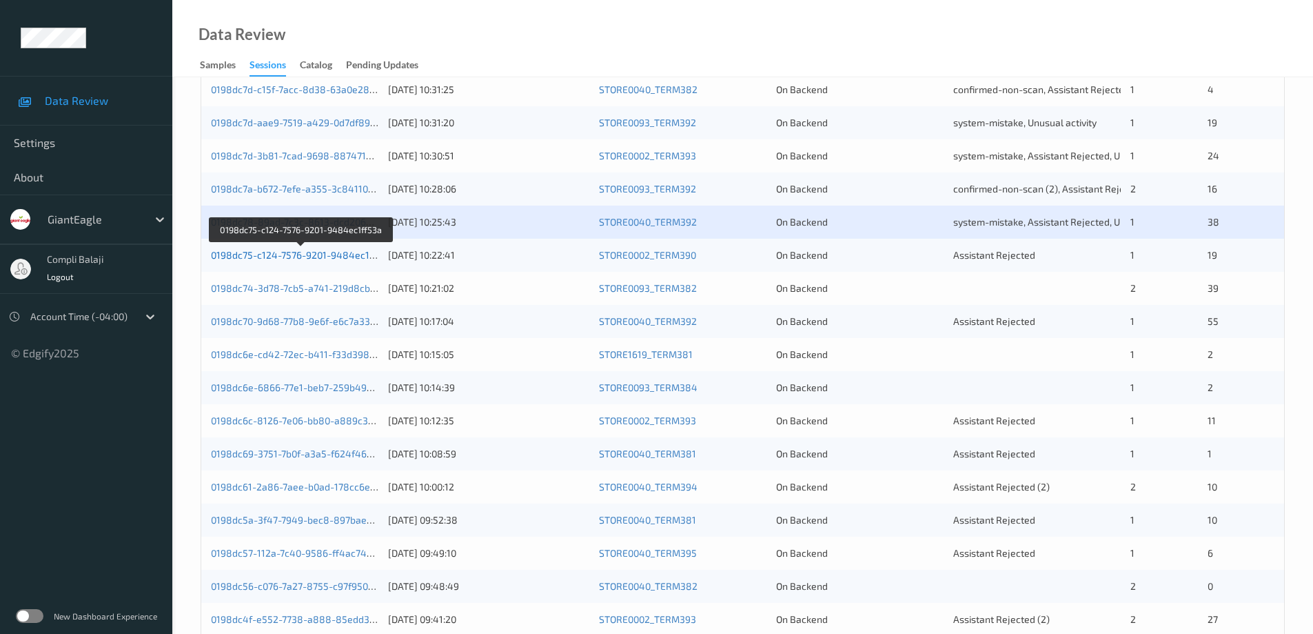
click at [331, 256] on link "0198dc75-c124-7576-9201-9484ec1ff53a" at bounding box center [302, 255] width 182 height 12
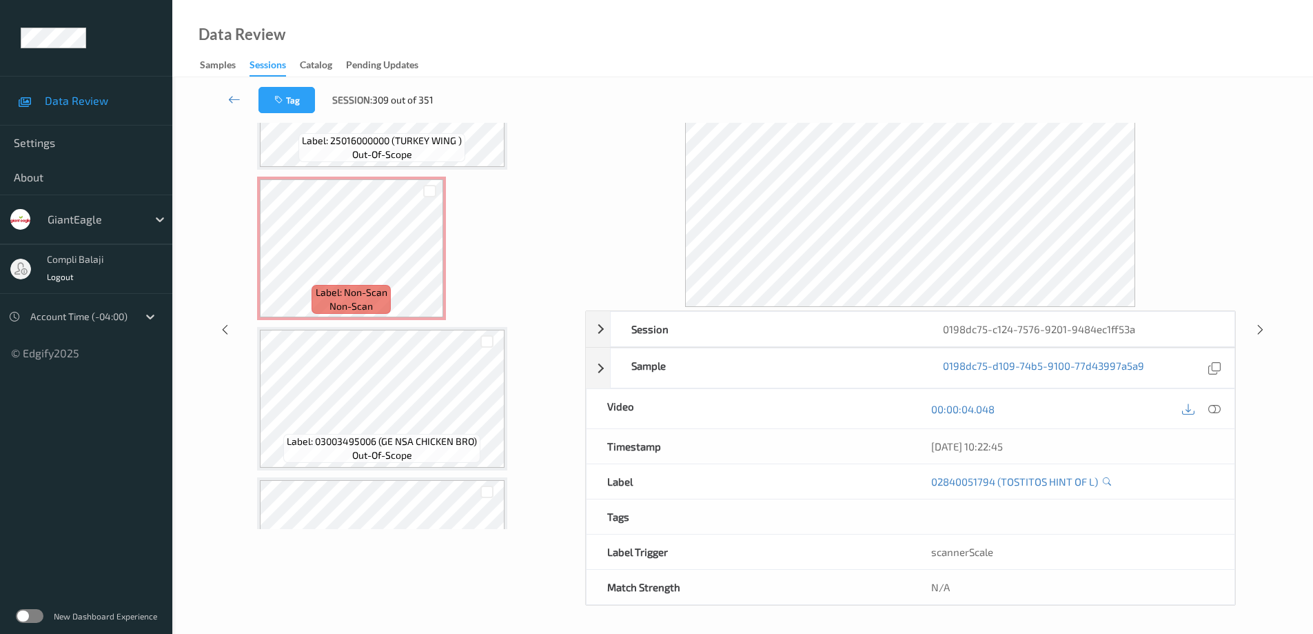
scroll to position [2483, 0]
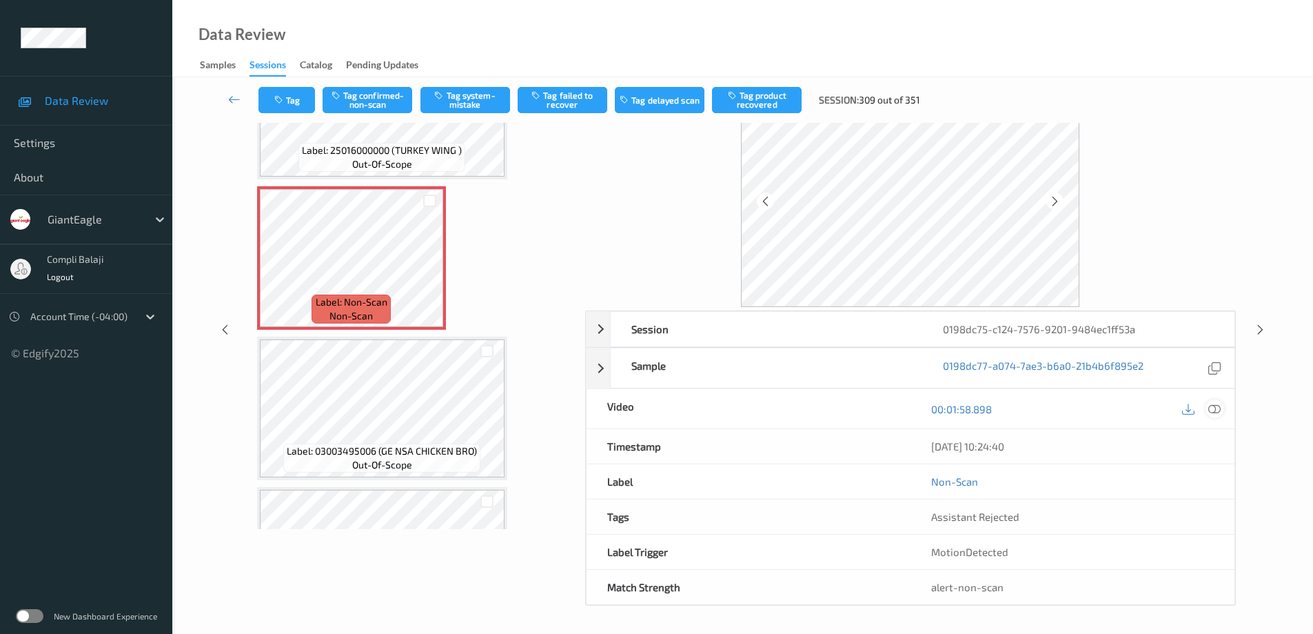
drag, startPoint x: 1215, startPoint y: 411, endPoint x: 1126, endPoint y: 374, distance: 96.1
click at [1214, 411] on icon at bounding box center [1215, 408] width 12 height 12
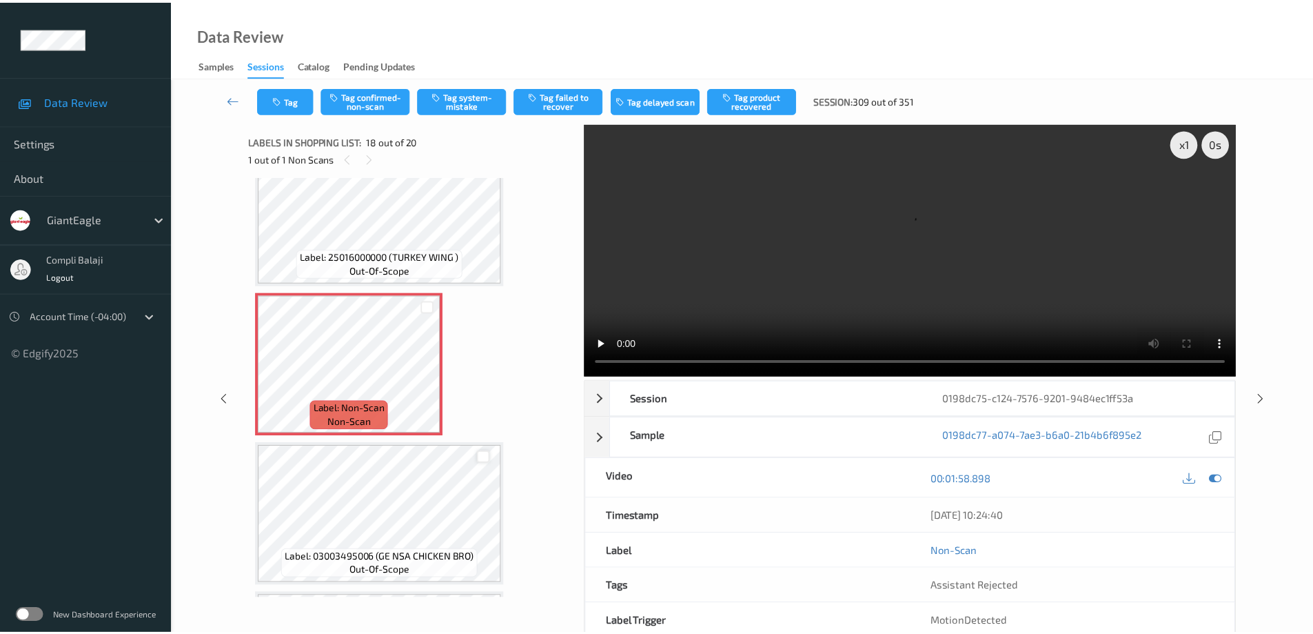
scroll to position [2414, 0]
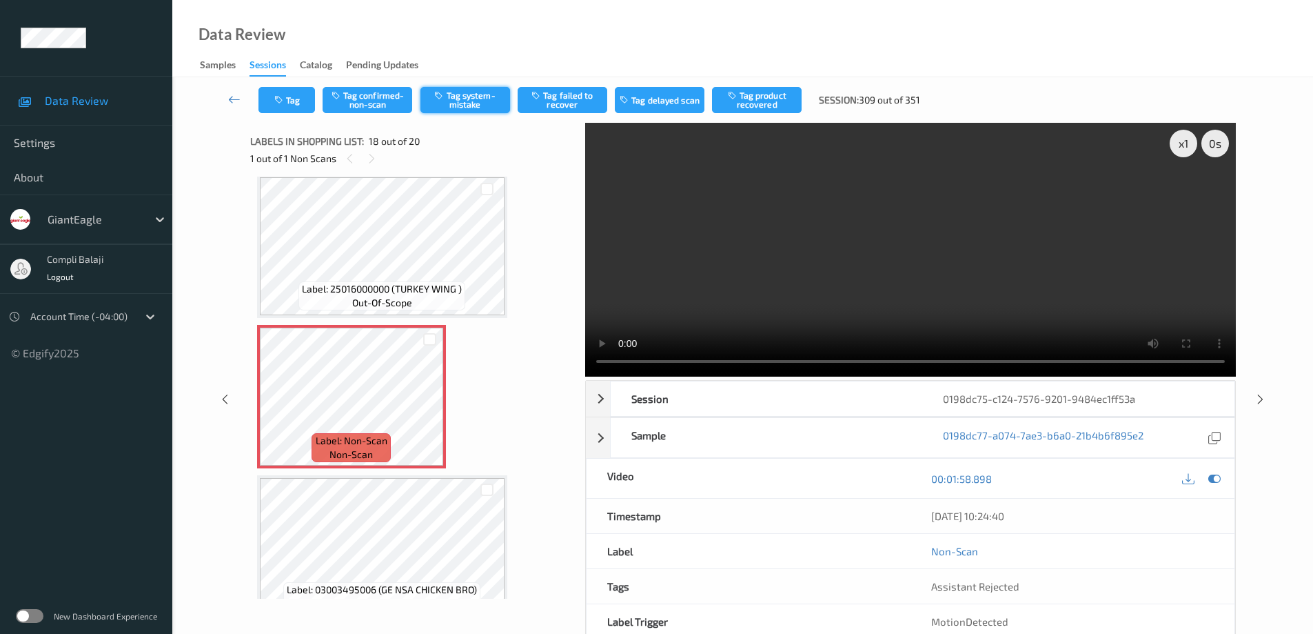
click at [465, 98] on button "Tag system-mistake" at bounding box center [466, 100] width 90 height 26
click at [1217, 478] on icon at bounding box center [1215, 478] width 12 height 12
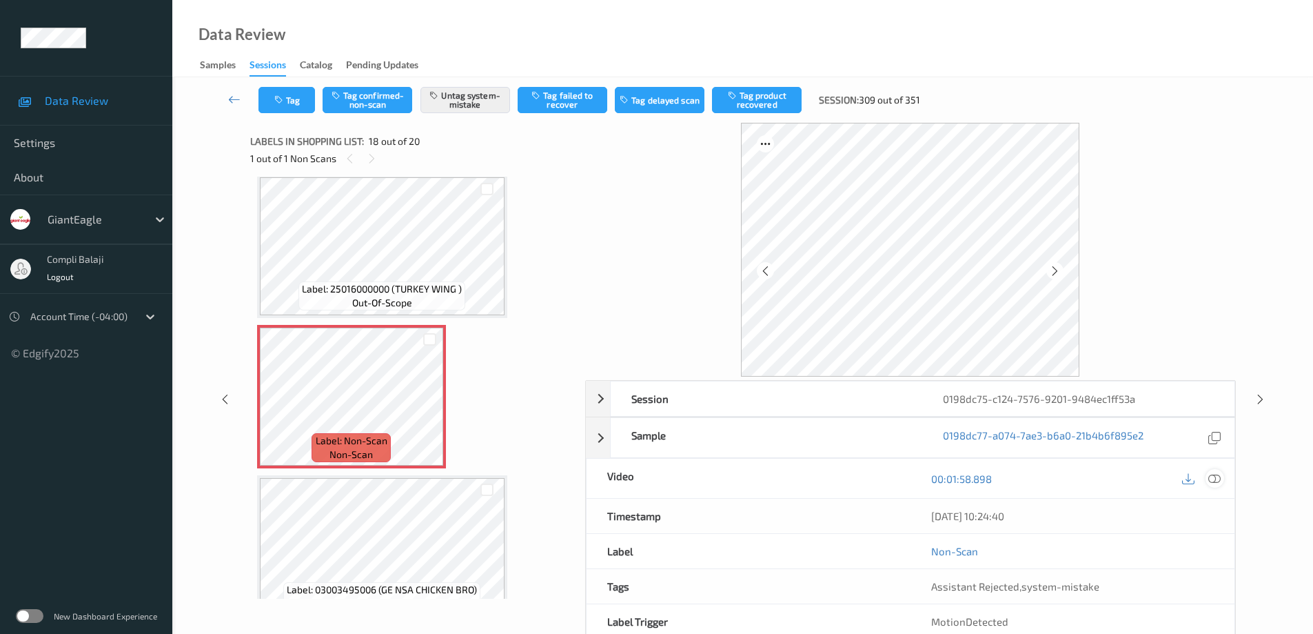
click at [1217, 478] on icon at bounding box center [1215, 478] width 12 height 12
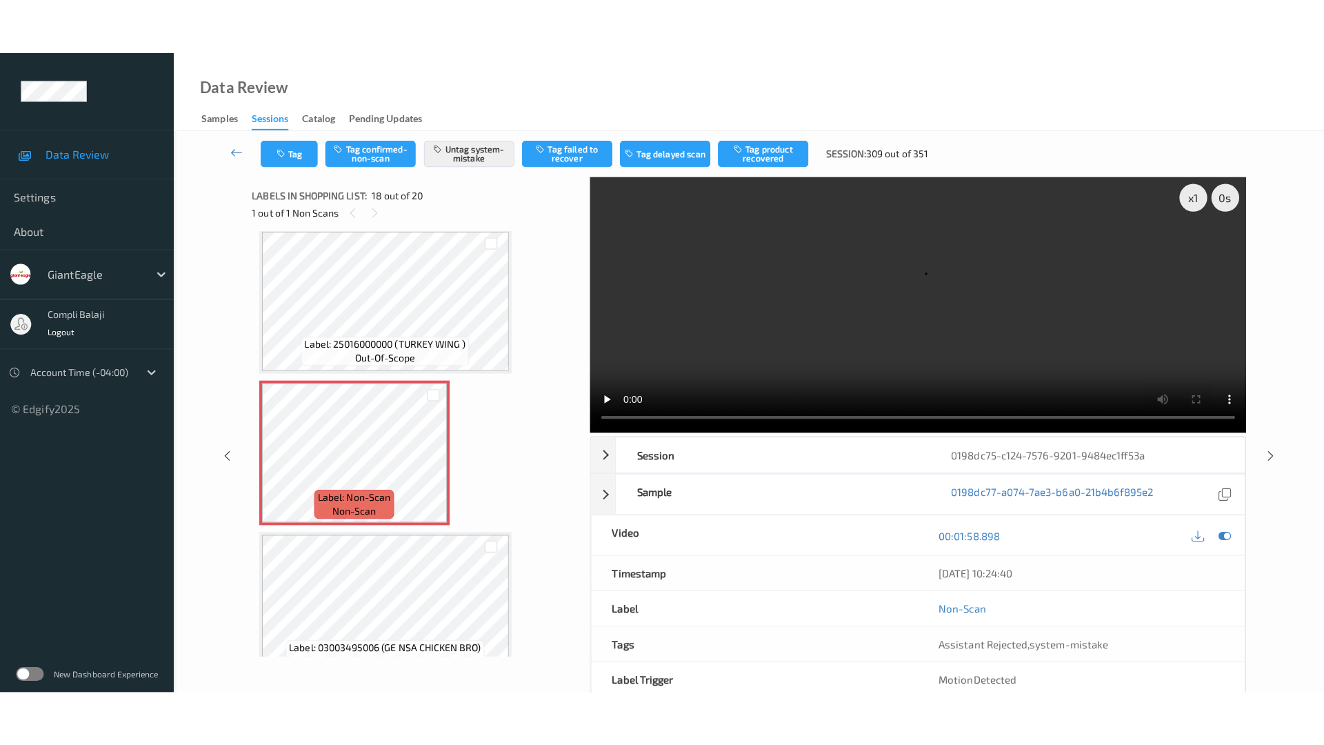
scroll to position [2483, 0]
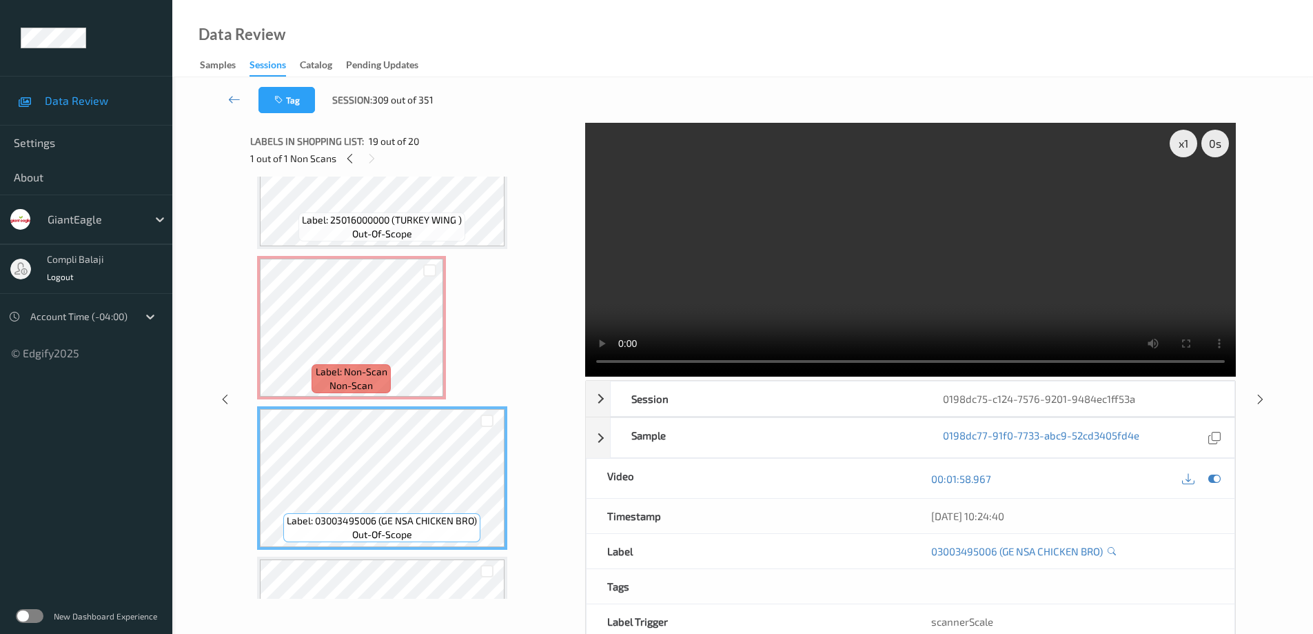
click at [552, 371] on div "x 1 0 s Session 0198dc75-c124-7576-9201-9484ec1ff53a Session ID 0198dc75-c124-7…" at bounding box center [743, 399] width 986 height 552
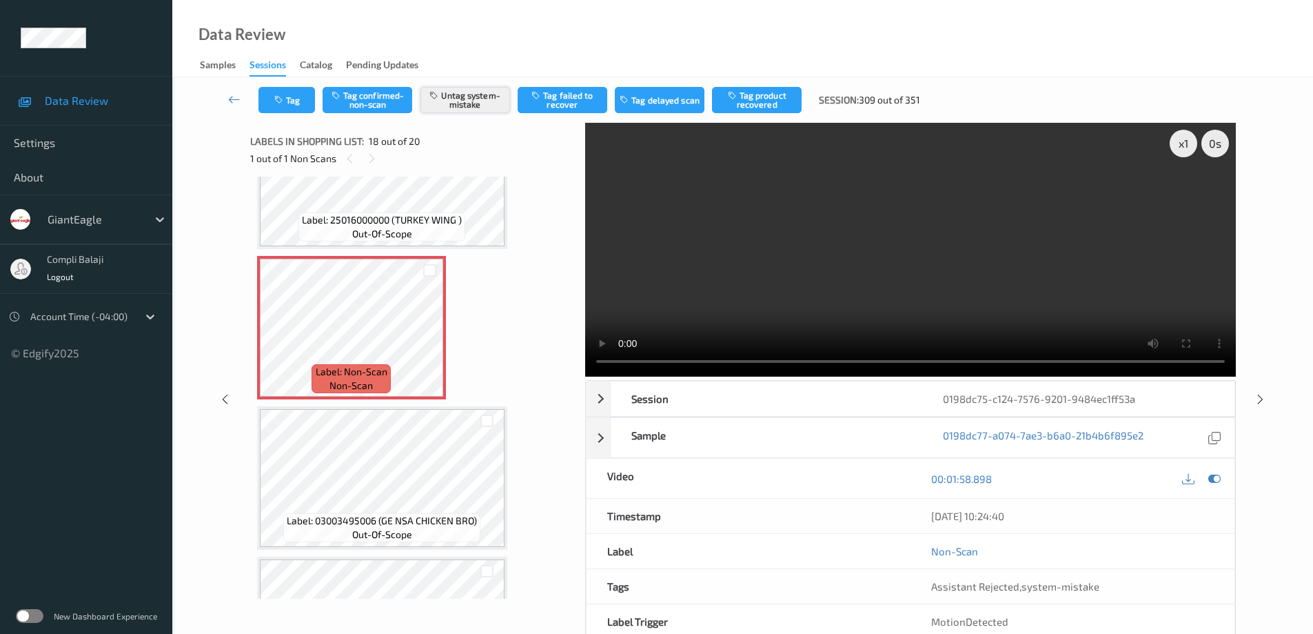
click at [463, 101] on button "Untag system-mistake" at bounding box center [466, 100] width 90 height 26
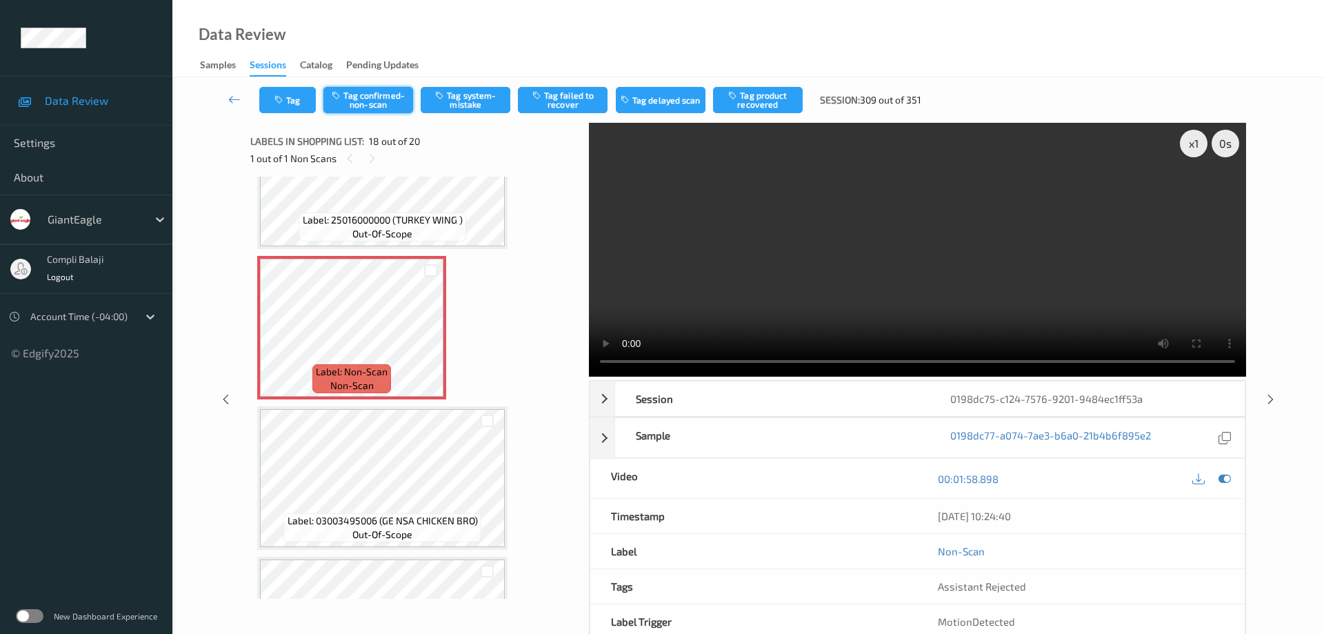
click at [386, 99] on button "Tag confirmed-non-scan" at bounding box center [368, 100] width 90 height 26
click at [764, 98] on button "Tag product recovered" at bounding box center [758, 100] width 90 height 26
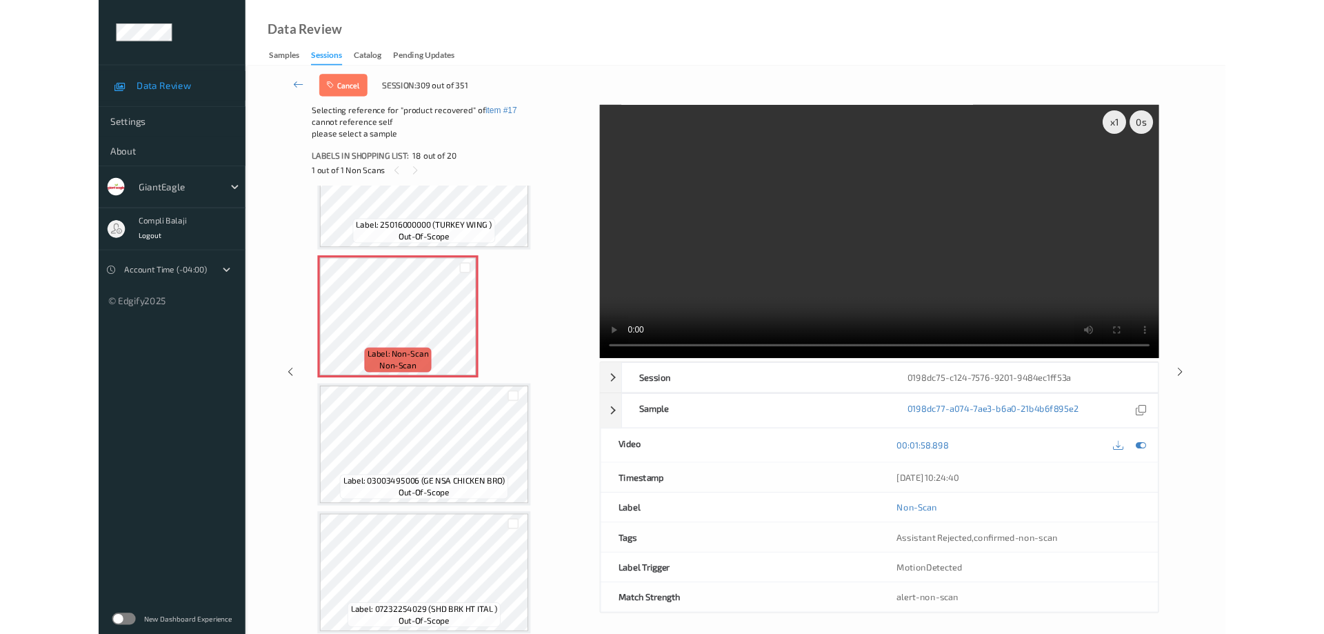
scroll to position [2480, 0]
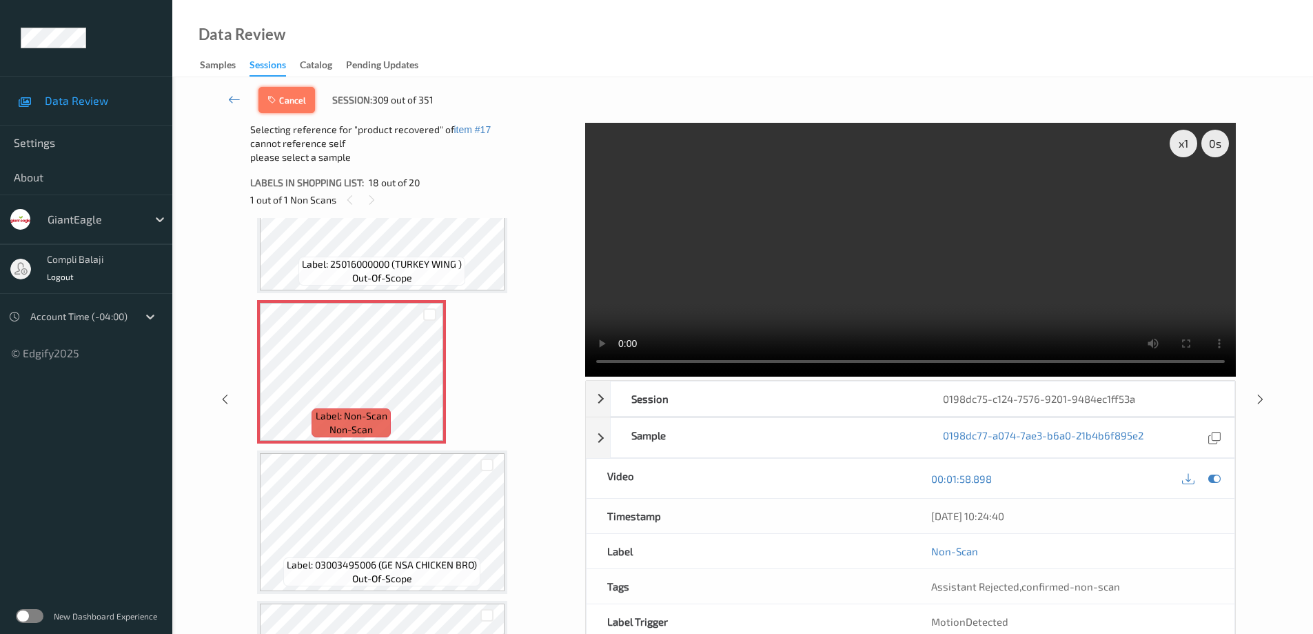
click at [283, 101] on button "Cancel" at bounding box center [287, 100] width 57 height 26
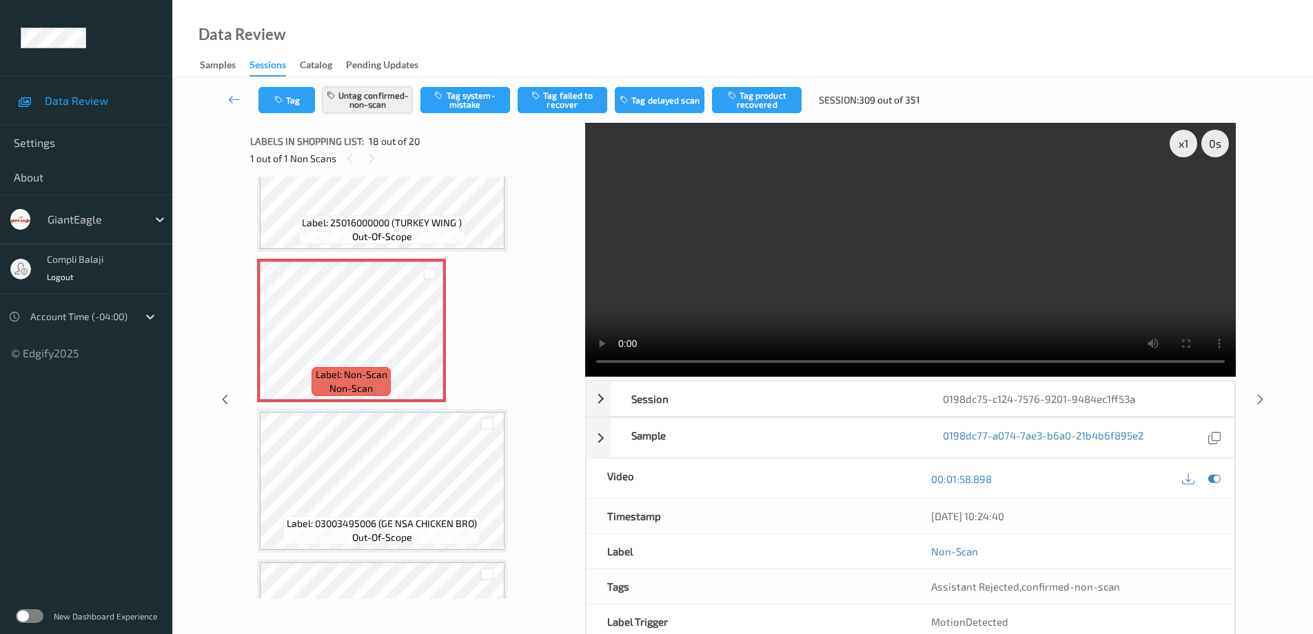
click at [392, 101] on button "Untag confirmed-non-scan" at bounding box center [368, 100] width 90 height 26
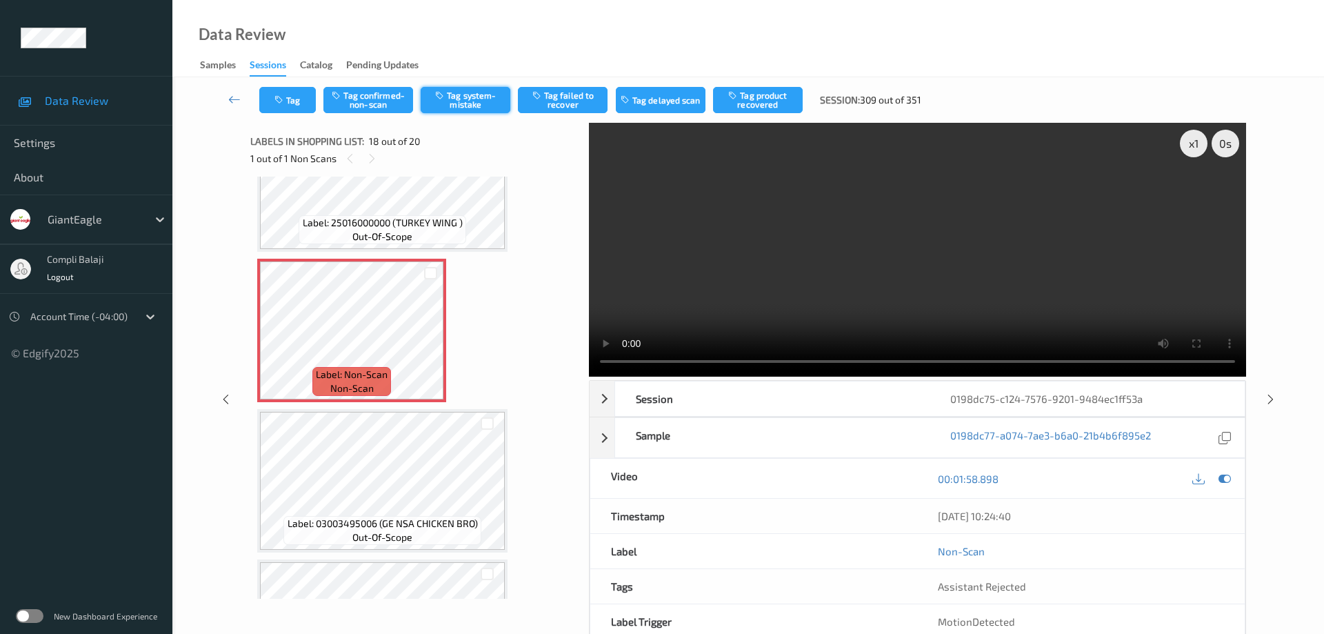
click at [481, 106] on button "Tag system-mistake" at bounding box center [466, 100] width 90 height 26
click at [303, 103] on button "Tag" at bounding box center [287, 100] width 57 height 26
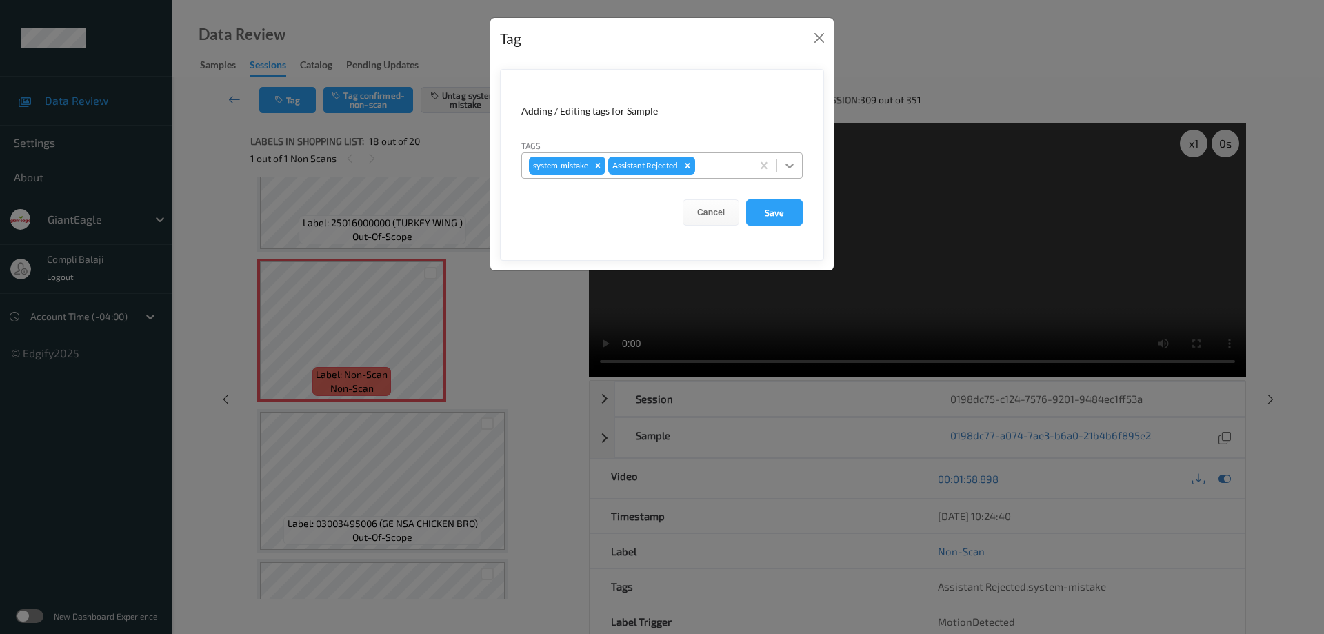
click at [794, 161] on icon at bounding box center [789, 166] width 14 height 14
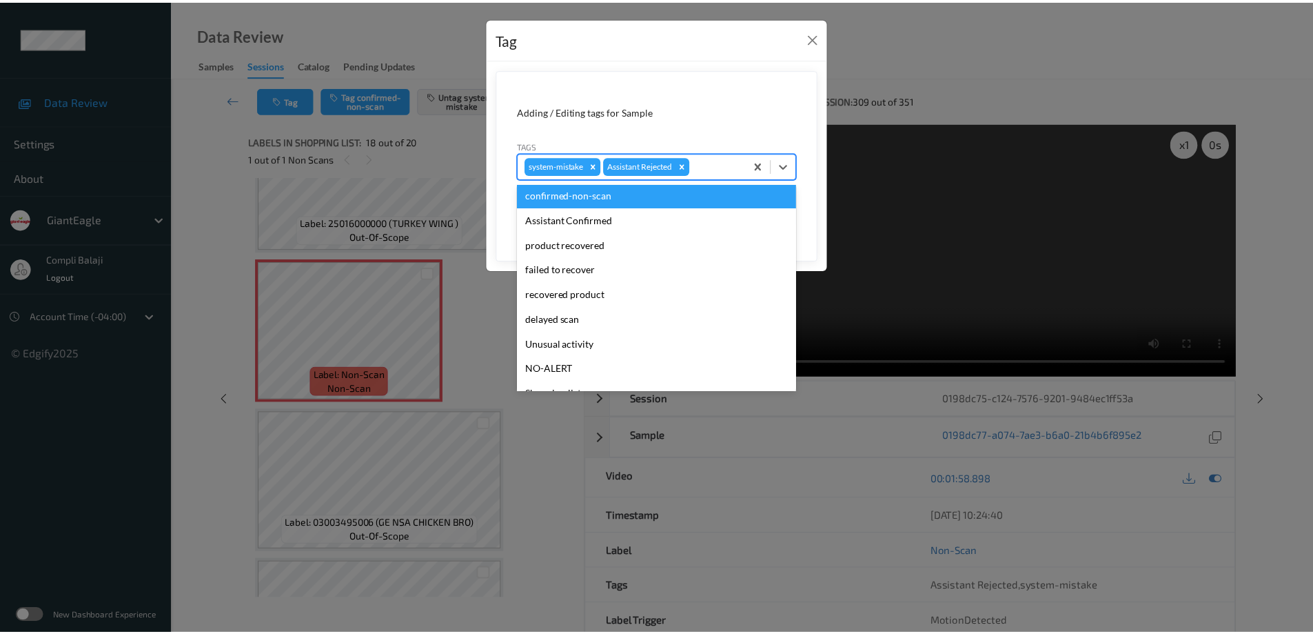
scroll to position [121, 0]
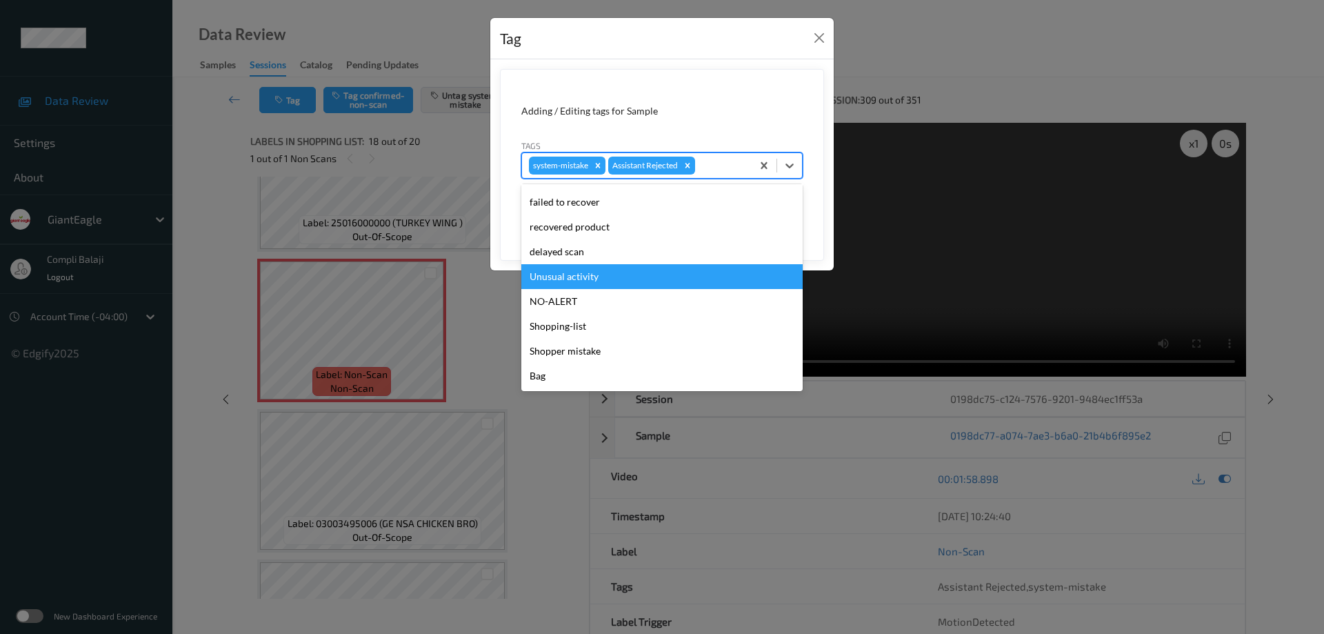
click at [573, 278] on div "Unusual activity" at bounding box center [661, 276] width 281 height 25
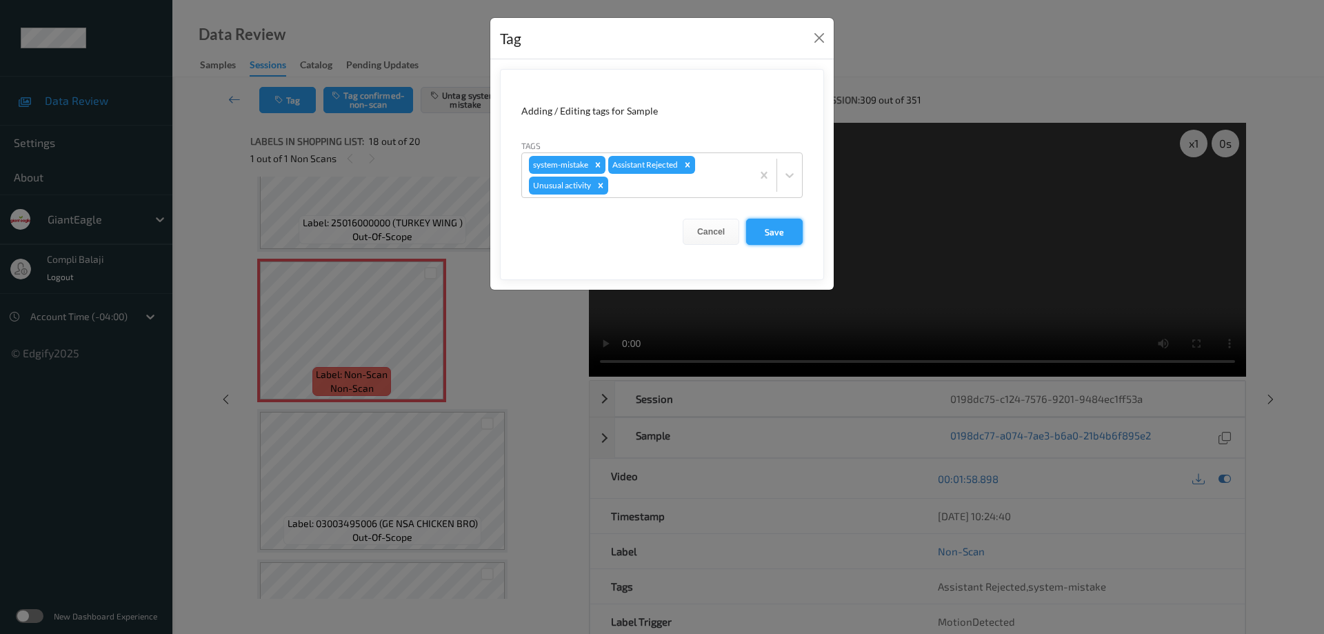
click at [781, 233] on button "Save" at bounding box center [774, 232] width 57 height 26
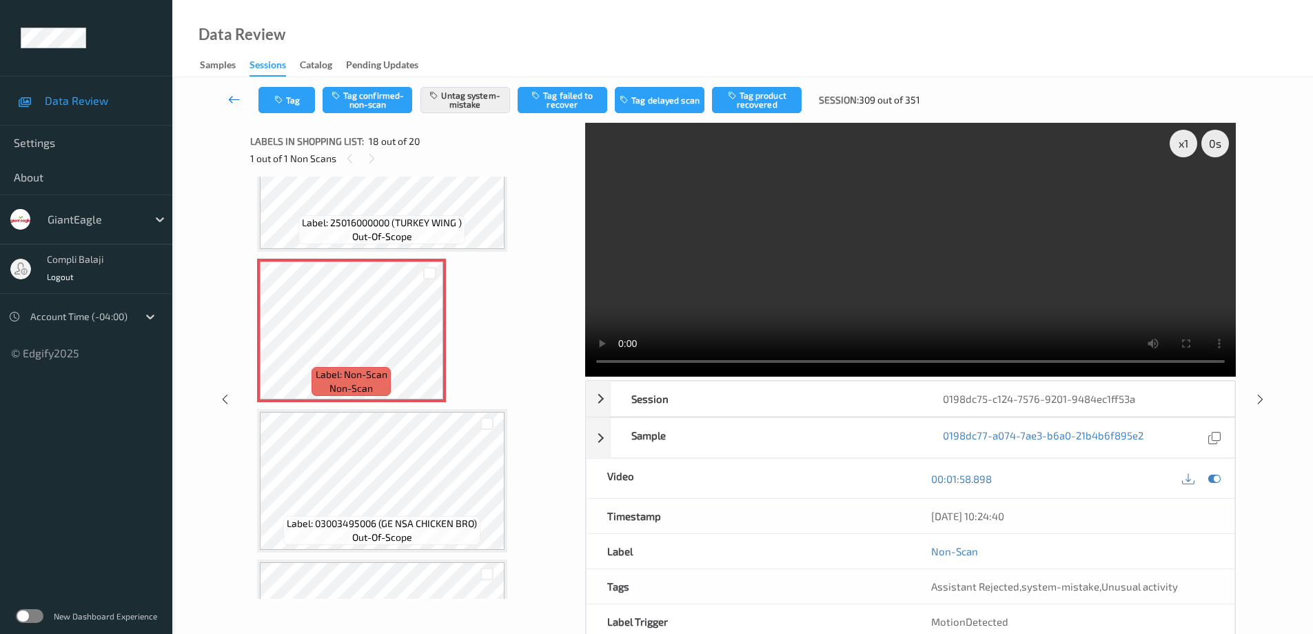
click at [232, 101] on icon at bounding box center [234, 99] width 12 height 14
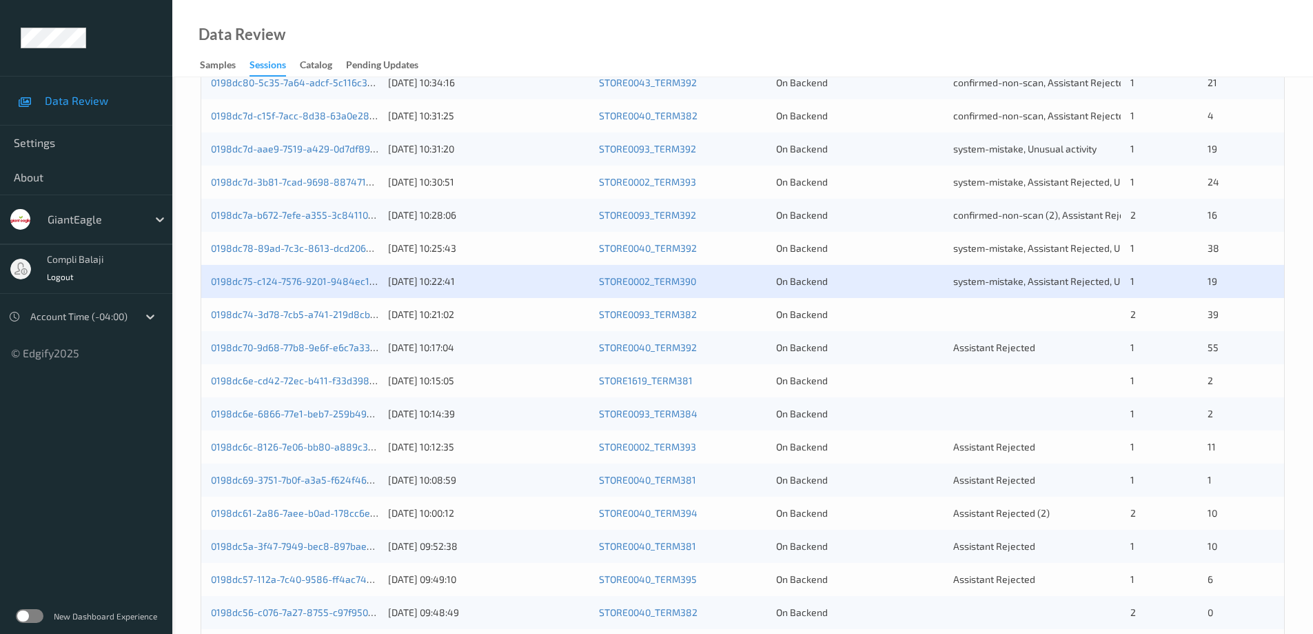
scroll to position [345, 0]
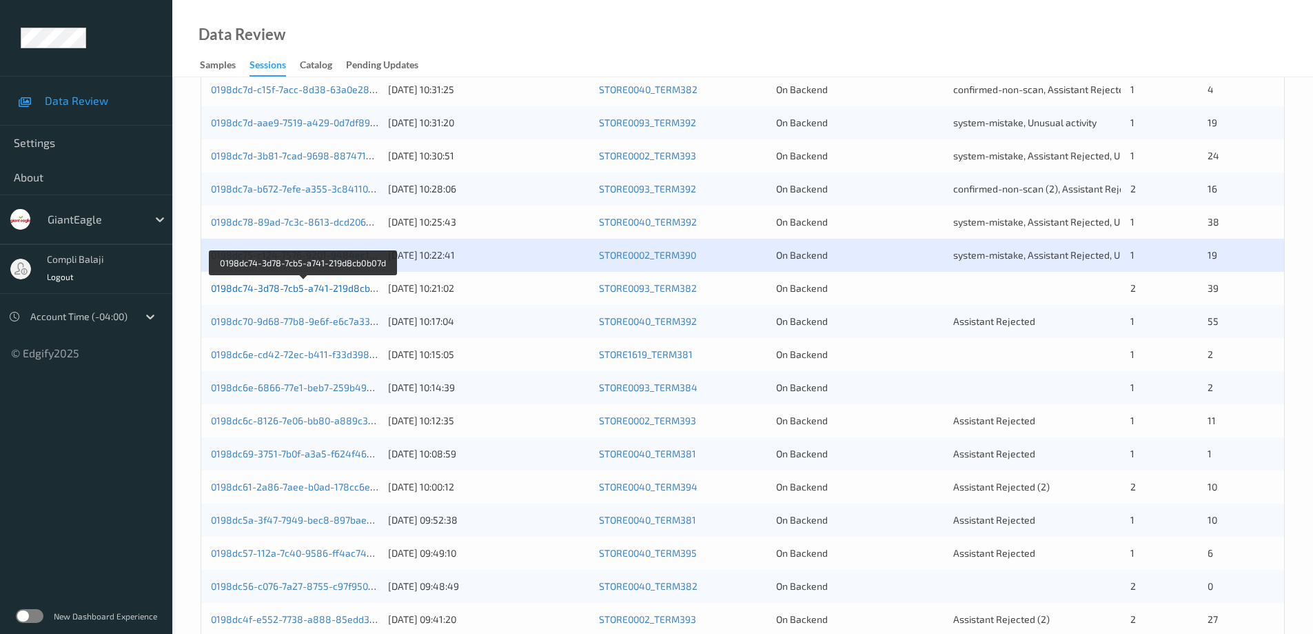
click at [324, 291] on link "0198dc74-3d78-7cb5-a741-219d8cb0b07d" at bounding box center [304, 288] width 186 height 12
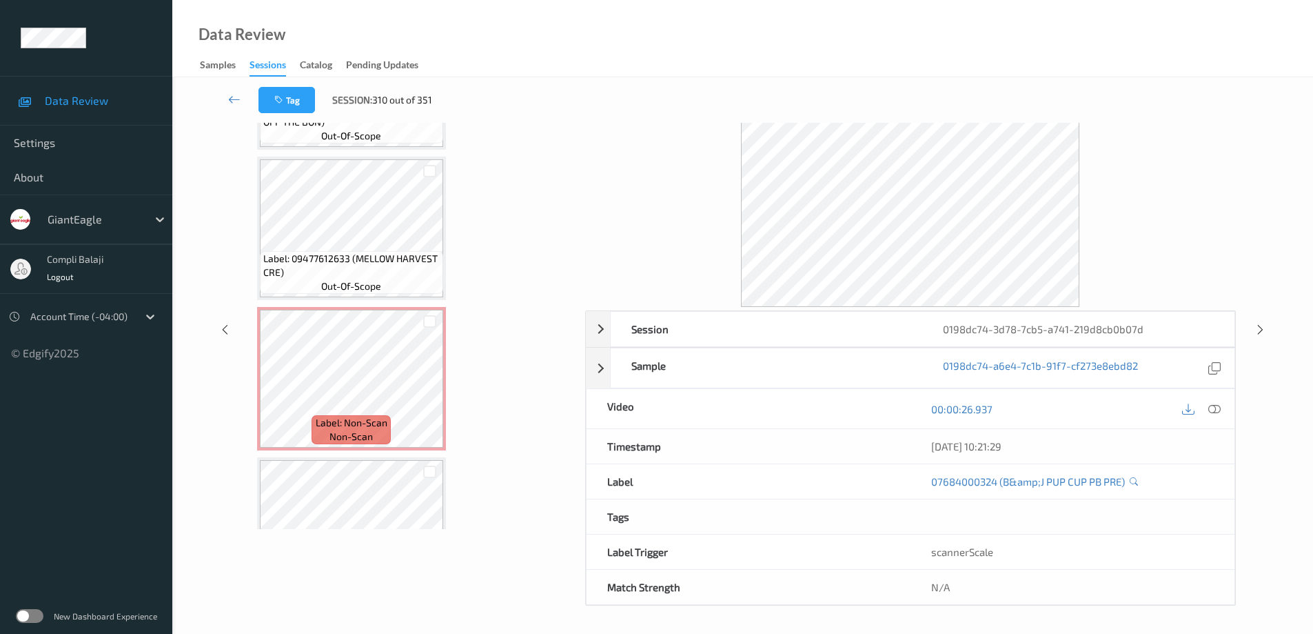
scroll to position [2793, 0]
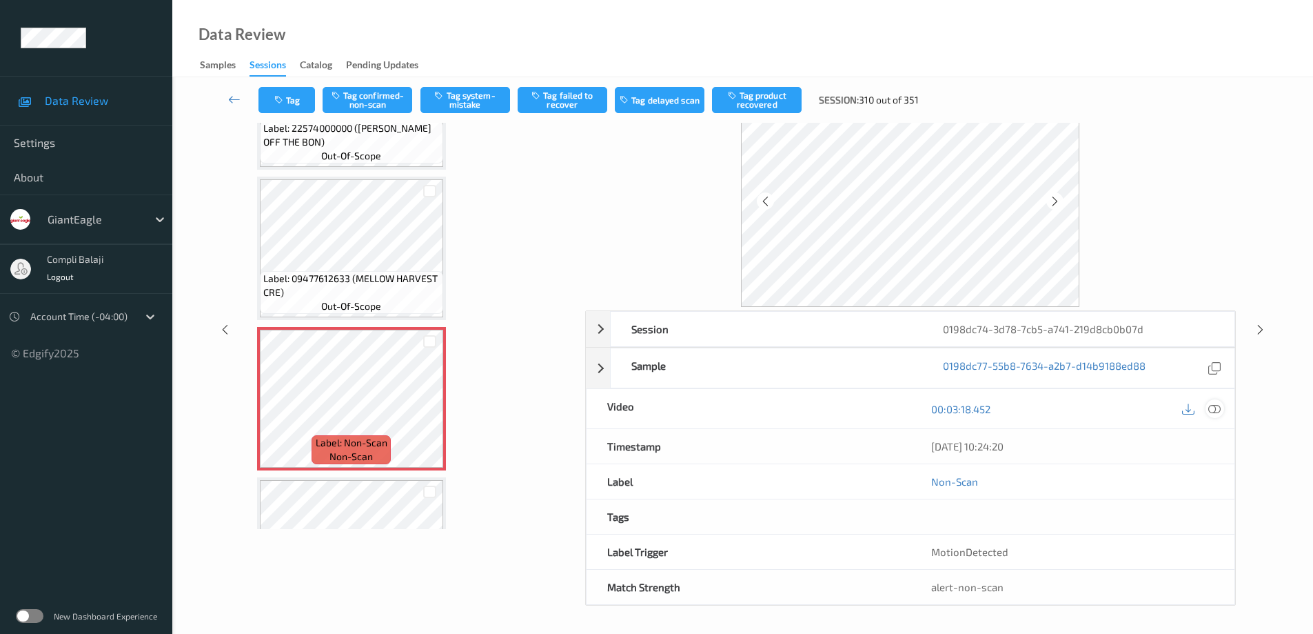
click at [1220, 411] on icon at bounding box center [1215, 408] width 12 height 12
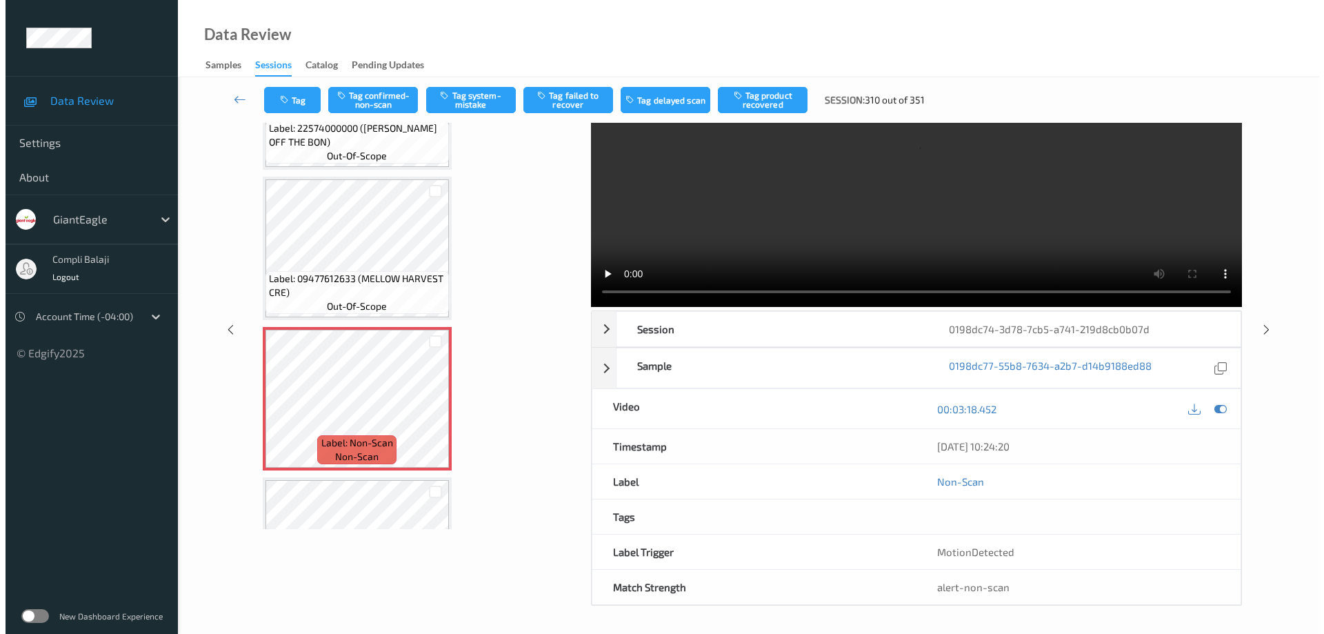
scroll to position [0, 0]
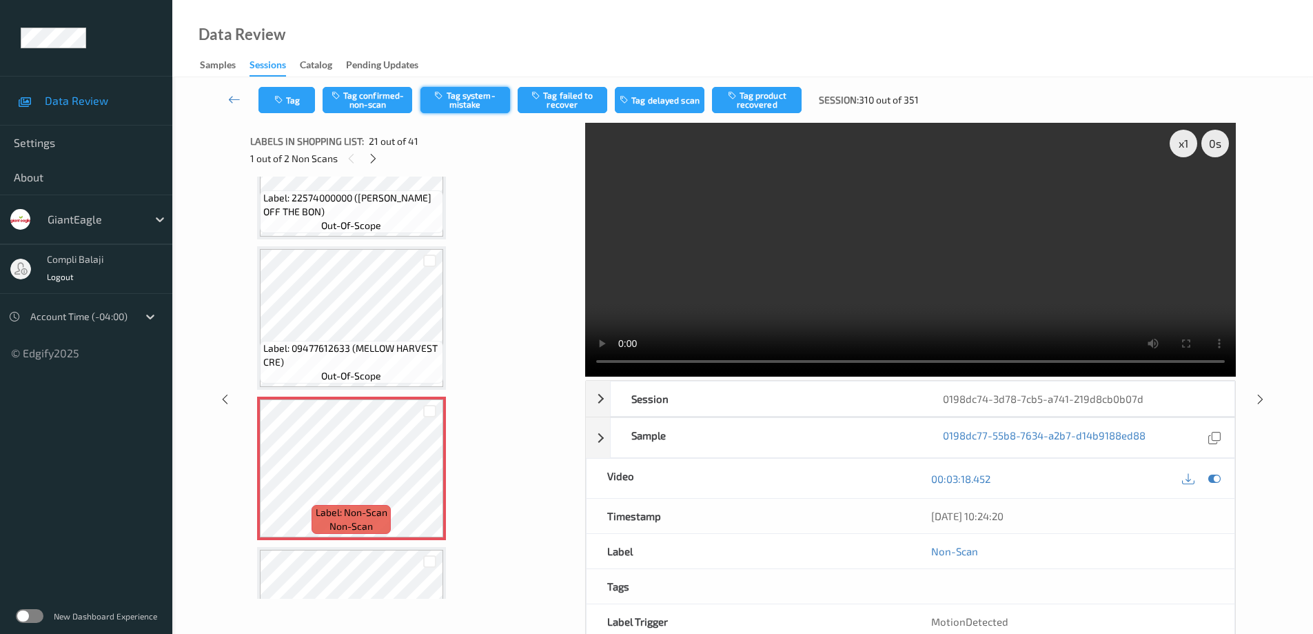
click at [476, 99] on button "Tag system-mistake" at bounding box center [466, 100] width 90 height 26
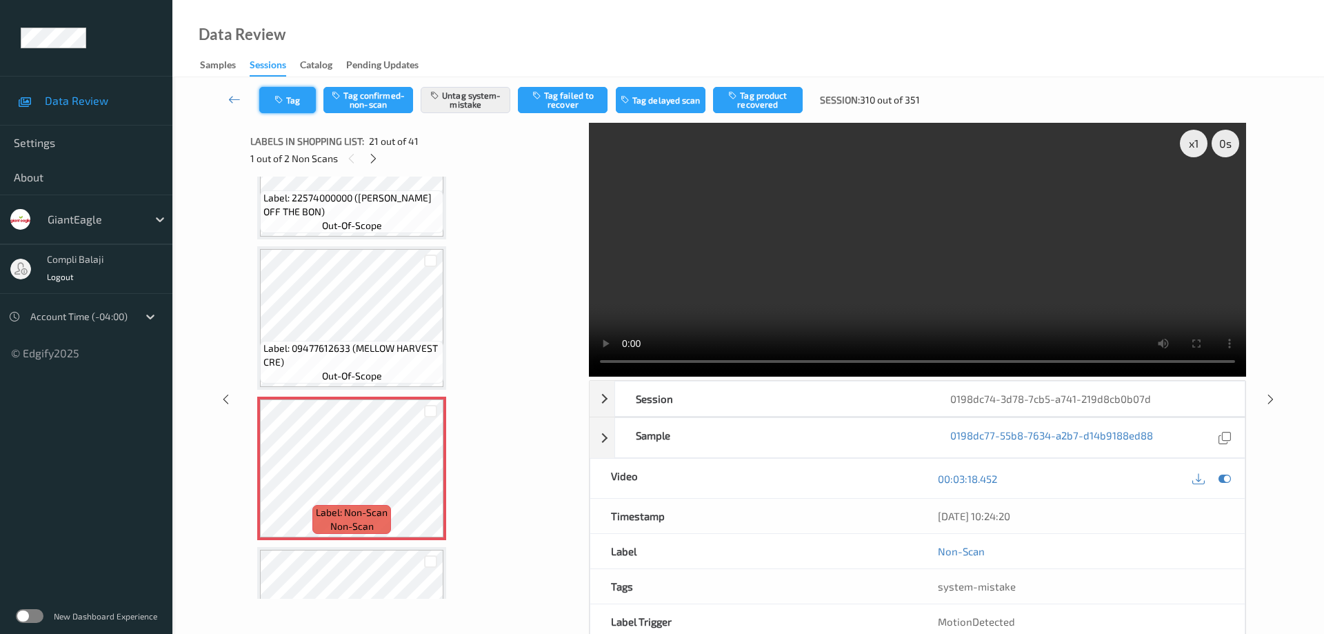
click at [299, 100] on button "Tag" at bounding box center [287, 100] width 57 height 26
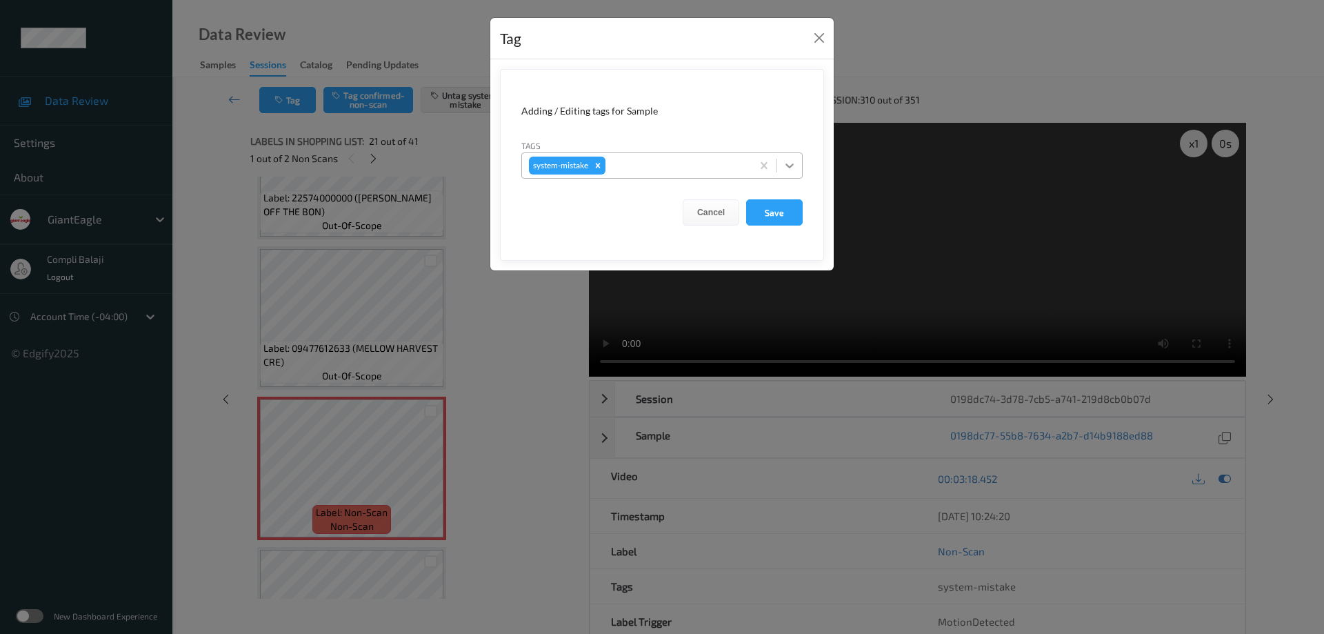
click at [789, 166] on icon at bounding box center [789, 165] width 8 height 5
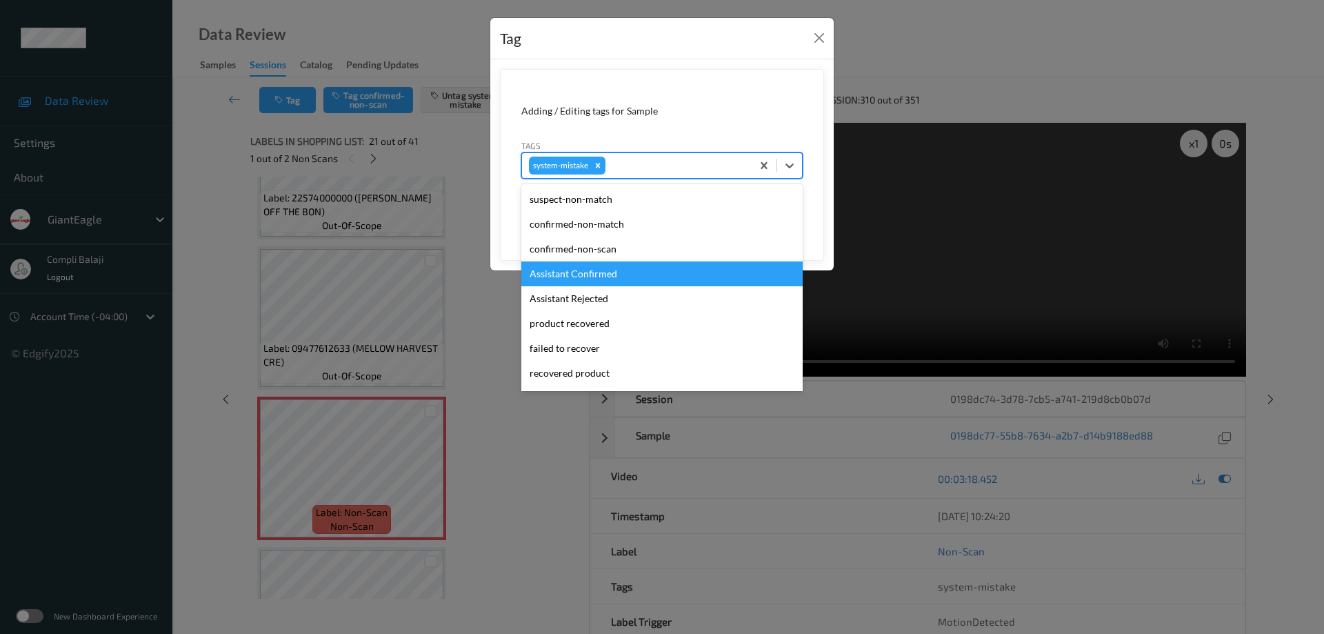
scroll to position [138, 0]
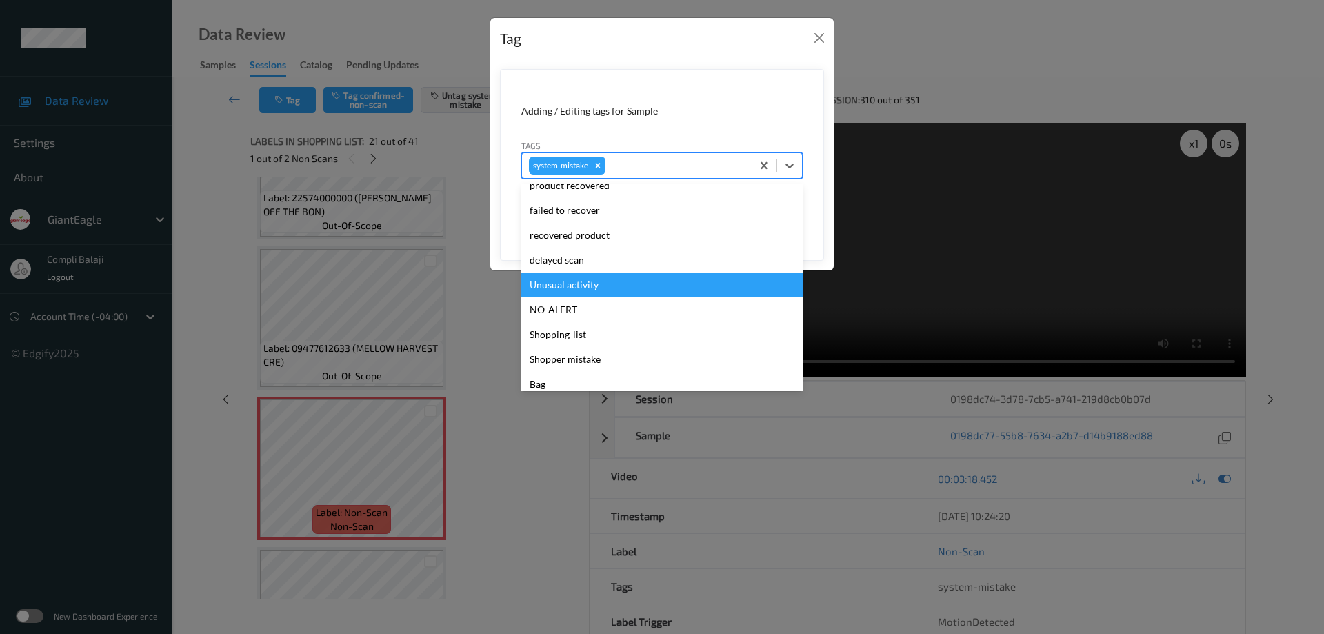
click at [592, 289] on div "Unusual activity" at bounding box center [661, 284] width 281 height 25
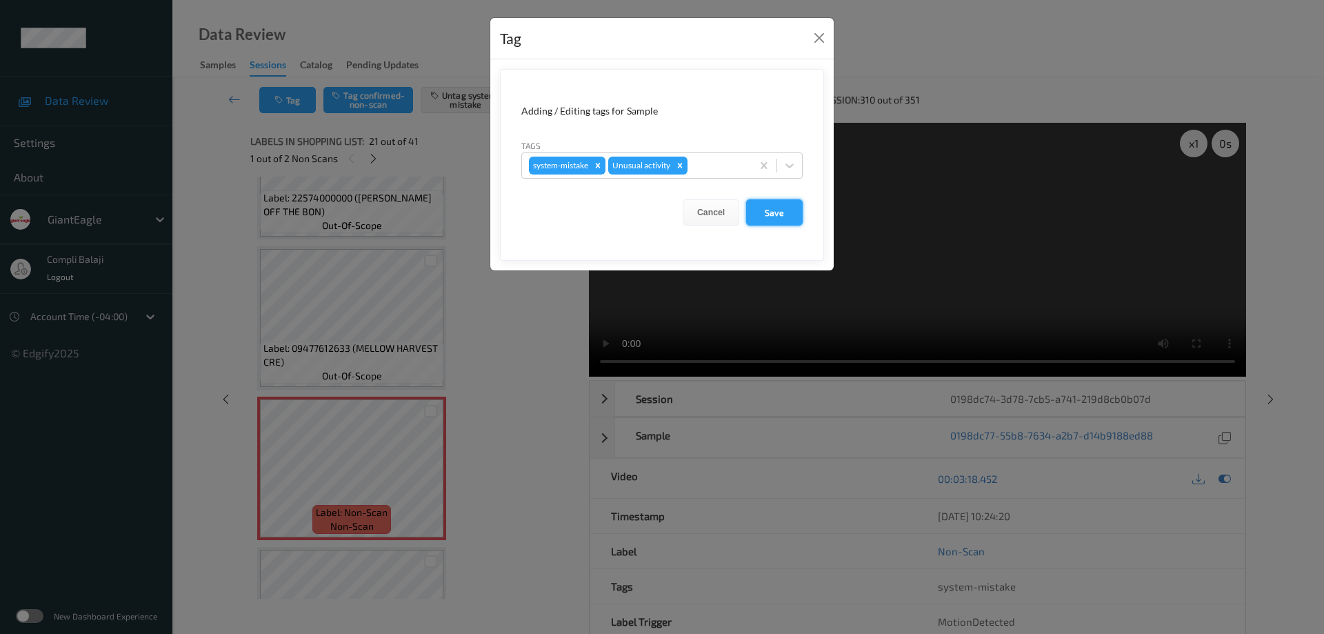
click at [786, 208] on button "Save" at bounding box center [774, 212] width 57 height 26
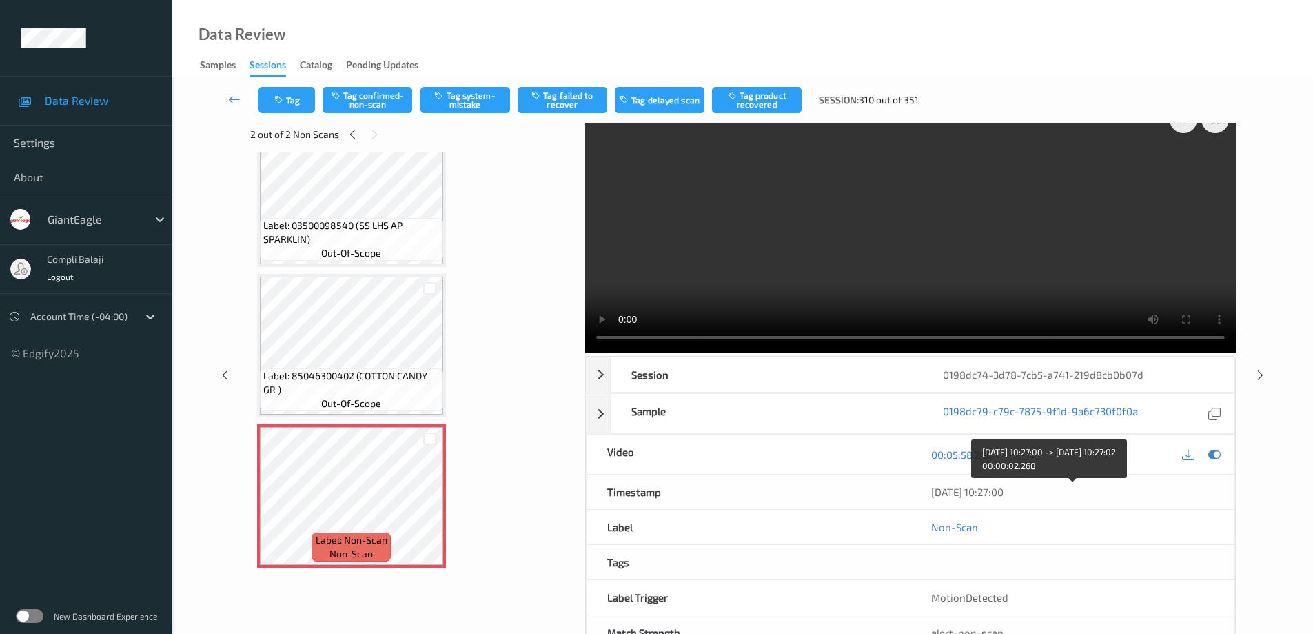
scroll to position [0, 0]
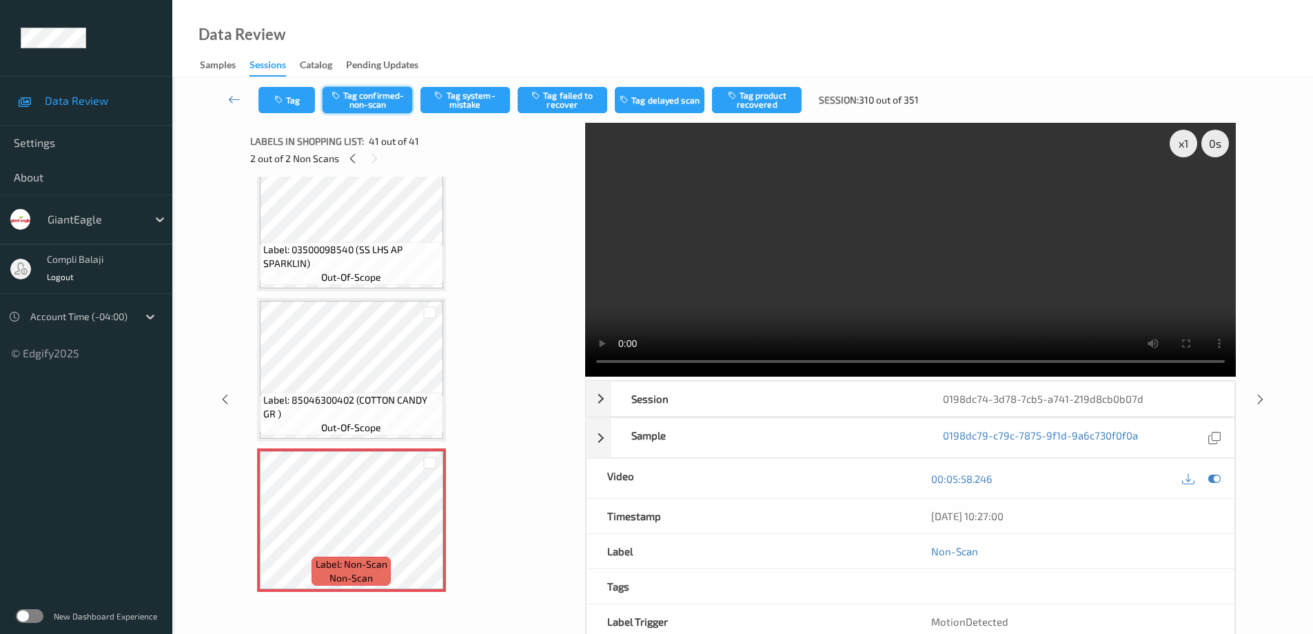
click at [369, 102] on button "Tag confirmed-non-scan" at bounding box center [368, 100] width 90 height 26
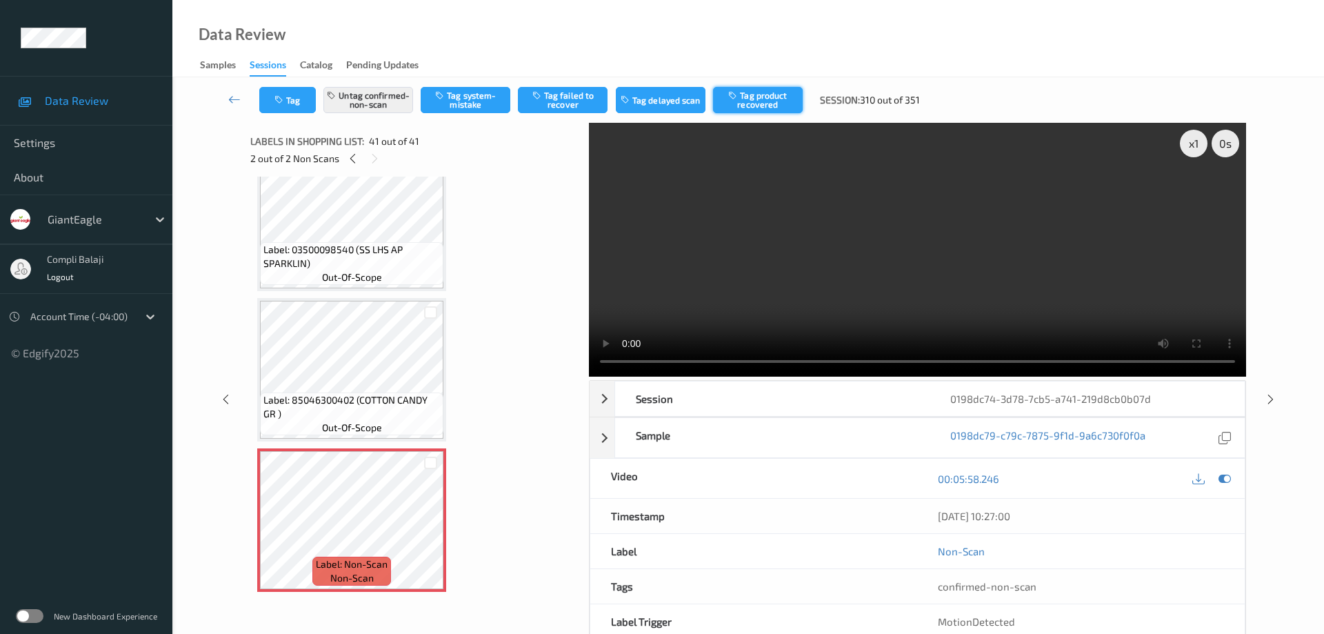
click at [773, 103] on button "Tag product recovered" at bounding box center [758, 100] width 90 height 26
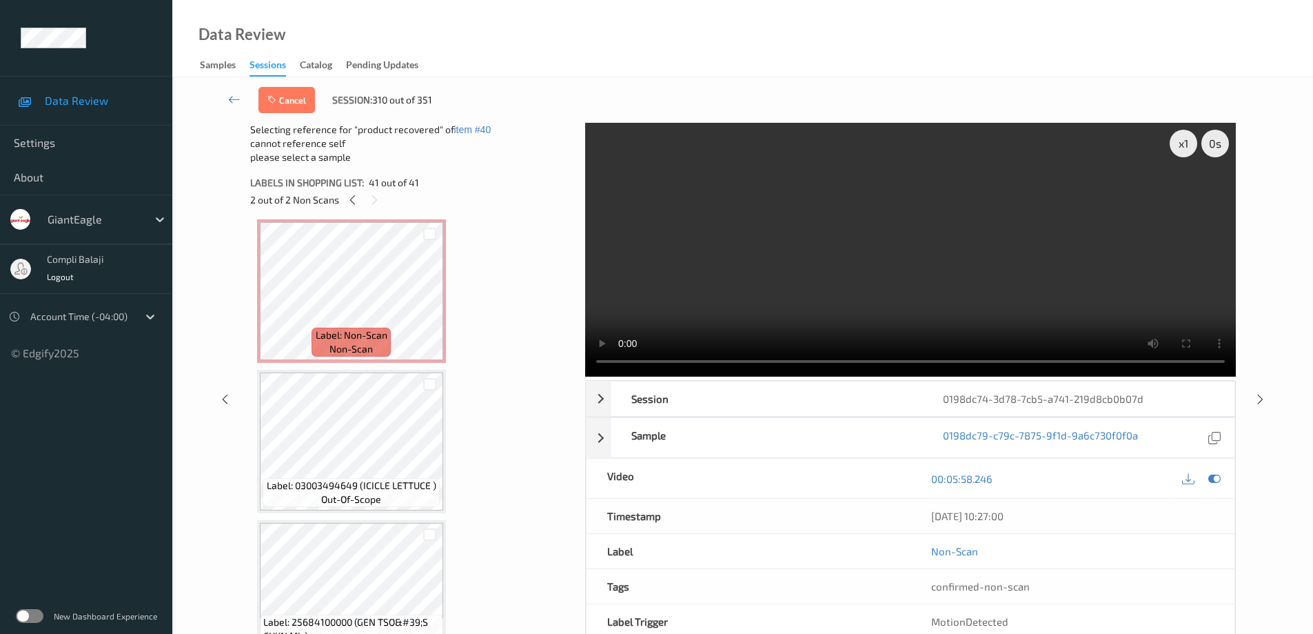
scroll to position [2989, 0]
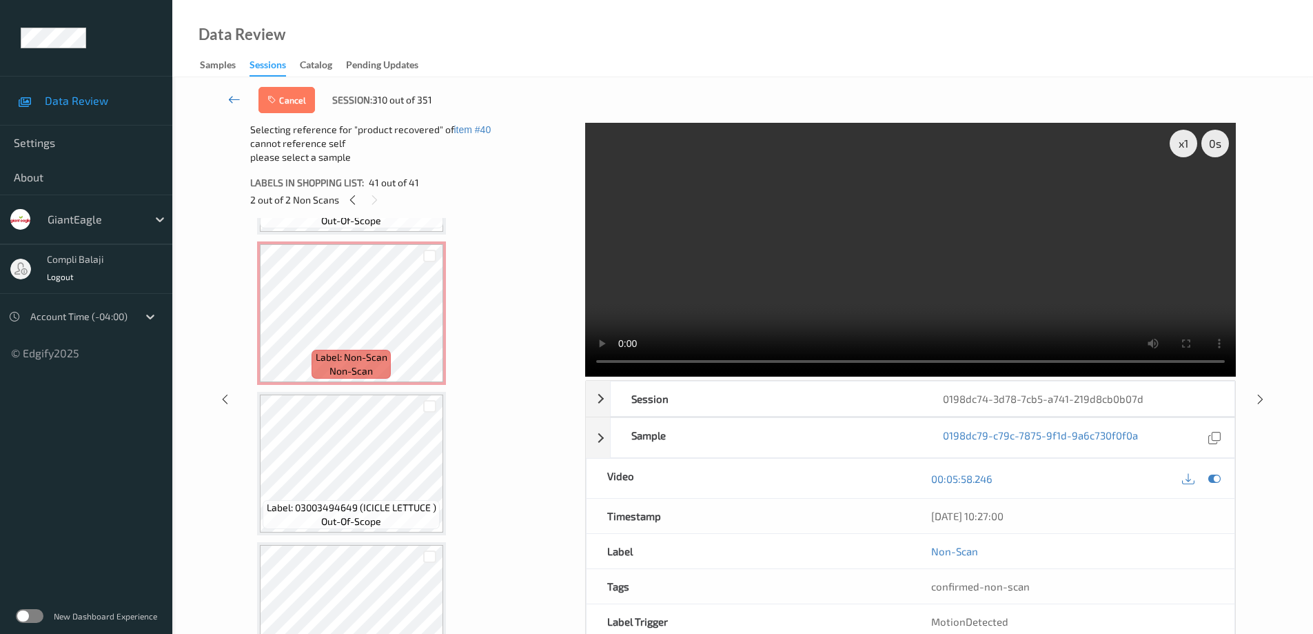
click at [228, 101] on icon at bounding box center [234, 99] width 12 height 14
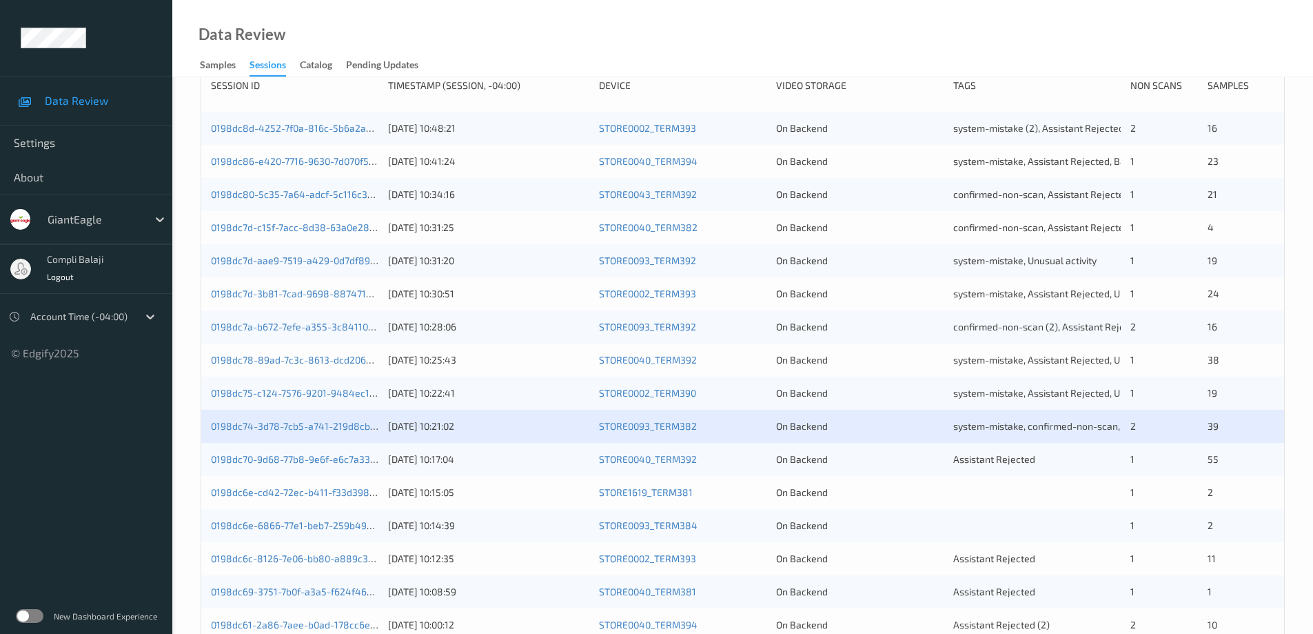
scroll to position [345, 0]
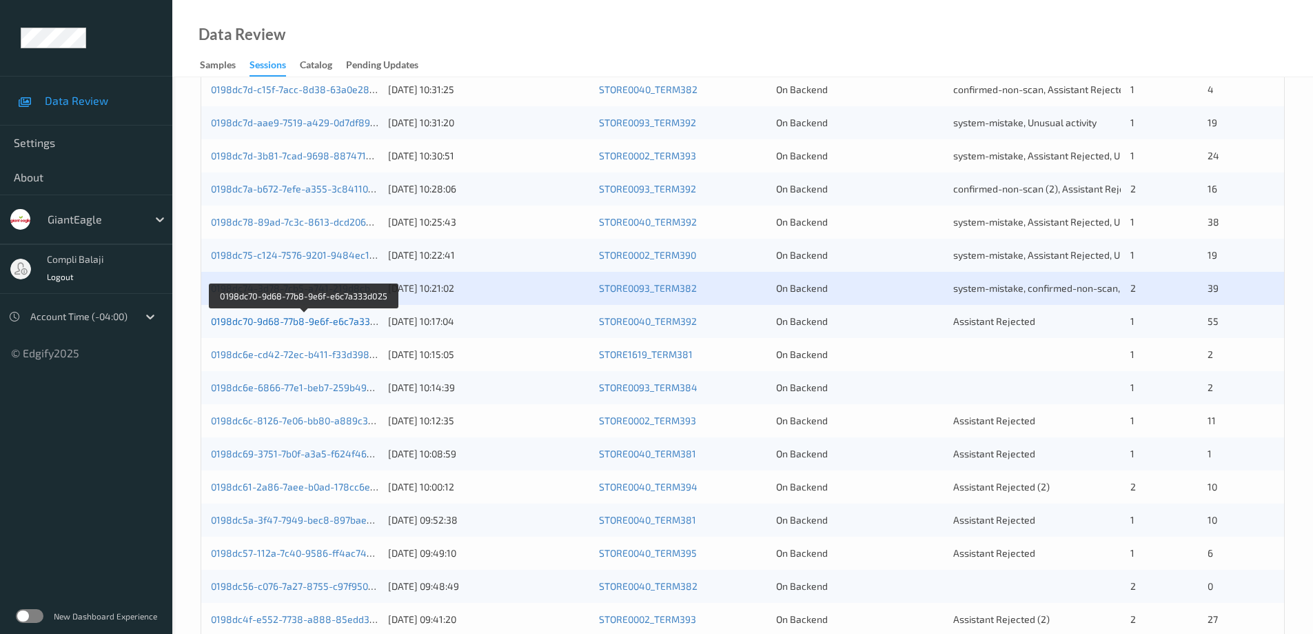
click at [356, 323] on link "0198dc70-9d68-77b8-9e6f-e6c7a333d025" at bounding box center [304, 321] width 187 height 12
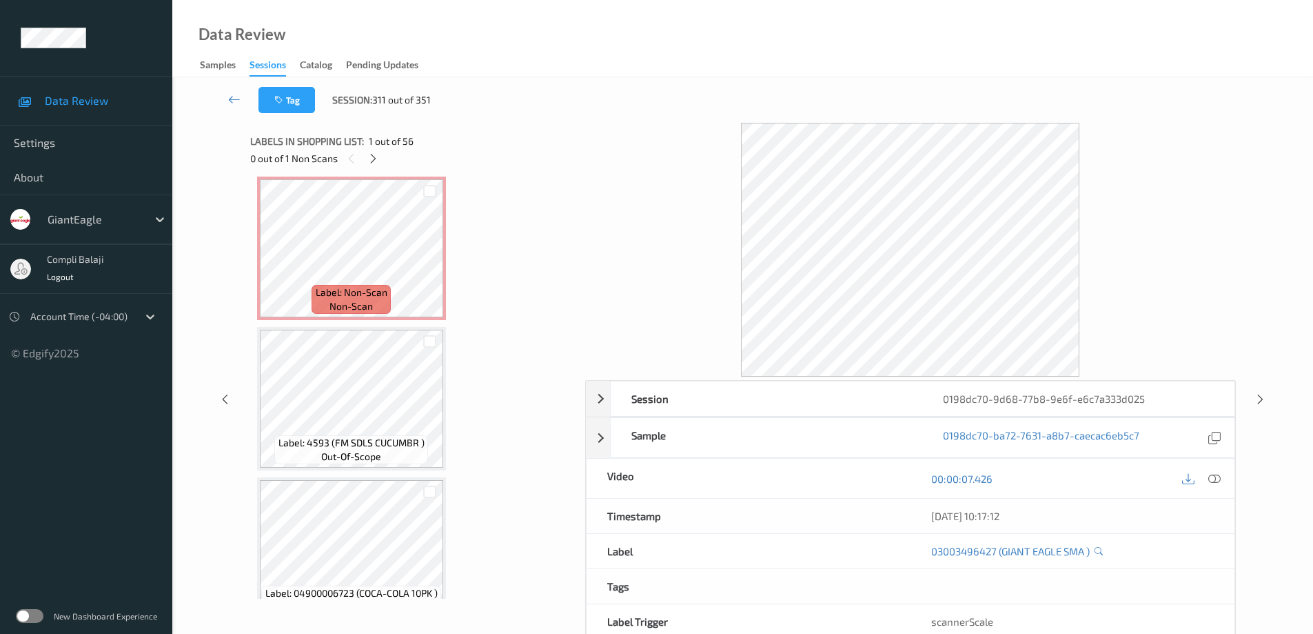
scroll to position [7739, 0]
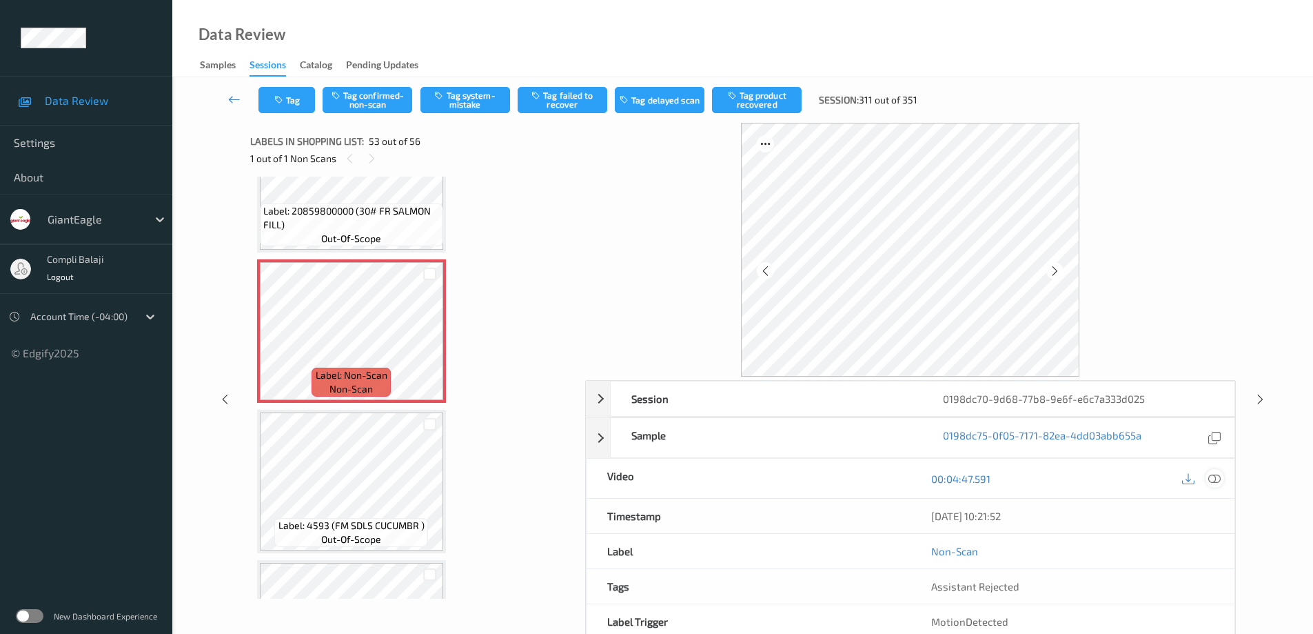
click at [1213, 483] on icon at bounding box center [1215, 478] width 12 height 12
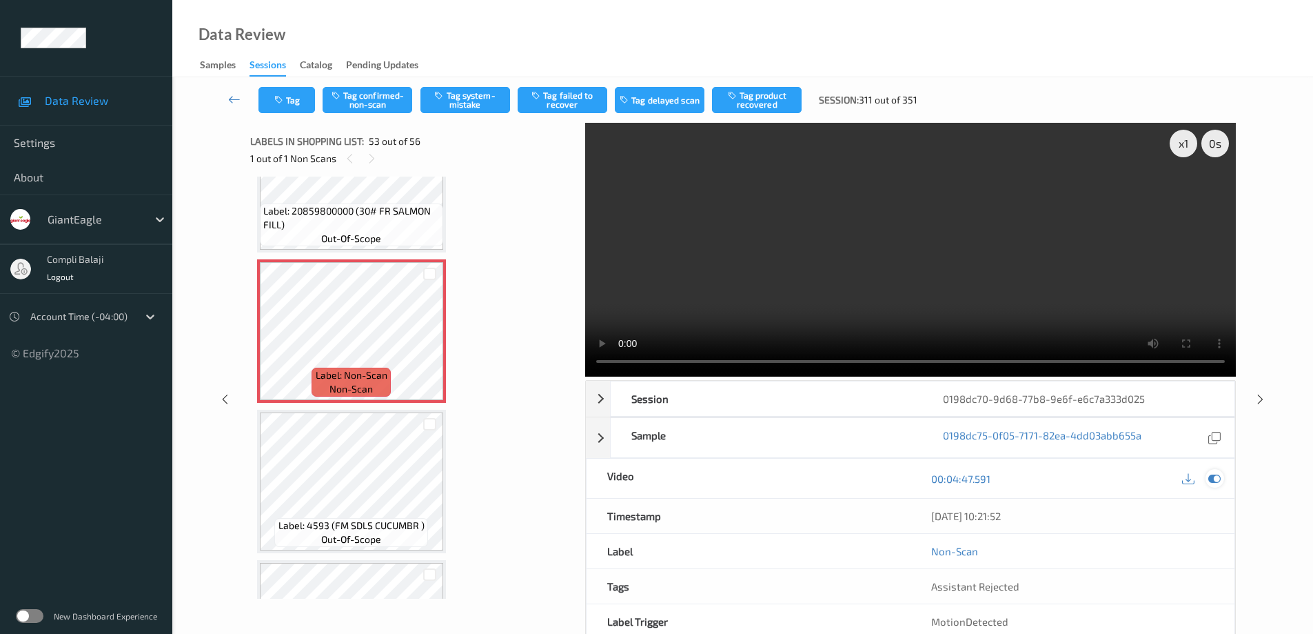
click at [1215, 474] on icon at bounding box center [1215, 478] width 12 height 12
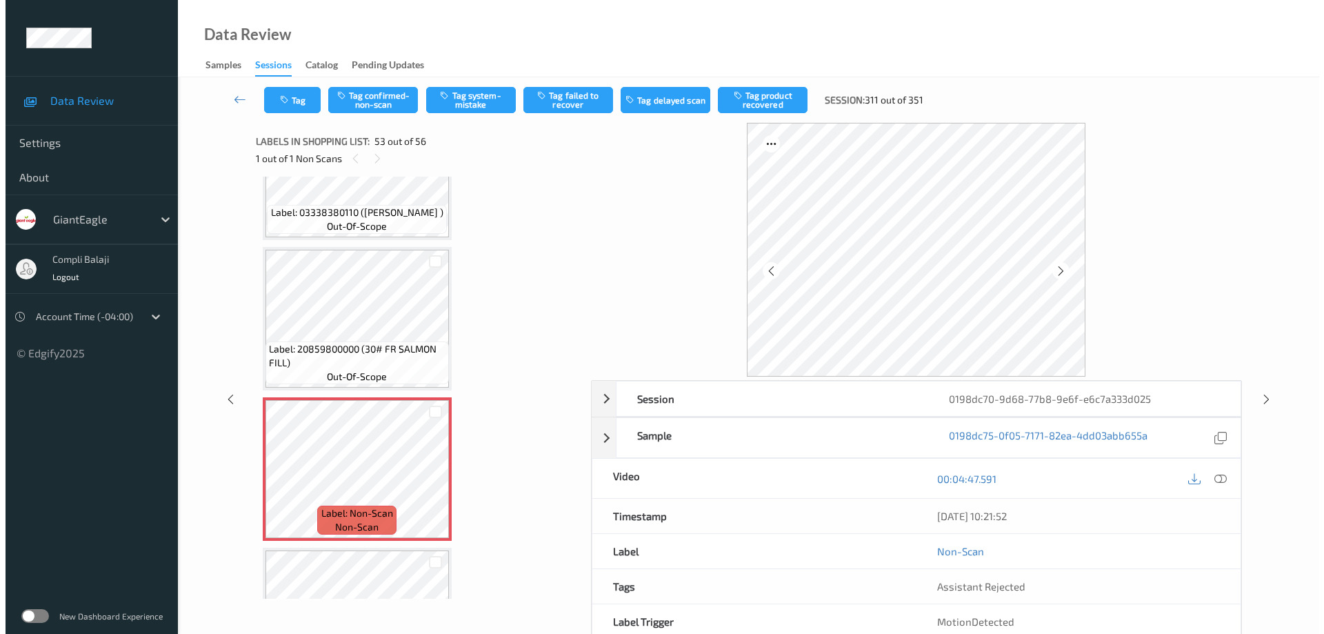
scroll to position [7532, 0]
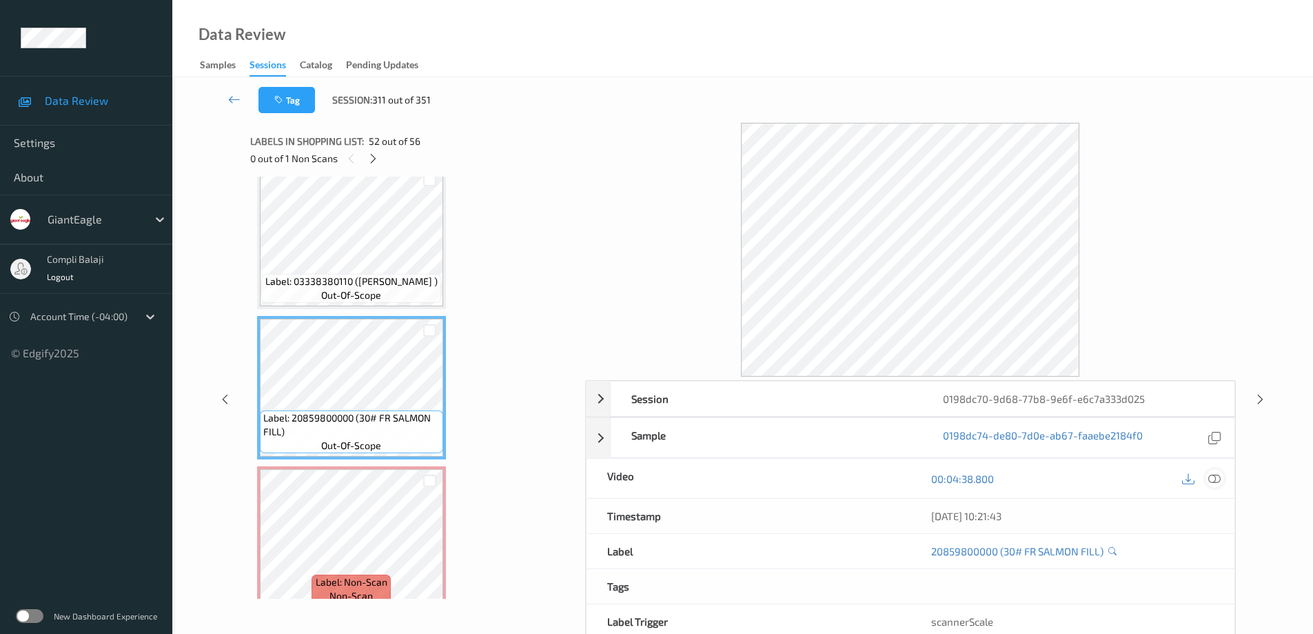
click at [1215, 476] on icon at bounding box center [1215, 478] width 12 height 12
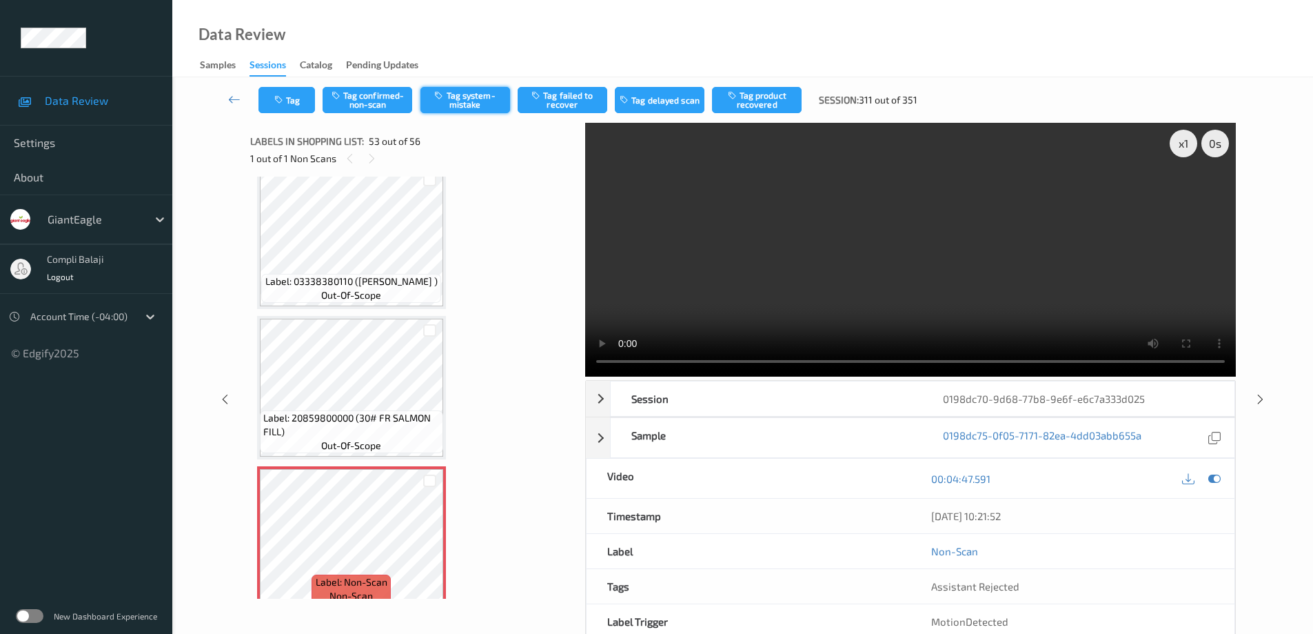
click at [479, 101] on button "Tag system-mistake" at bounding box center [466, 100] width 90 height 26
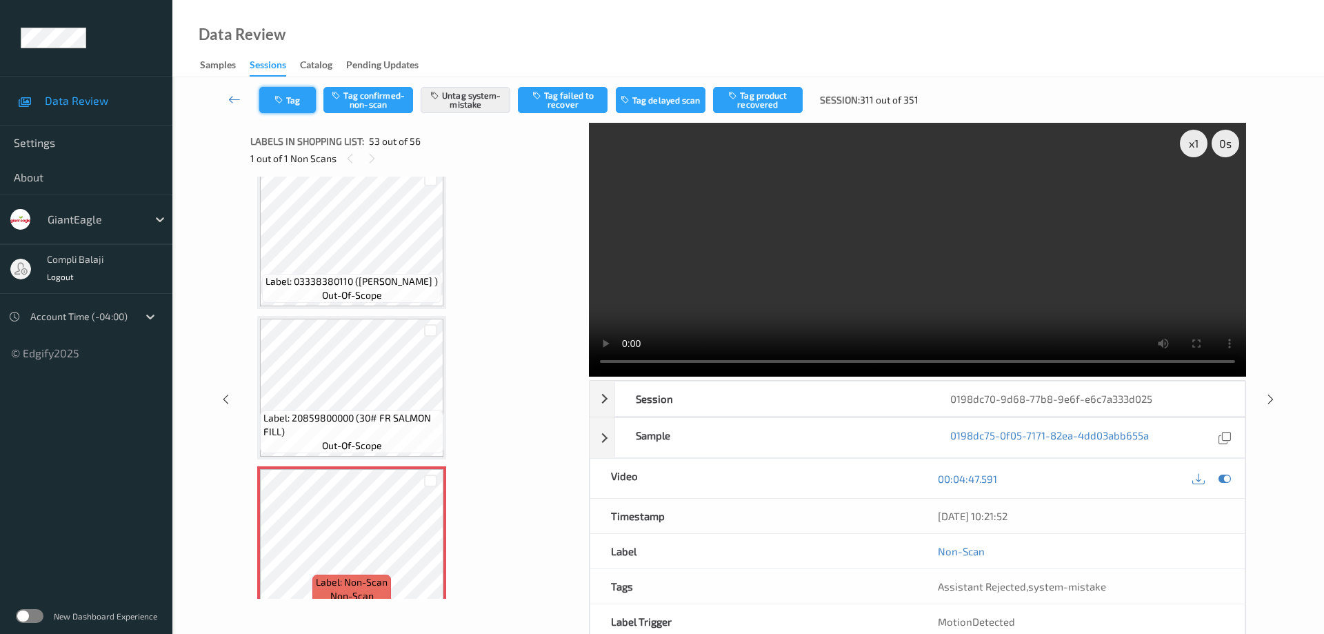
click at [294, 102] on button "Tag" at bounding box center [287, 100] width 57 height 26
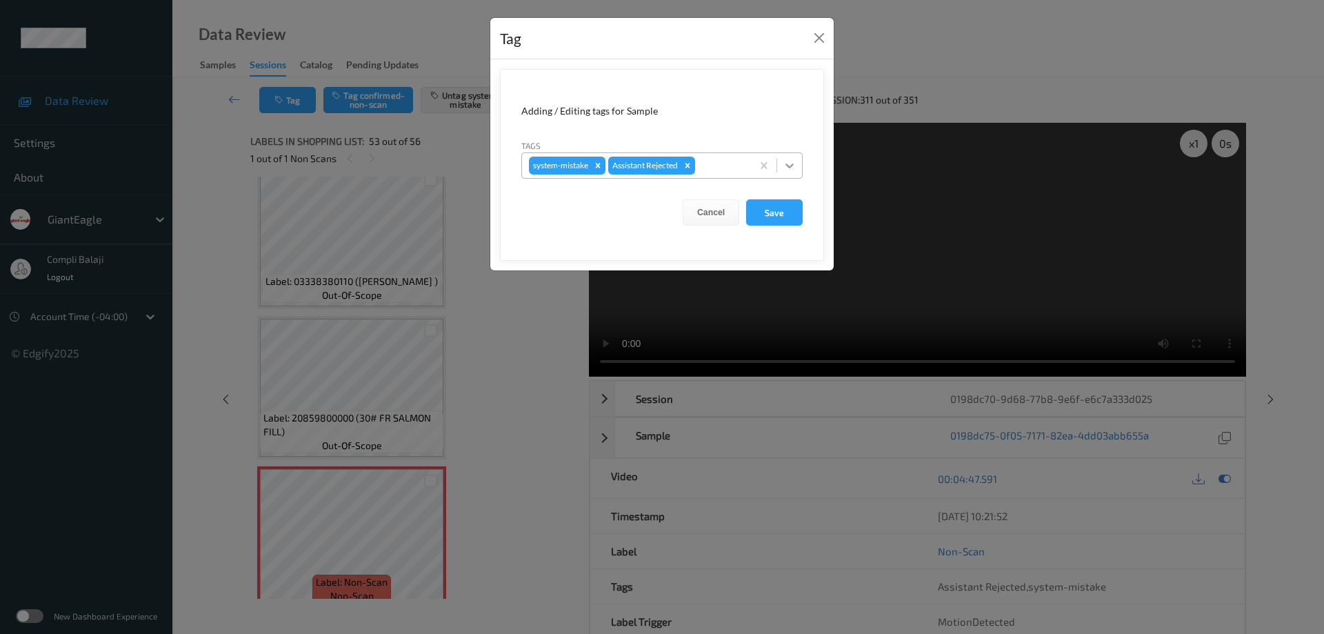
click at [789, 163] on icon at bounding box center [789, 166] width 14 height 14
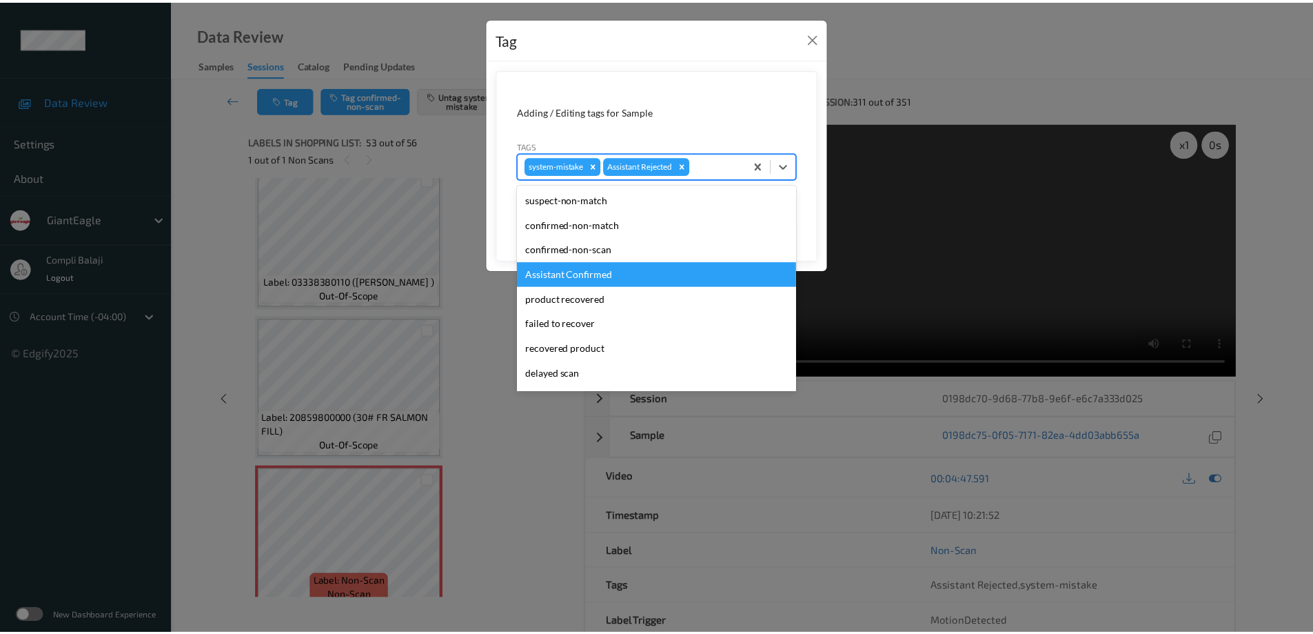
scroll to position [69, 0]
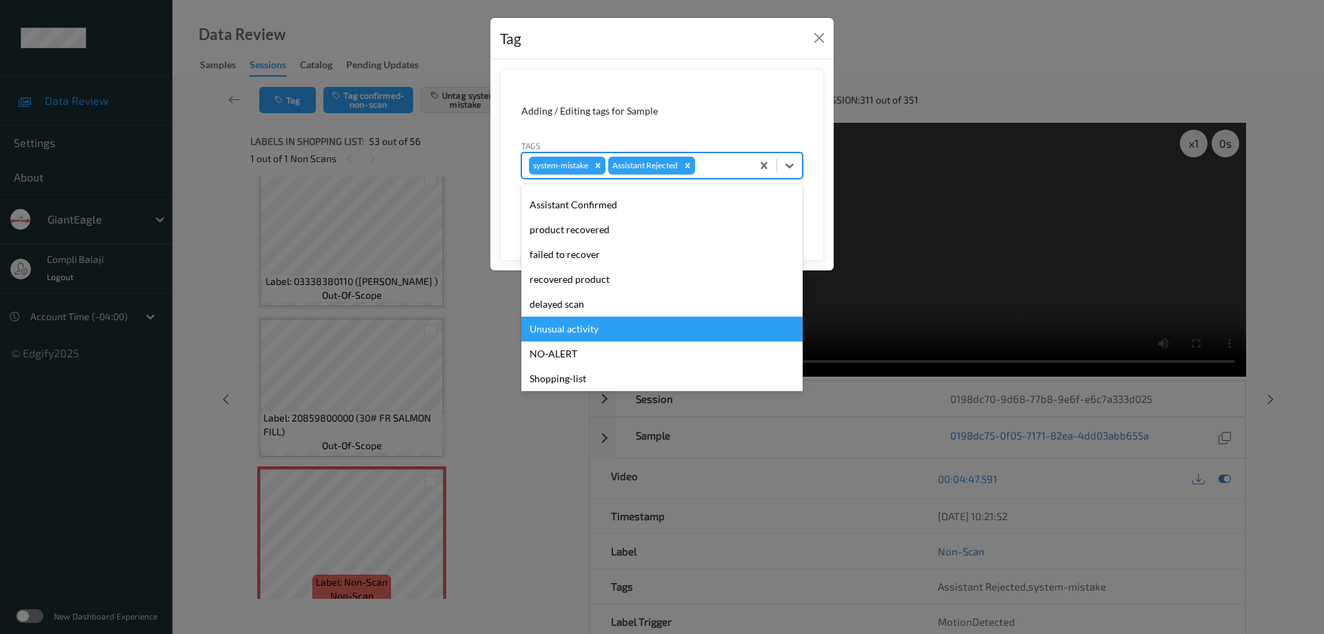
click at [576, 333] on div "Unusual activity" at bounding box center [661, 328] width 281 height 25
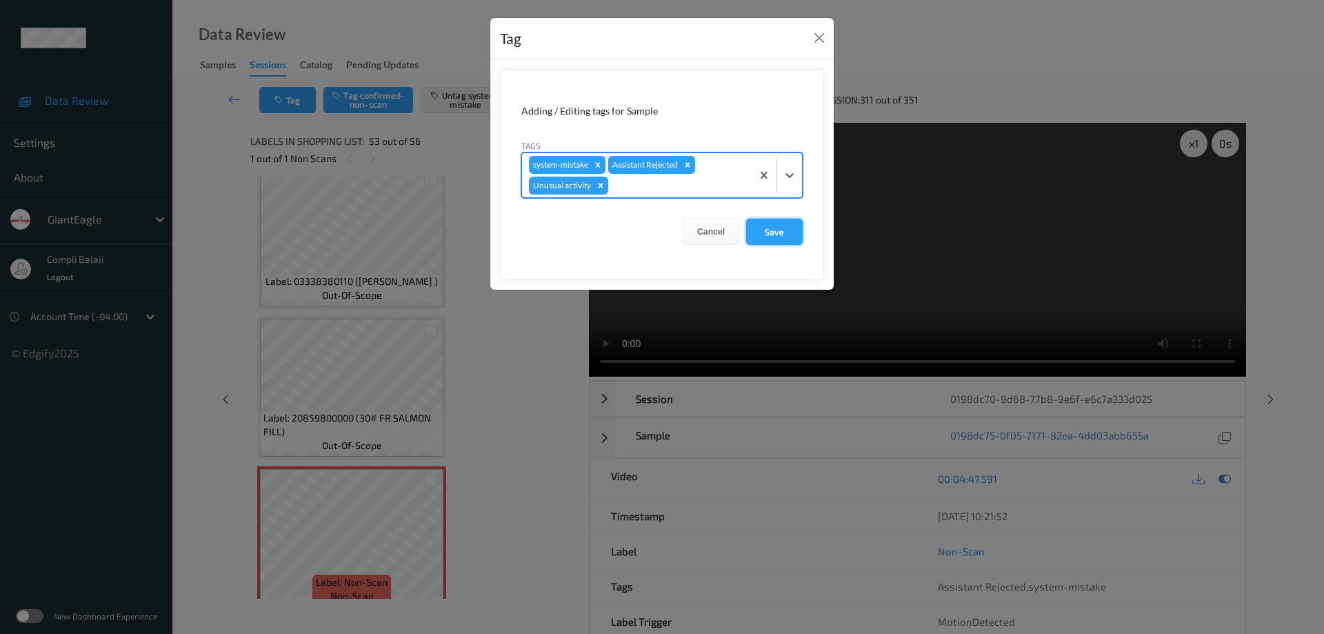
click at [781, 235] on button "Save" at bounding box center [774, 232] width 57 height 26
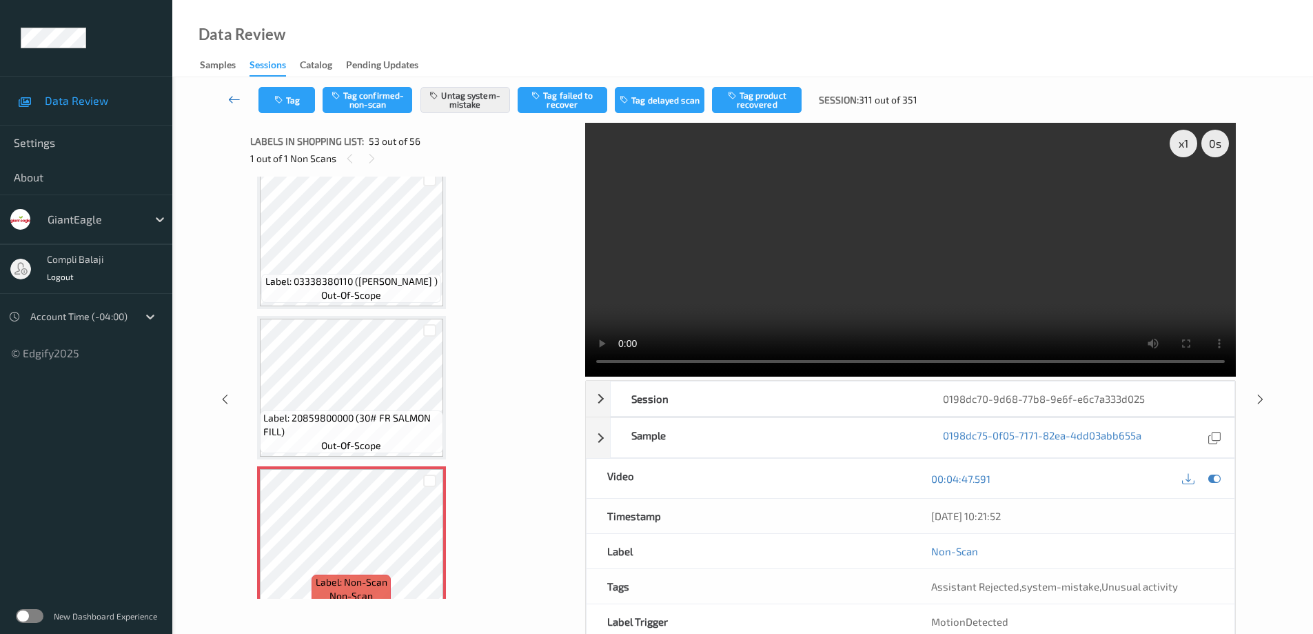
click at [231, 99] on icon at bounding box center [234, 99] width 12 height 14
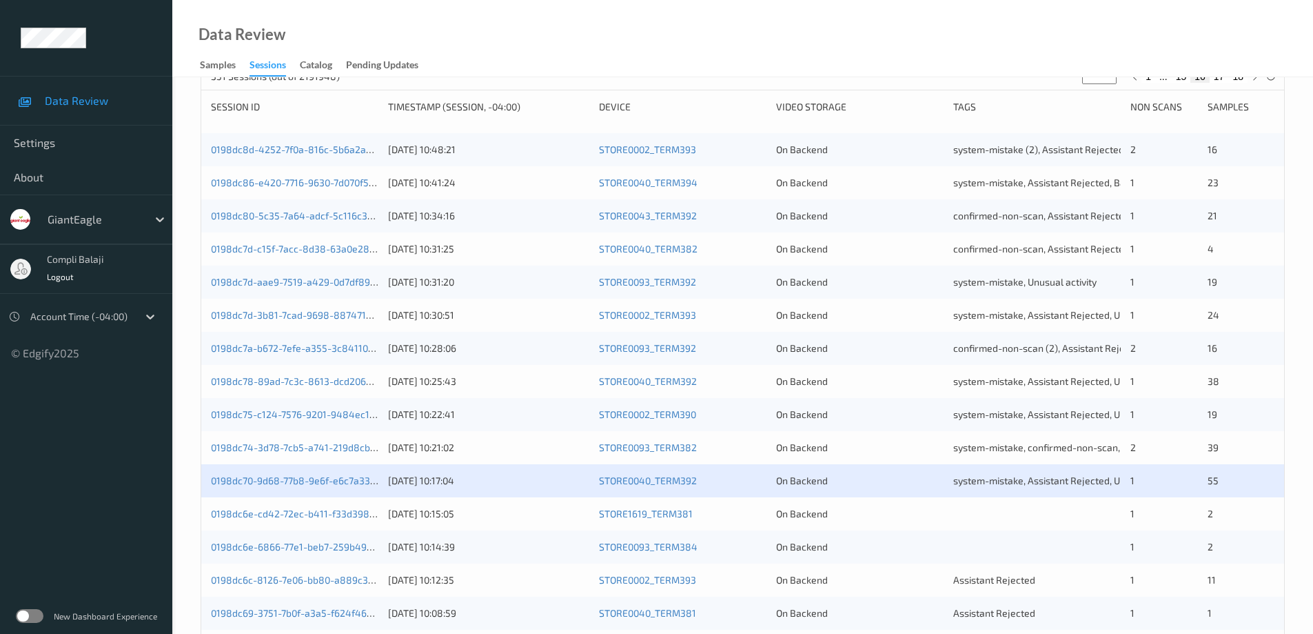
scroll to position [207, 0]
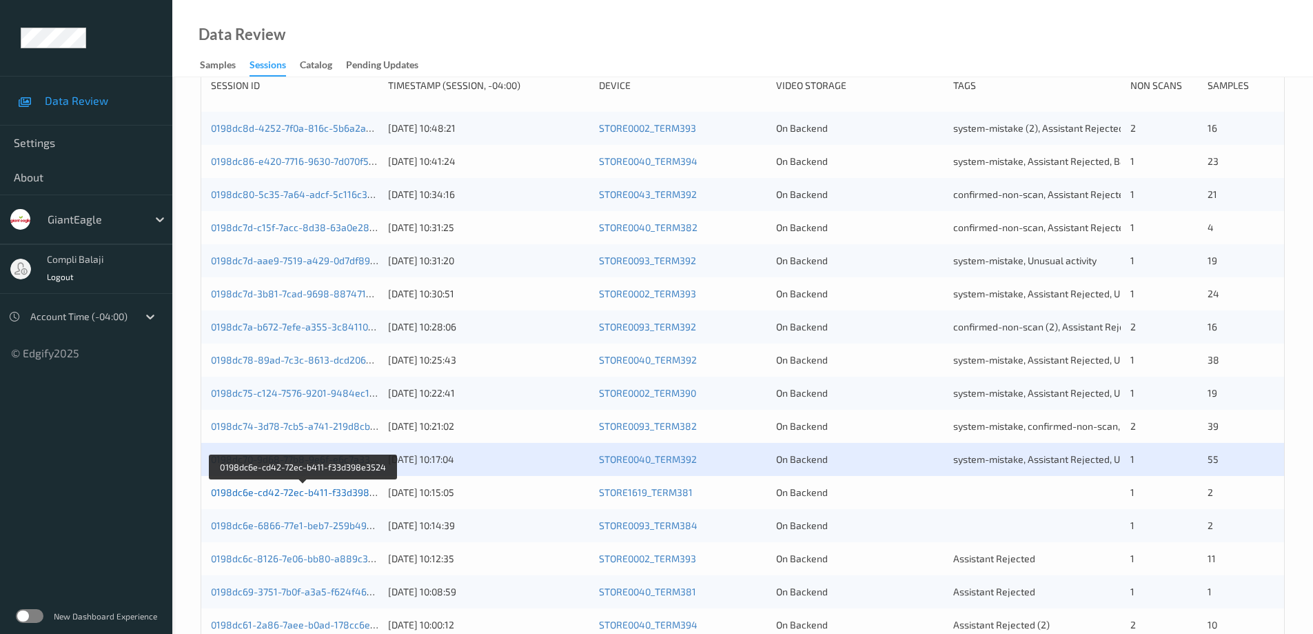
click at [320, 491] on link "0198dc6e-cd42-72ec-b411-f33d398e3524" at bounding box center [304, 492] width 187 height 12
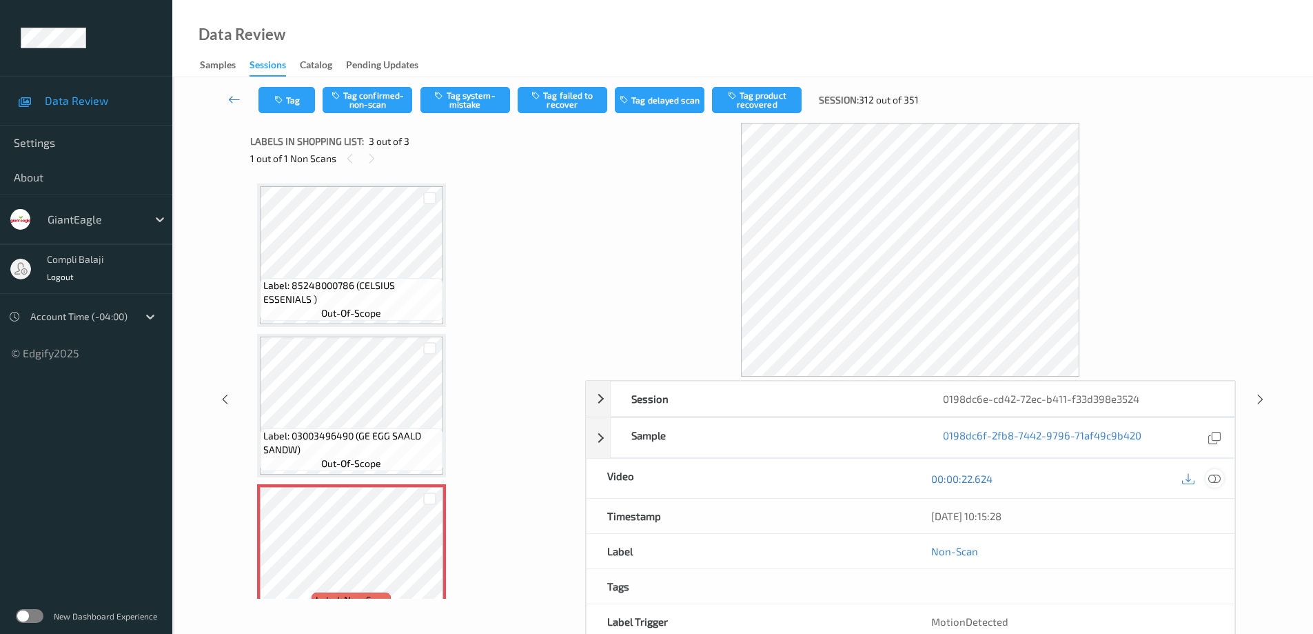
click at [1213, 476] on icon at bounding box center [1215, 478] width 12 height 12
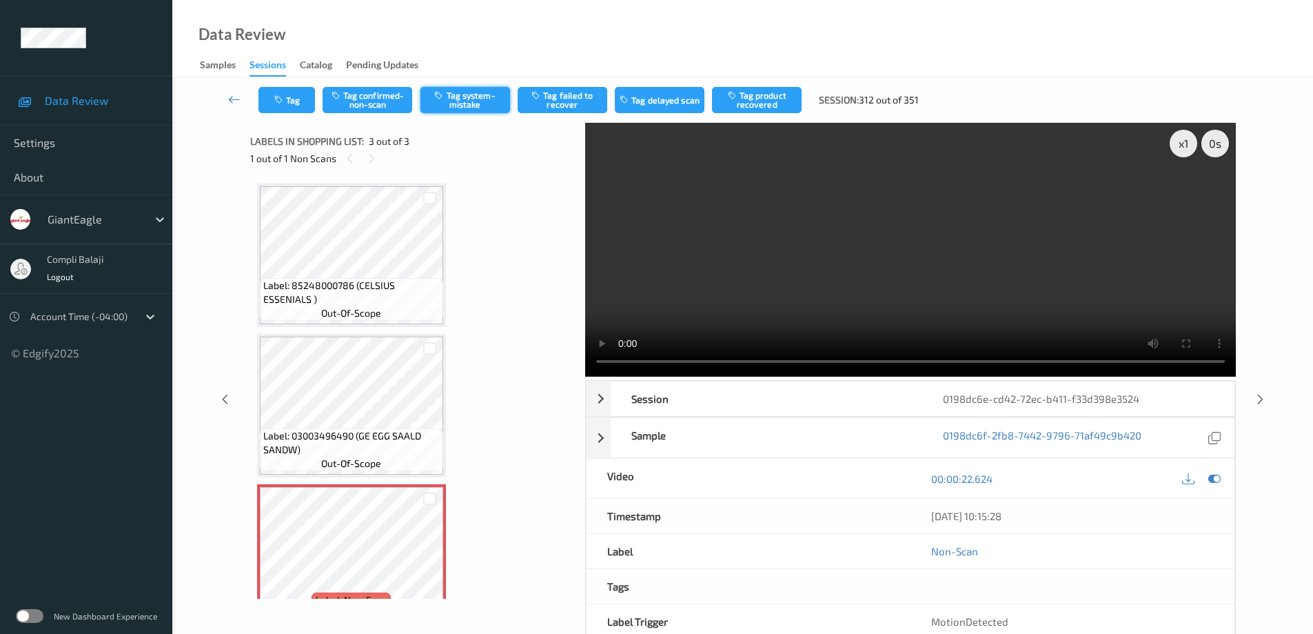
click at [475, 104] on button "Tag system-mistake" at bounding box center [466, 100] width 90 height 26
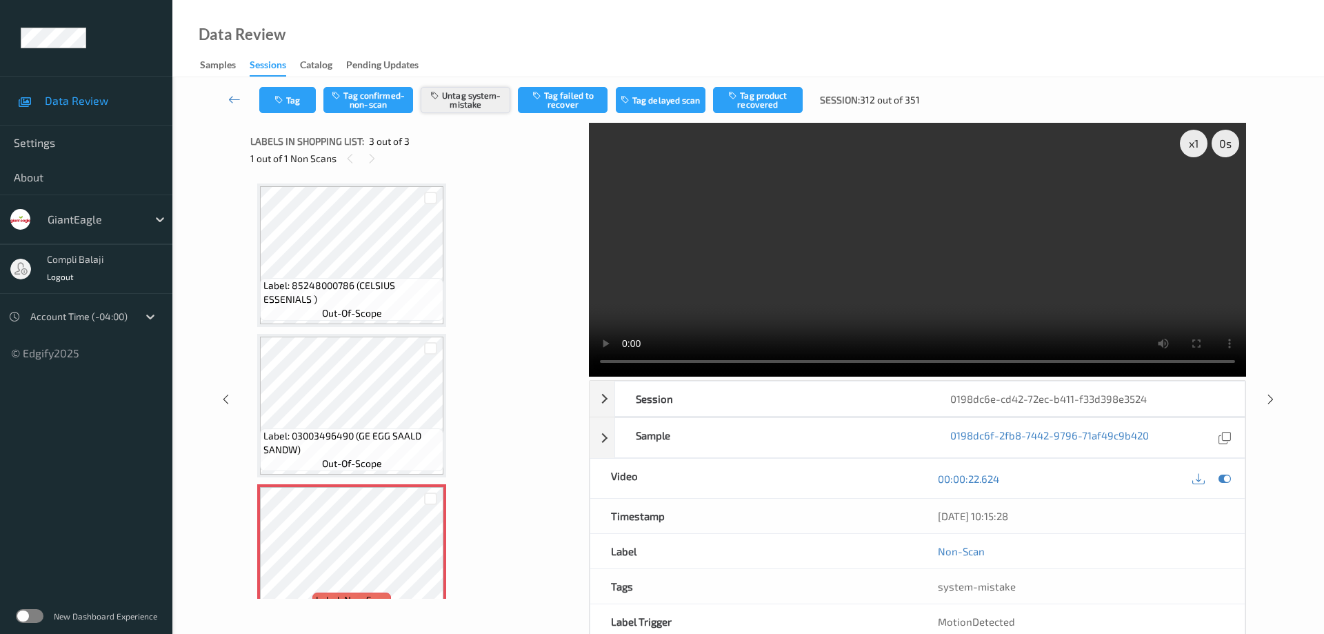
click at [487, 105] on button "Untag system-mistake" at bounding box center [466, 100] width 90 height 26
click at [398, 105] on button "Tag confirmed-non-scan" at bounding box center [368, 100] width 90 height 26
click at [571, 101] on button "Tag failed to recover" at bounding box center [563, 100] width 90 height 26
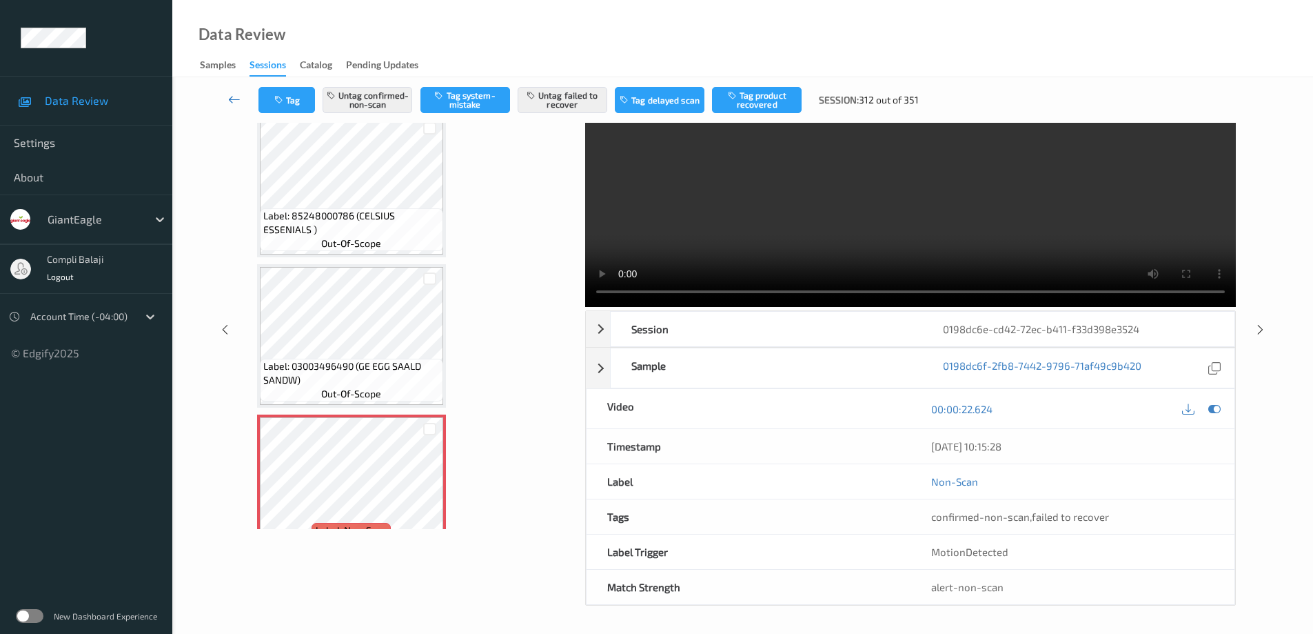
click at [230, 101] on icon at bounding box center [234, 99] width 12 height 14
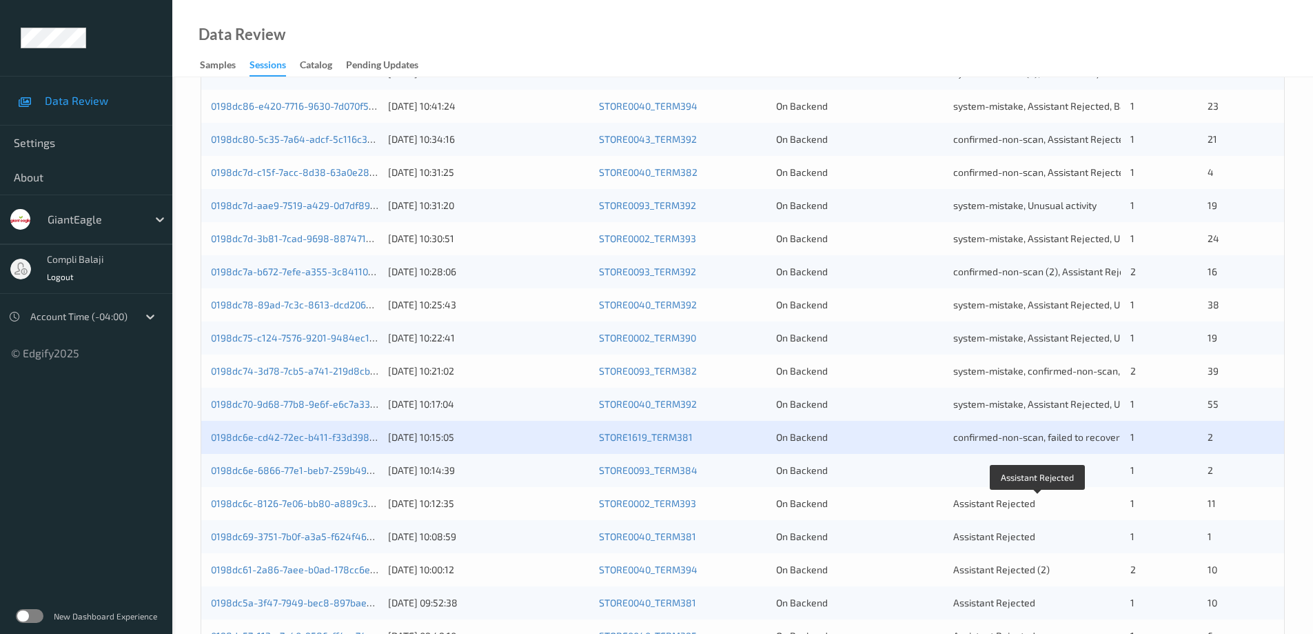
scroll to position [345, 0]
